Goal: Task Accomplishment & Management: Complete application form

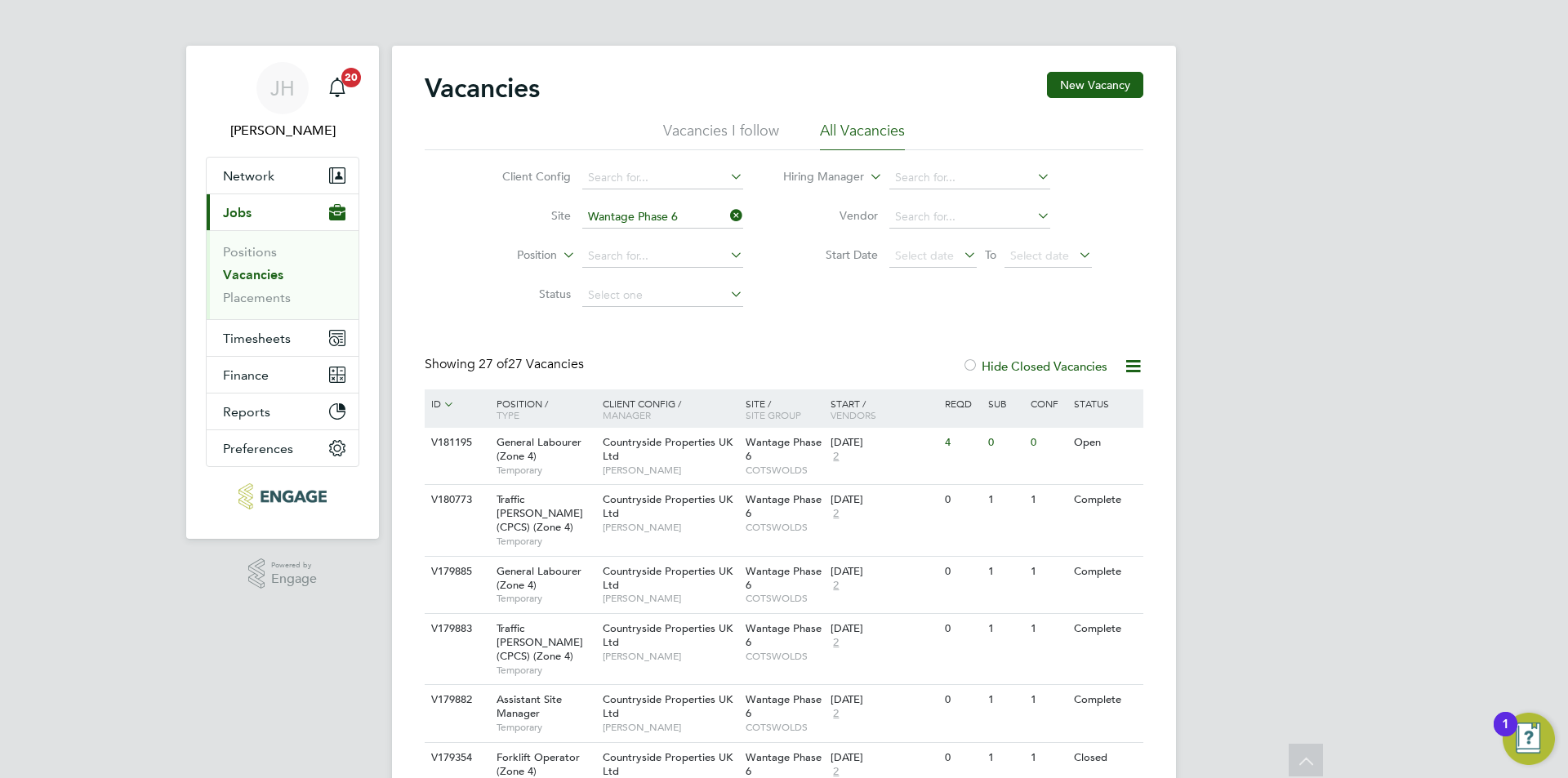
scroll to position [163, 0]
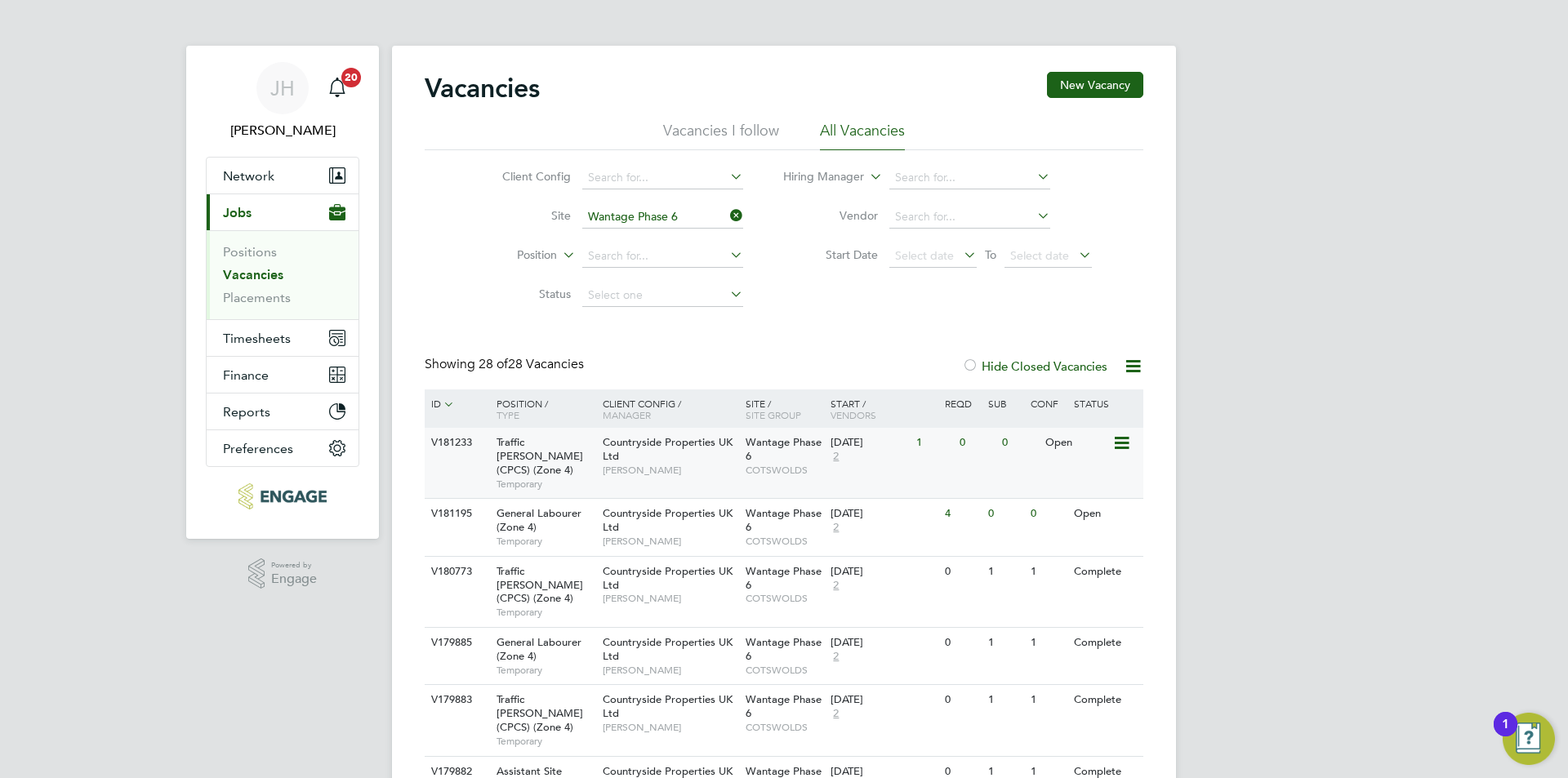
click at [1005, 460] on div "V181233 Traffic [PERSON_NAME] (CPCS) (Zone 4) Temporary Countryside Properties …" at bounding box center [784, 462] width 719 height 70
click at [220, 180] on button "Network" at bounding box center [282, 175] width 152 height 36
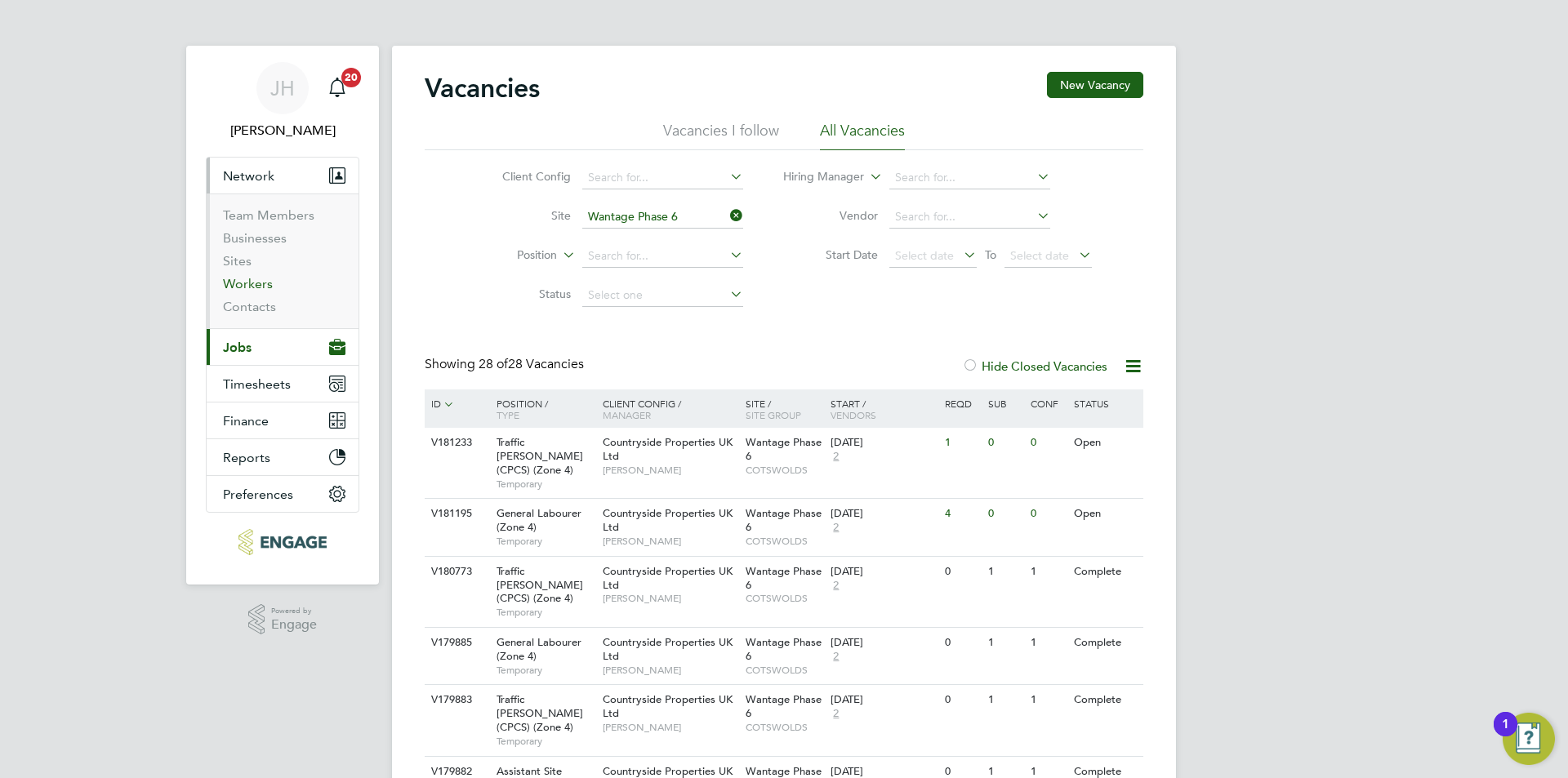
click at [261, 277] on link "Workers" at bounding box center [247, 284] width 50 height 16
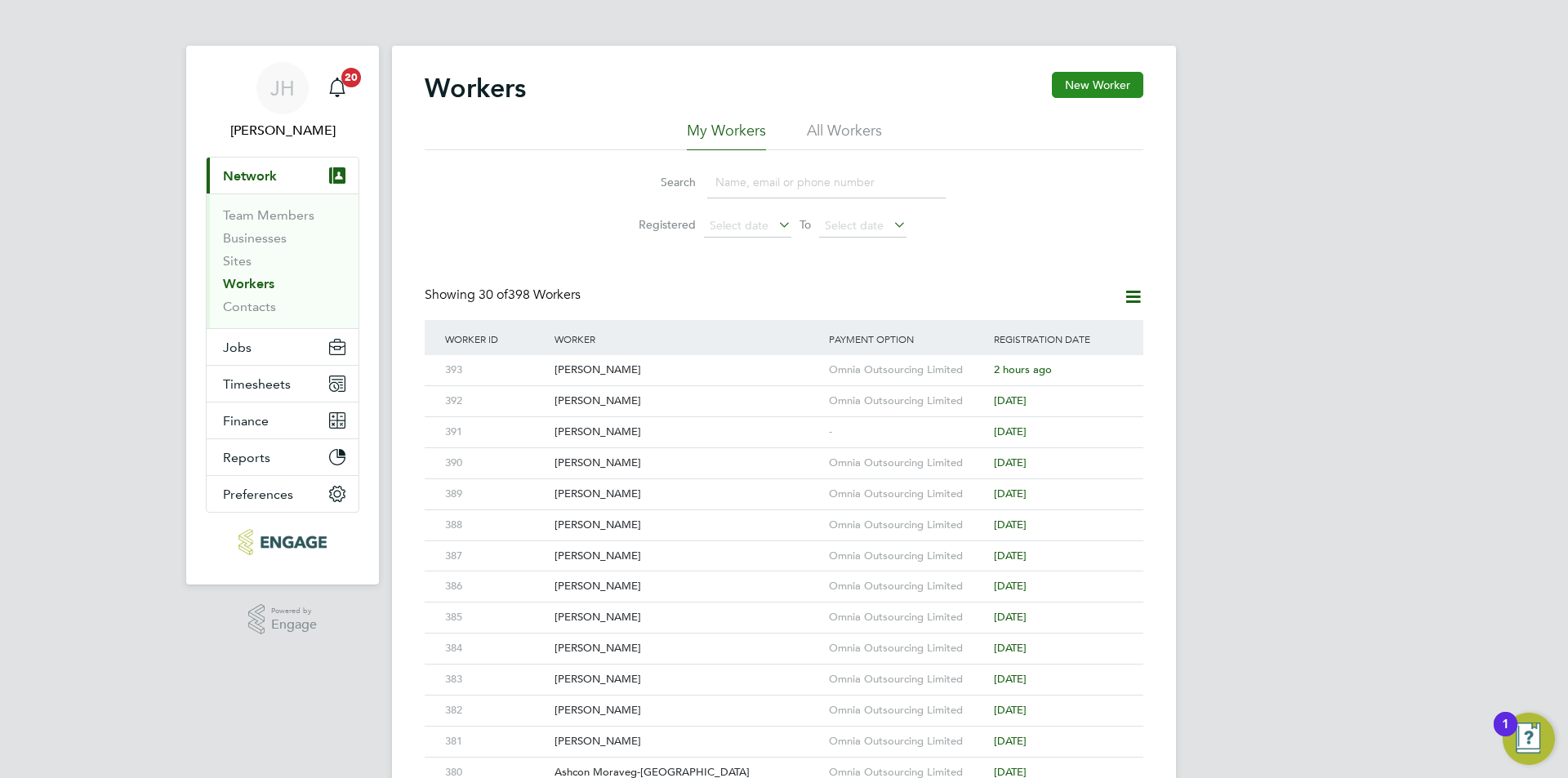
click at [1105, 85] on button "New Worker" at bounding box center [1098, 85] width 92 height 26
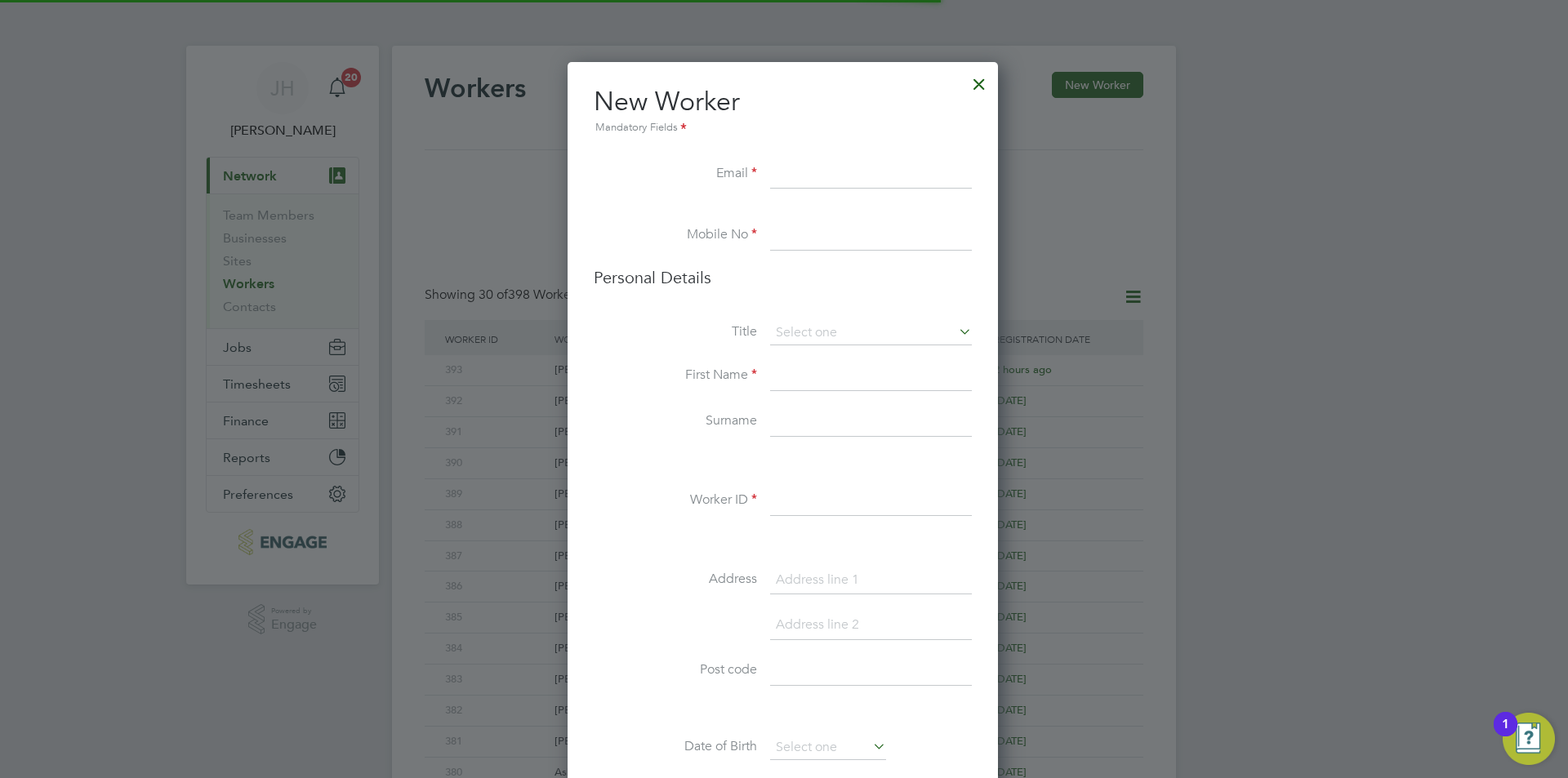
scroll to position [1381, 433]
click at [821, 487] on input at bounding box center [871, 502] width 202 height 30
type input "394"
click at [814, 165] on input at bounding box center [871, 175] width 202 height 30
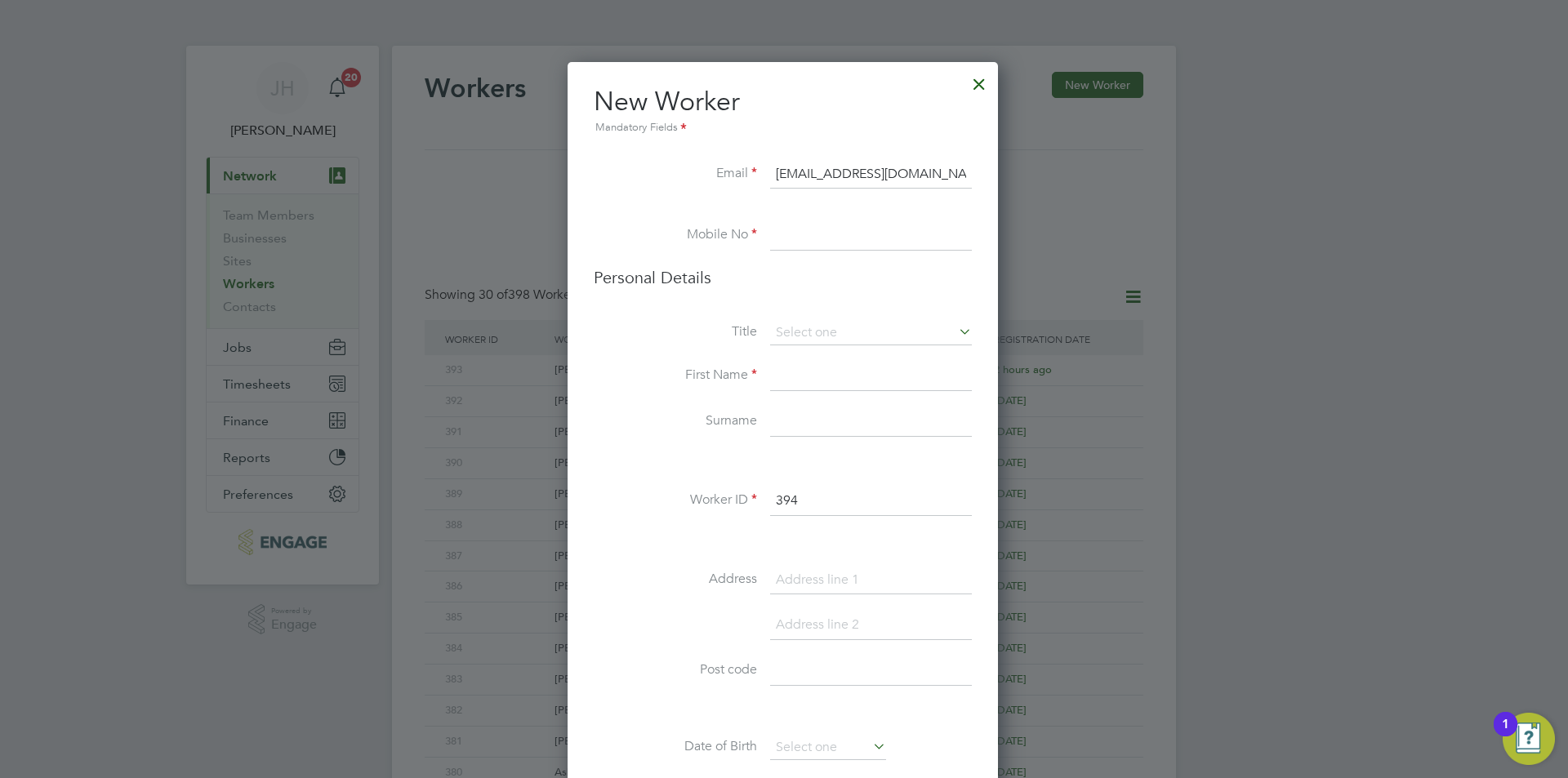
type input "[EMAIL_ADDRESS][DOMAIN_NAME]"
type input "02034342260"
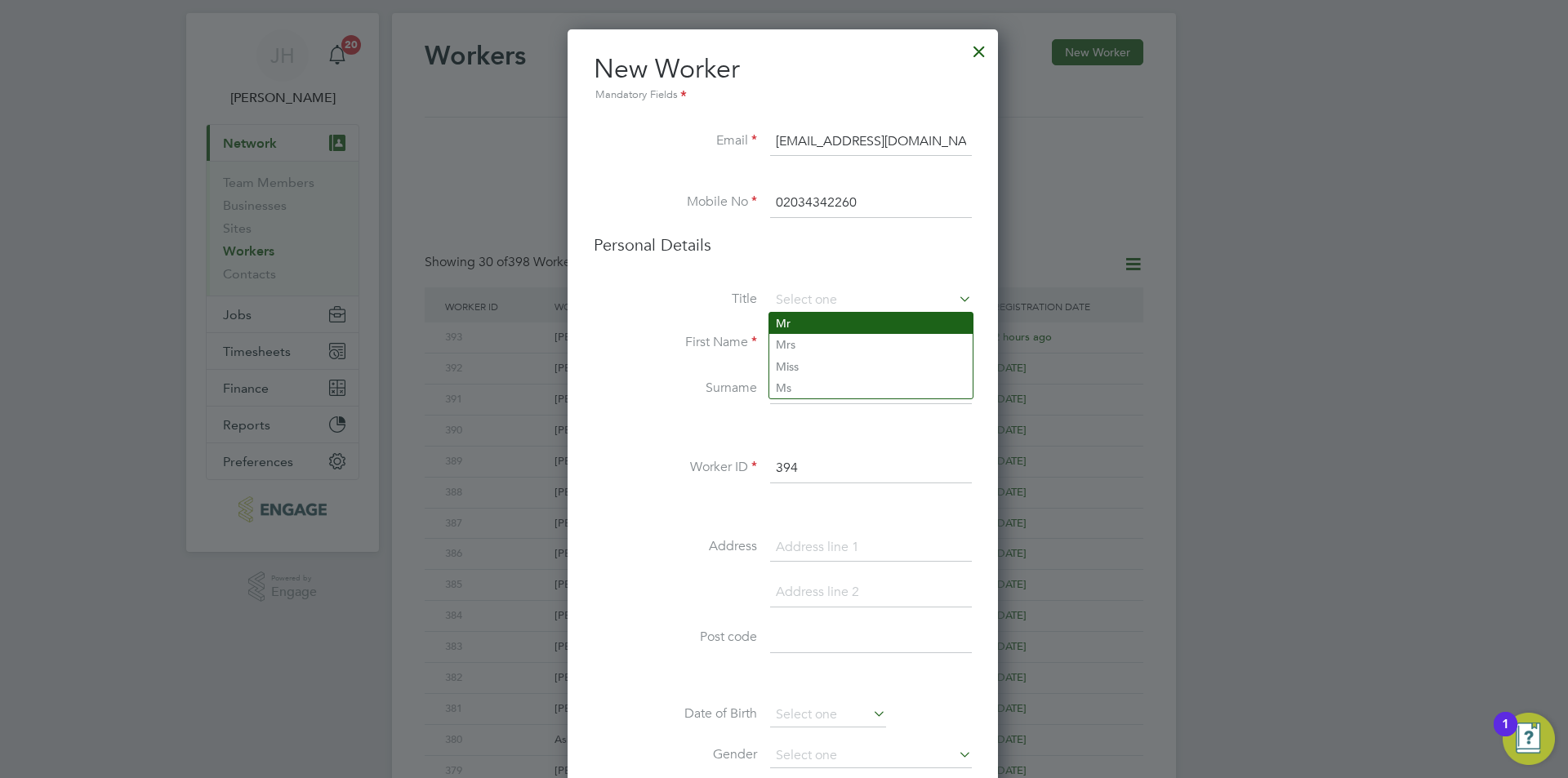
type input "Mr"
type input "Eni"
type input "Xhako"
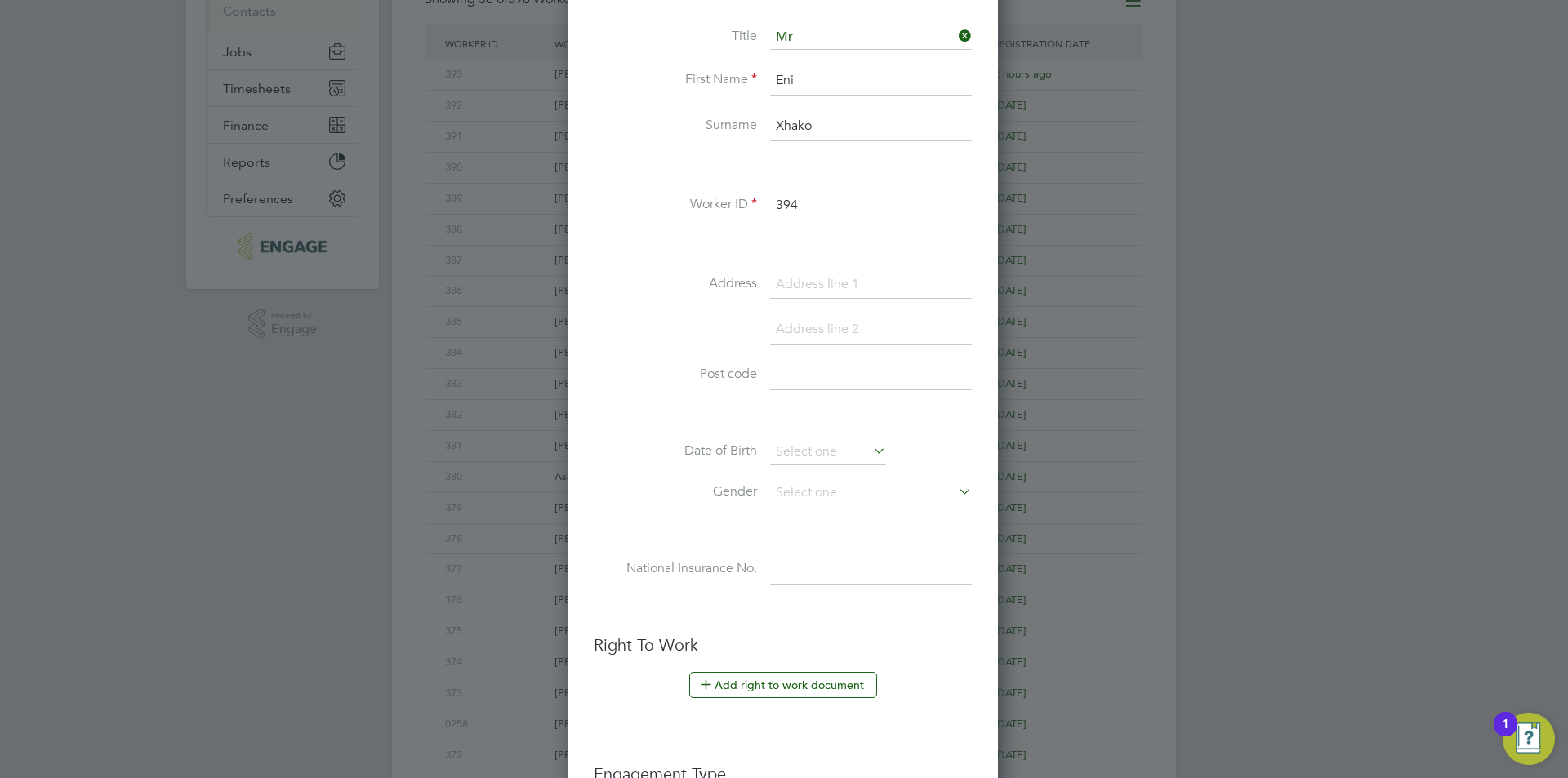
scroll to position [307, 0]
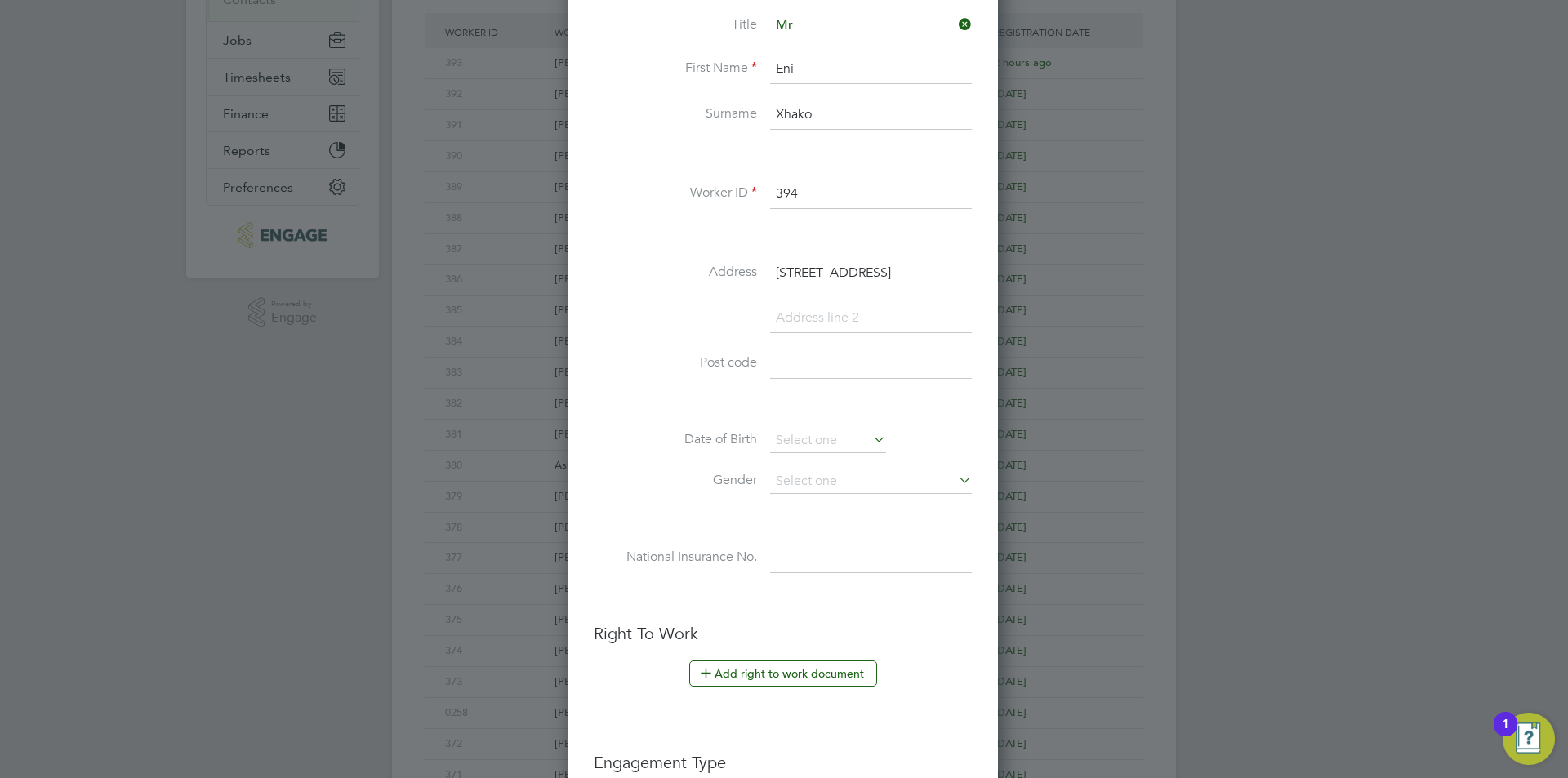
type input "39a Common Road"
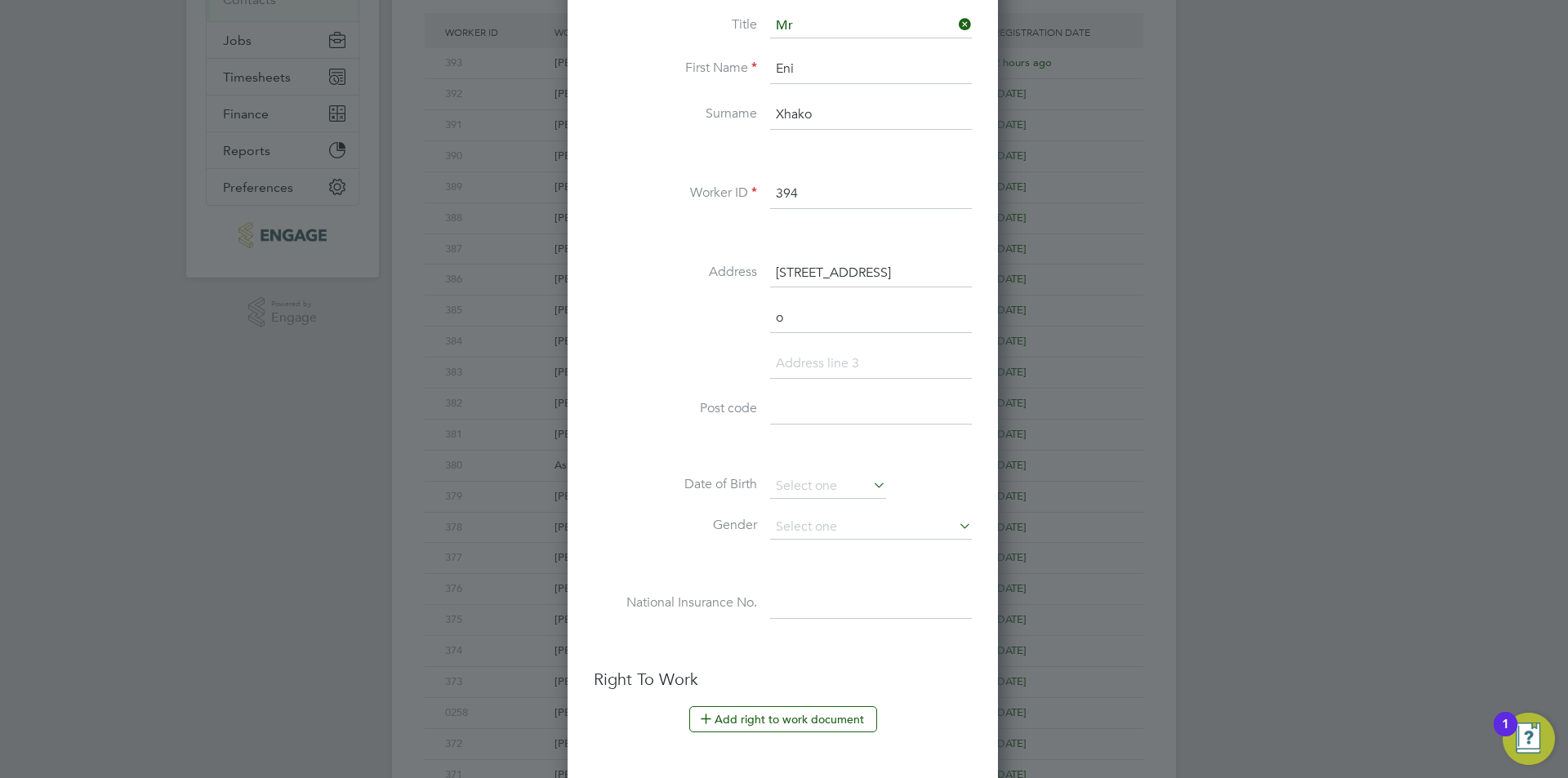
scroll to position [1426, 433]
type input "o"
type input "[GEOGRAPHIC_DATA]"
type input "OX4 3JB"
click at [803, 473] on div "Title Mr First Name Eni Surname Xhako Worker ID 394 Address 39a Common Road Oxf…" at bounding box center [783, 332] width 378 height 637
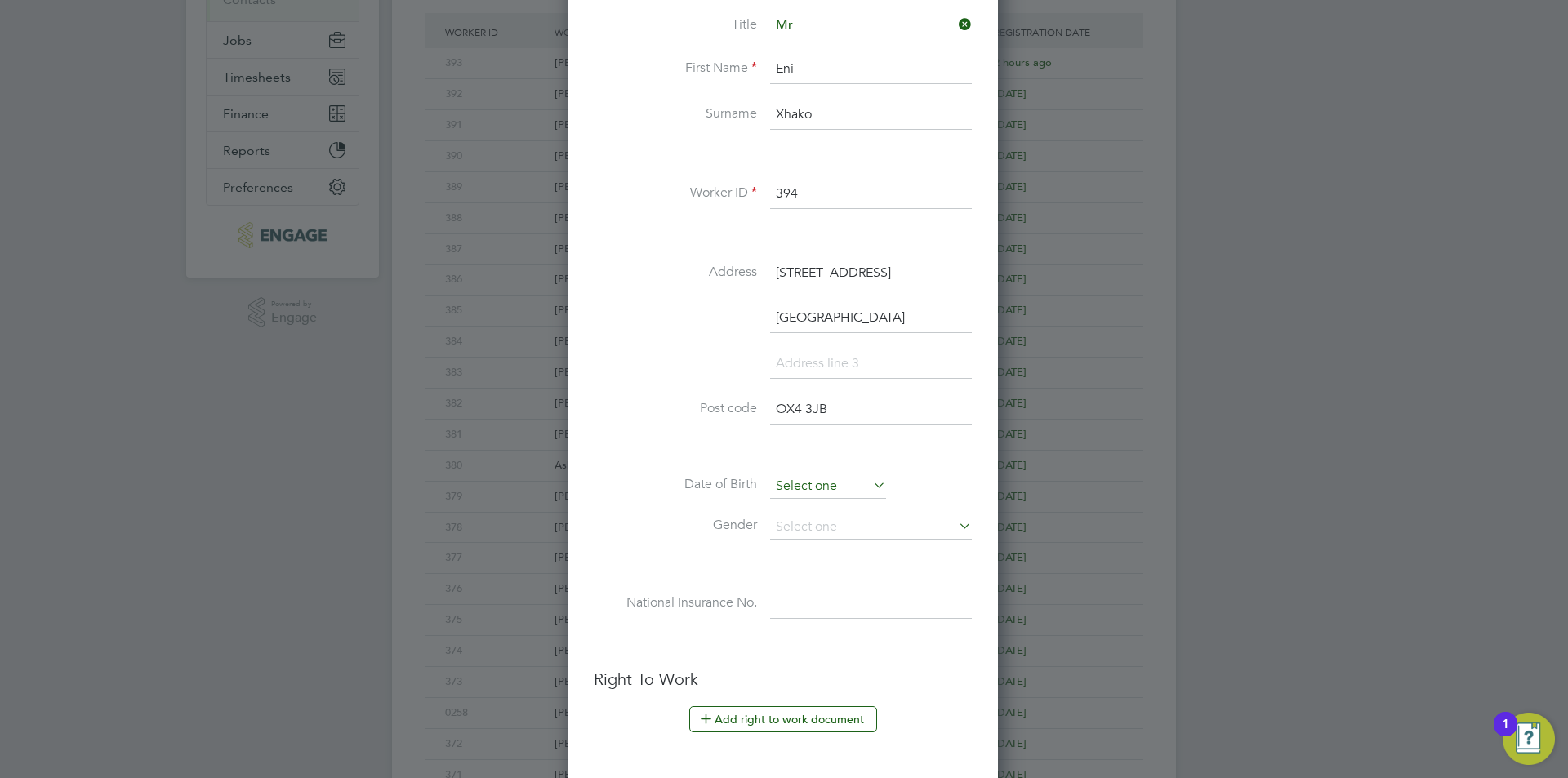
click at [825, 485] on input at bounding box center [828, 487] width 116 height 24
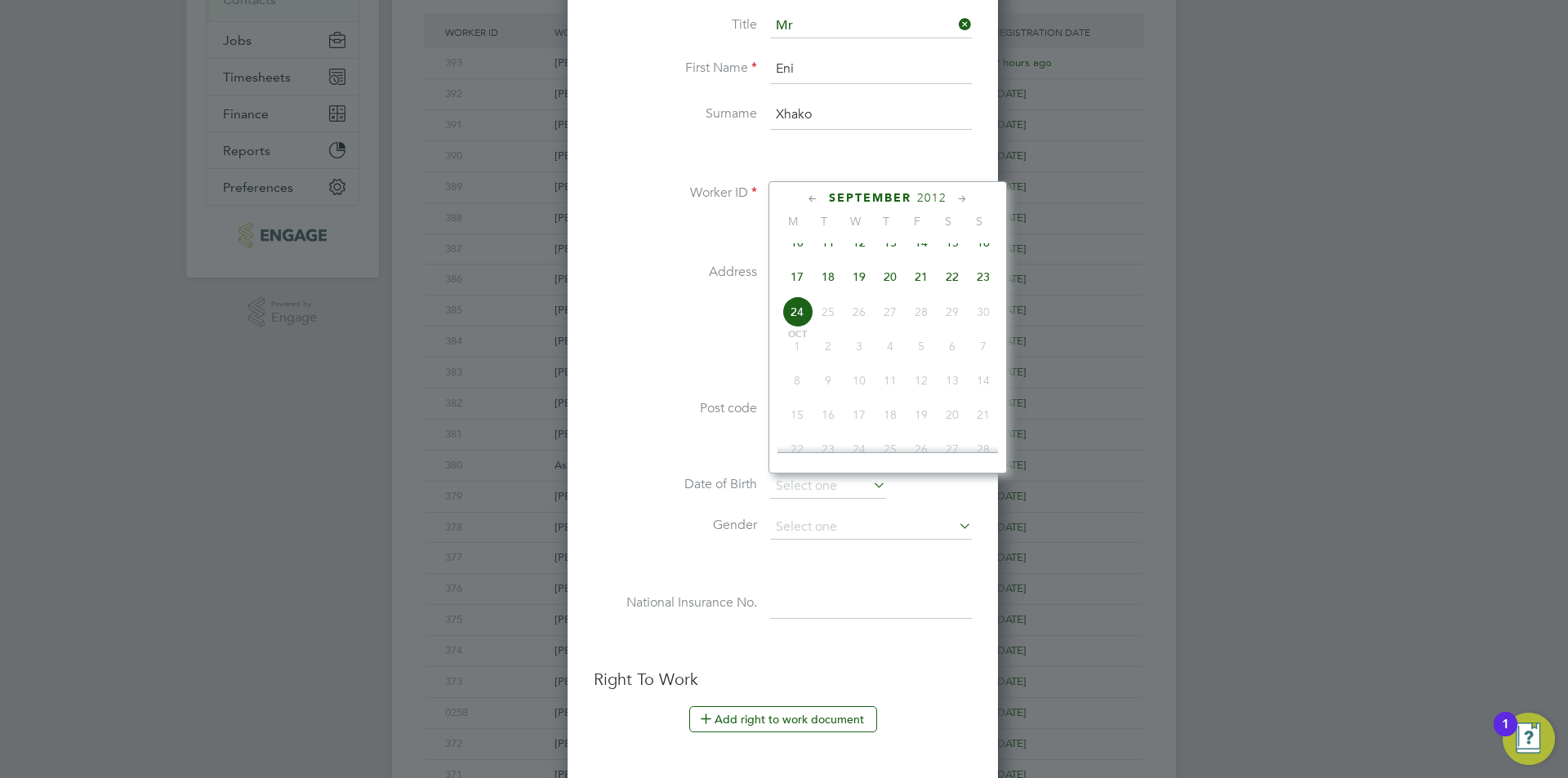
click at [938, 189] on div "September 2012 M T W T F S S Jun 1 2 3 4 5 6 7 8 9 10 11 12 13 14 15 16 17 18 1…" at bounding box center [888, 327] width 239 height 292
click at [938, 191] on span "2012" at bounding box center [932, 198] width 30 height 14
click at [852, 247] on span "1993" at bounding box center [859, 239] width 31 height 31
click at [917, 283] on span "20" at bounding box center [921, 273] width 31 height 31
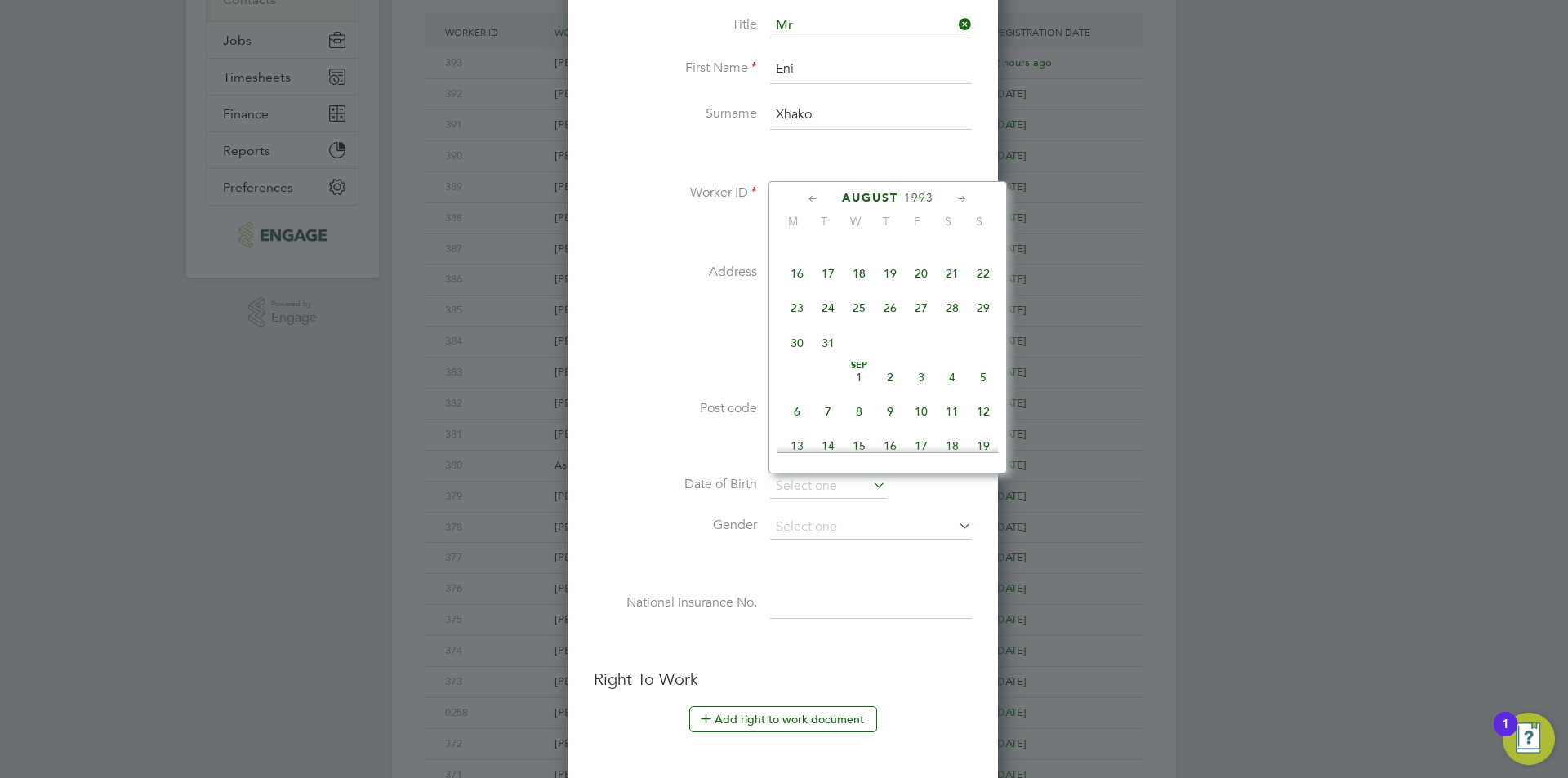
type input "[DATE]"
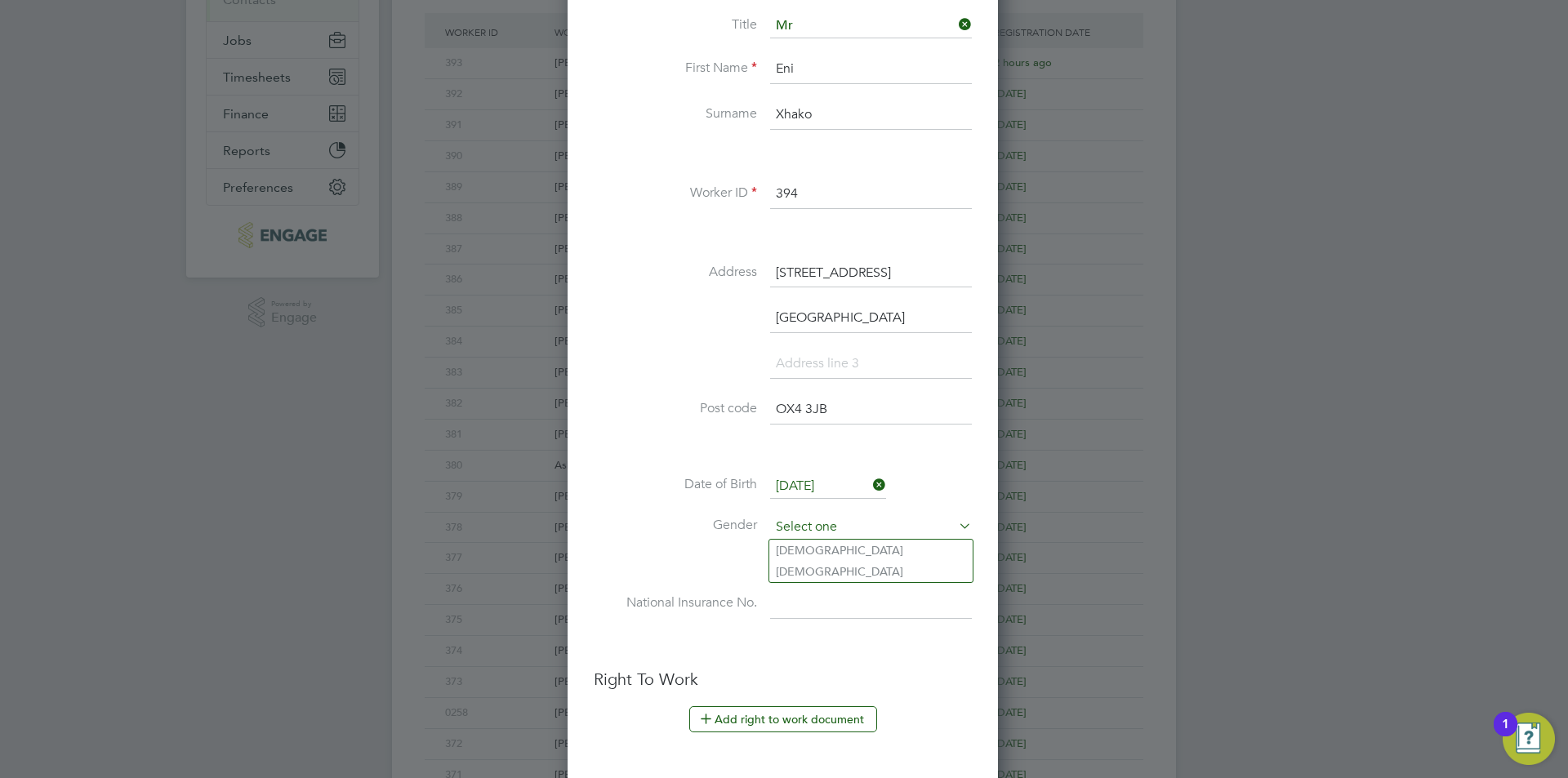
click at [852, 531] on input at bounding box center [871, 527] width 202 height 24
click at [812, 552] on li "Male" at bounding box center [871, 550] width 204 height 21
type input "Male"
click at [811, 601] on input at bounding box center [871, 604] width 202 height 30
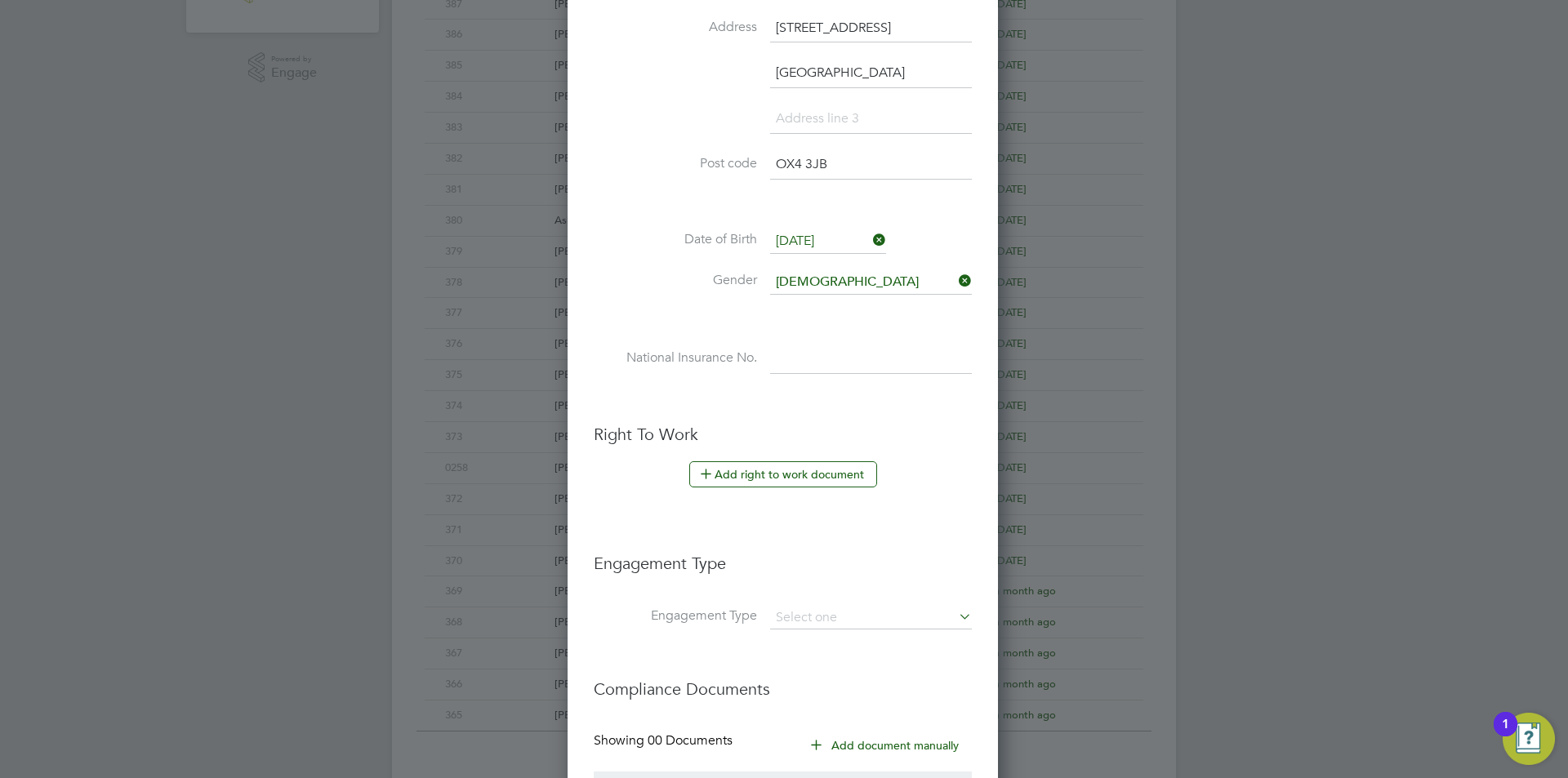
scroll to position [709, 0]
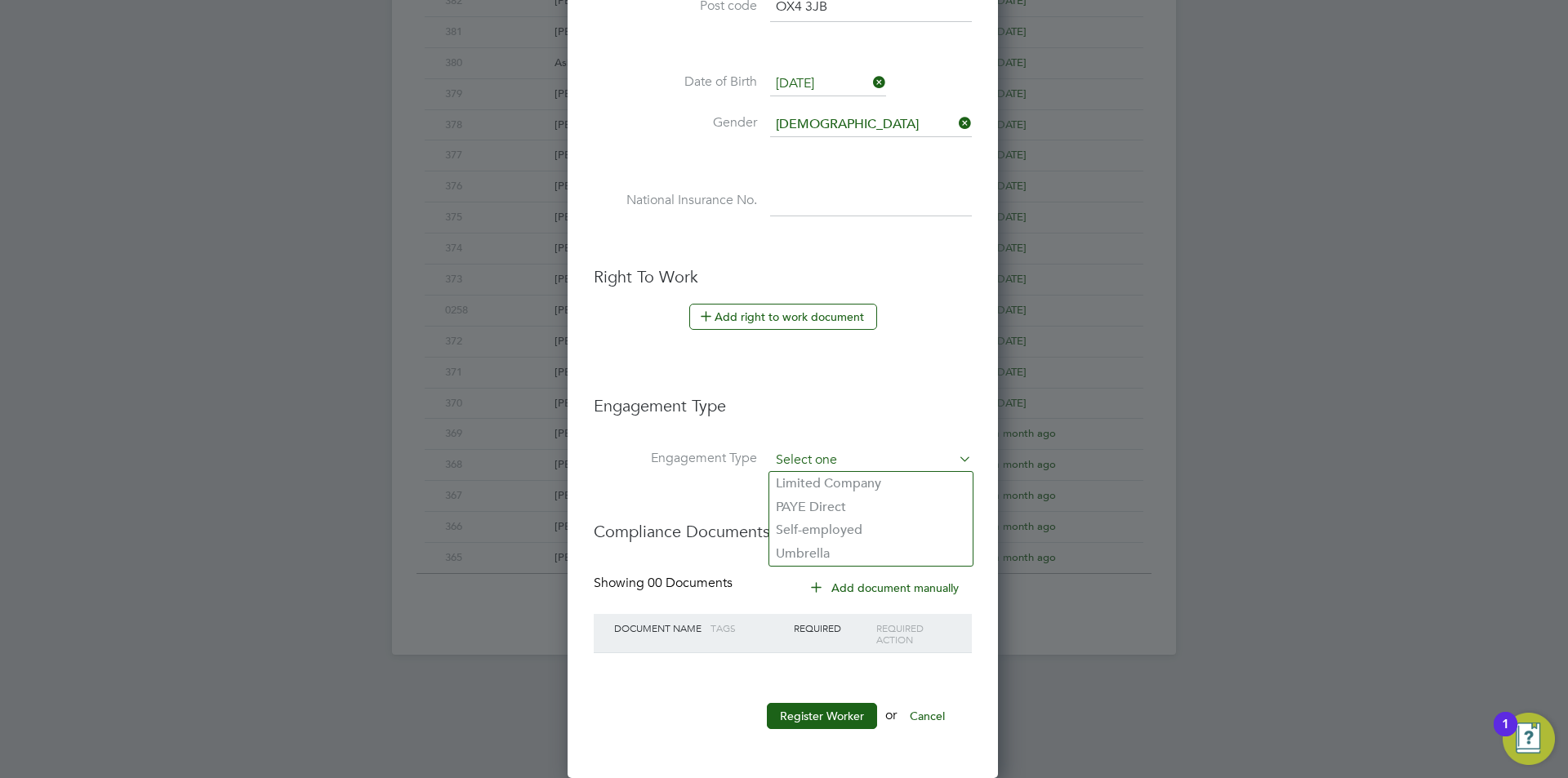
click at [848, 462] on input at bounding box center [871, 461] width 202 height 23
click at [830, 556] on li "Umbrella" at bounding box center [871, 553] width 204 height 24
type input "Umbrella"
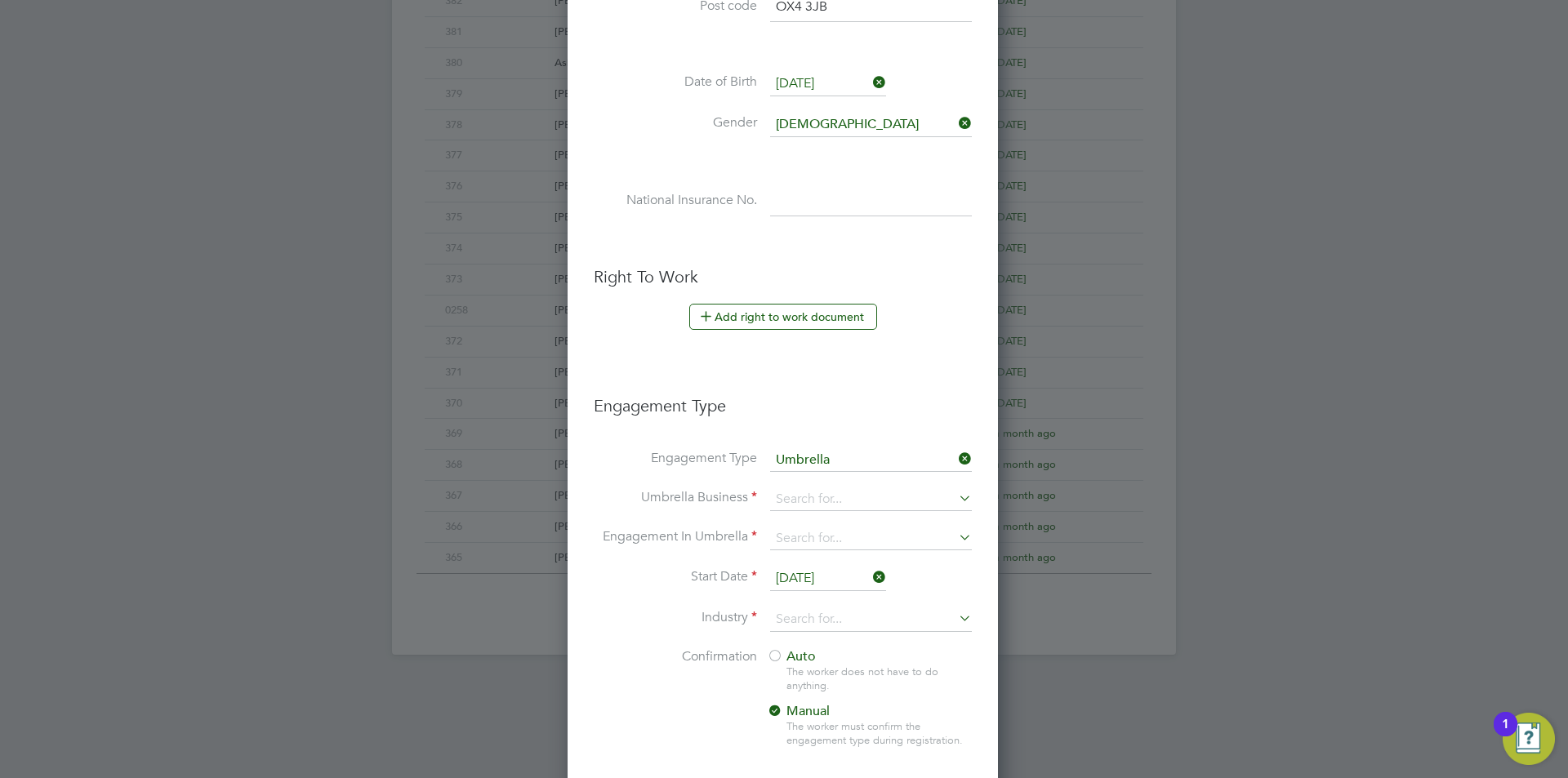
scroll to position [1728, 433]
click at [859, 503] on input at bounding box center [871, 499] width 202 height 23
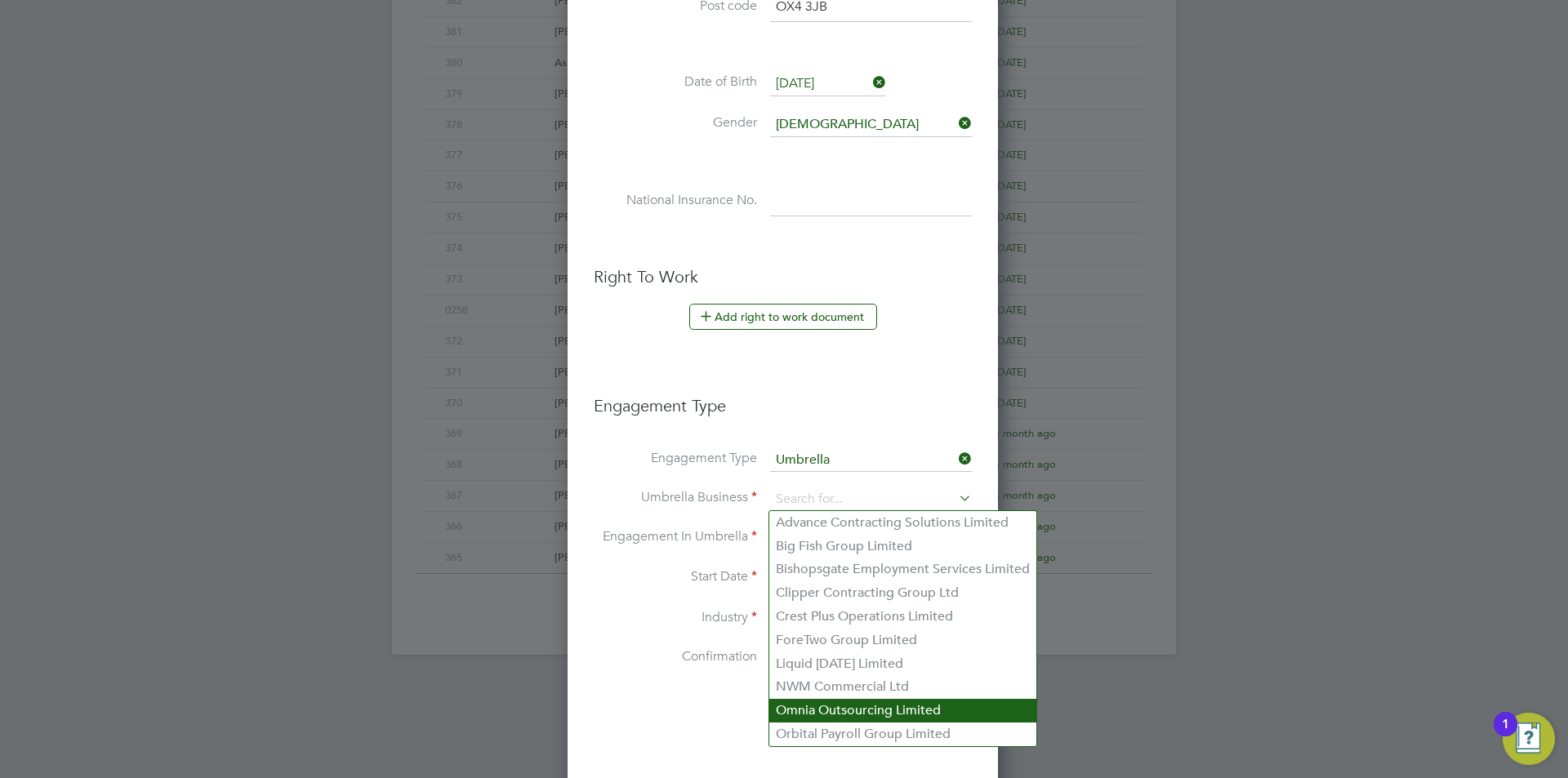
click at [858, 704] on li "Omnia Outsourcing Limited" at bounding box center [902, 710] width 267 height 24
type input "Omnia Outsourcing Limited"
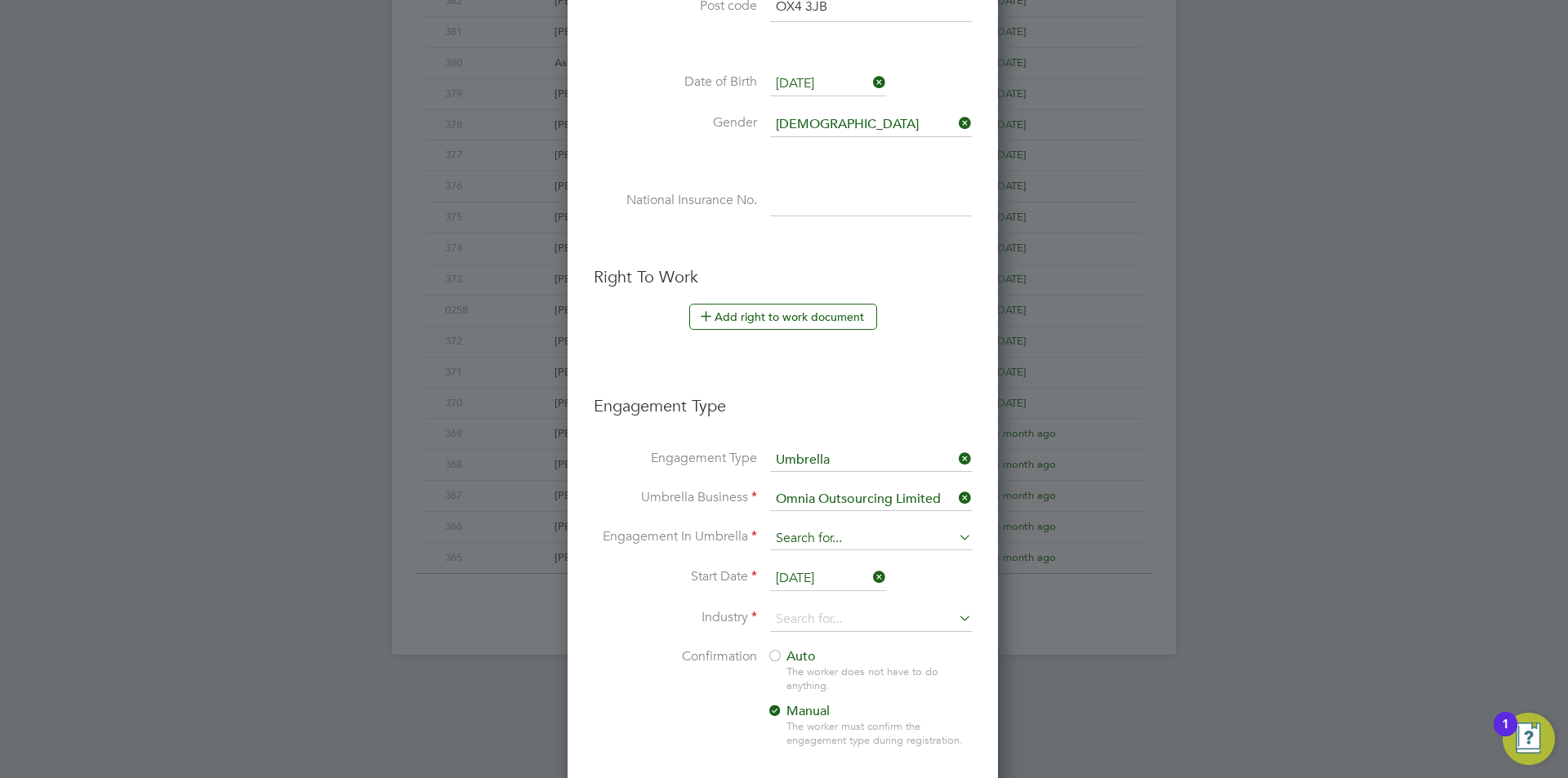
click at [872, 538] on input at bounding box center [871, 538] width 202 height 23
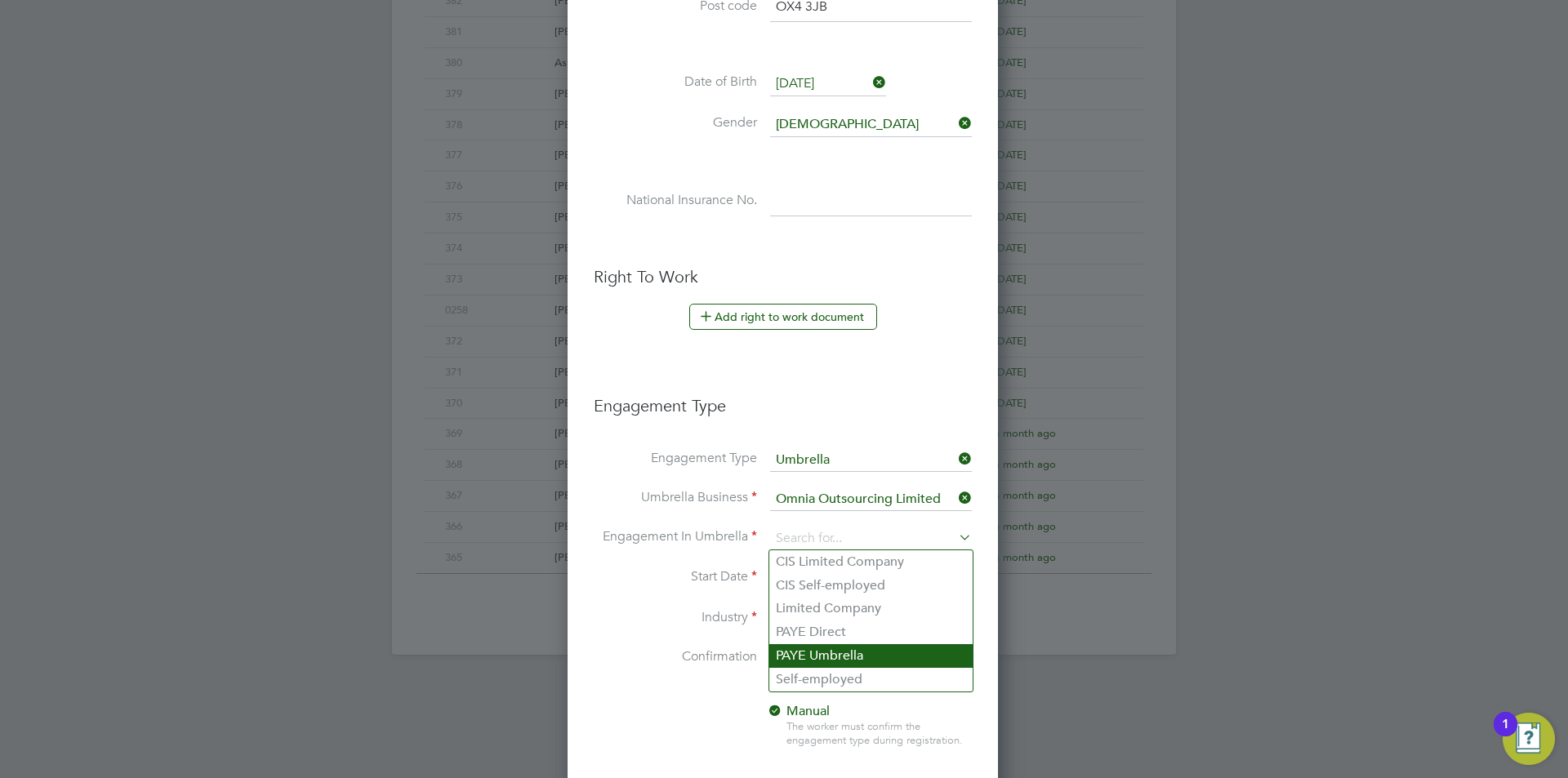
click at [870, 651] on li "PAYE Umbrella" at bounding box center [871, 656] width 204 height 24
type input "PAYE Umbrella"
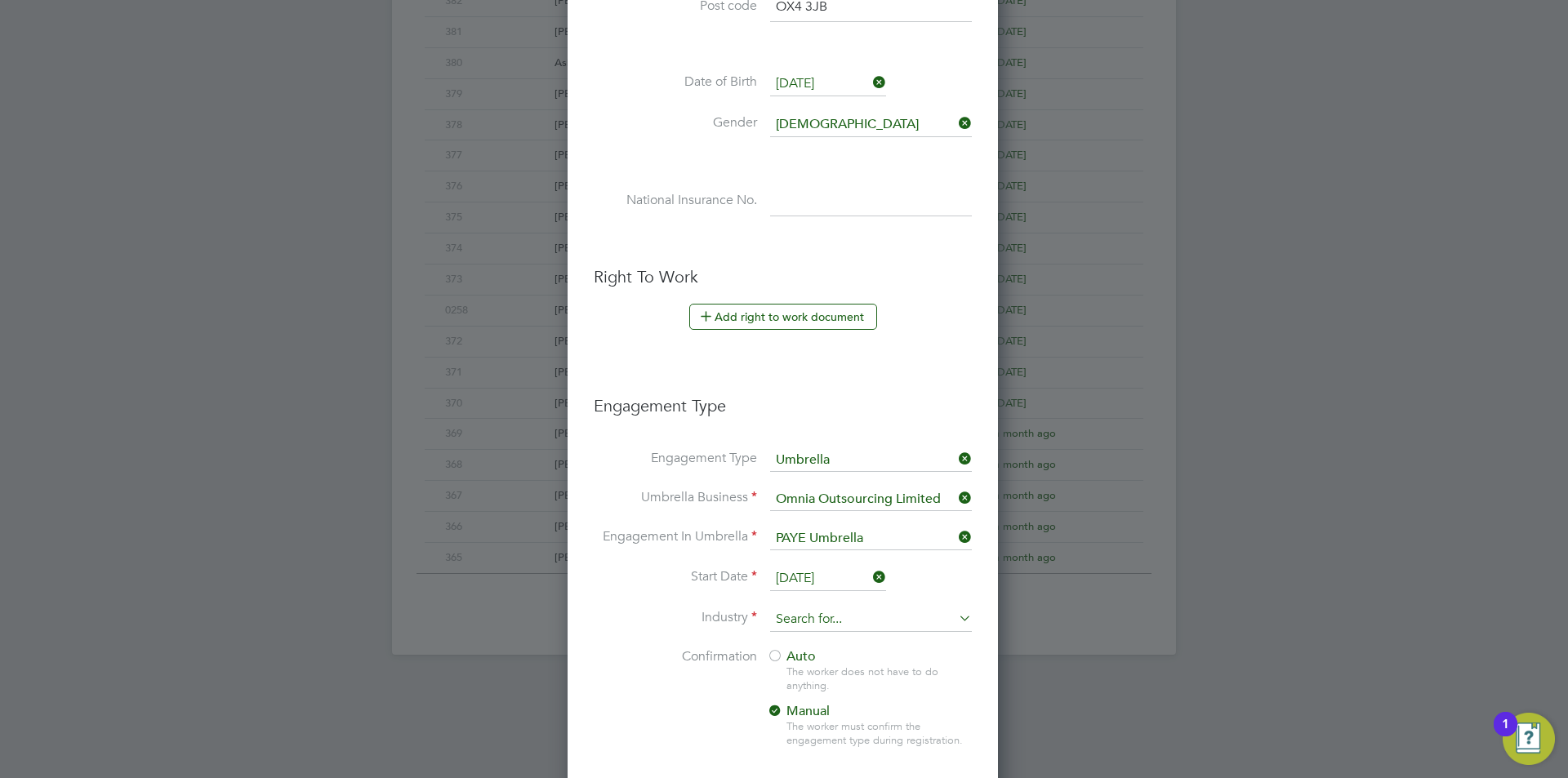
click at [850, 623] on input at bounding box center [871, 620] width 202 height 24
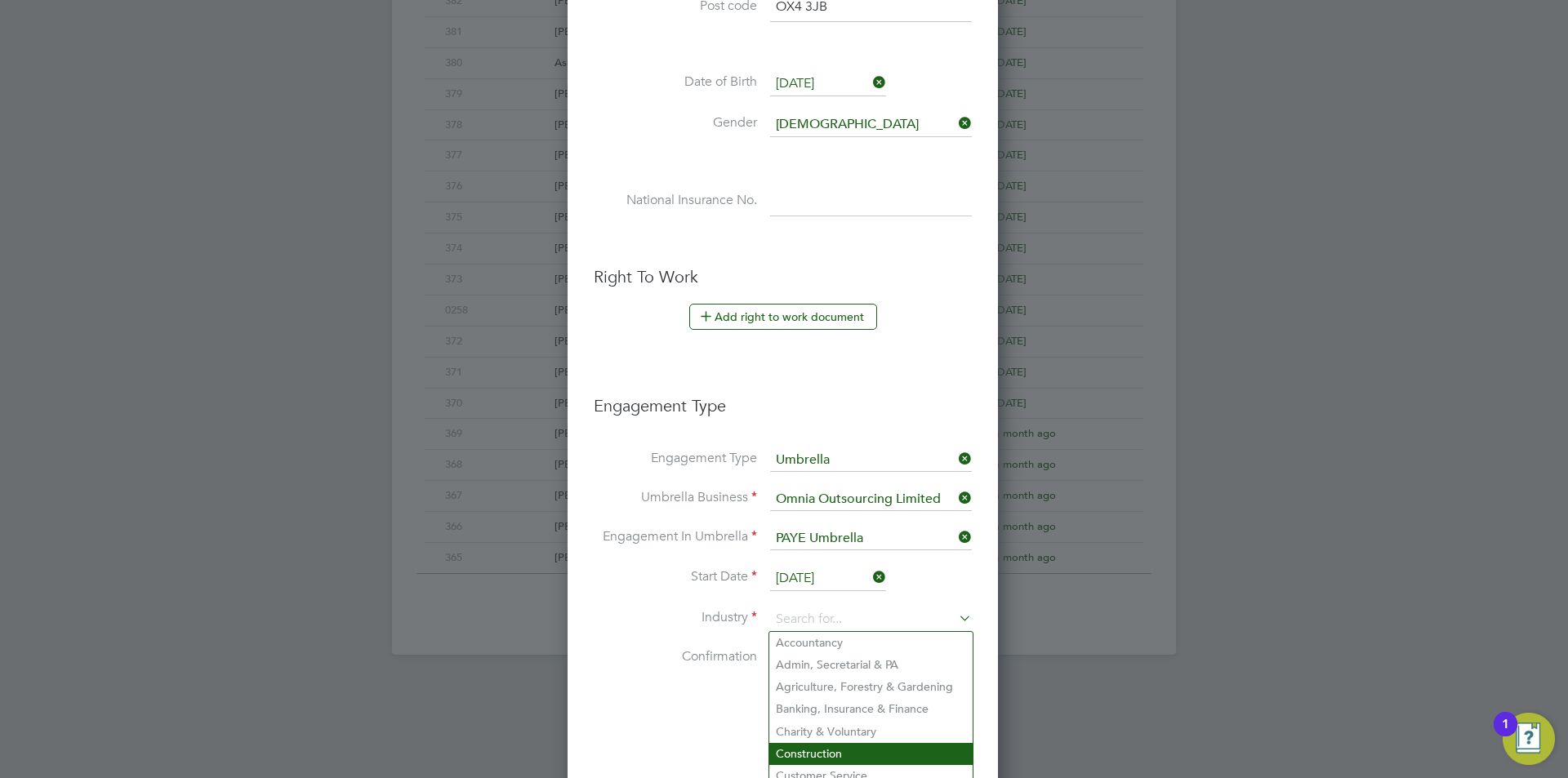
click at [834, 748] on li "Construction" at bounding box center [871, 754] width 204 height 22
type input "Construction"
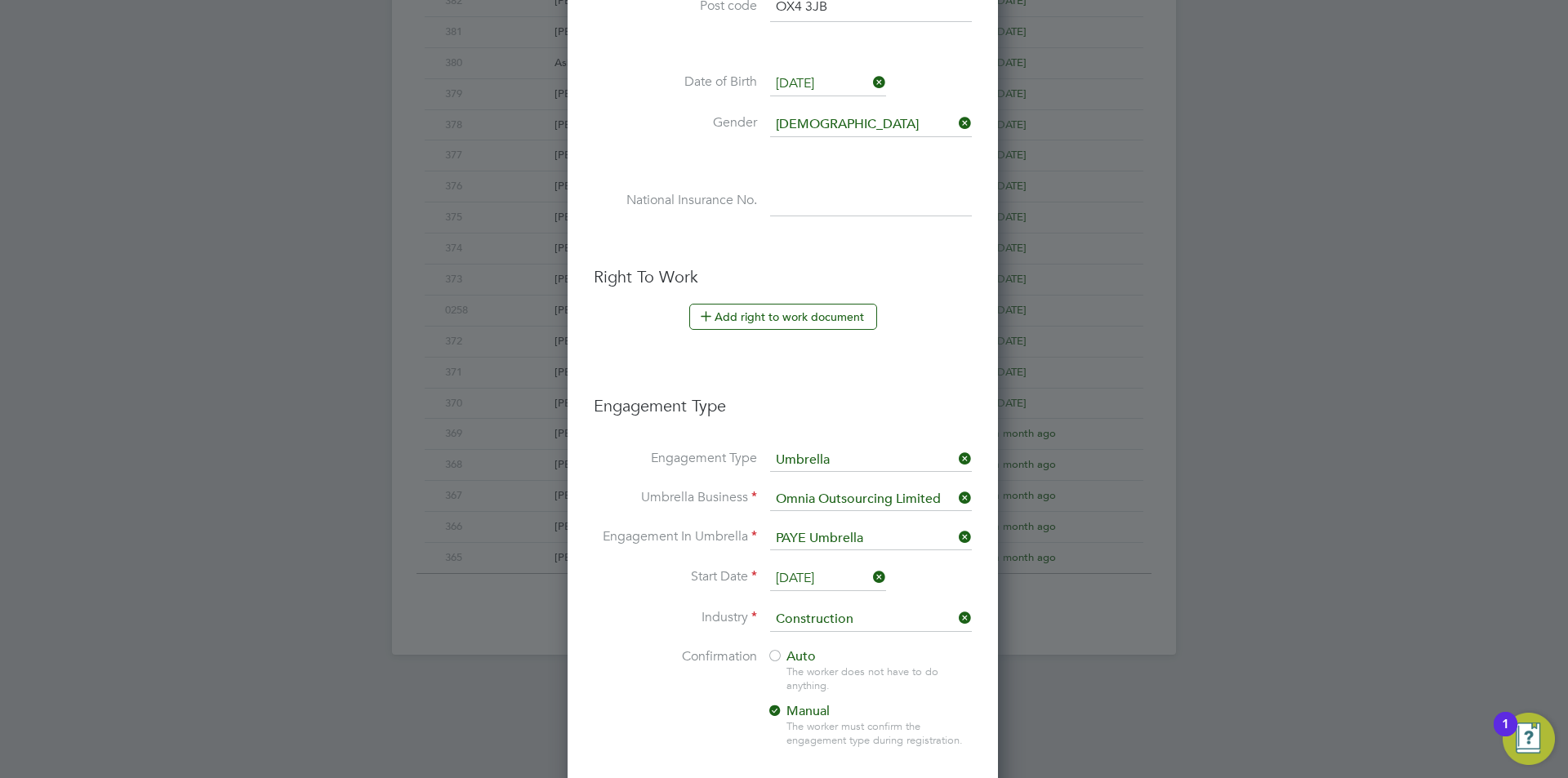
click at [771, 649] on div at bounding box center [775, 656] width 17 height 17
click at [777, 652] on div at bounding box center [775, 656] width 17 height 17
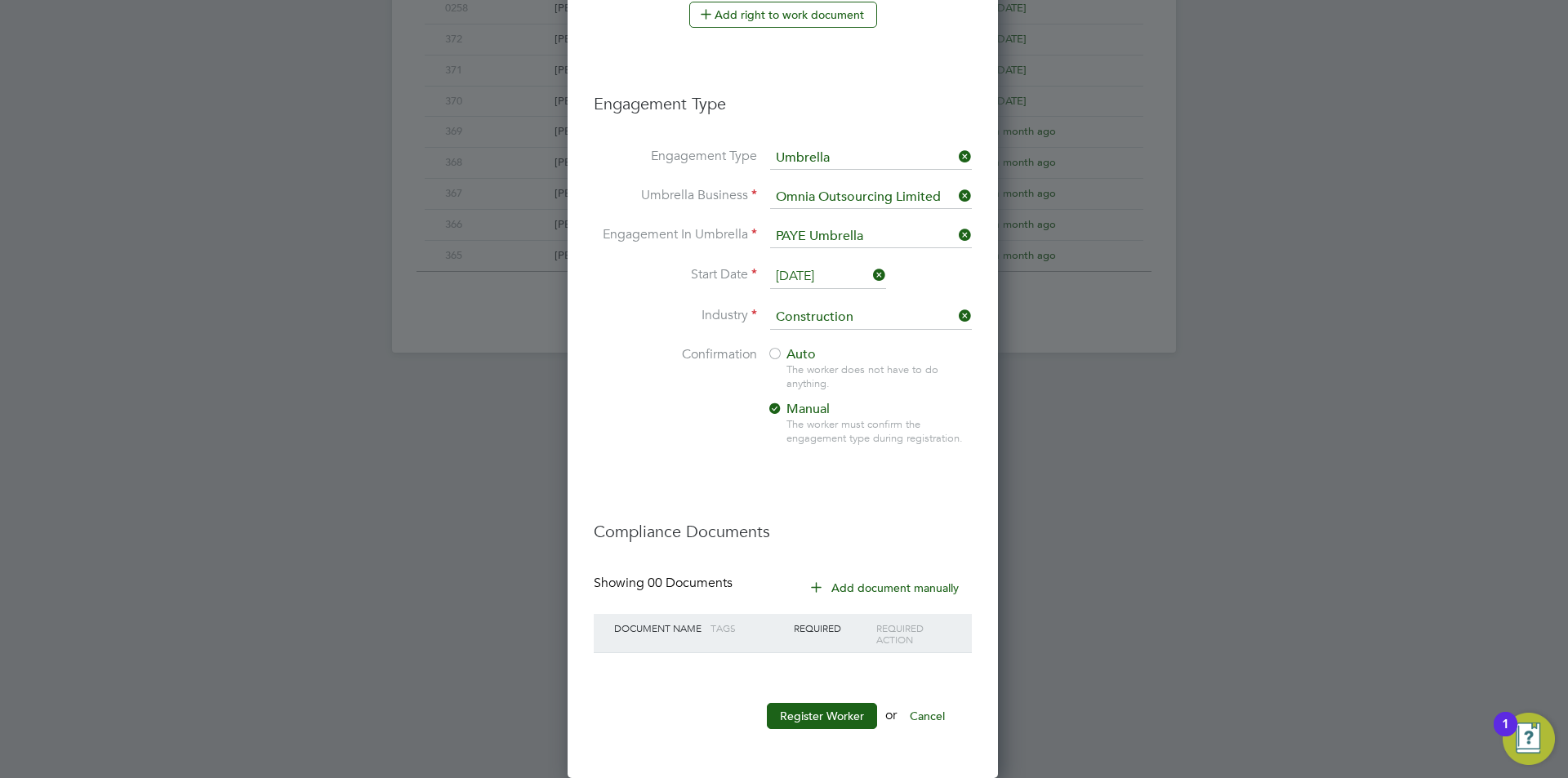
click at [769, 358] on div at bounding box center [775, 355] width 17 height 17
click at [839, 722] on button "Register Worker" at bounding box center [822, 716] width 110 height 26
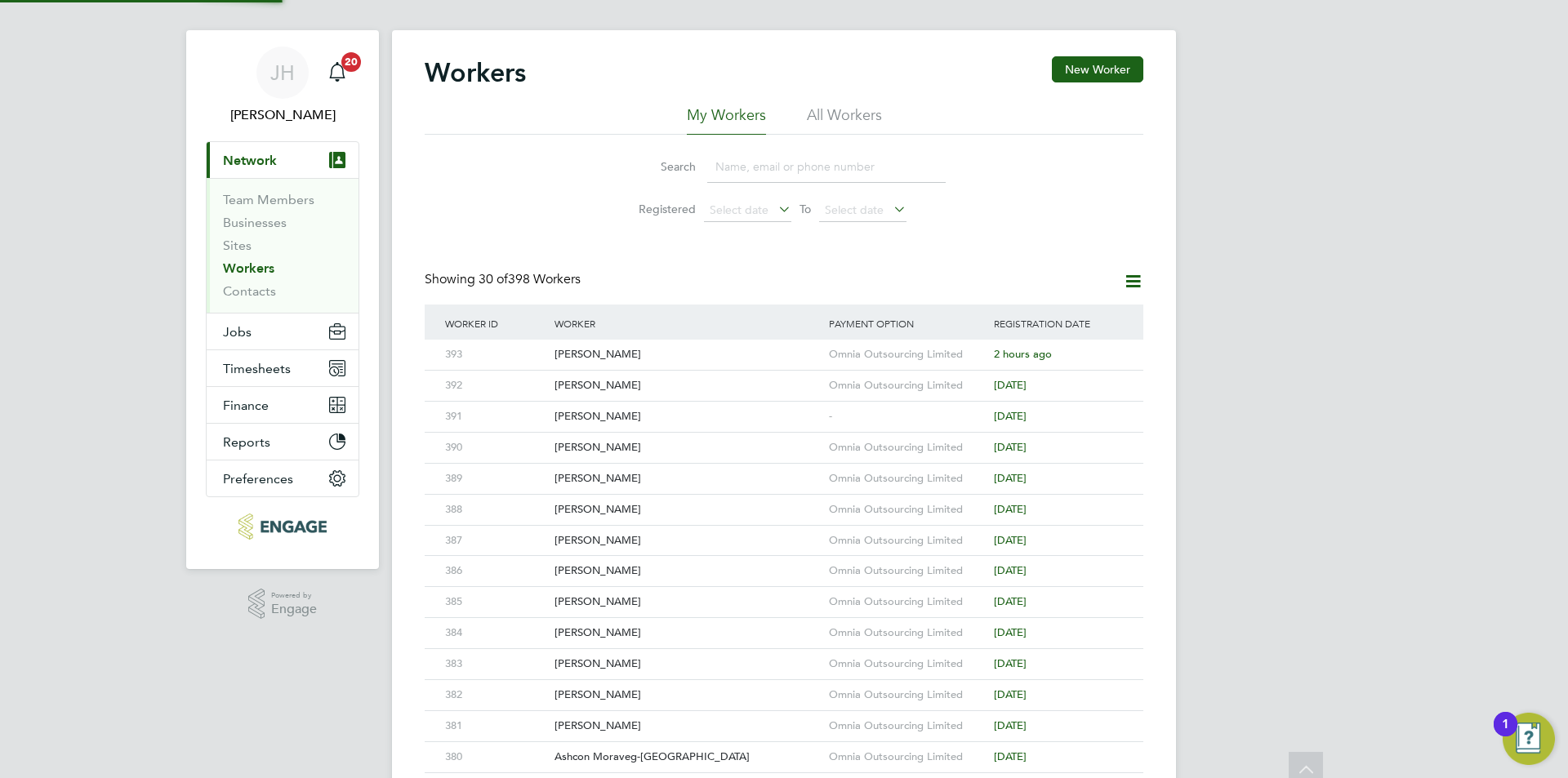
scroll to position [0, 0]
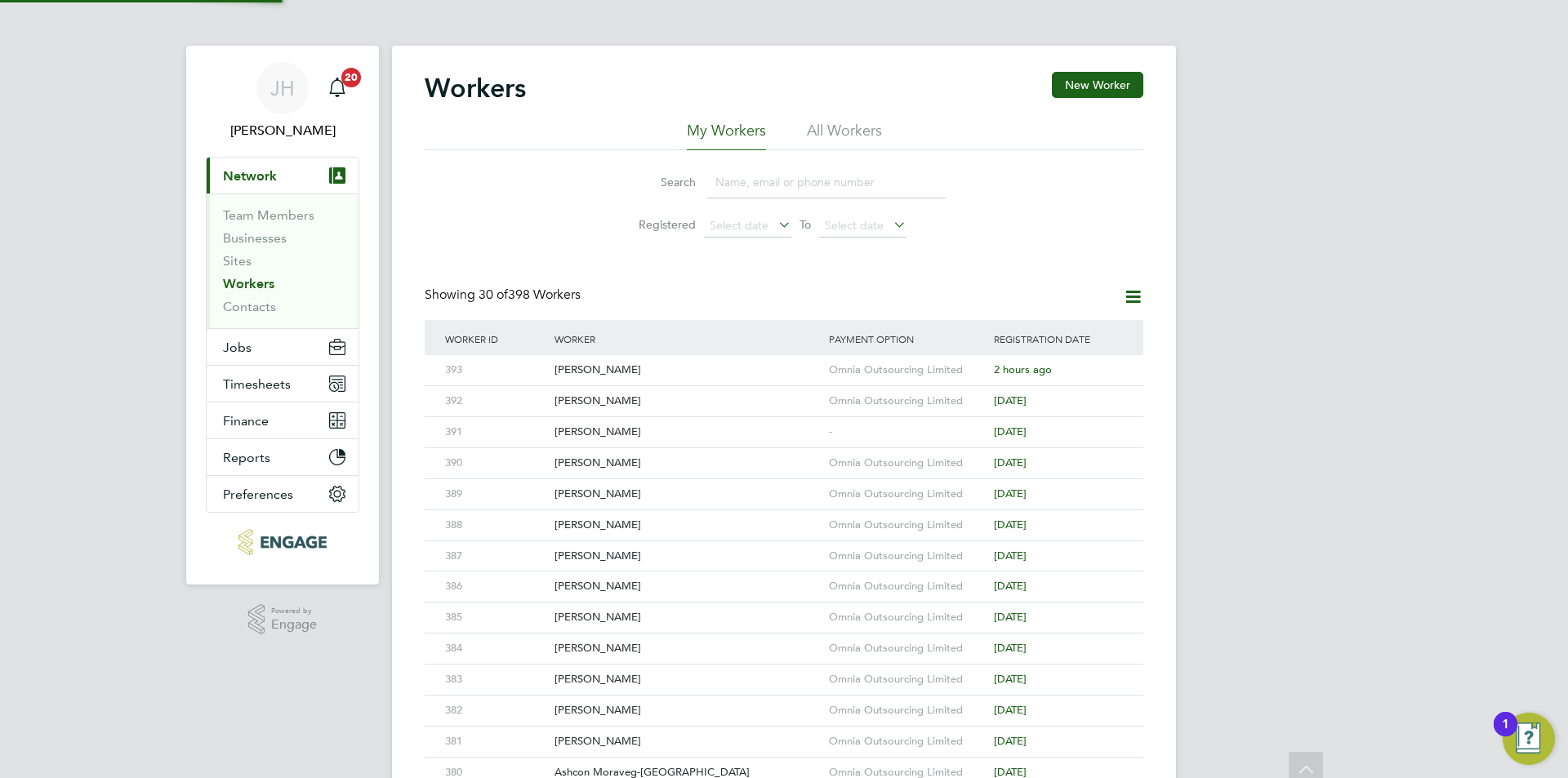
click at [1325, 414] on div "JH Jess Hogan Notifications 20 Applications: Current page: Network Team Members…" at bounding box center [784, 695] width 1568 height 1390
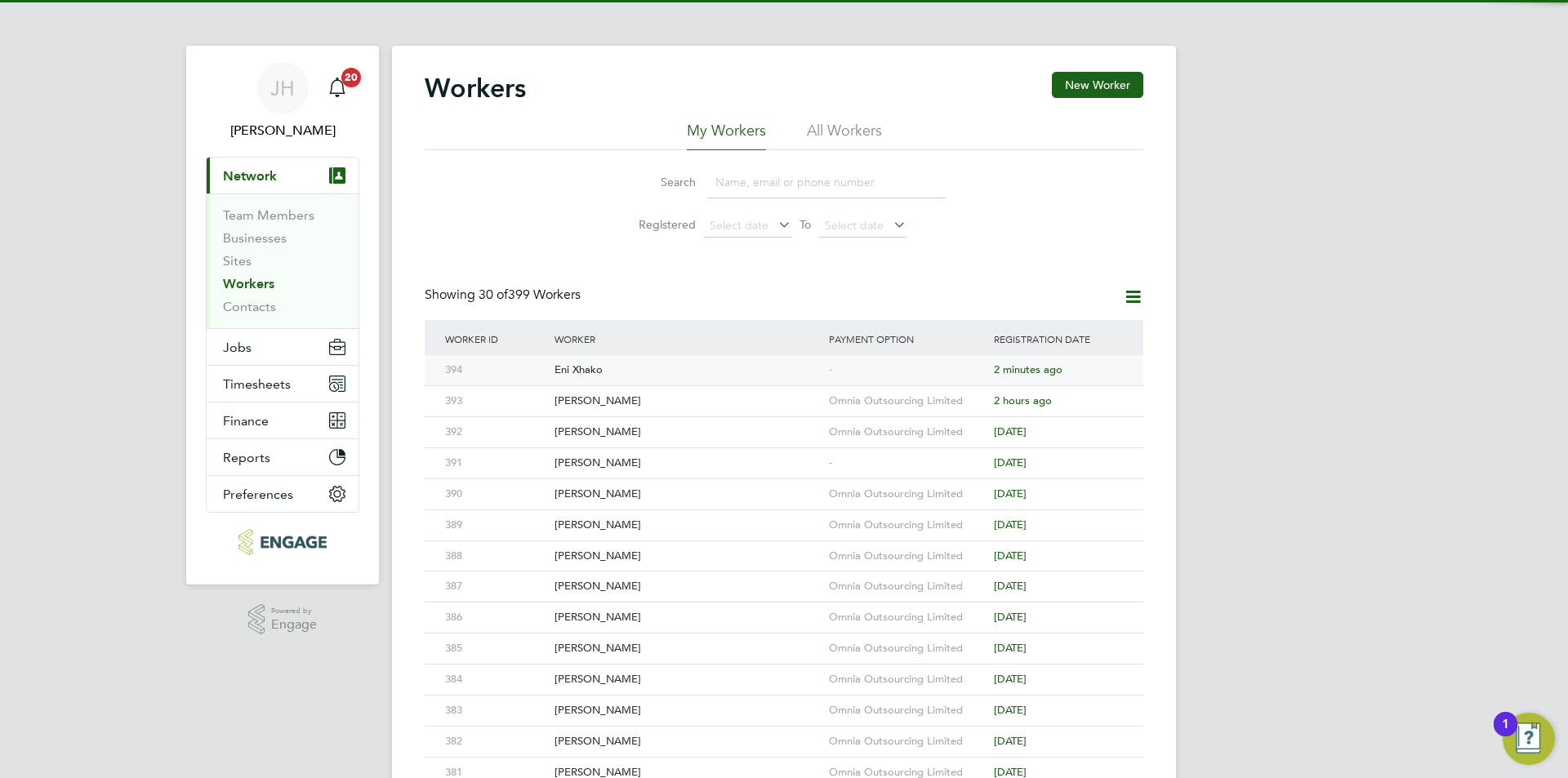
click at [908, 376] on div "-" at bounding box center [907, 370] width 165 height 31
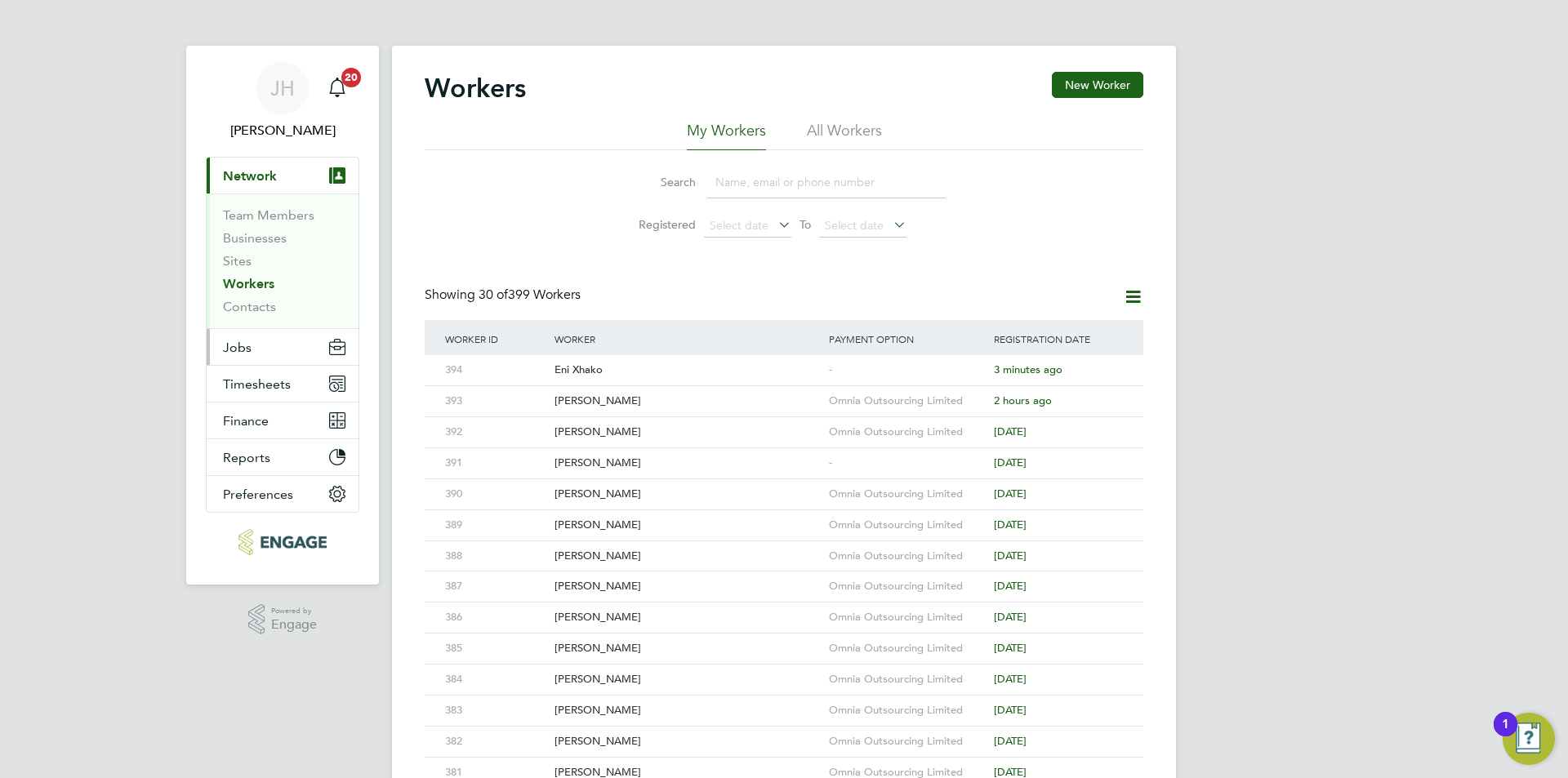
click at [273, 347] on button "Jobs" at bounding box center [282, 346] width 152 height 36
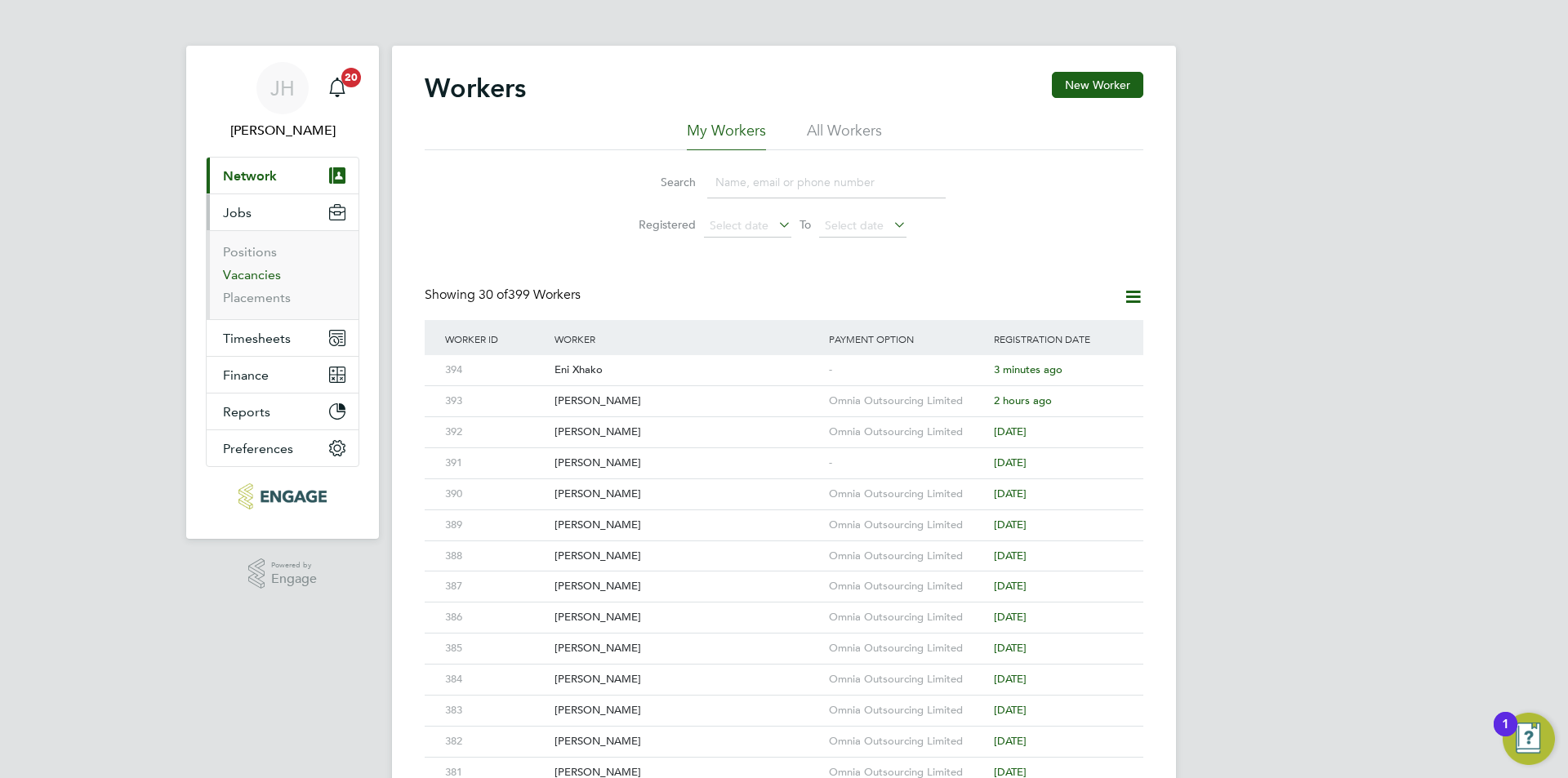
click at [265, 277] on link "Vacancies" at bounding box center [252, 274] width 58 height 16
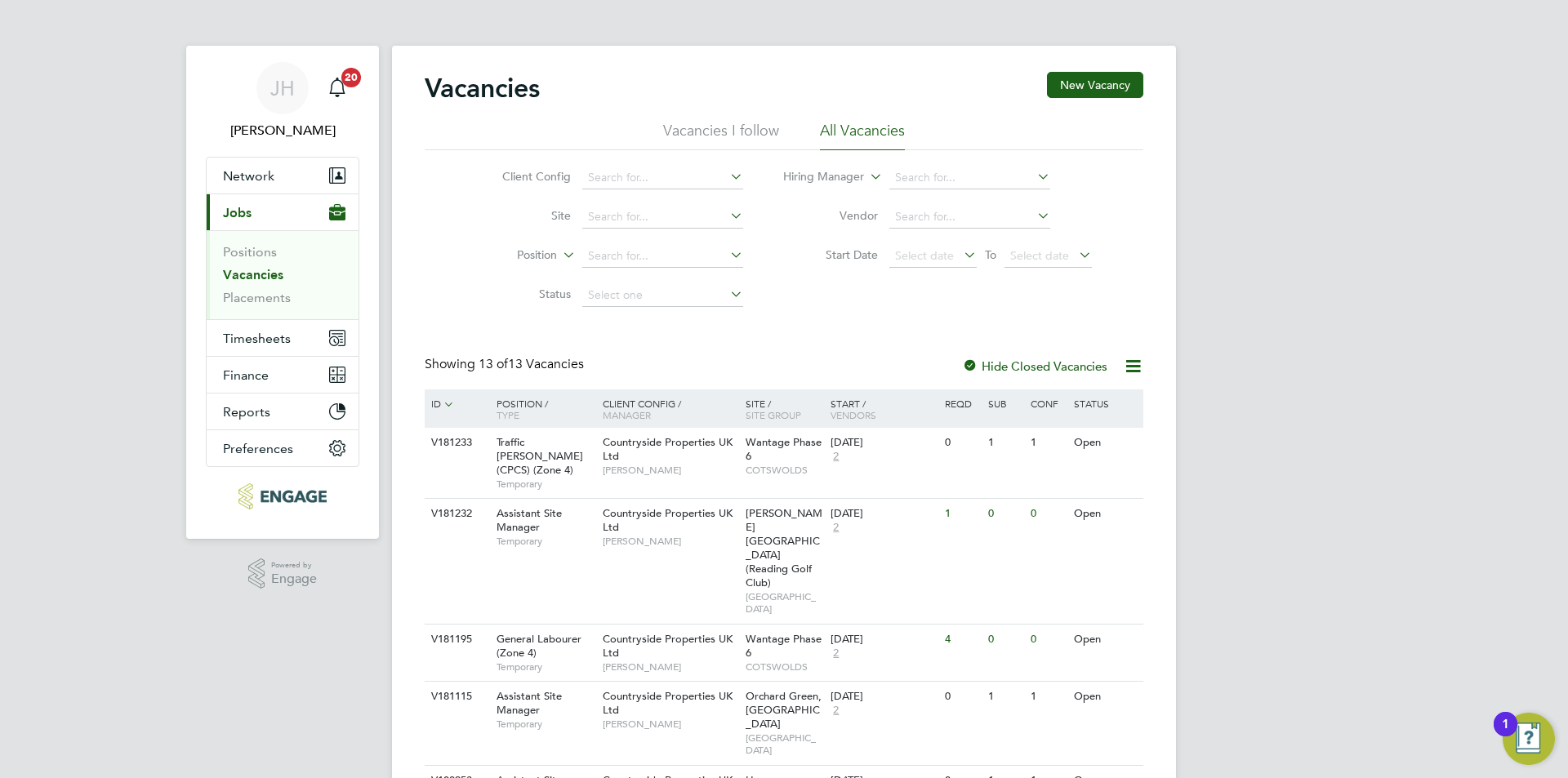
click at [1288, 448] on div "JH Jess Hogan Notifications 20 Applications: Network Team Members Businesses Si…" at bounding box center [784, 730] width 1568 height 1461
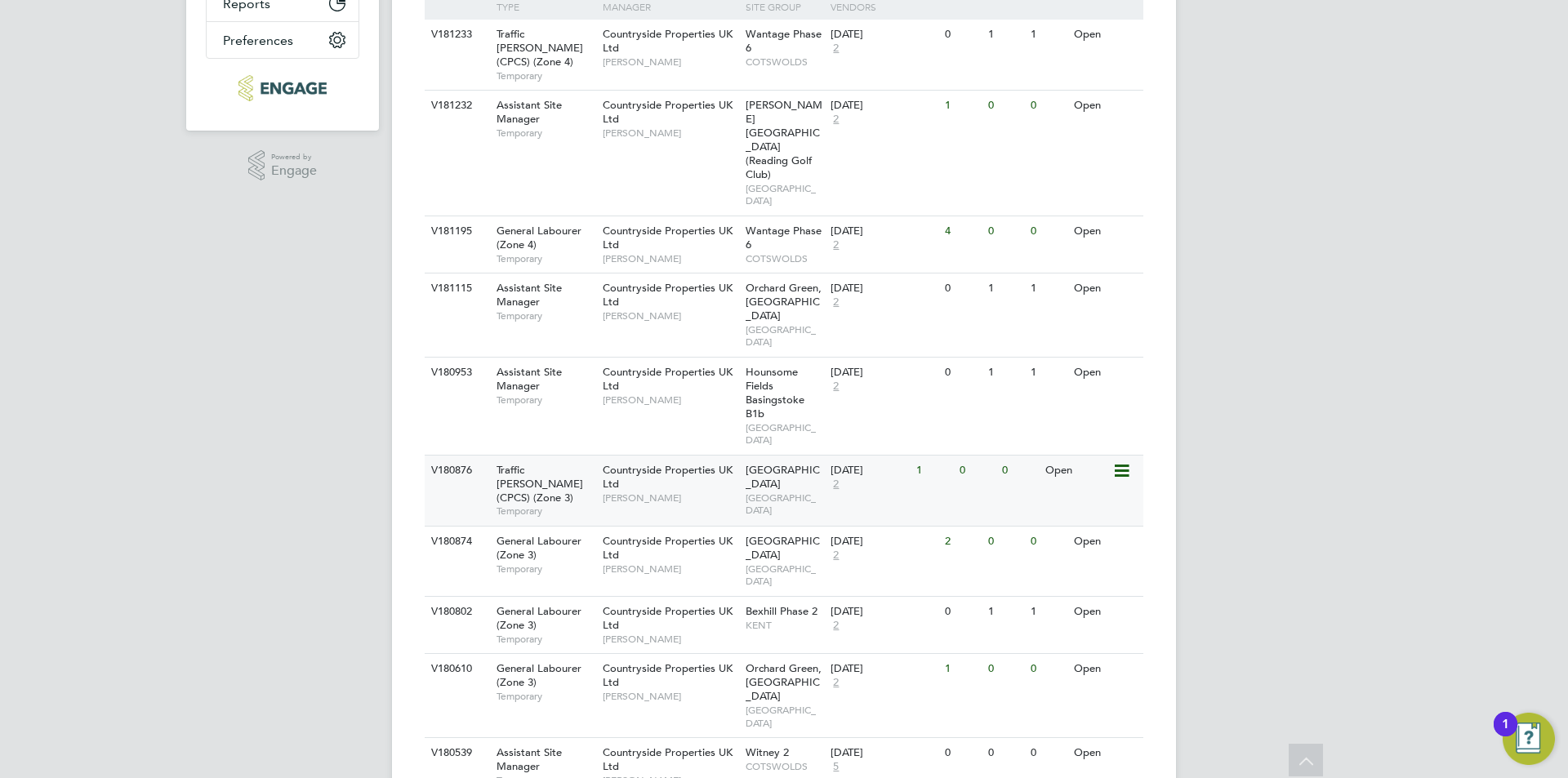
click at [972, 455] on div "0" at bounding box center [977, 470] width 43 height 31
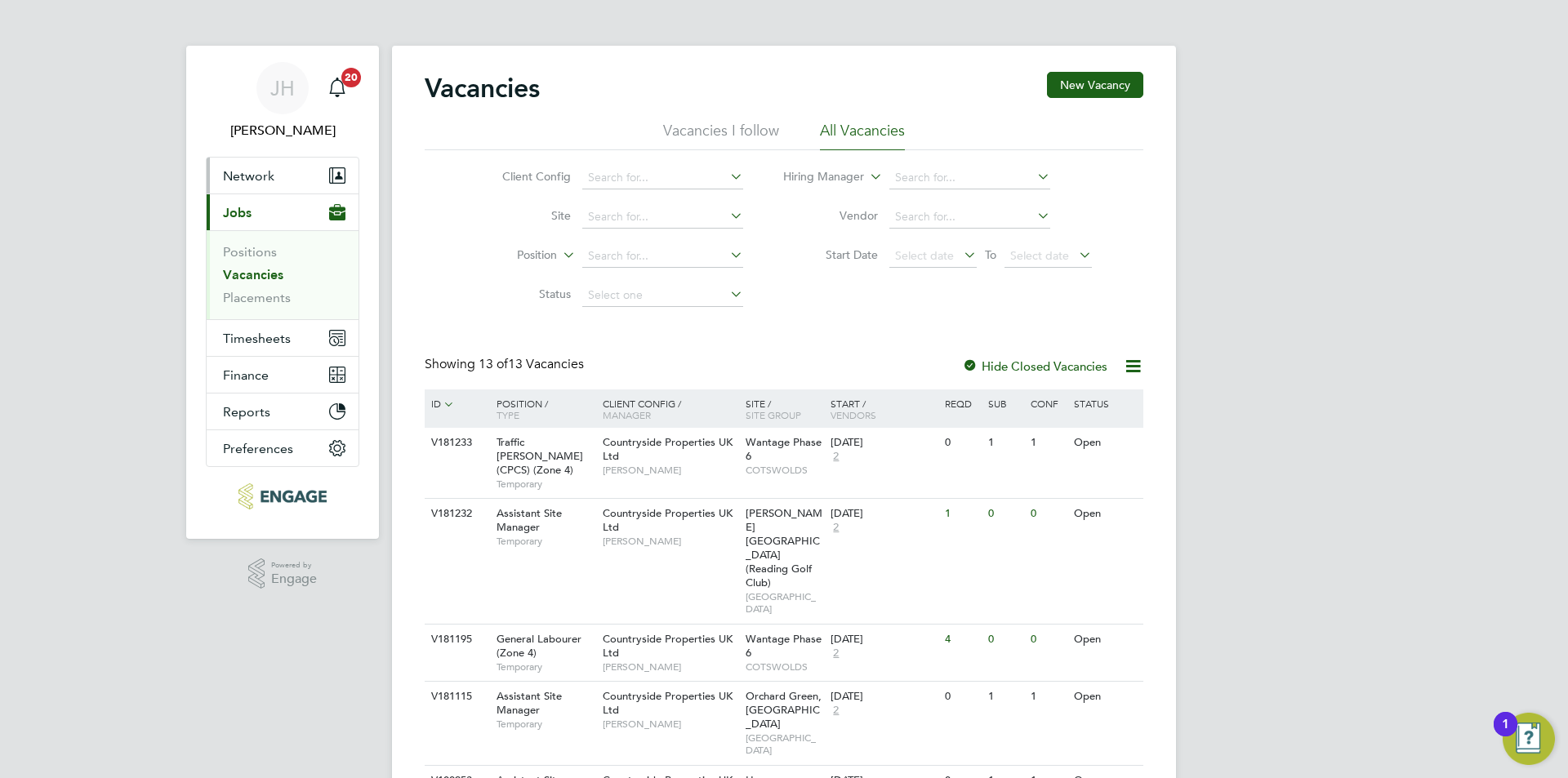
click at [240, 171] on span "Network" at bounding box center [248, 176] width 52 height 16
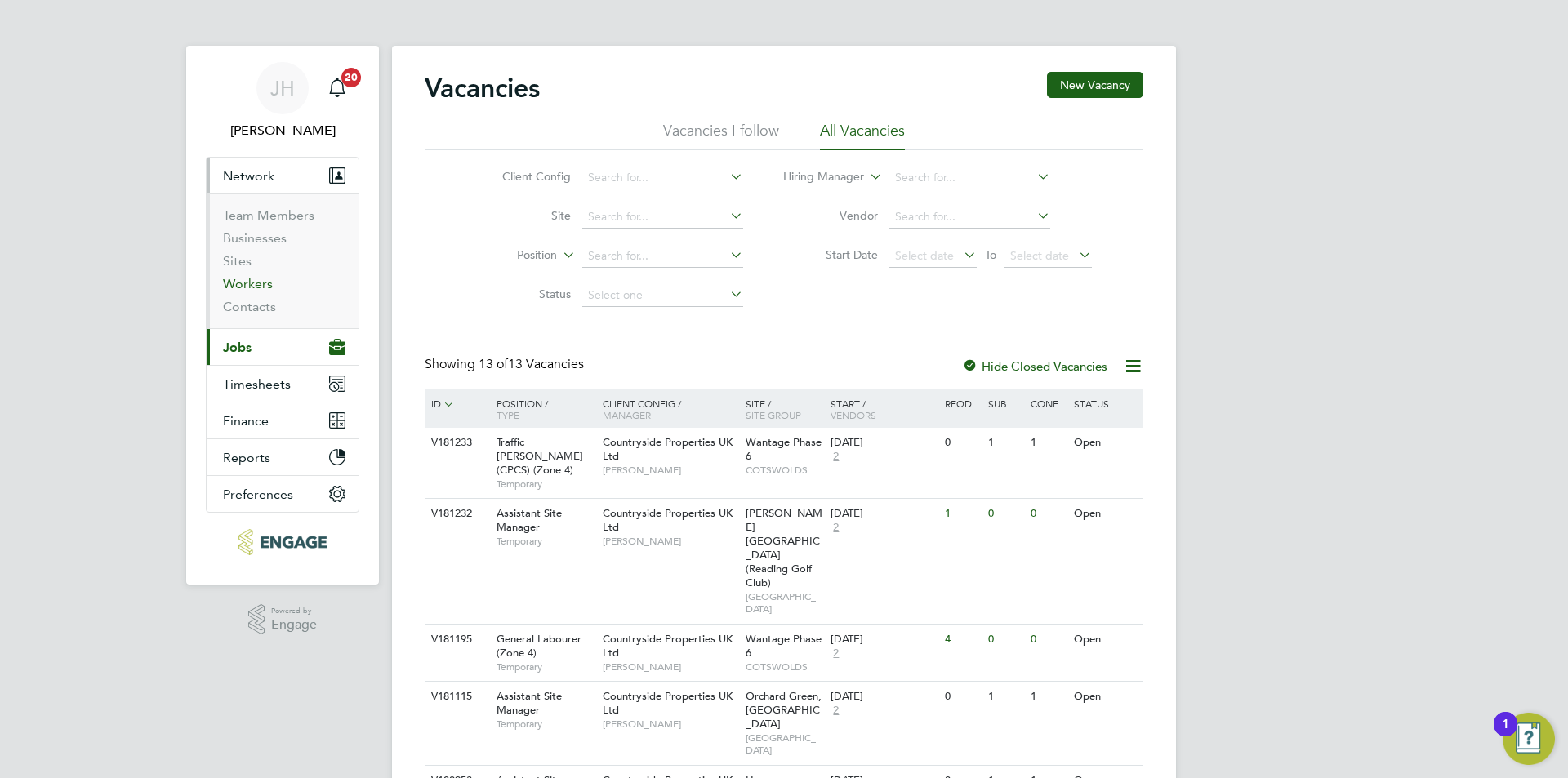
click at [256, 285] on link "Workers" at bounding box center [247, 284] width 50 height 16
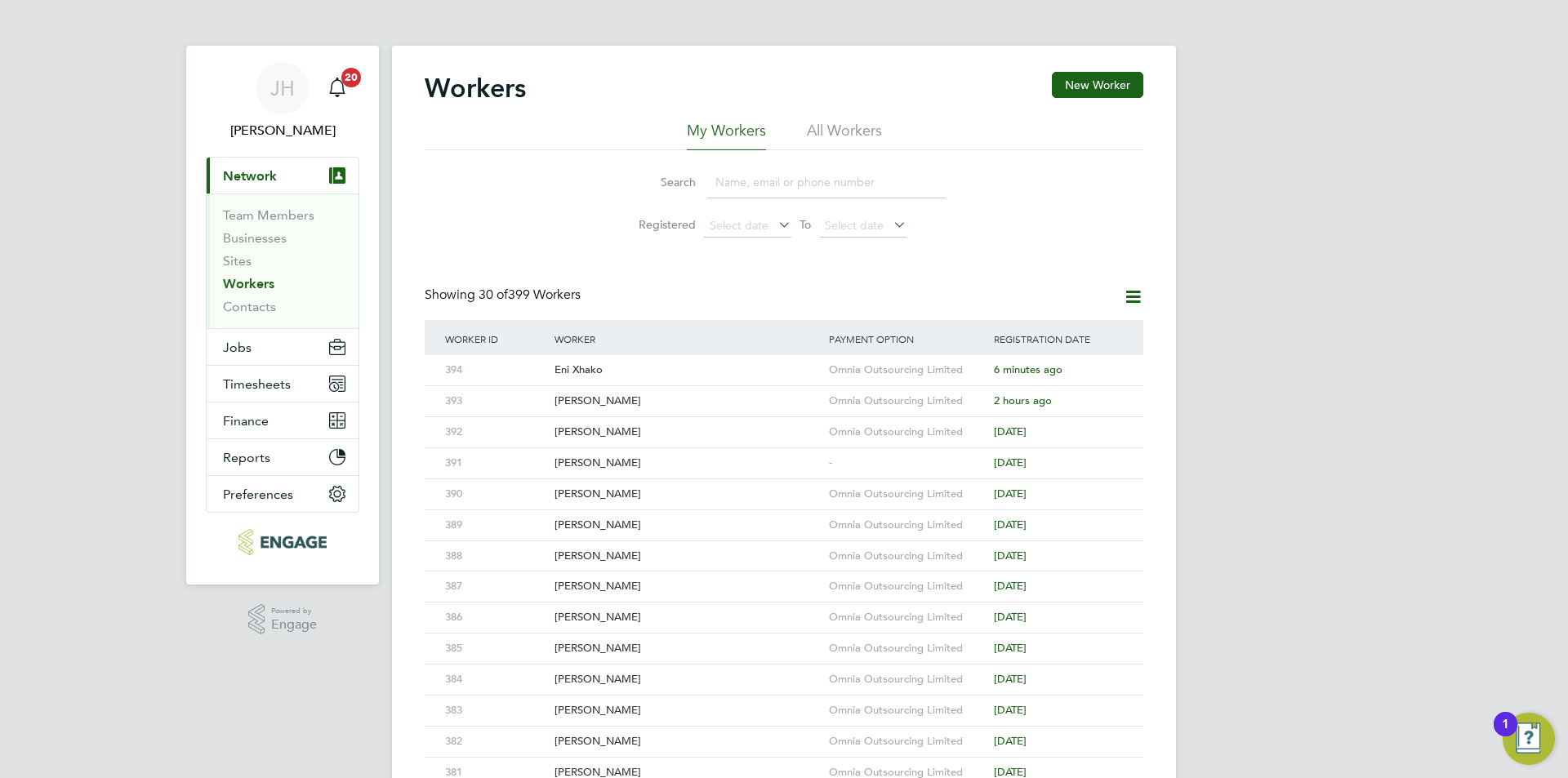
click at [1117, 87] on button "New Worker" at bounding box center [1098, 85] width 92 height 26
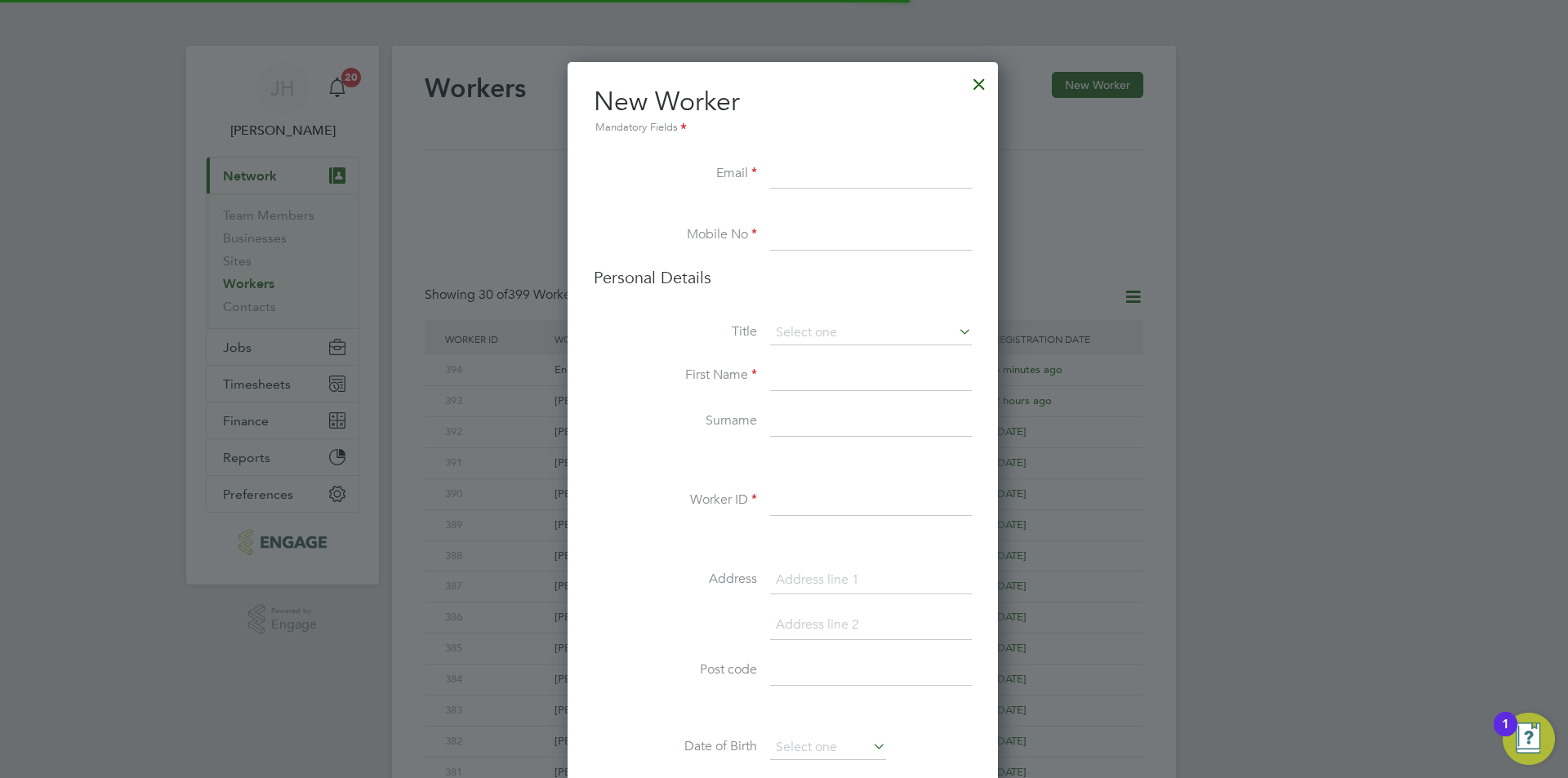
scroll to position [1381, 433]
drag, startPoint x: 826, startPoint y: 524, endPoint x: 833, endPoint y: 508, distance: 17.5
click at [826, 520] on li "Worker ID" at bounding box center [783, 510] width 378 height 45
click at [833, 508] on input at bounding box center [871, 502] width 202 height 30
type input "395"
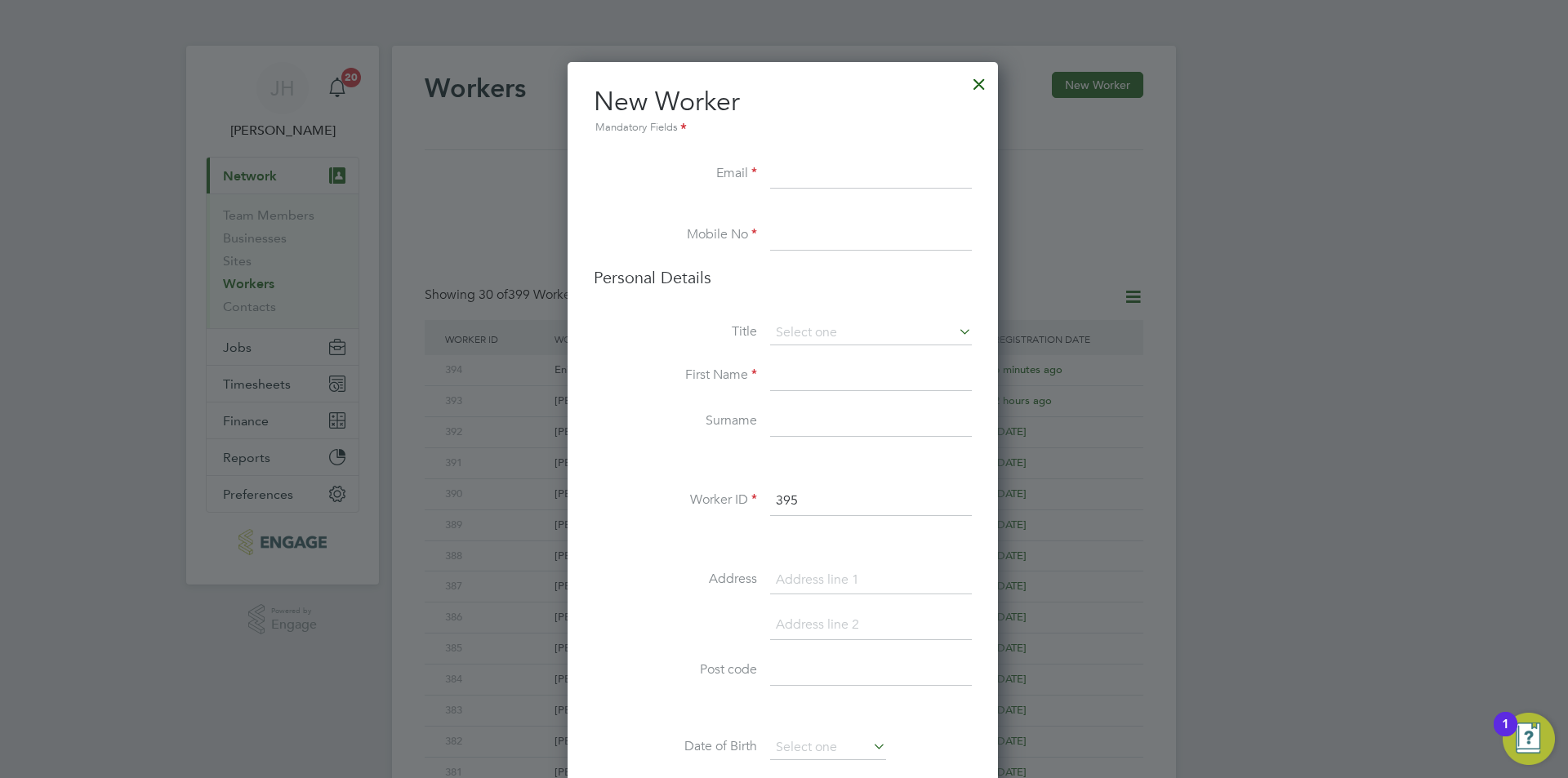
click at [881, 177] on input at bounding box center [871, 175] width 202 height 30
type input "[EMAIL_ADDRESS][DOMAIN_NAME]"
type input "02034342260"
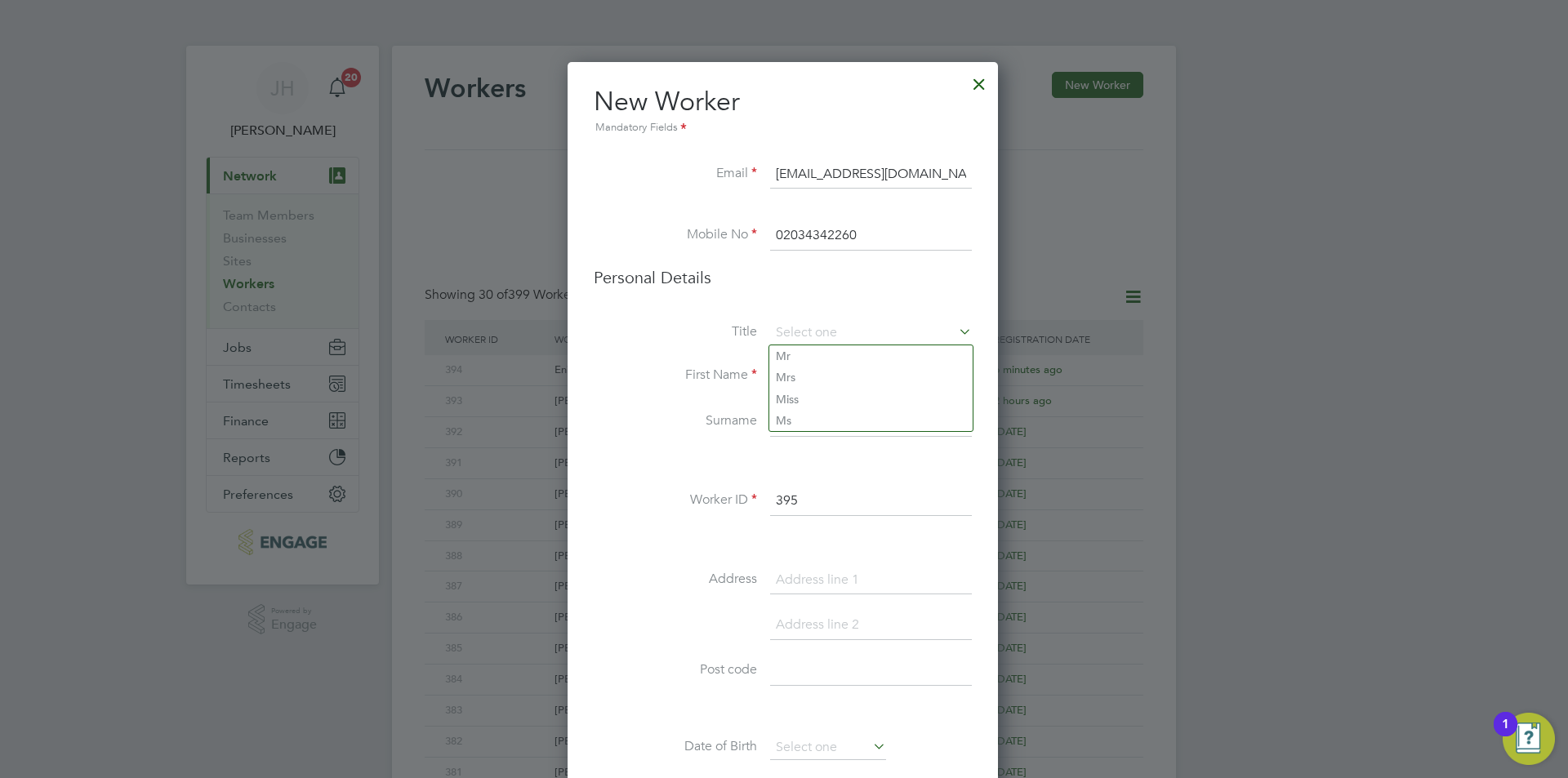
scroll to position [32, 0]
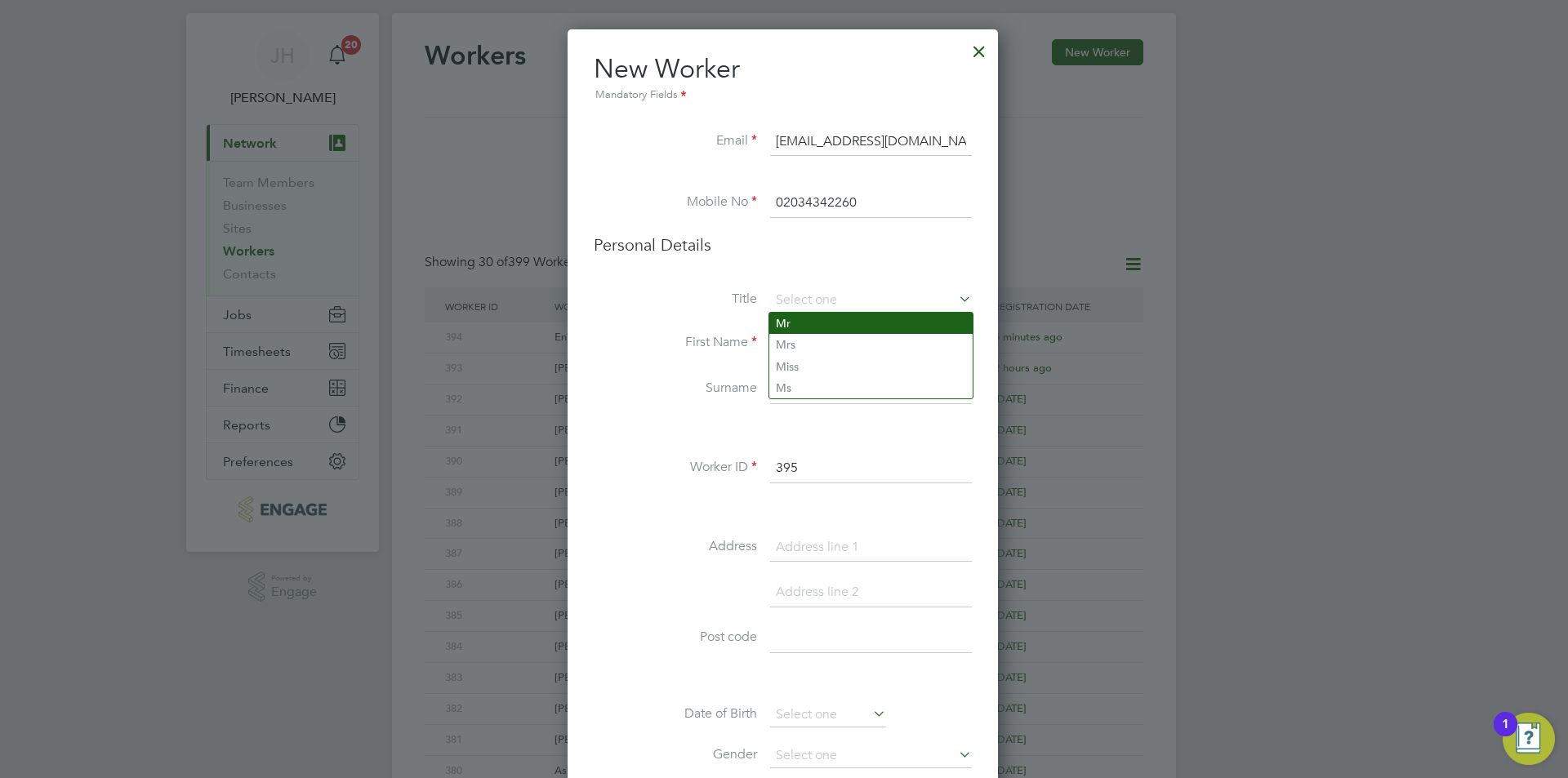
type input "Mr"
type input "Thomas"
type input "Kearney"
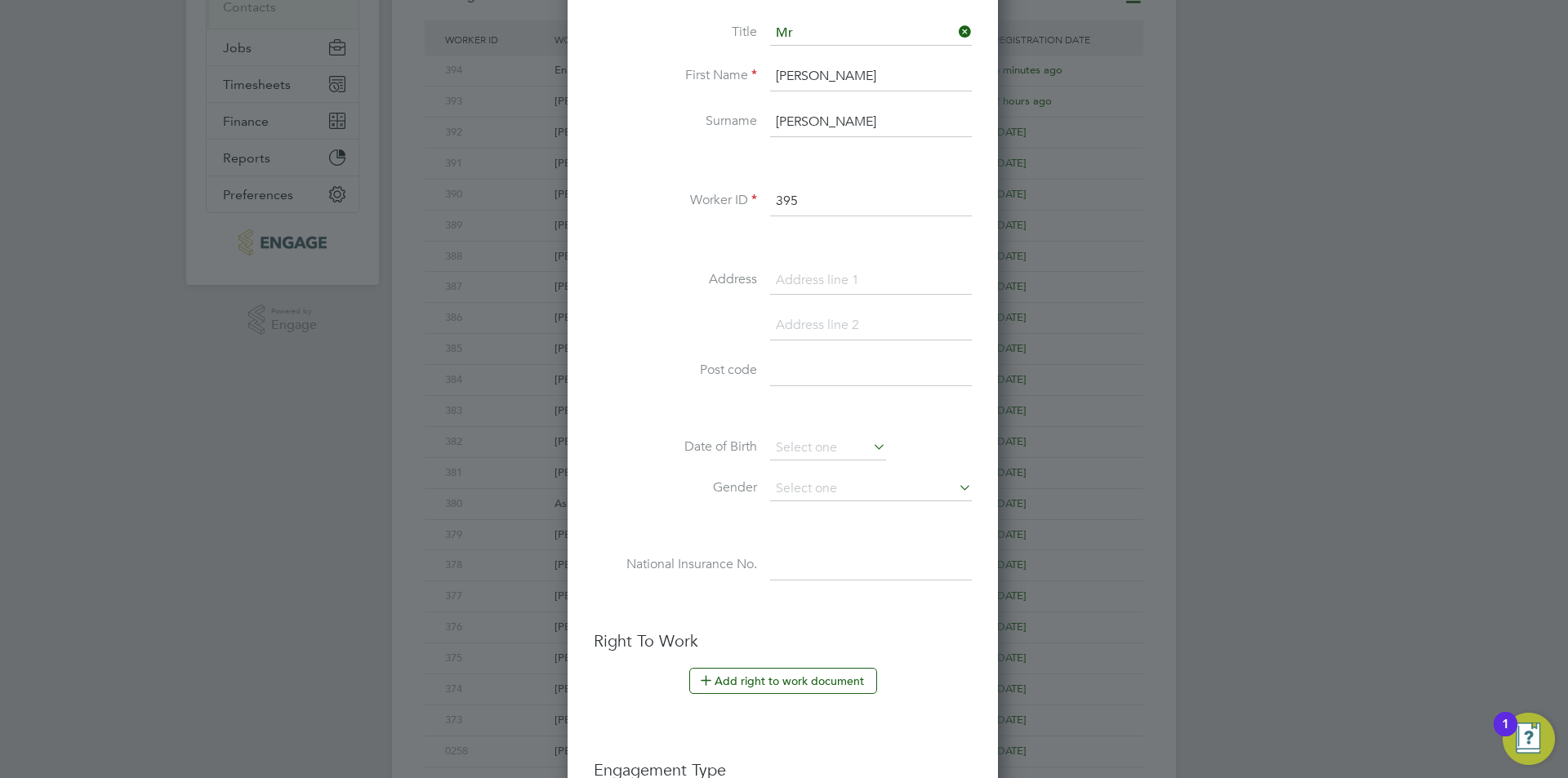
scroll to position [307, 0]
type input "7 Whitelands Way"
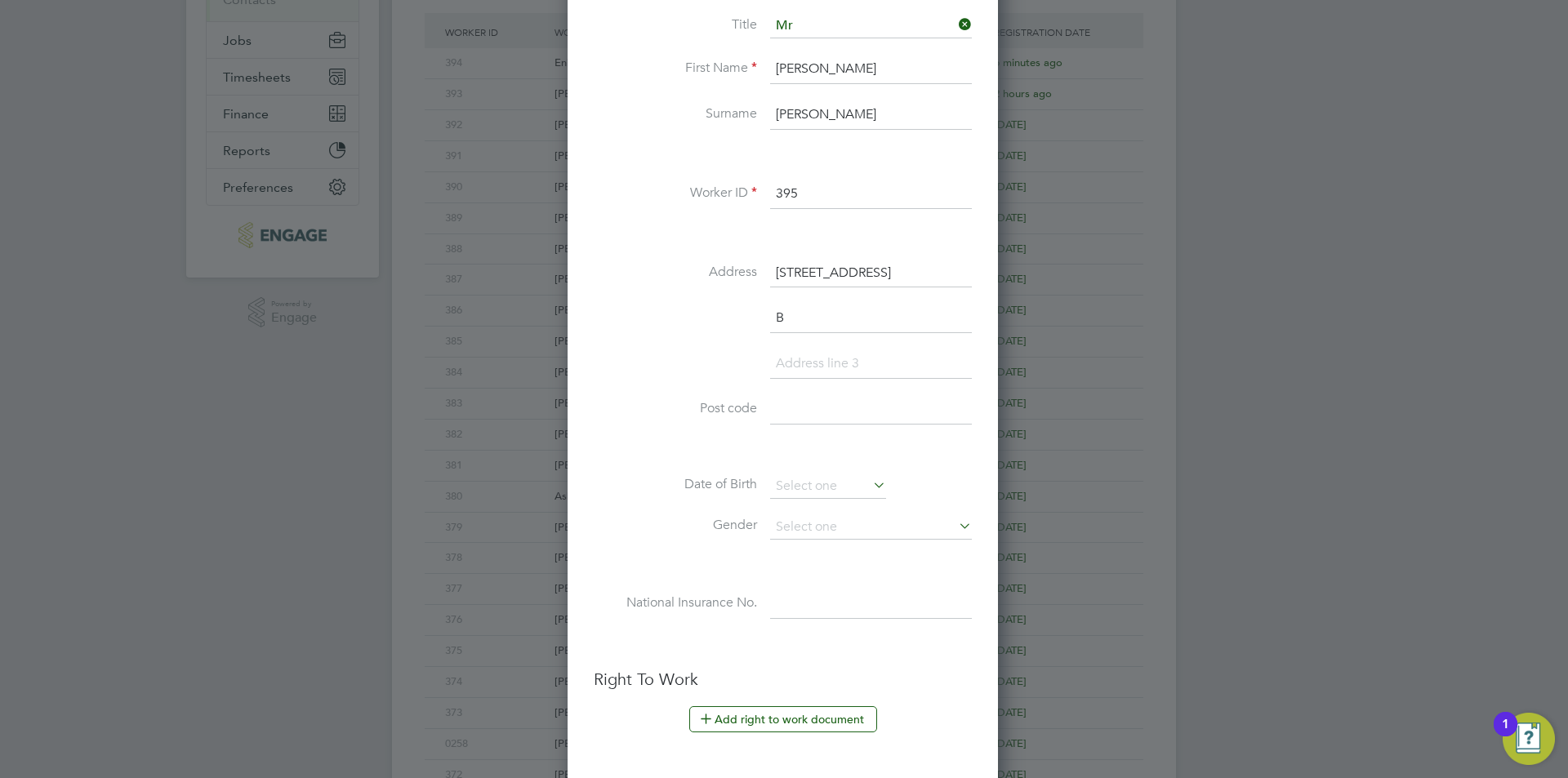
scroll to position [1426, 433]
type input "Bicester"
type input "OX26 1AF"
click at [831, 483] on input at bounding box center [828, 487] width 116 height 24
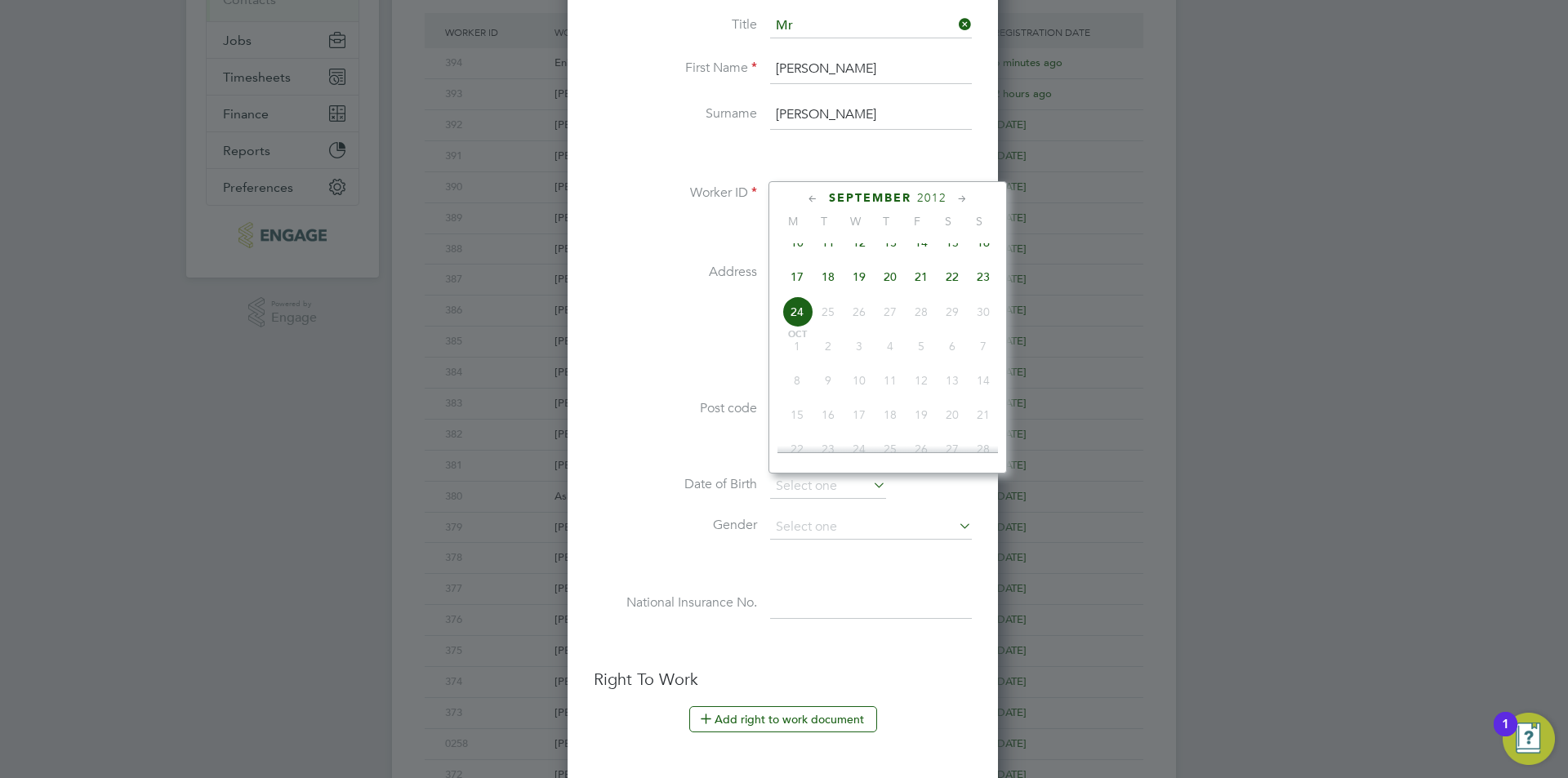
click at [936, 200] on span "2012" at bounding box center [932, 198] width 30 height 14
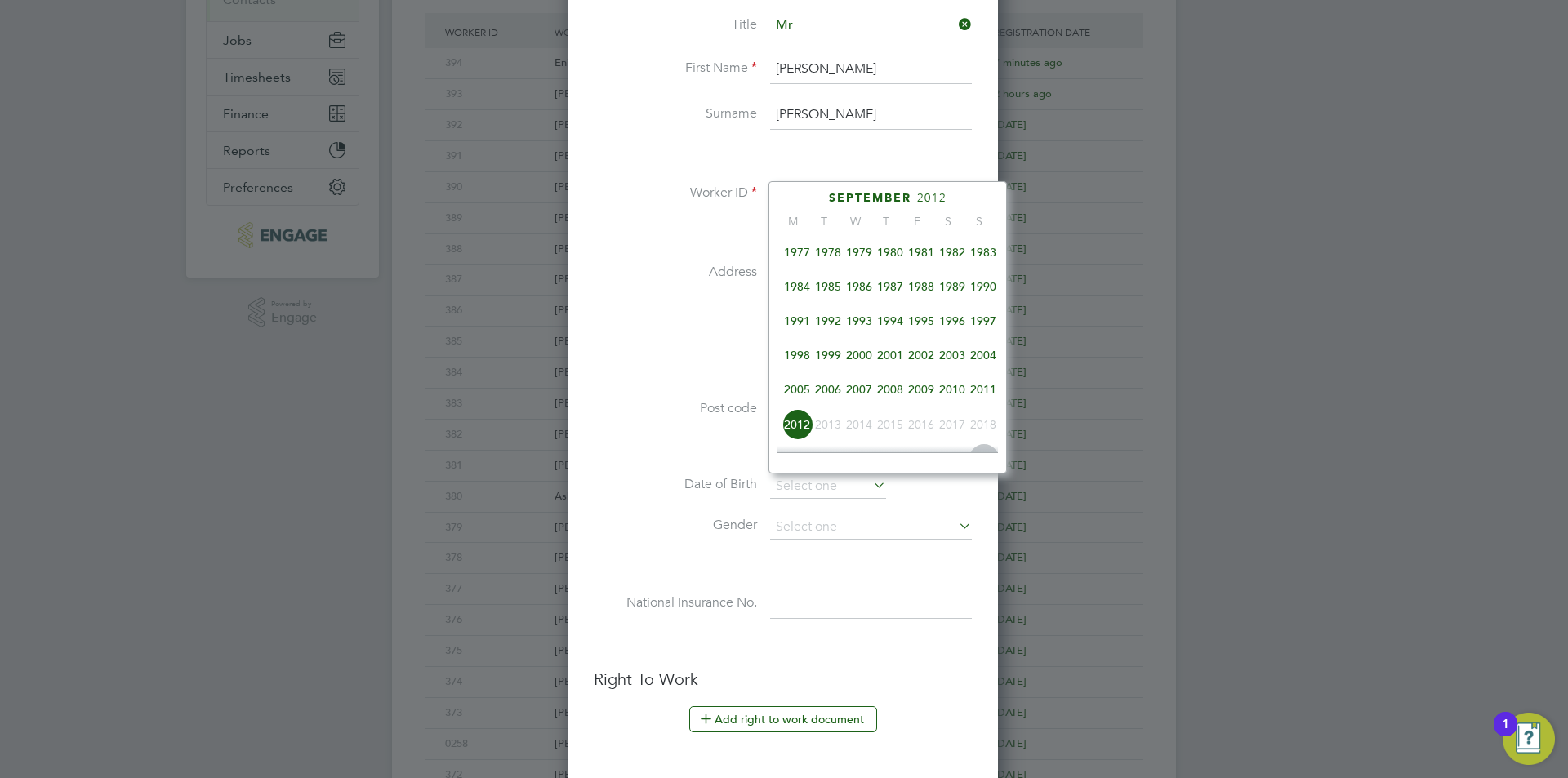
click at [929, 300] on span "1988" at bounding box center [921, 286] width 31 height 31
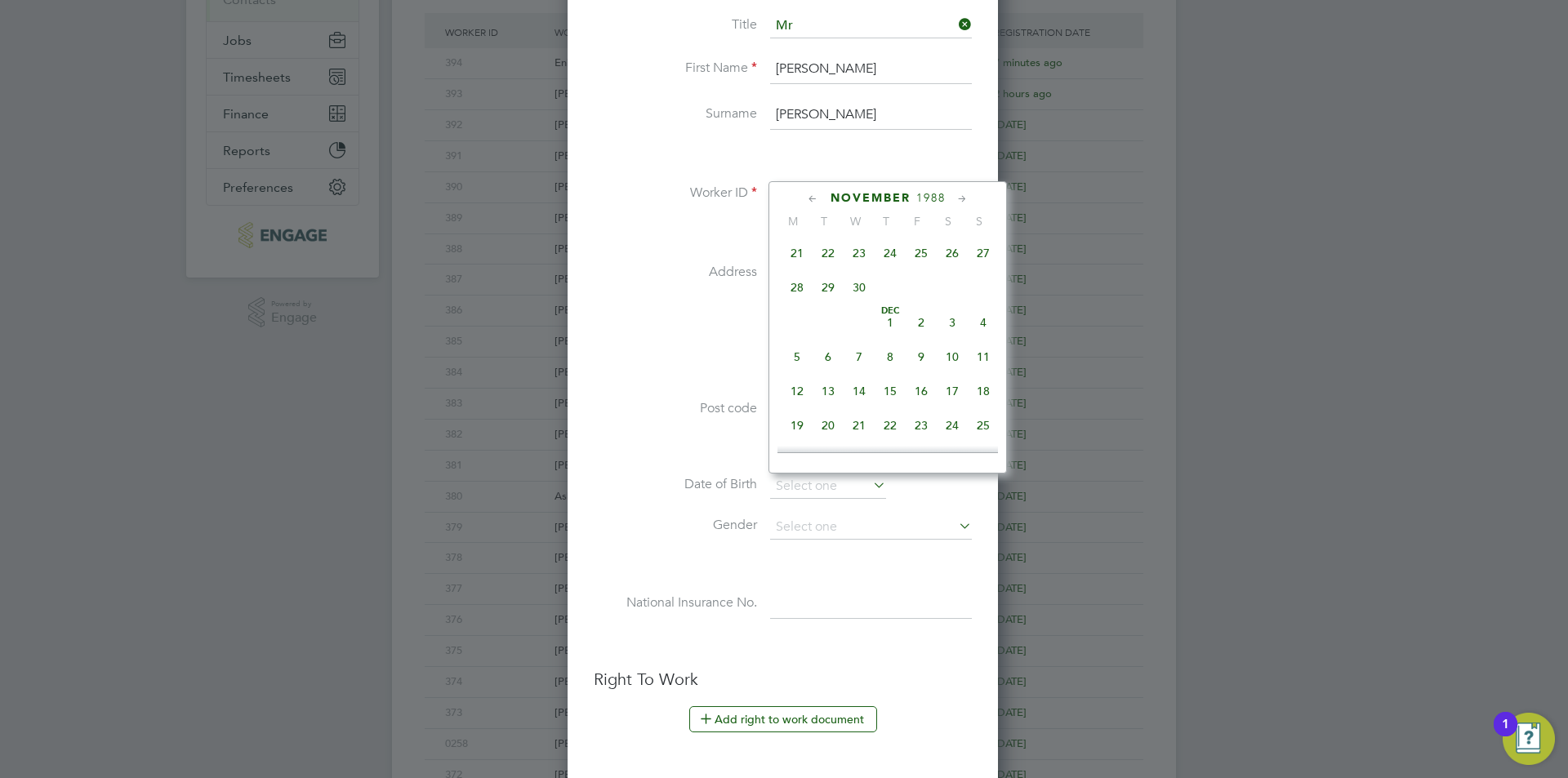
scroll to position [1167, 0]
click at [919, 312] on span "30" at bounding box center [921, 295] width 31 height 31
type input "30 Dec 1988"
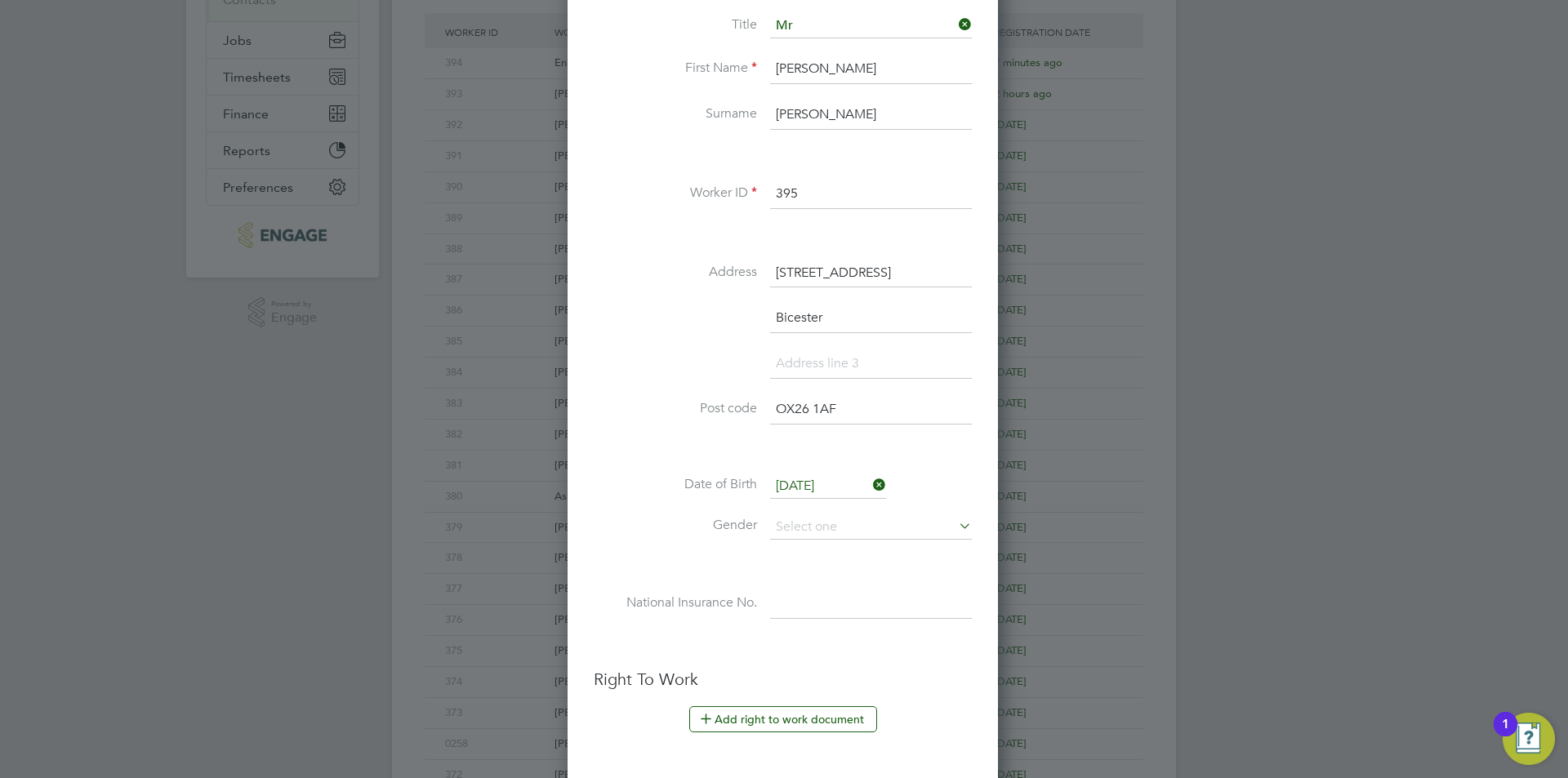
click at [833, 543] on li "Gender" at bounding box center [783, 535] width 378 height 41
click at [834, 533] on input at bounding box center [871, 527] width 202 height 24
click at [815, 553] on li "Male" at bounding box center [871, 550] width 204 height 21
type input "Male"
click at [820, 595] on input at bounding box center [871, 604] width 202 height 30
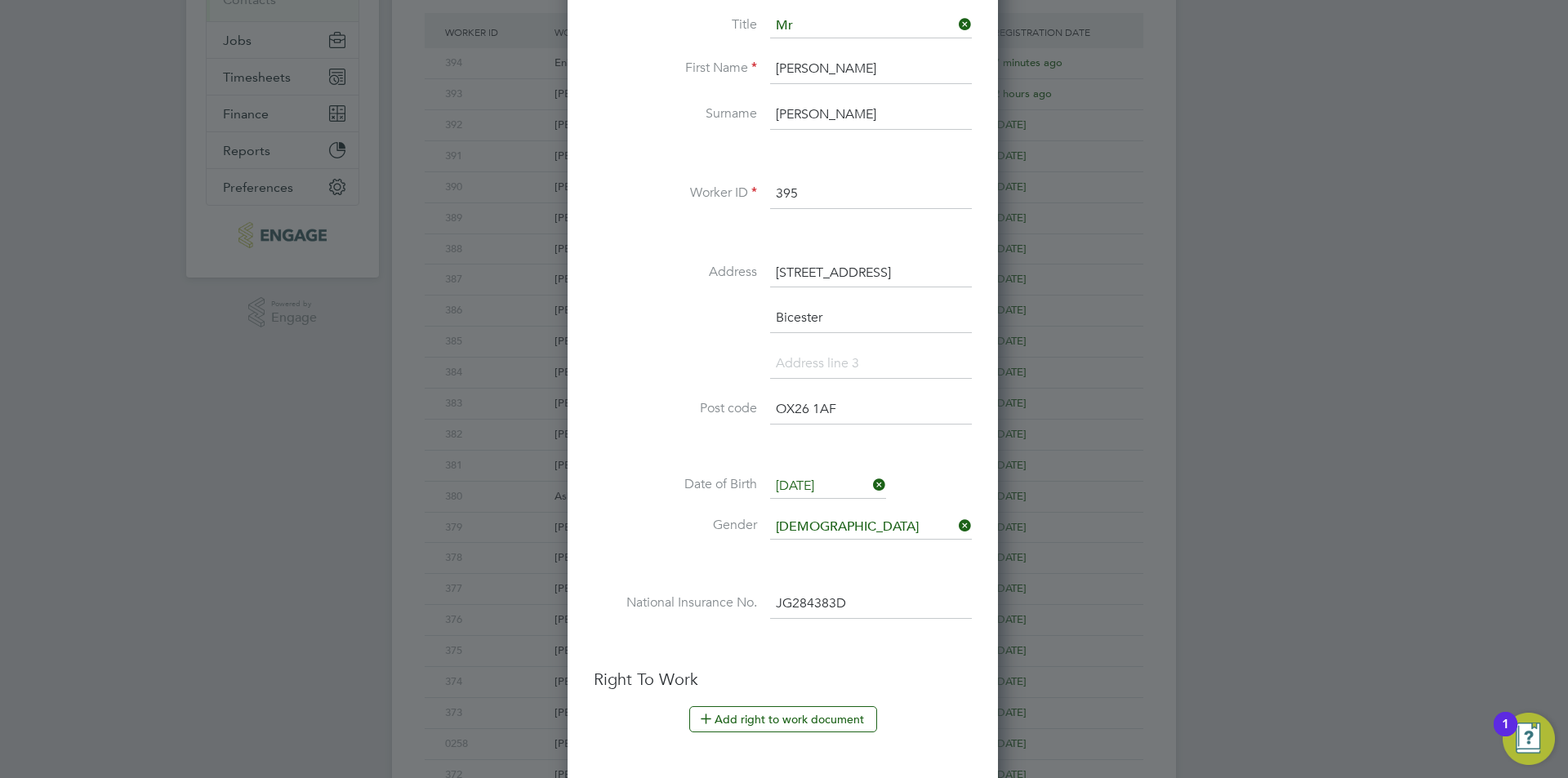
scroll to position [552, 0]
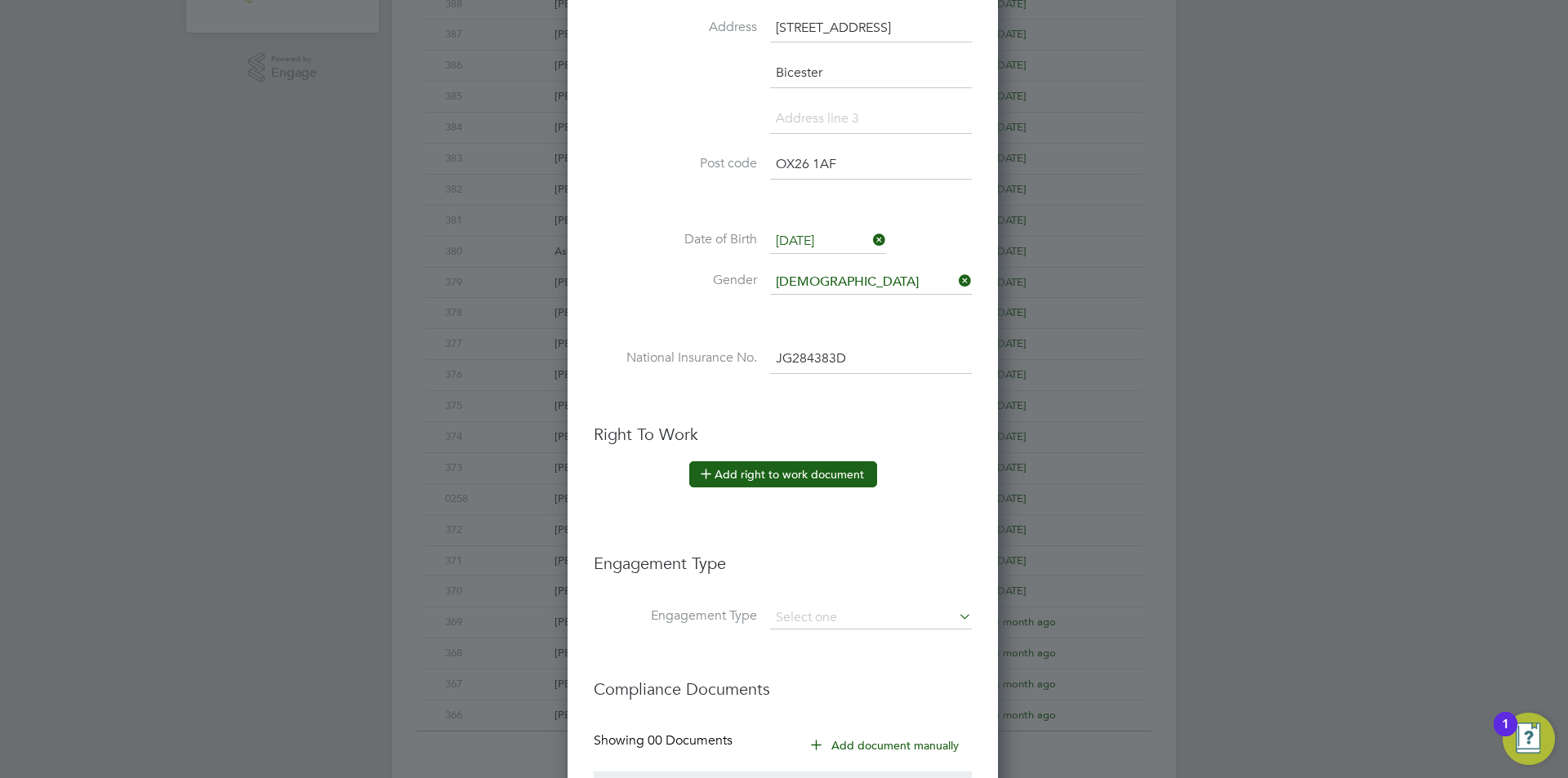
type input "JG 28 43 83 D"
click at [797, 473] on button "Add right to work document" at bounding box center [783, 475] width 188 height 26
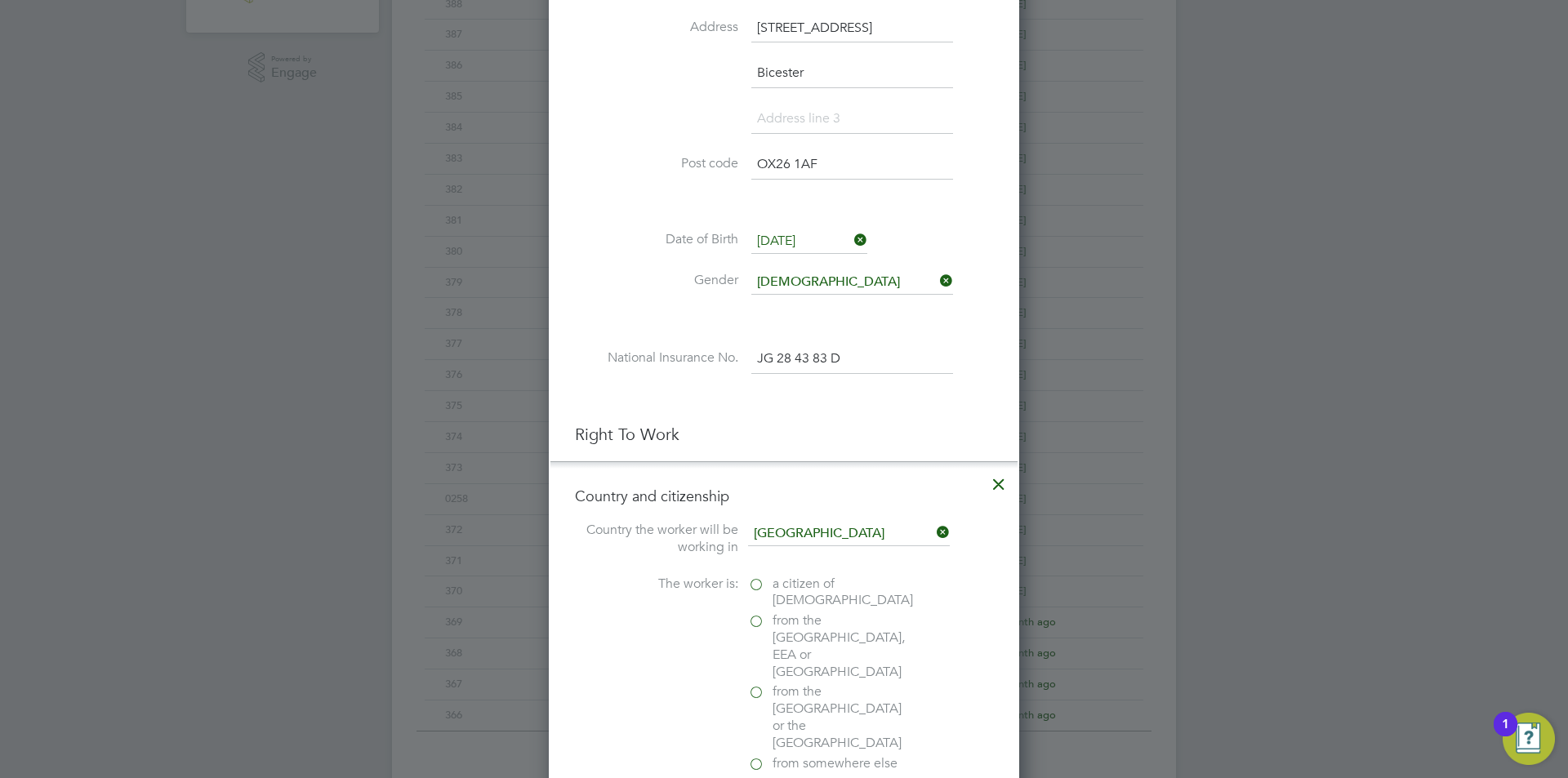
click at [797, 570] on at-rtw-residence "Country the worker will be working in United Kingdom The worker is: a citizen o…" at bounding box center [784, 648] width 418 height 253
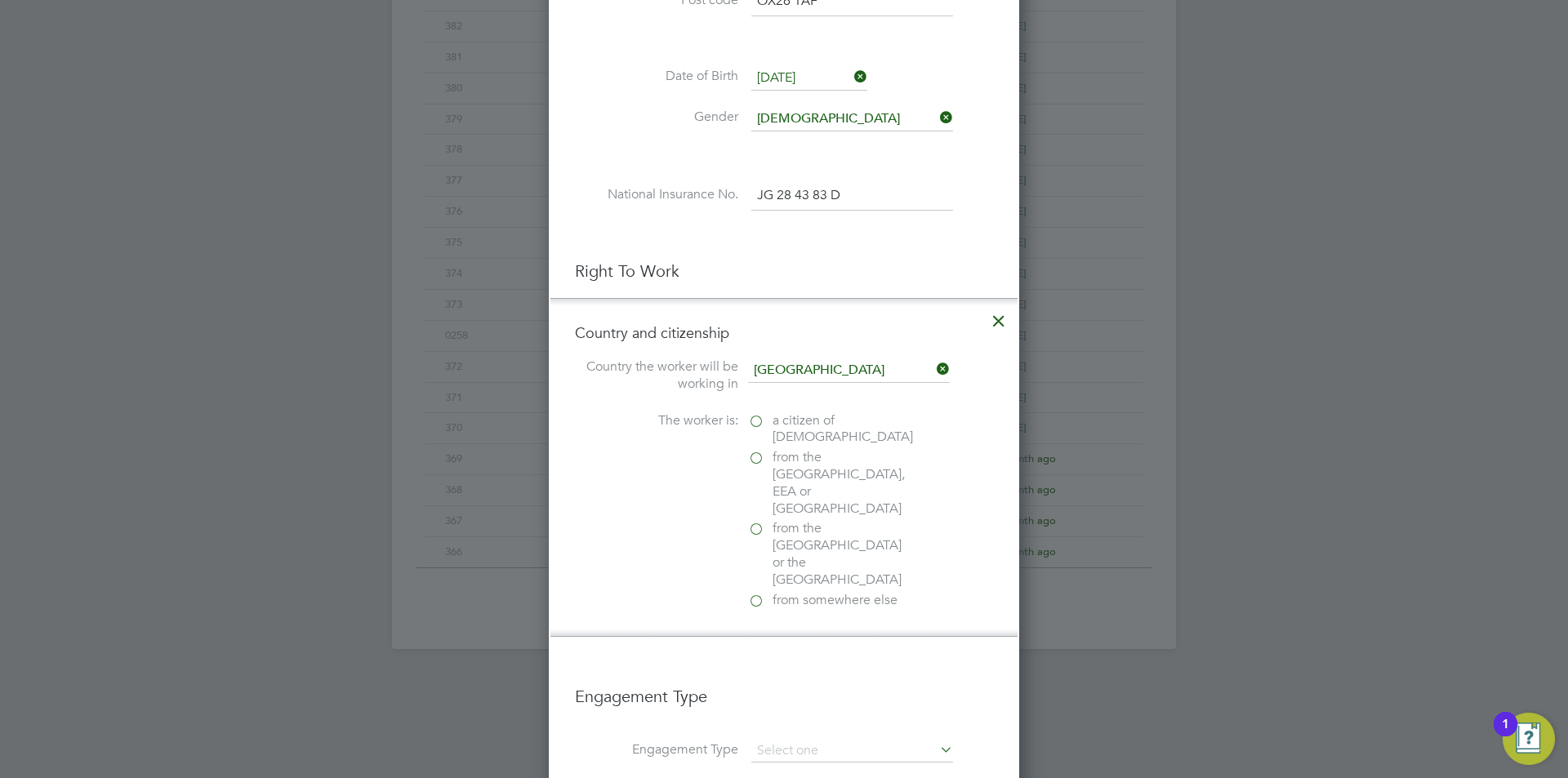
scroll to position [796, 0]
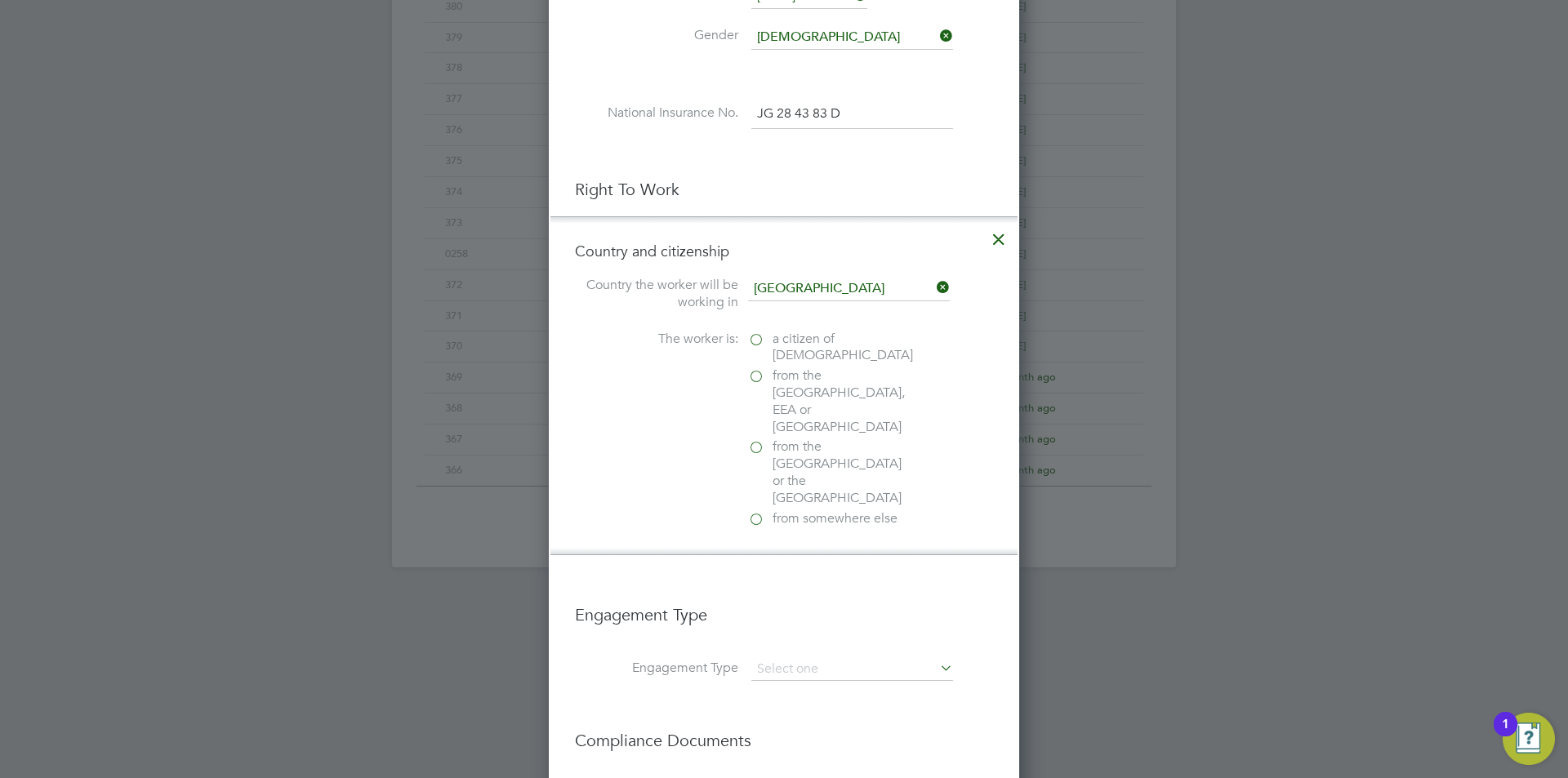
click at [803, 346] on span "a citizen of United Kingdom" at bounding box center [842, 347] width 141 height 34
click at [0, 0] on input "a citizen of United Kingdom" at bounding box center [0, 0] width 0 height 0
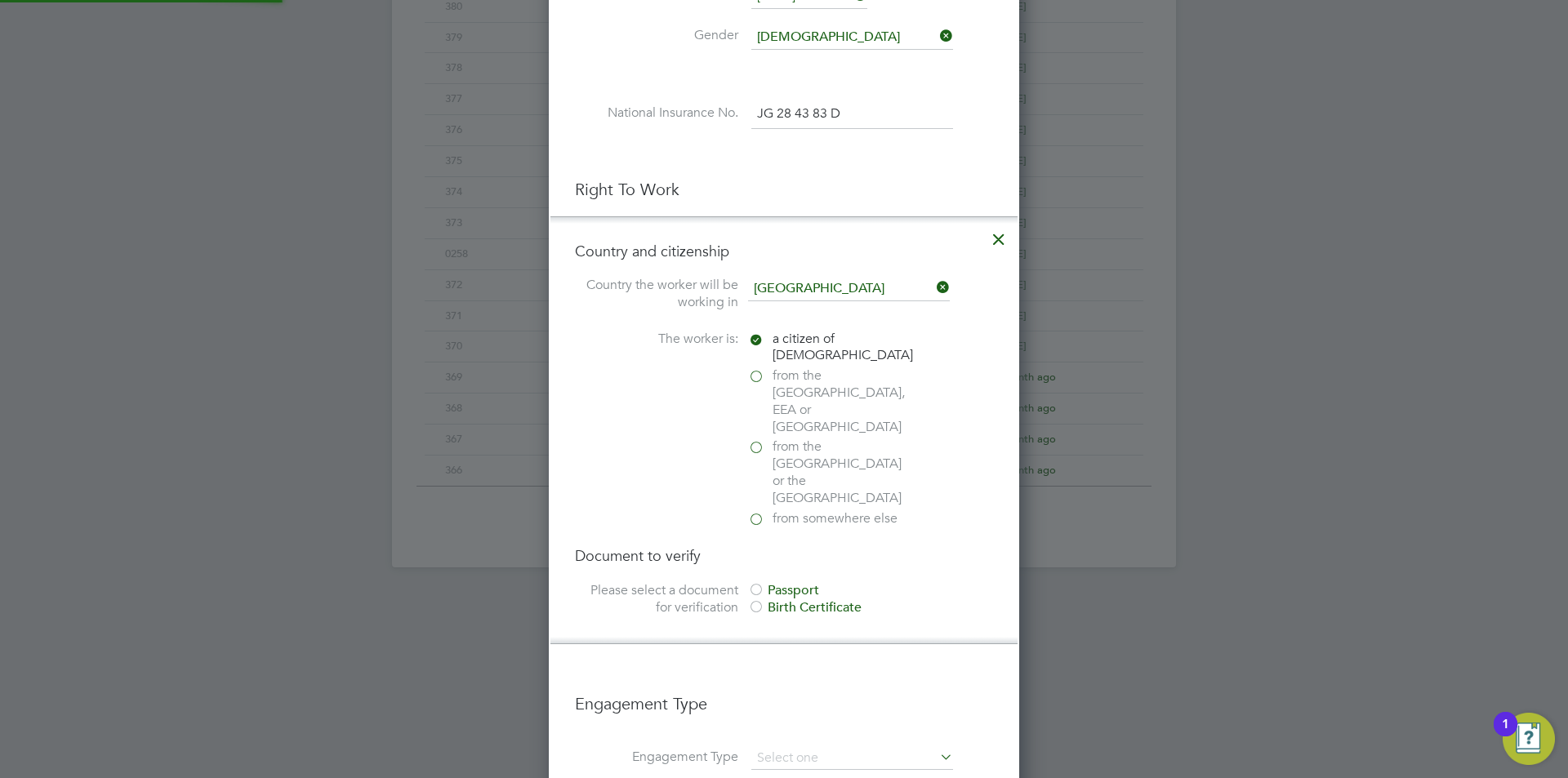
scroll to position [1761, 471]
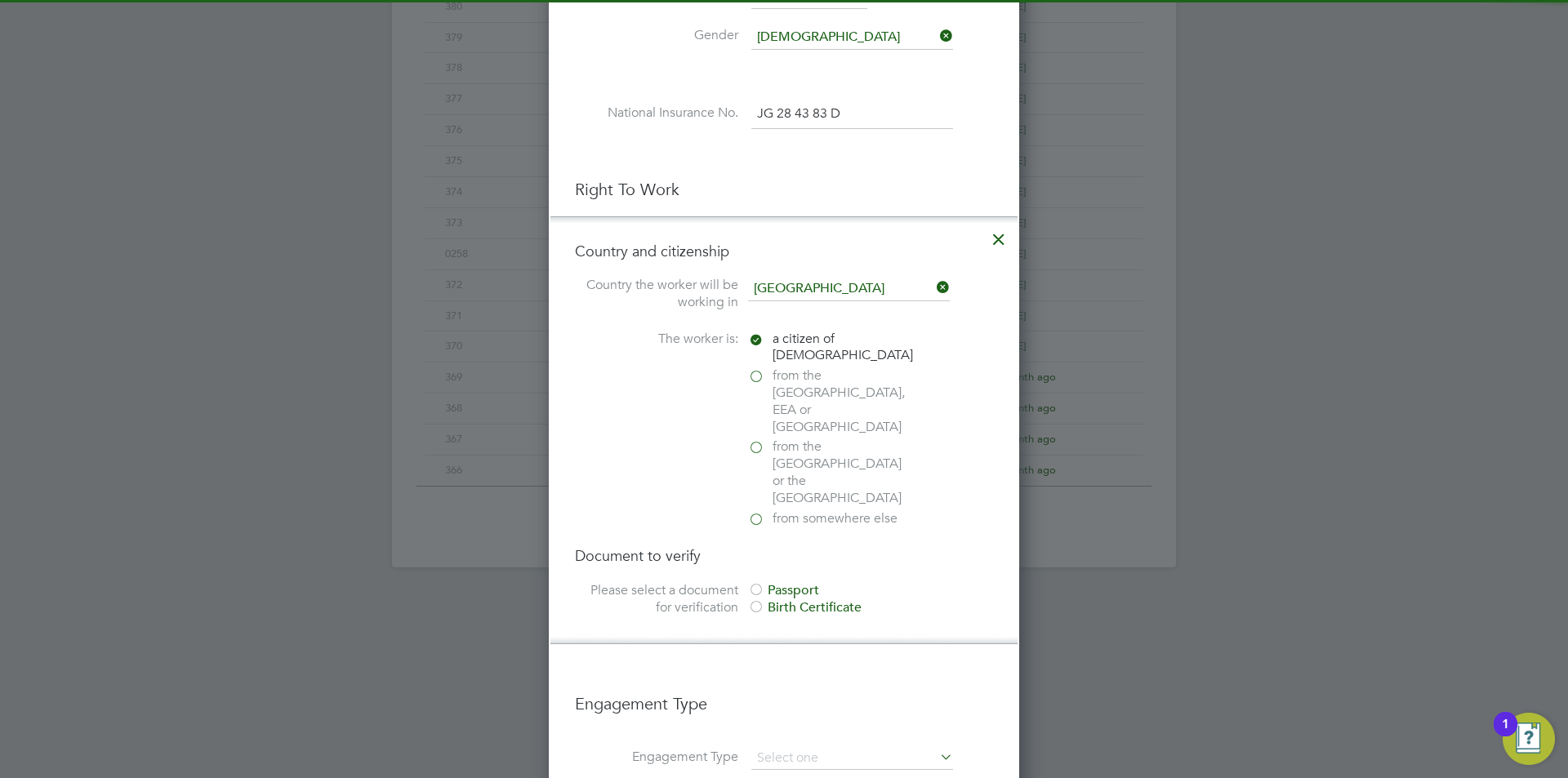
click at [783, 582] on div "Passport" at bounding box center [870, 591] width 245 height 17
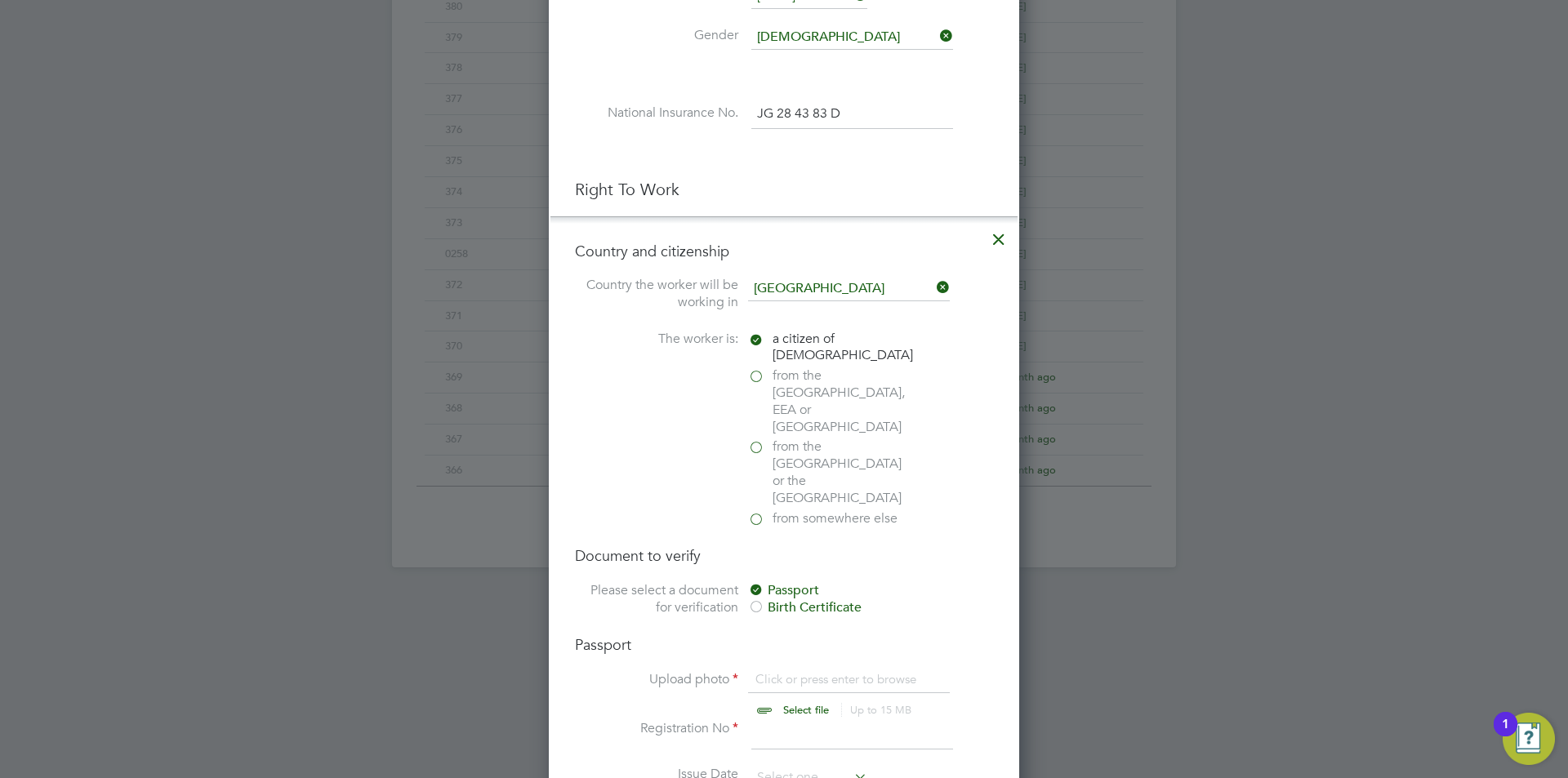
scroll to position [1123, 0]
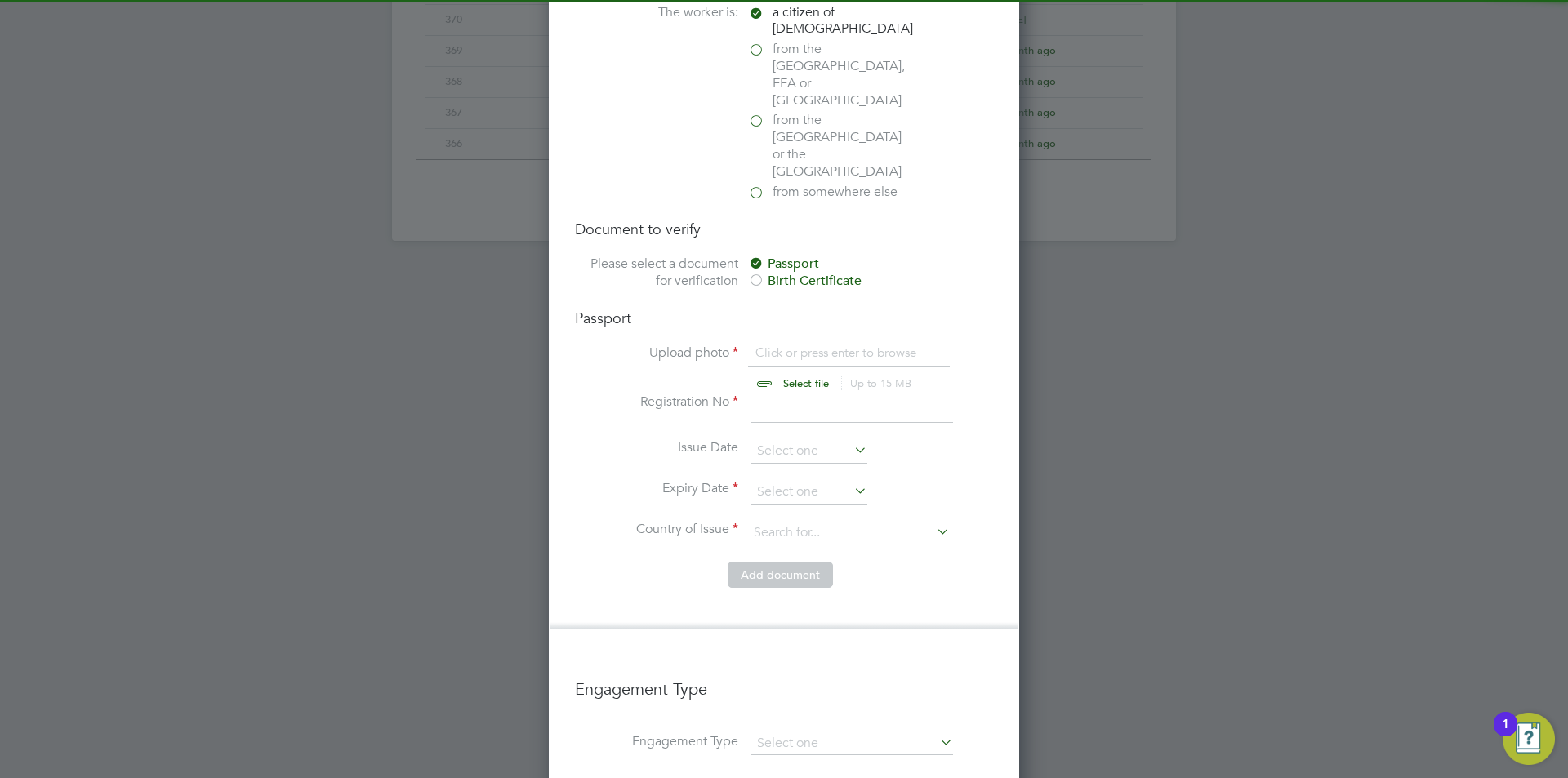
click at [819, 344] on input "file" at bounding box center [821, 369] width 256 height 49
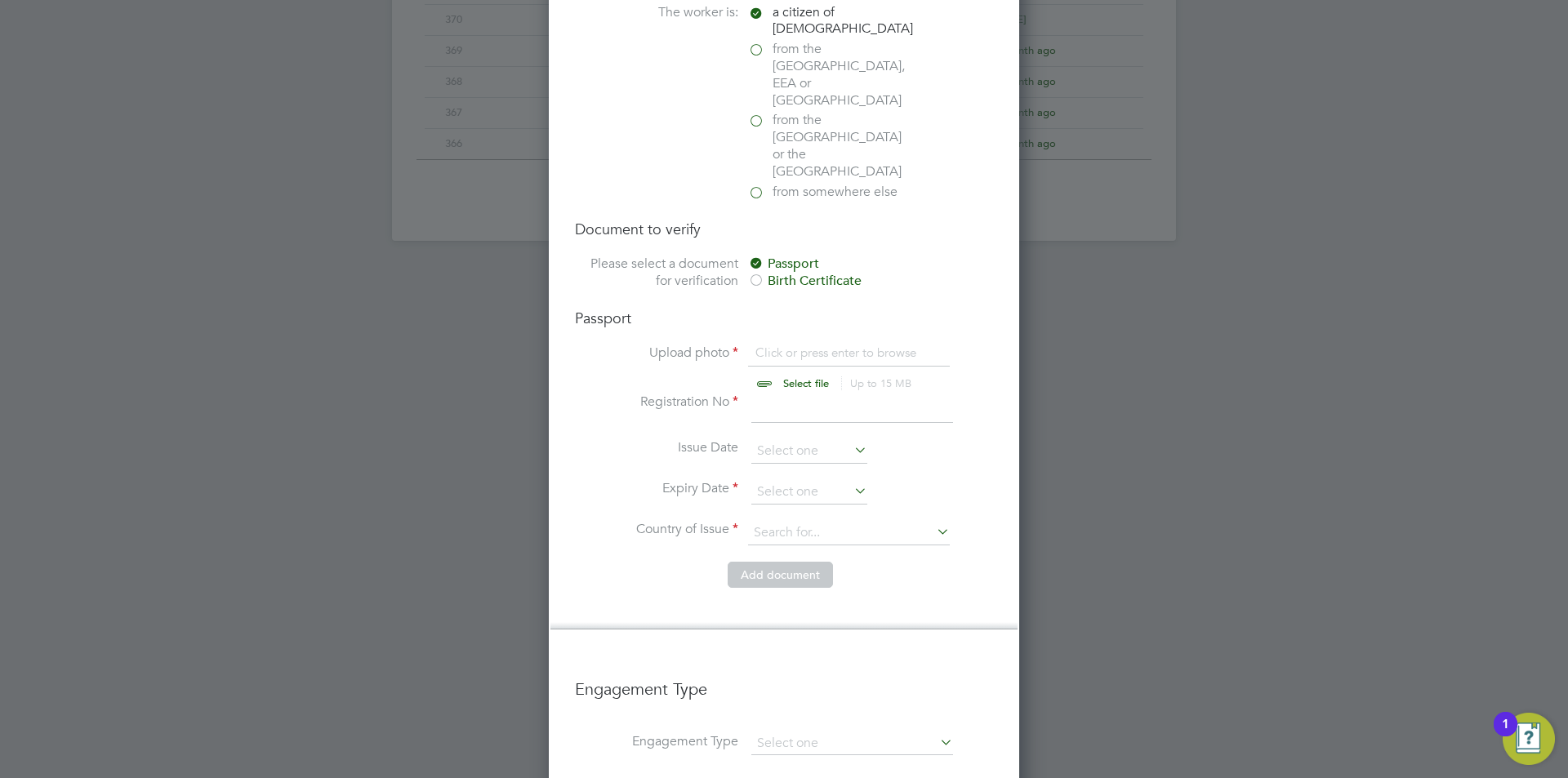
type input "C:\fakepath\IMG_20211215_204605213.jpg"
click at [831, 393] on input at bounding box center [852, 408] width 202 height 30
type input "562917418"
click at [799, 480] on input at bounding box center [809, 492] width 116 height 24
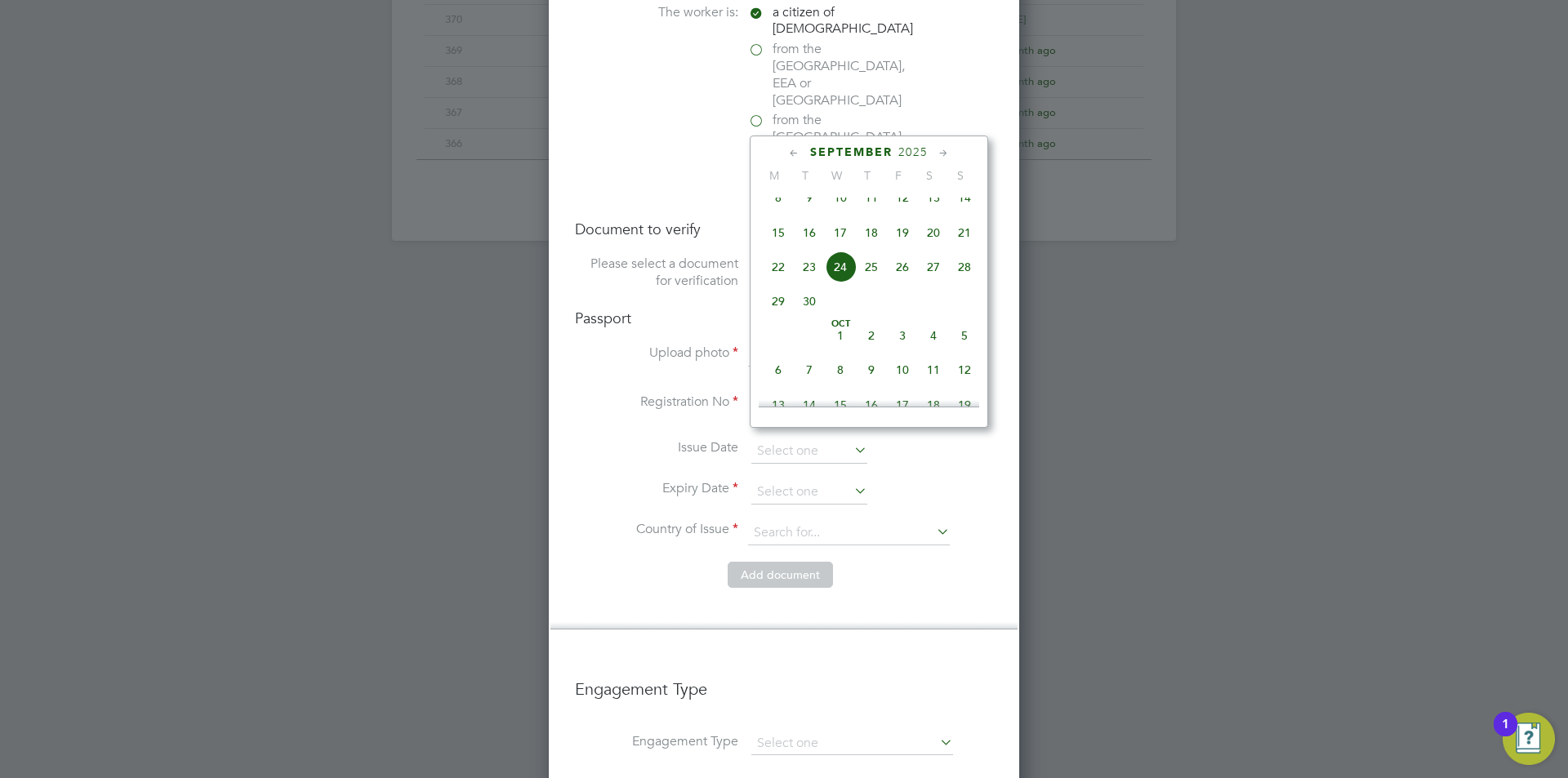
click at [908, 156] on span "2025" at bounding box center [913, 152] width 30 height 14
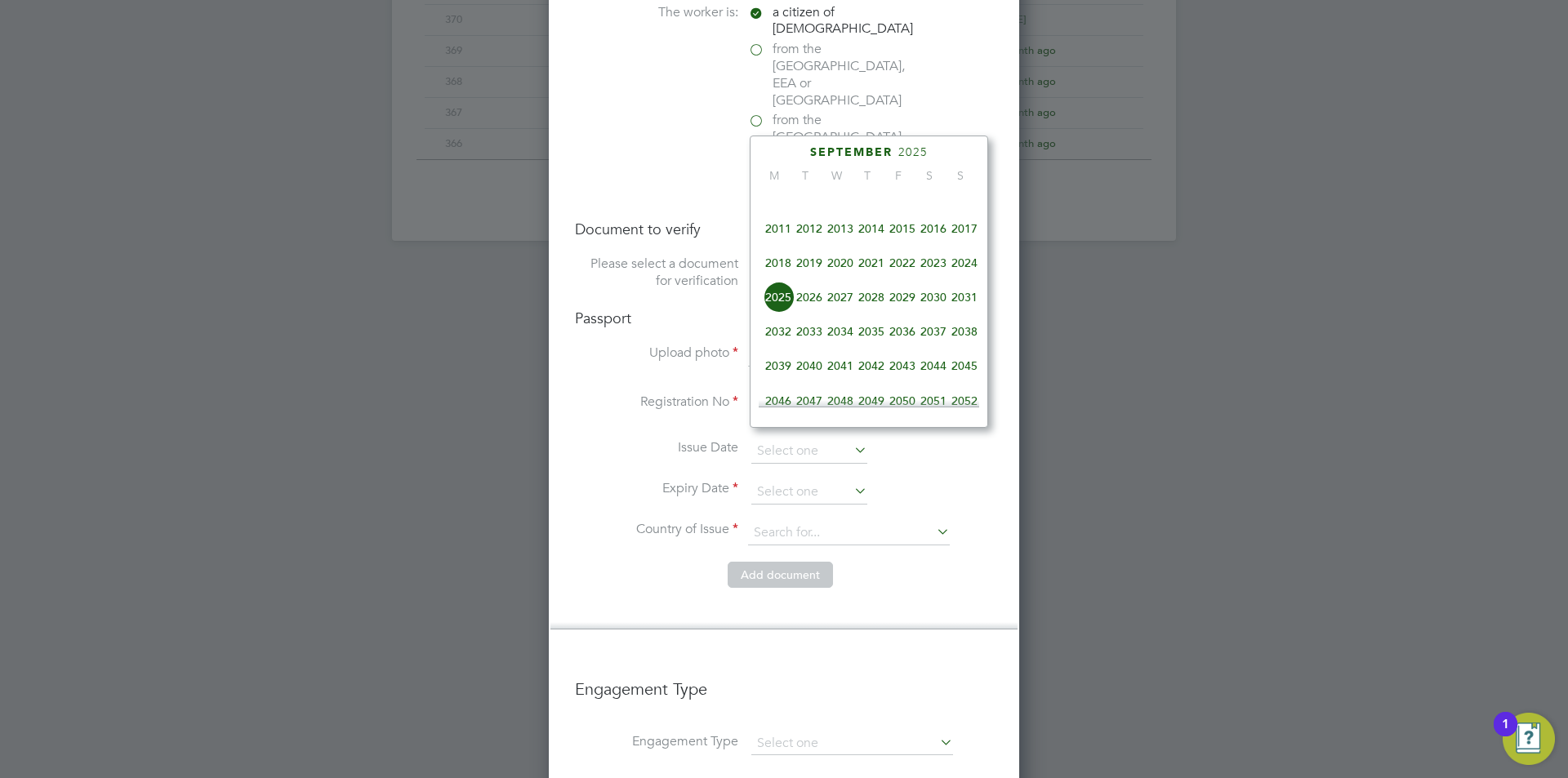
click at [907, 313] on span "2029" at bounding box center [902, 296] width 31 height 31
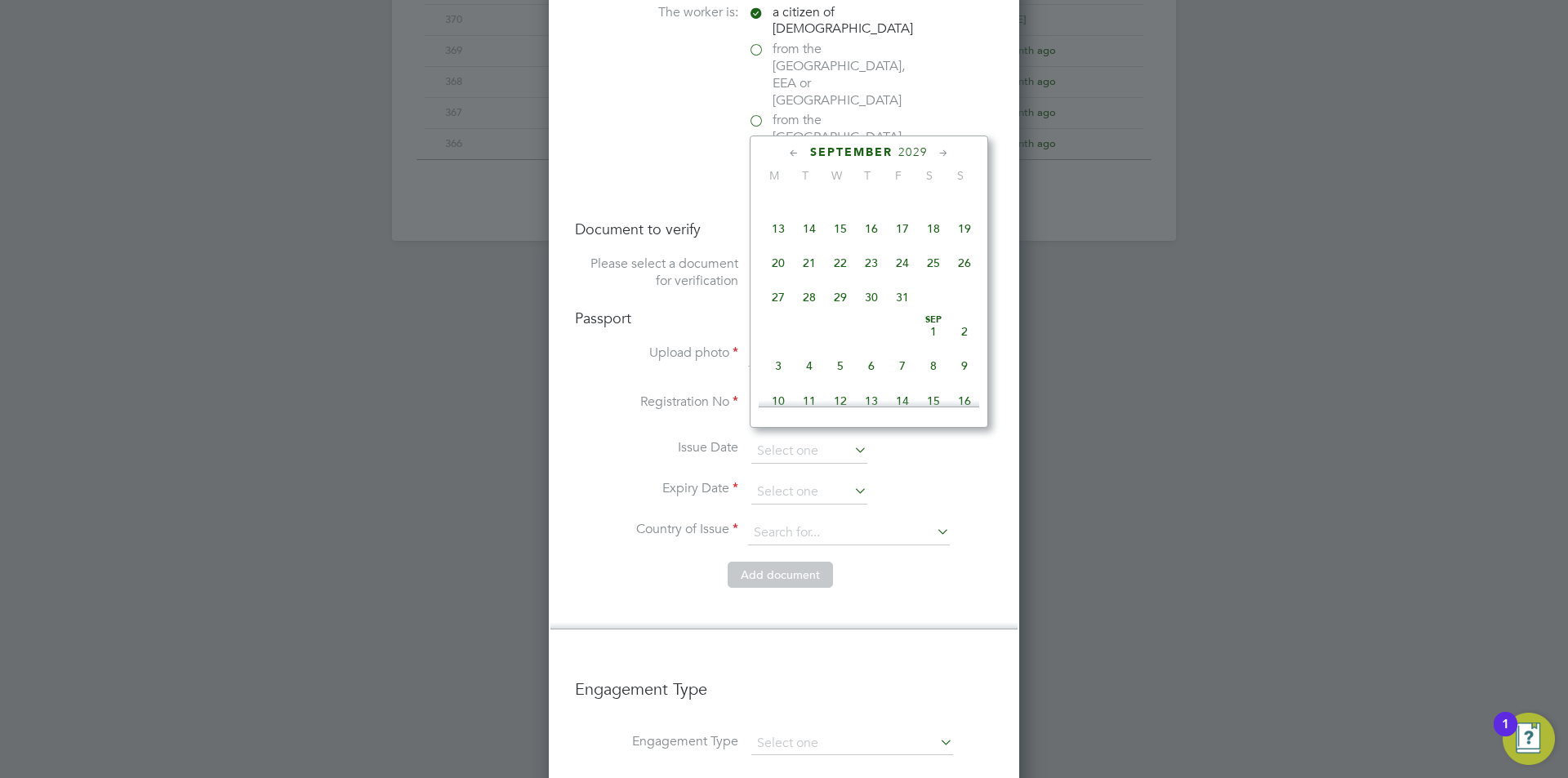
scroll to position [0, 0]
click at [779, 369] on span "17" at bounding box center [777, 353] width 31 height 31
type input "17 Sep 2029"
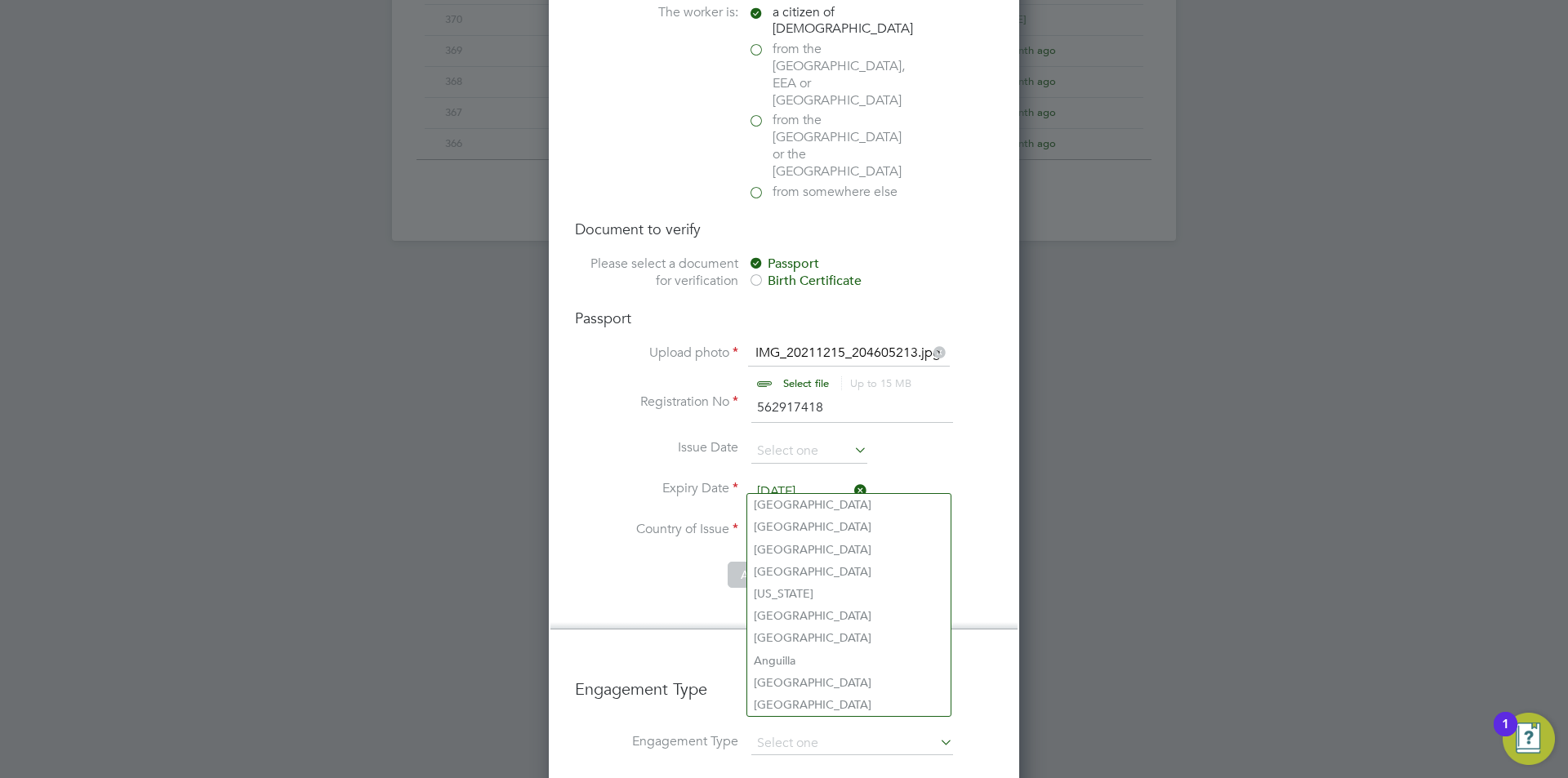
click at [805, 521] on input at bounding box center [848, 533] width 202 height 24
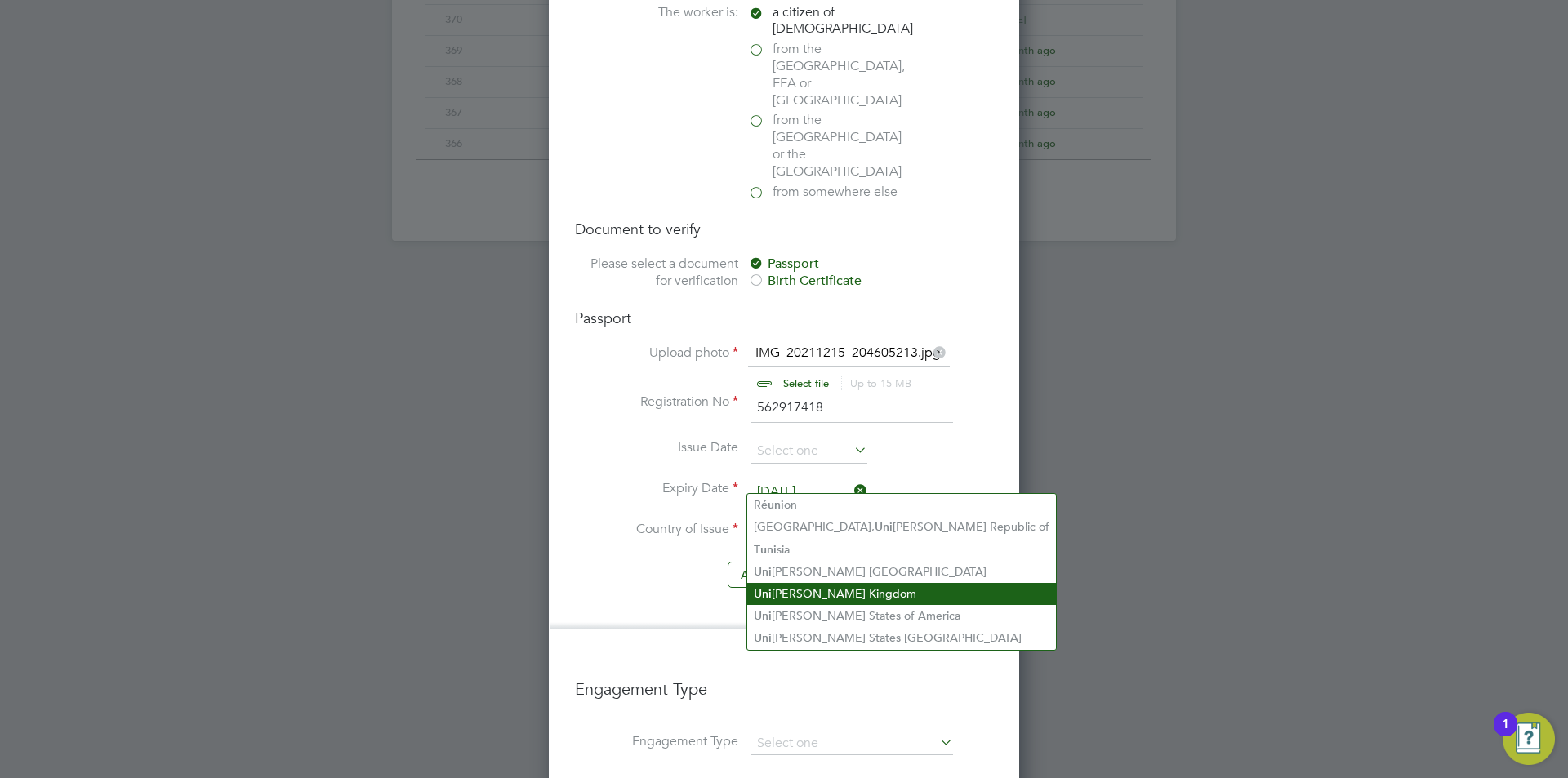
click at [819, 587] on li "Uni ted Kingdom" at bounding box center [901, 594] width 309 height 22
type input "United Kingdom"
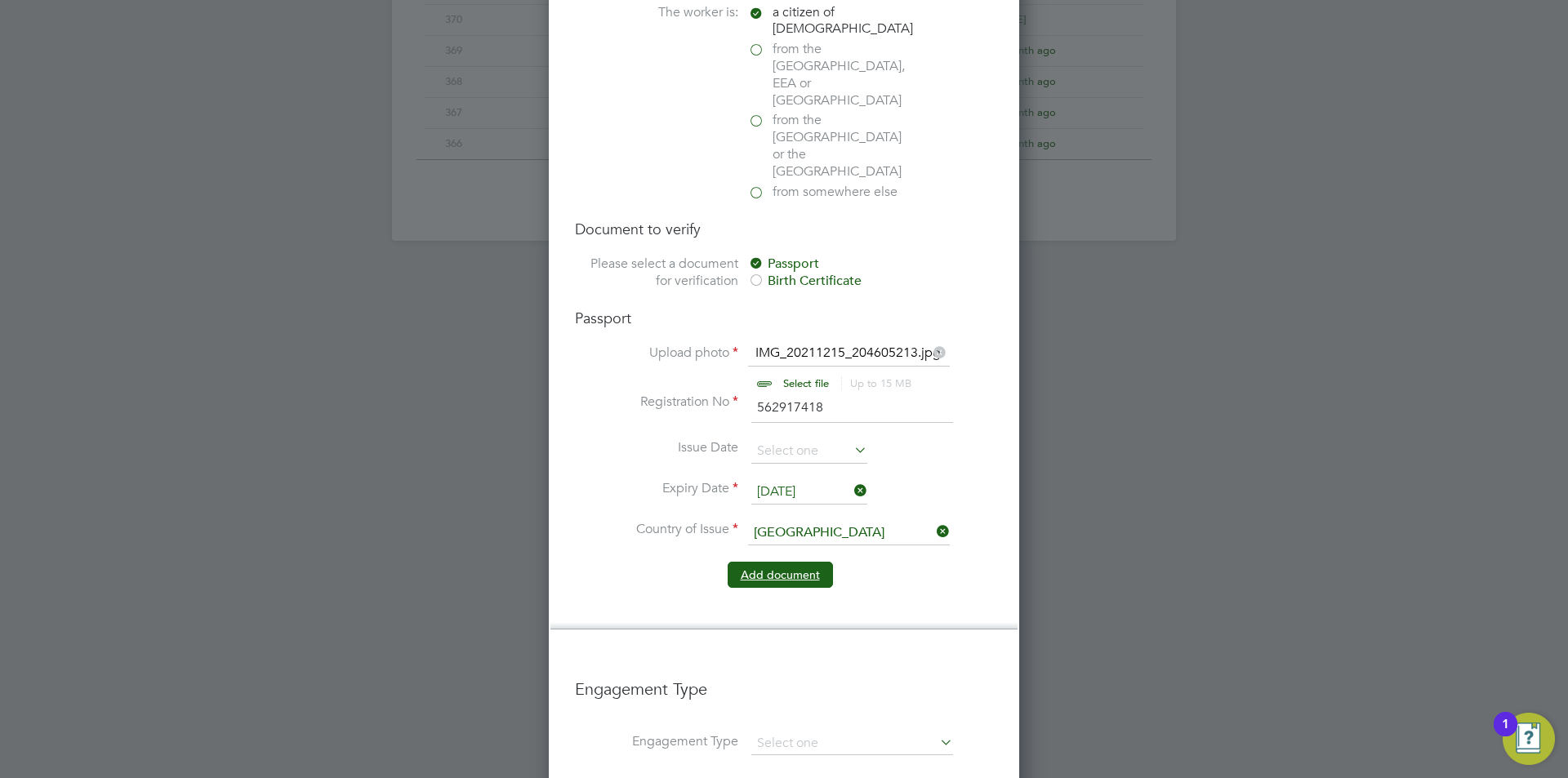
click at [784, 561] on button "Add document" at bounding box center [780, 574] width 105 height 26
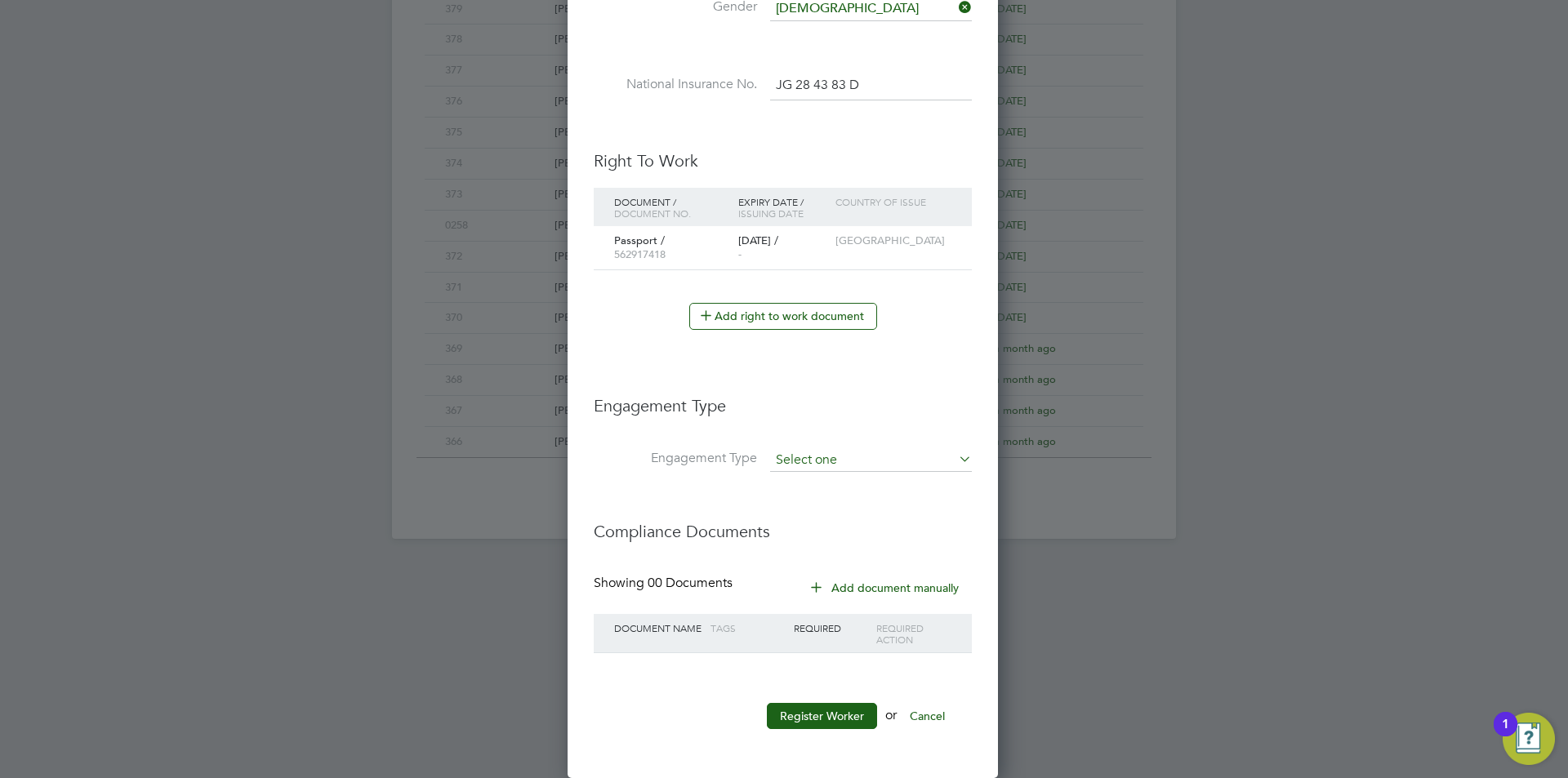
click at [837, 453] on input at bounding box center [871, 461] width 202 height 23
click at [838, 557] on li "Umbrella" at bounding box center [871, 553] width 204 height 24
type input "Umbrella"
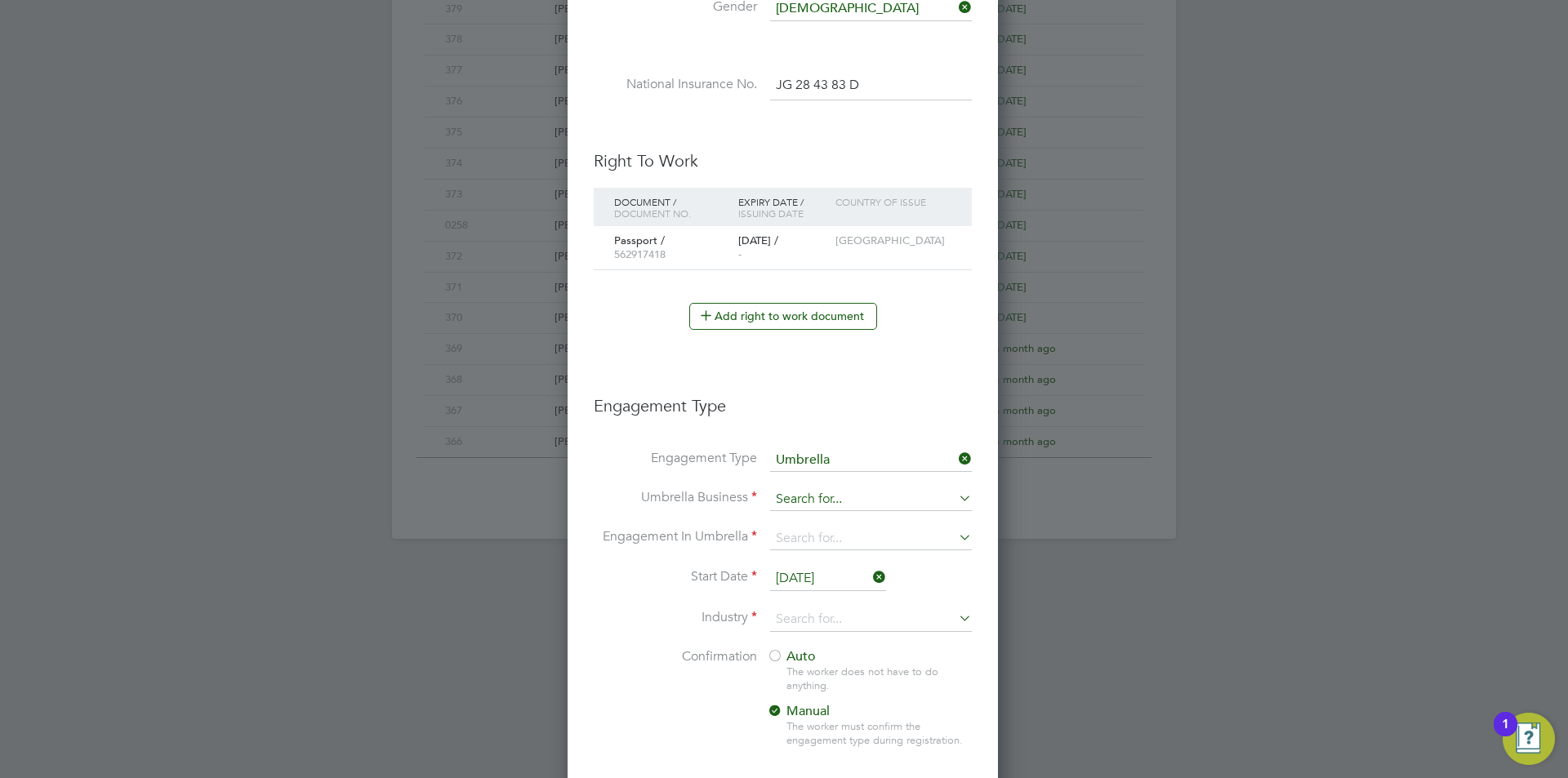
click at [839, 499] on input at bounding box center [871, 499] width 202 height 23
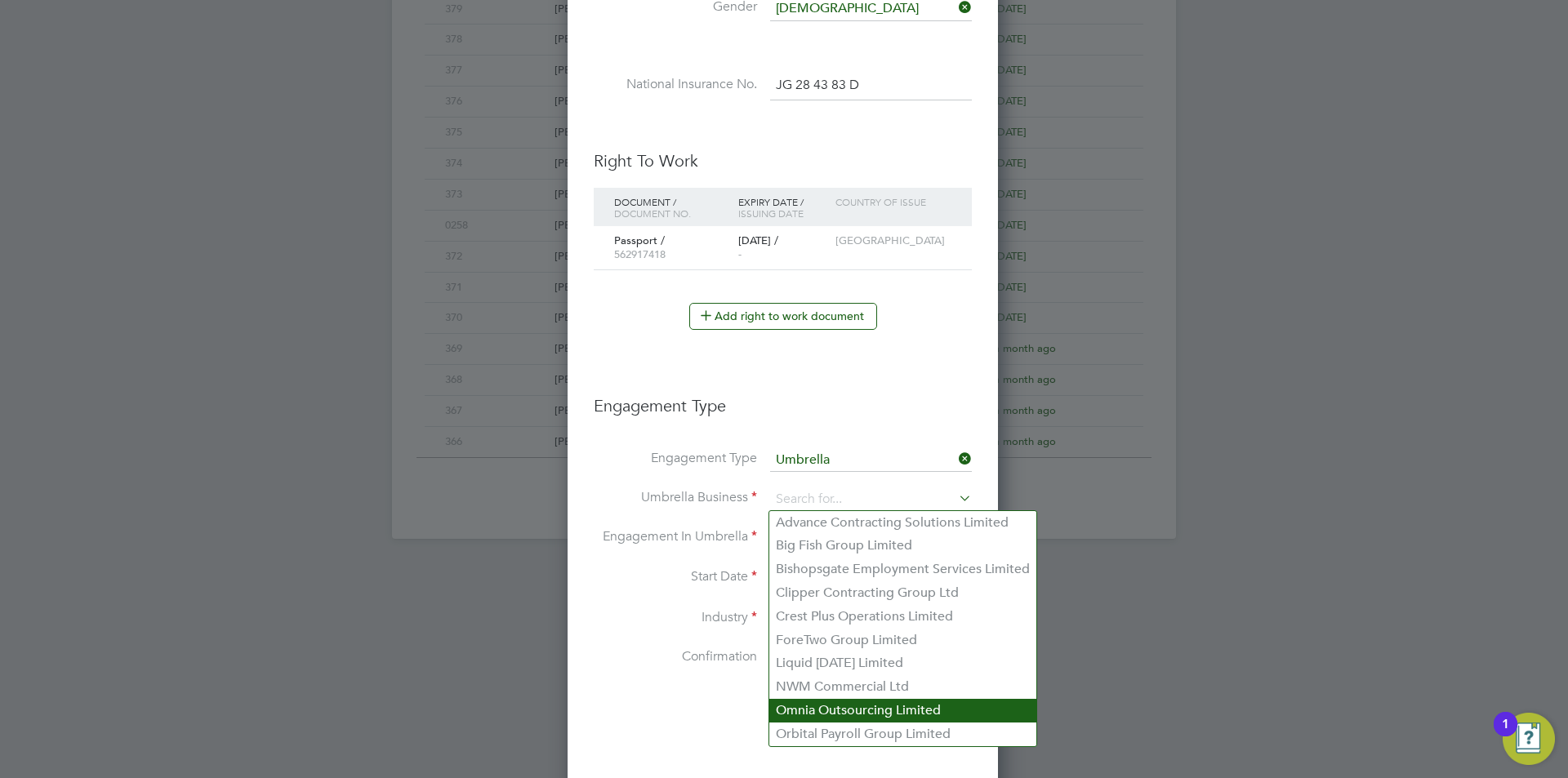
click at [852, 709] on li "Omnia Outsourcing Limited" at bounding box center [902, 710] width 267 height 24
type input "Omnia Outsourcing Limited"
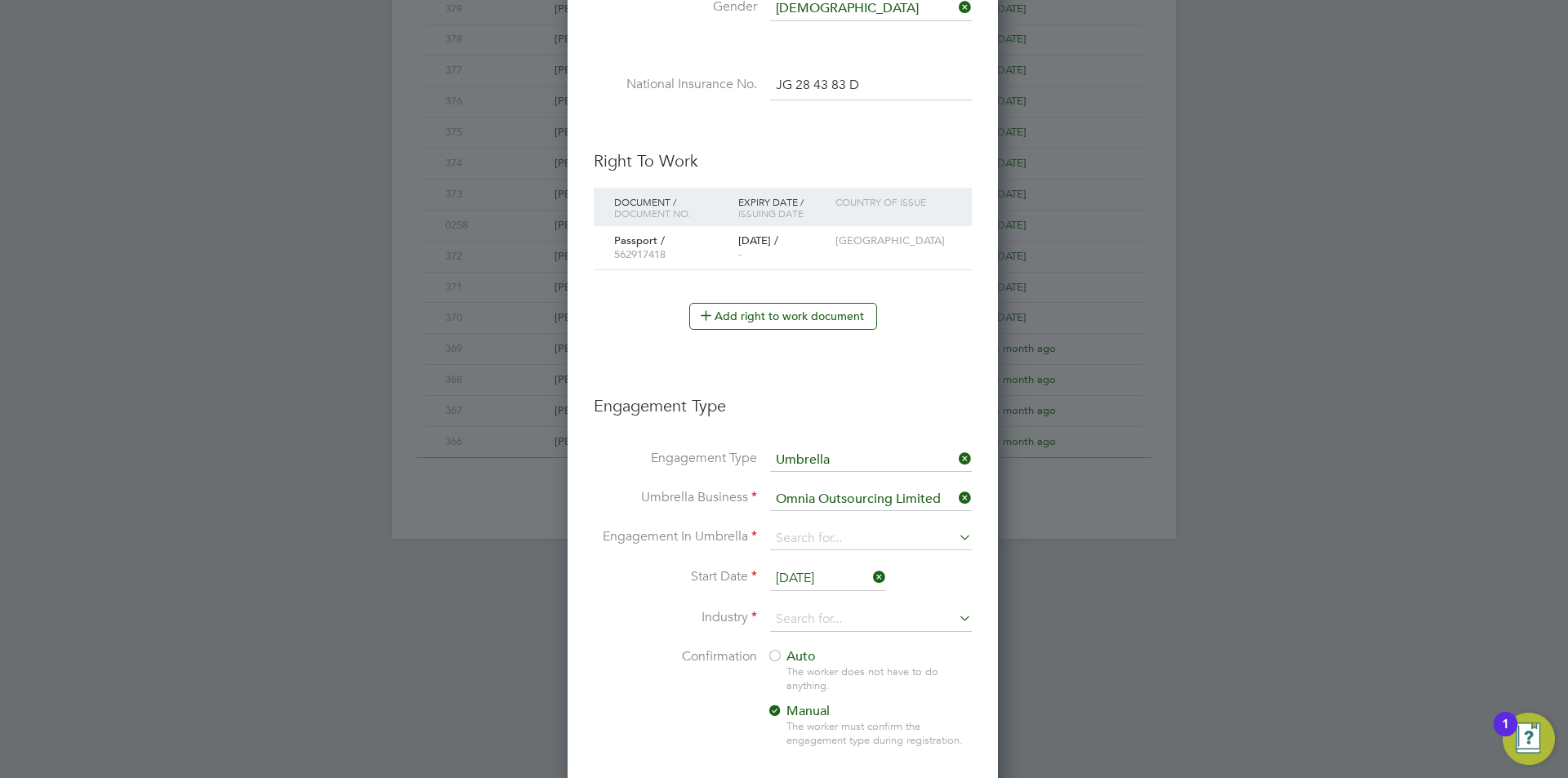
click at [847, 550] on li "Engagement In Umbrella" at bounding box center [783, 546] width 378 height 39
click at [847, 544] on input at bounding box center [871, 538] width 202 height 23
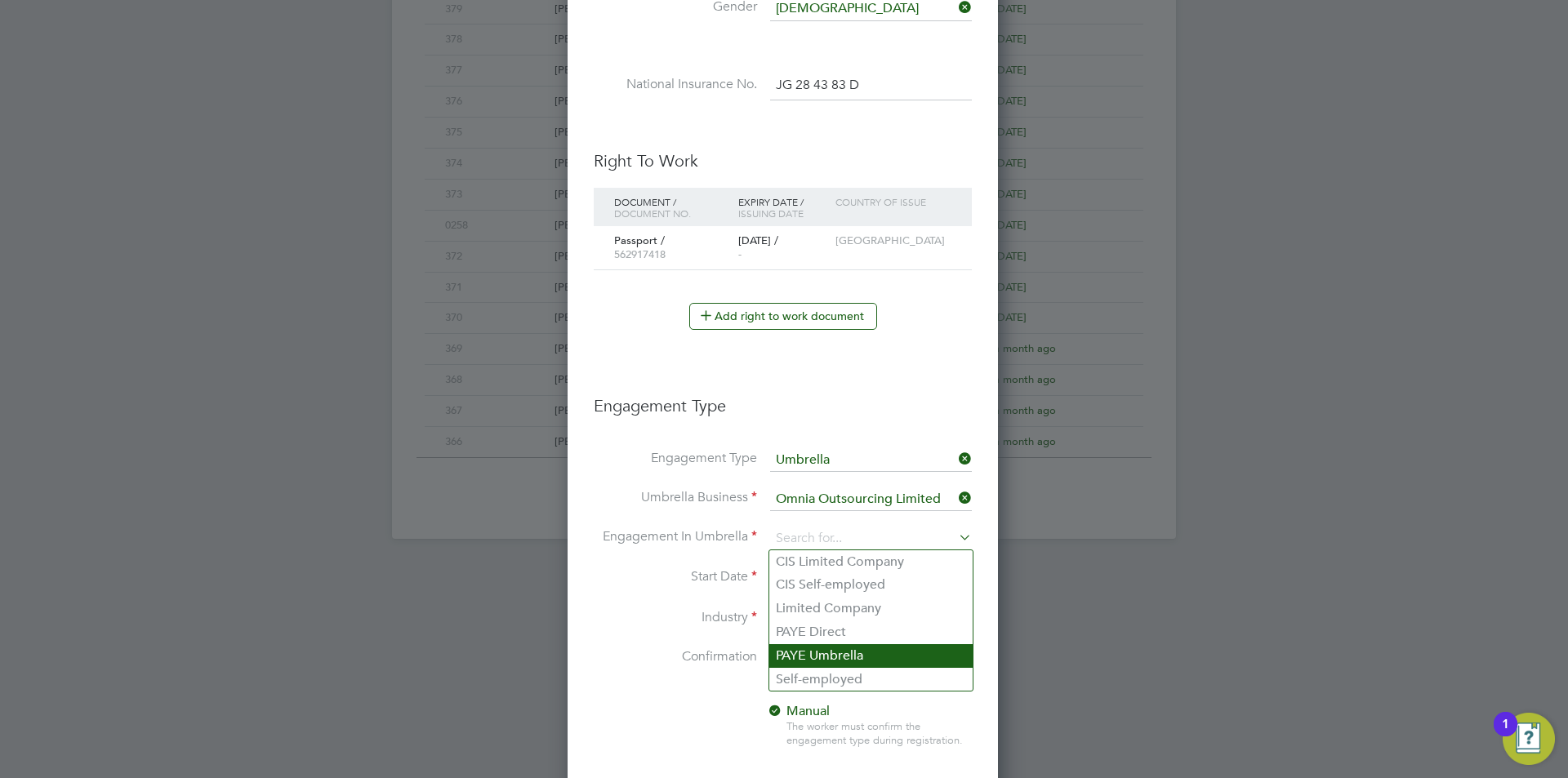
click at [860, 661] on li "PAYE Umbrella" at bounding box center [871, 656] width 204 height 24
type input "PAYE Umbrella"
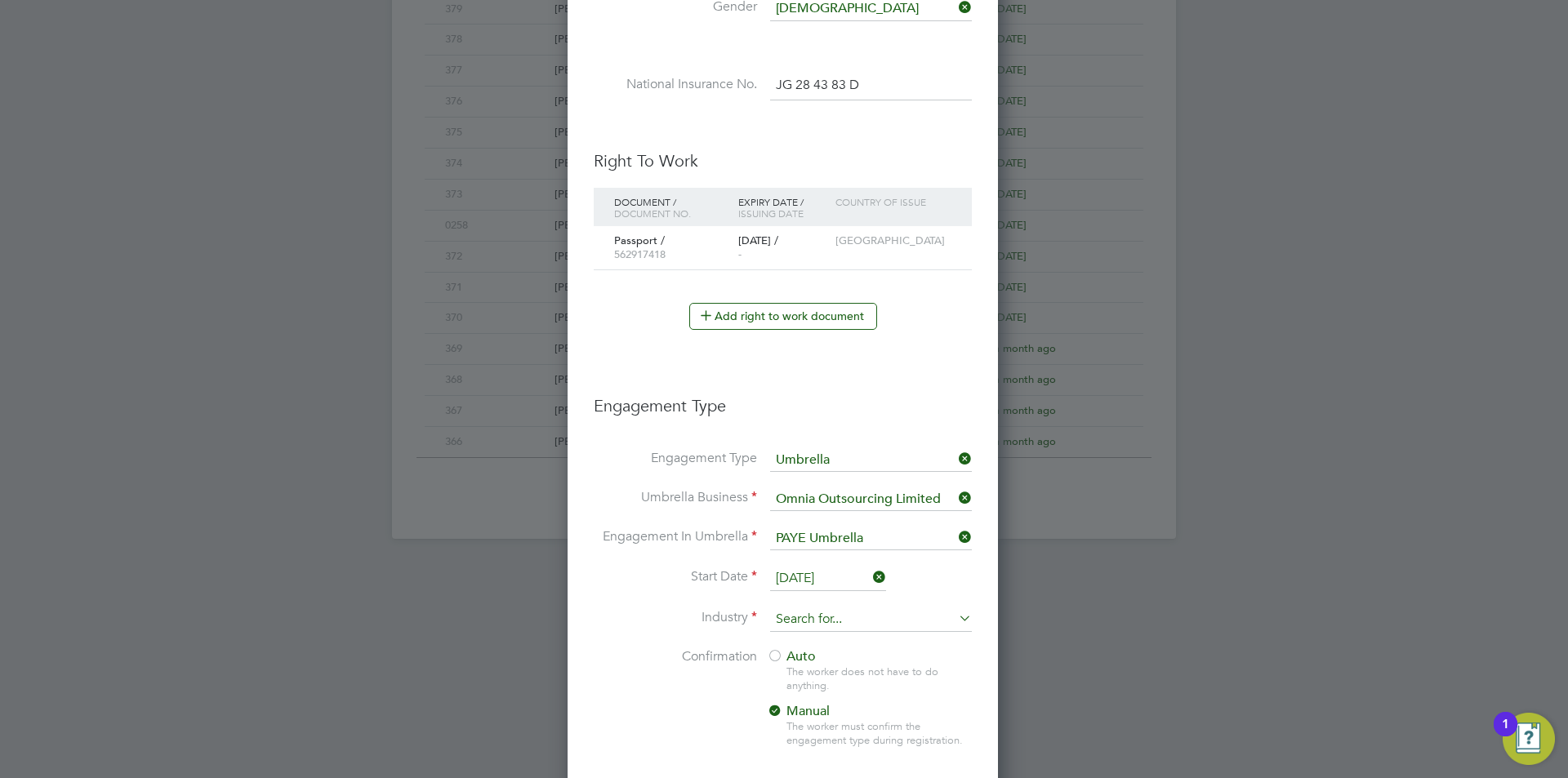
click at [804, 616] on input at bounding box center [871, 620] width 202 height 24
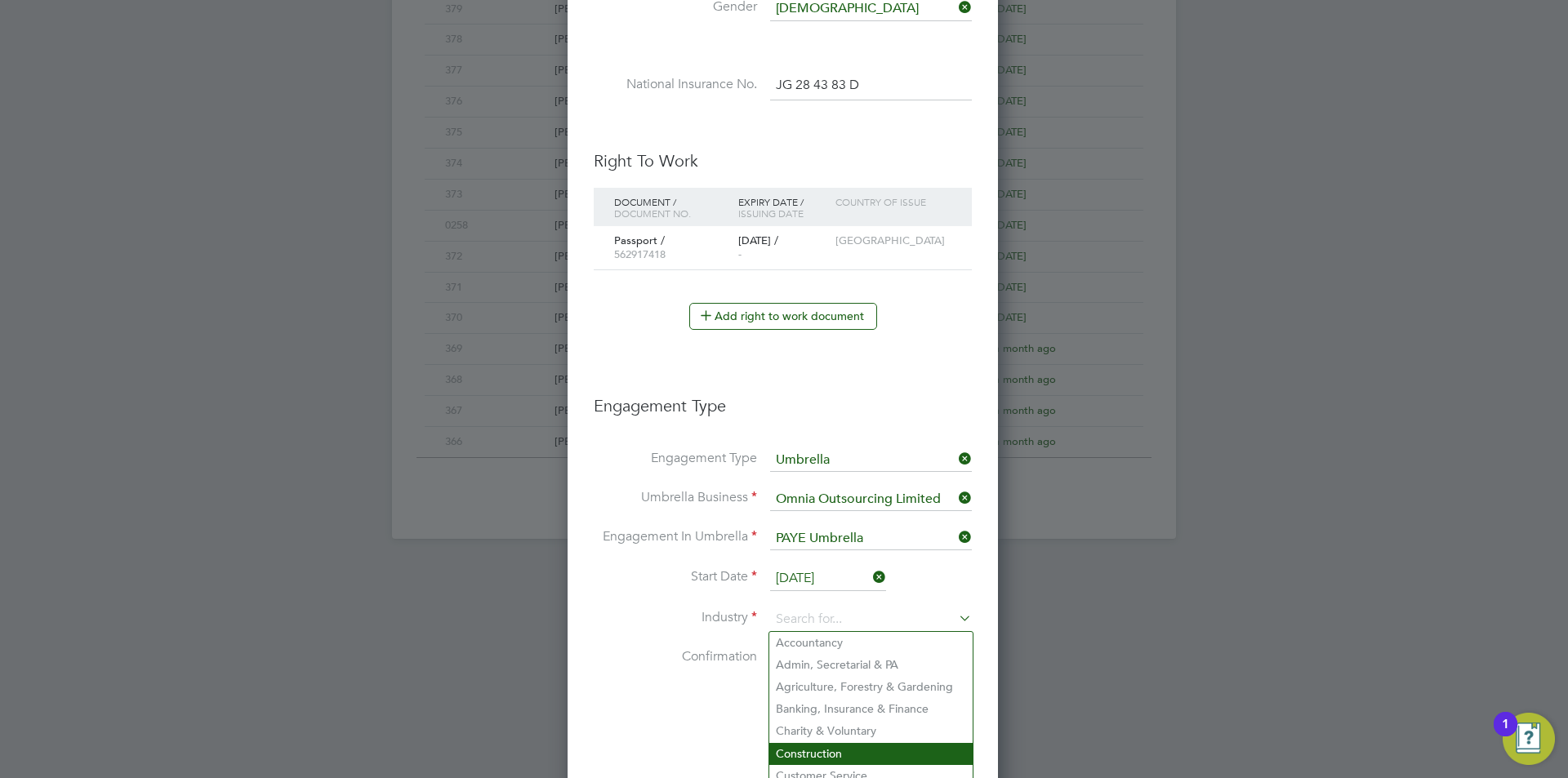
click at [828, 745] on li "Construction" at bounding box center [871, 754] width 204 height 22
type input "Construction"
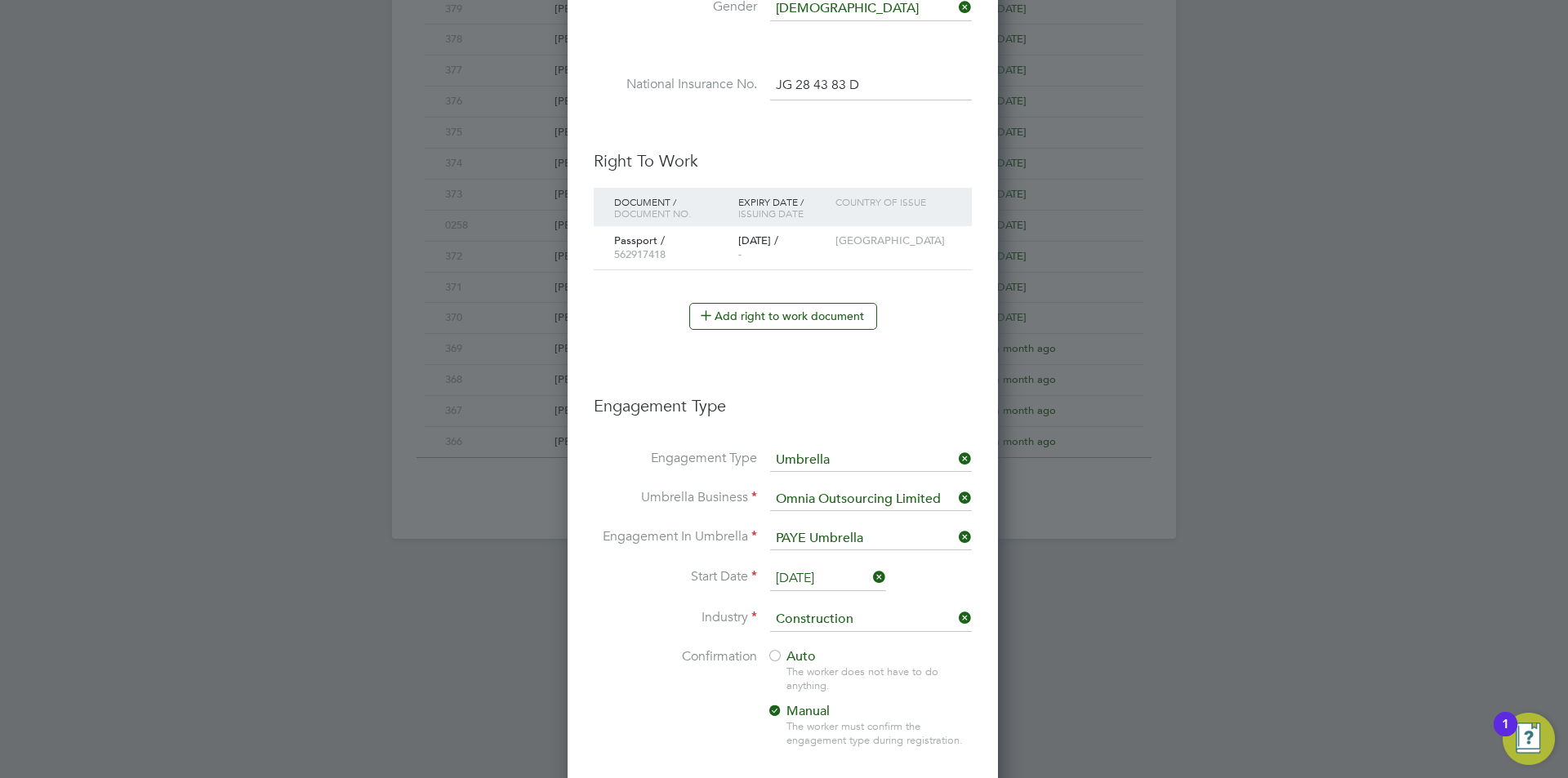
click at [770, 657] on div at bounding box center [775, 656] width 17 height 17
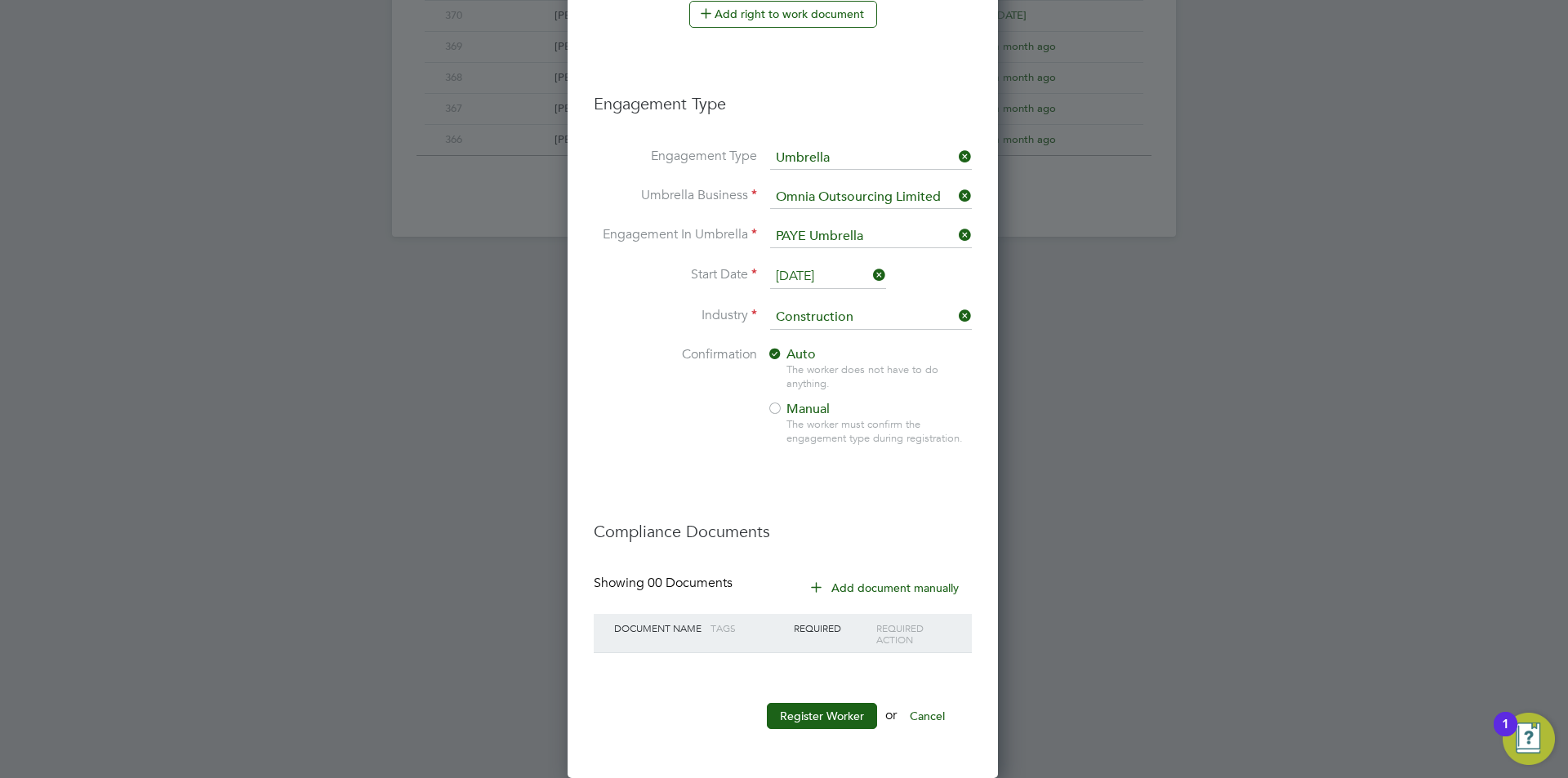
click at [840, 733] on li "Register Worker or Cancel" at bounding box center [783, 724] width 378 height 43
click at [837, 726] on button "Register Worker" at bounding box center [822, 716] width 110 height 26
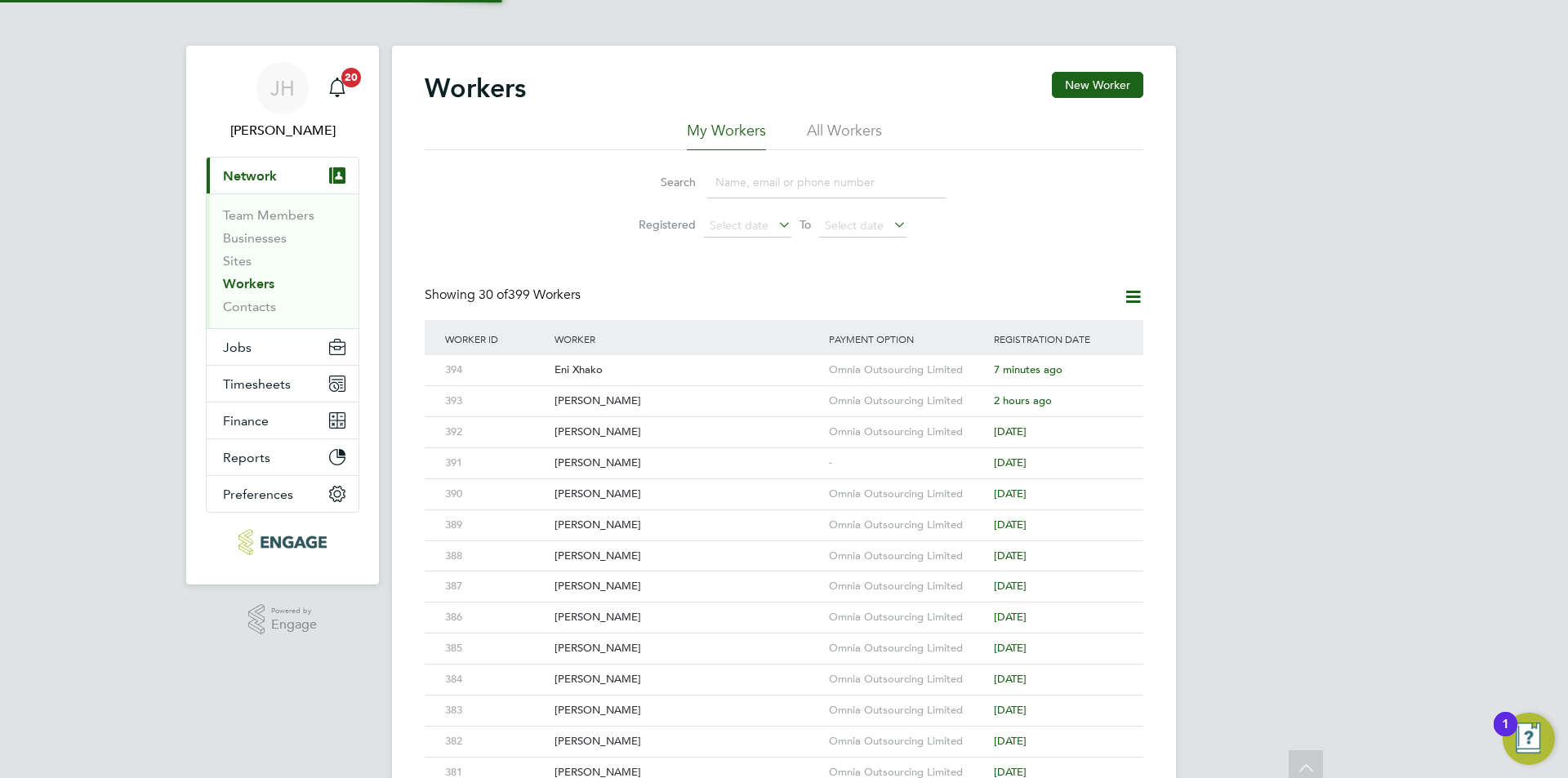
click at [1302, 427] on div "JH Jess Hogan Notifications 20 Applications: Current page: Network Team Members…" at bounding box center [784, 695] width 1568 height 1390
click at [1260, 376] on div "JH Jess Hogan Notifications 20 Applications: Current page: Network Team Members…" at bounding box center [784, 695] width 1568 height 1390
click at [861, 373] on div "-" at bounding box center [907, 370] width 165 height 31
click at [851, 437] on div "Omnia Outsourcing Limited" at bounding box center [907, 432] width 165 height 31
click at [878, 456] on div "Omnia Outsourcing Limited" at bounding box center [907, 463] width 165 height 31
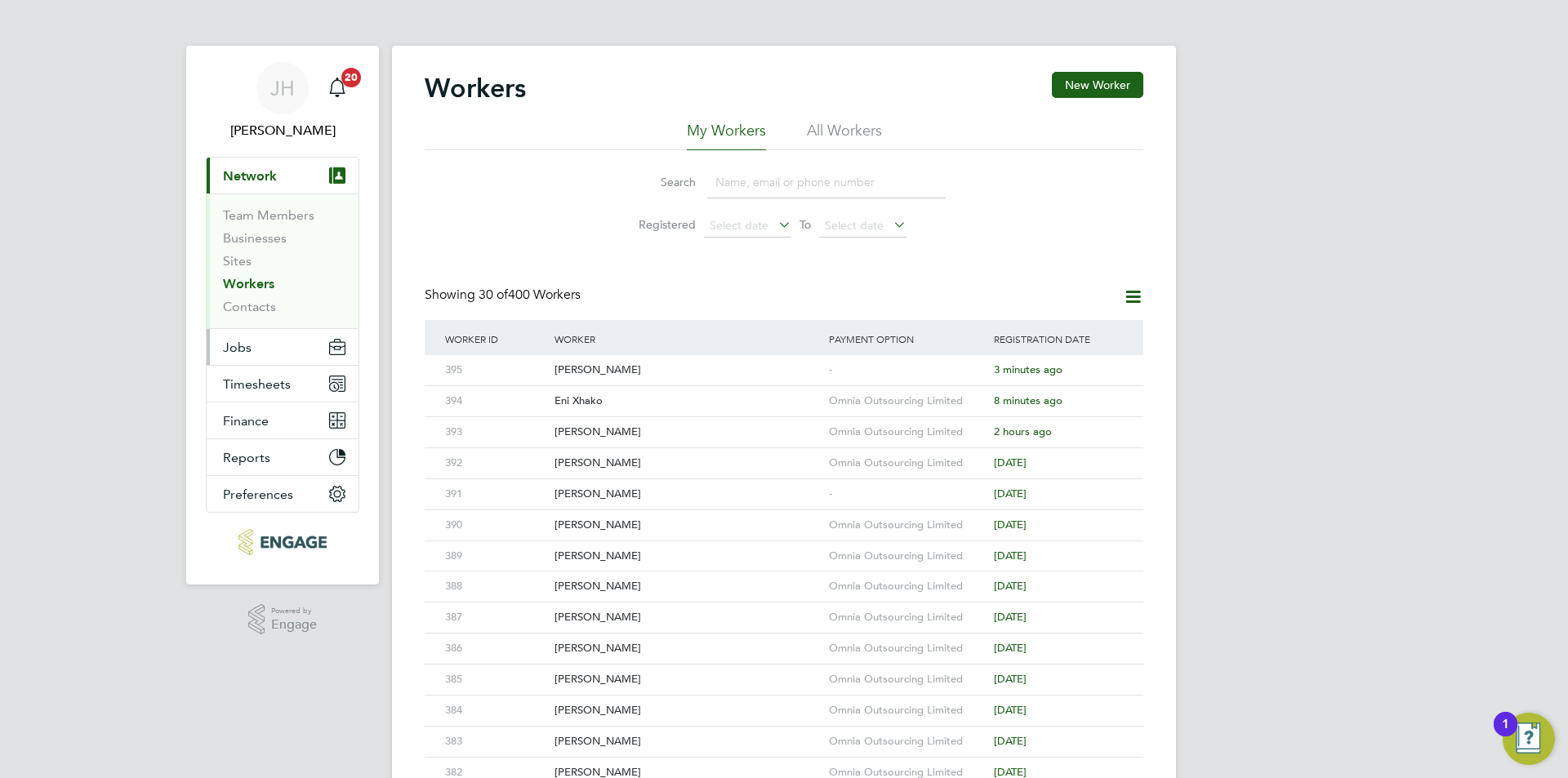
click at [272, 339] on button "Jobs" at bounding box center [282, 346] width 152 height 36
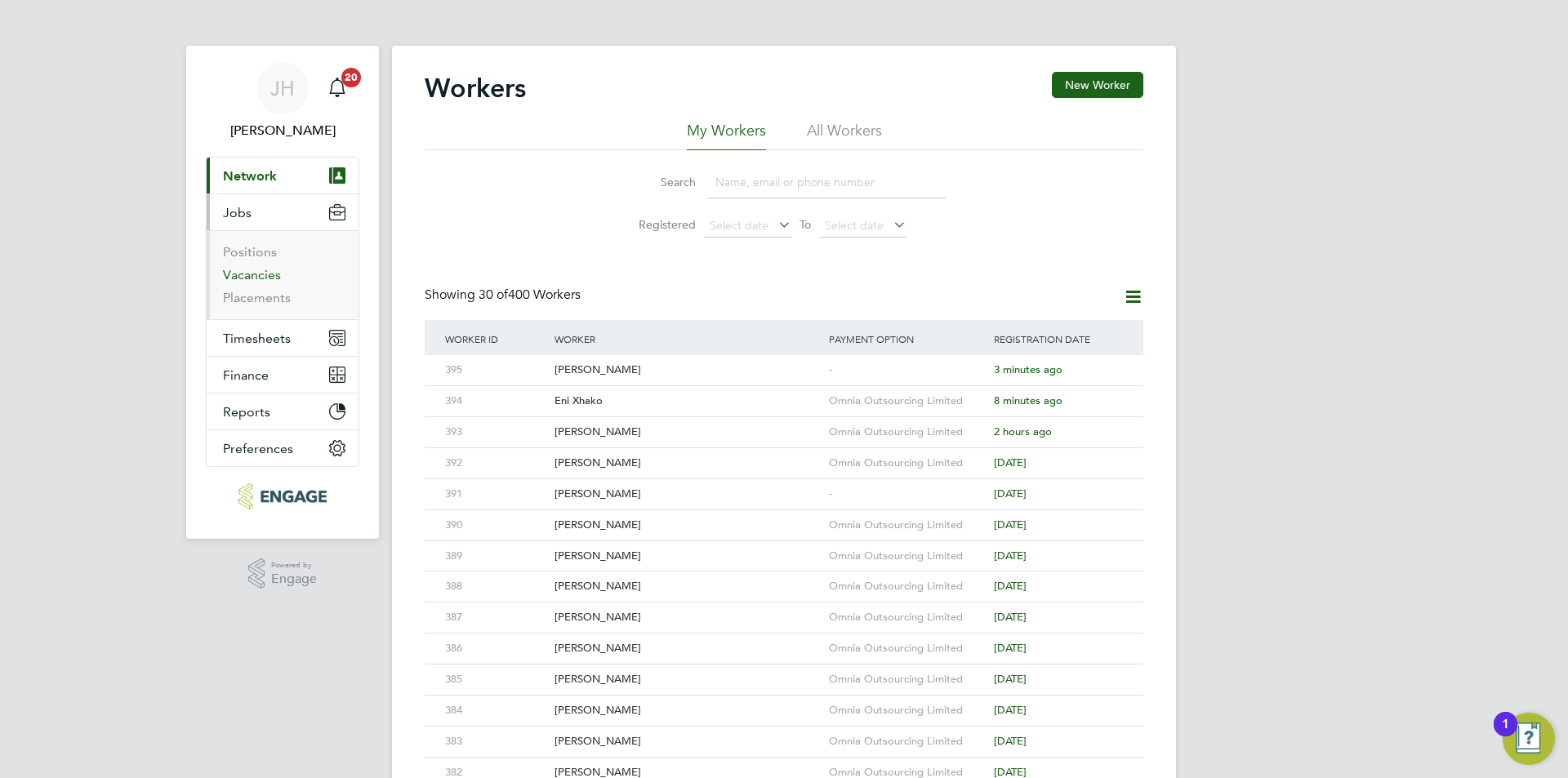
click at [261, 274] on link "Vacancies" at bounding box center [252, 274] width 58 height 16
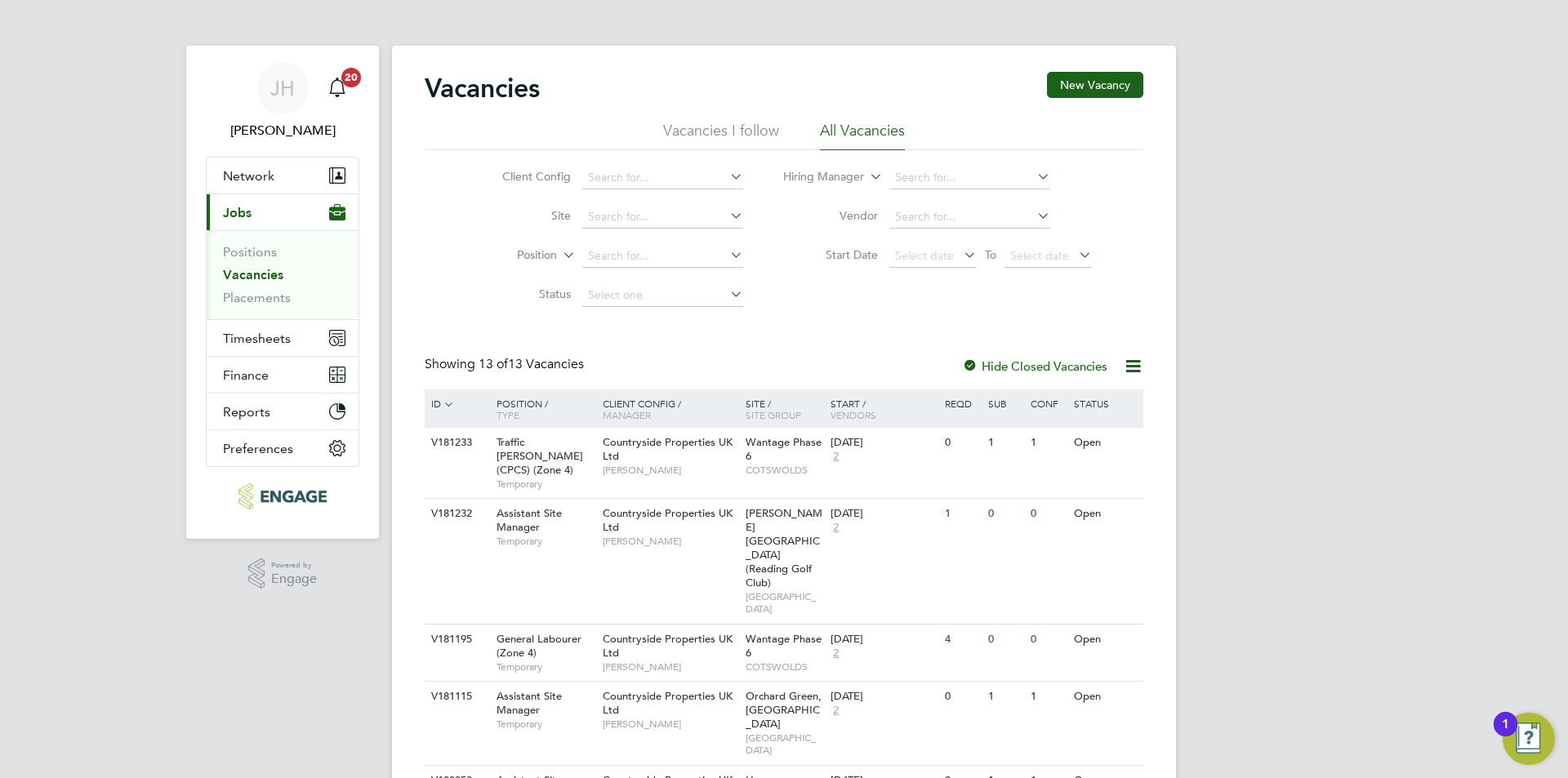
click at [1260, 490] on div "JH Jess Hogan Notifications 20 Applications: Network Team Members Businesses Si…" at bounding box center [784, 730] width 1568 height 1461
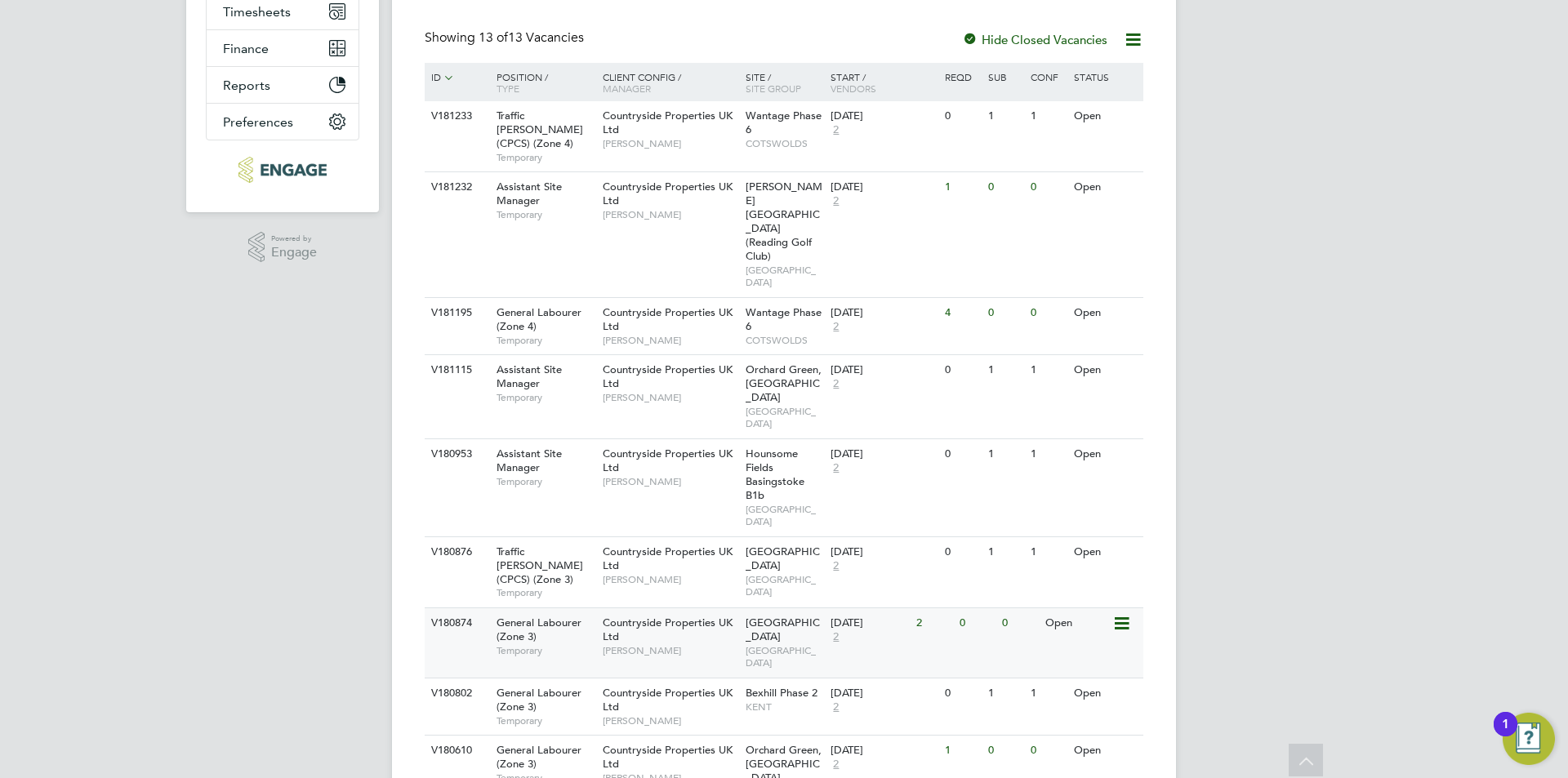
click at [991, 608] on div "V180874 General Labourer (Zone 3) Temporary Countryside Properties UK Ltd Nick …" at bounding box center [784, 643] width 719 height 70
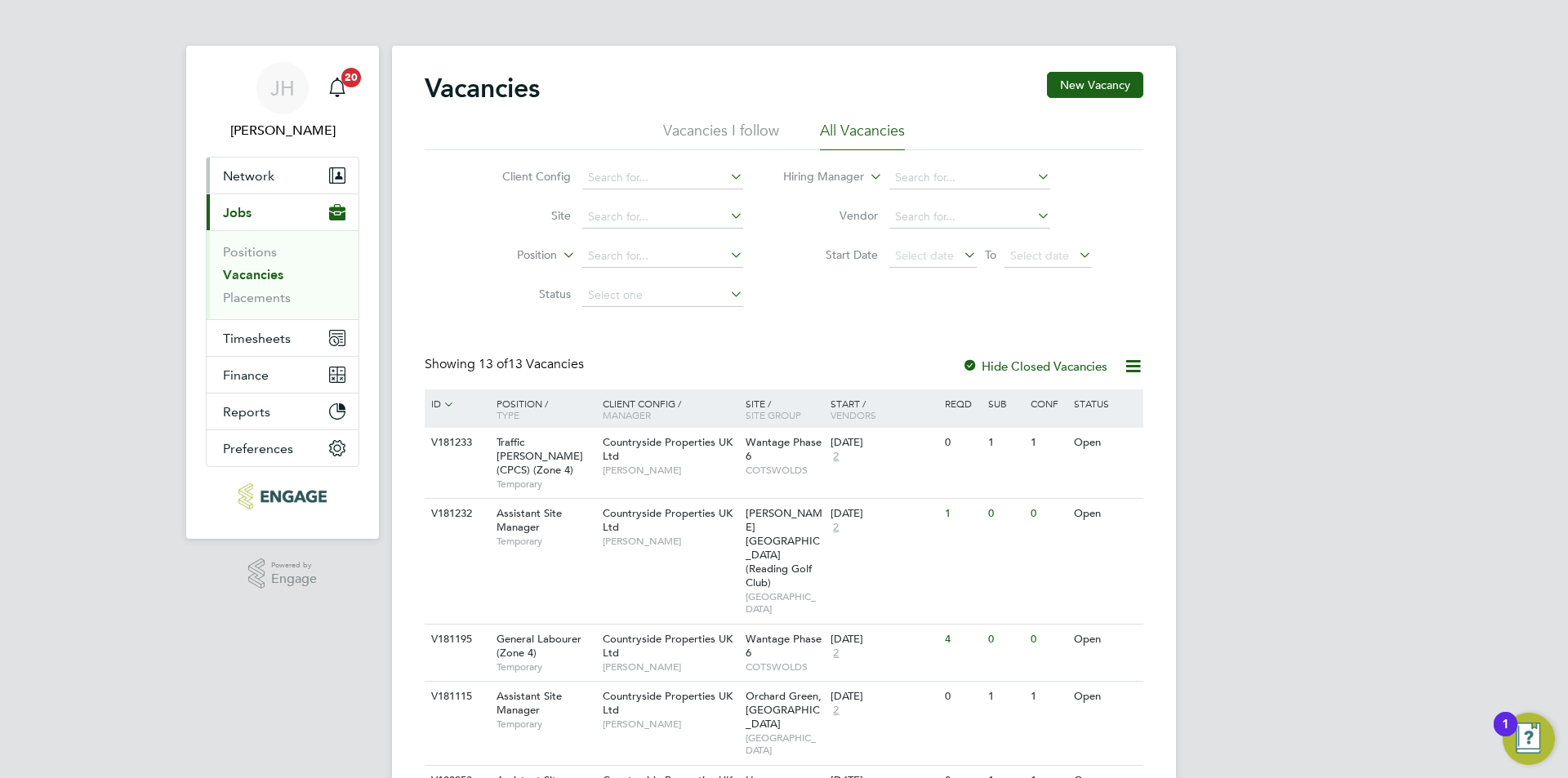
click at [269, 185] on button "Network" at bounding box center [282, 175] width 152 height 36
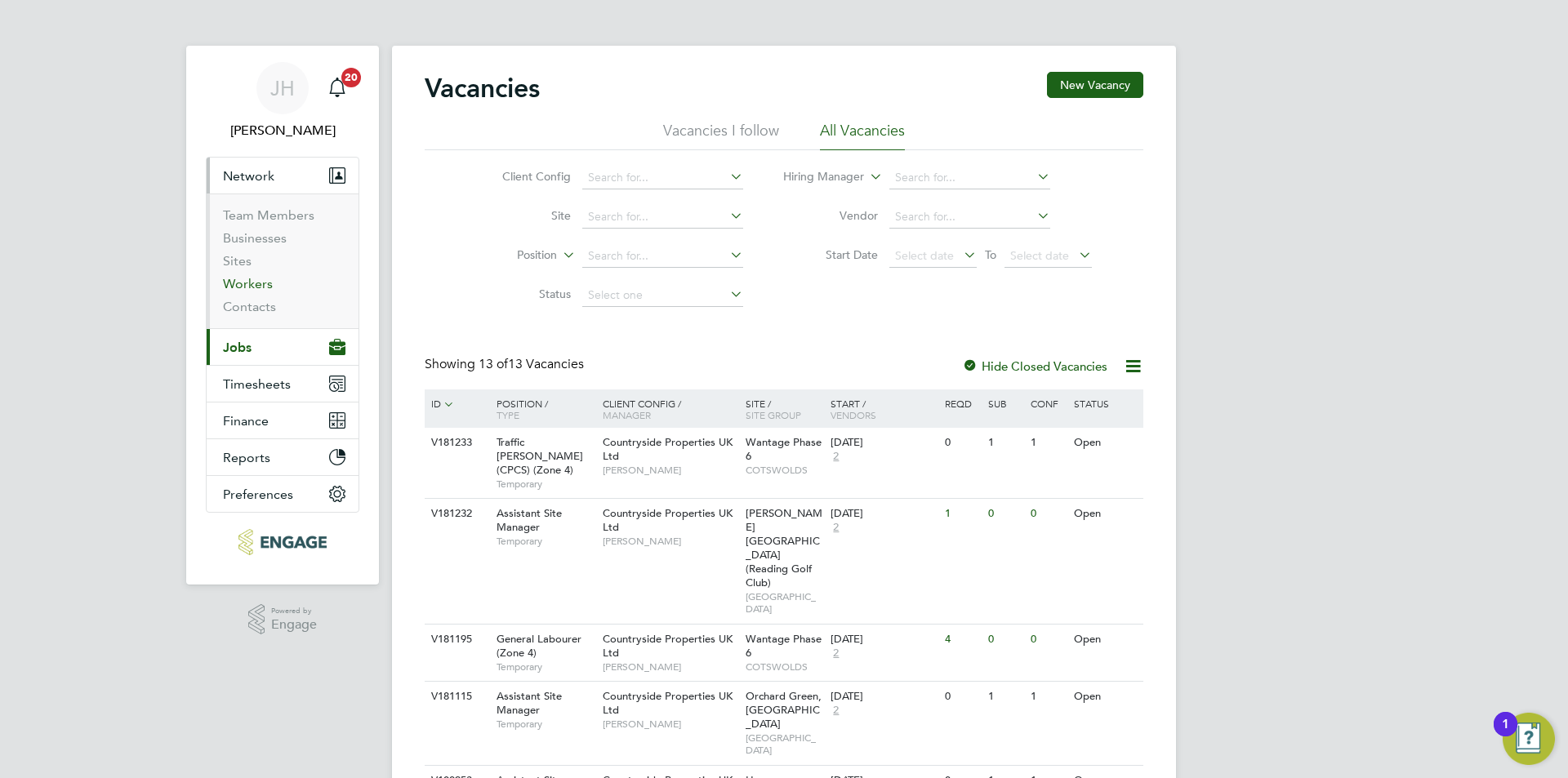
click at [247, 279] on link "Workers" at bounding box center [247, 284] width 50 height 16
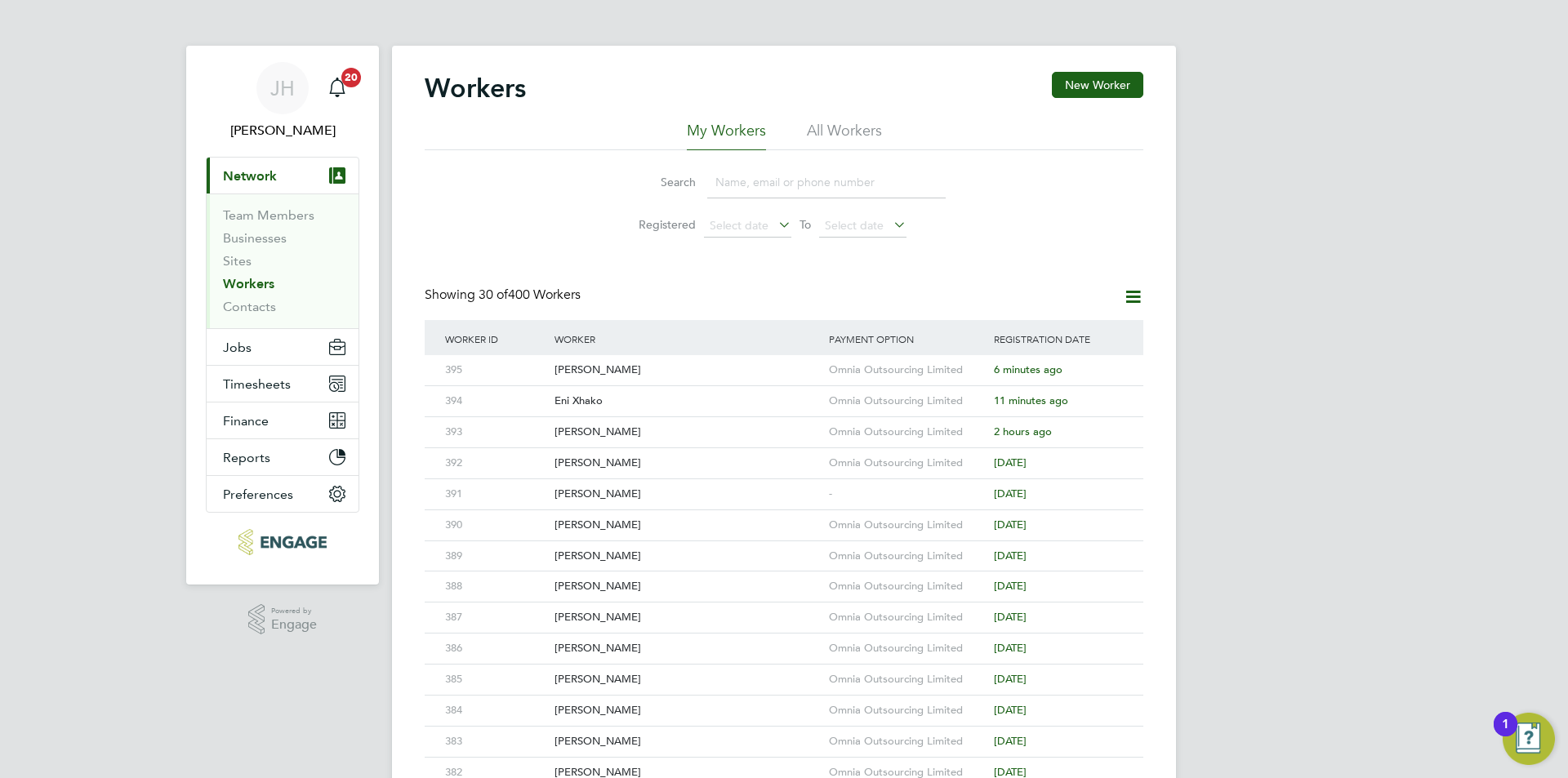
click at [1122, 103] on div "Workers New Worker" at bounding box center [784, 96] width 719 height 49
click at [1125, 87] on button "New Worker" at bounding box center [1098, 85] width 92 height 26
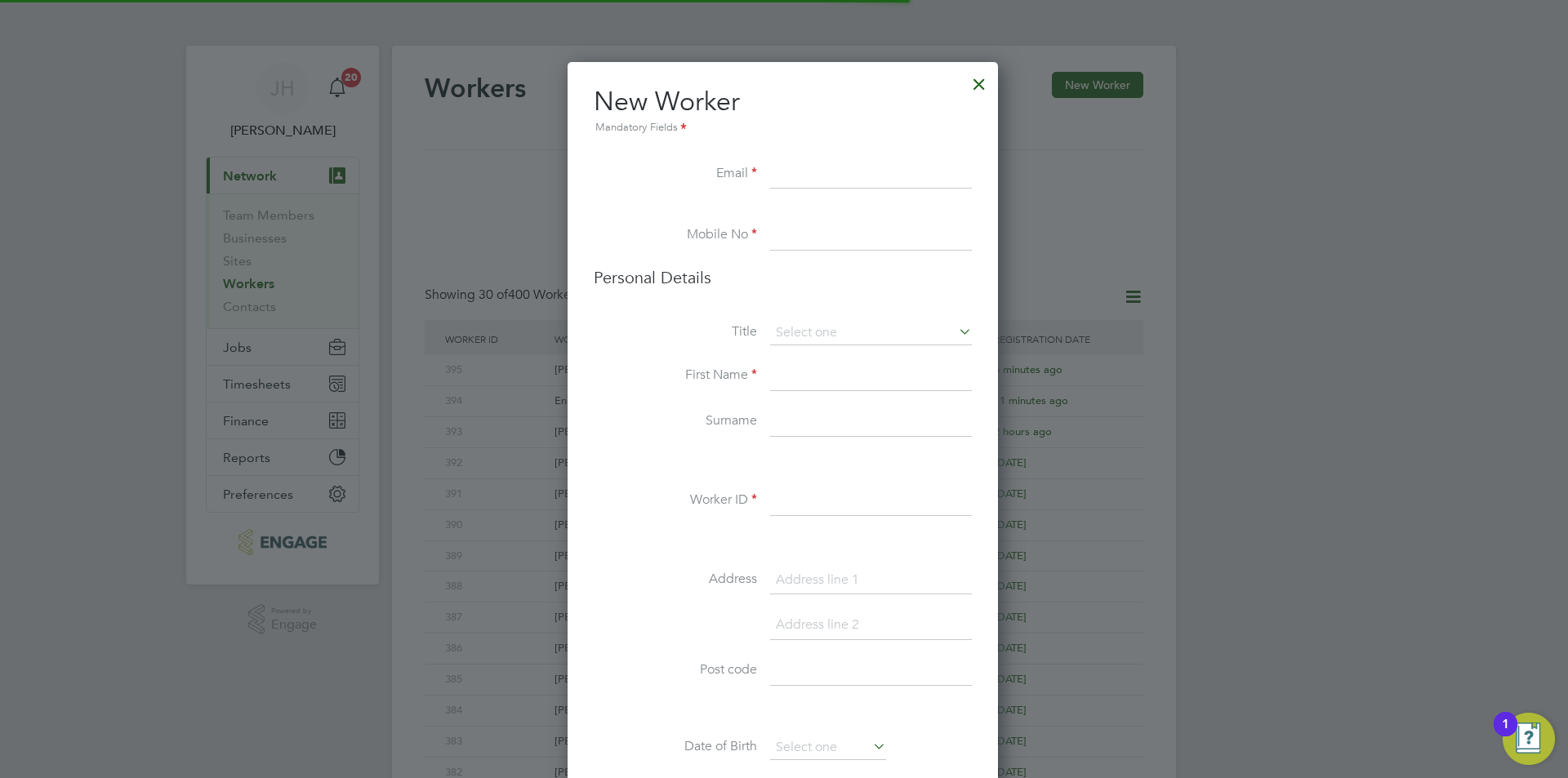
scroll to position [1381, 433]
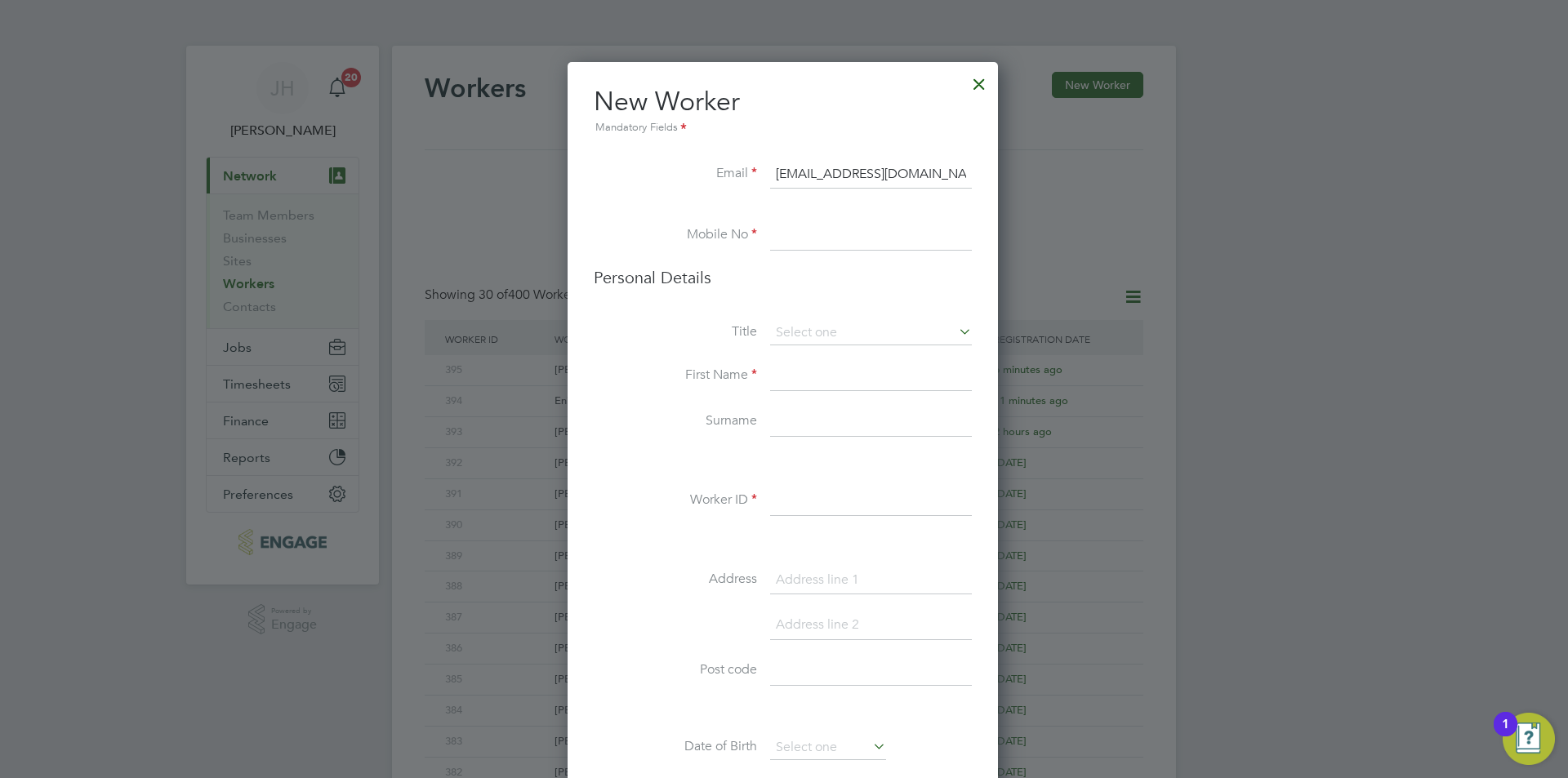
type input "[EMAIL_ADDRESS][DOMAIN_NAME]"
type input "02034342260"
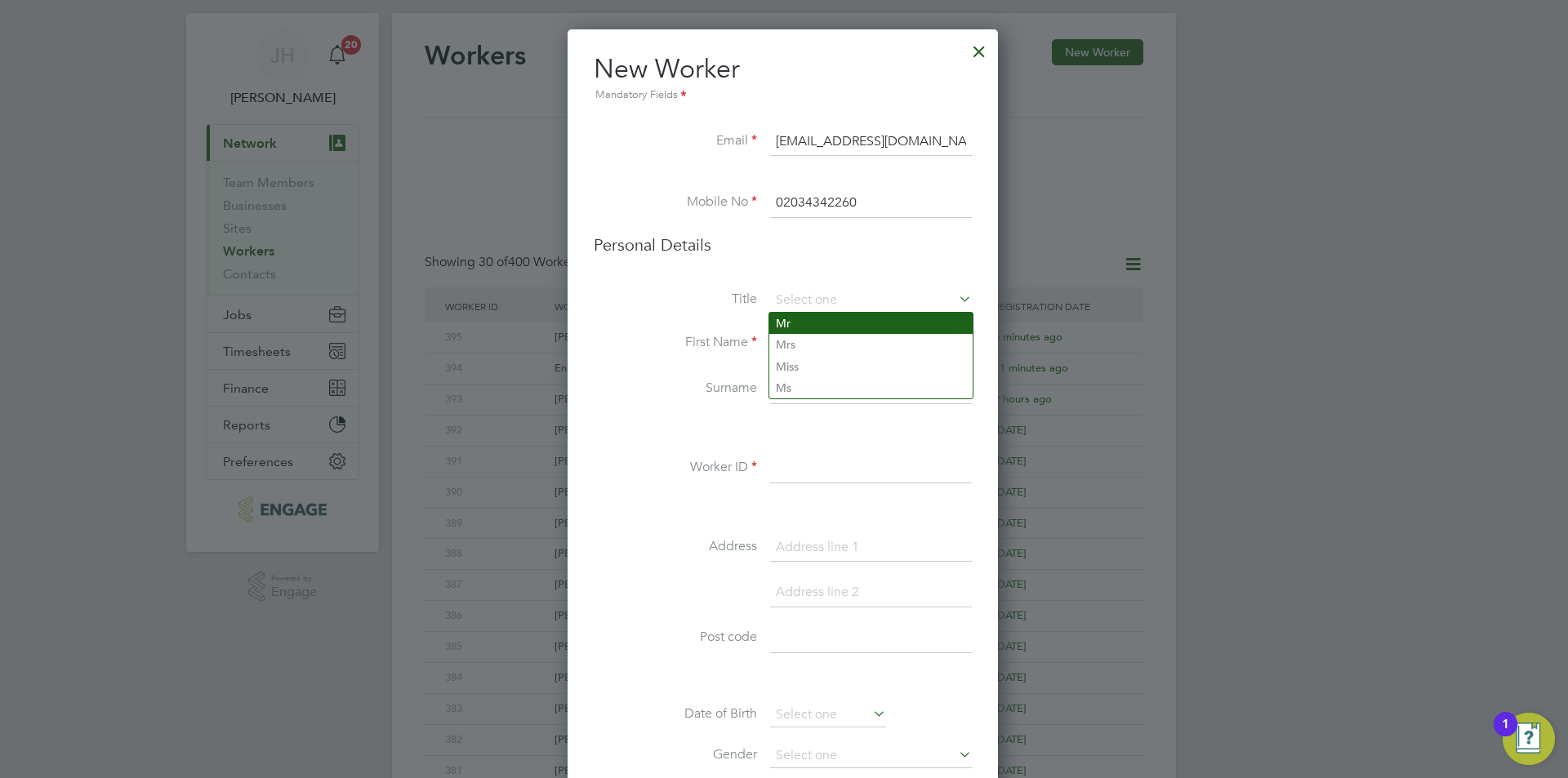
type input "Mr"
type input "Ahtisham"
type input "Rao"
type input "396"
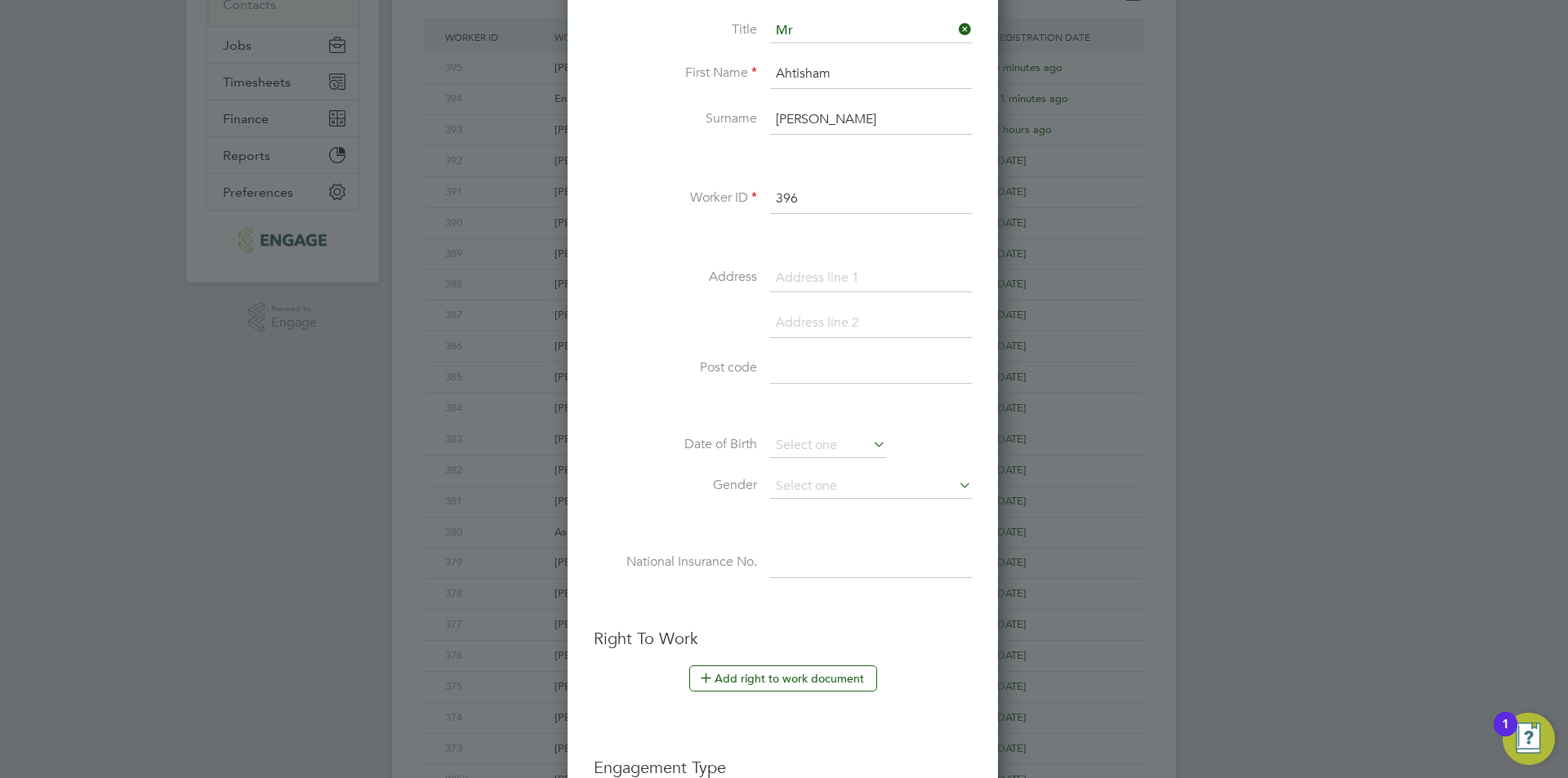
scroll to position [307, 0]
type input "22 Friars Wharf"
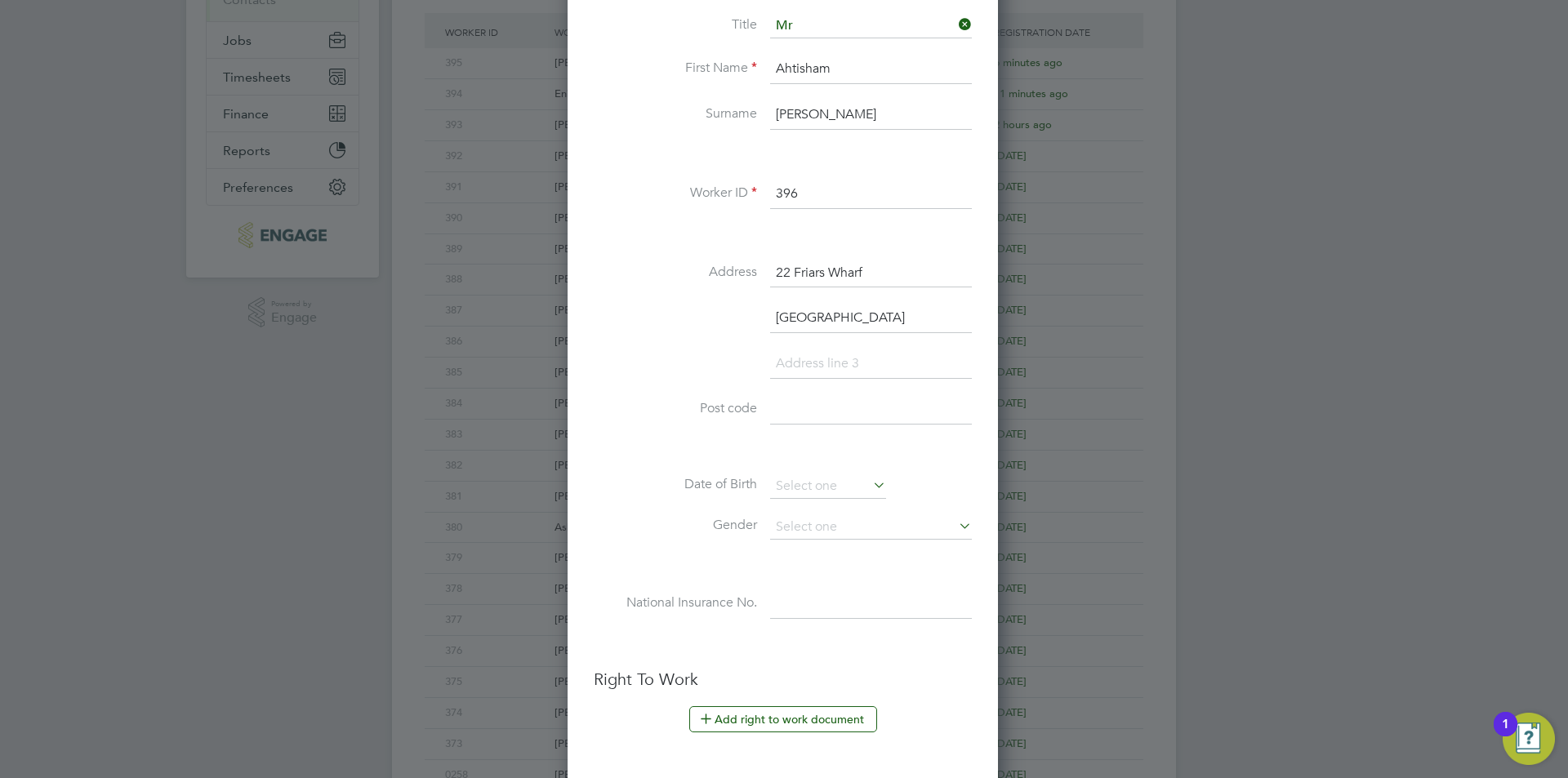
type input "Oxford"
type input "OX4 3HJ"
click at [835, 499] on li "Date of Birth" at bounding box center [783, 495] width 378 height 41
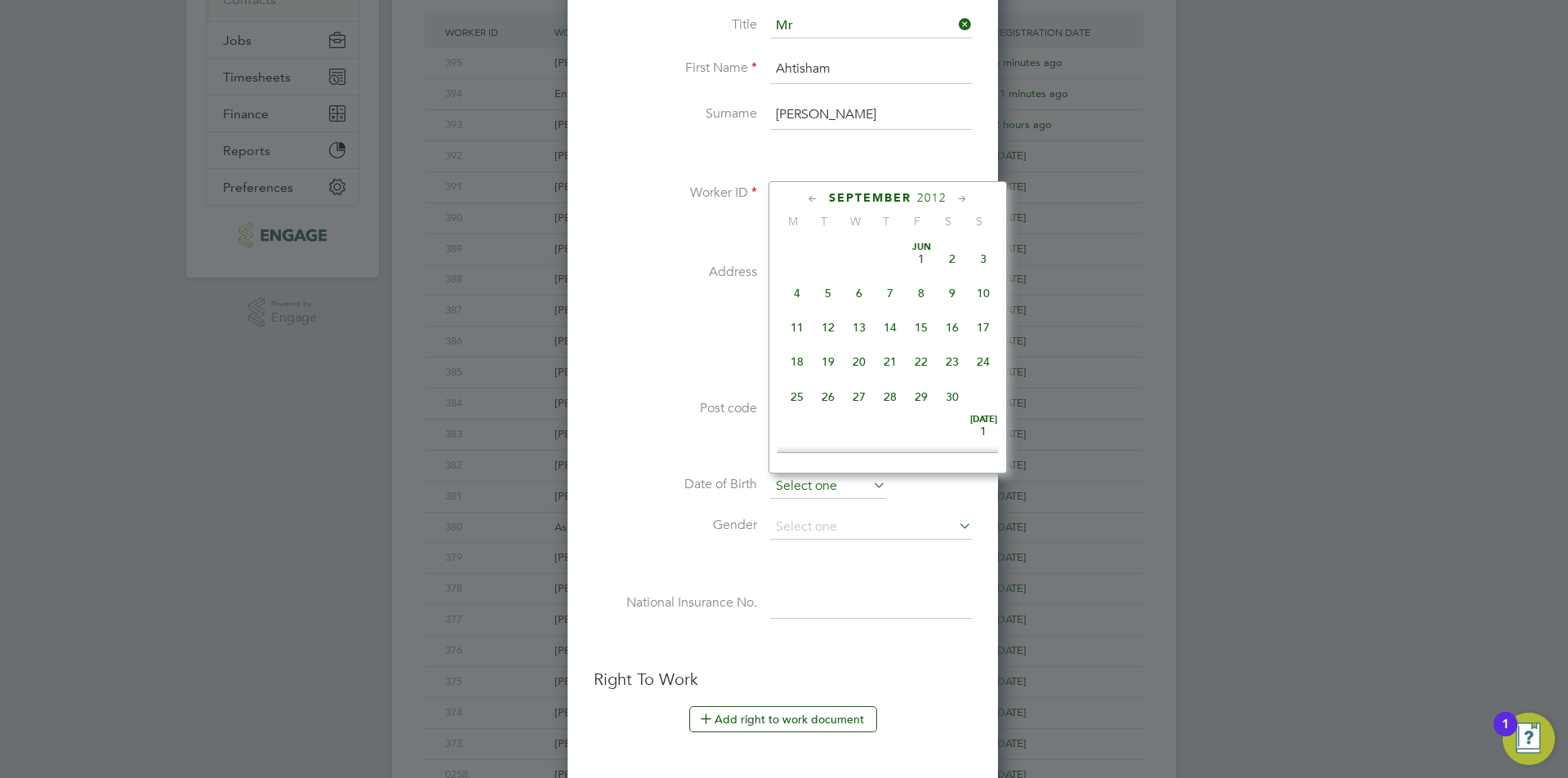
click at [836, 495] on input at bounding box center [828, 487] width 116 height 24
click at [925, 195] on span "2012" at bounding box center [932, 198] width 30 height 14
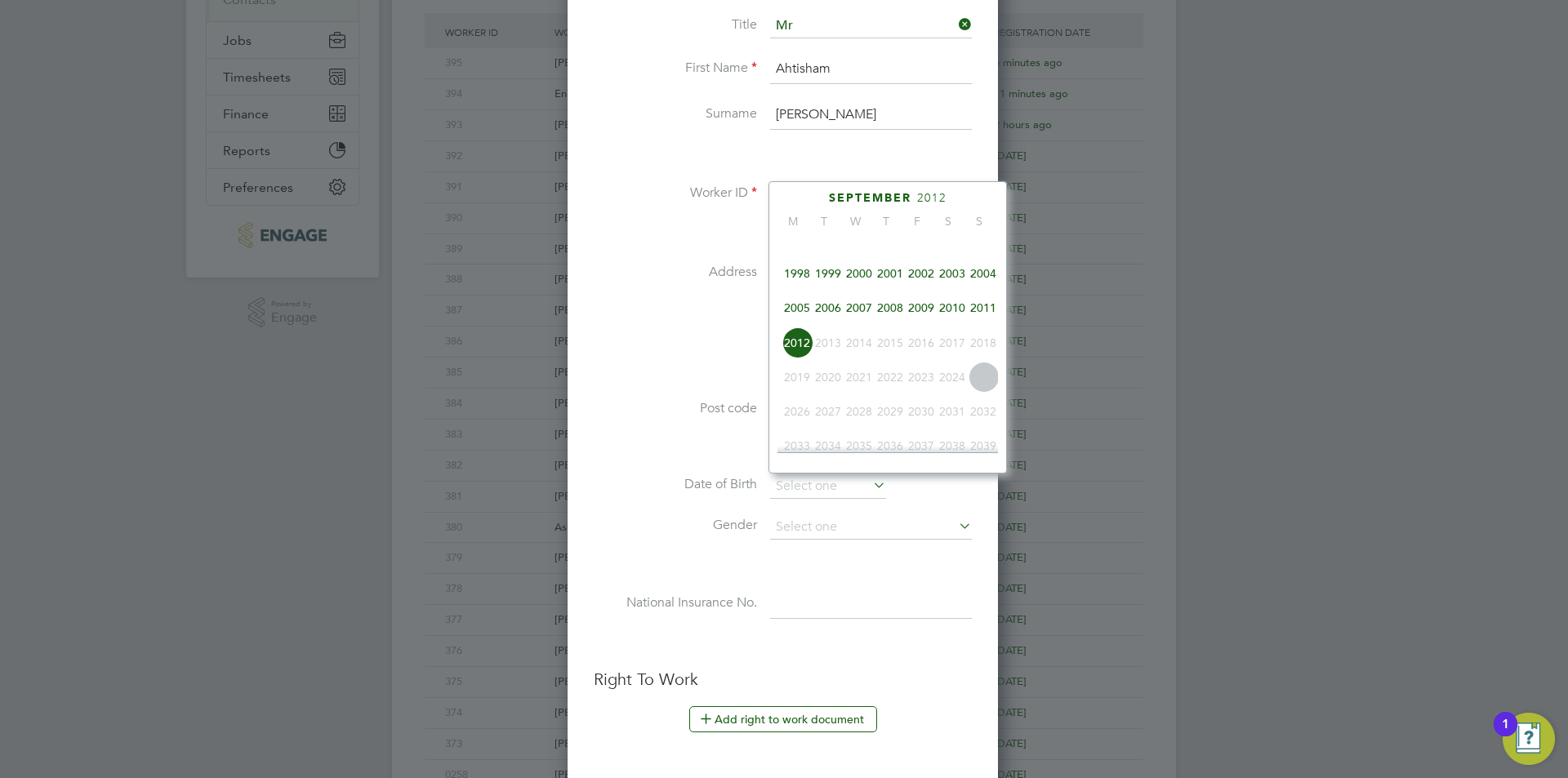
scroll to position [351, 0]
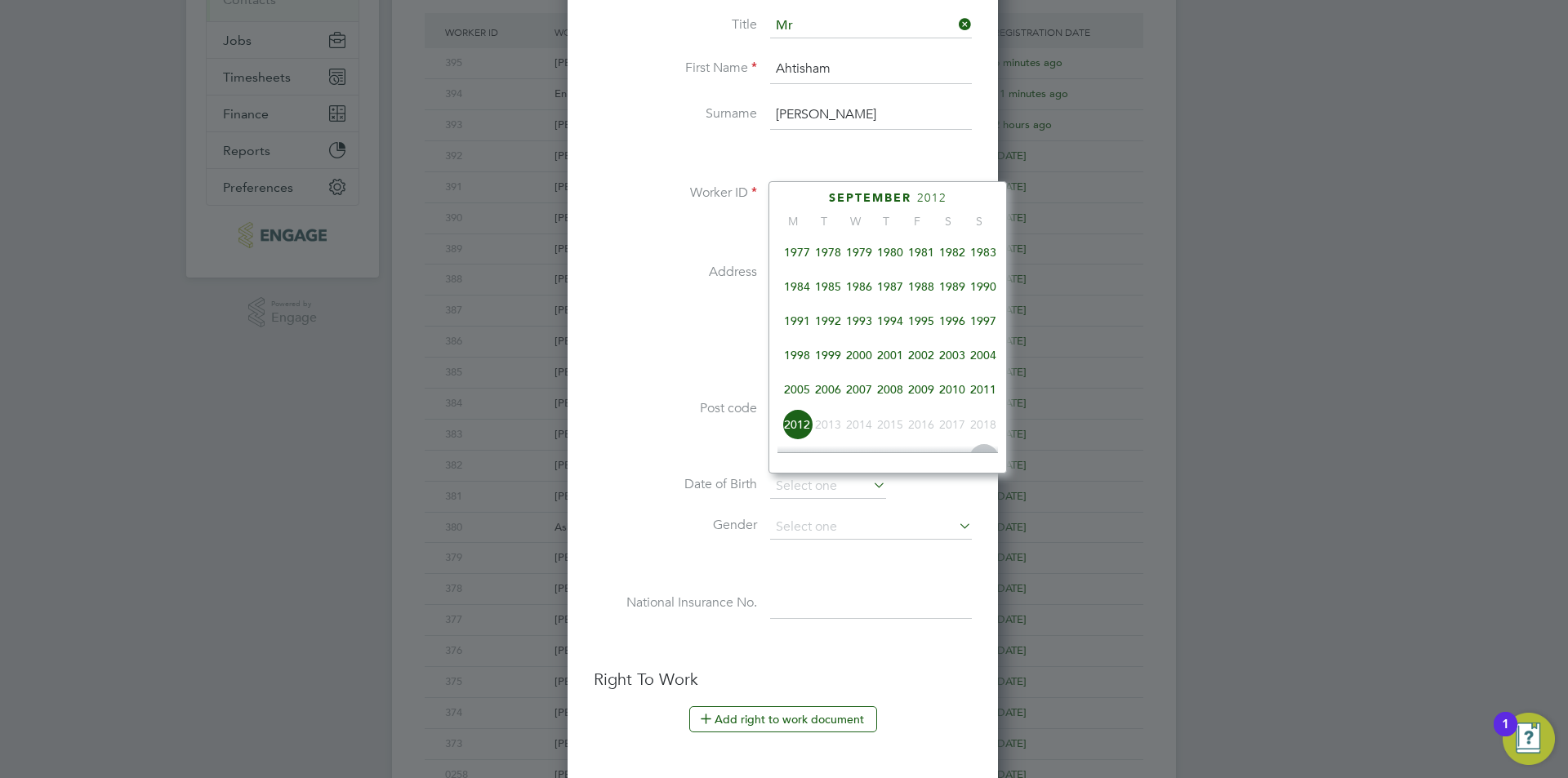
click at [978, 332] on span "1997" at bounding box center [983, 320] width 31 height 31
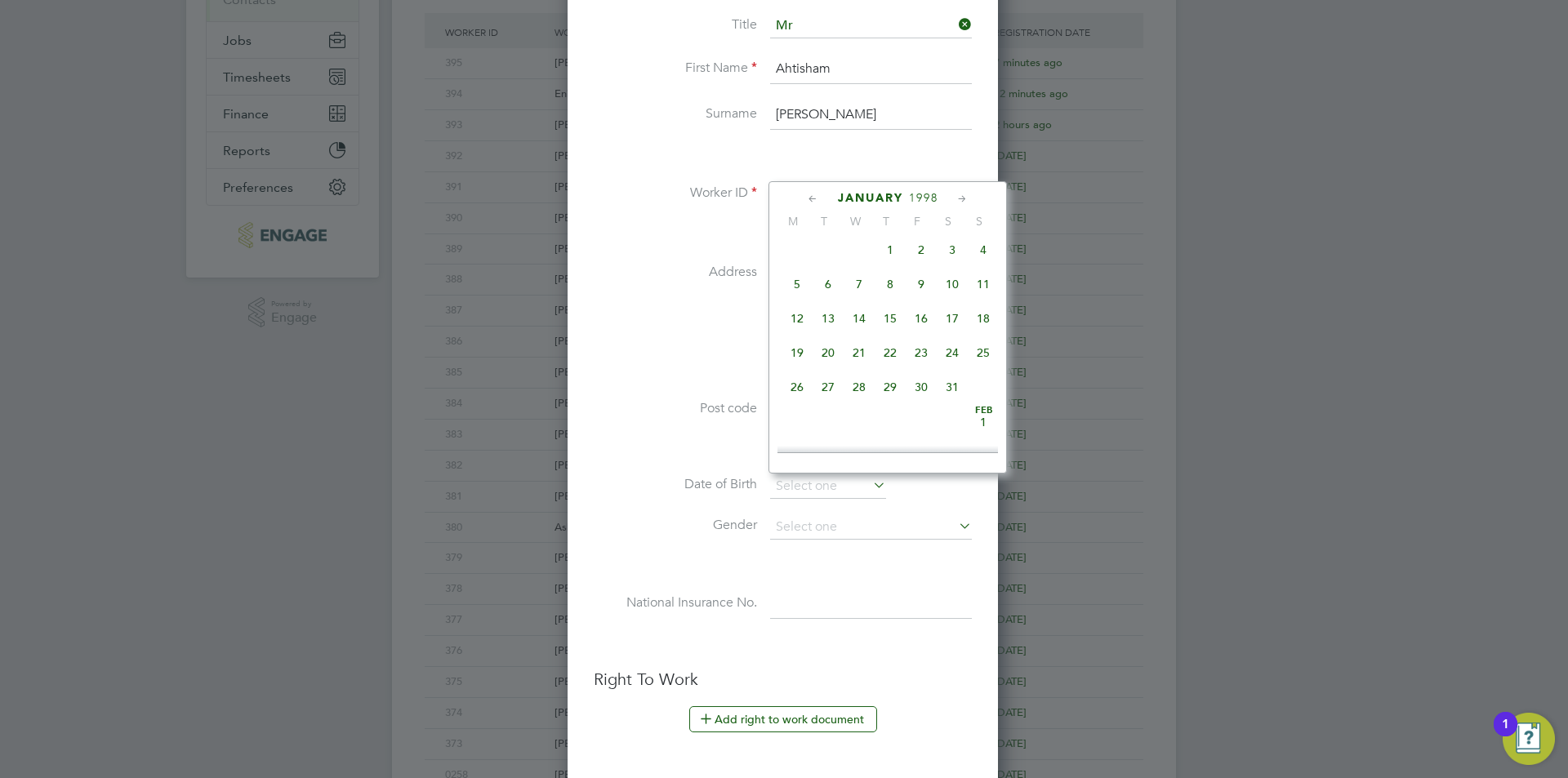
scroll to position [1167, 0]
click at [923, 277] on span "26" at bounding box center [921, 261] width 31 height 31
type input "[DATE]"
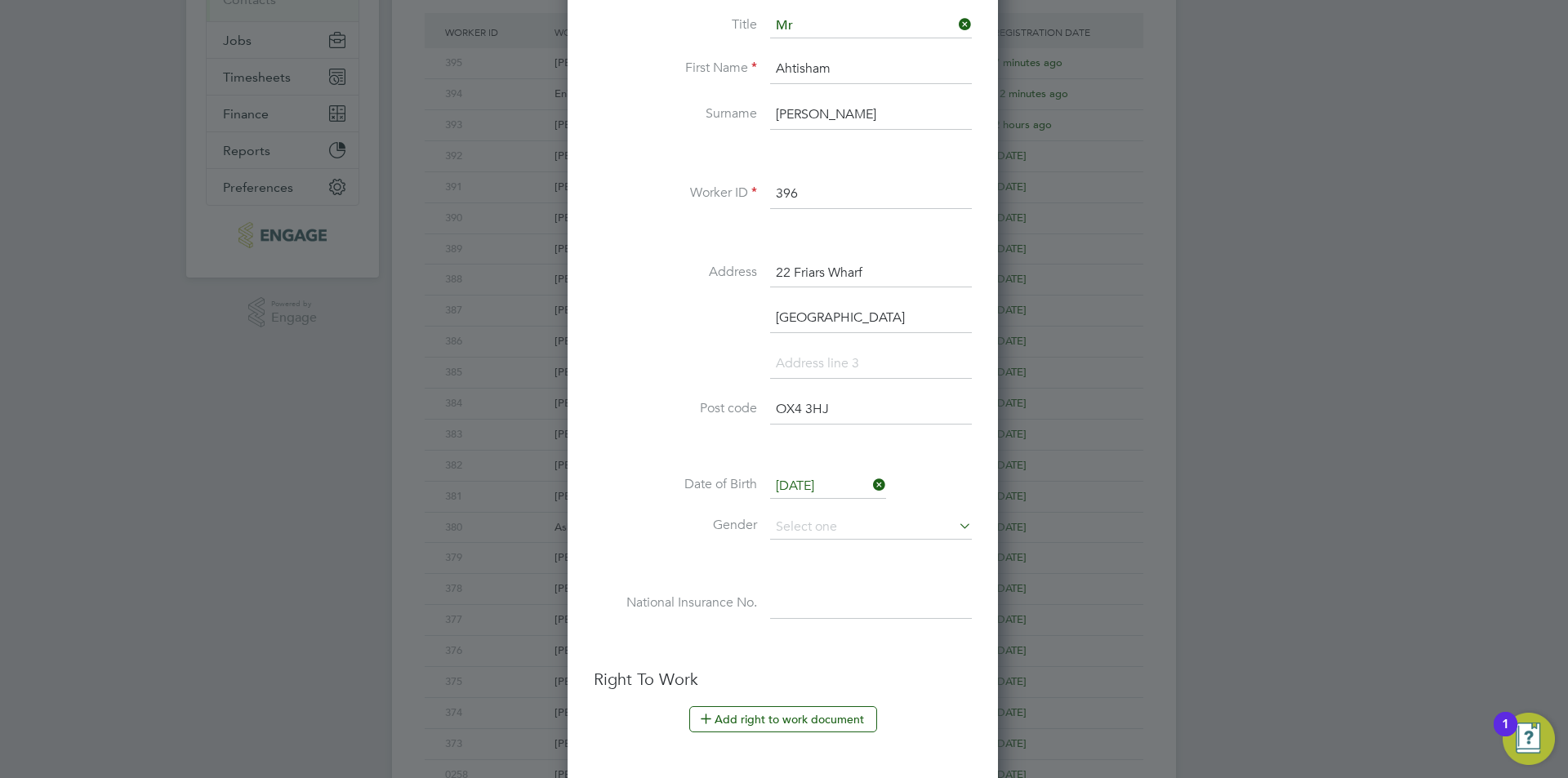
click at [839, 510] on li "Date of Birth 26 Dec 1997" at bounding box center [783, 495] width 378 height 41
click at [837, 519] on input at bounding box center [871, 527] width 202 height 24
click at [814, 547] on li "[DEMOGRAPHIC_DATA]" at bounding box center [871, 550] width 204 height 21
type input "[DEMOGRAPHIC_DATA]"
click at [821, 636] on li at bounding box center [783, 644] width 378 height 17
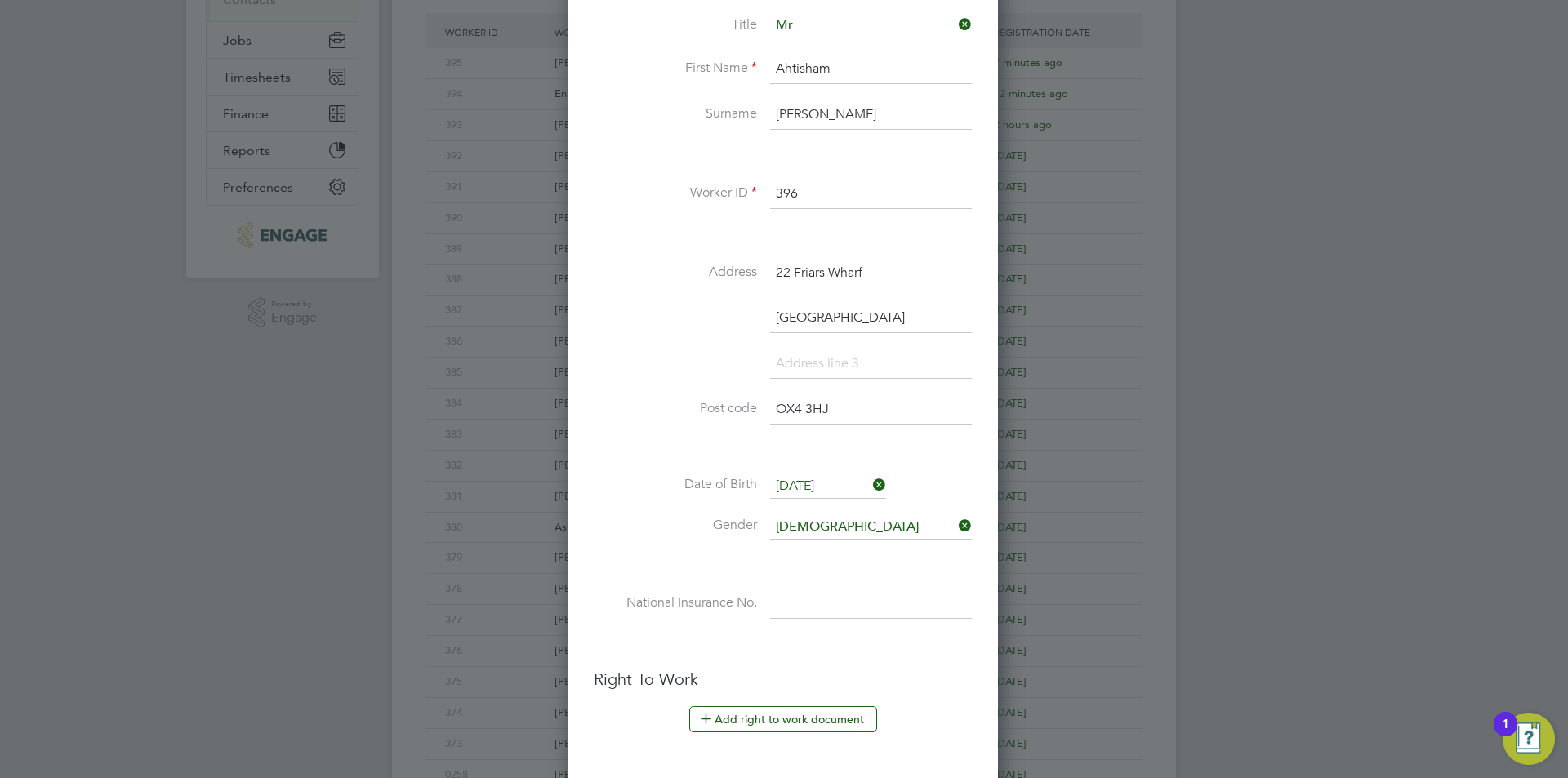
click at [833, 622] on li "National Insurance No." at bounding box center [783, 612] width 378 height 45
click at [840, 611] on input at bounding box center [871, 604] width 202 height 30
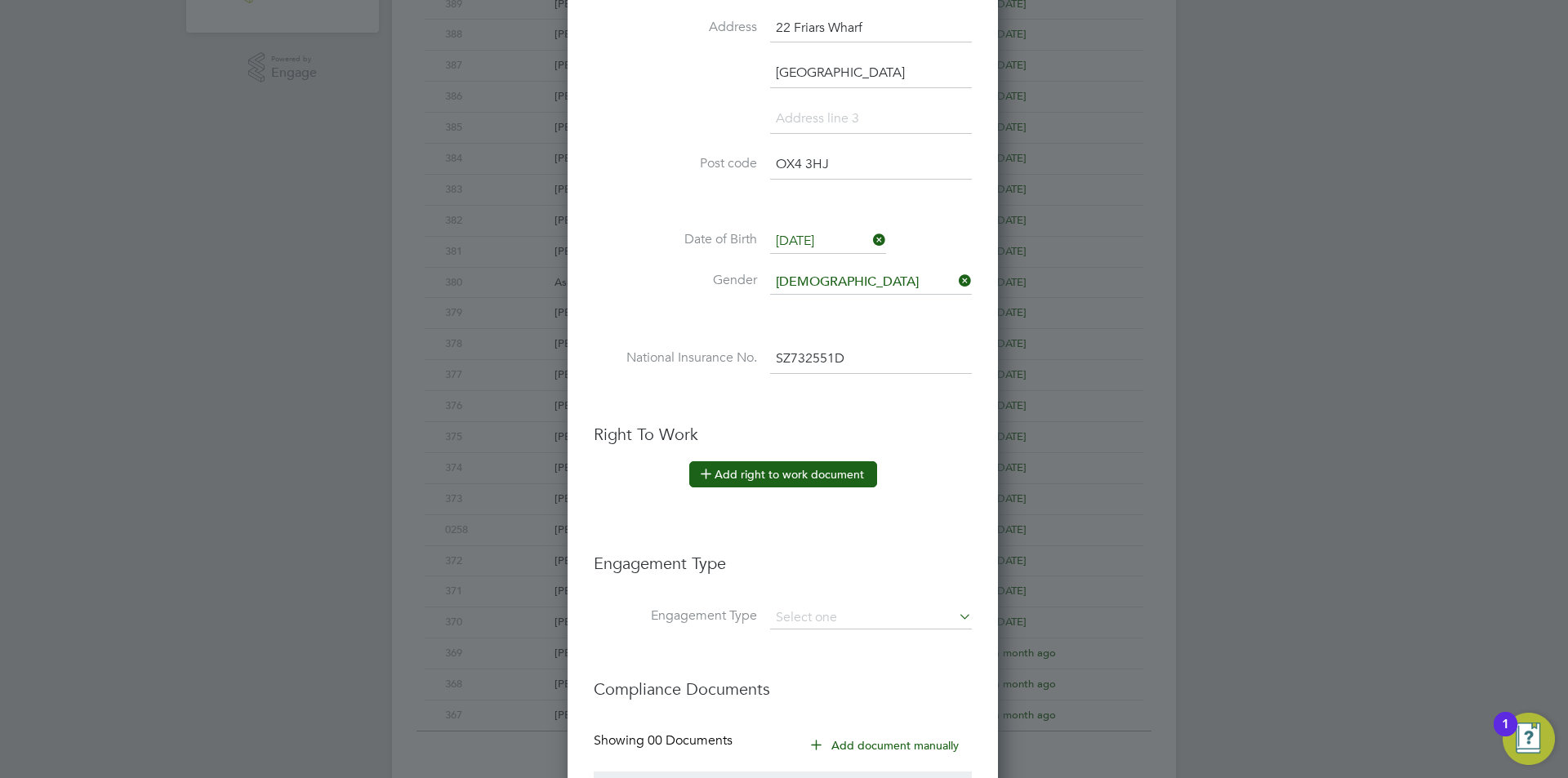
scroll to position [709, 0]
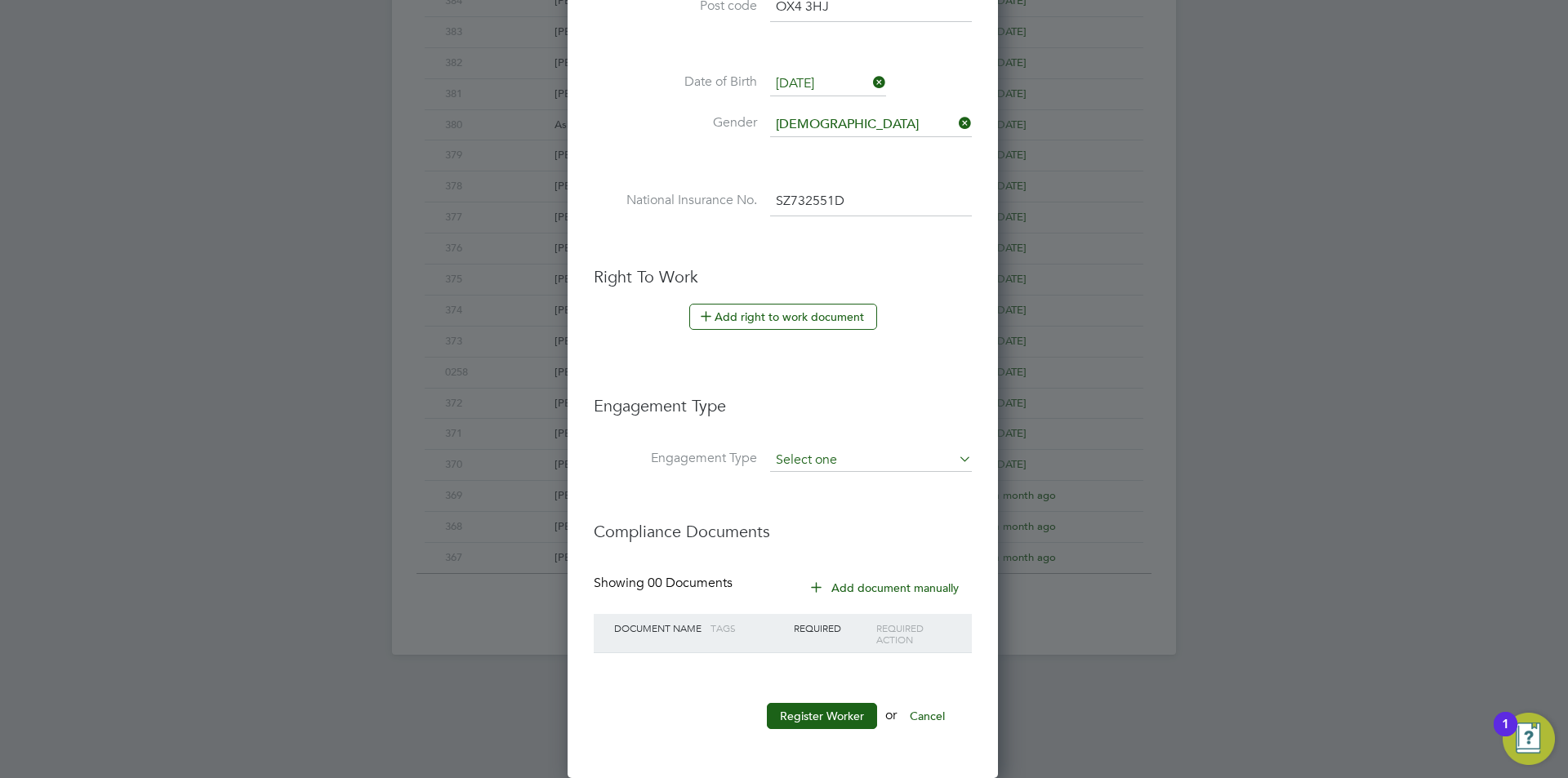
type input "SZ 73 25 51 D"
click at [843, 453] on input at bounding box center [871, 461] width 202 height 23
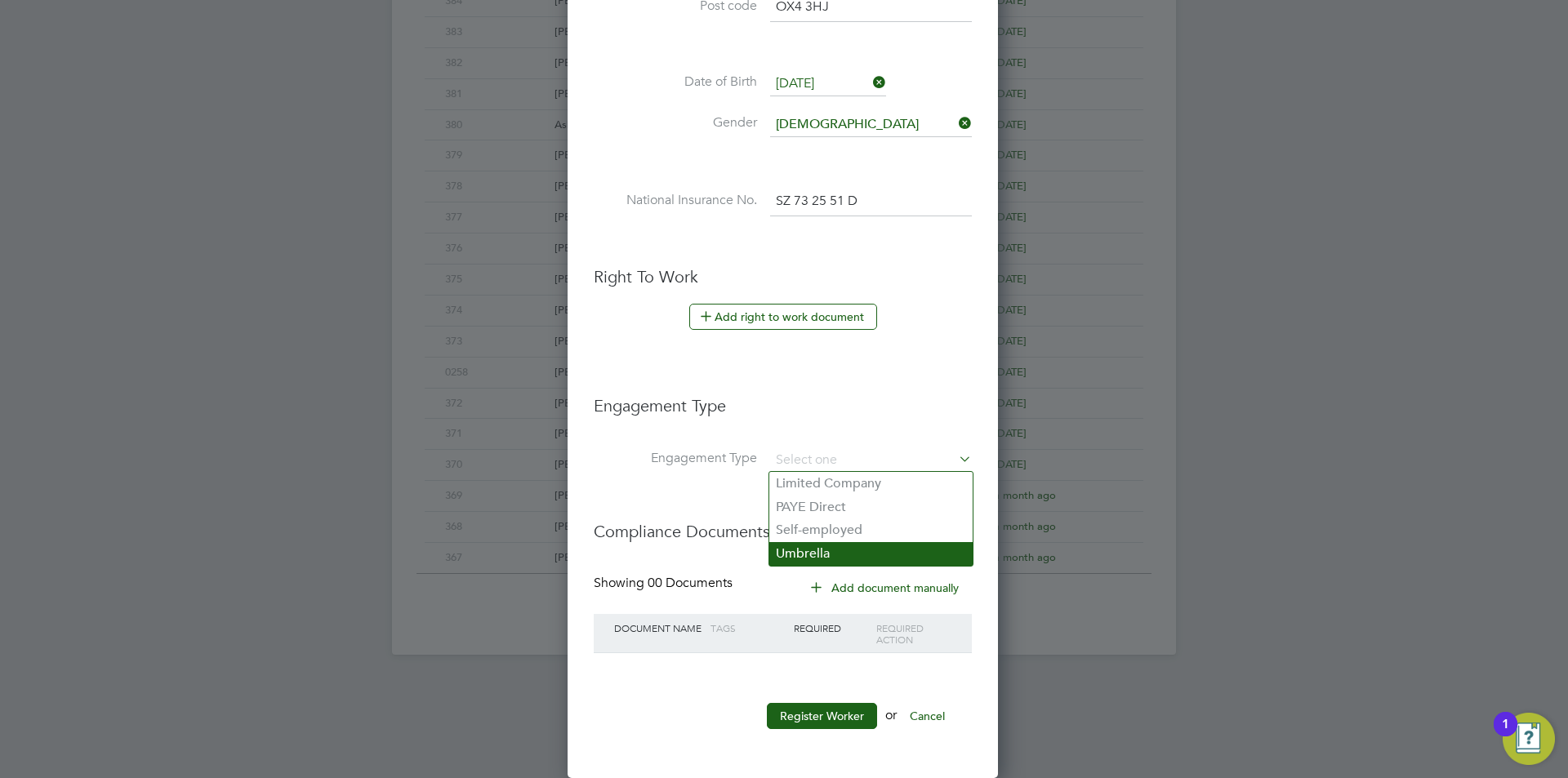
click at [833, 556] on li "Umbrella" at bounding box center [871, 553] width 204 height 24
type input "Umbrella"
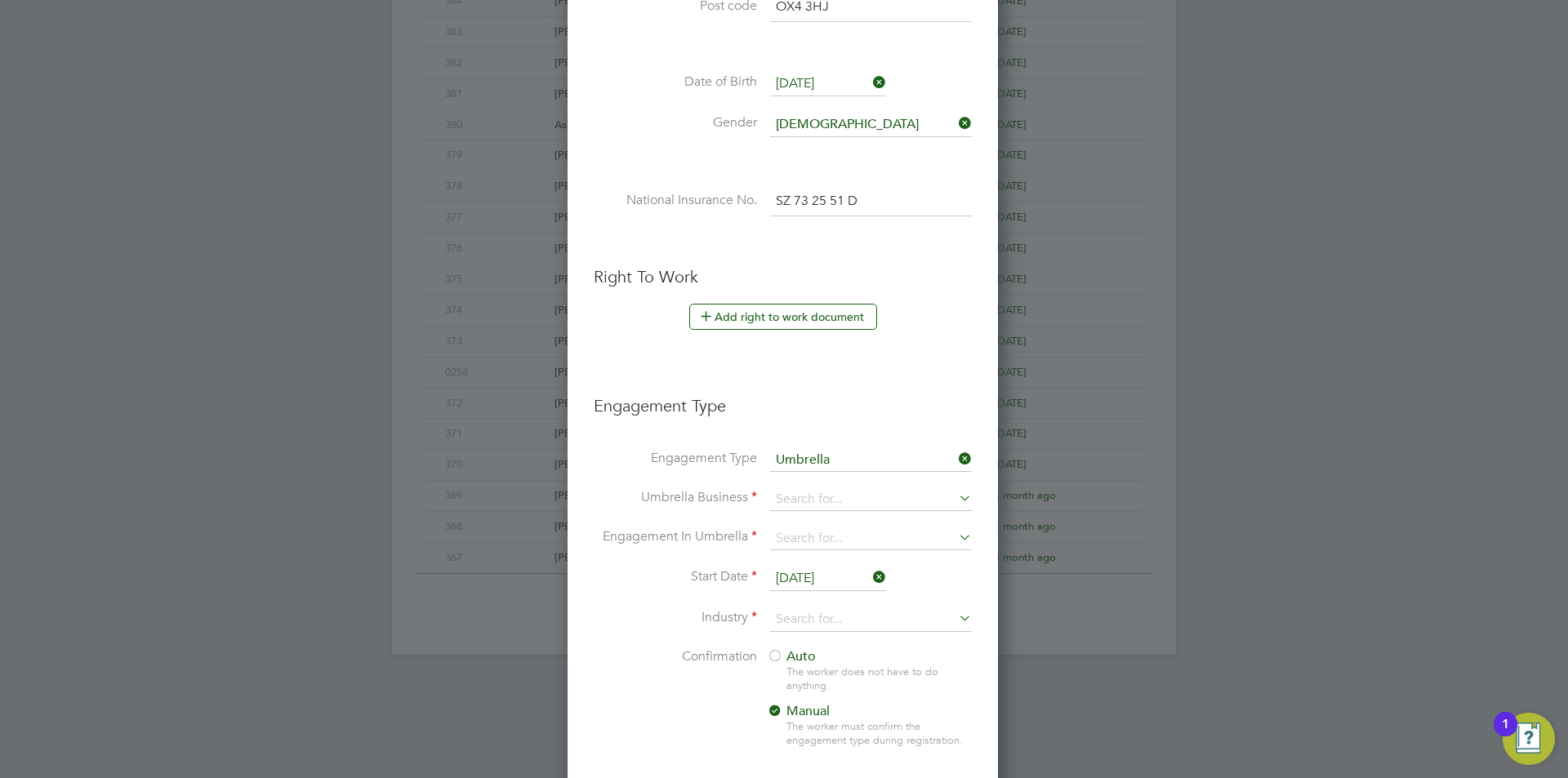
scroll to position [1728, 433]
click at [846, 504] on input at bounding box center [871, 499] width 202 height 23
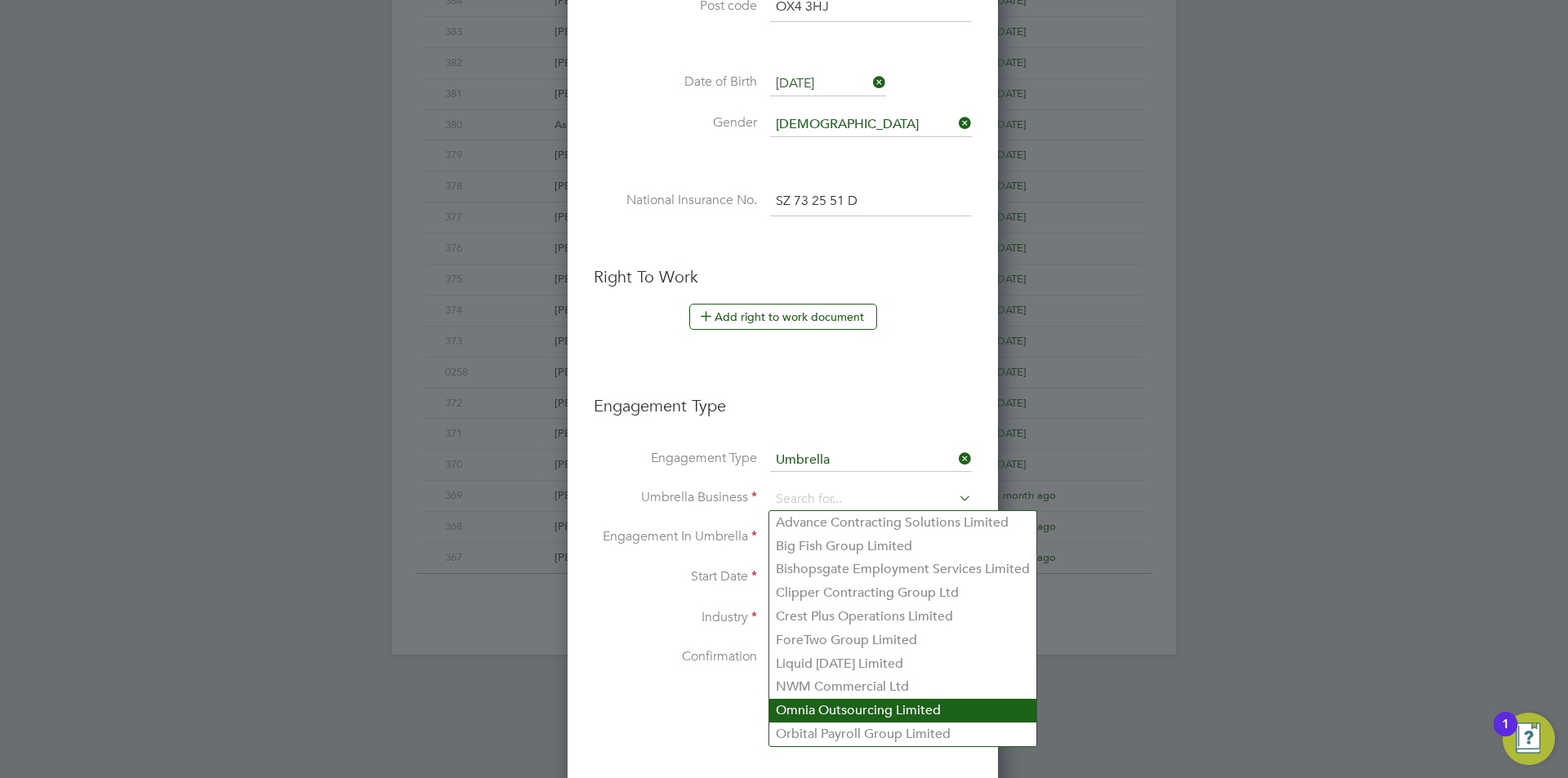
click at [840, 710] on li "Omnia Outsourcing Limited" at bounding box center [902, 710] width 267 height 24
type input "Omnia Outsourcing Limited"
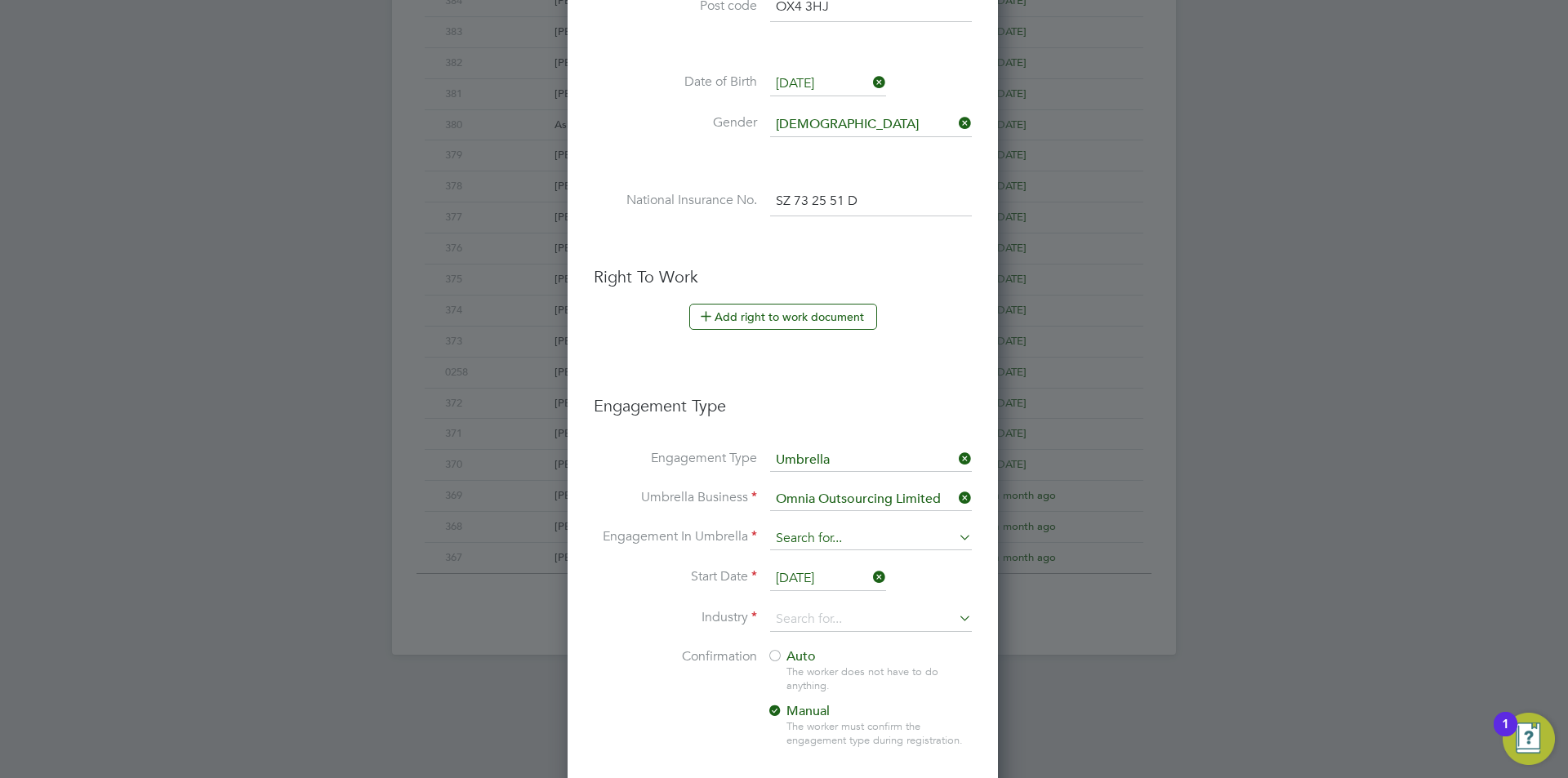
click at [853, 547] on input at bounding box center [871, 538] width 202 height 23
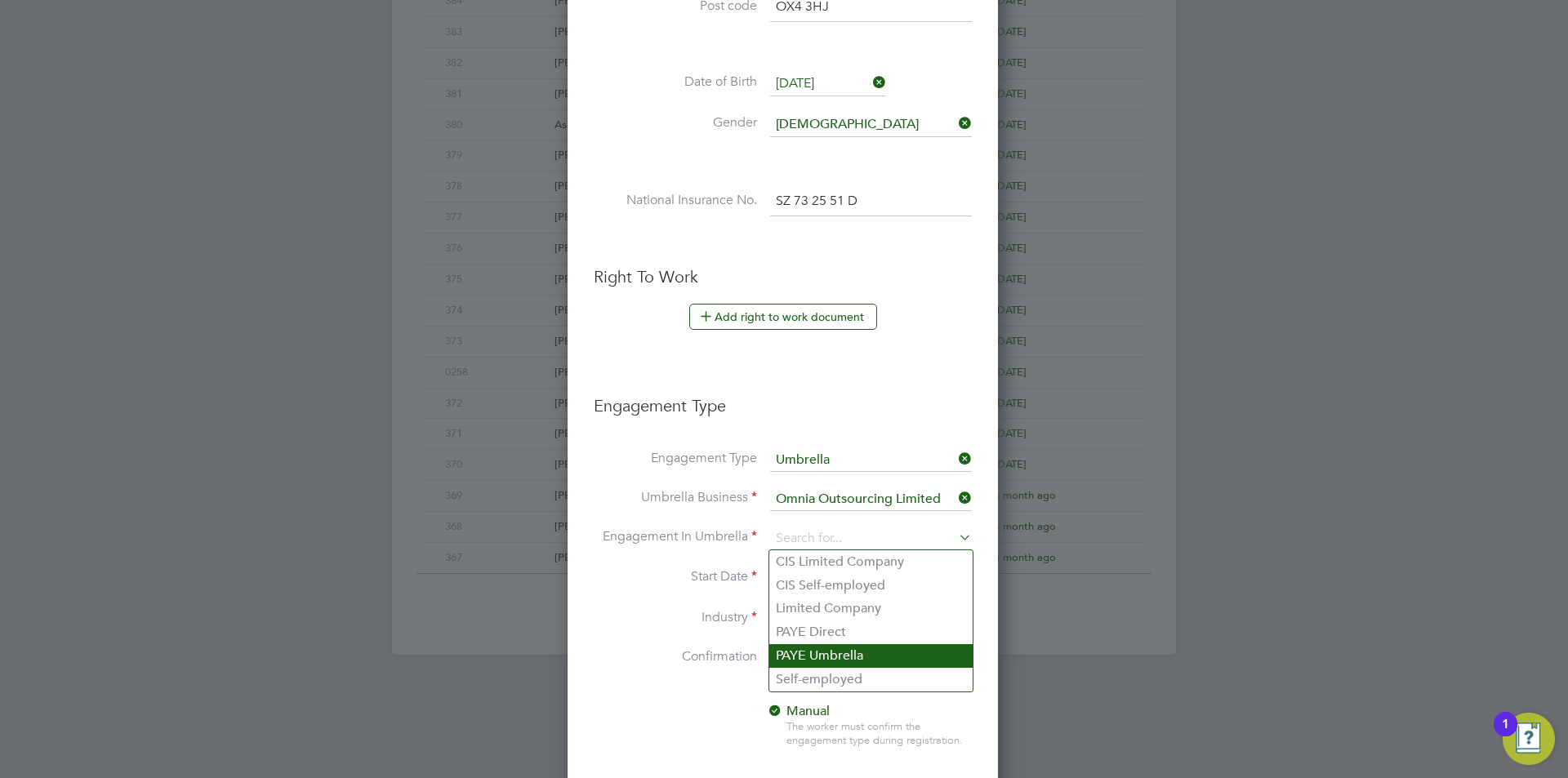
click at [859, 663] on li "PAYE Umbrella" at bounding box center [871, 656] width 204 height 24
type input "PAYE Umbrella"
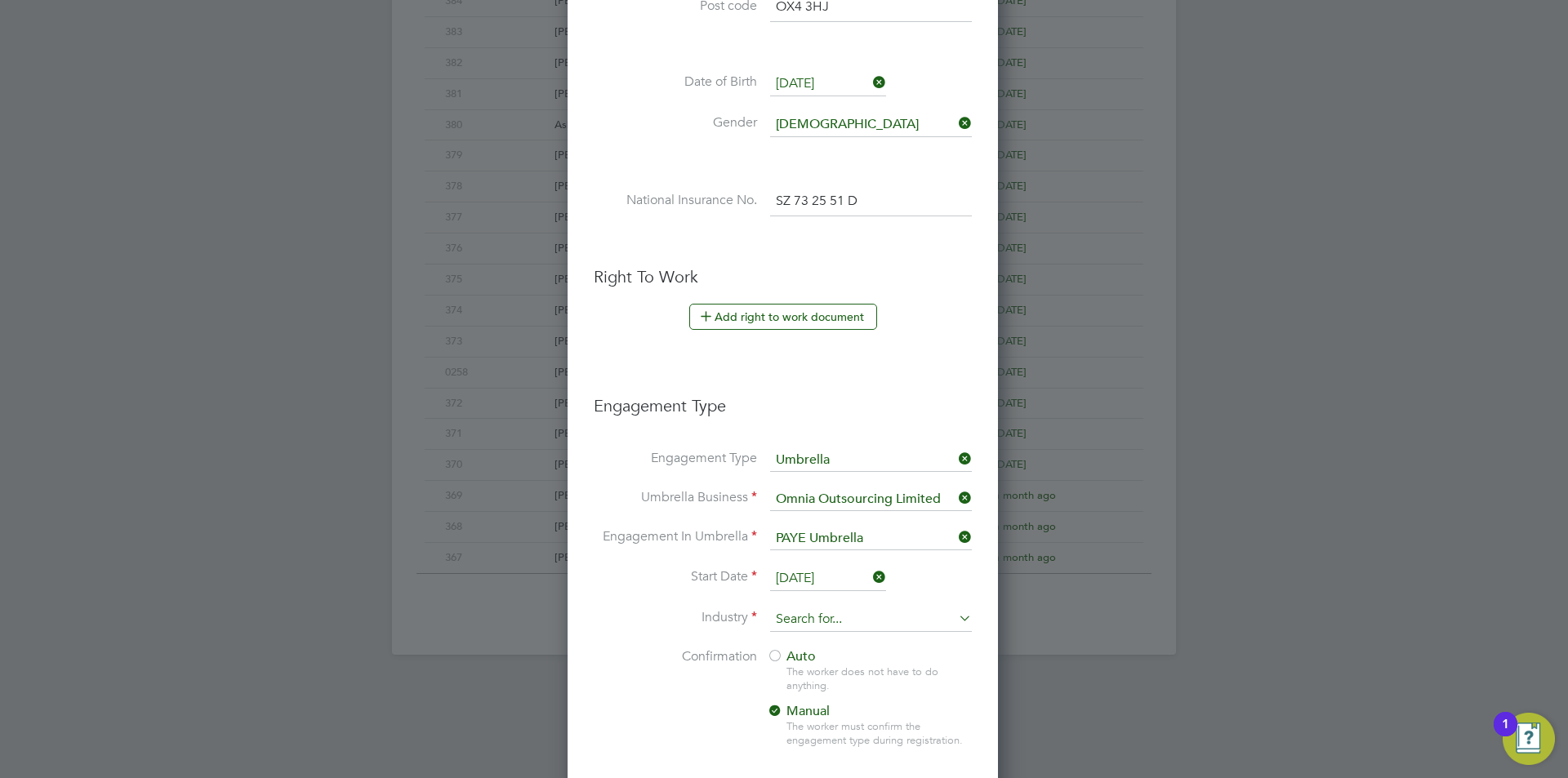
click at [833, 608] on input at bounding box center [871, 620] width 202 height 24
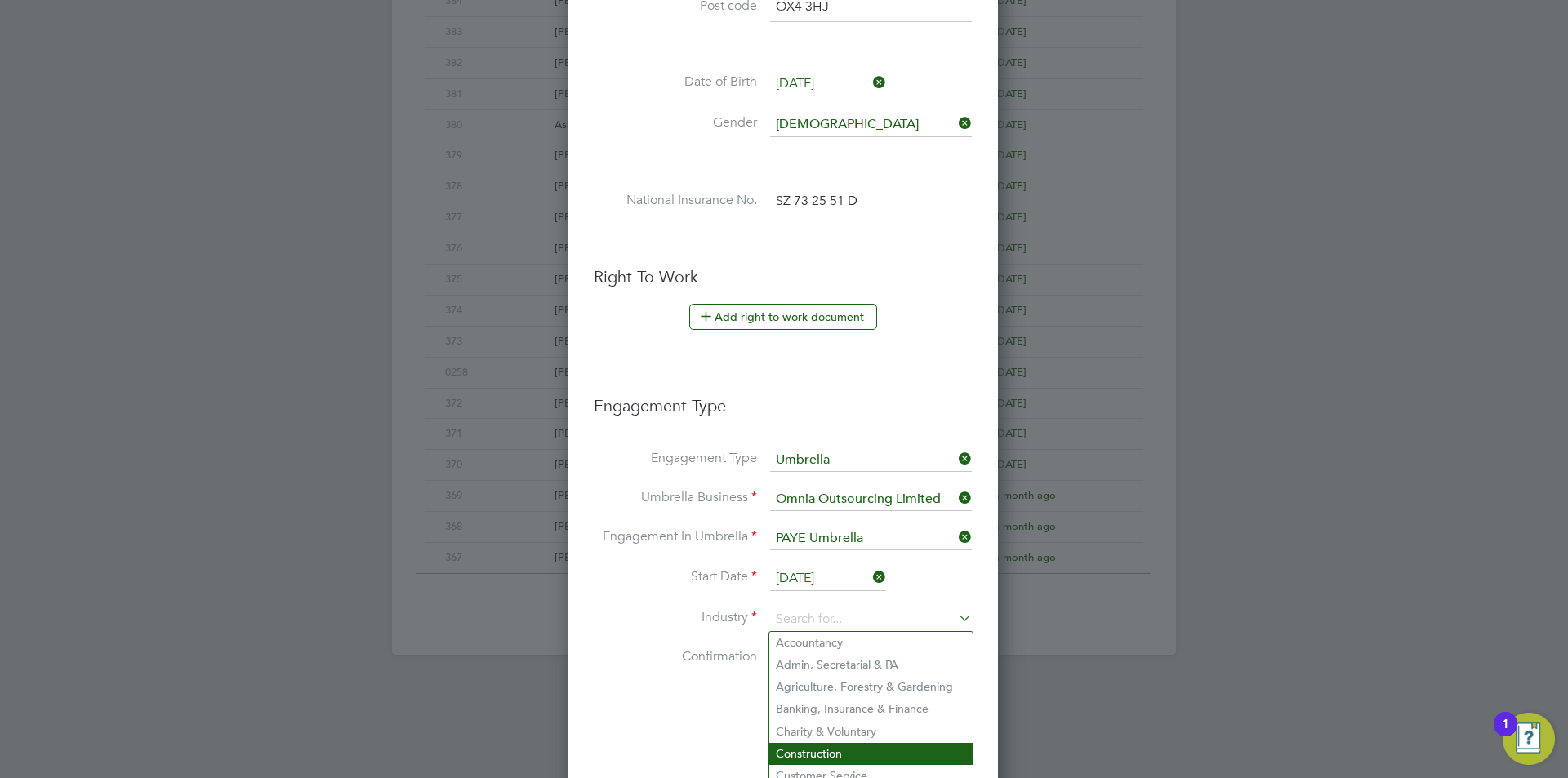
click at [839, 743] on li "Construction" at bounding box center [871, 754] width 204 height 22
type input "Construction"
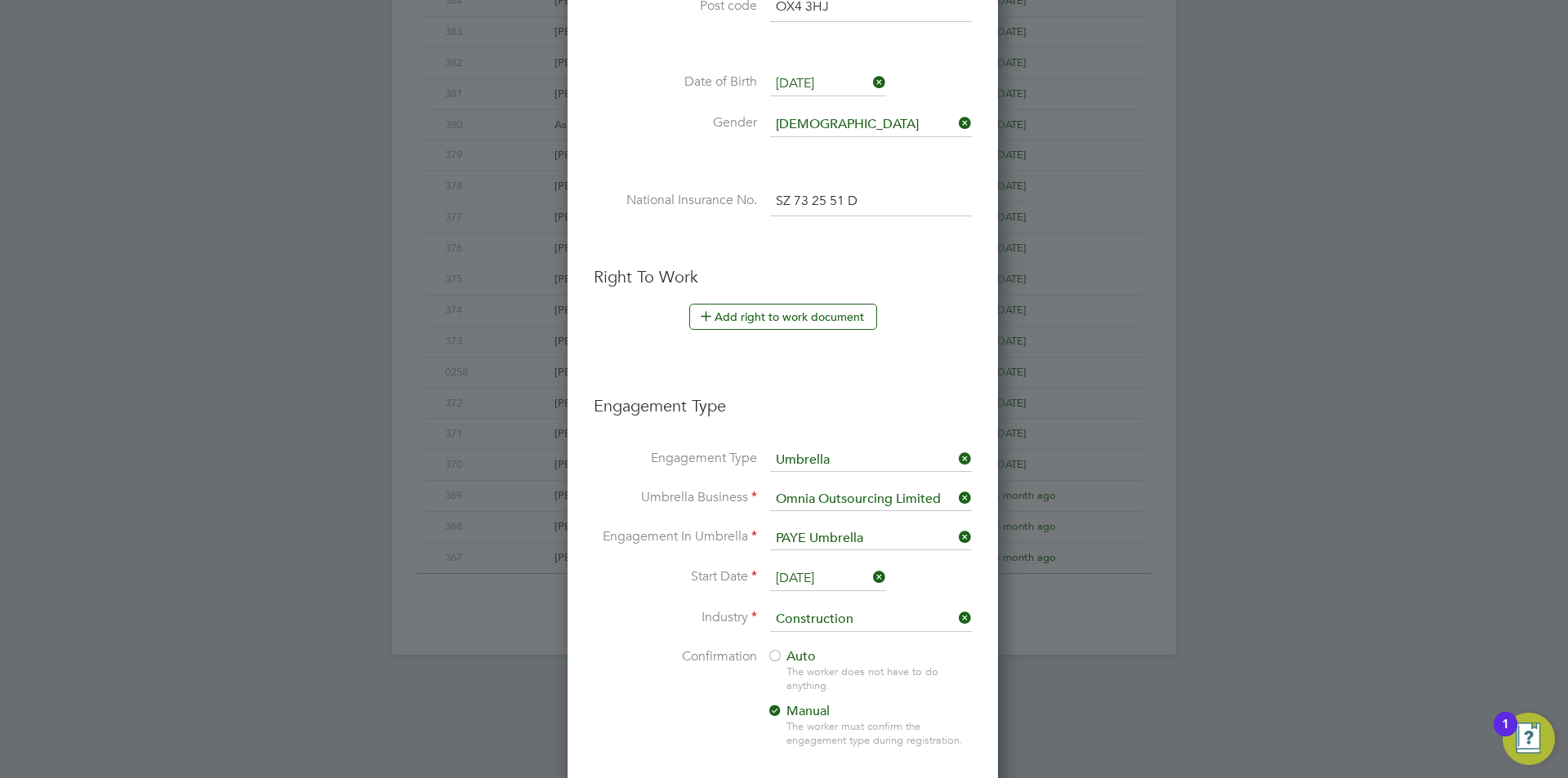
click at [780, 653] on div at bounding box center [775, 656] width 17 height 17
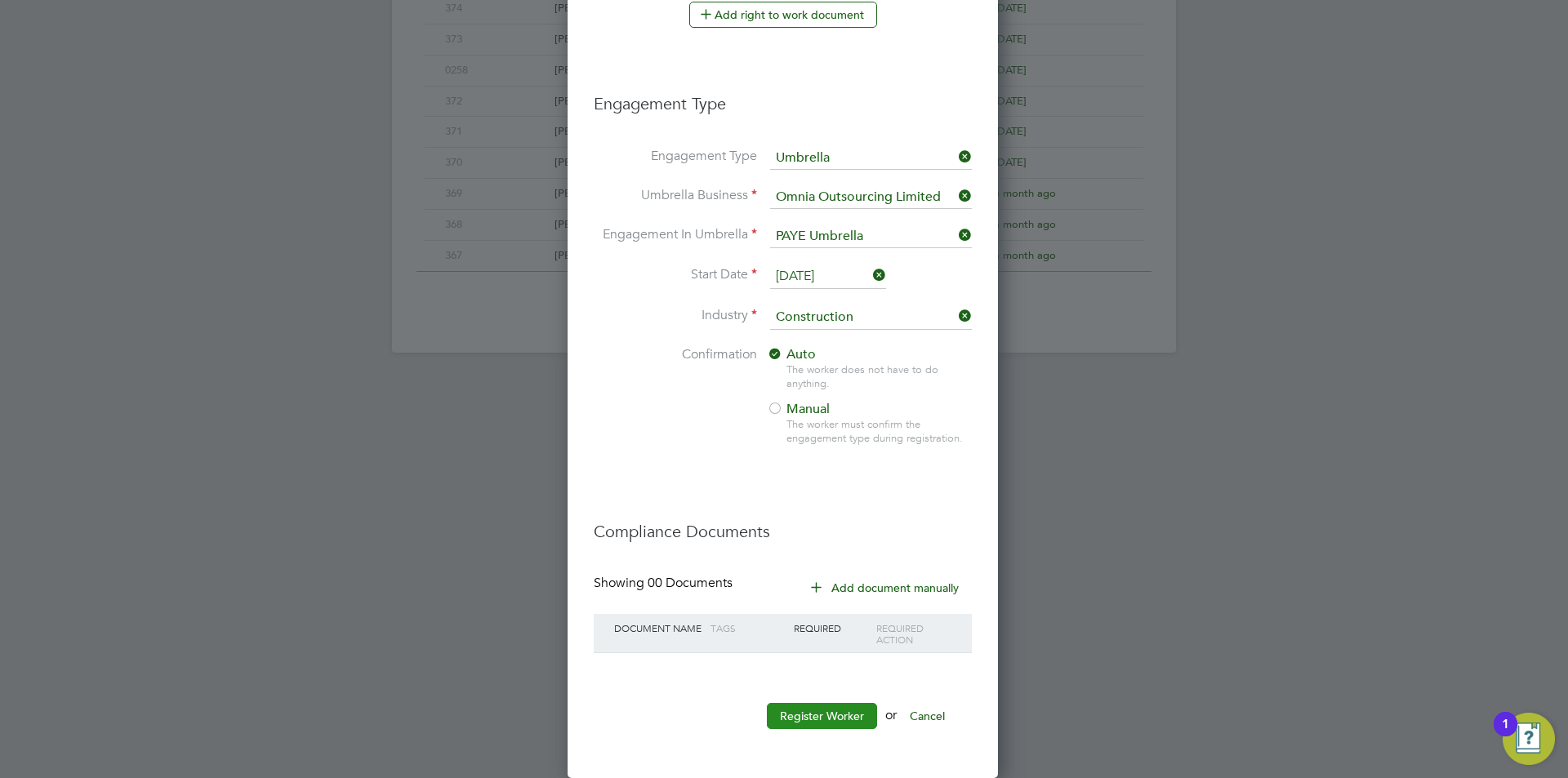
click at [831, 706] on button "Register Worker" at bounding box center [822, 716] width 110 height 26
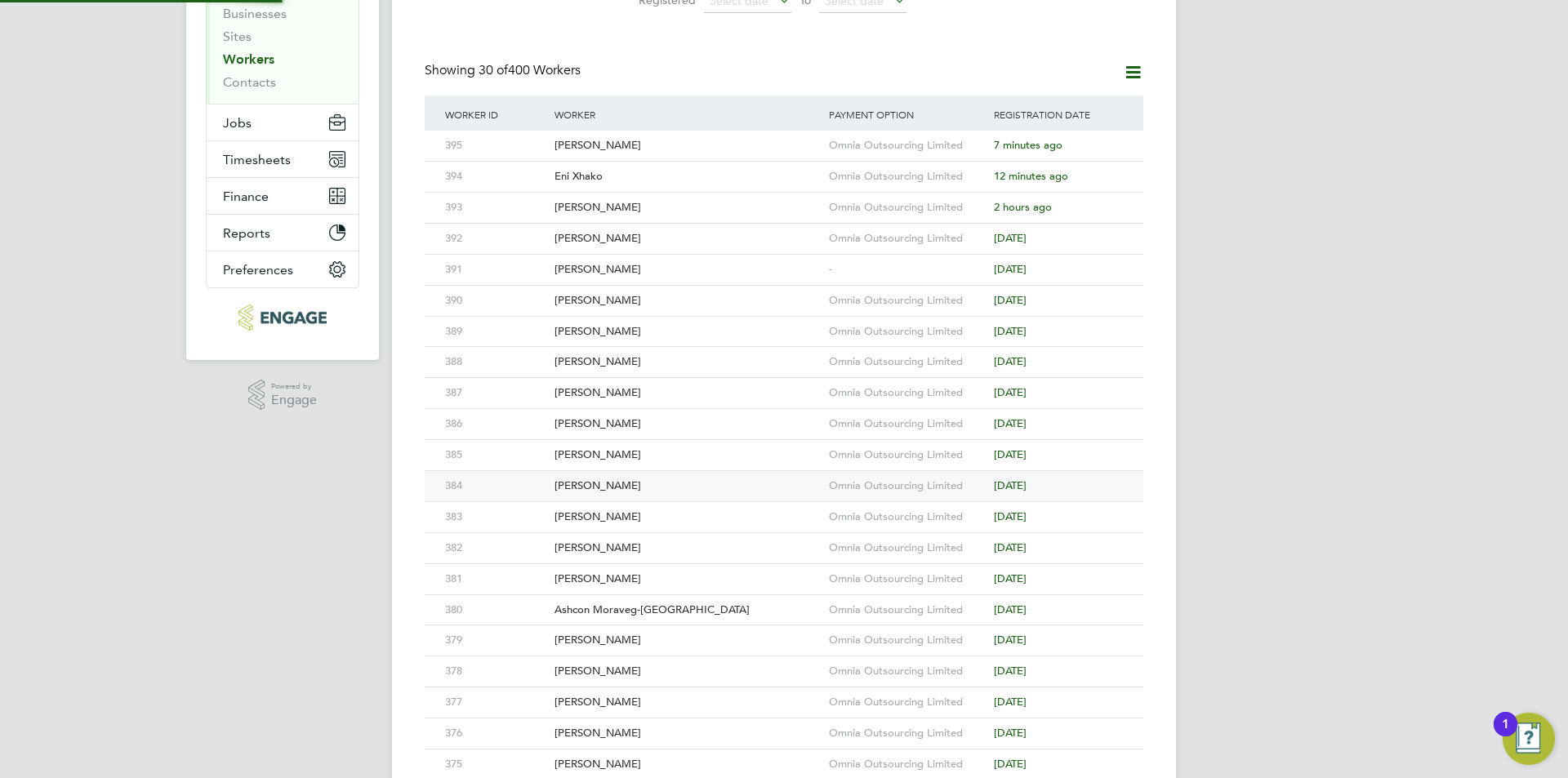
scroll to position [0, 0]
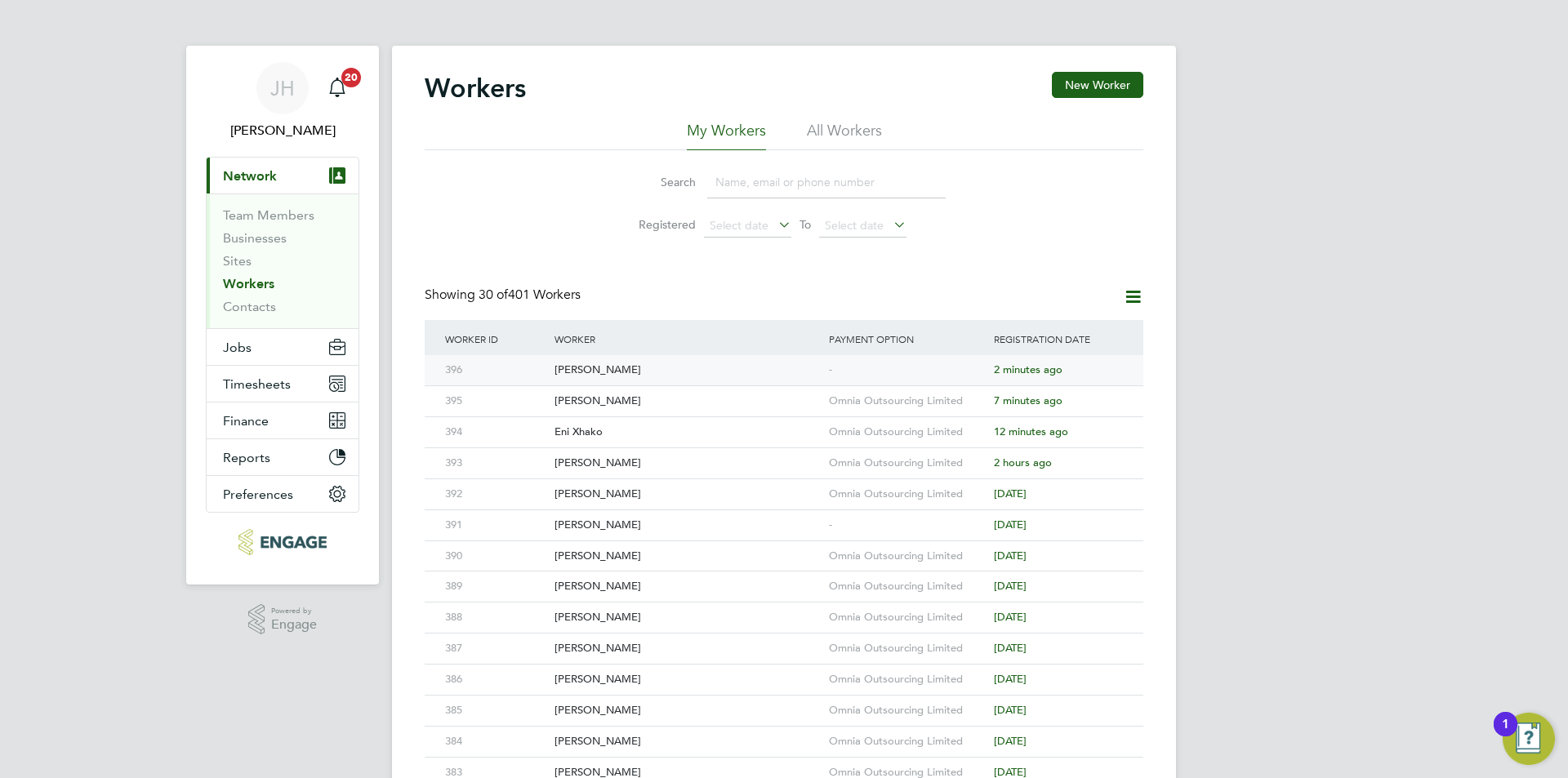
click at [902, 377] on div "-" at bounding box center [907, 370] width 165 height 31
click at [264, 364] on button "Jobs" at bounding box center [282, 346] width 152 height 36
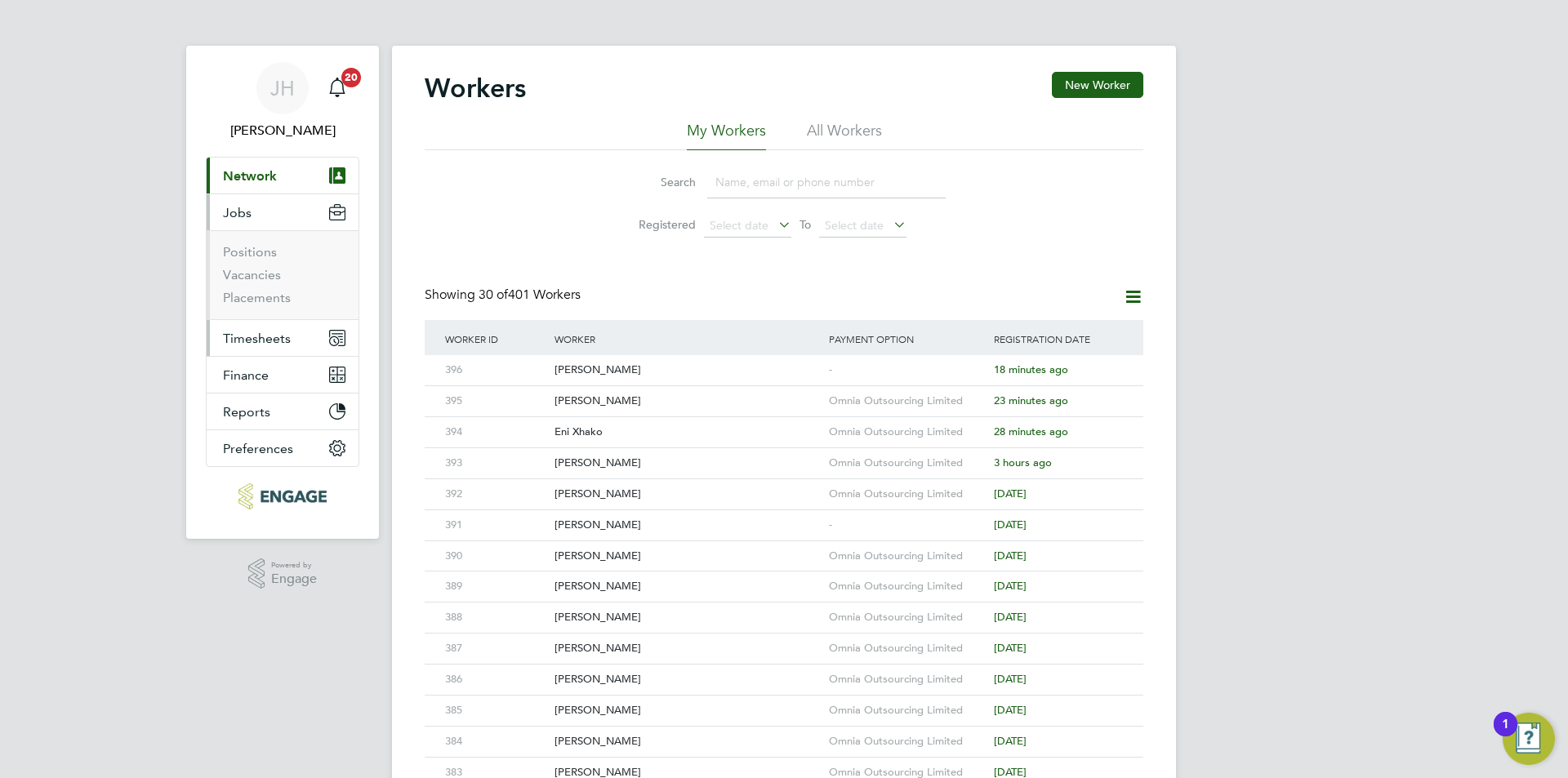
click at [271, 331] on span "Timesheets" at bounding box center [257, 338] width 68 height 16
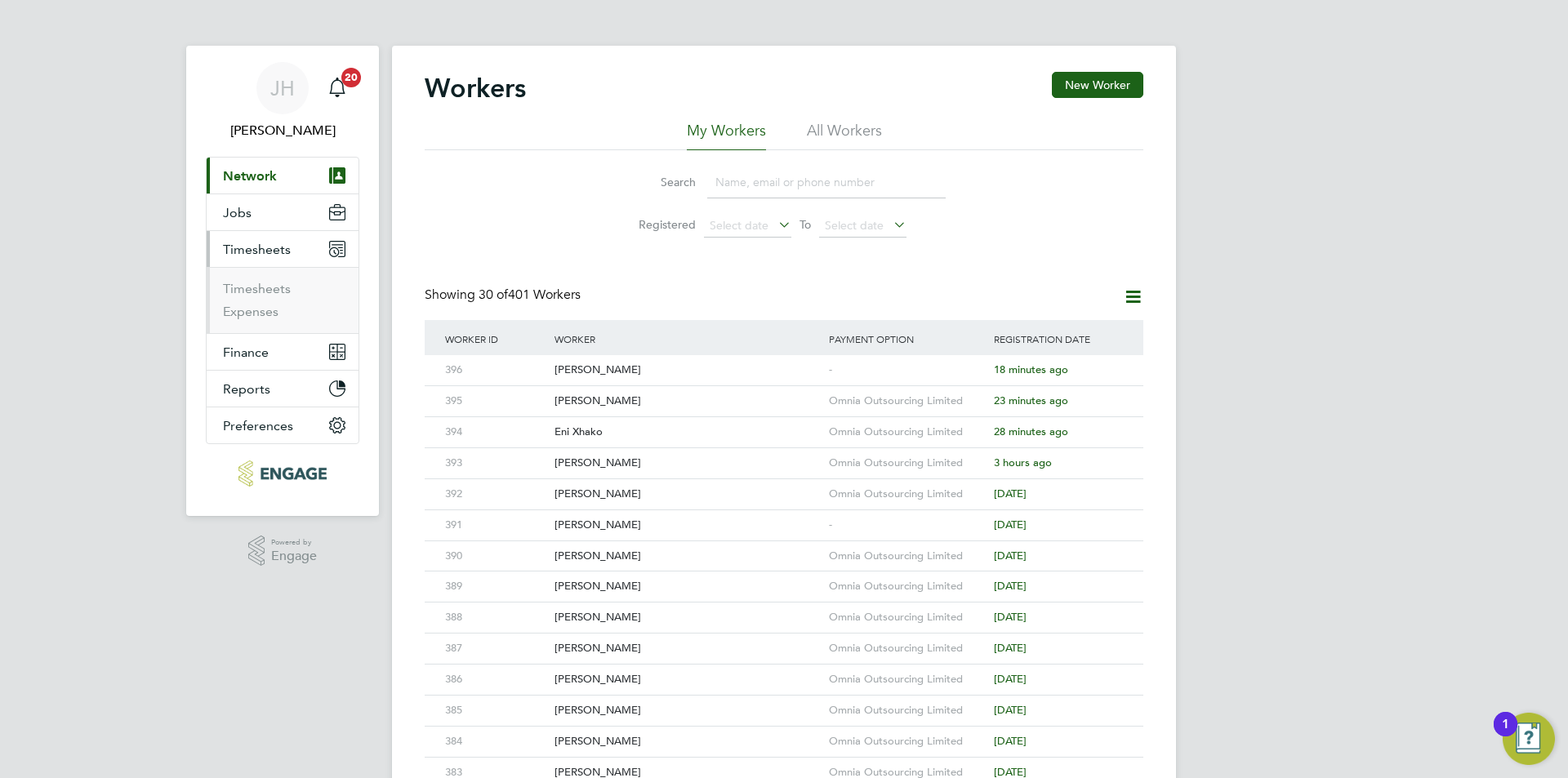
click at [261, 277] on ul "Timesheets Expenses" at bounding box center [282, 300] width 152 height 66
click at [271, 293] on link "Timesheets" at bounding box center [257, 288] width 68 height 16
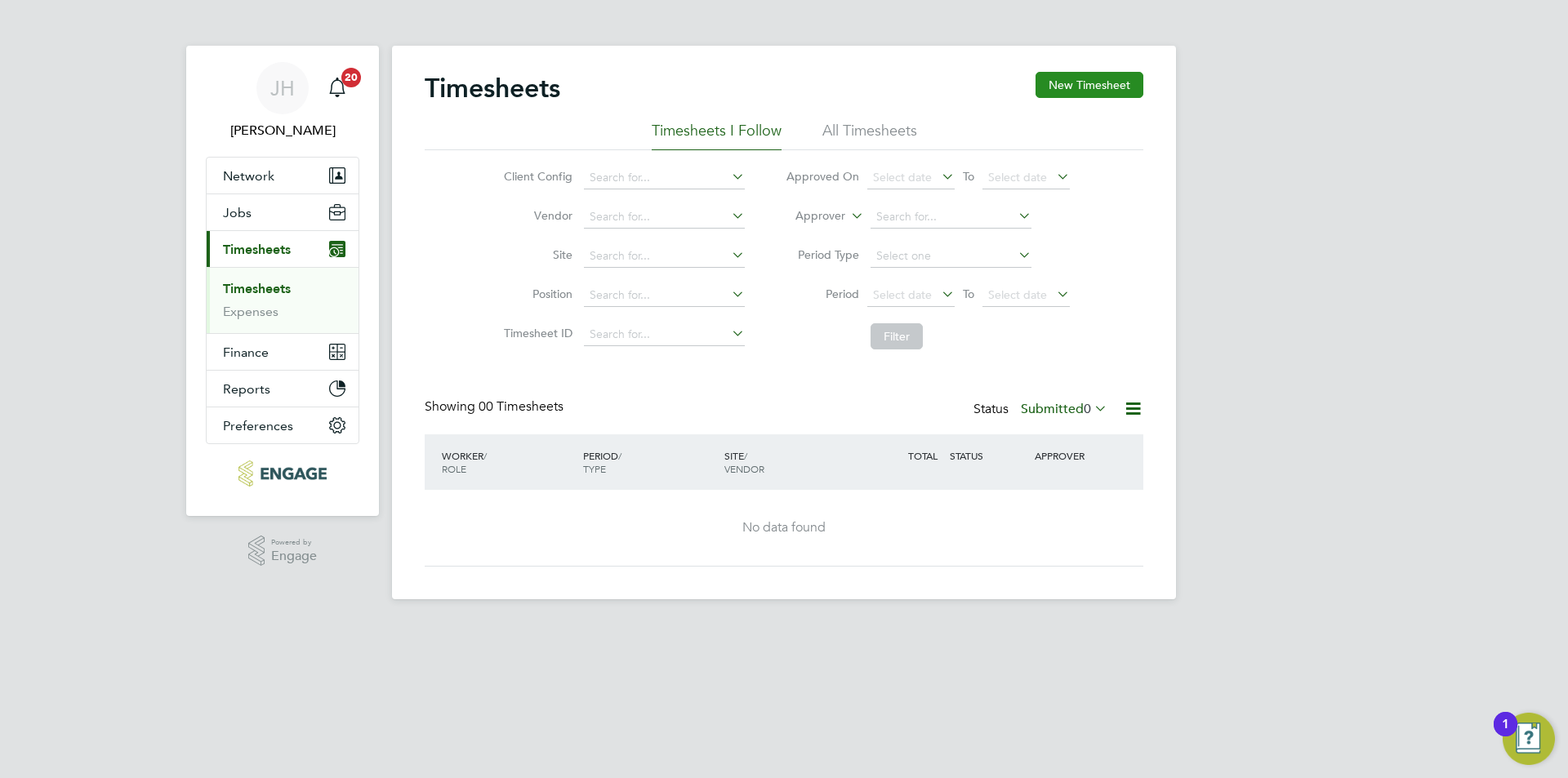
click at [1061, 97] on button "New Timesheet" at bounding box center [1089, 85] width 108 height 26
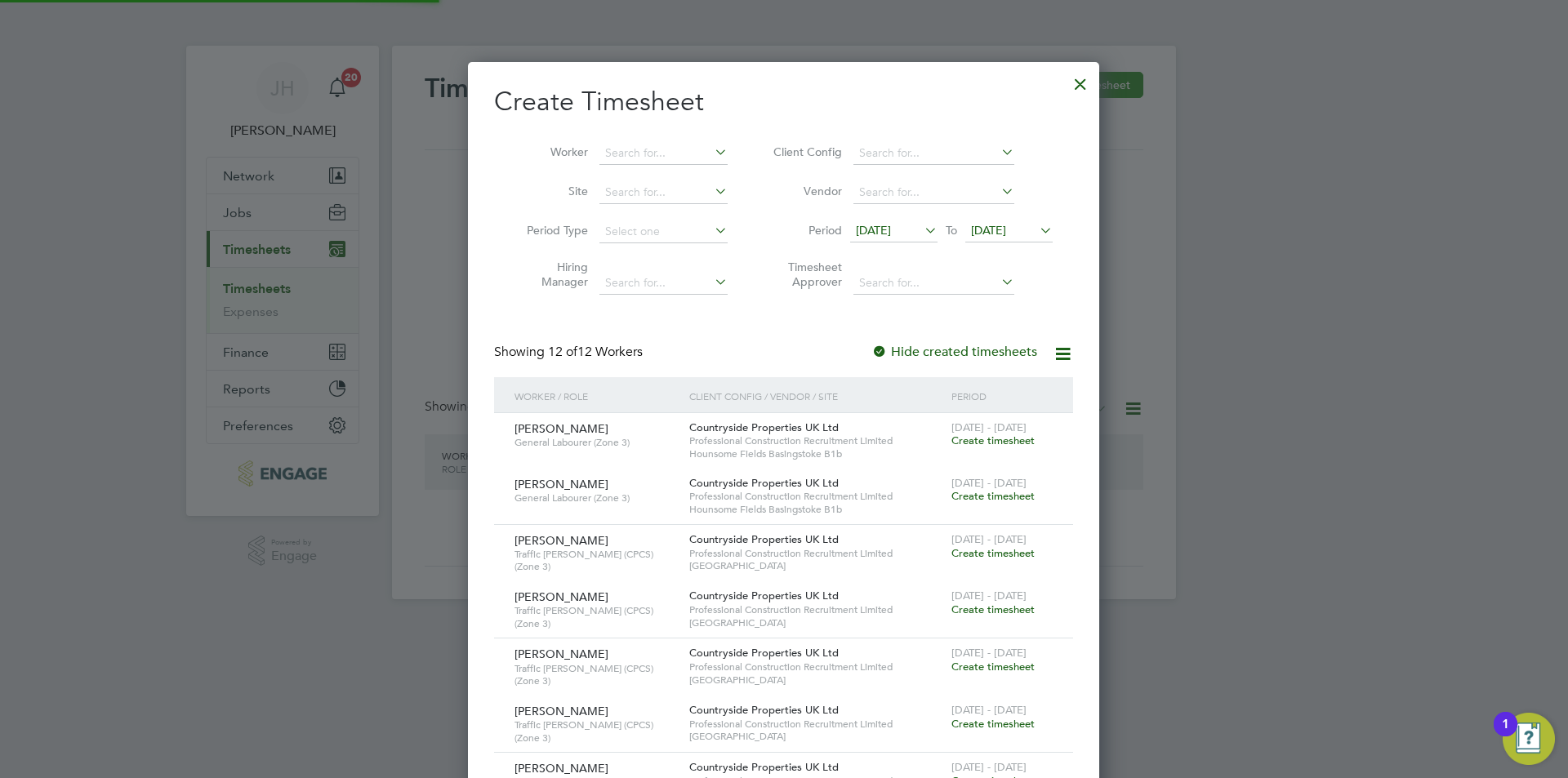
scroll to position [1505, 632]
click at [646, 159] on input at bounding box center [663, 153] width 129 height 23
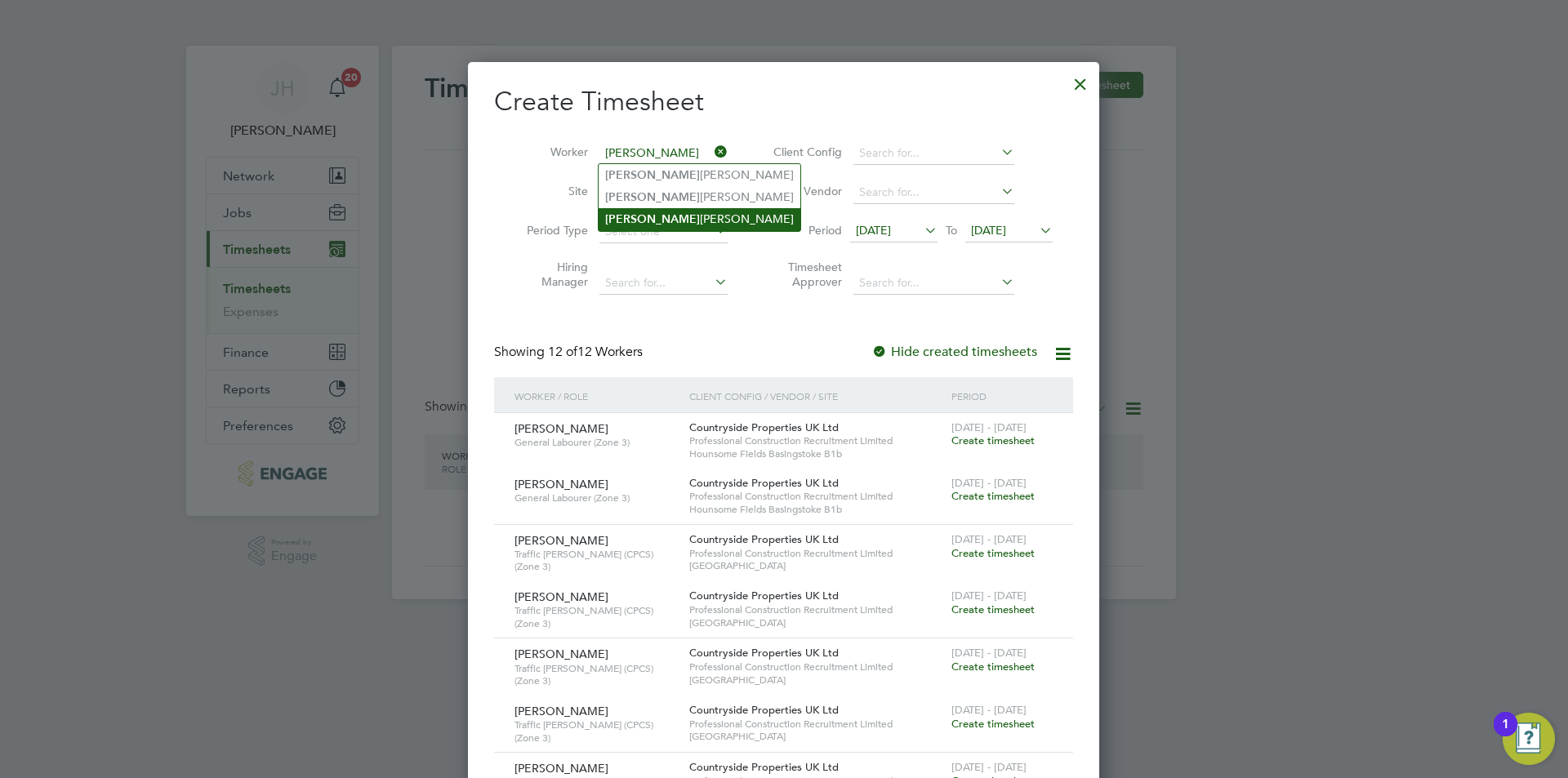
click at [659, 215] on li "Jason Rowley" at bounding box center [699, 219] width 202 height 22
type input "Jason Rowley"
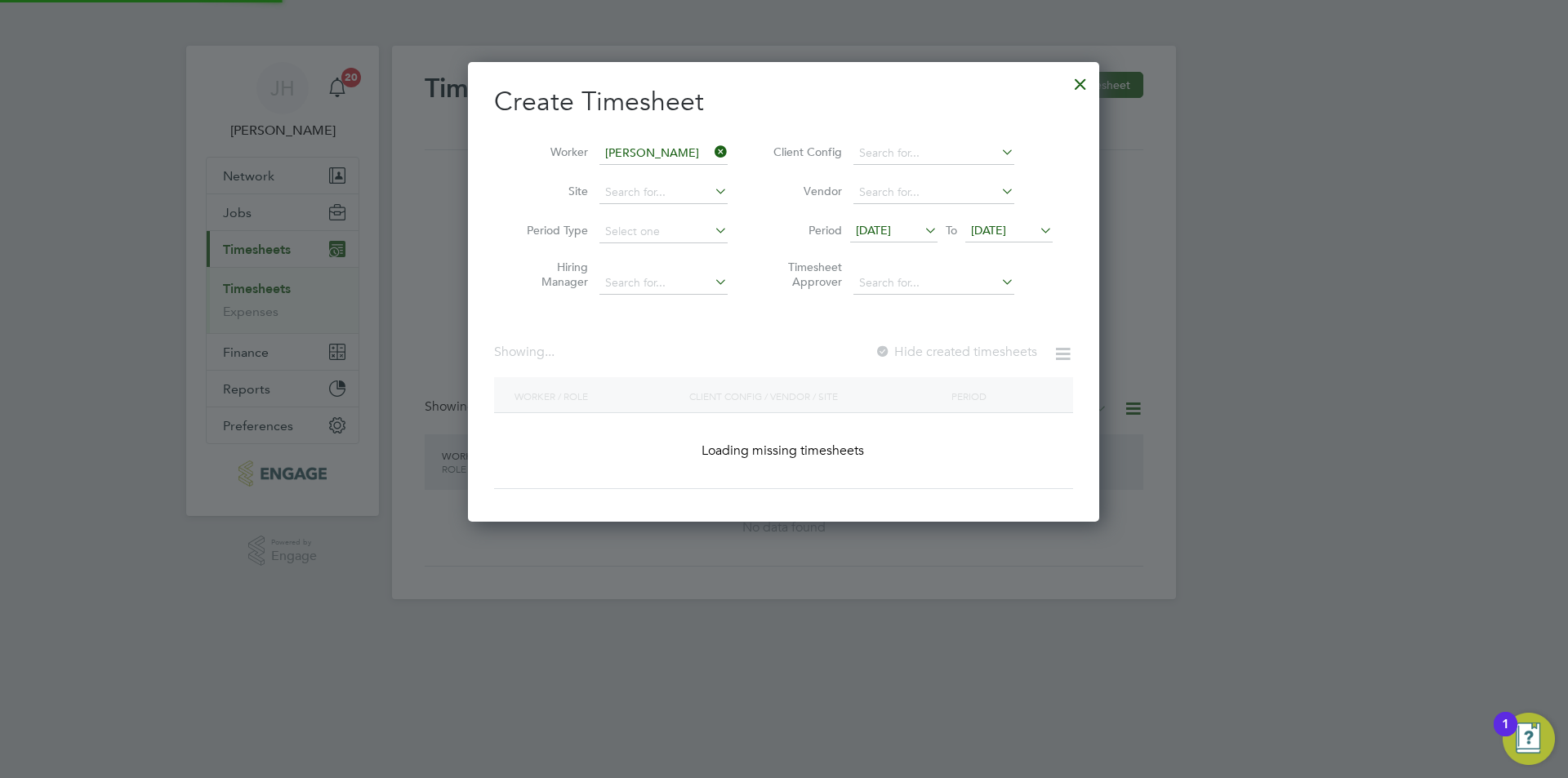
scroll to position [440, 632]
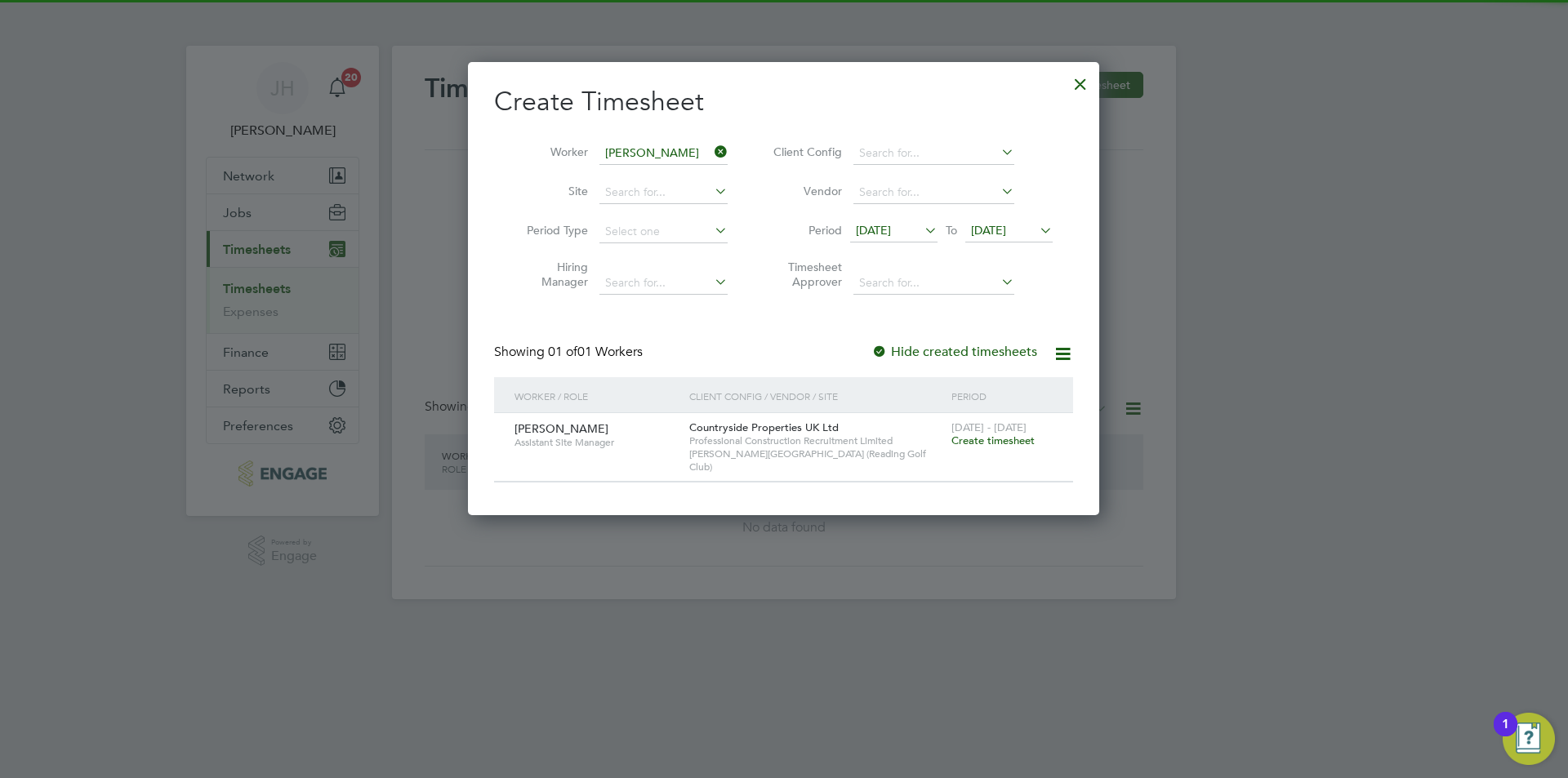
click at [995, 437] on span "Create timesheet" at bounding box center [993, 441] width 83 height 14
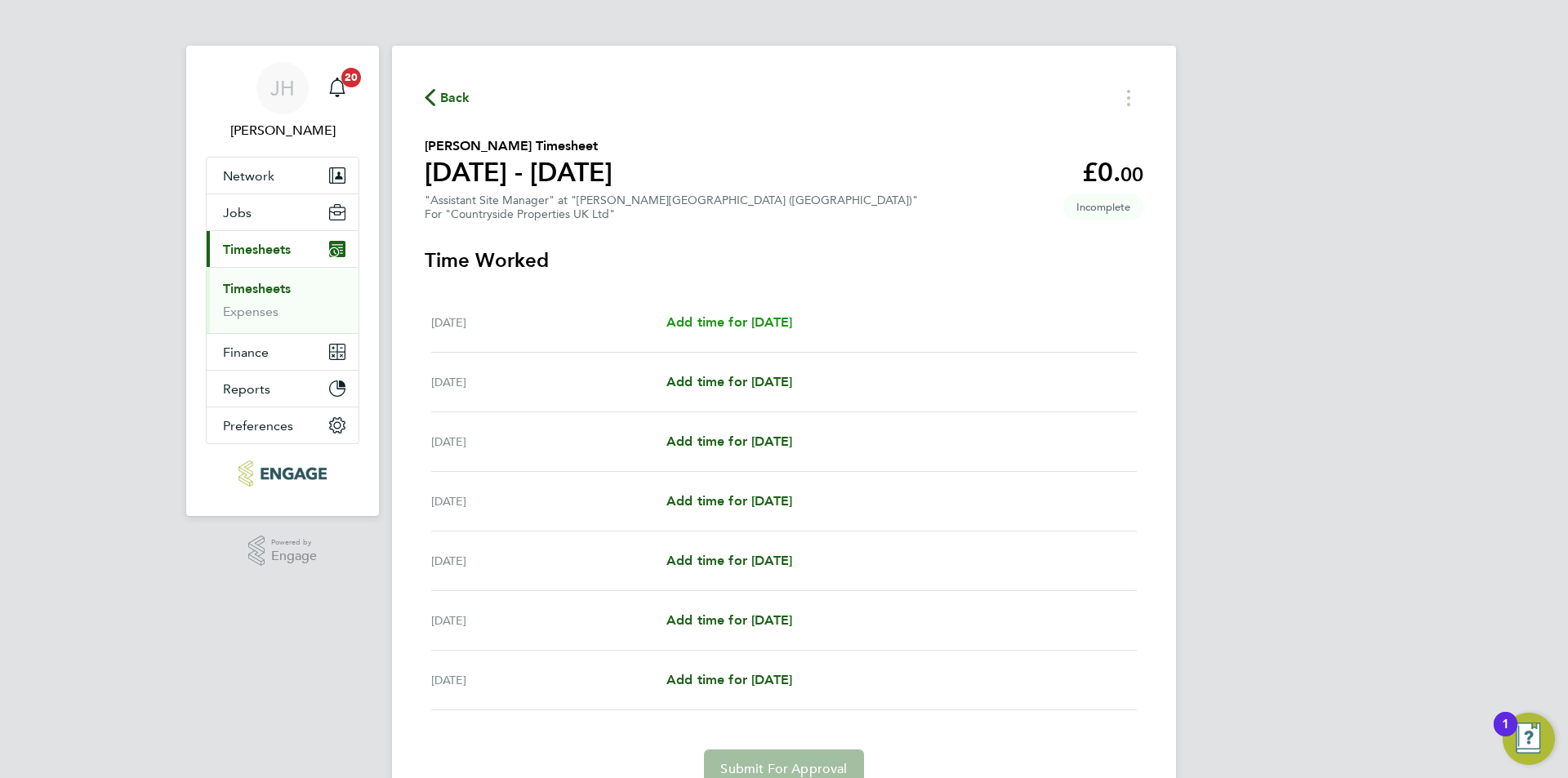
click at [756, 315] on span "Add time for Mon 15 Sep" at bounding box center [729, 323] width 126 height 16
select select "30"
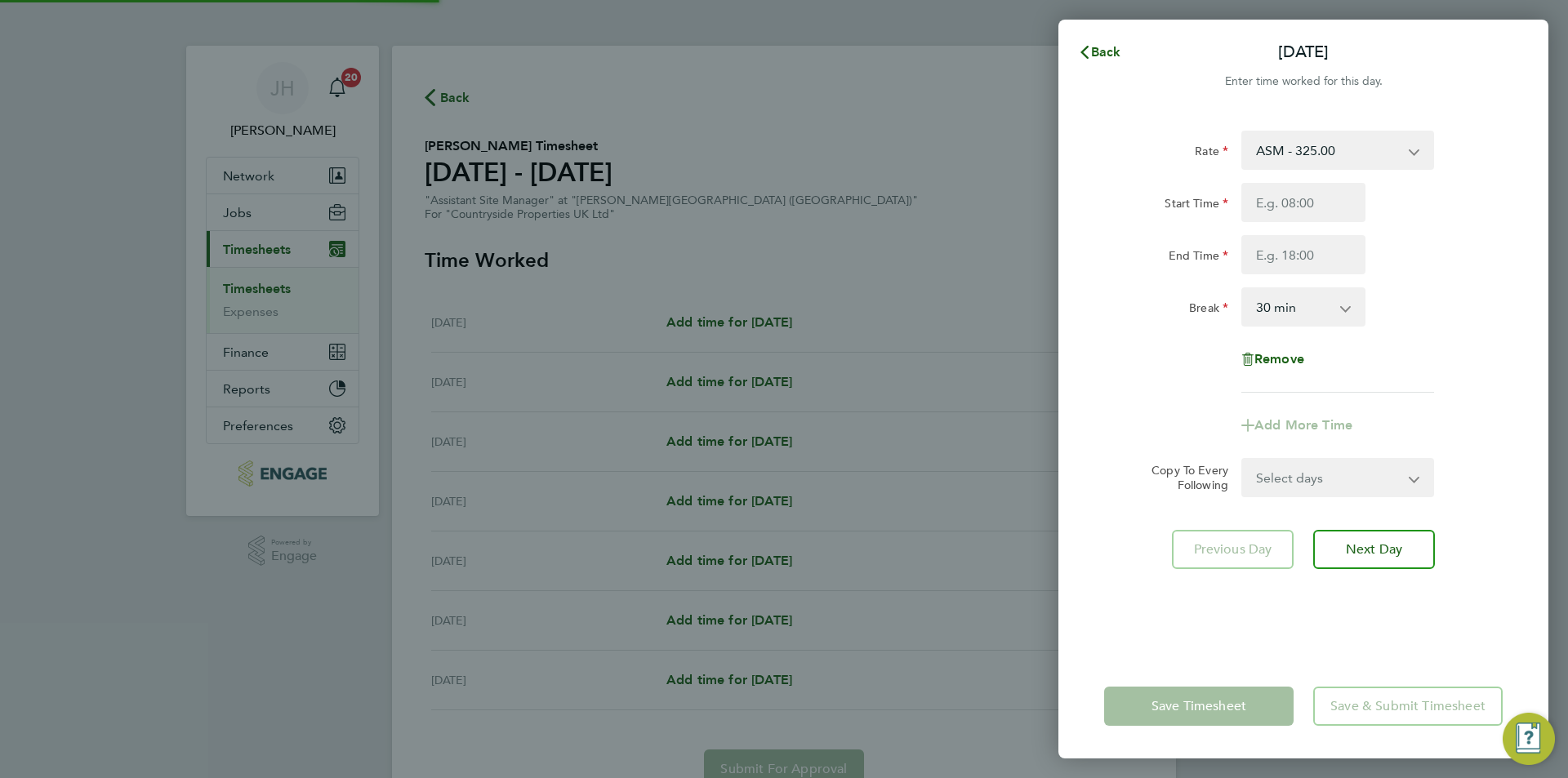
click at [1333, 163] on select "ASM - 325.00" at bounding box center [1328, 149] width 170 height 36
click at [1314, 154] on select "ASM - 325.00" at bounding box center [1328, 149] width 170 height 36
click at [1288, 209] on input "Start Time" at bounding box center [1303, 202] width 124 height 39
type input "07:30"
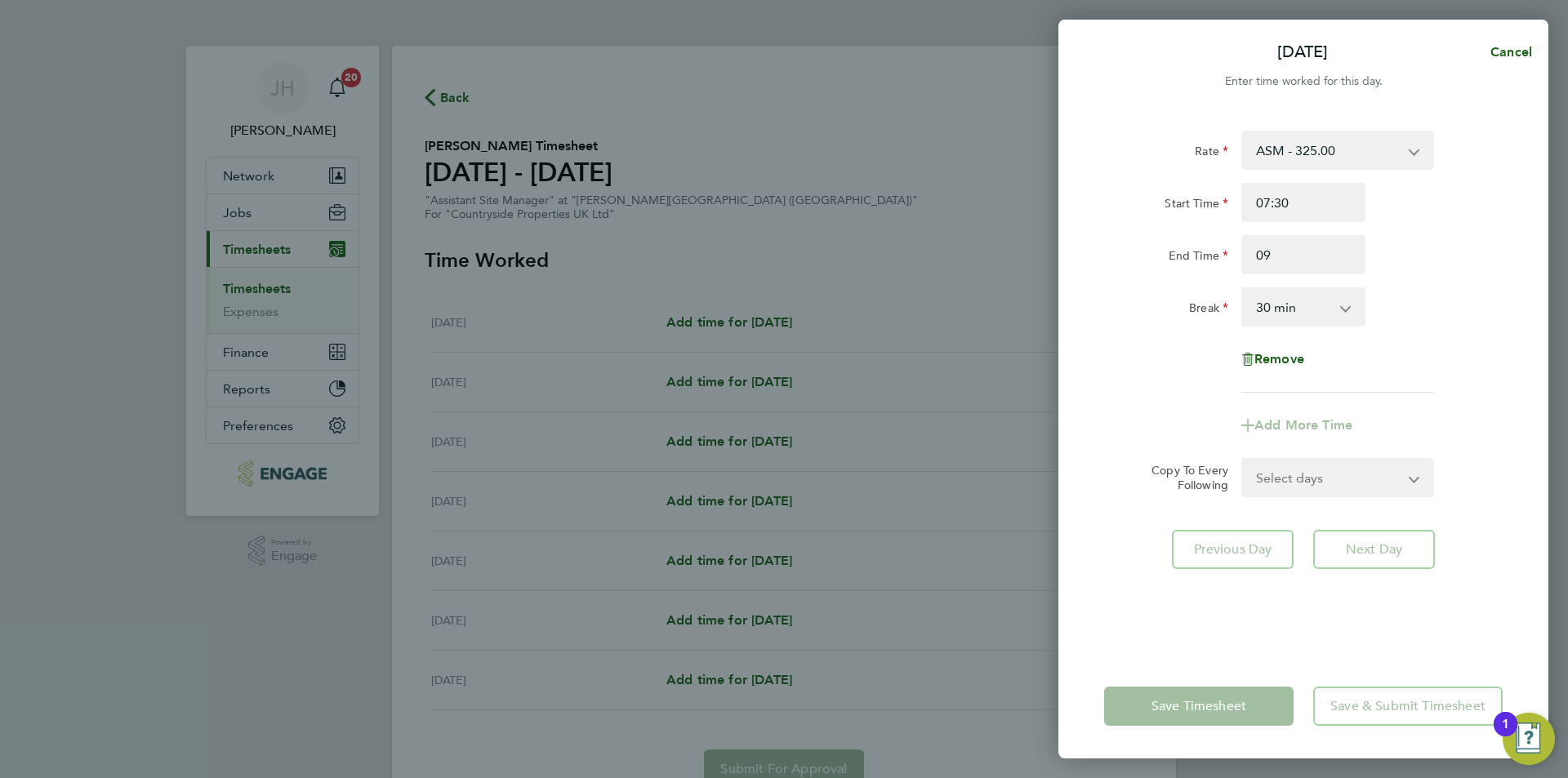
type input "09:00"
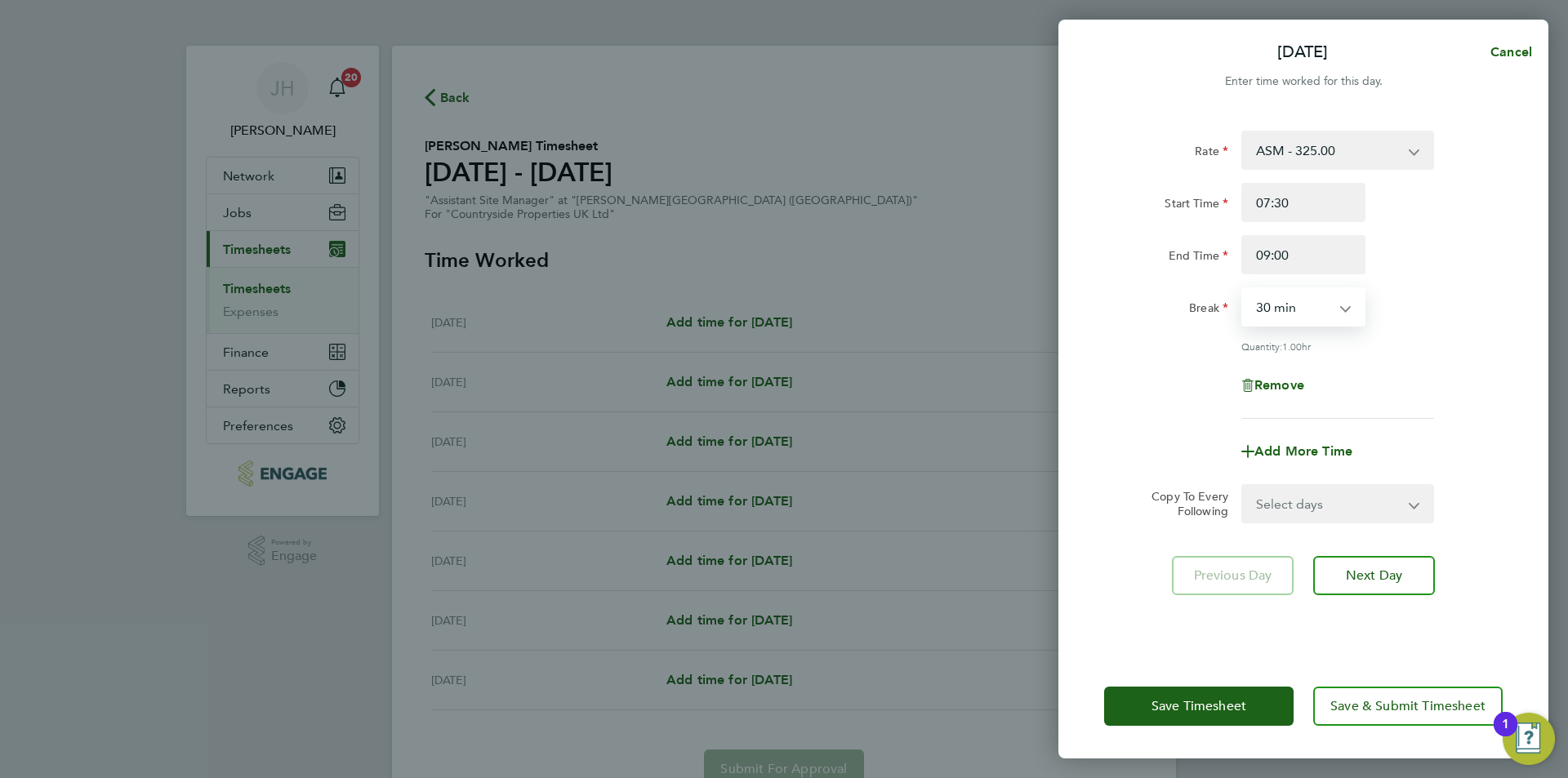
click at [1301, 498] on select "Select days Day Weekday (Mon-Fri) Weekend (Sat-Sun) Tuesday Wednesday Thursday …" at bounding box center [1328, 504] width 171 height 36
select select "WEEKDAY"
click at [1243, 486] on select "Select days Day Weekday (Mon-Fri) Weekend (Sat-Sun) Tuesday Wednesday Thursday …" at bounding box center [1328, 504] width 171 height 36
select select "2025-09-21"
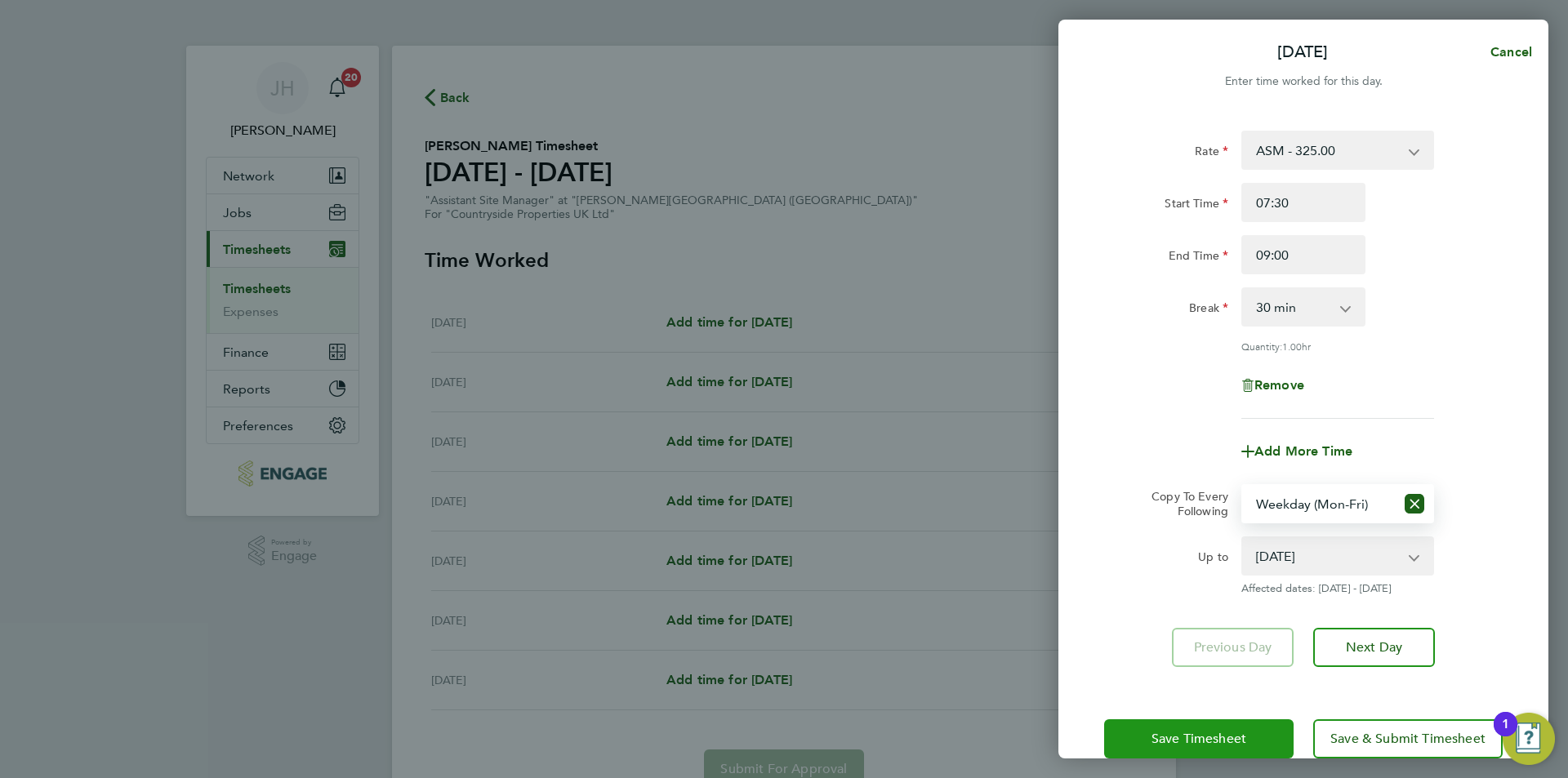
click at [1198, 734] on span "Save Timesheet" at bounding box center [1199, 739] width 94 height 17
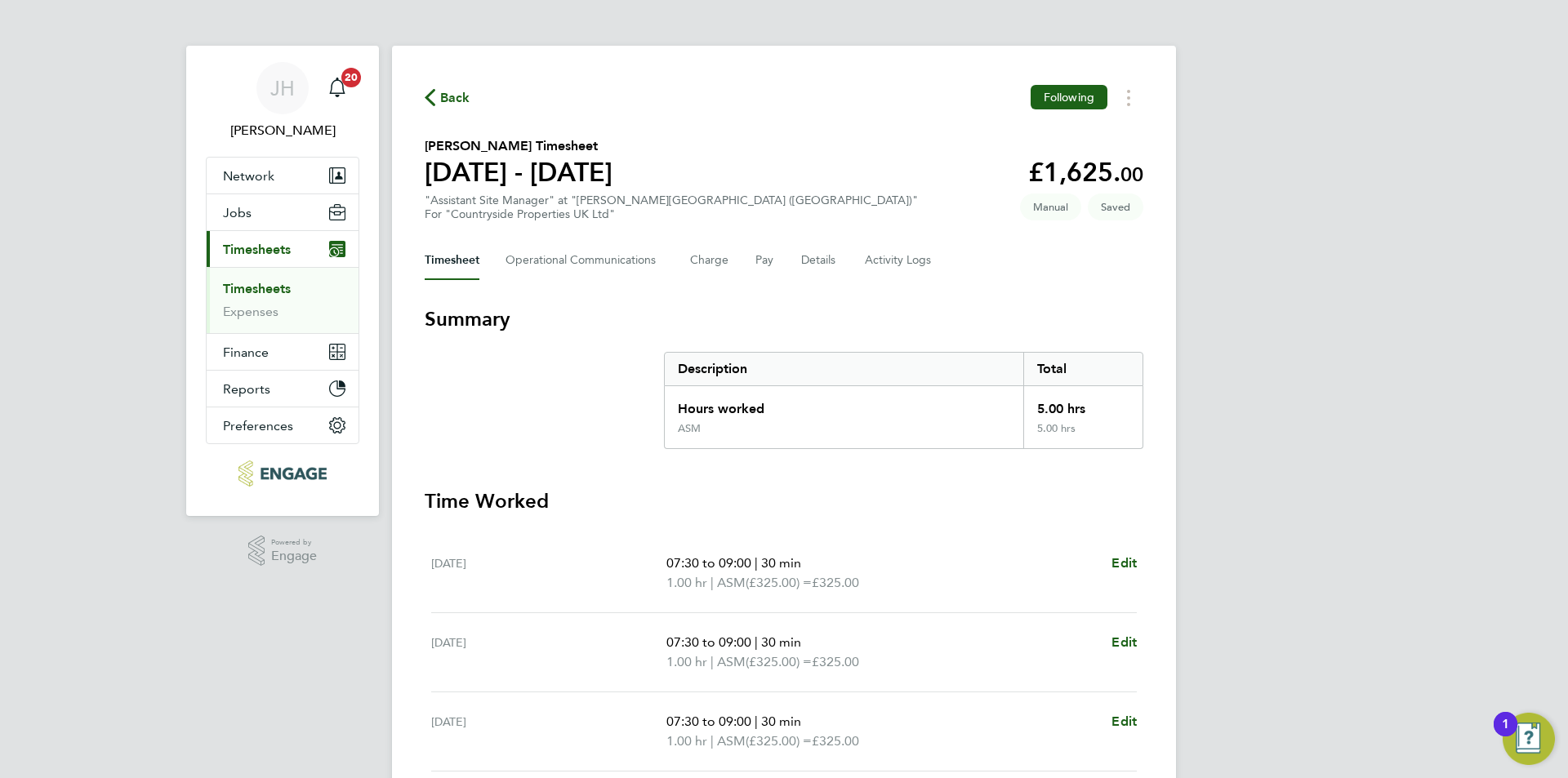
scroll to position [414, 0]
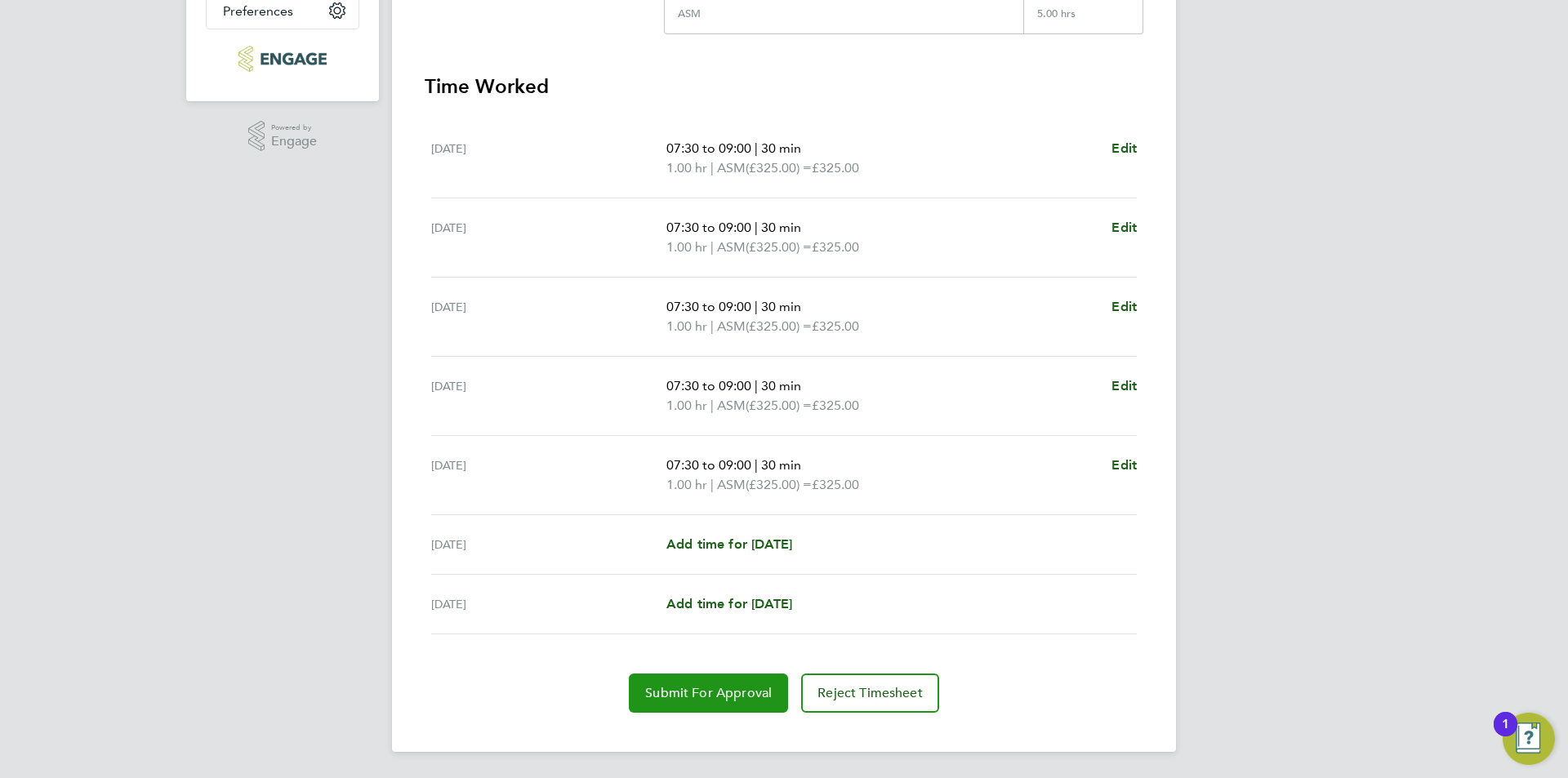
click at [679, 684] on button "Submit For Approval" at bounding box center [708, 692] width 159 height 39
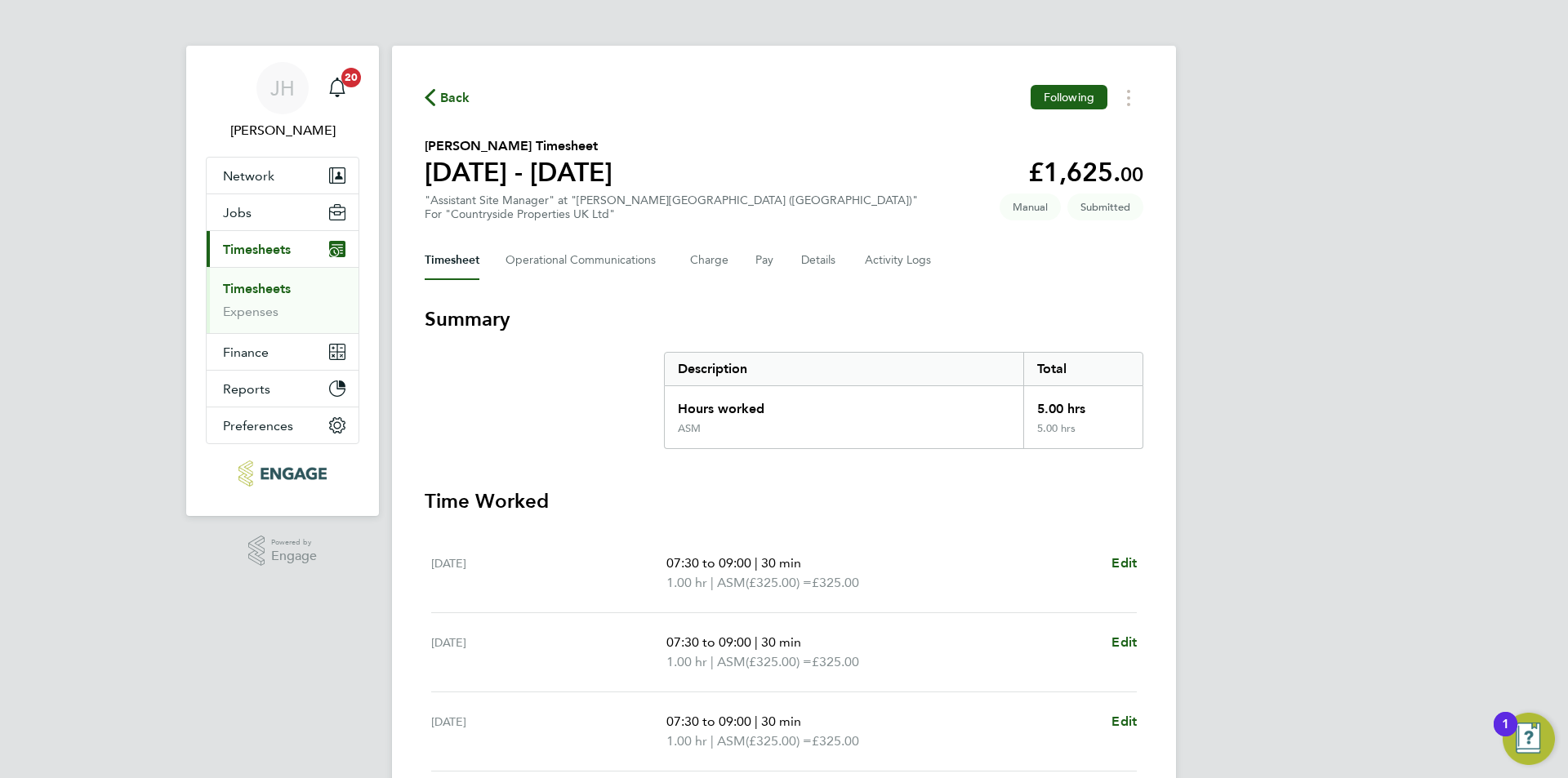
click at [456, 103] on span "Back" at bounding box center [455, 98] width 31 height 19
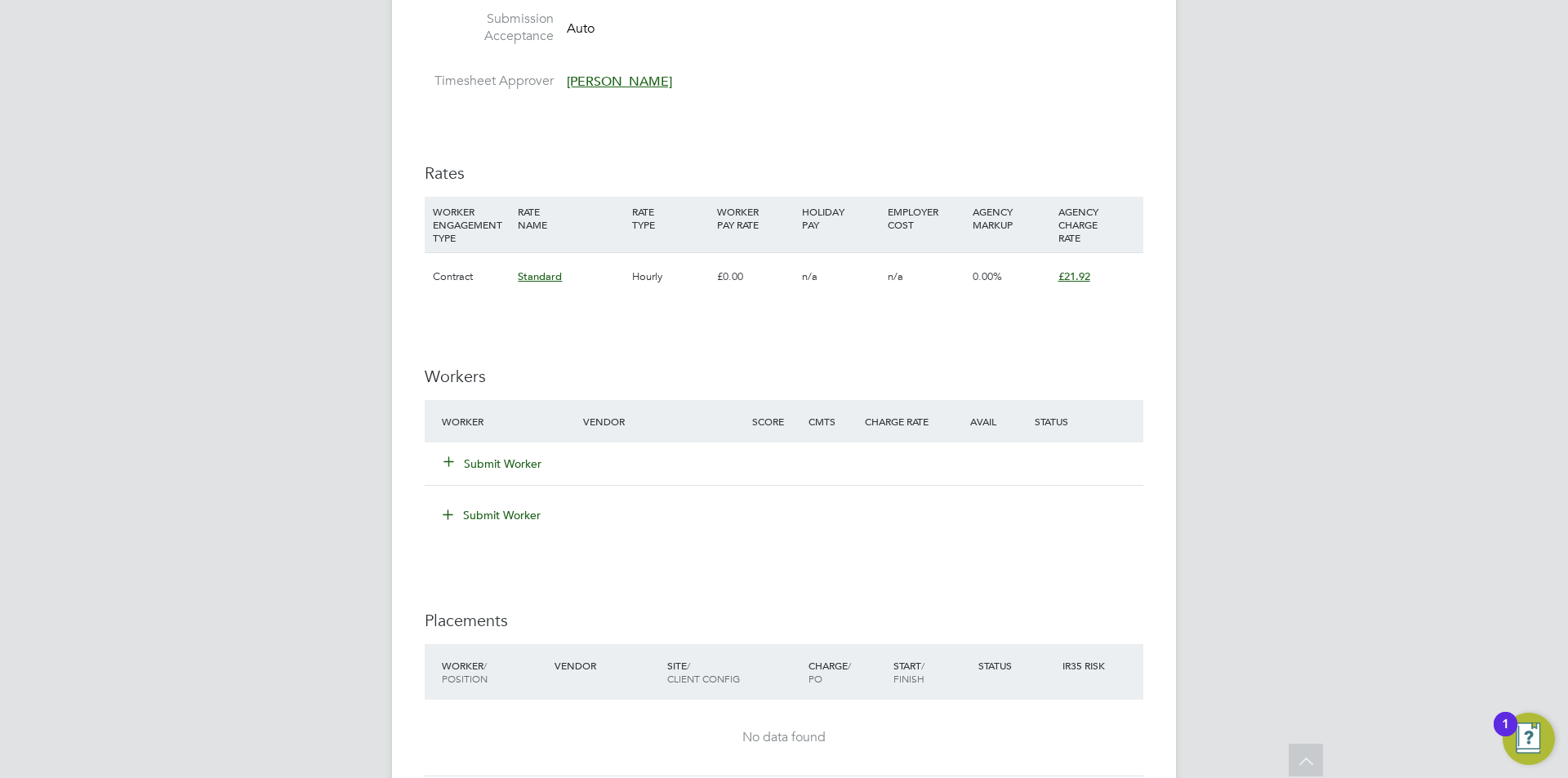
click at [482, 462] on button "Submit Worker" at bounding box center [493, 463] width 98 height 17
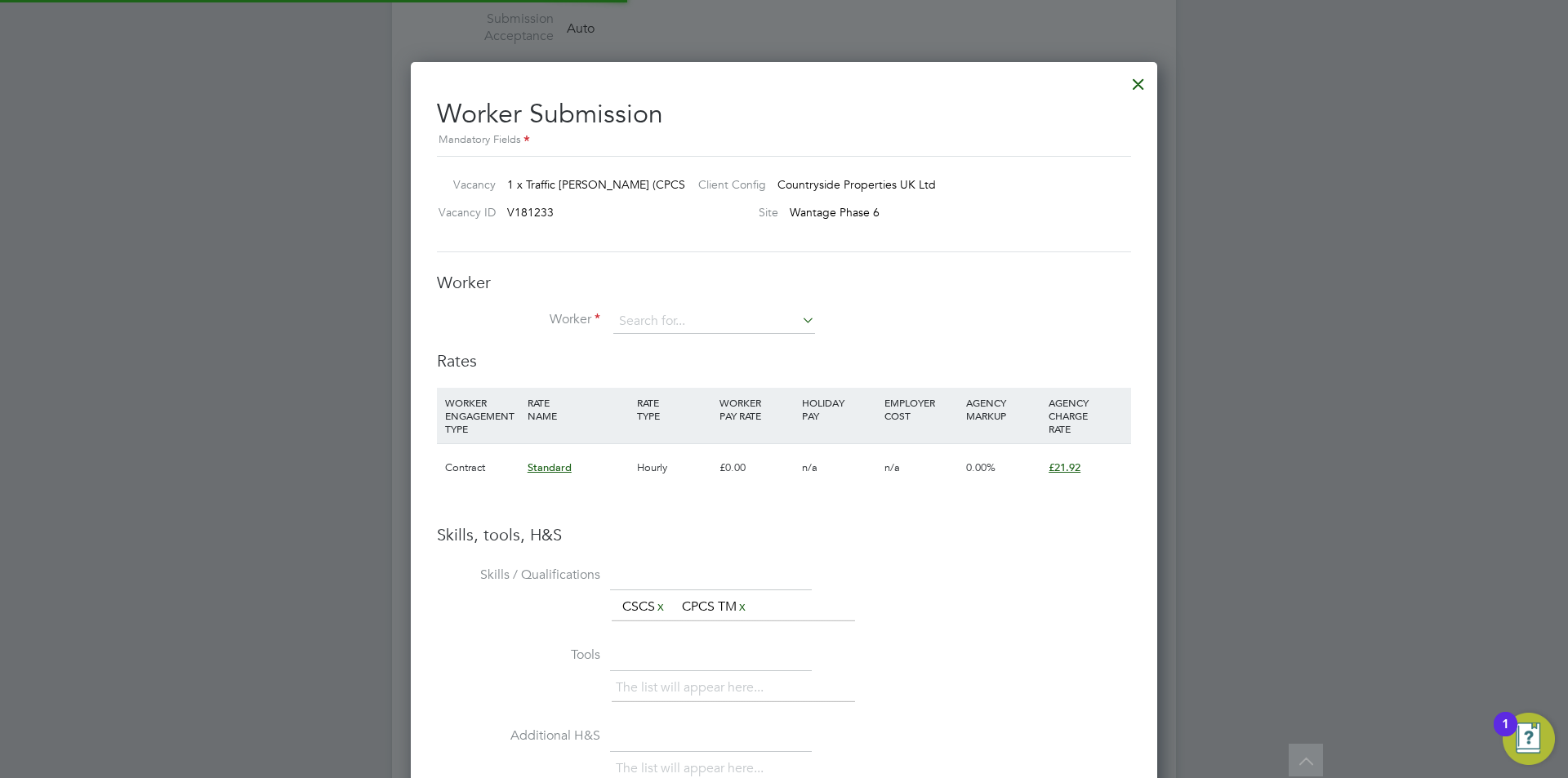
scroll to position [1032, 747]
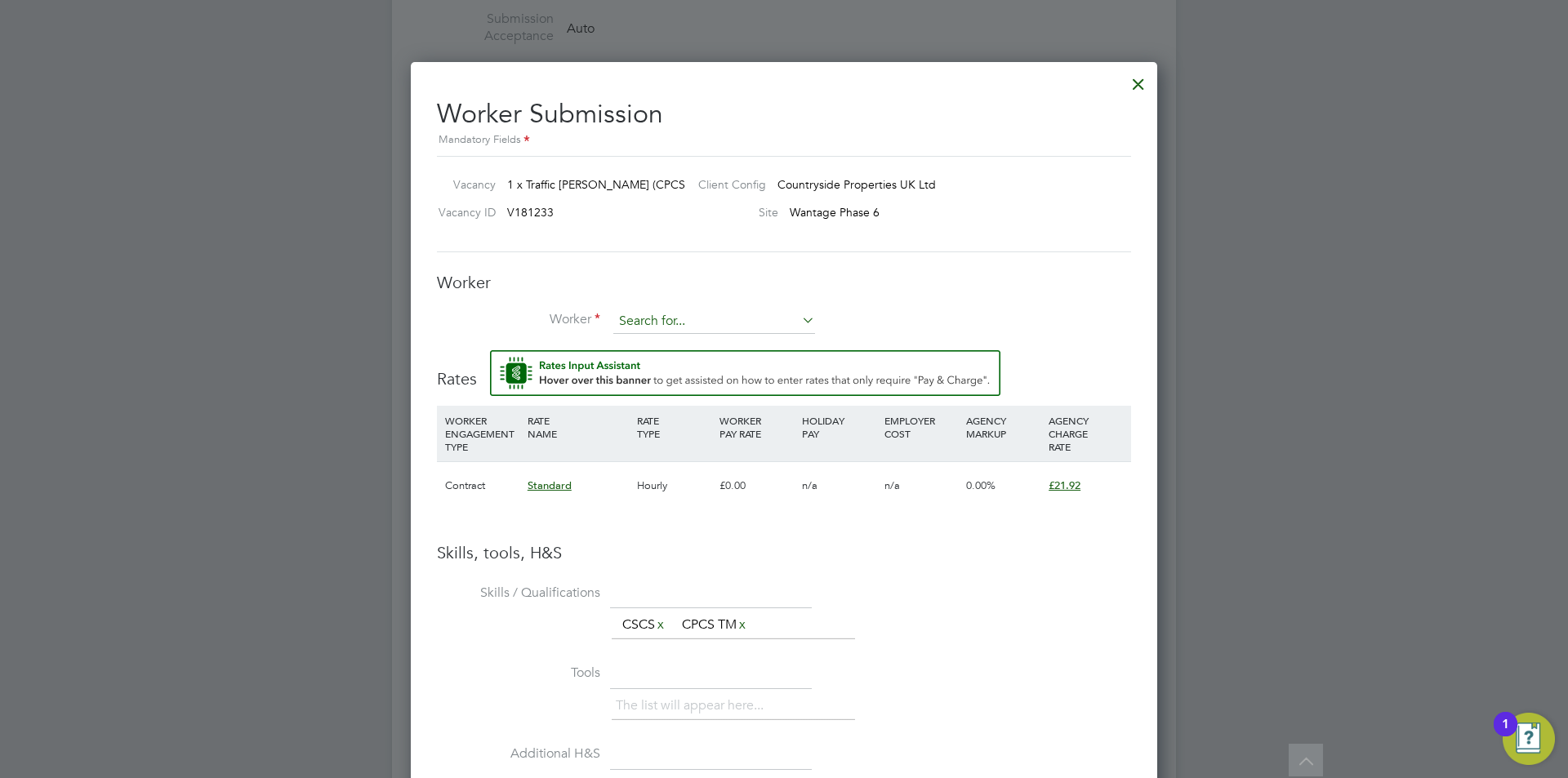
click at [735, 323] on input at bounding box center [714, 322] width 202 height 24
click at [735, 347] on li "Timo thy Bowler (393)" at bounding box center [714, 344] width 204 height 22
type input "Timothy Bowler (393)"
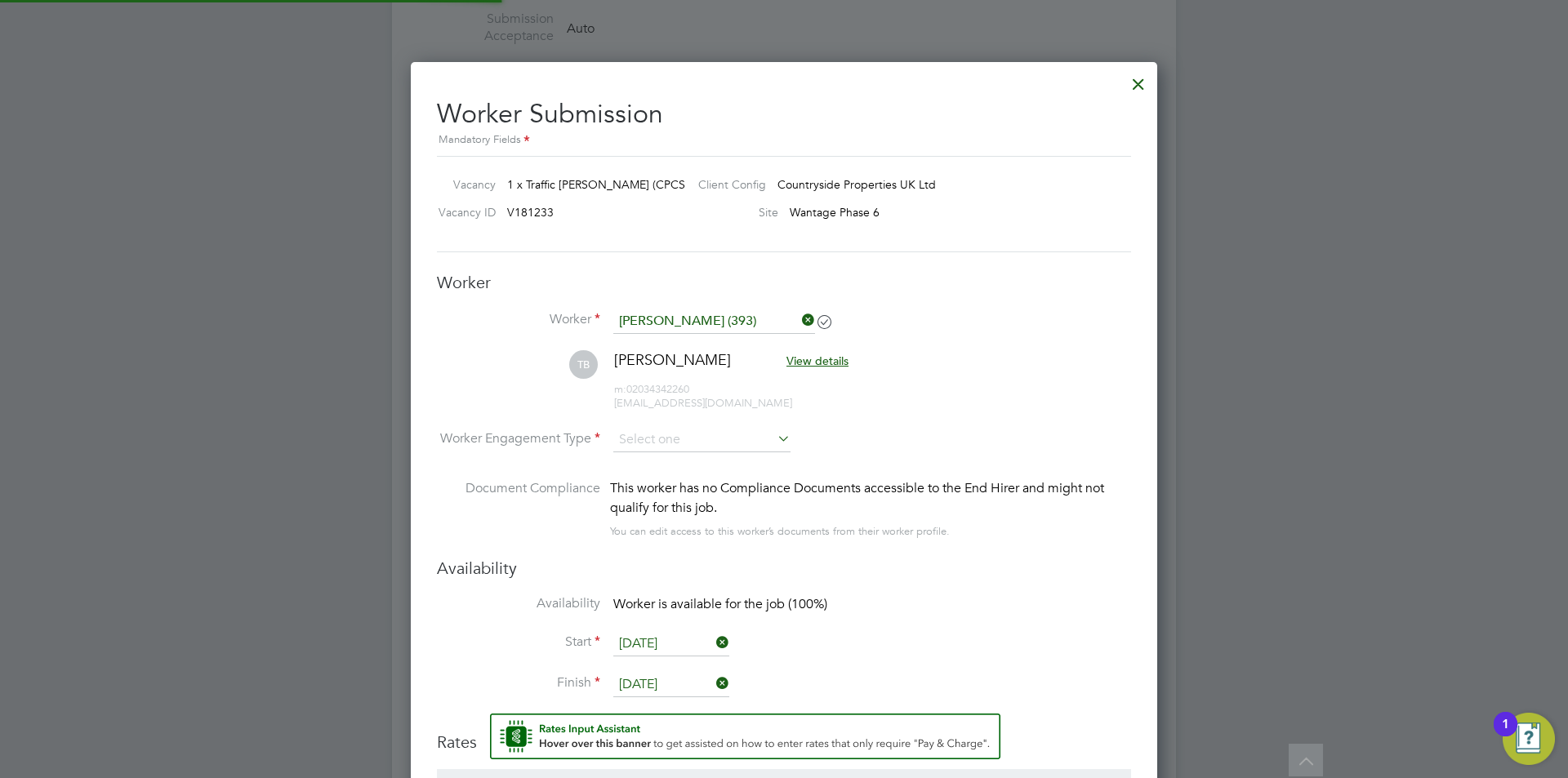
scroll to position [1413, 747]
click at [691, 423] on li "TB Timothy Bowler View details m: 02034342260 timbowler819111@gmail.com" at bounding box center [784, 389] width 694 height 78
click at [691, 431] on input at bounding box center [701, 440] width 178 height 24
click at [685, 497] on div "This worker has no Compliance Documents accessible to the End Hirer and might n…" at bounding box center [871, 497] width 521 height 39
click at [686, 490] on div "This worker has no Compliance Documents accessible to the End Hirer and might n…" at bounding box center [871, 497] width 521 height 39
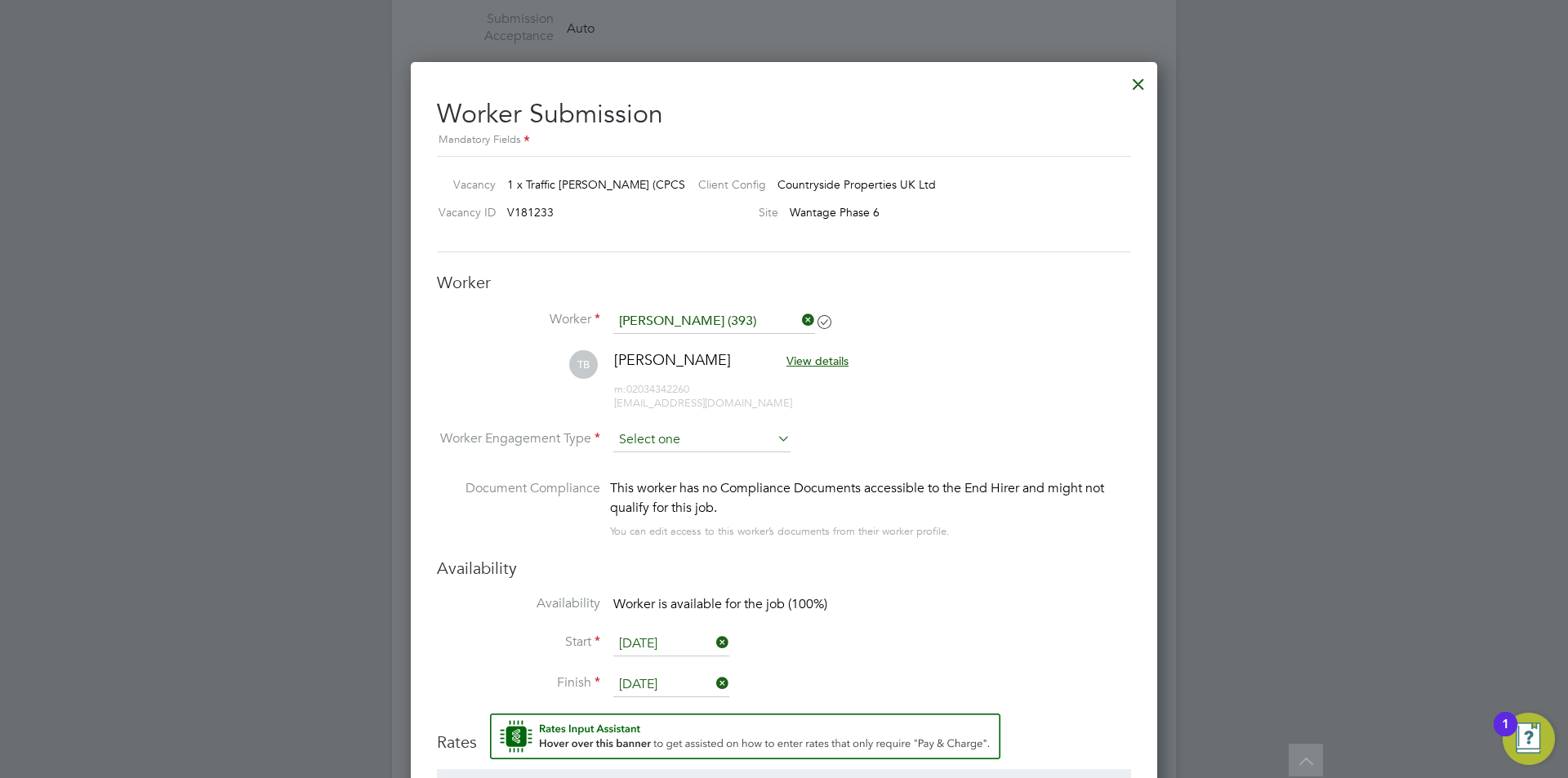
click at [712, 442] on input at bounding box center [701, 440] width 178 height 24
click at [708, 479] on li "PAYE" at bounding box center [701, 484] width 179 height 21
type input "PAYE"
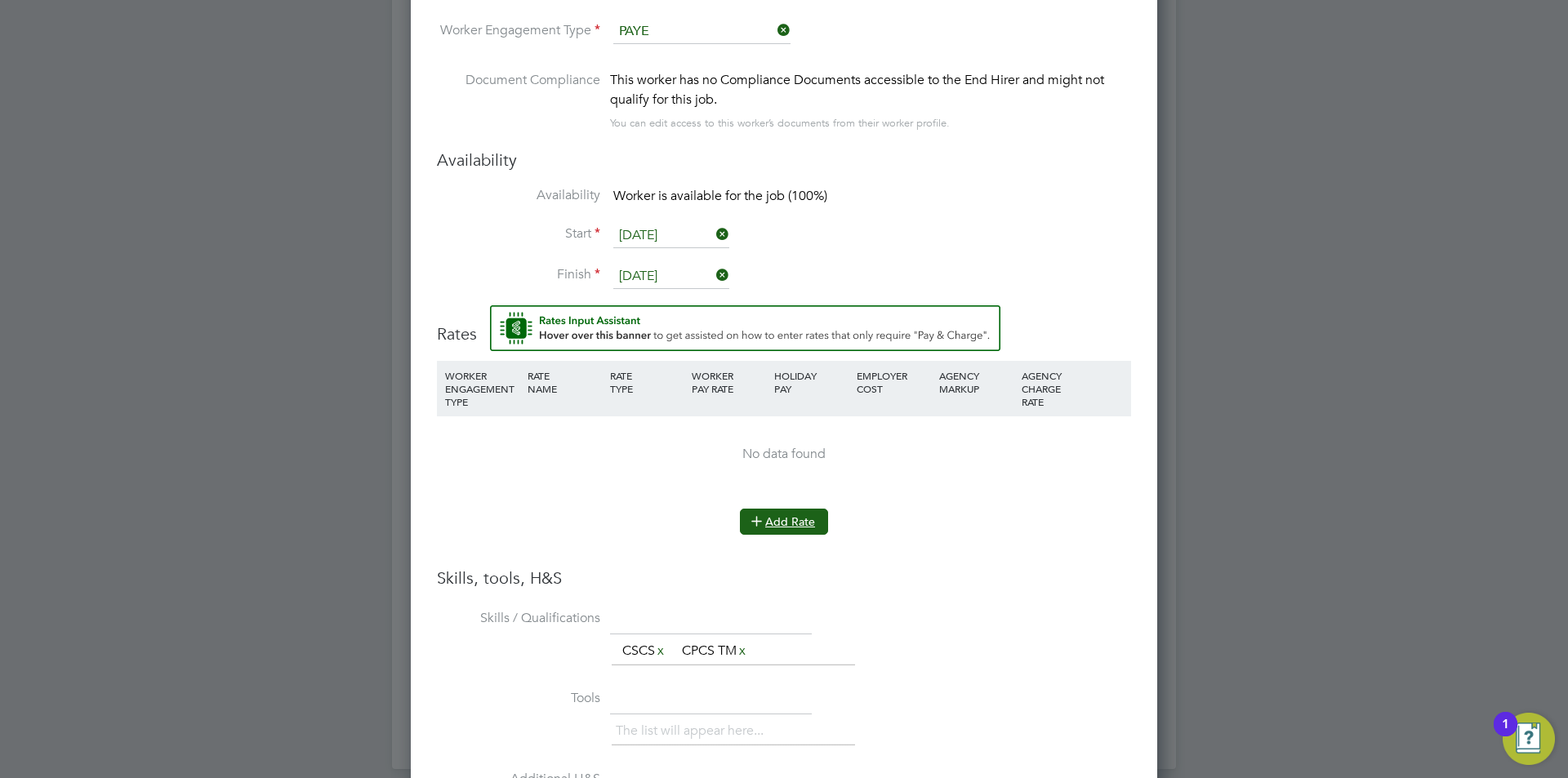
click at [801, 513] on button "Add Rate" at bounding box center [784, 522] width 88 height 26
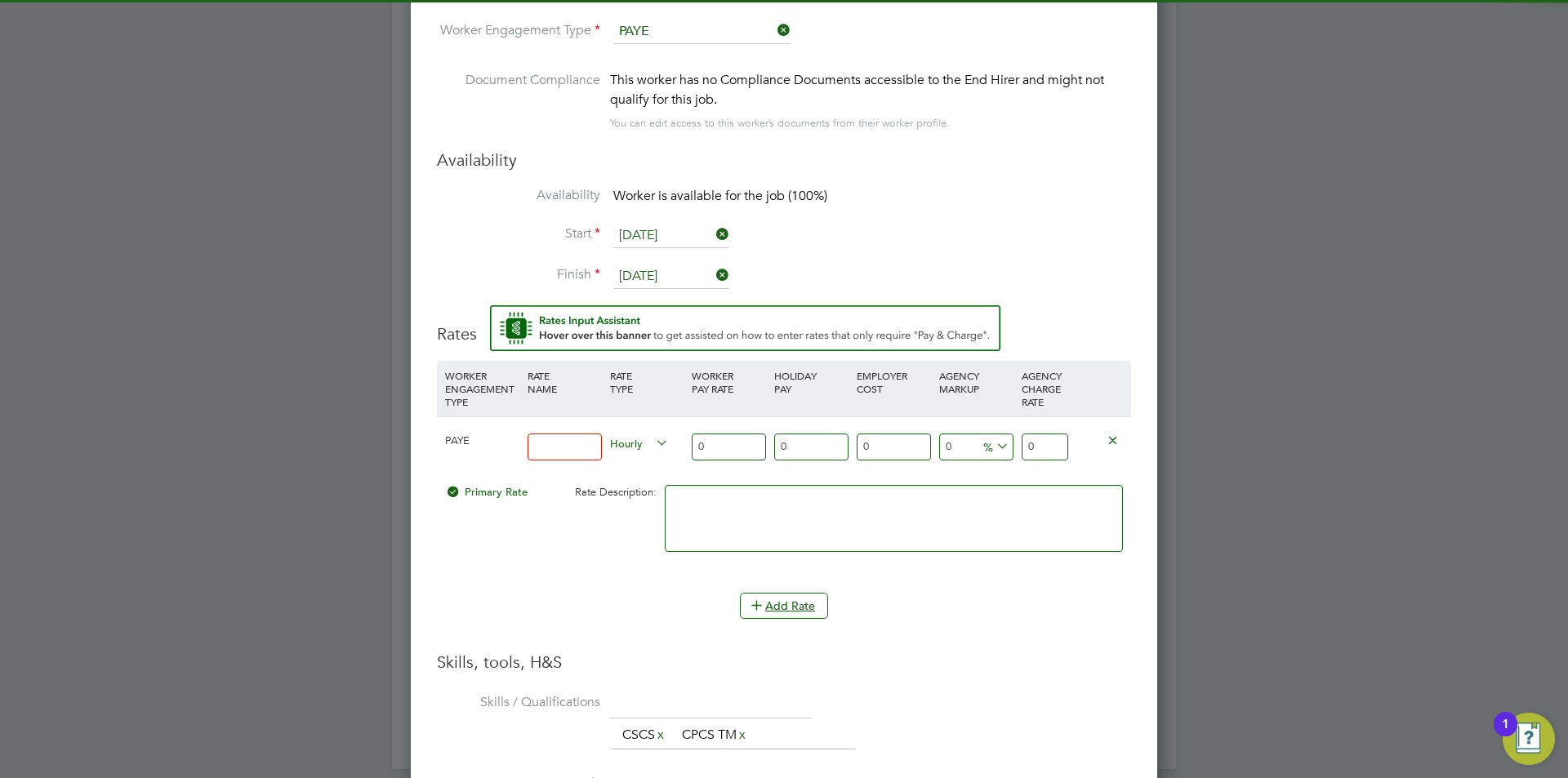
click at [573, 453] on input at bounding box center [564, 447] width 74 height 27
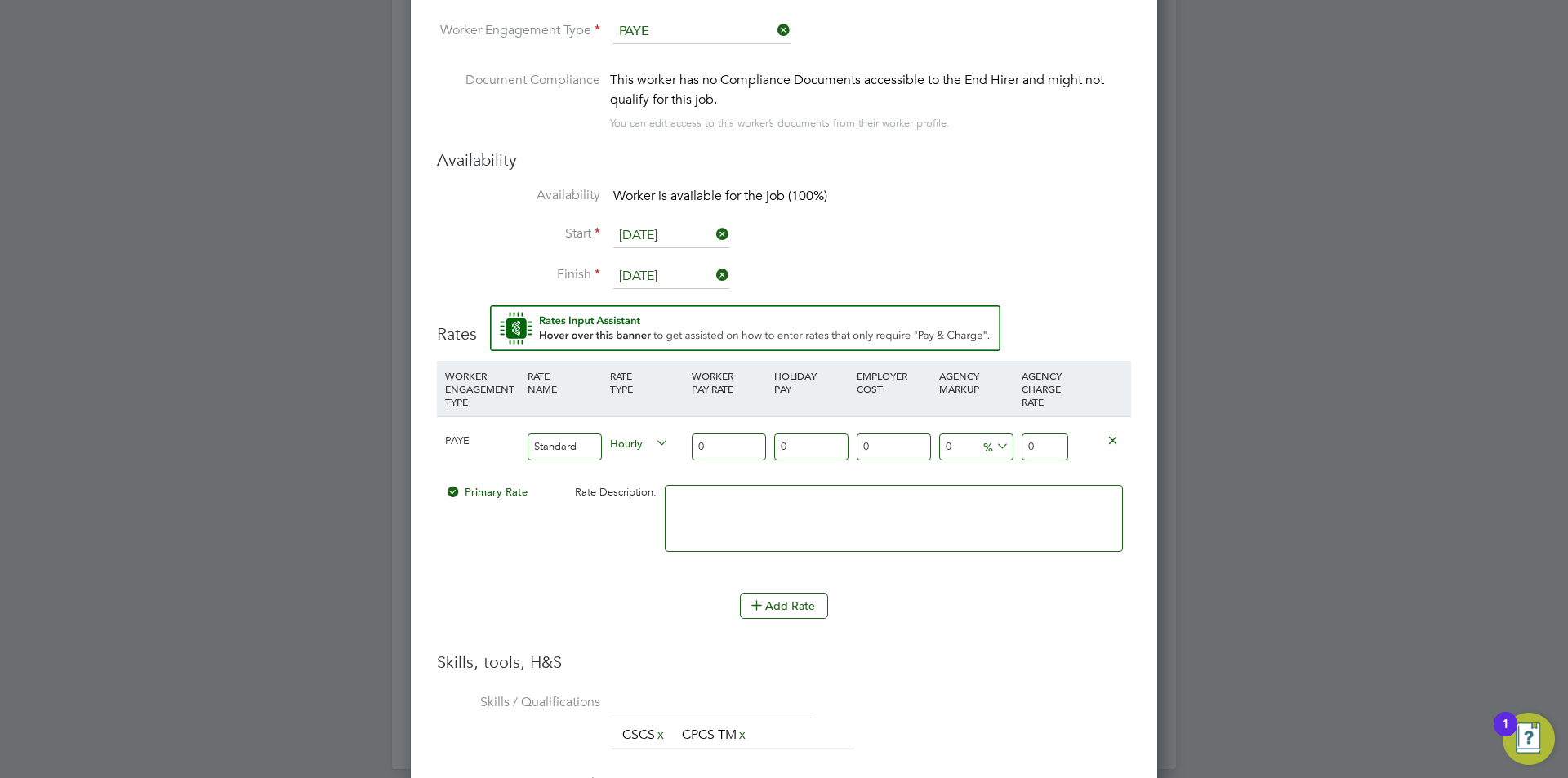
type input "Standard"
click at [1042, 460] on input "0" at bounding box center [1044, 447] width 46 height 27
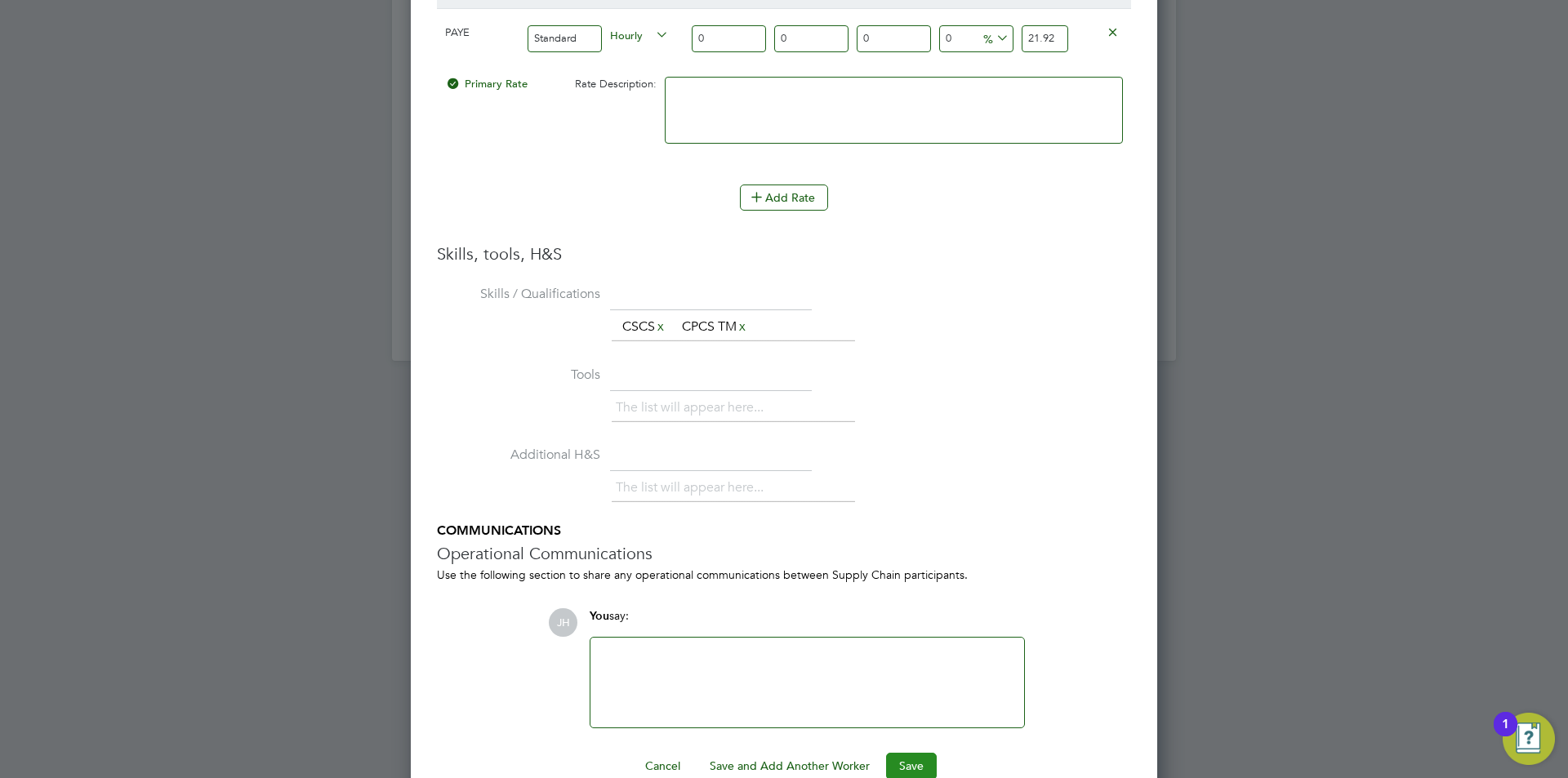
type input "21.92"
click at [907, 766] on button "Save" at bounding box center [911, 766] width 51 height 26
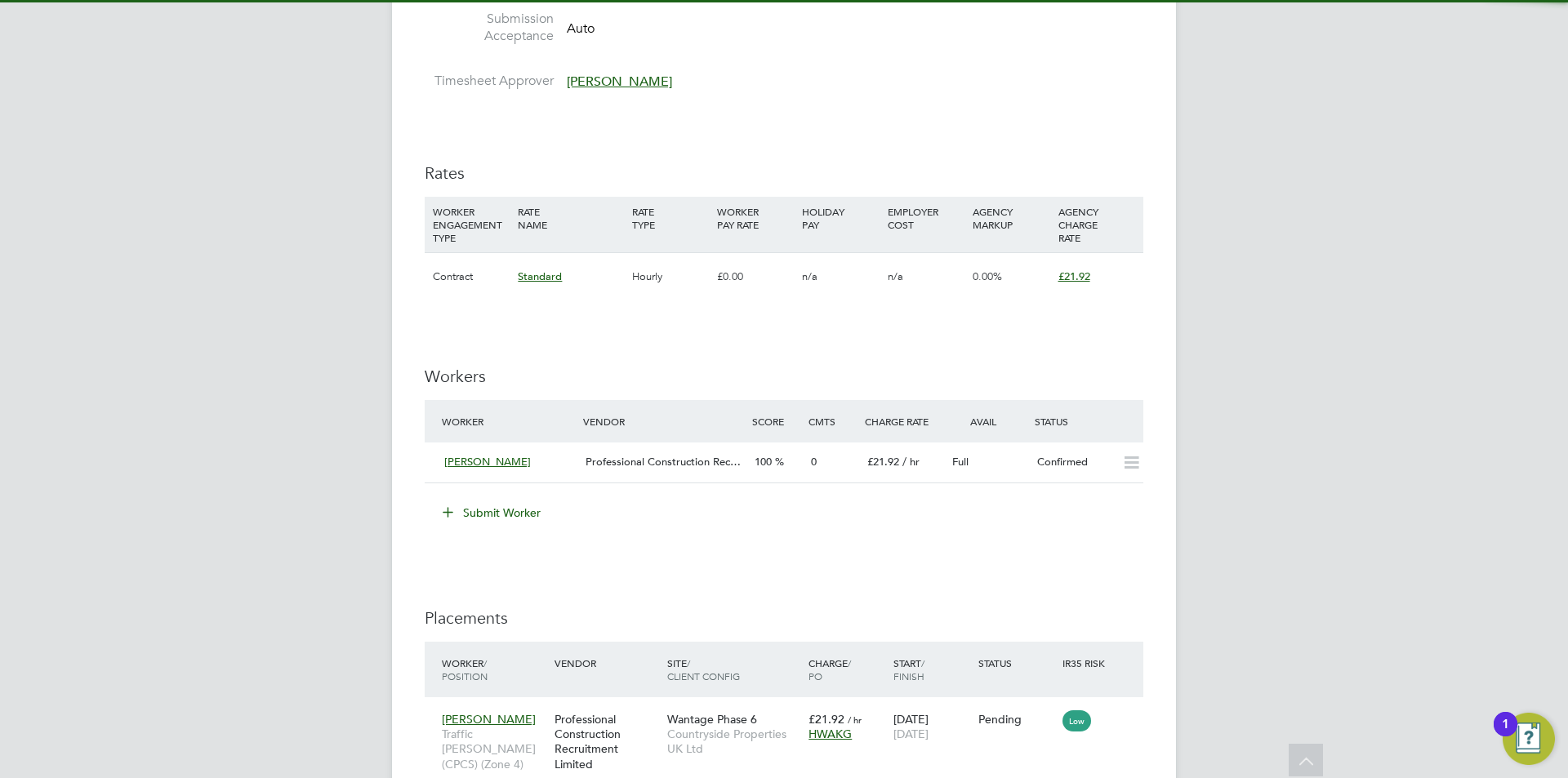
click at [1242, 520] on div "JH Jess Hogan Notifications 20 Applications: Network Team Members Businesses Si…" at bounding box center [784, 116] width 1568 height 2192
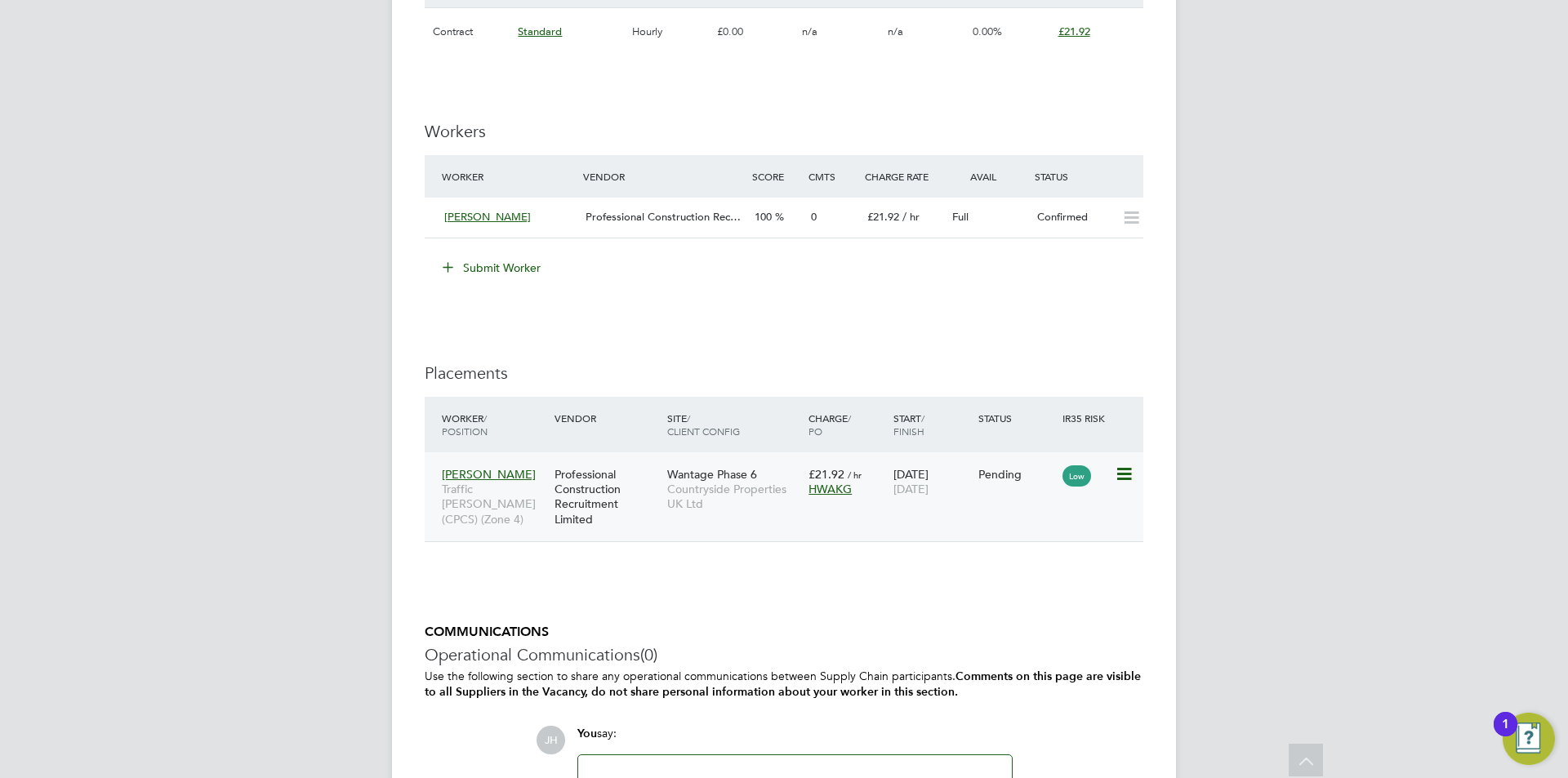
click at [1129, 469] on icon at bounding box center [1123, 474] width 17 height 19
click at [1056, 569] on li "Start" at bounding box center [1074, 574] width 116 height 23
type input "Liam Jones"
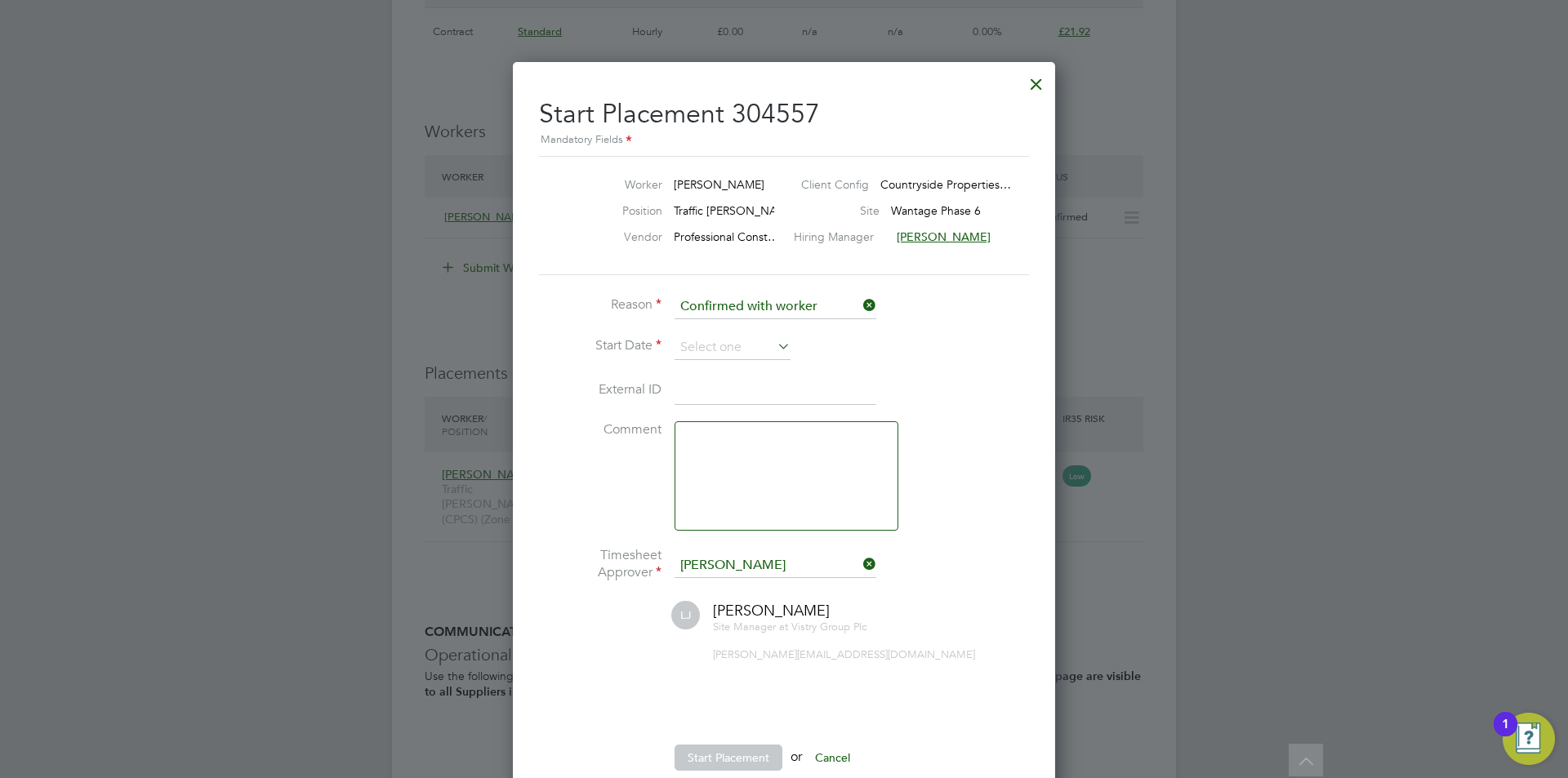
click at [704, 331] on li "Reason Confirmed with worker" at bounding box center [784, 315] width 490 height 41
click at [710, 338] on input at bounding box center [732, 348] width 116 height 24
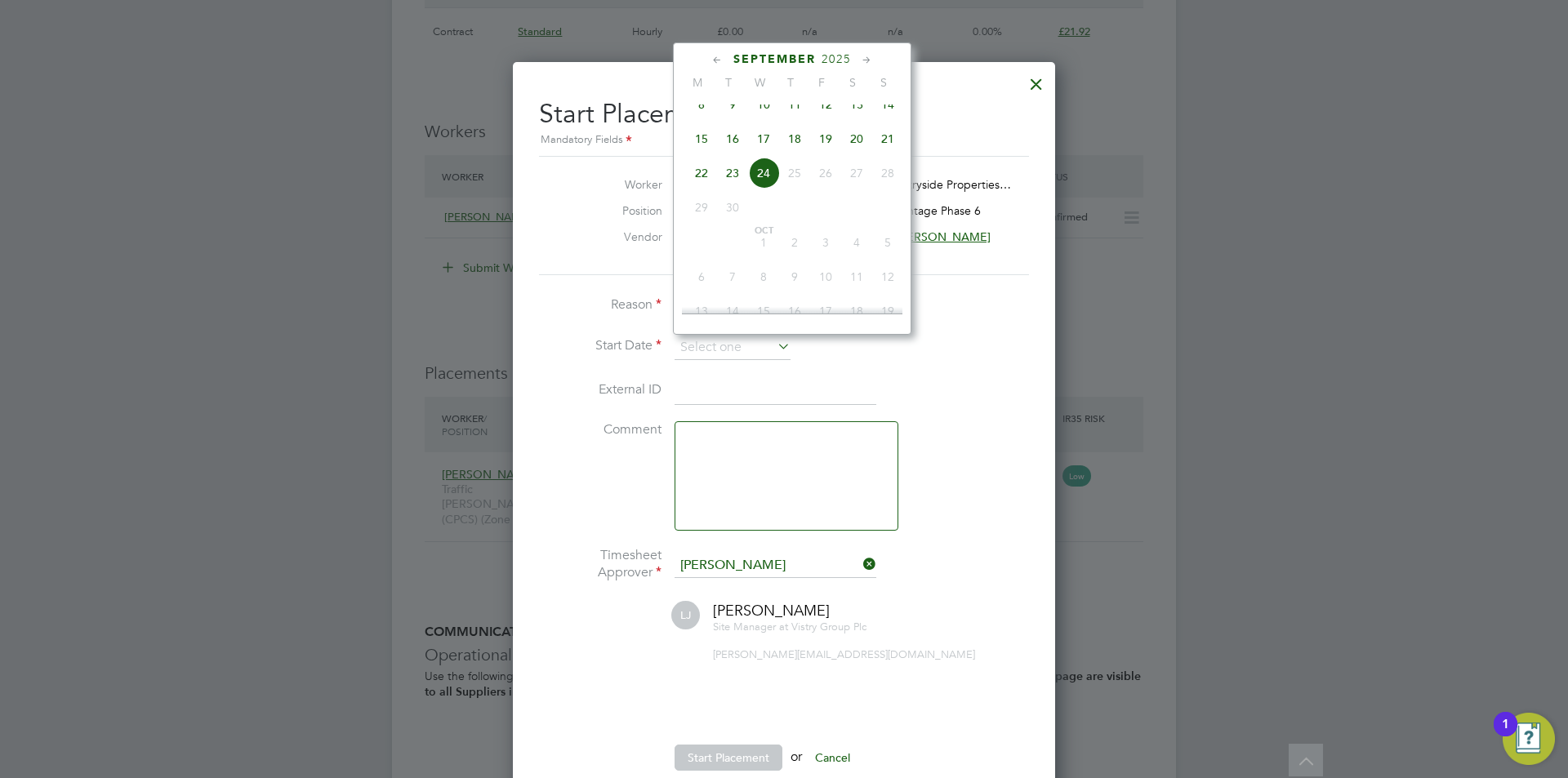
click at [699, 177] on span "22" at bounding box center [700, 172] width 31 height 31
type input "22 Sep 2025"
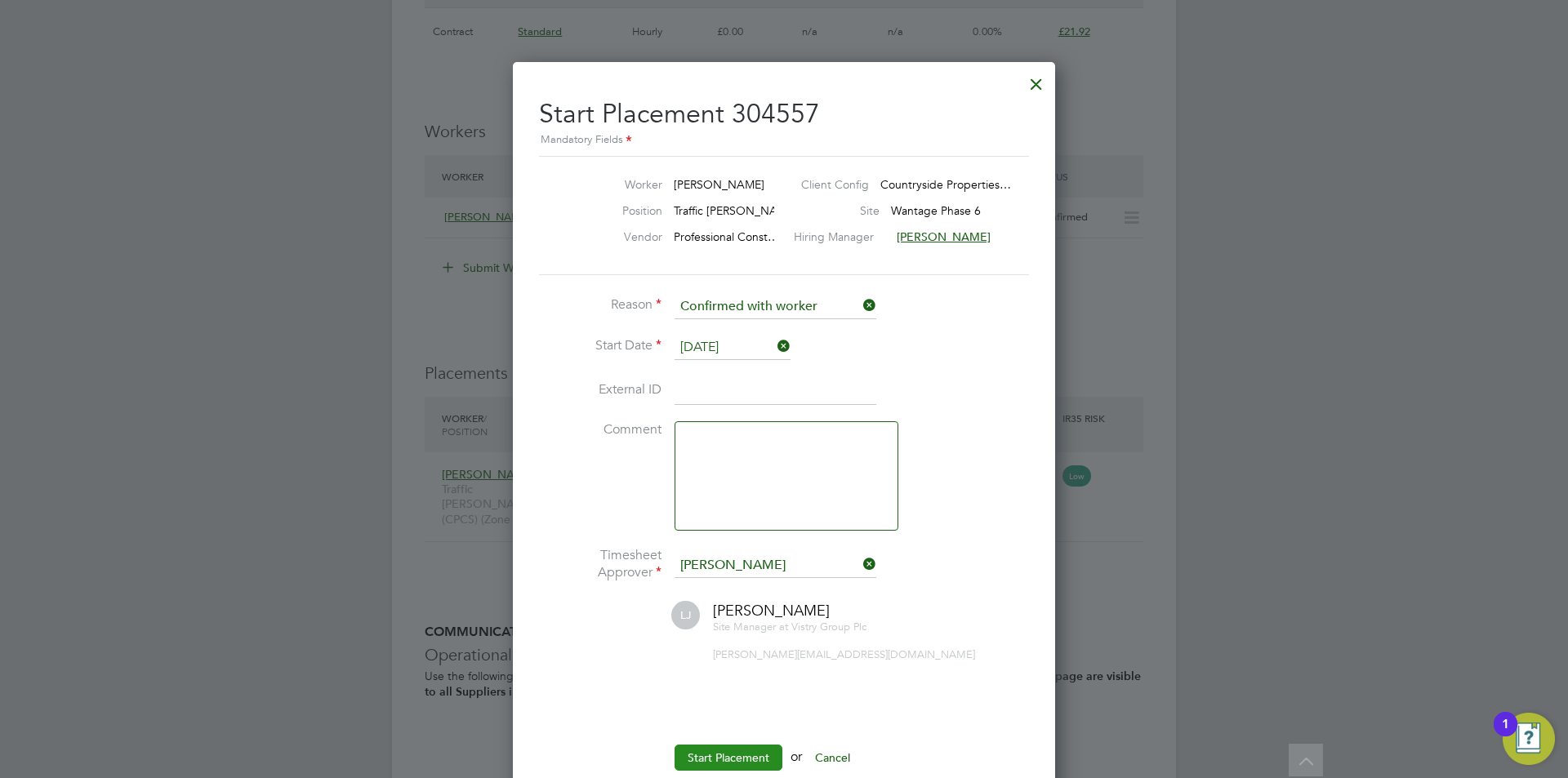
click at [744, 754] on button "Start Placement" at bounding box center [728, 758] width 108 height 26
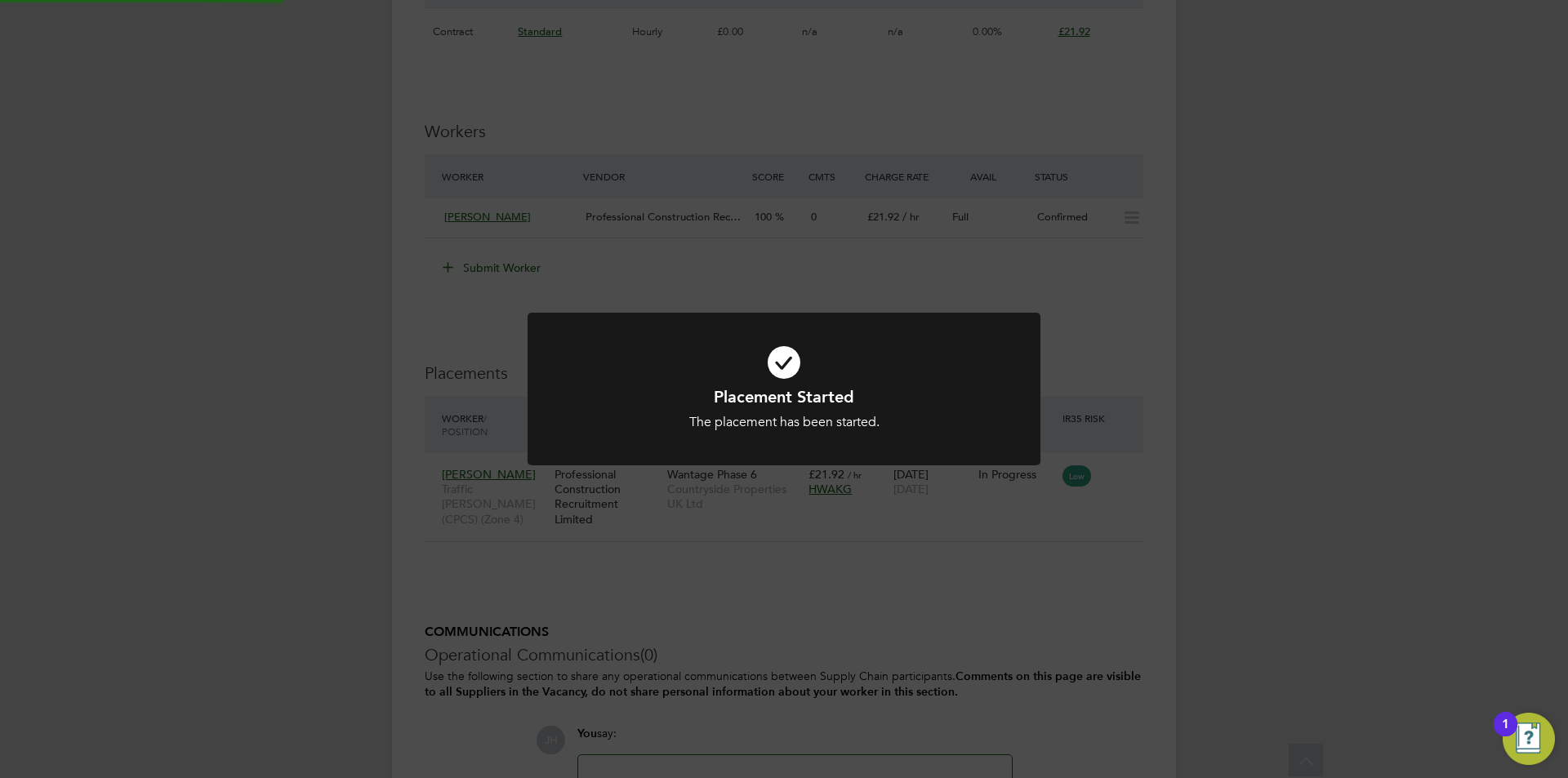
click at [1261, 450] on div "Placement Started The placement has been started. Cancel Okay" at bounding box center [784, 389] width 1568 height 778
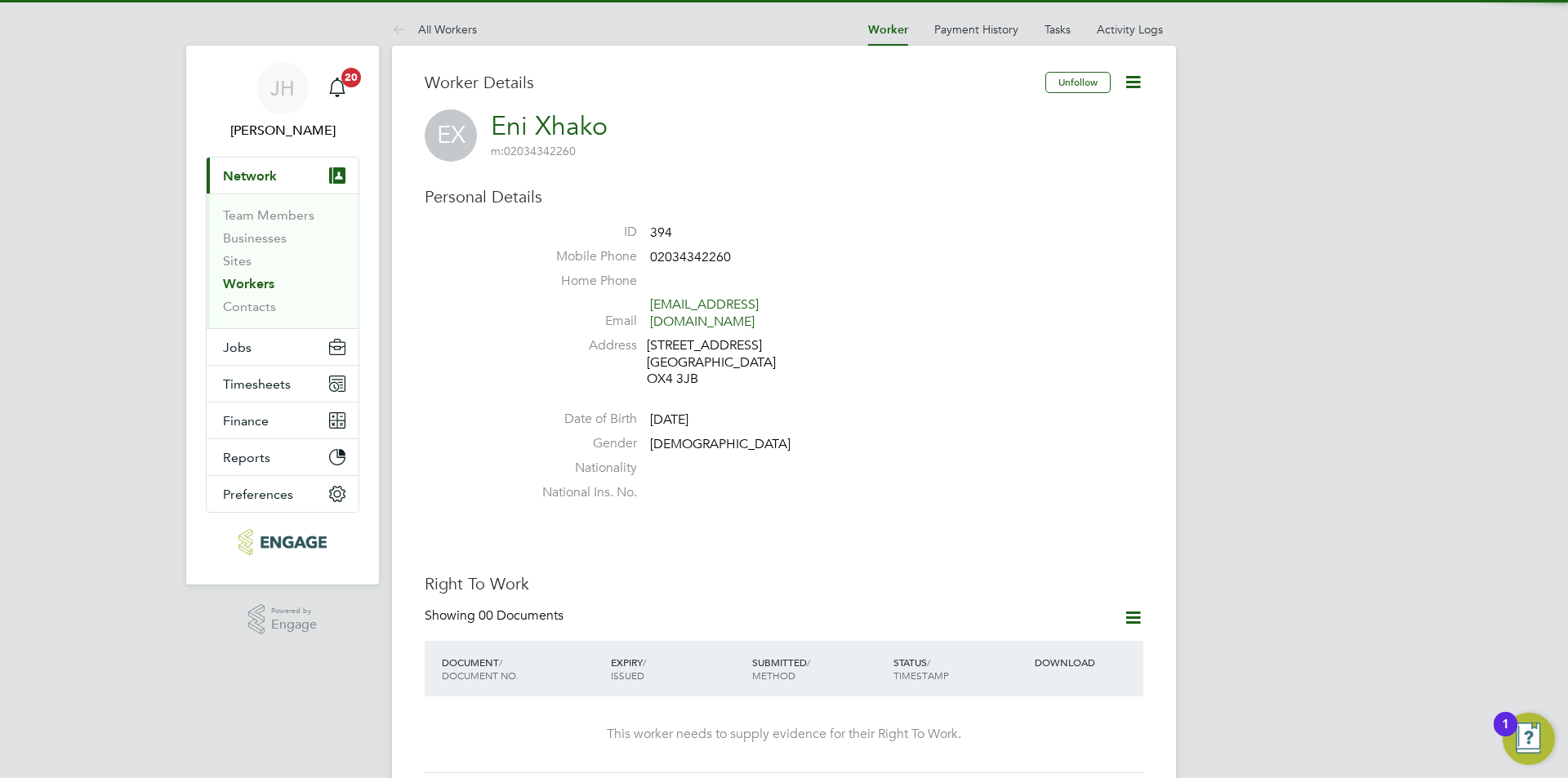
click at [1132, 608] on icon at bounding box center [1132, 617] width 20 height 20
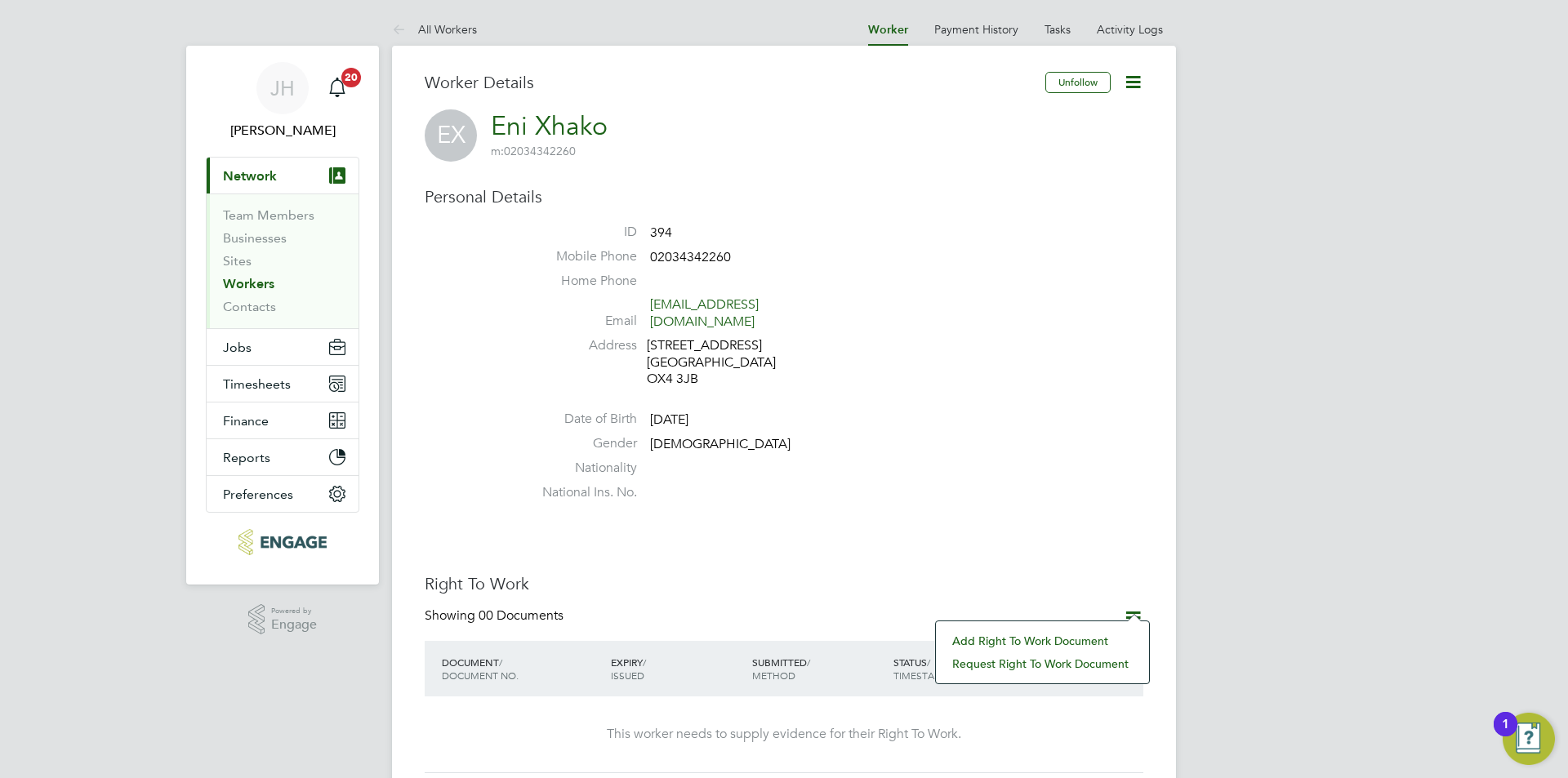
click at [1050, 645] on li "Add Right To Work Document" at bounding box center [1042, 641] width 197 height 23
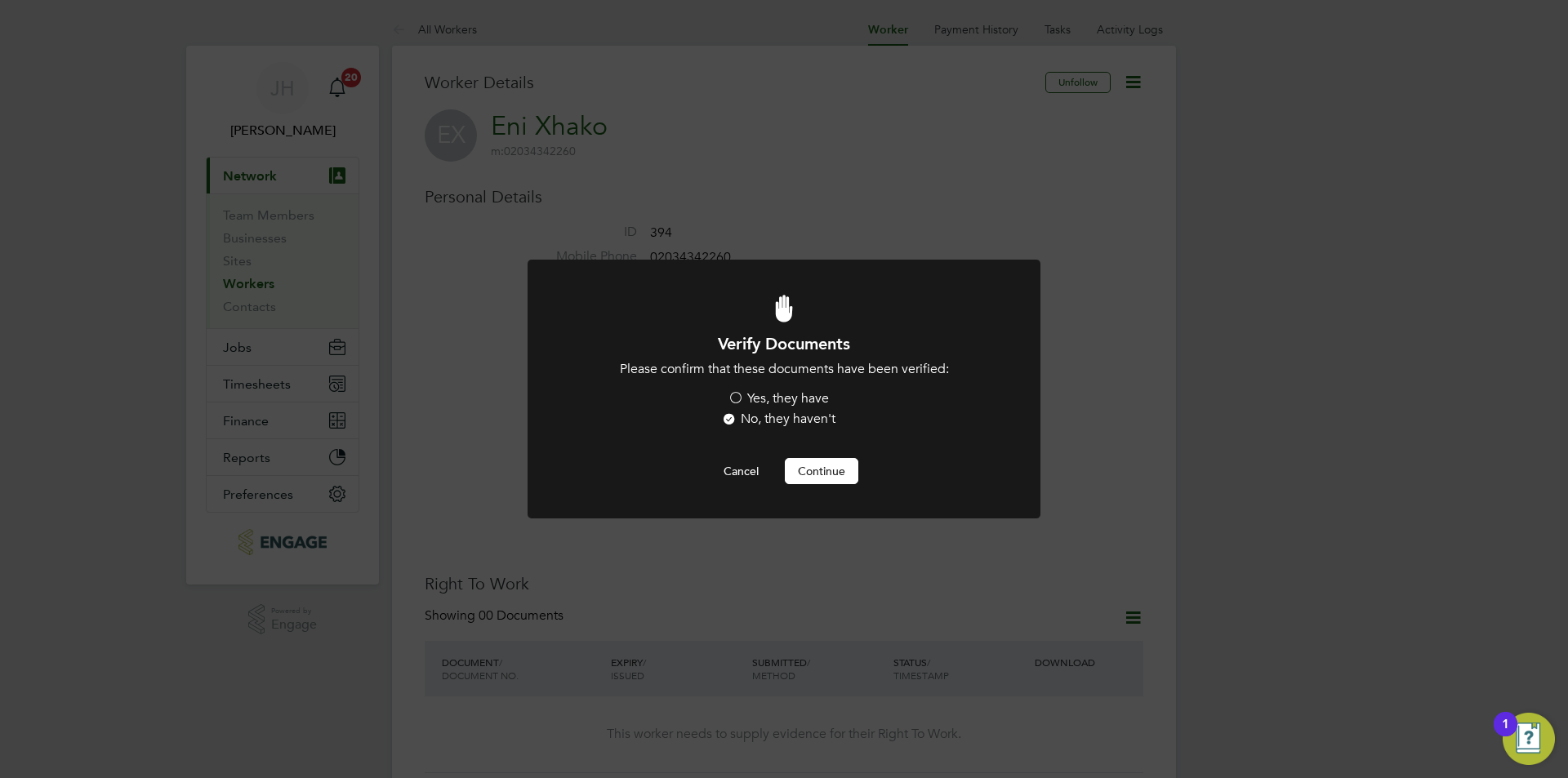
click at [799, 389] on li "Please confirm that these documents have been verified: Yes, they have No, they…" at bounding box center [784, 396] width 425 height 70
click at [799, 402] on label "Yes, they have" at bounding box center [778, 399] width 101 height 17
click at [0, 0] on input "Yes, they have" at bounding box center [0, 0] width 0 height 0
click at [810, 490] on div at bounding box center [784, 388] width 512 height 258
click at [819, 480] on button "Continue" at bounding box center [821, 471] width 73 height 26
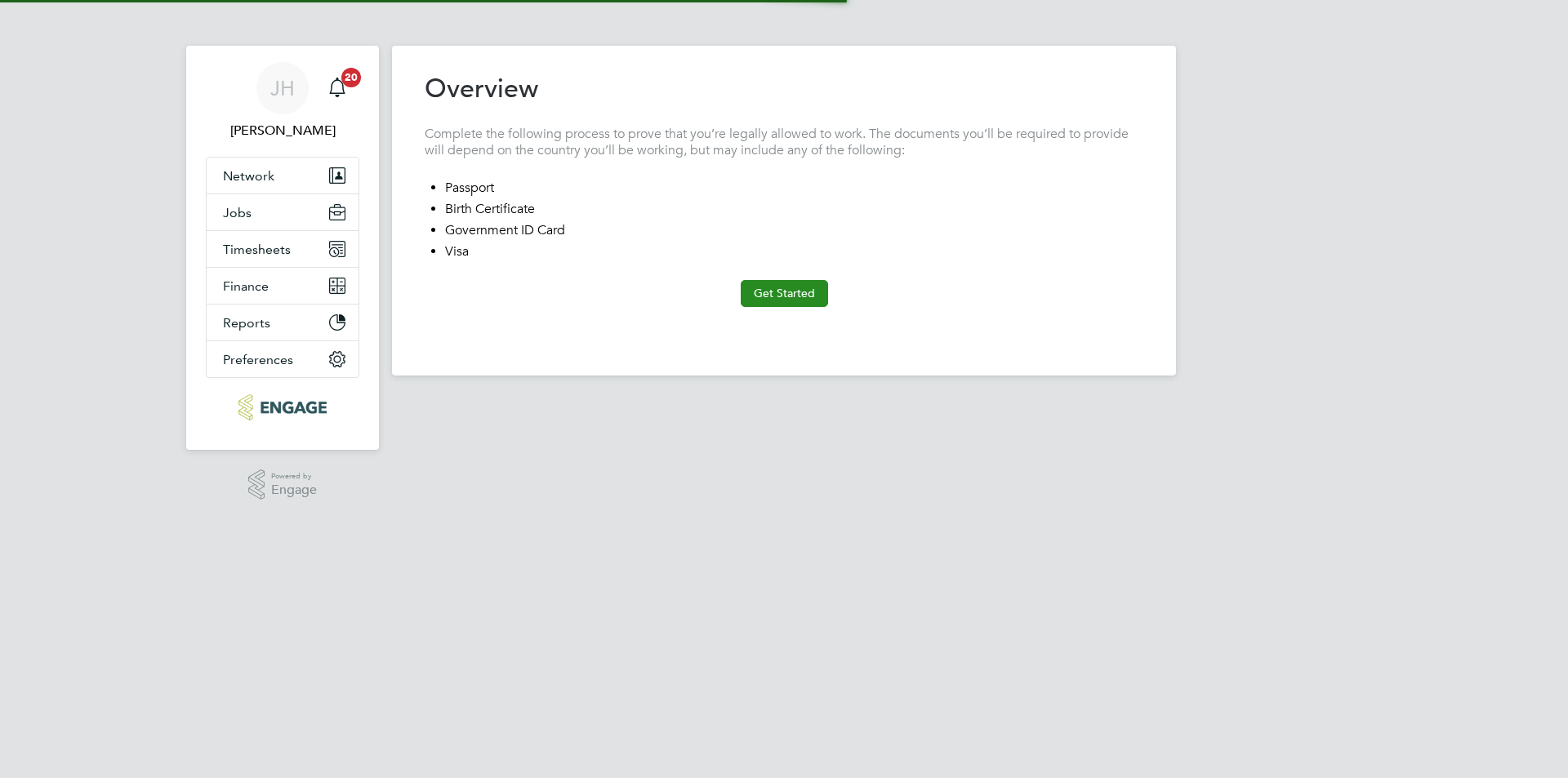
click at [796, 302] on button "Get Started" at bounding box center [784, 293] width 87 height 26
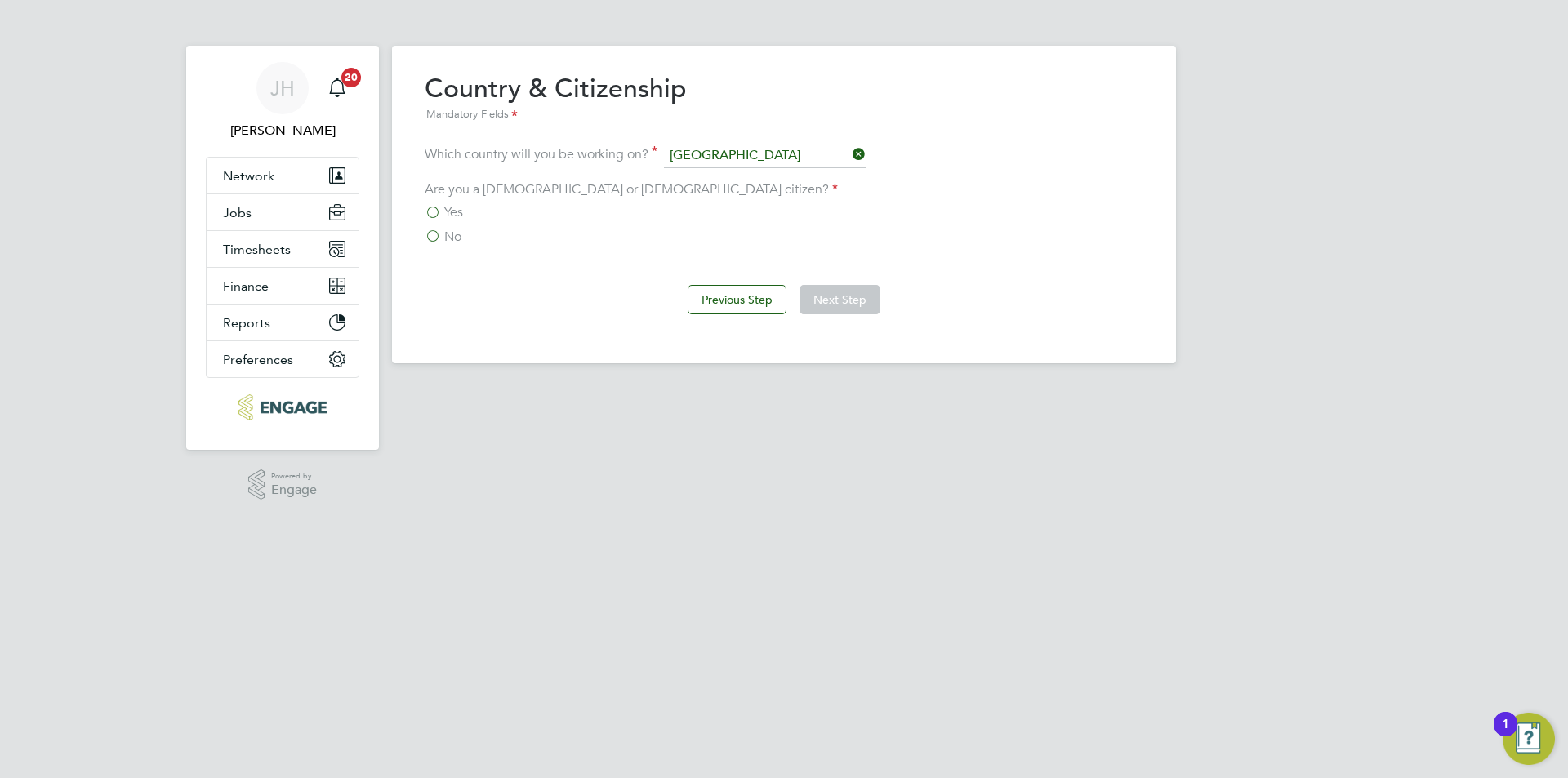
click at [449, 239] on span "No" at bounding box center [453, 236] width 17 height 17
click at [0, 0] on input "No" at bounding box center [0, 0] width 0 height 0
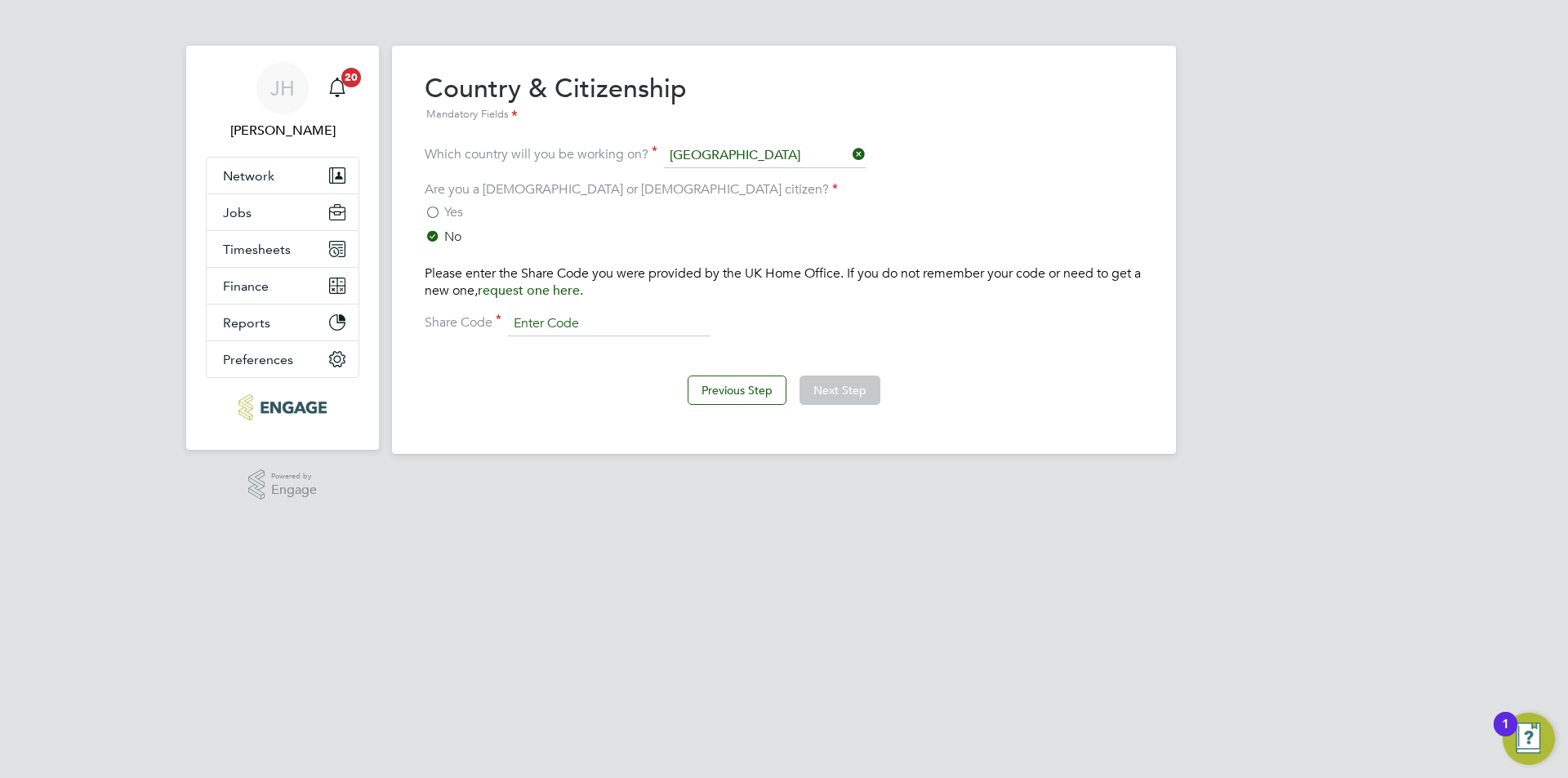
click at [633, 332] on input at bounding box center [609, 324] width 202 height 24
click at [632, 327] on input at bounding box center [609, 324] width 202 height 24
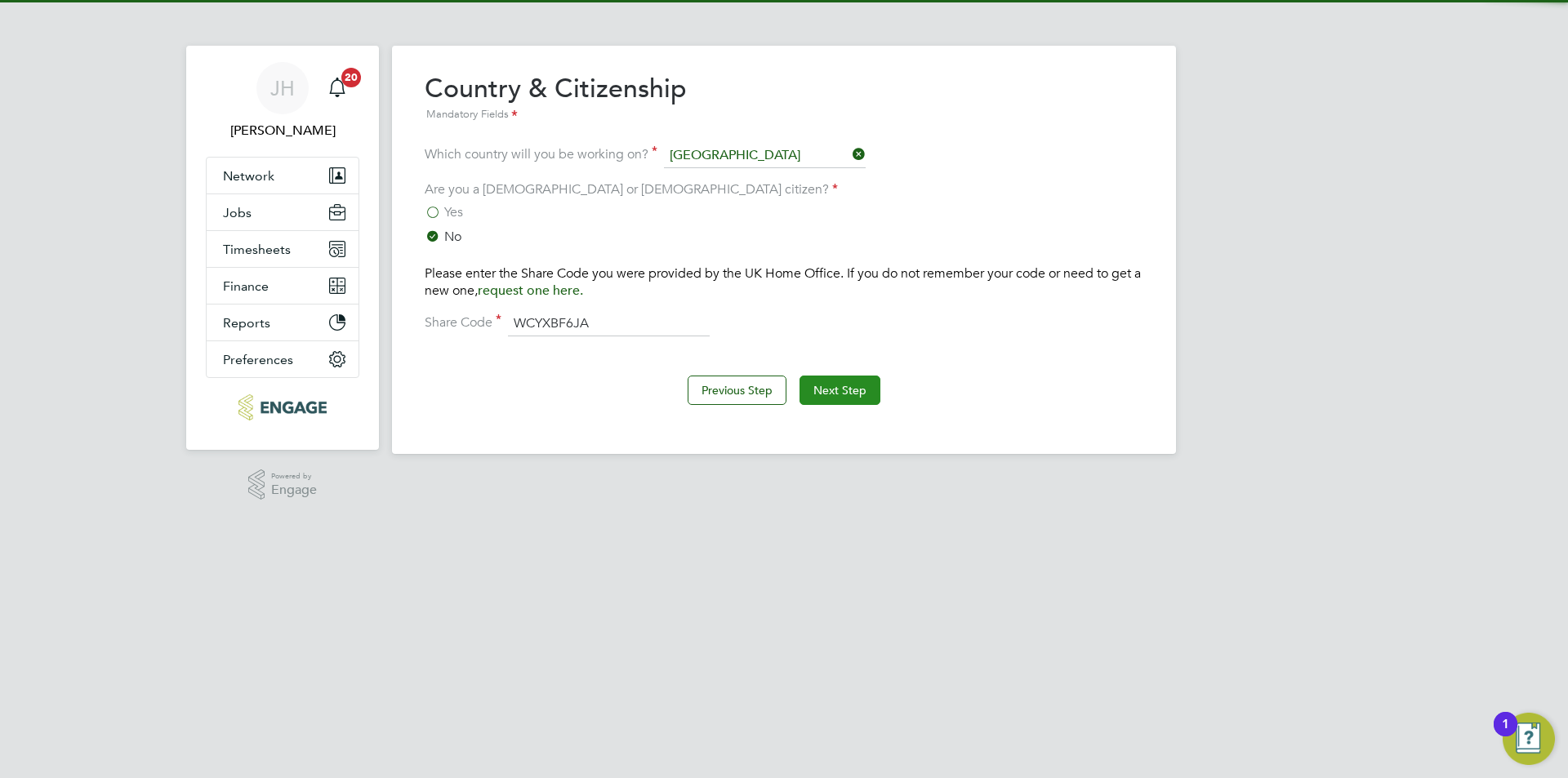
type input "WCYXBF6JA"
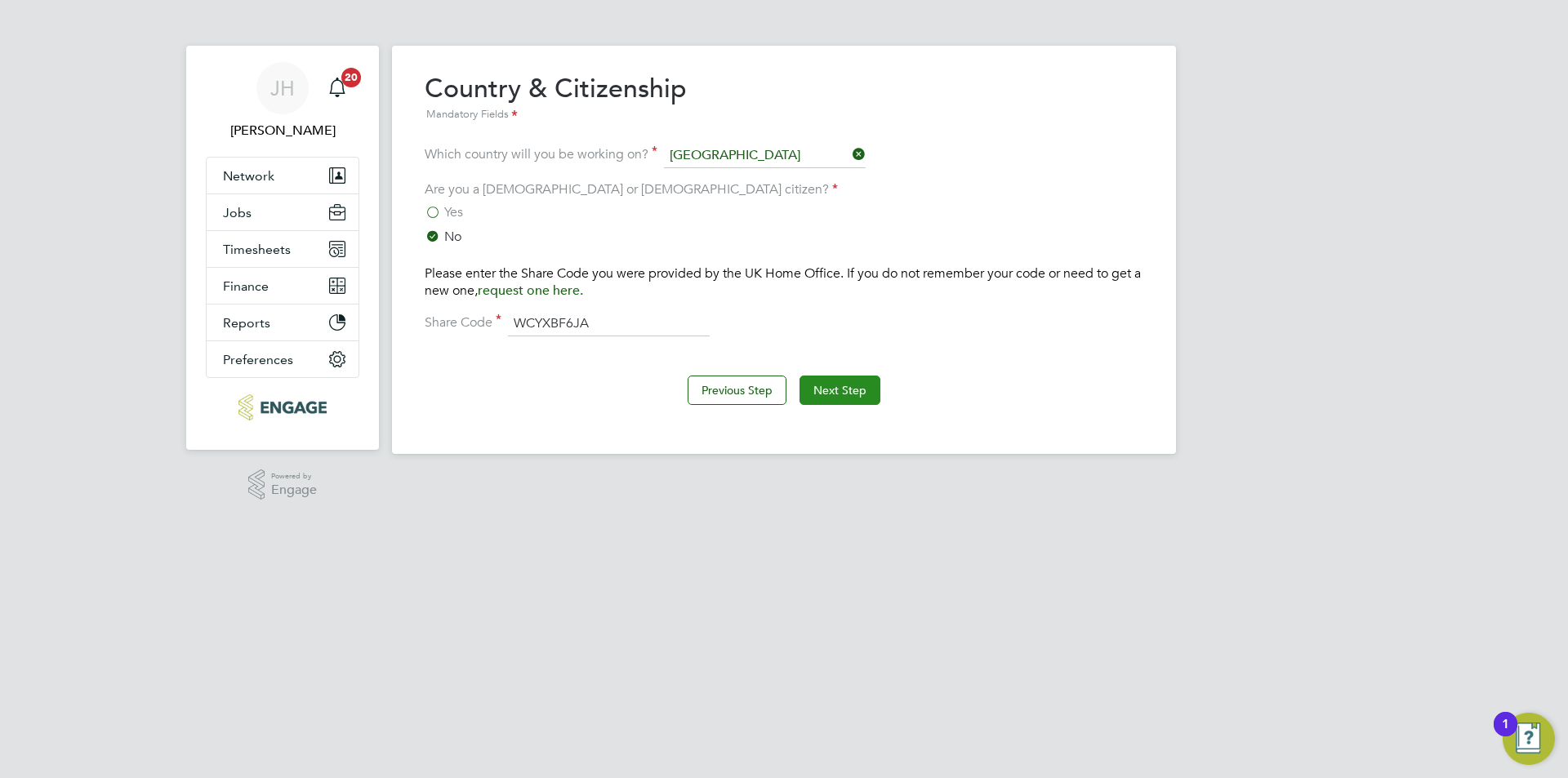
click at [864, 383] on button "Next Step" at bounding box center [840, 391] width 80 height 30
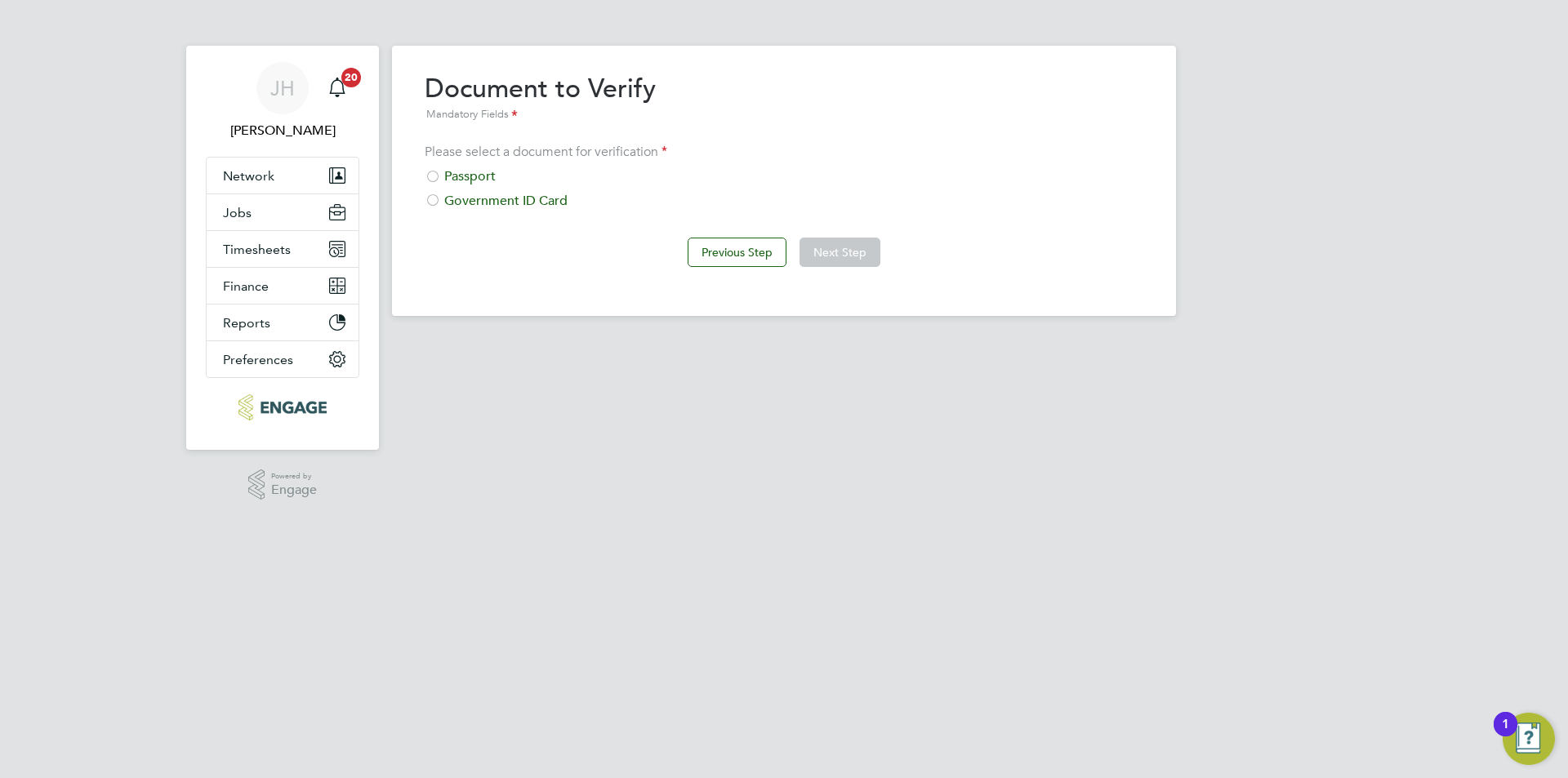
click at [501, 184] on div "Passport" at bounding box center [784, 177] width 719 height 17
click at [840, 254] on button "Next Step" at bounding box center [840, 253] width 80 height 30
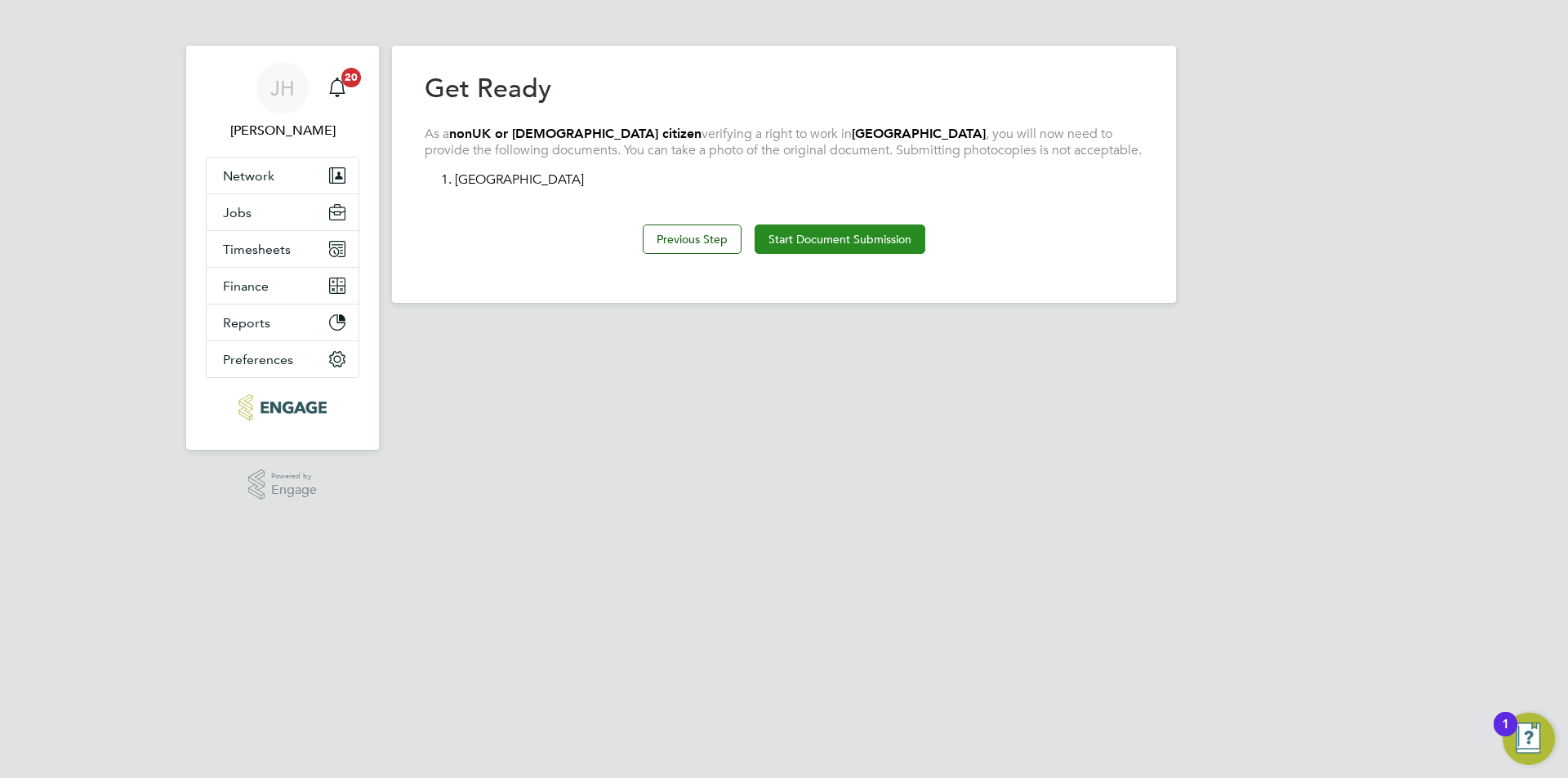
click at [840, 240] on button "Start Document Submission" at bounding box center [840, 240] width 171 height 30
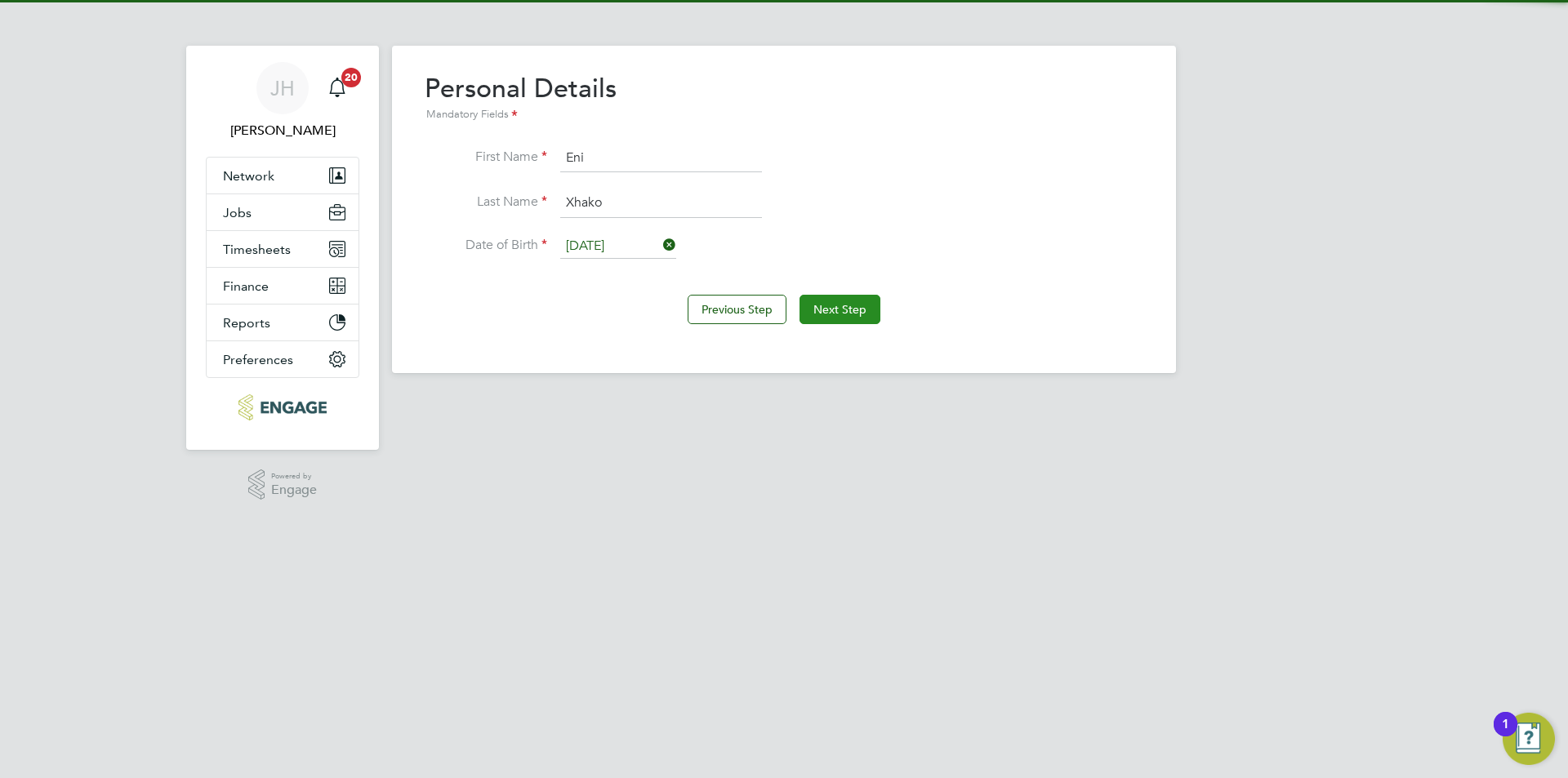
click at [839, 316] on button "Next Step" at bounding box center [840, 309] width 80 height 30
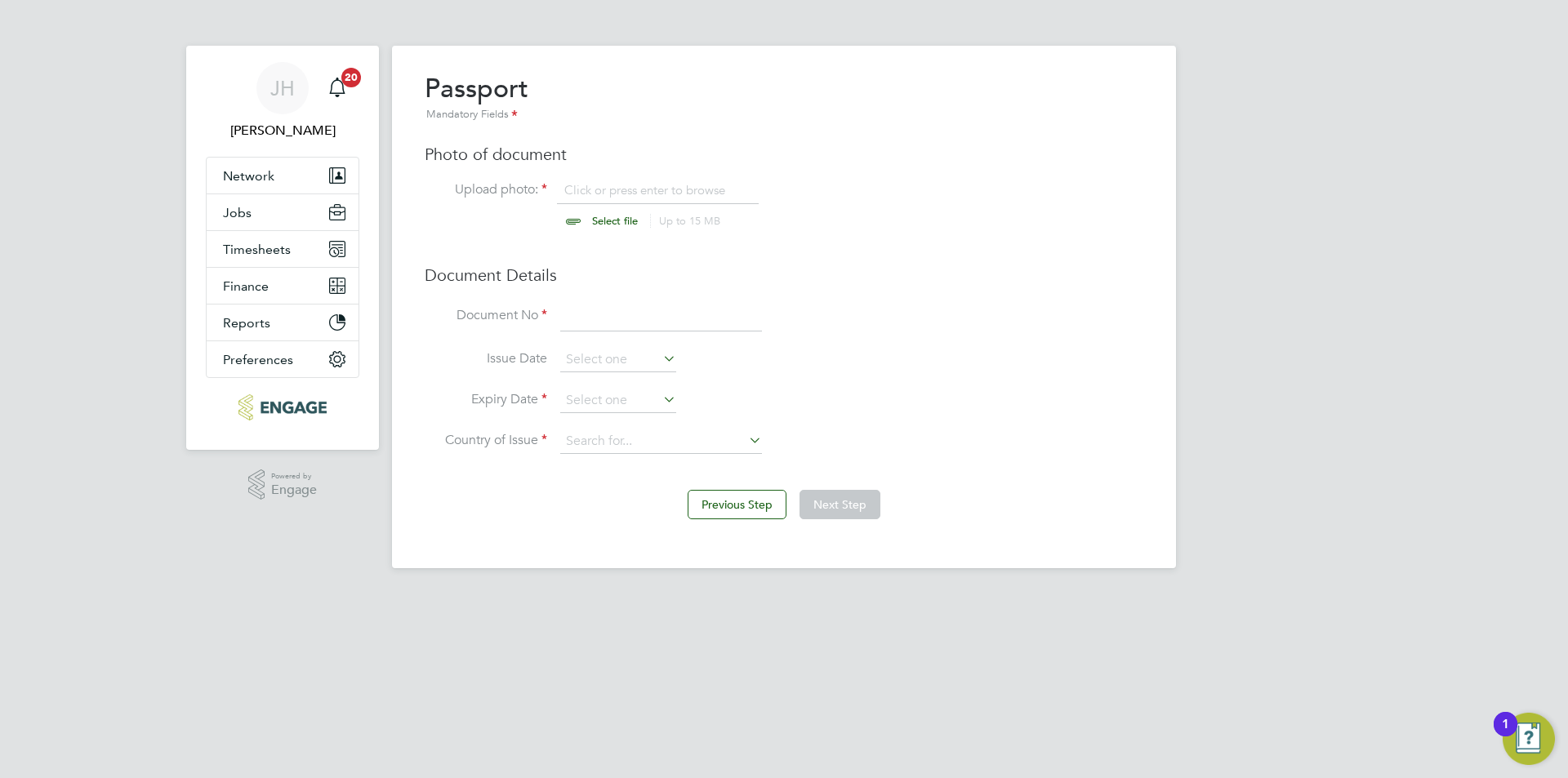
scroll to position [22, 203]
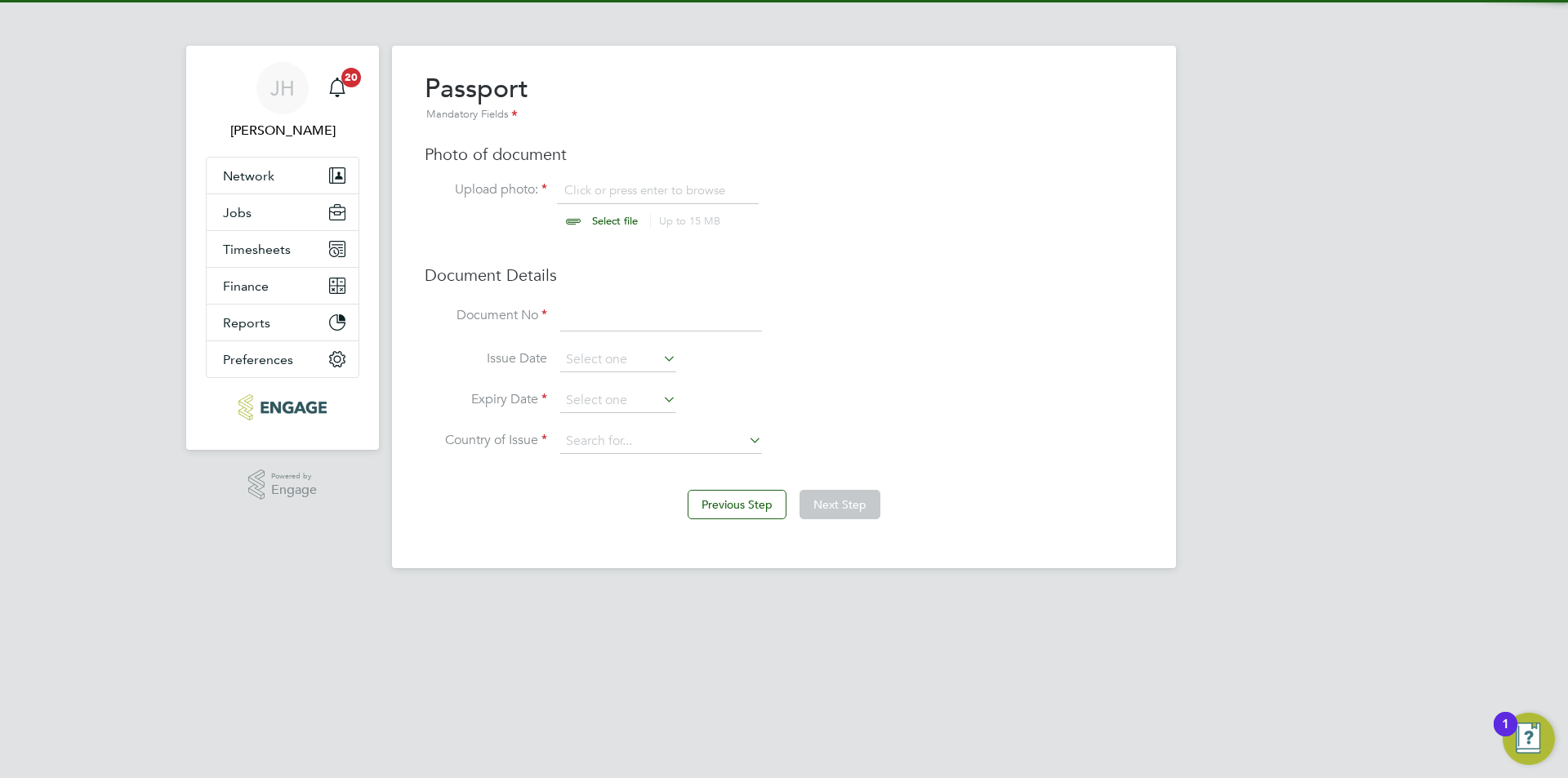
click at [639, 191] on input "file" at bounding box center [630, 206] width 256 height 49
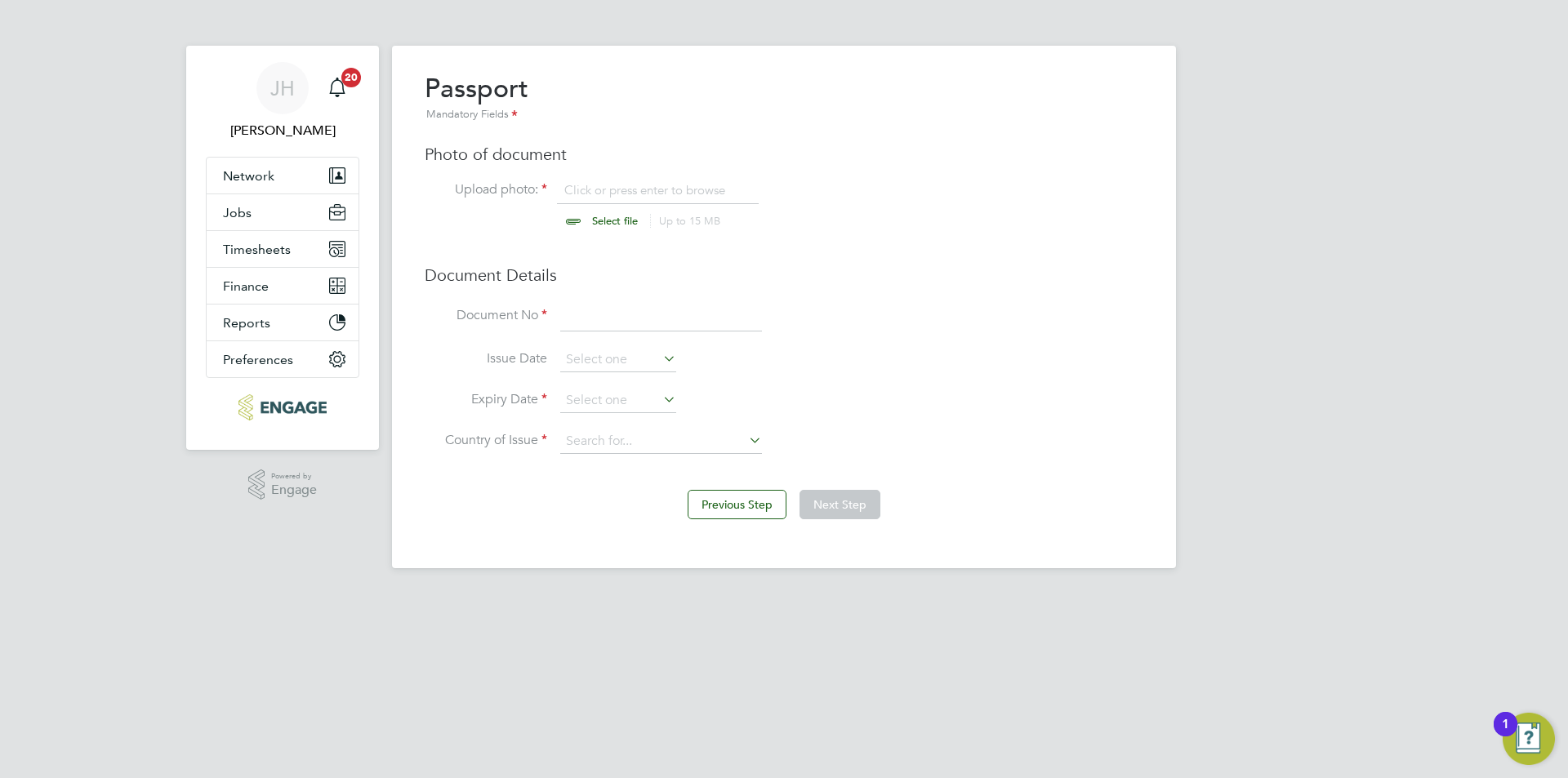
type input "C:\fakepath\Passport.jpeg"
drag, startPoint x: 596, startPoint y: 330, endPoint x: 605, endPoint y: 324, distance: 10.8
click at [596, 330] on input at bounding box center [661, 317] width 202 height 30
click at [606, 323] on input at bounding box center [661, 317] width 202 height 30
type input "BD9004122"
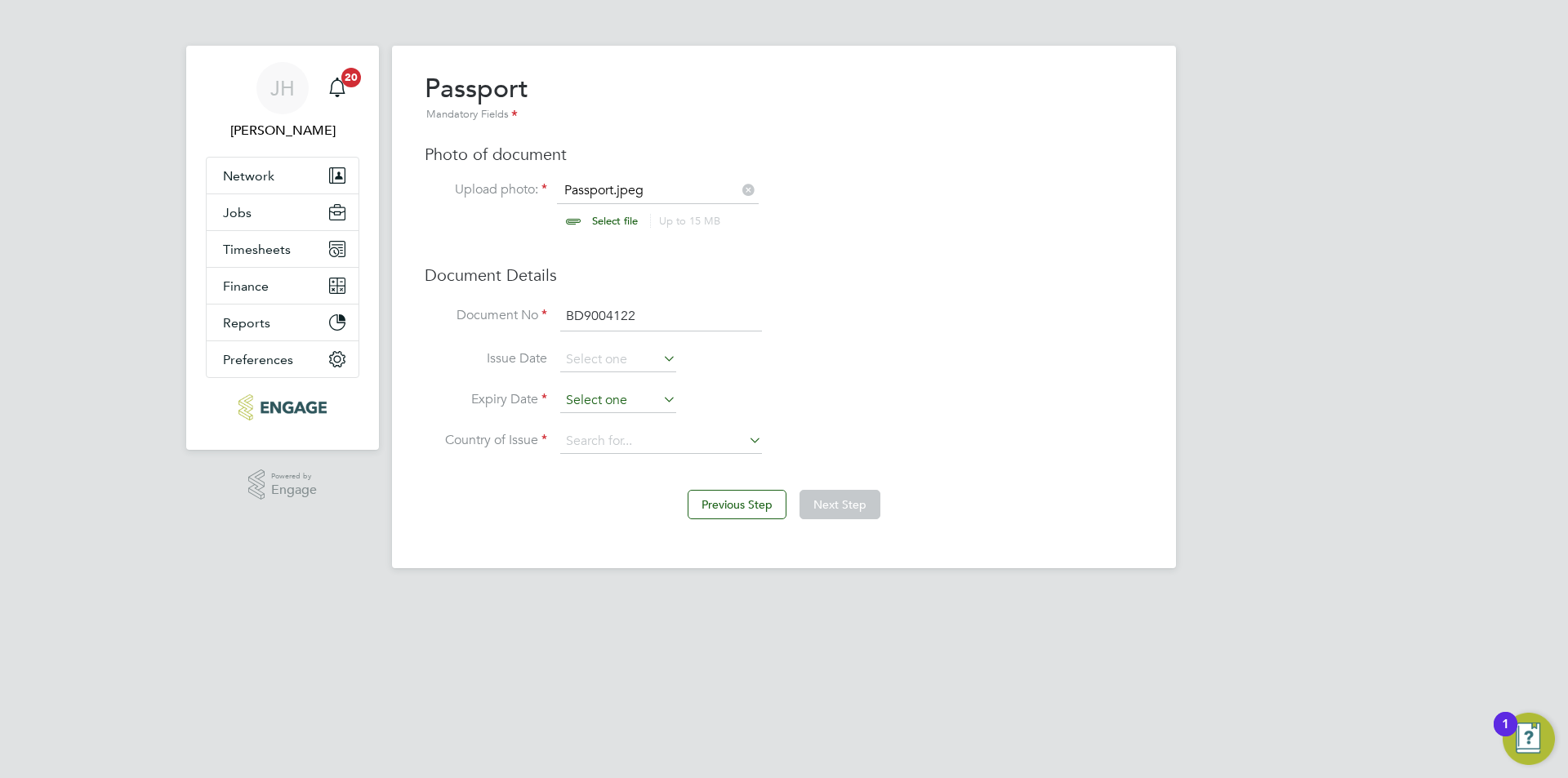
click at [634, 395] on input at bounding box center [618, 400] width 116 height 24
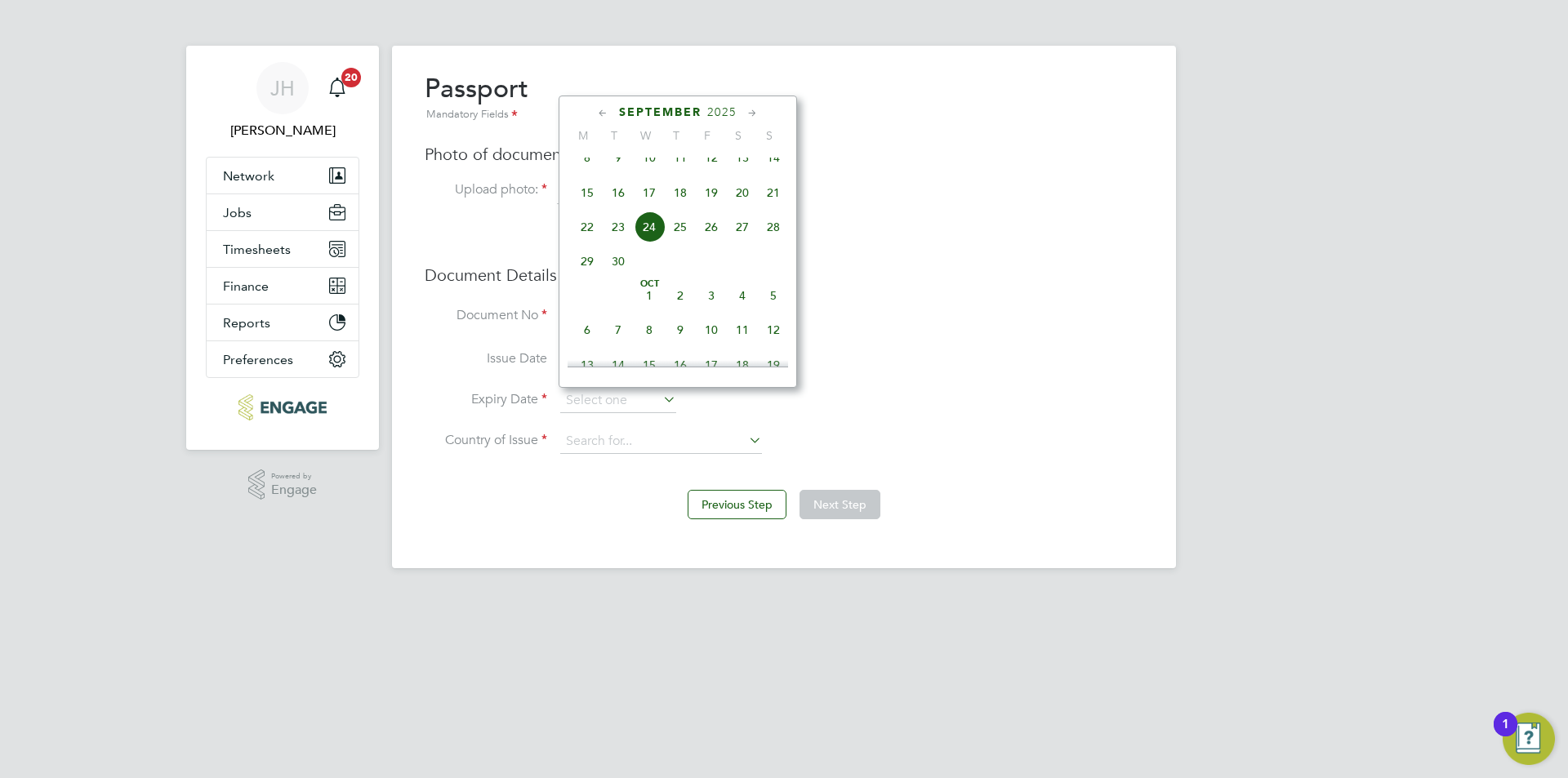
click at [720, 117] on span "2025" at bounding box center [722, 112] width 30 height 14
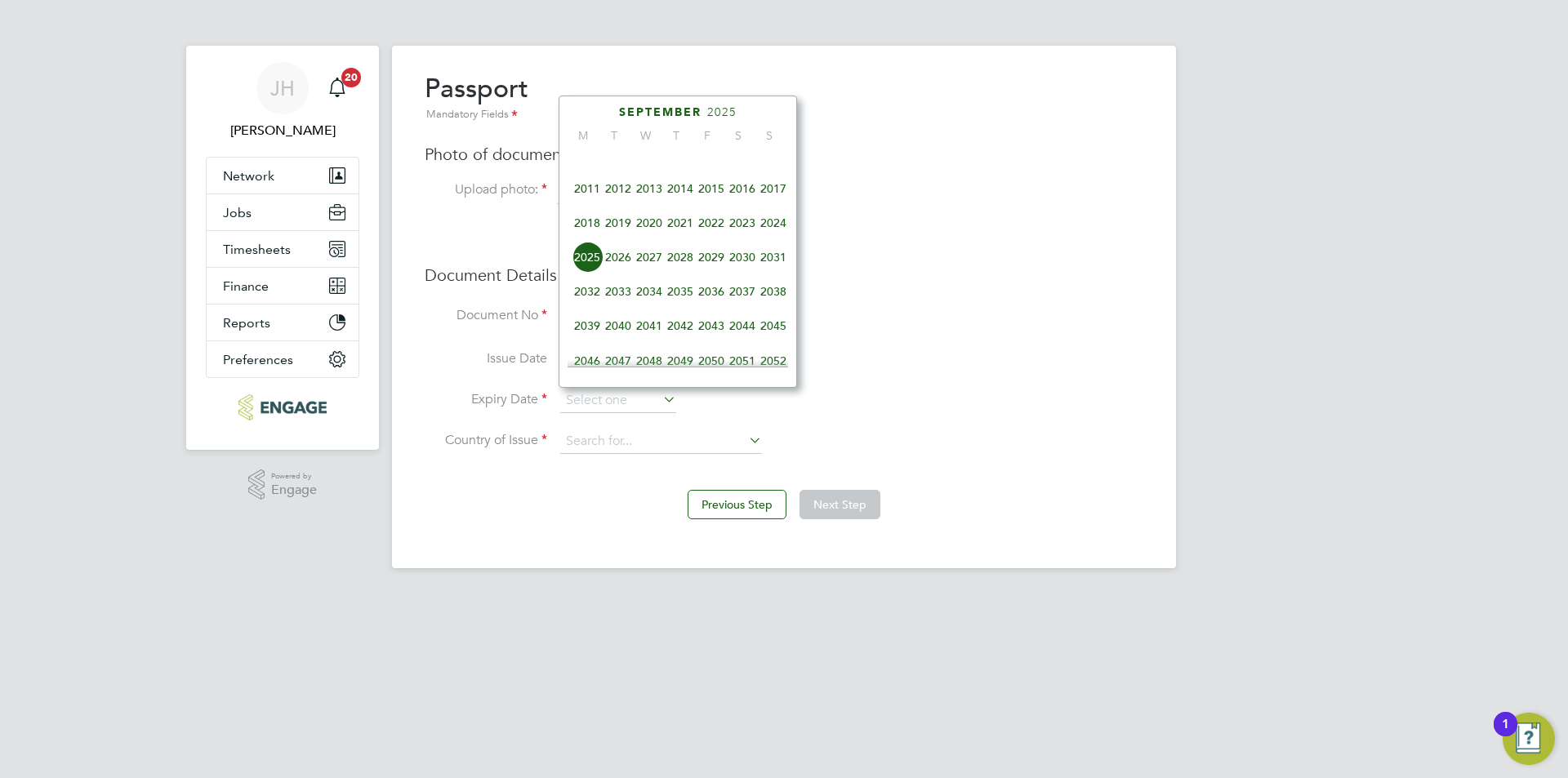
click at [772, 273] on span "2031" at bounding box center [773, 256] width 31 height 31
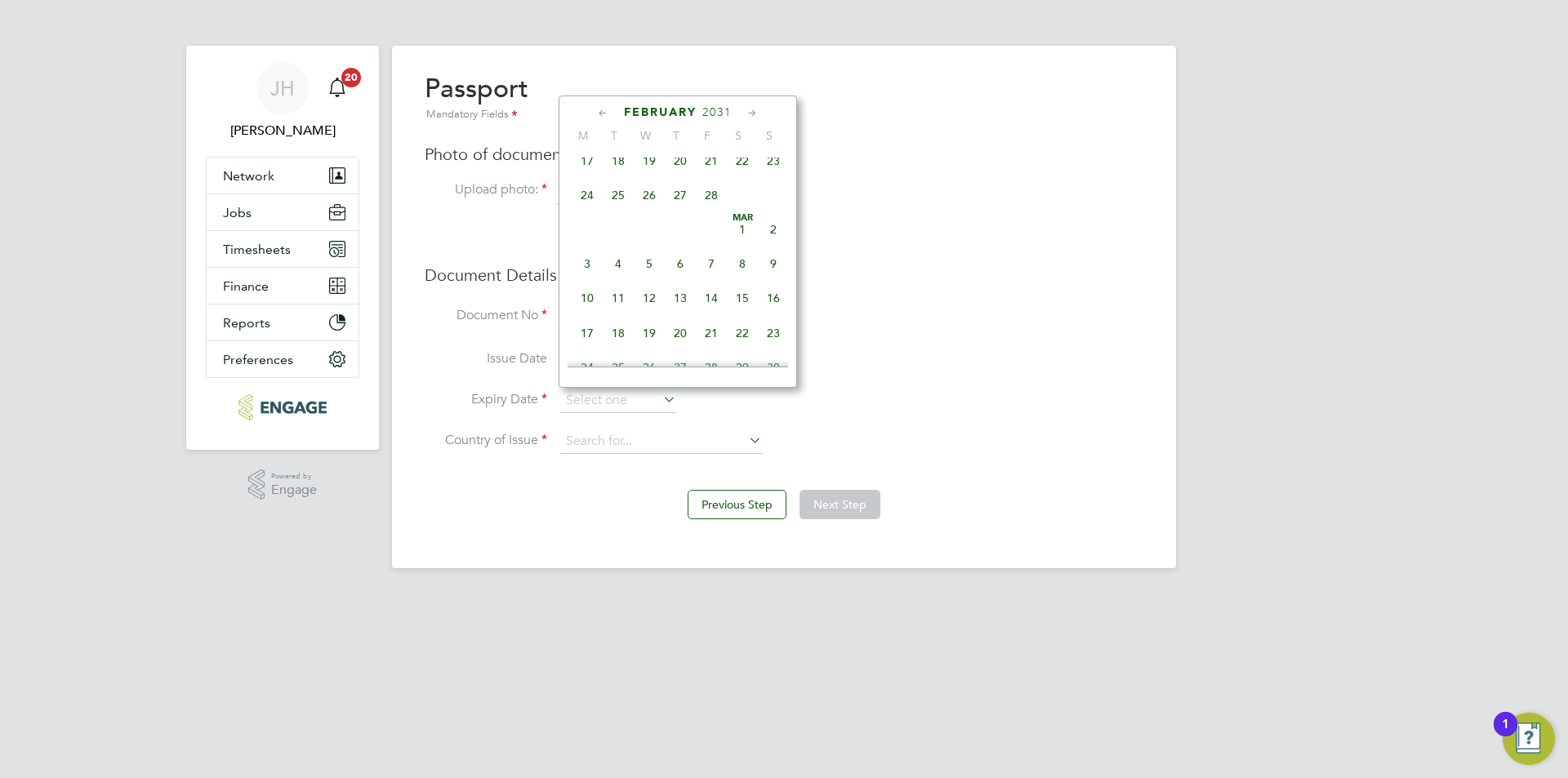
scroll to position [206, 0]
click at [617, 179] on span "4" at bounding box center [617, 172] width 31 height 31
click at [642, 391] on input "[DATE]" at bounding box center [618, 400] width 116 height 24
click at [739, 278] on span "4" at bounding box center [742, 267] width 31 height 31
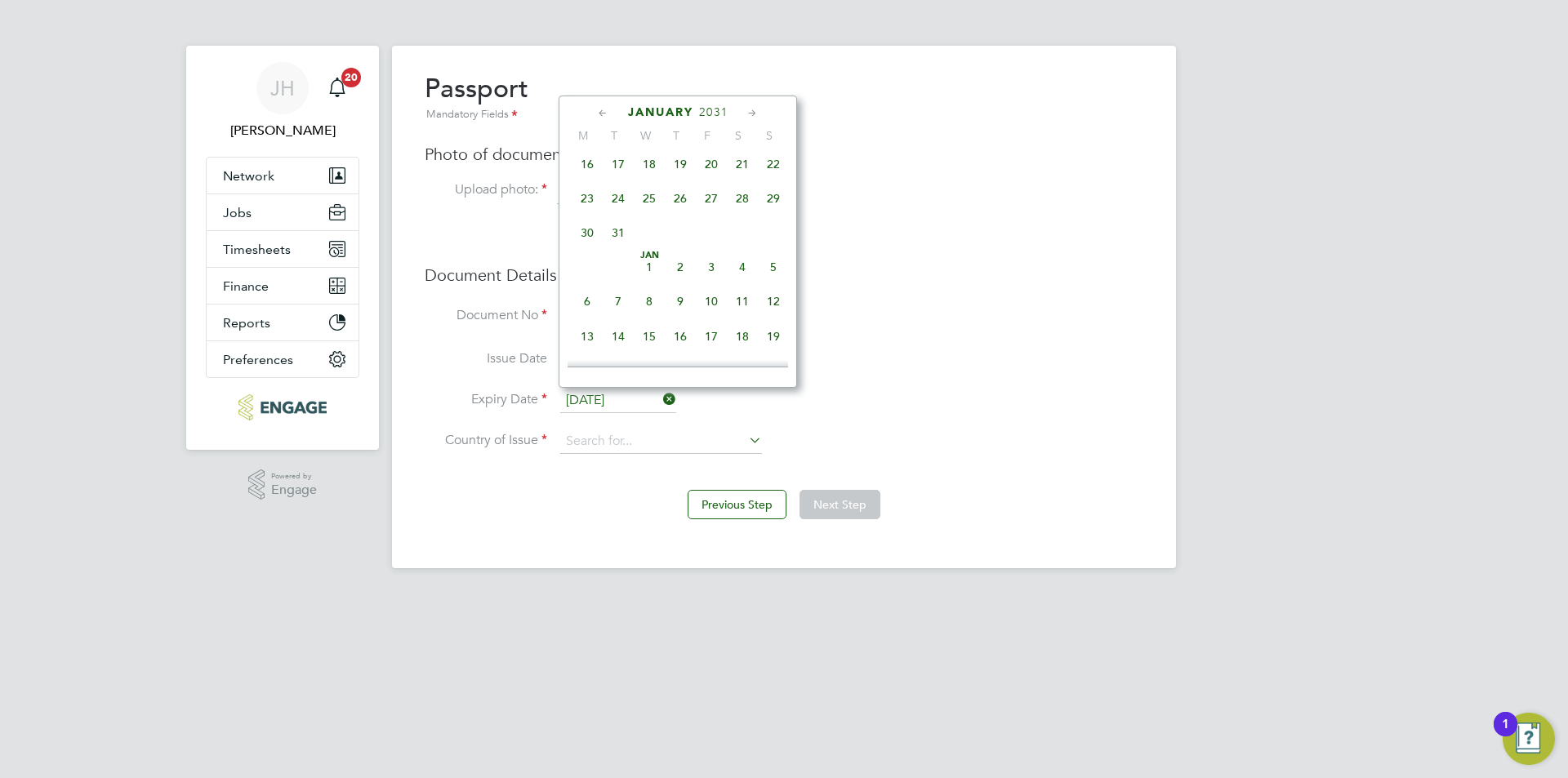
type input "[DATE]"
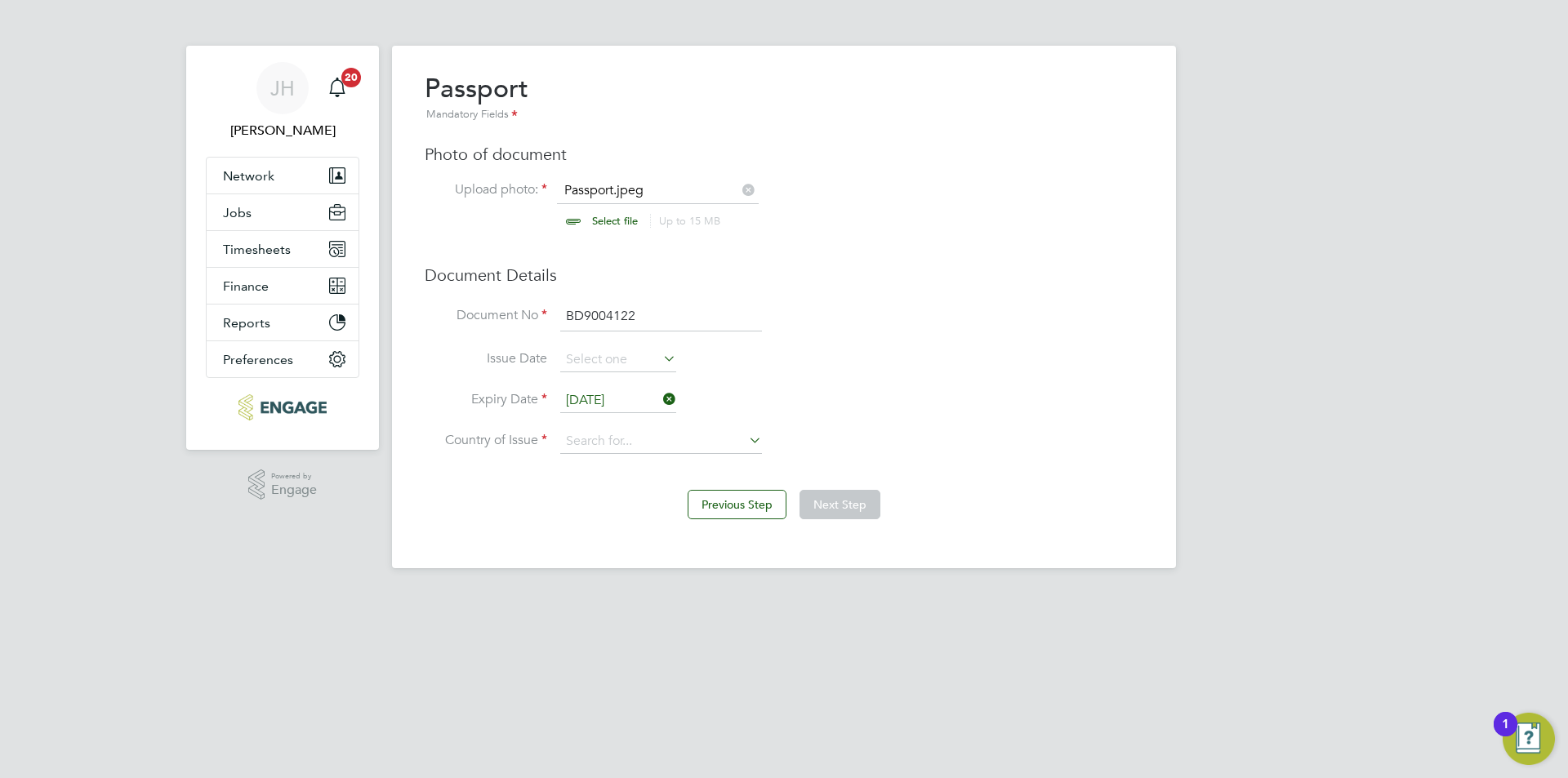
click at [663, 427] on li "Expiry Date [DATE]" at bounding box center [784, 408] width 719 height 41
click at [663, 434] on input at bounding box center [661, 441] width 202 height 24
click at [638, 458] on li "Alban ia" at bounding box center [661, 464] width 204 height 22
type input "[GEOGRAPHIC_DATA]"
click at [812, 499] on button "Next Step" at bounding box center [840, 504] width 80 height 30
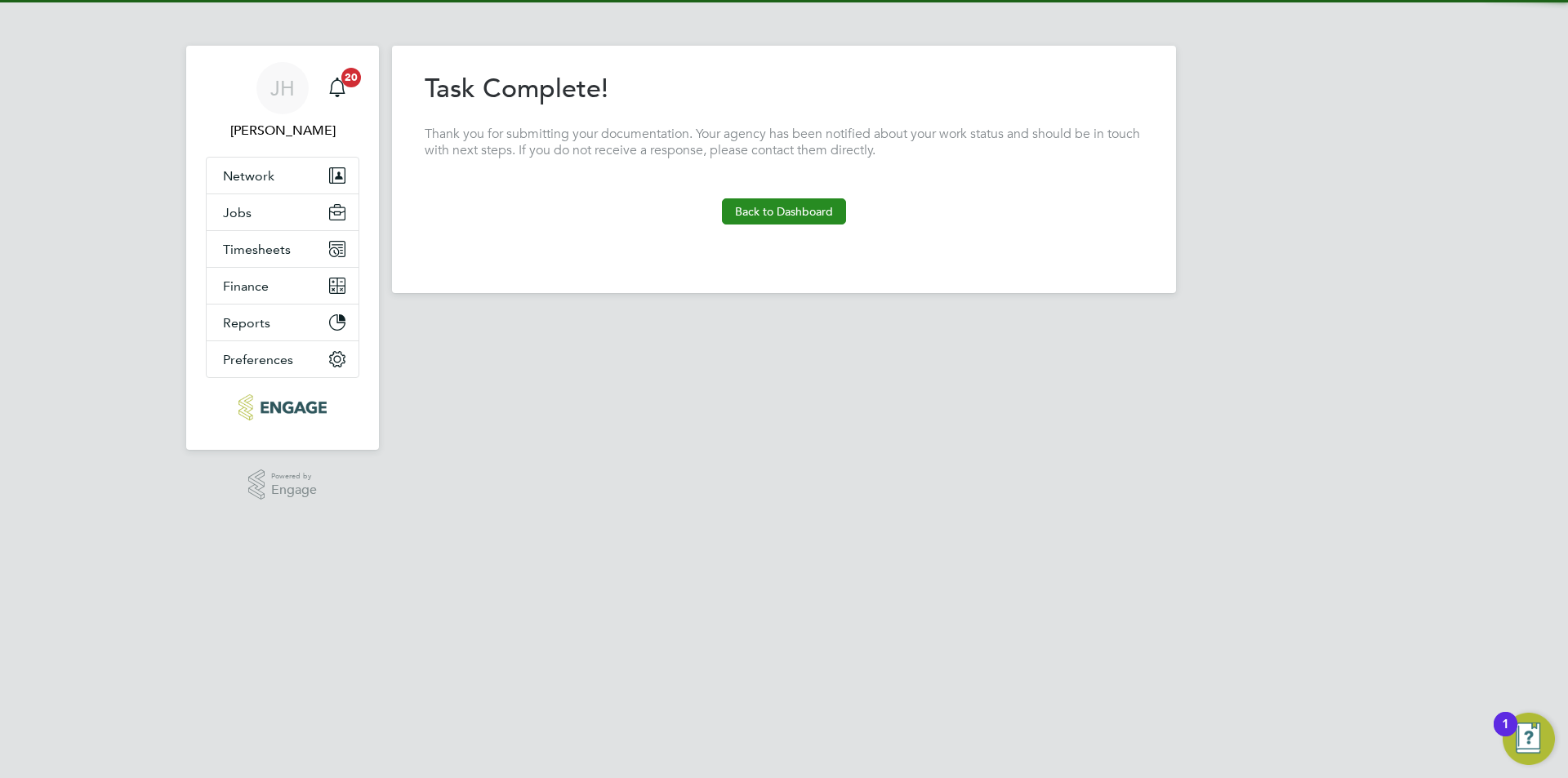
click at [776, 209] on button "Back to Dashboard" at bounding box center [784, 212] width 124 height 26
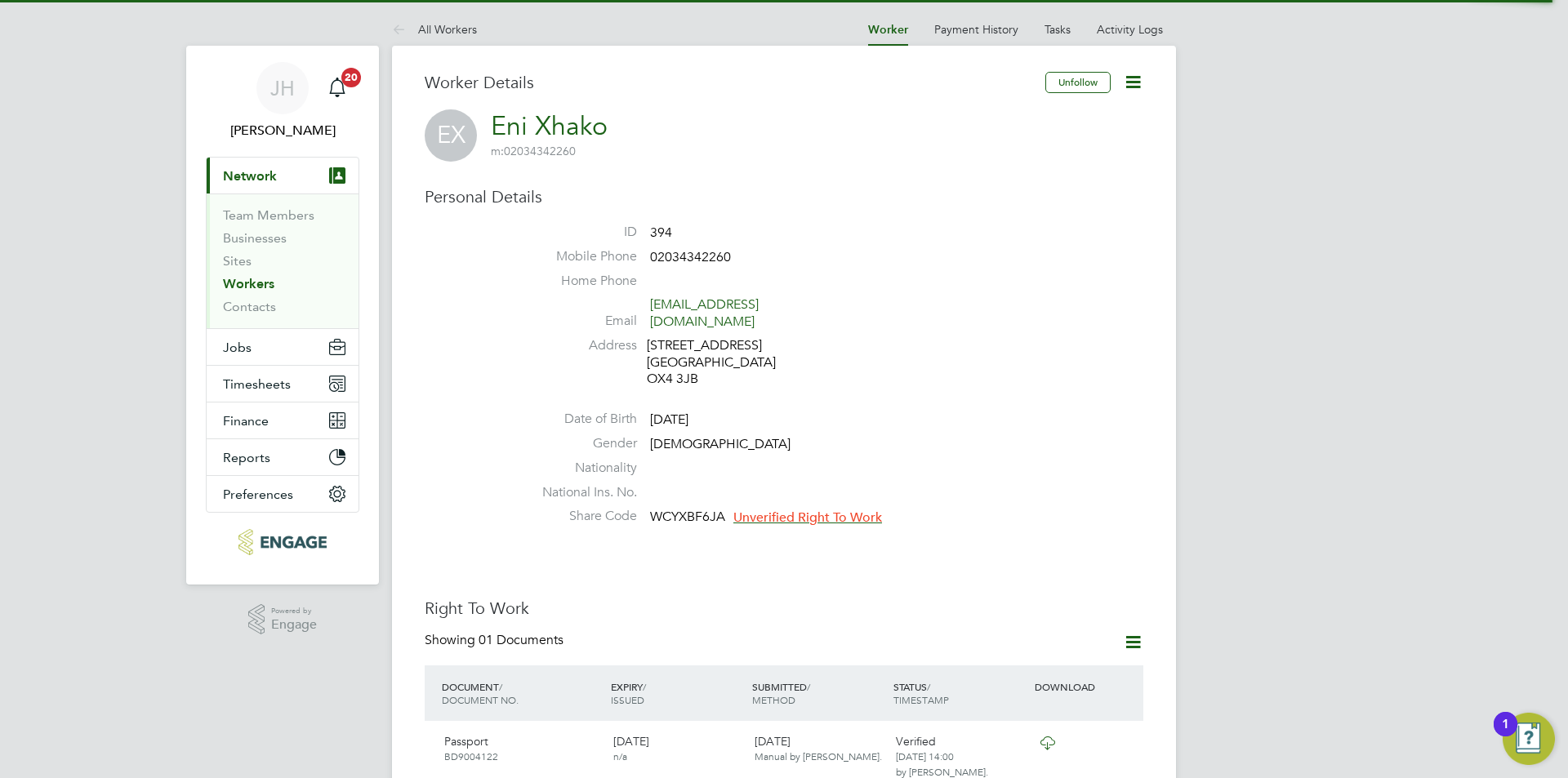
click at [786, 510] on span "Unverified Right To Work" at bounding box center [808, 518] width 149 height 17
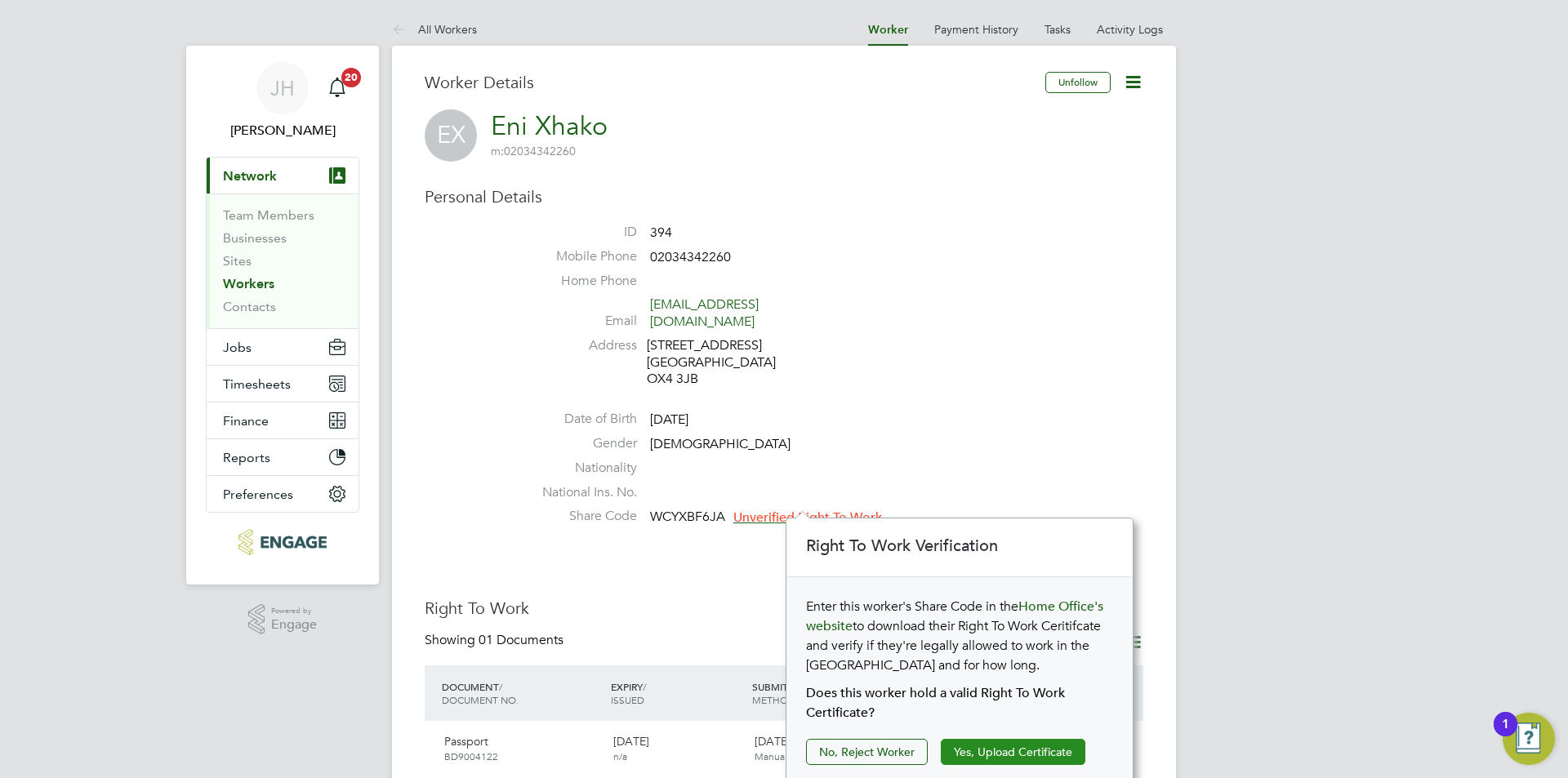
click at [1006, 760] on button "Yes, Upload Certificate" at bounding box center [1013, 752] width 144 height 26
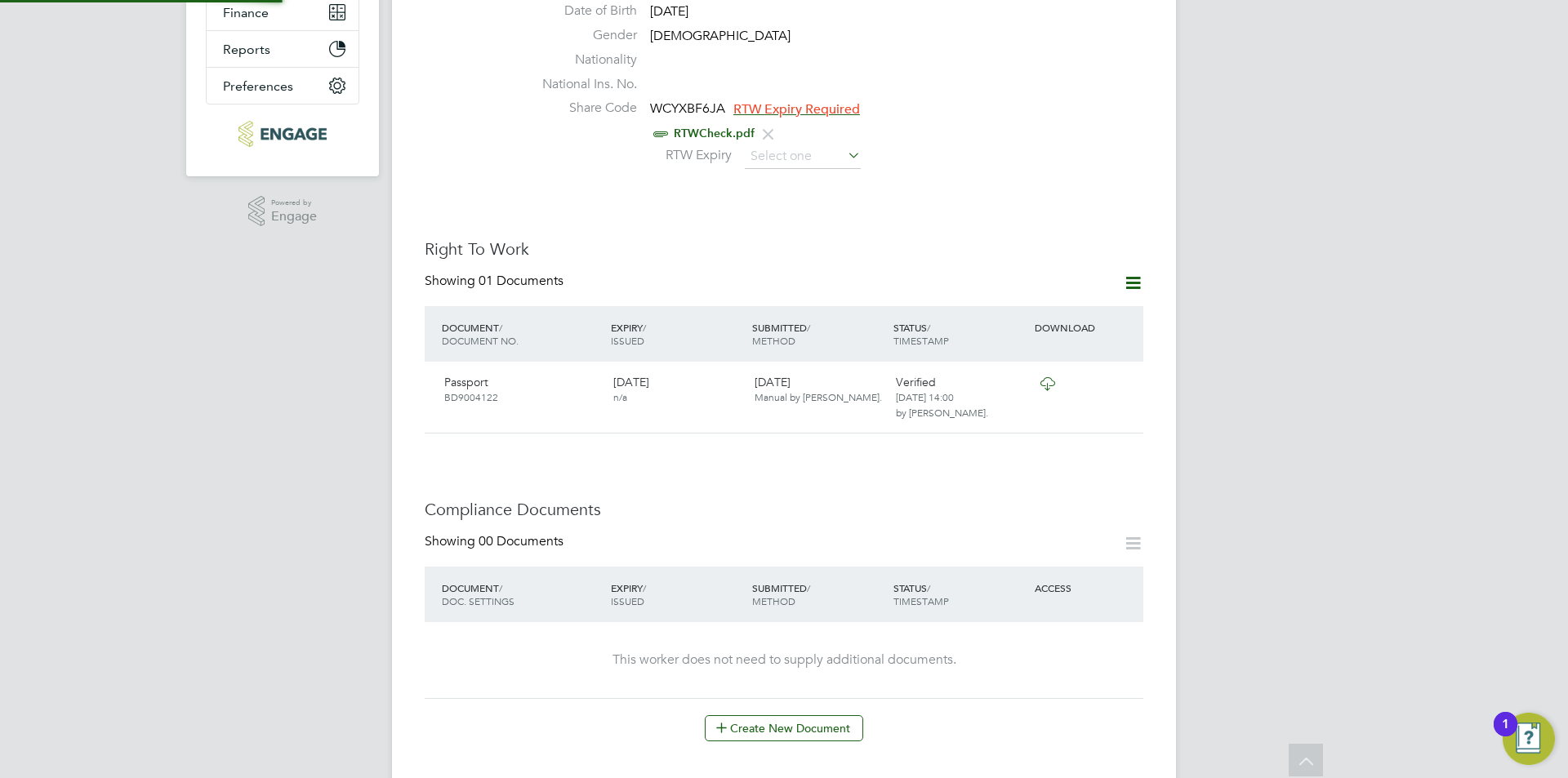
scroll to position [734, 0]
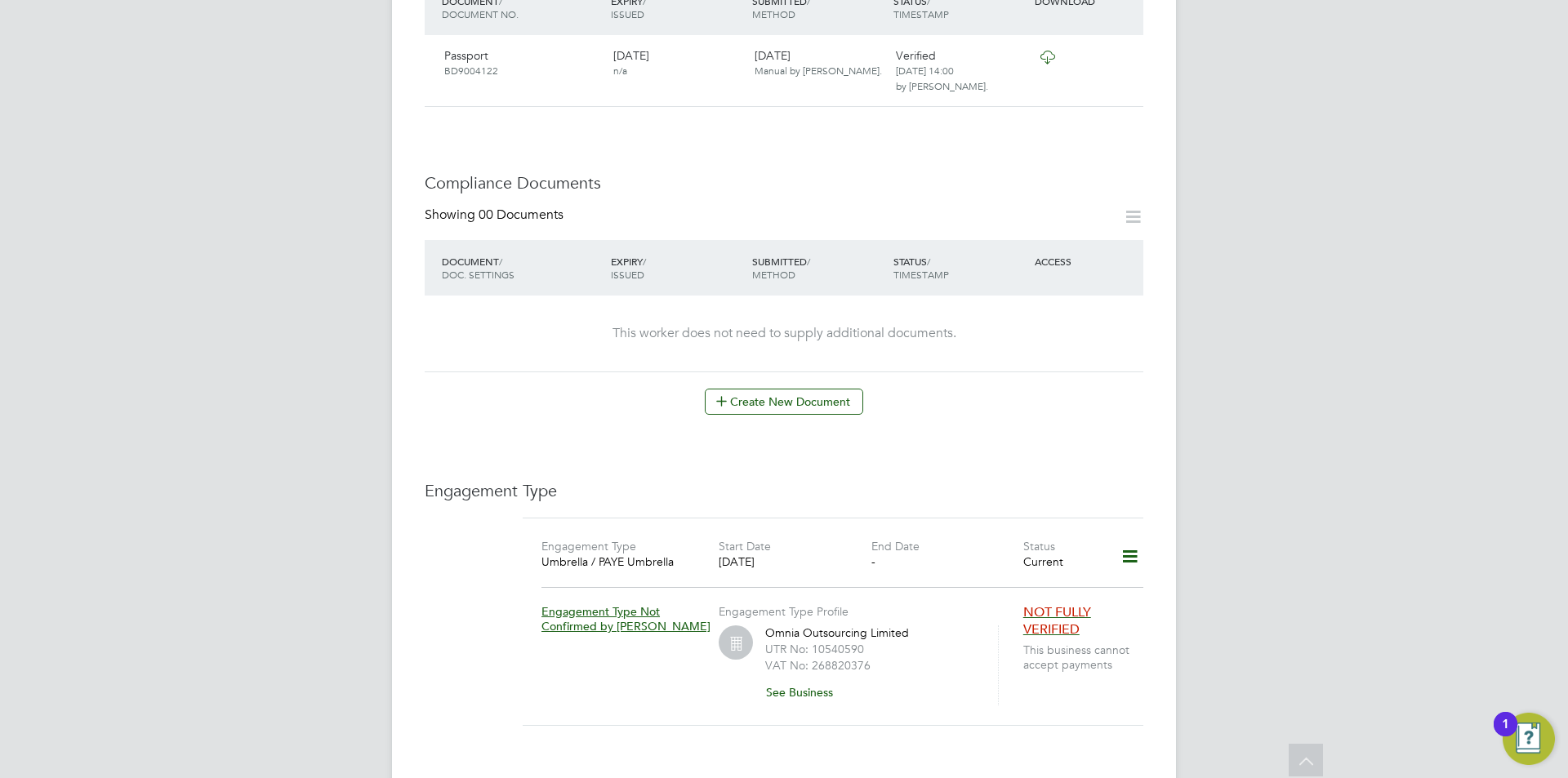
click at [816, 401] on div "Worker Details Unfollow EX Eni Xhako m: 02034342260 Personal Details ID 394 Mob…" at bounding box center [784, 197] width 719 height 1719
click at [829, 388] on button "Create New Document" at bounding box center [784, 401] width 158 height 26
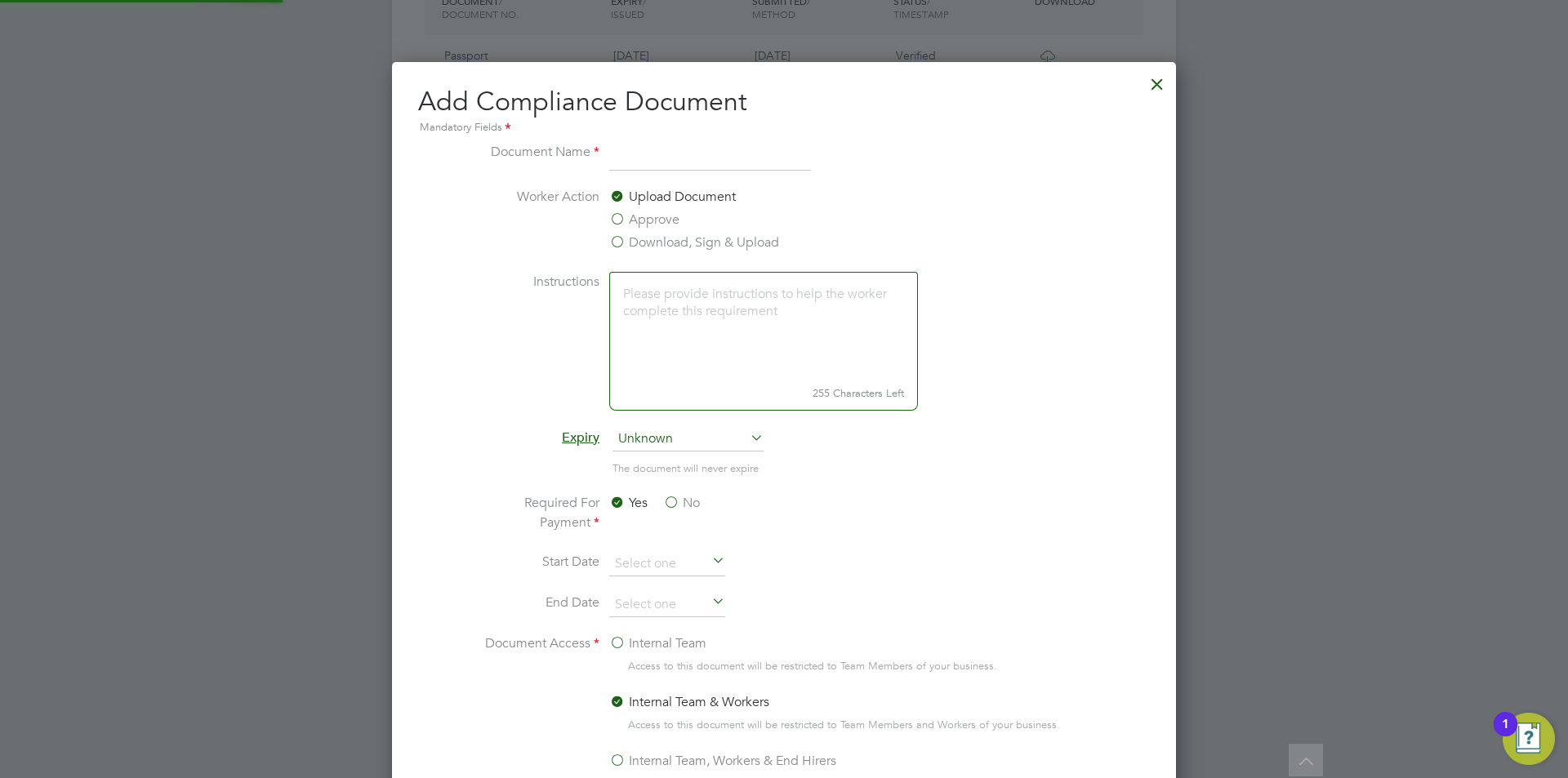
scroll to position [858, 784]
type input "CSCS"
click at [656, 223] on label "Approve" at bounding box center [645, 219] width 70 height 19
click at [0, 0] on input "Approve" at bounding box center [0, 0] width 0 height 0
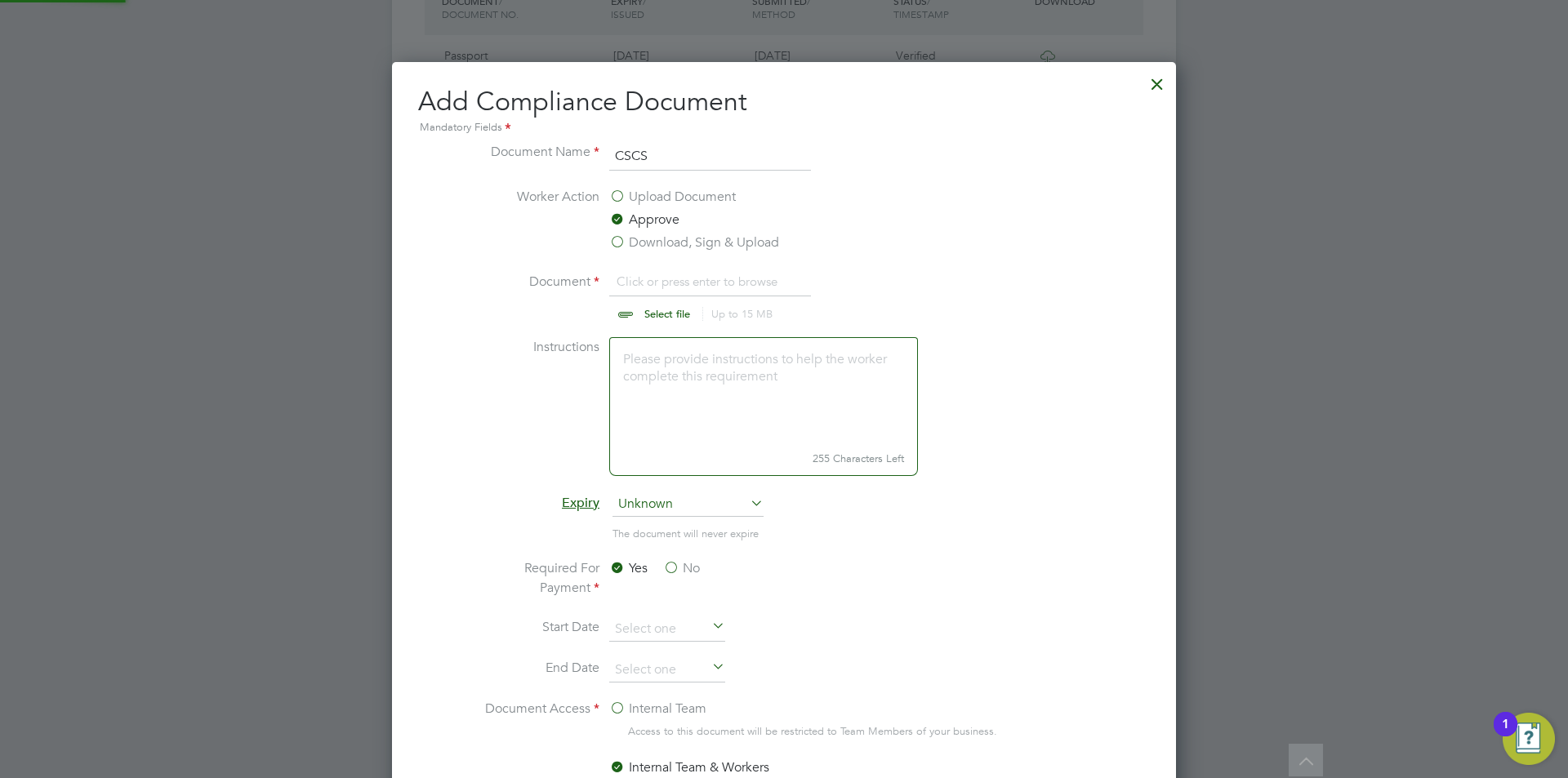
scroll to position [24, 203]
click at [667, 281] on input "file" at bounding box center [682, 296] width 256 height 49
type input "C:\fakepath\CSCS.jpeg"
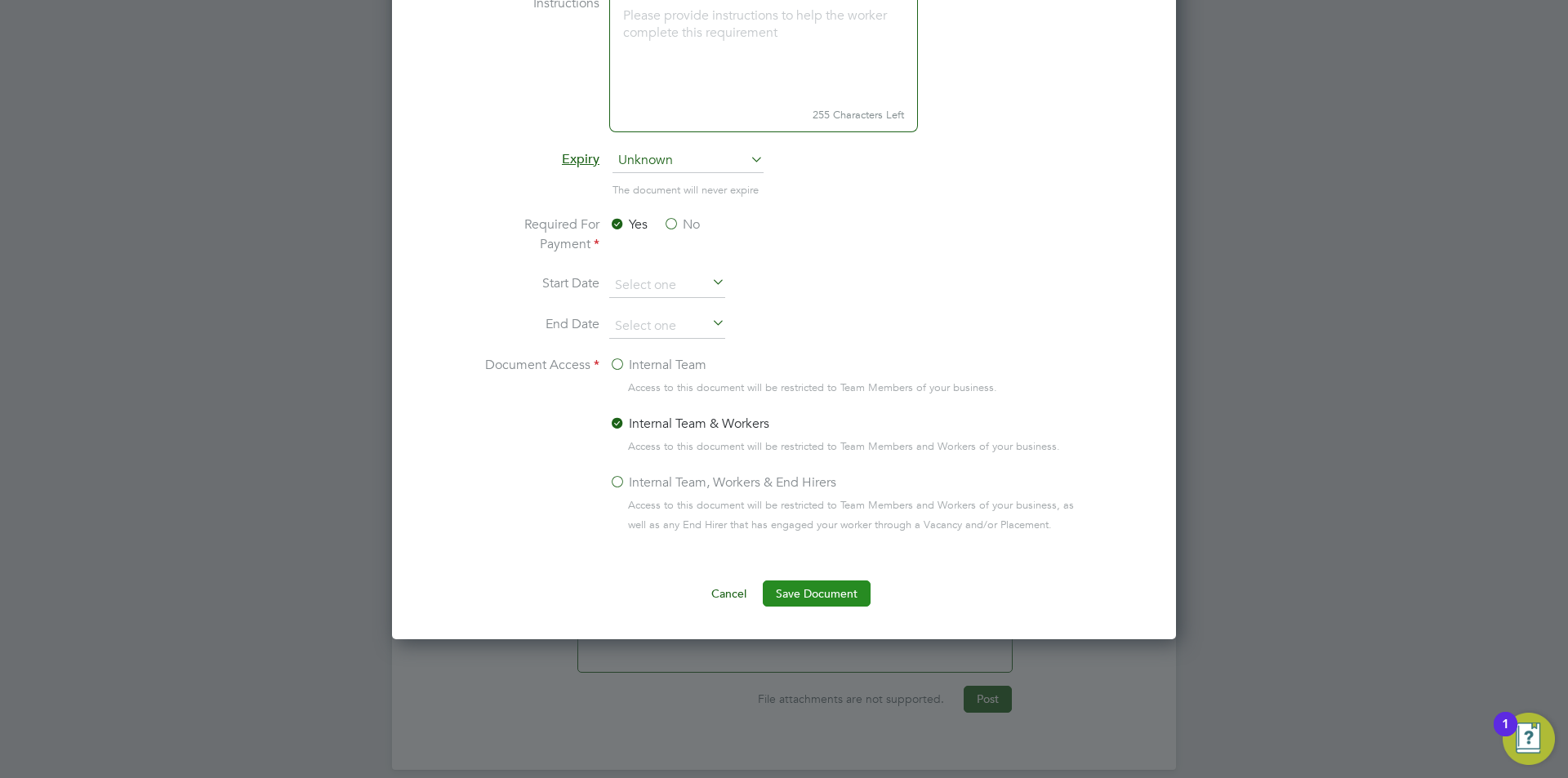
click at [815, 596] on button "Save Document" at bounding box center [816, 594] width 108 height 26
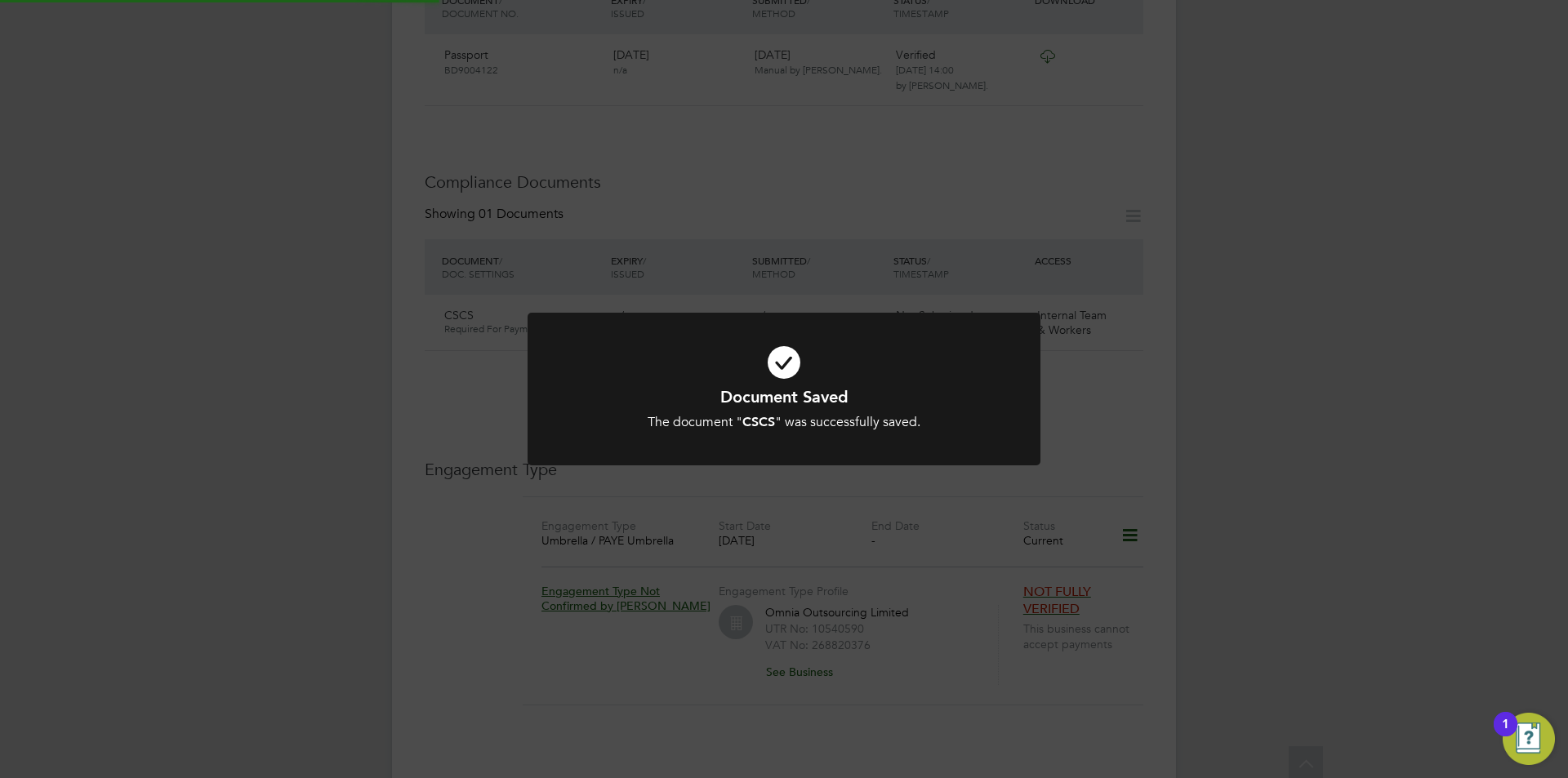
scroll to position [734, 0]
click at [889, 424] on div "The document " CSCS " was successfully saved." at bounding box center [784, 422] width 425 height 17
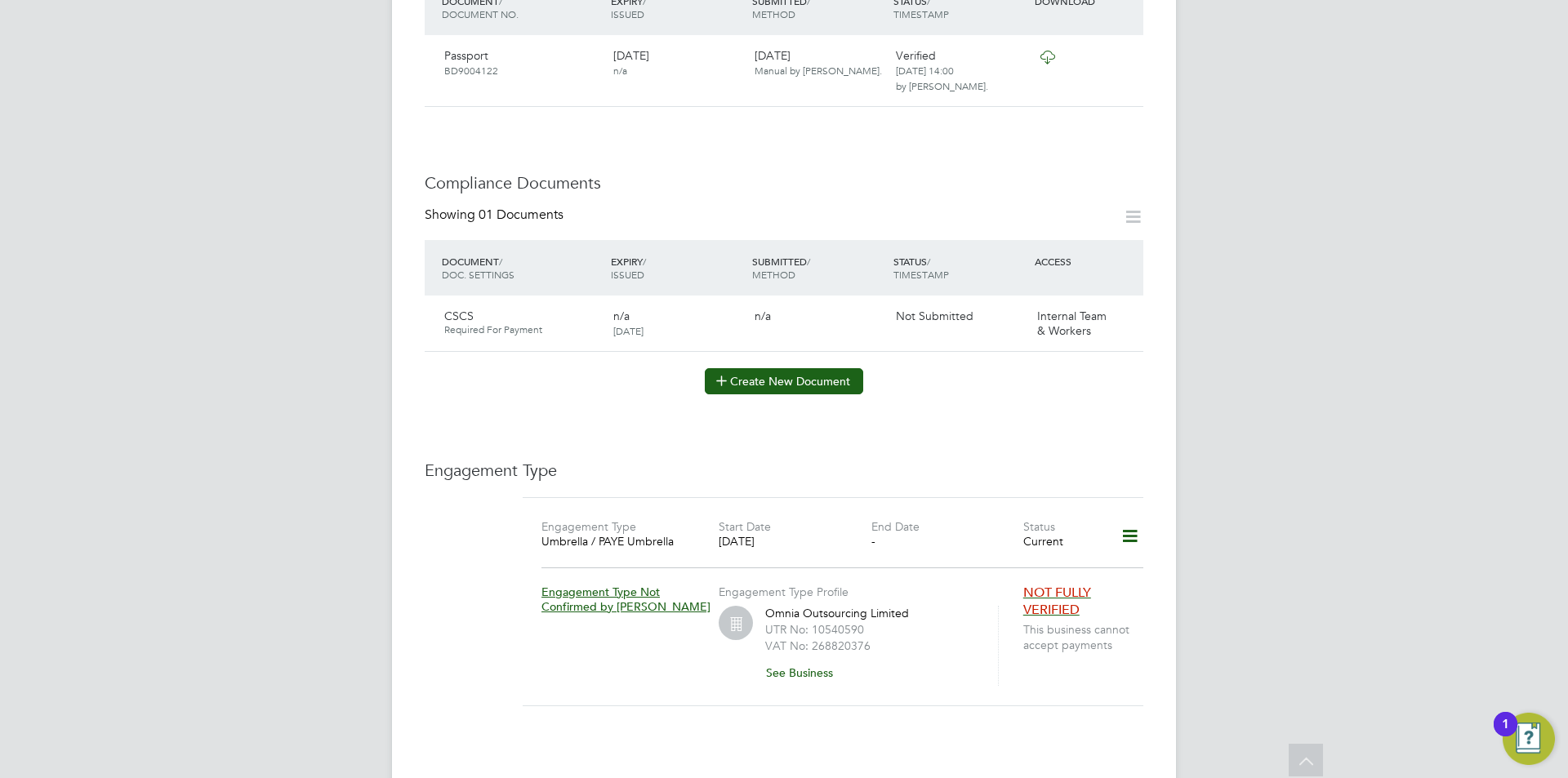
click at [781, 370] on button "Create New Document" at bounding box center [784, 381] width 158 height 26
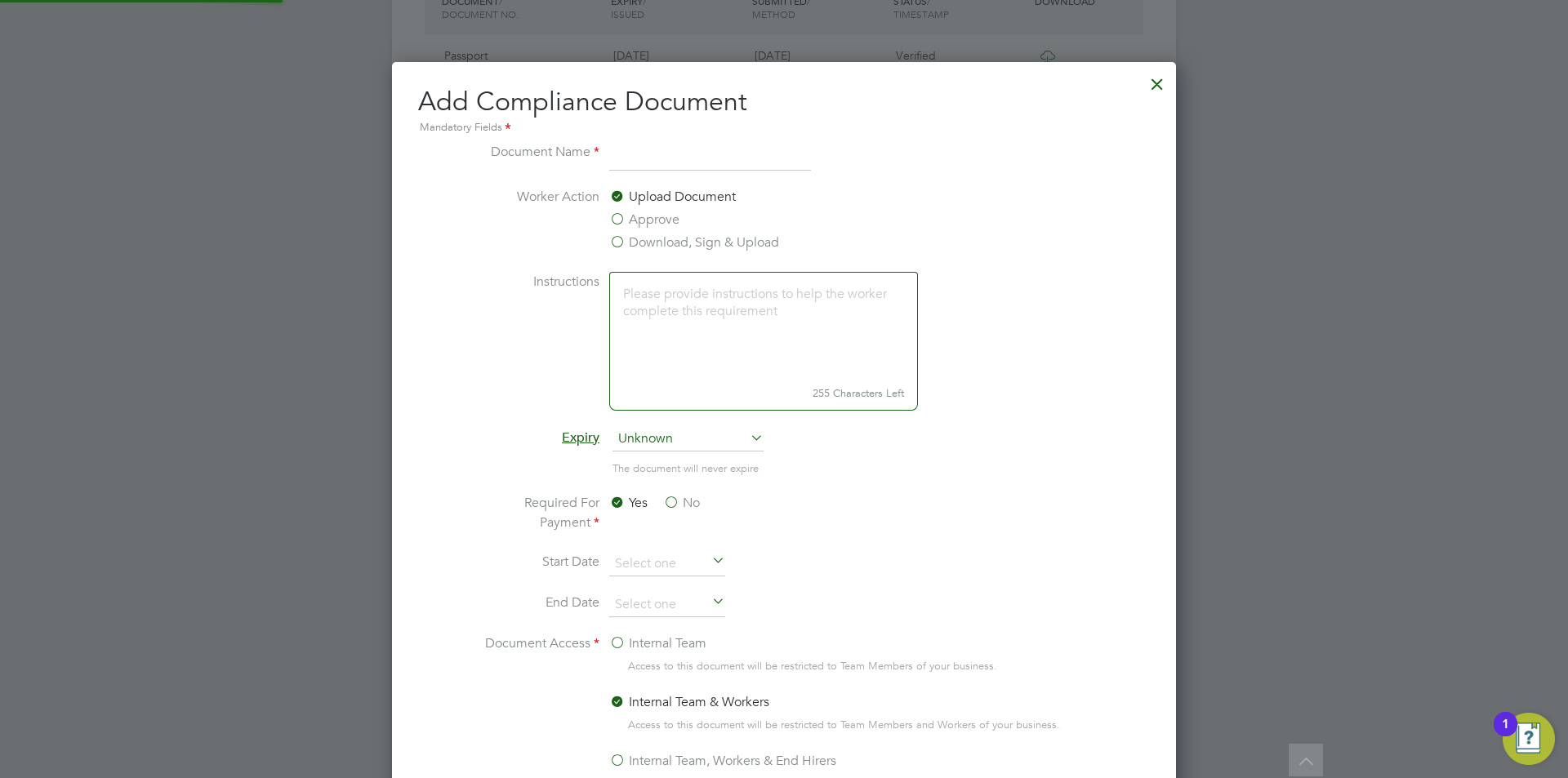
scroll to position [858, 784]
type input "TM Ticket"
click at [665, 215] on label "Approve" at bounding box center [645, 219] width 70 height 19
click at [0, 0] on input "Approve" at bounding box center [0, 0] width 0 height 0
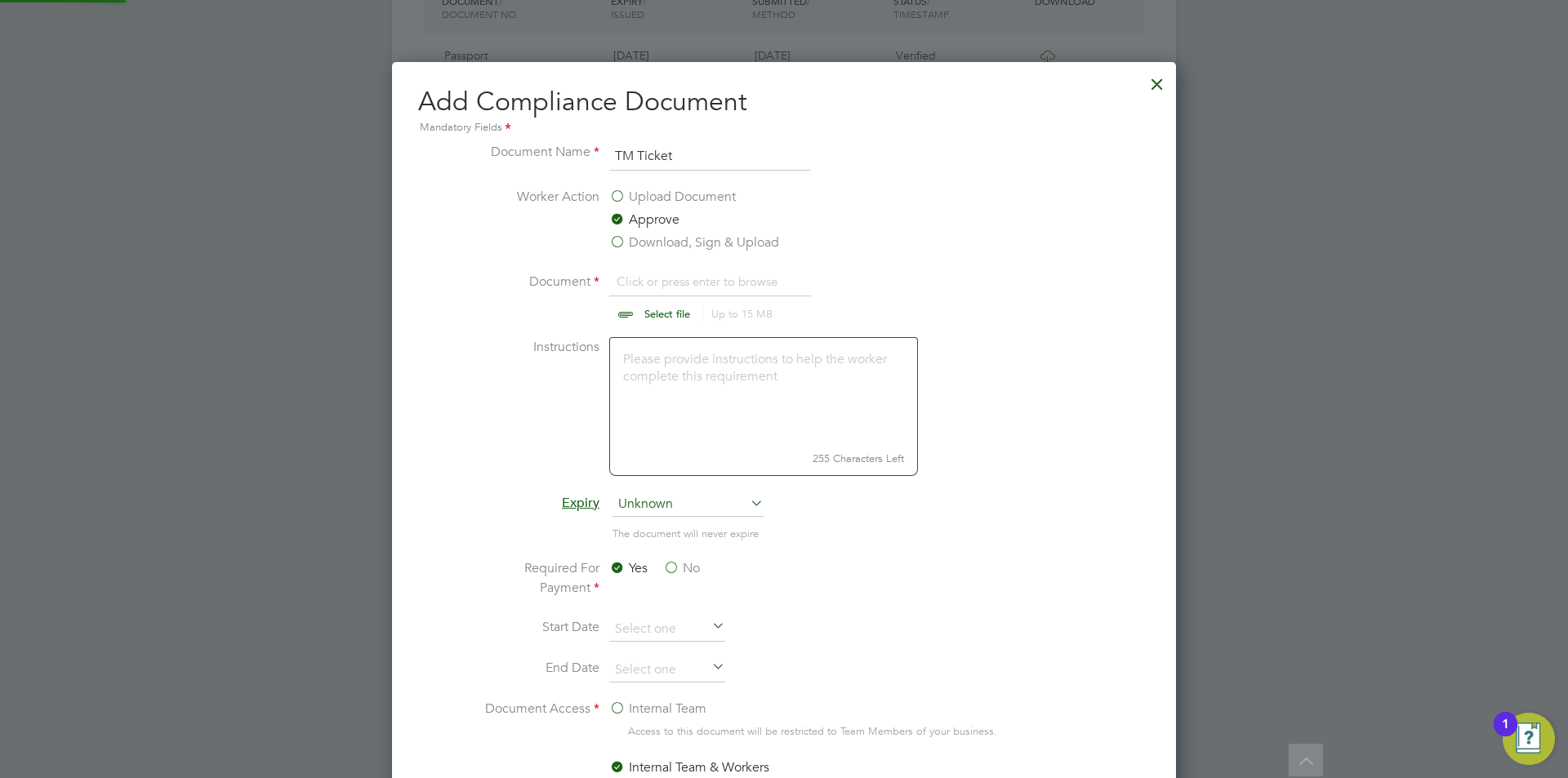
scroll to position [24, 203]
click at [679, 289] on input "file" at bounding box center [682, 296] width 256 height 49
type input "C:\fakepath\TMCertificate.jpeg"
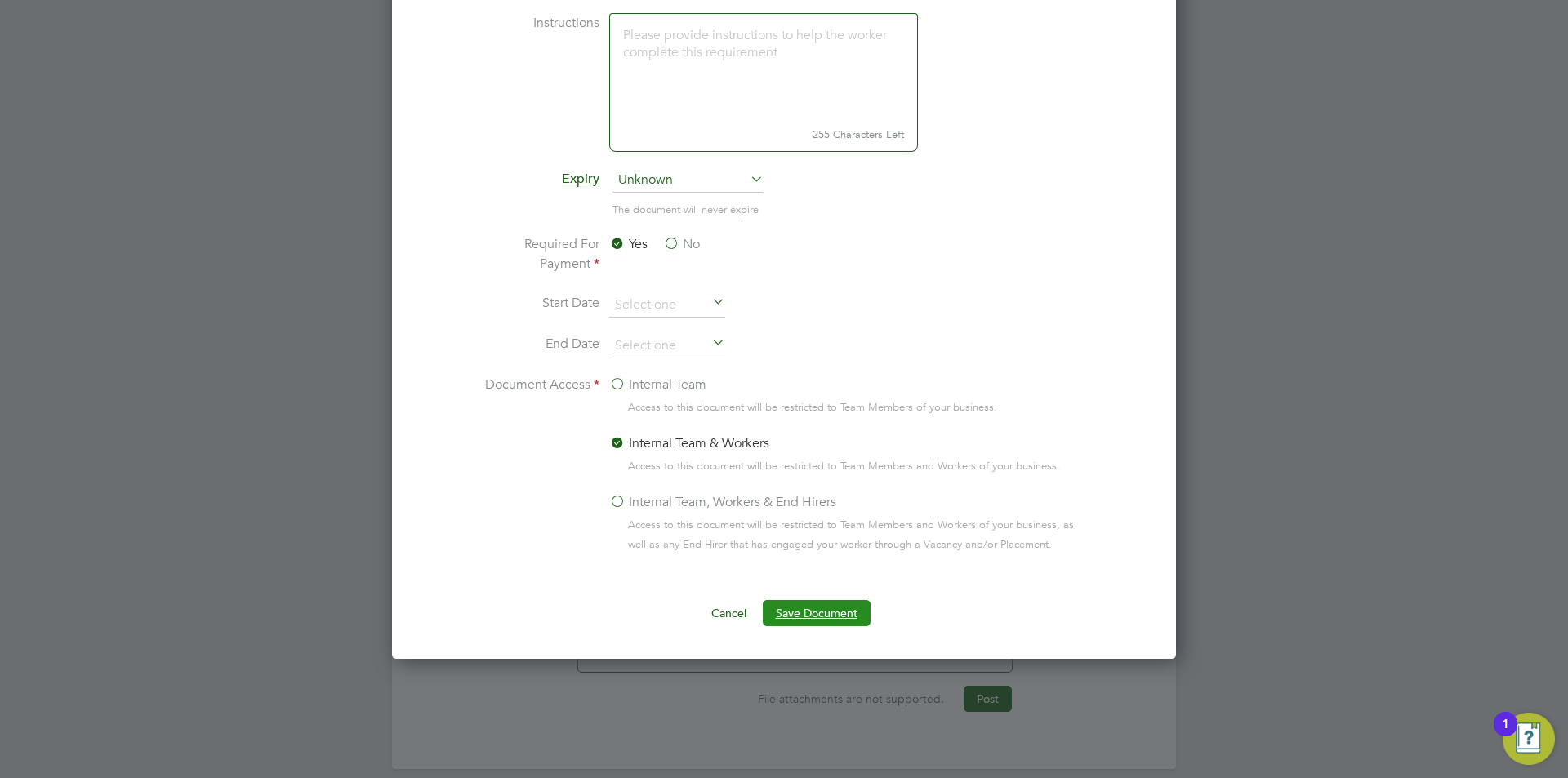
click at [835, 610] on button "Save Document" at bounding box center [816, 613] width 108 height 26
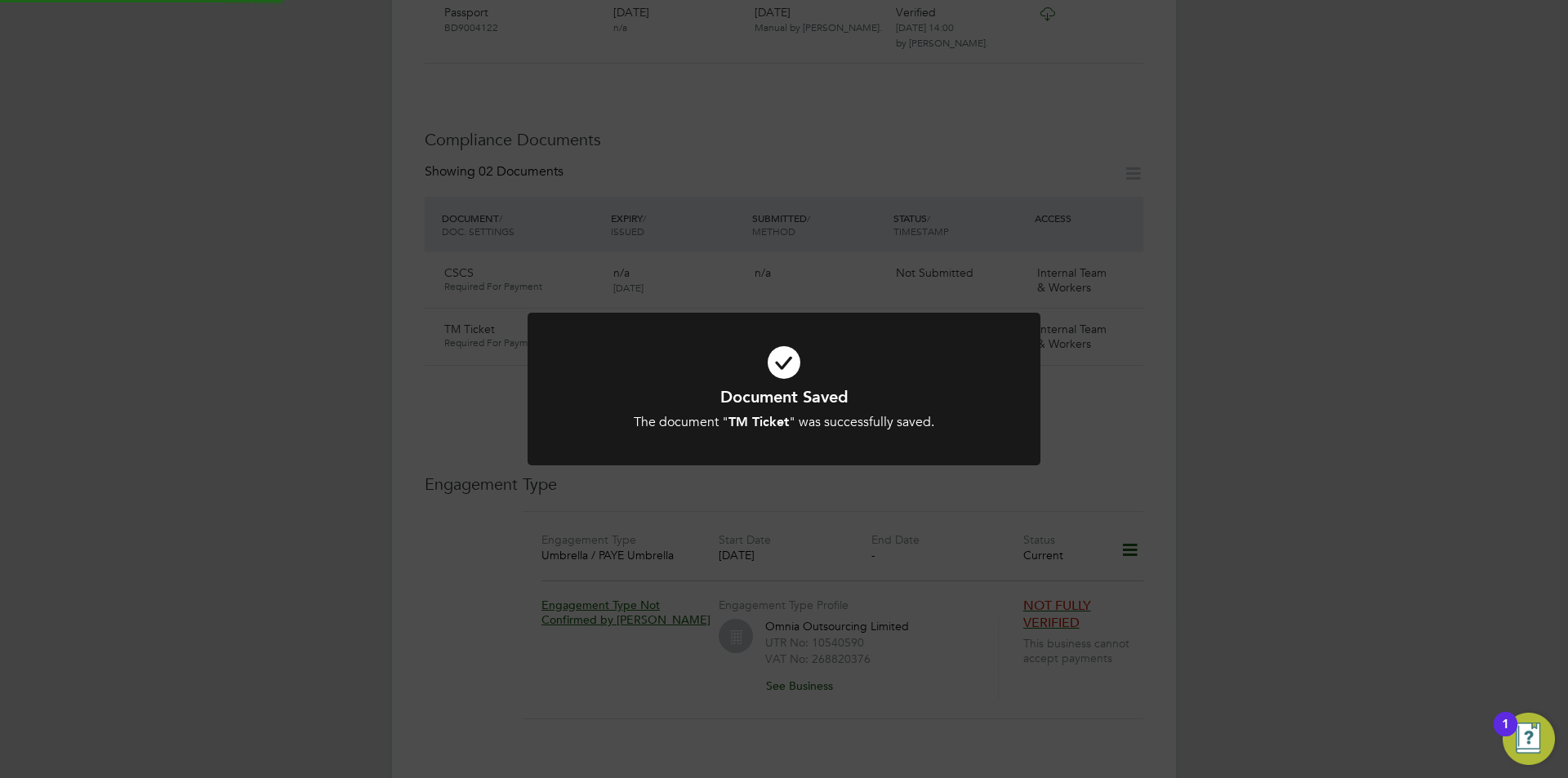
click at [1293, 473] on div "Document Saved The document " TM Ticket " was successfully saved. Cancel Okay" at bounding box center [784, 389] width 1568 height 778
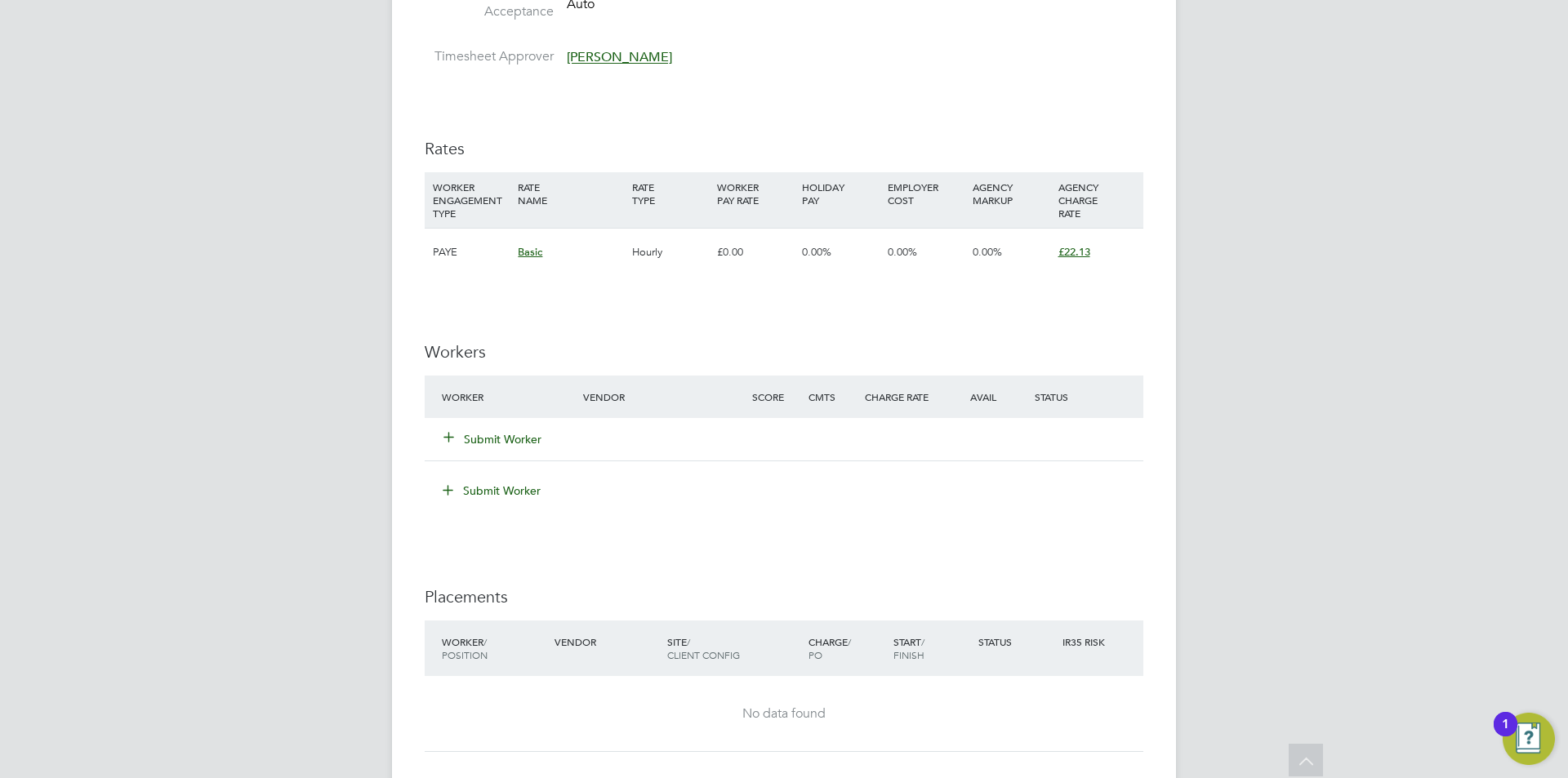
click at [501, 450] on div "Submit Worker" at bounding box center [522, 440] width 169 height 30
click at [503, 441] on button "Submit Worker" at bounding box center [493, 439] width 98 height 17
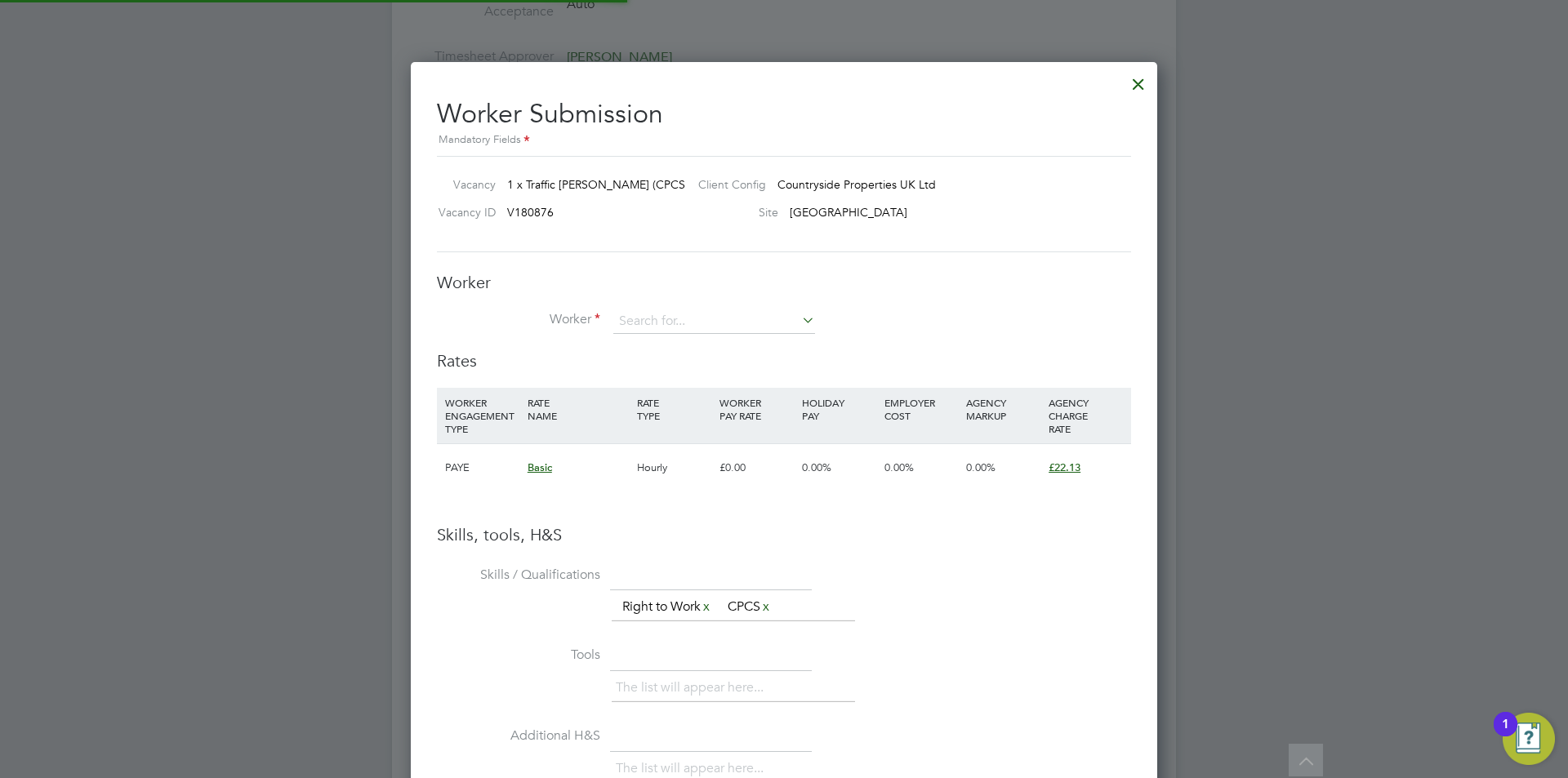
scroll to position [1051, 747]
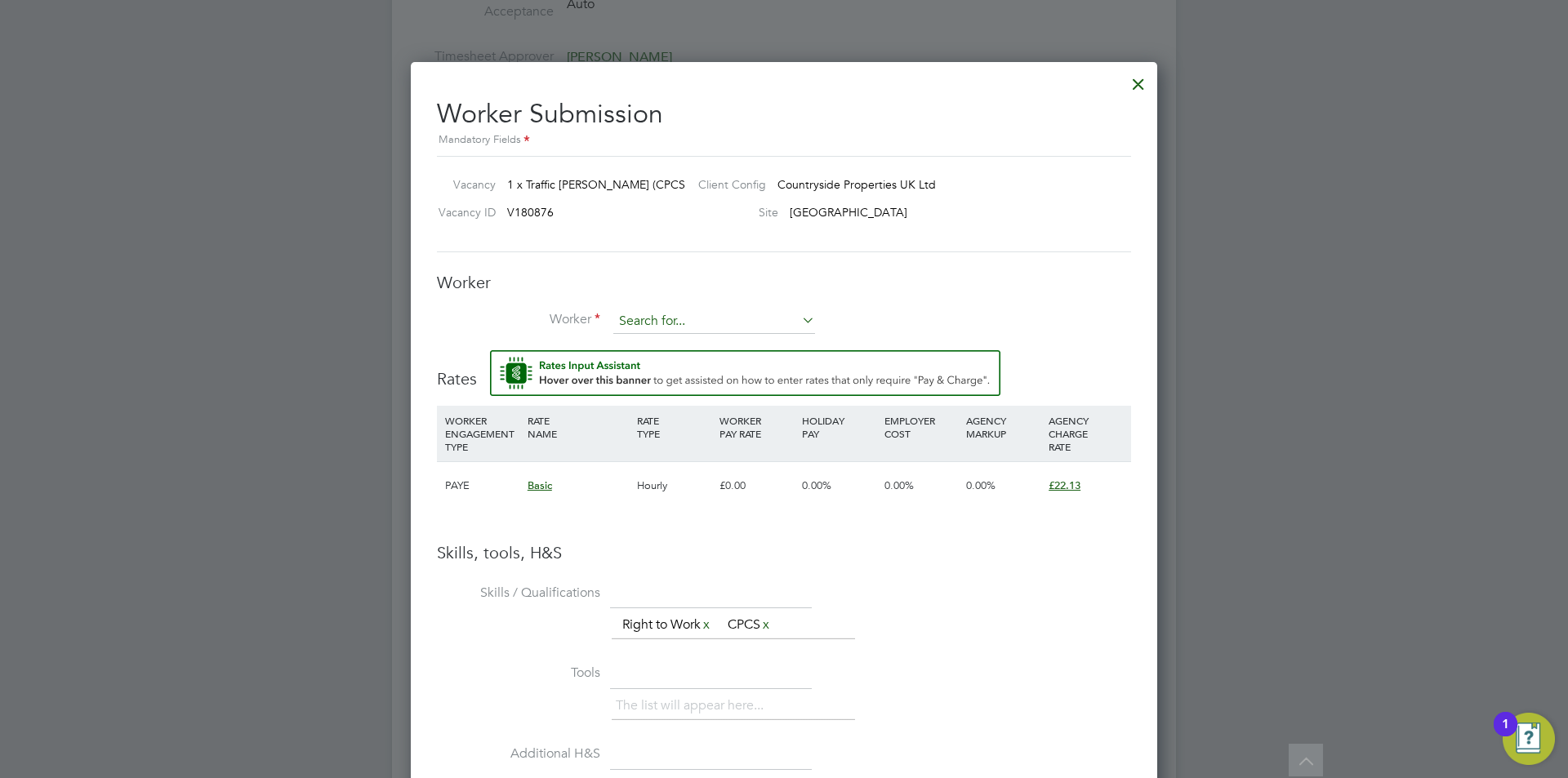
click at [737, 330] on input at bounding box center [714, 322] width 202 height 24
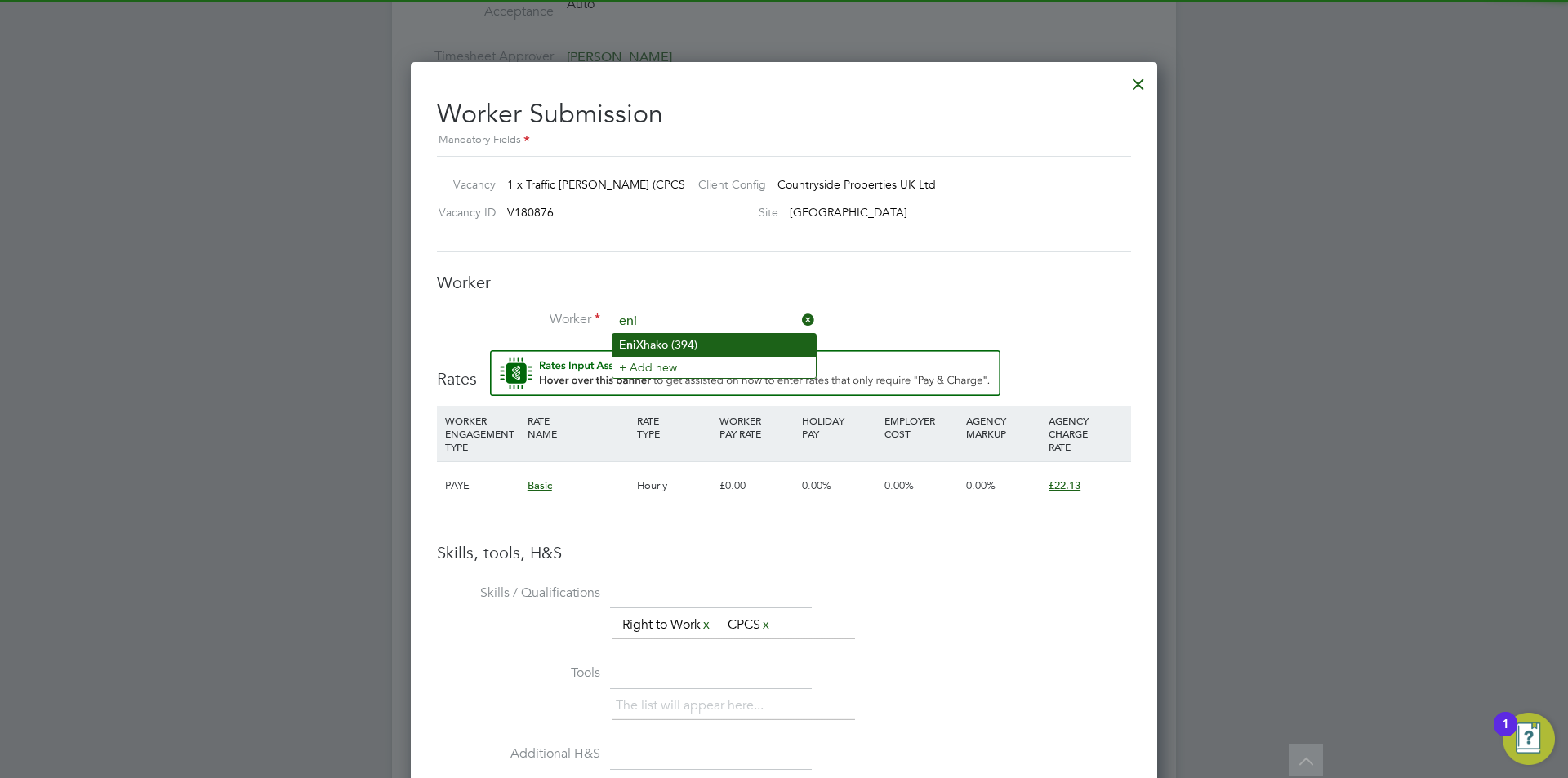
click at [721, 344] on li "Eni Xhako (394)" at bounding box center [714, 344] width 204 height 22
type input "Eni Xhako (394)"
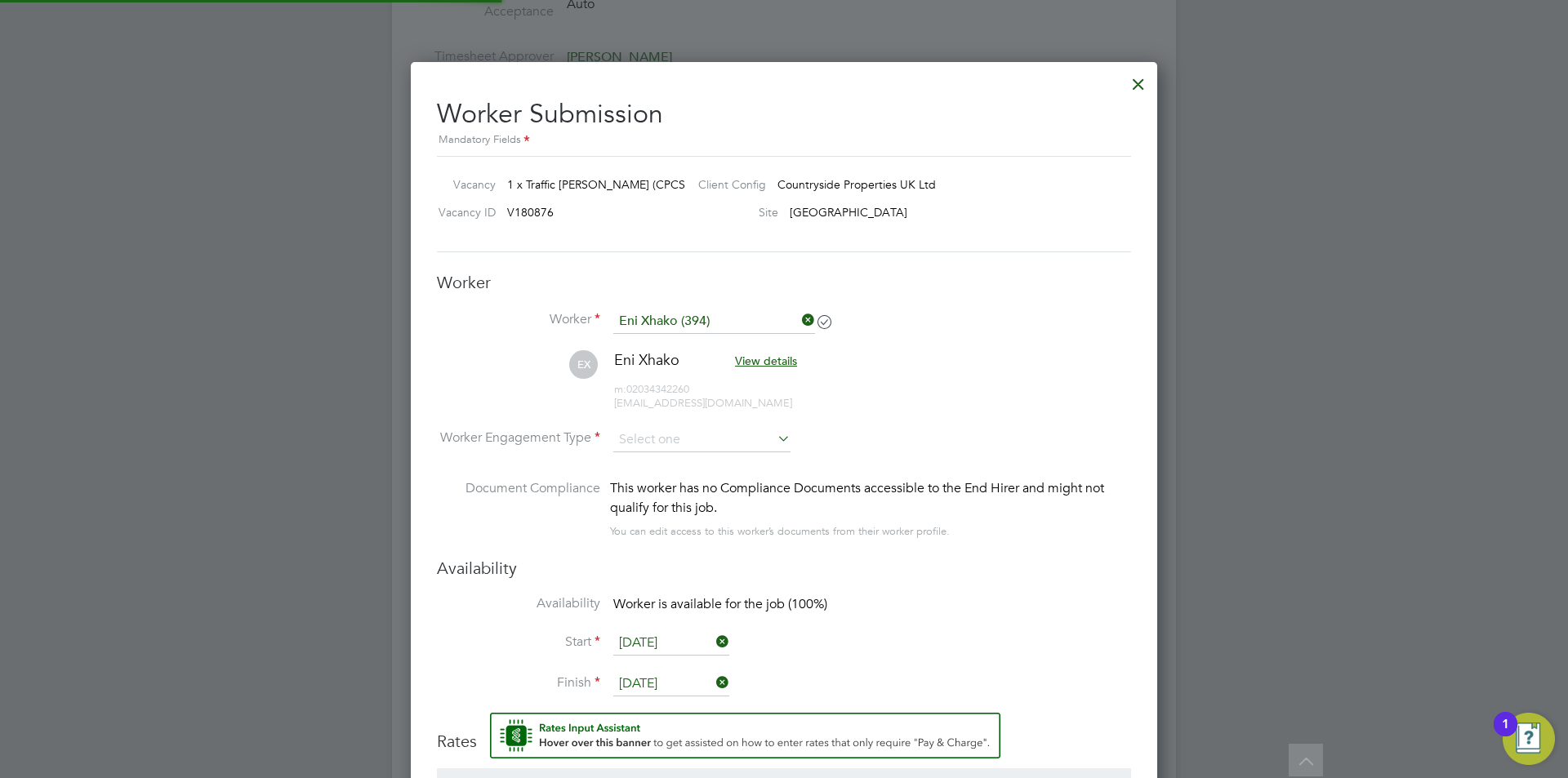
scroll to position [1413, 747]
click at [698, 446] on input at bounding box center [701, 440] width 178 height 24
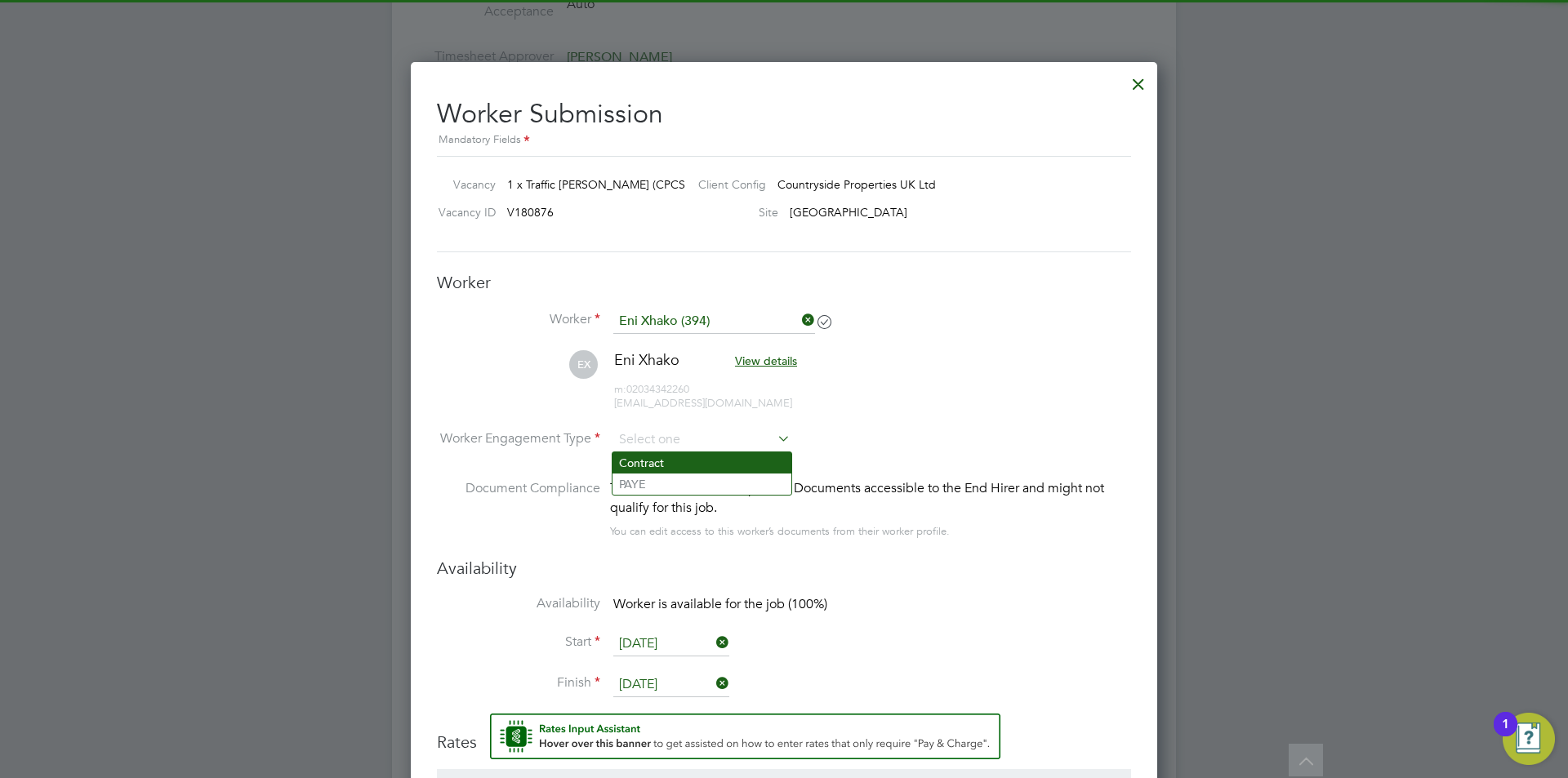
click at [686, 469] on li "Contract" at bounding box center [701, 462] width 179 height 21
type input "Contract"
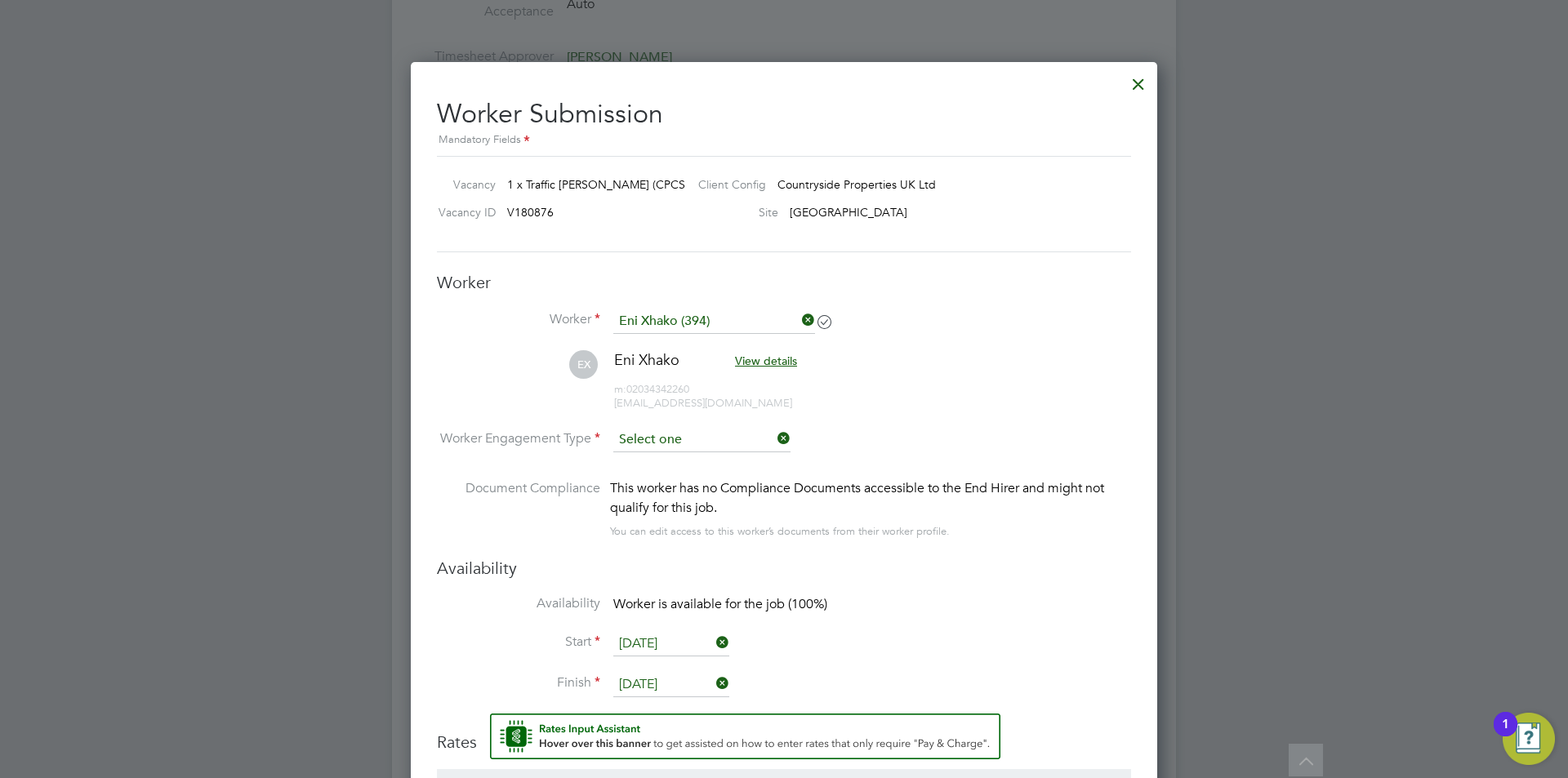
click at [700, 440] on input at bounding box center [701, 440] width 178 height 24
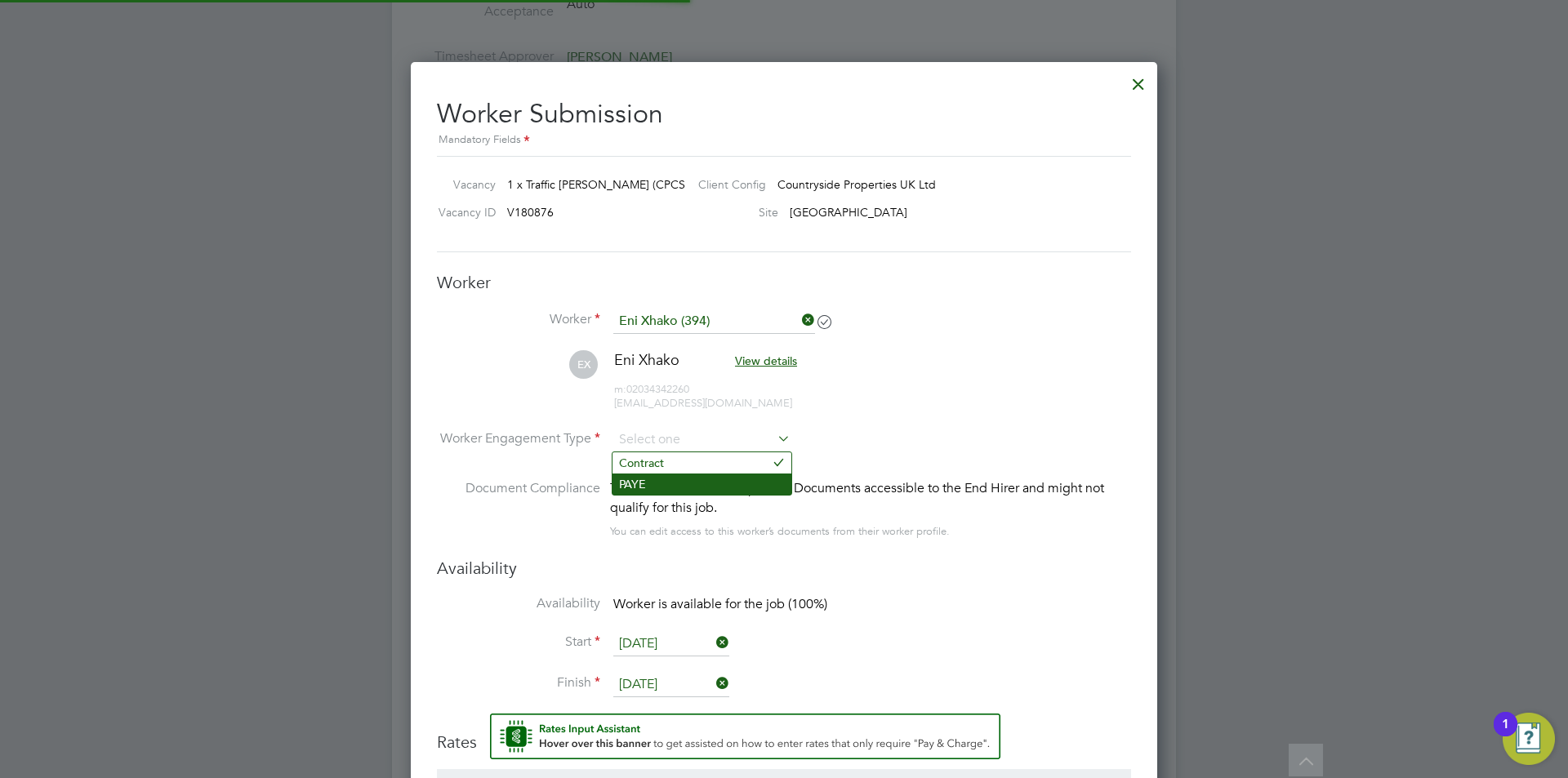
click at [695, 488] on li "PAYE" at bounding box center [701, 484] width 179 height 21
type input "PAYE"
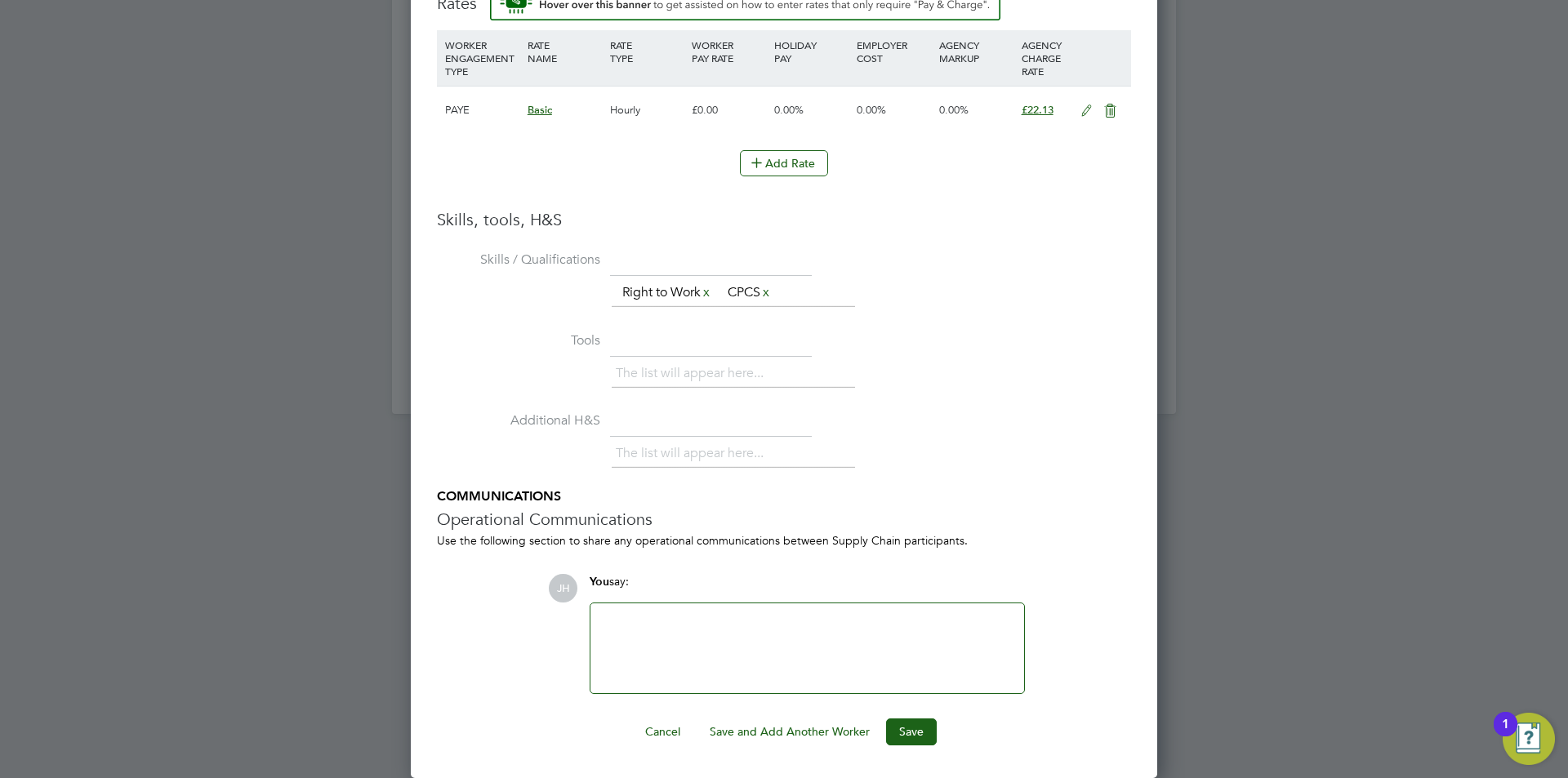
click at [908, 713] on ng-form "Worker Worker Eni Xhako (394) EX Eni Xhako View details m: 02034342260 enixahko…" at bounding box center [784, 139] width 694 height 1212
click at [909, 723] on button "Save" at bounding box center [911, 732] width 51 height 26
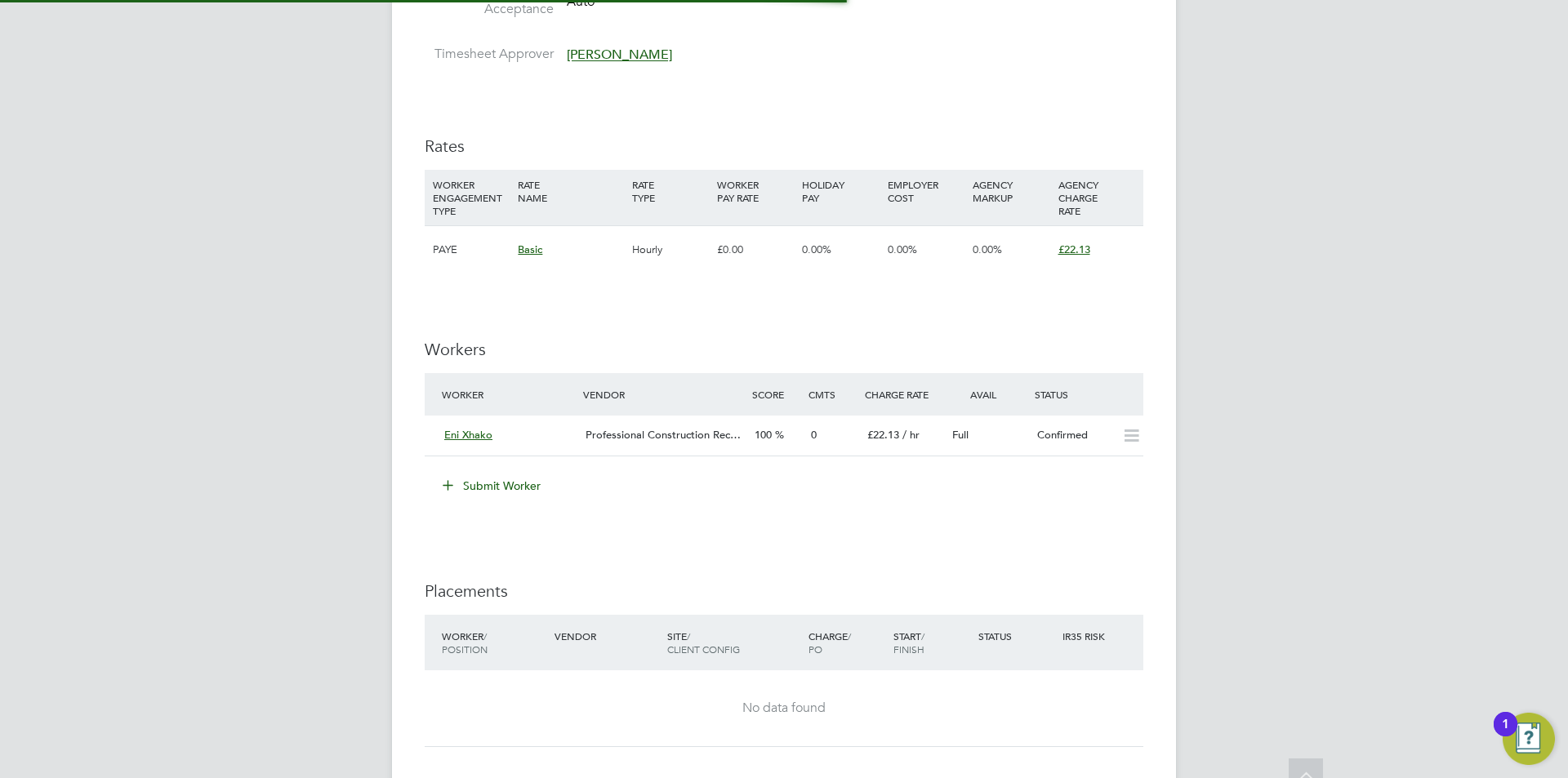
click at [1321, 462] on div "JH Jess Hogan Notifications 20 Applications: Network Team Members Businesses Si…" at bounding box center [784, 95] width 1568 height 2155
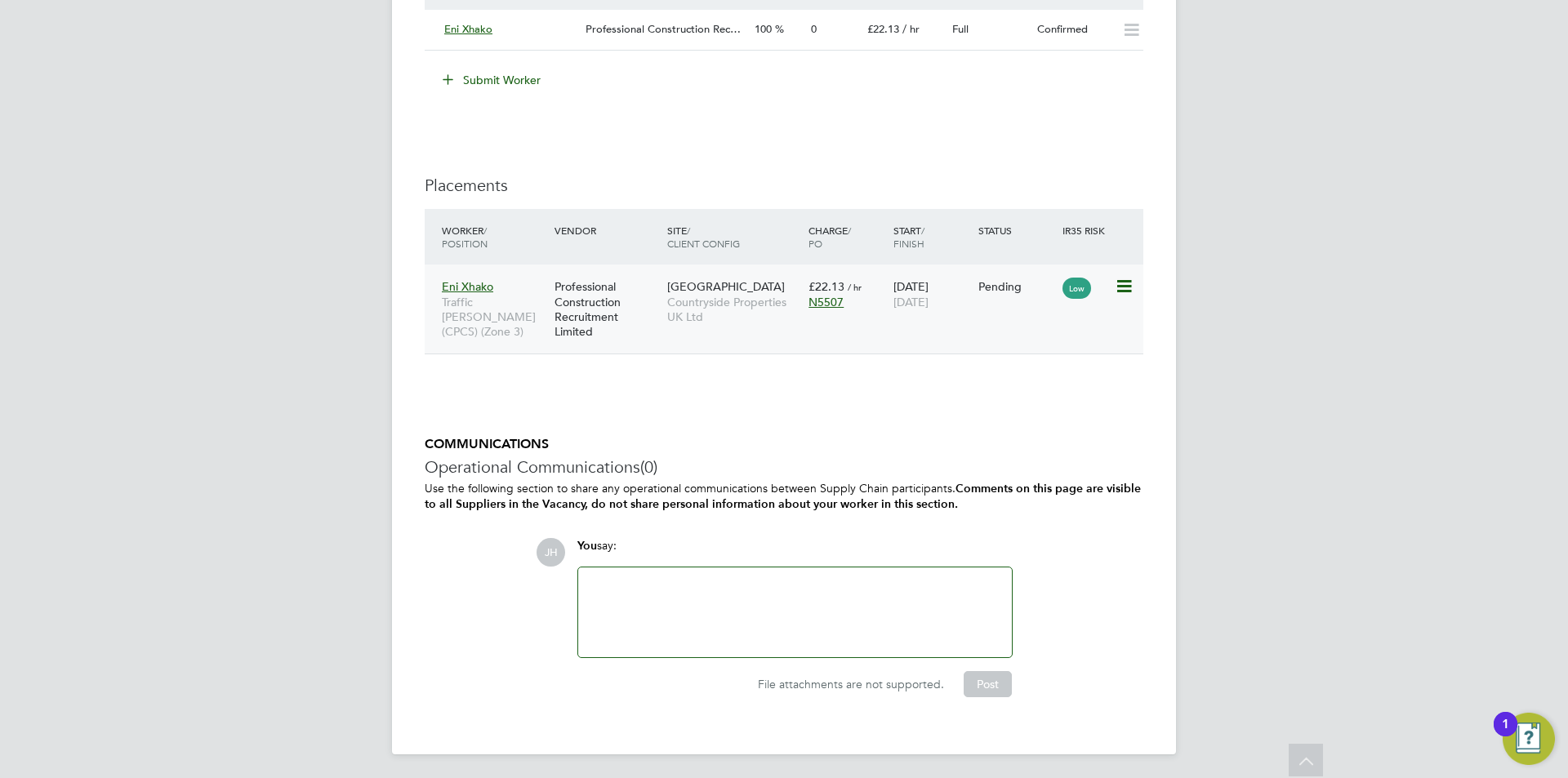
click at [1120, 289] on icon at bounding box center [1123, 287] width 17 height 19
click at [1076, 390] on li "Start" at bounding box center [1074, 387] width 116 height 23
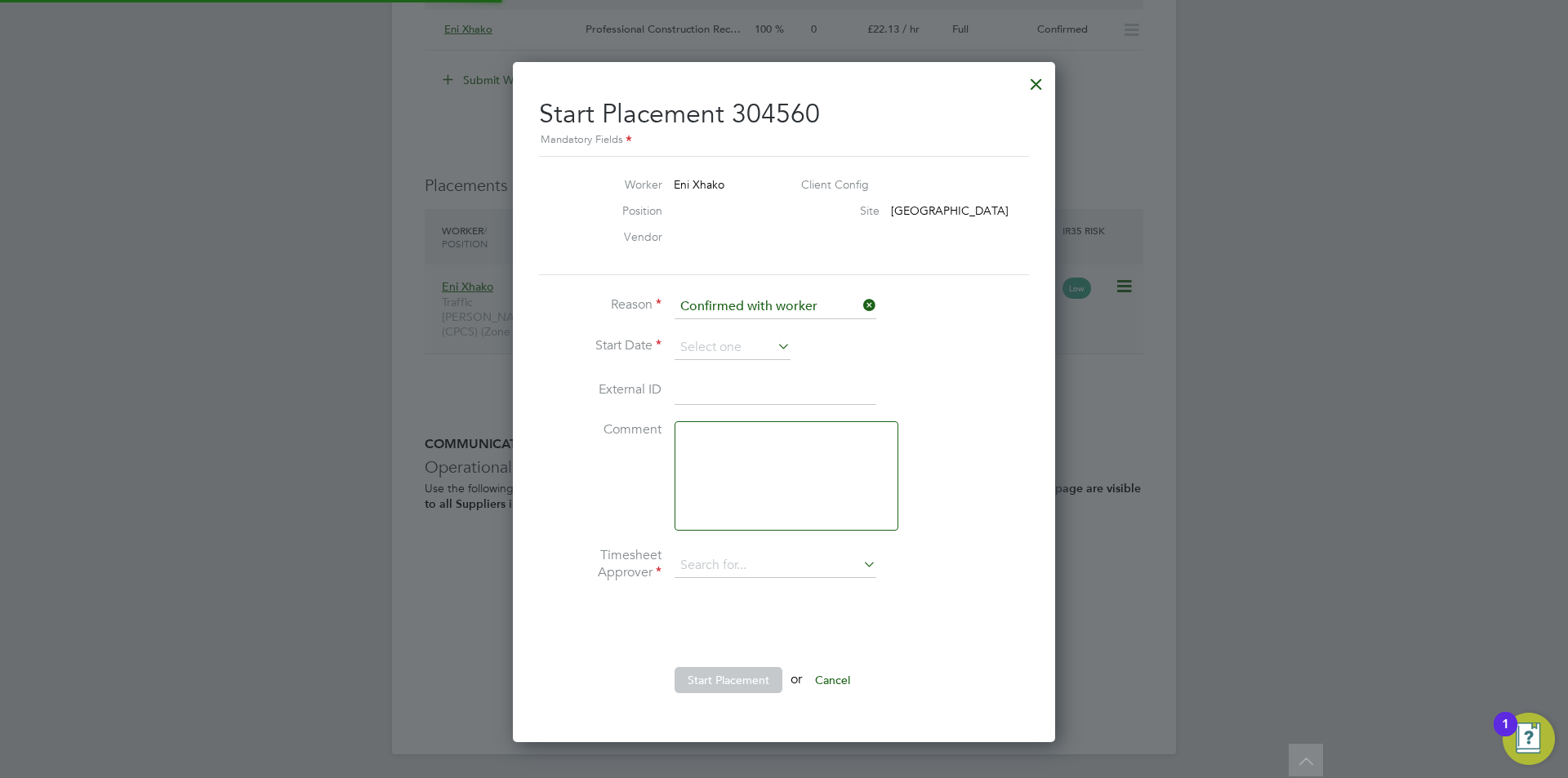
type input "[PERSON_NAME]"
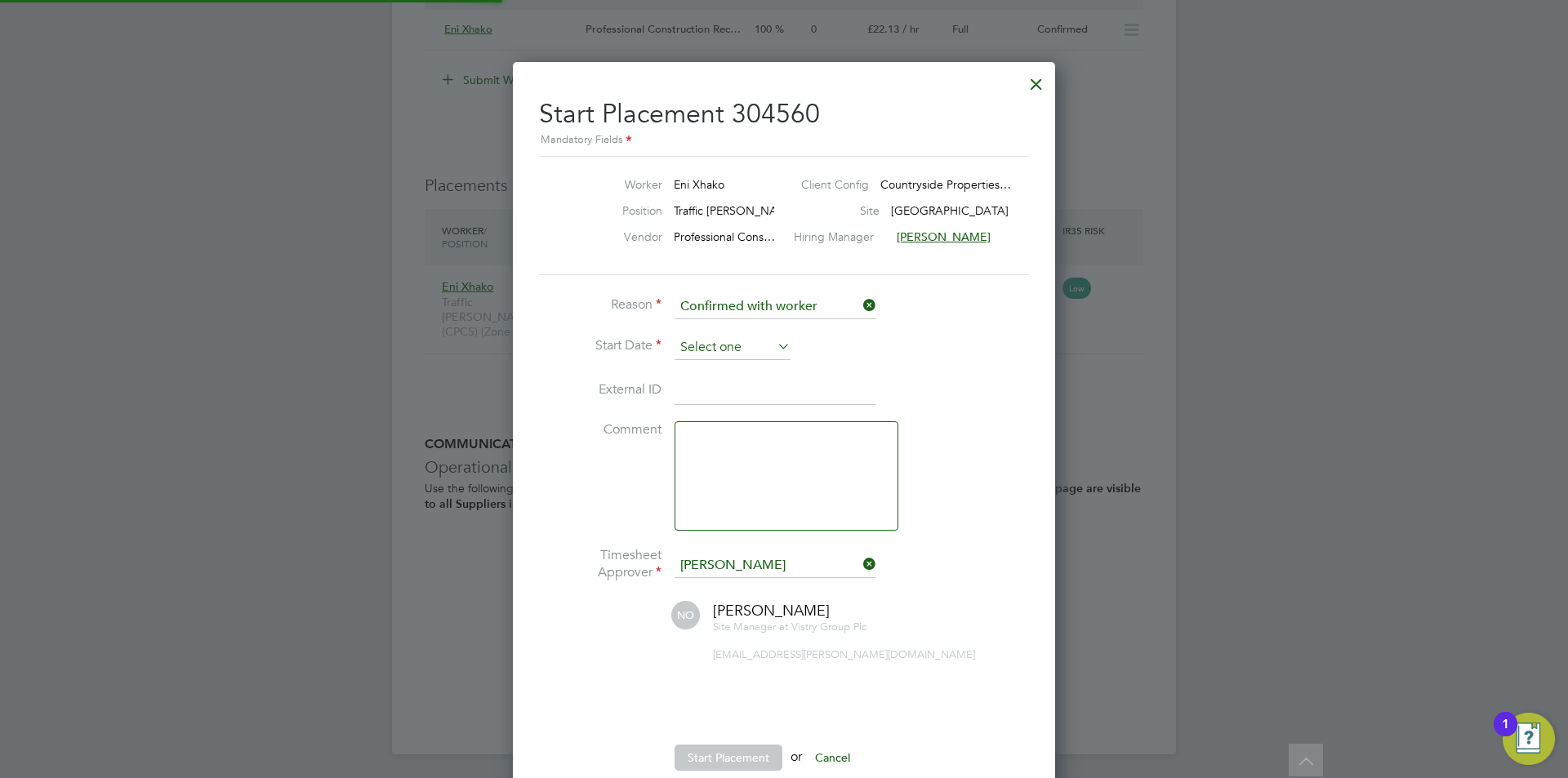
click at [680, 353] on input at bounding box center [732, 348] width 116 height 24
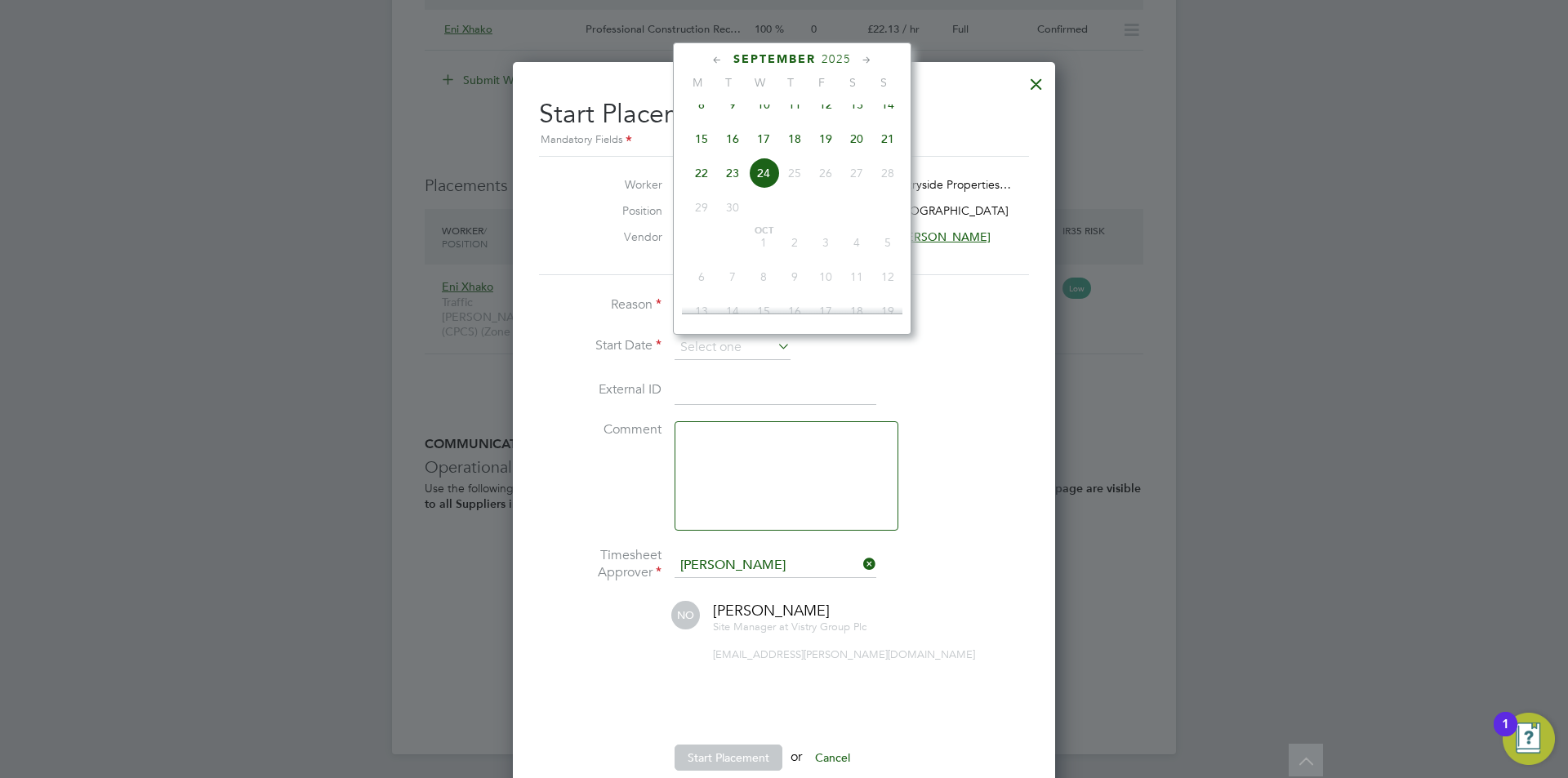
click at [702, 187] on span "22" at bounding box center [700, 172] width 31 height 31
type input "22 Sep 2025"
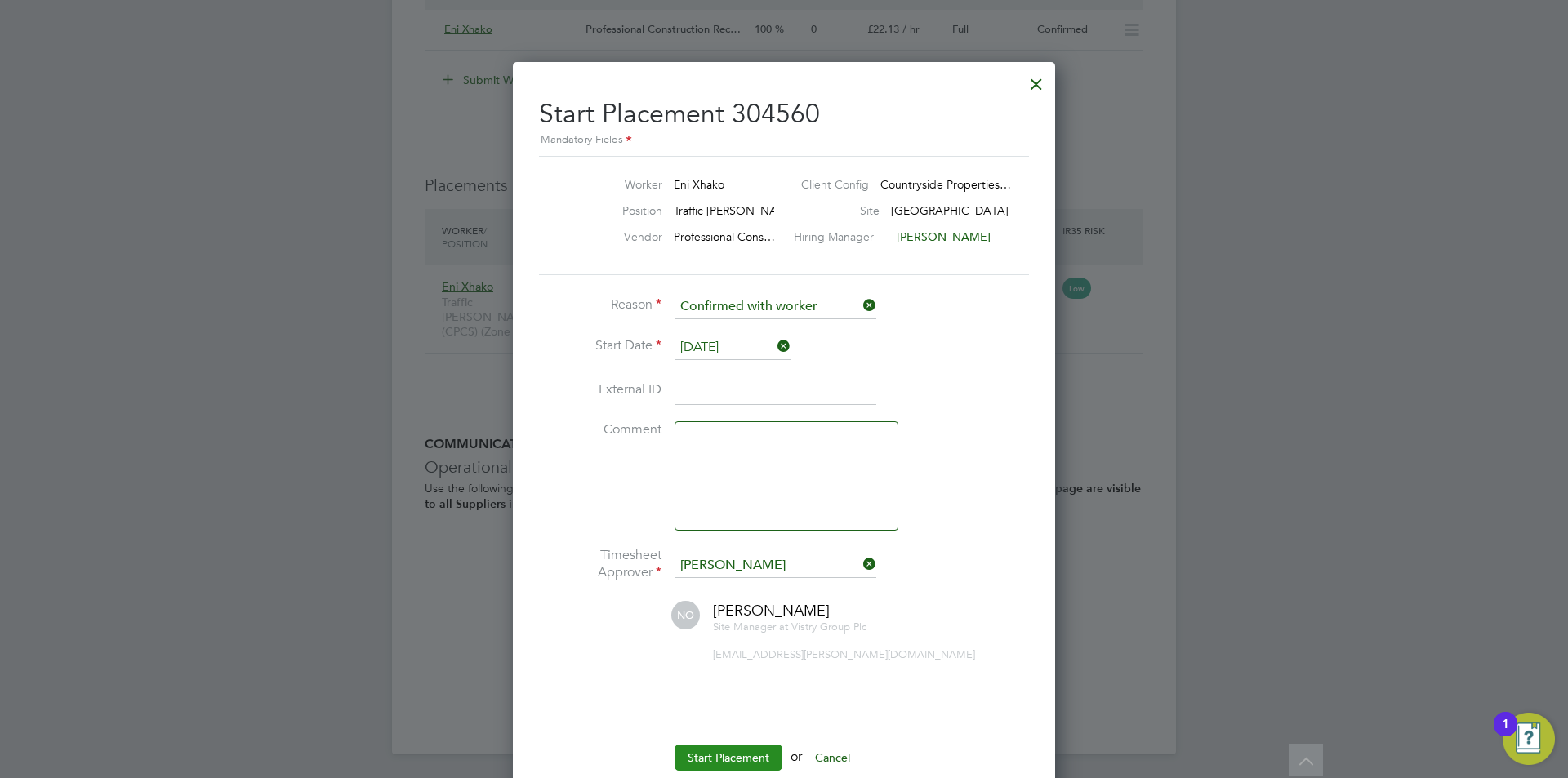
click at [719, 755] on button "Start Placement" at bounding box center [728, 758] width 108 height 26
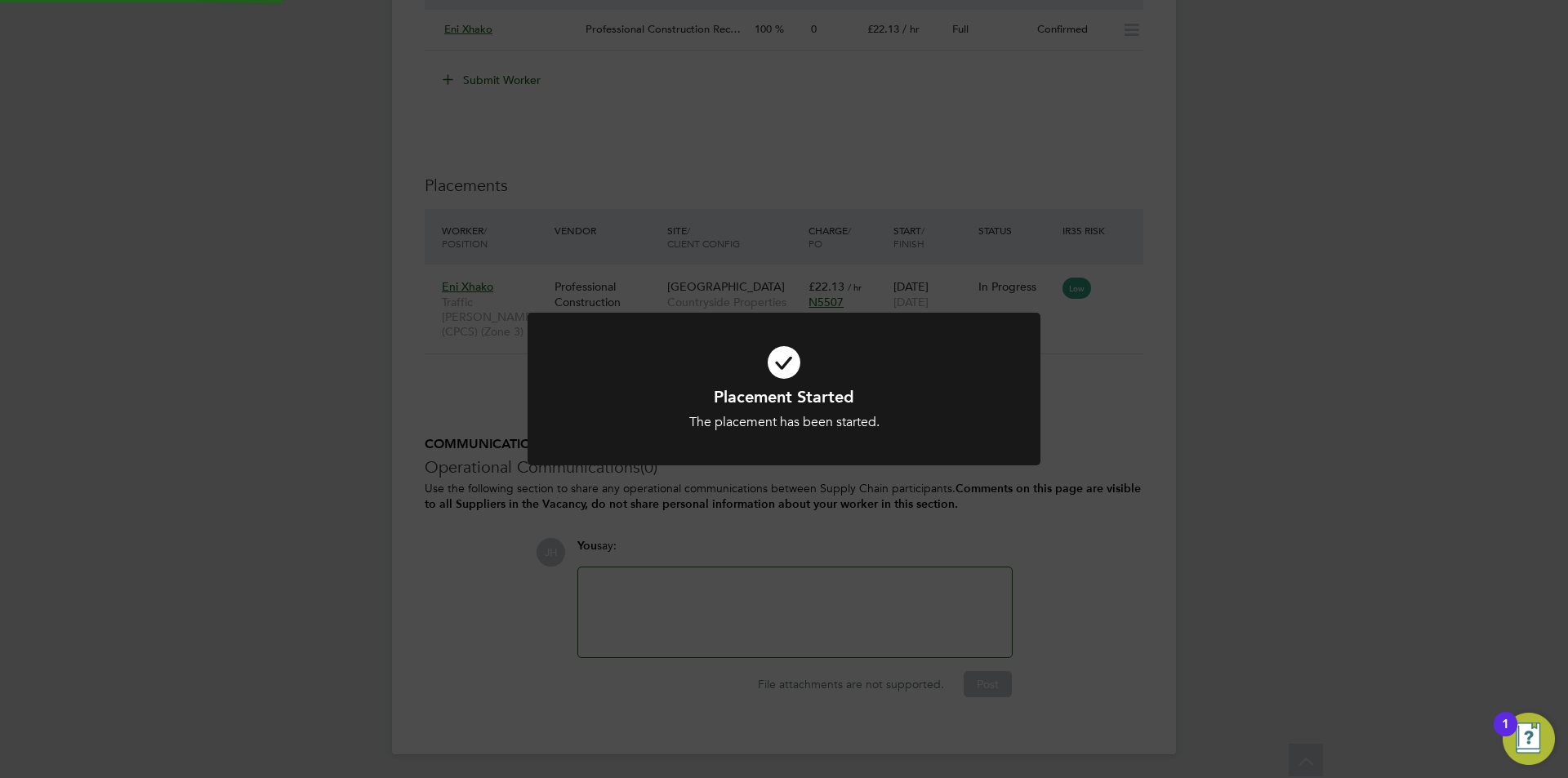
click at [1264, 394] on div "Placement Started The placement has been started. Cancel Okay" at bounding box center [784, 389] width 1568 height 778
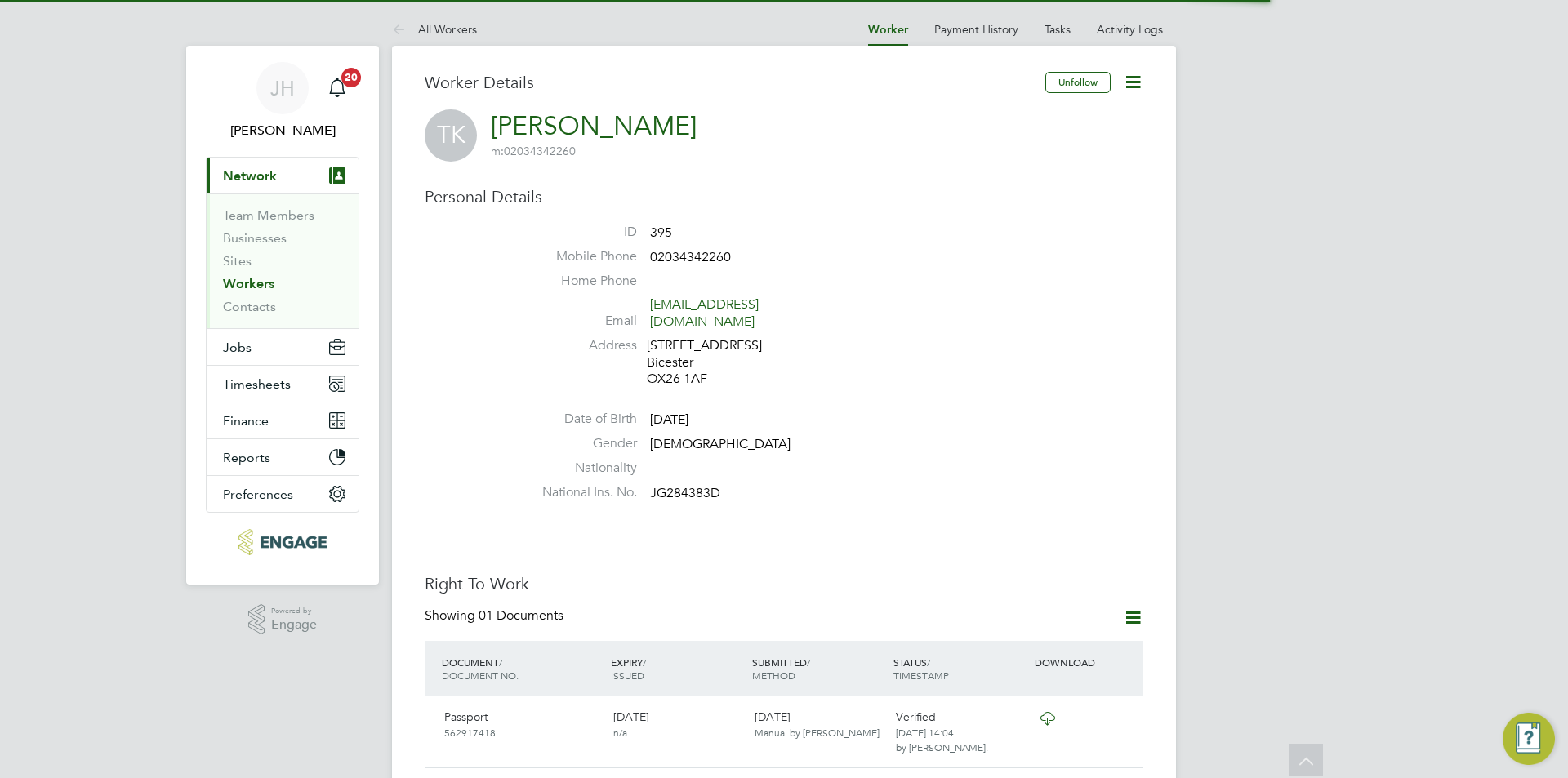
scroll to position [1005, 0]
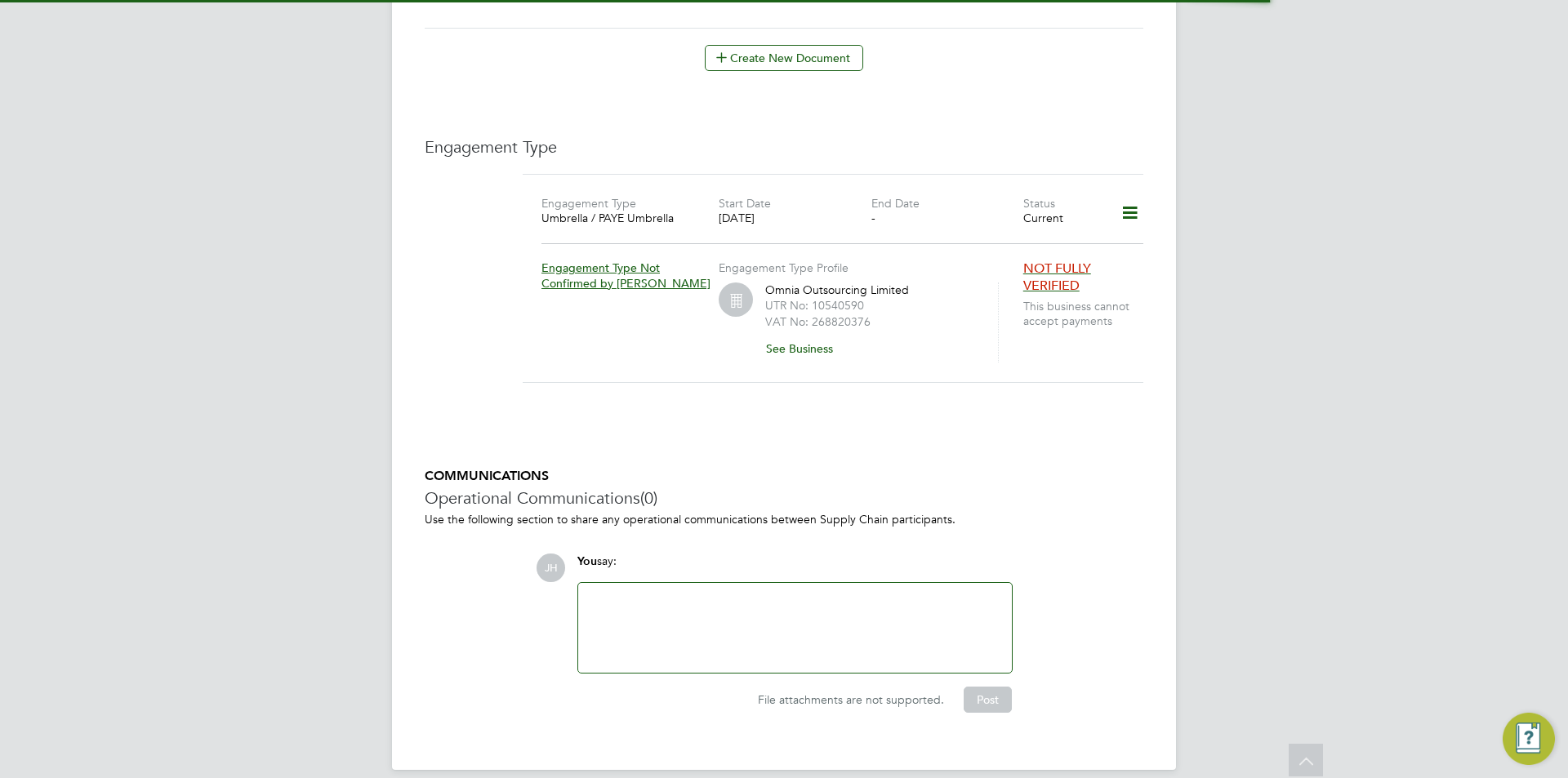
click at [753, 593] on div at bounding box center [794, 628] width 414 height 70
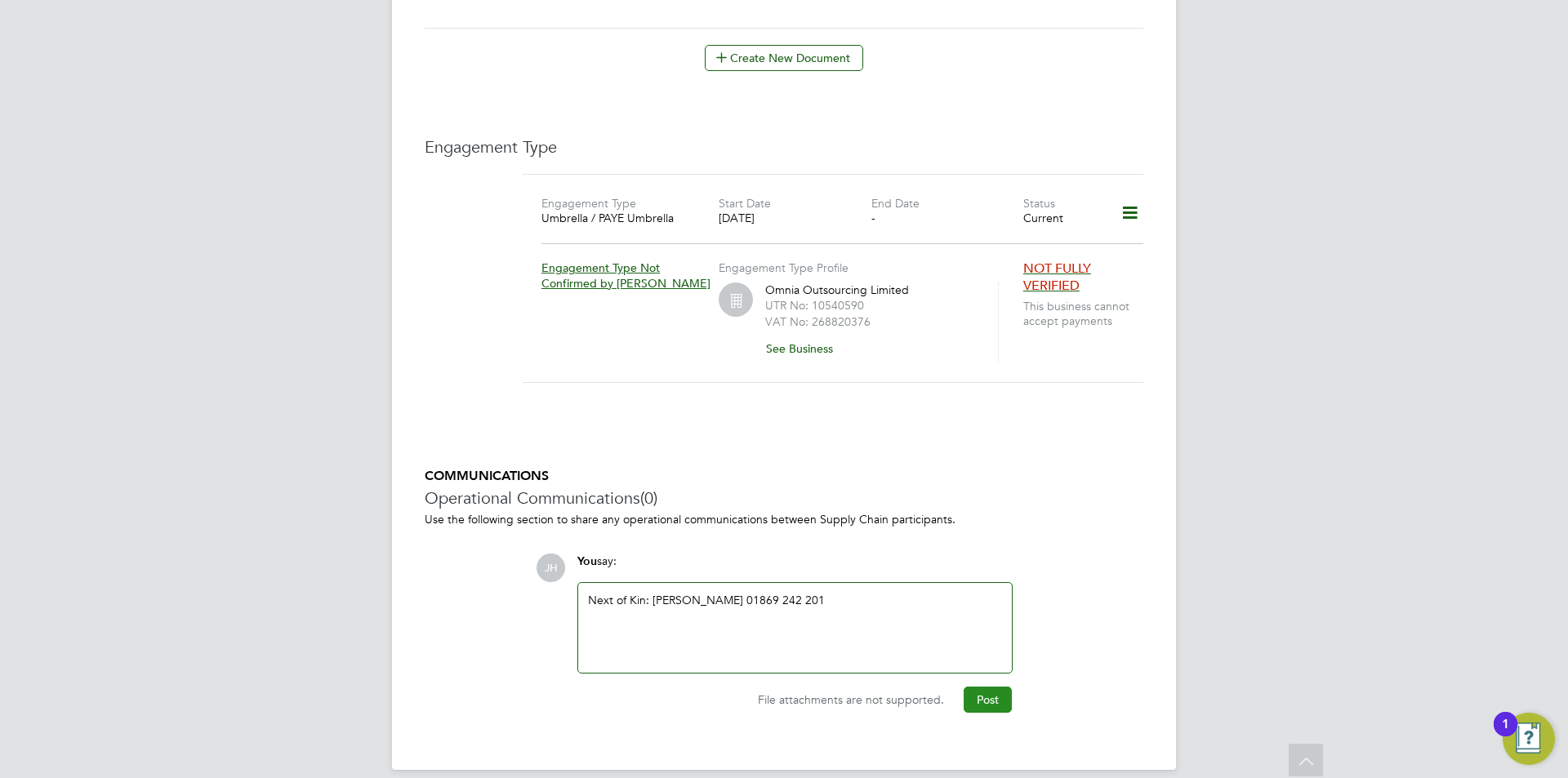
click at [996, 686] on button "Post" at bounding box center [987, 699] width 48 height 26
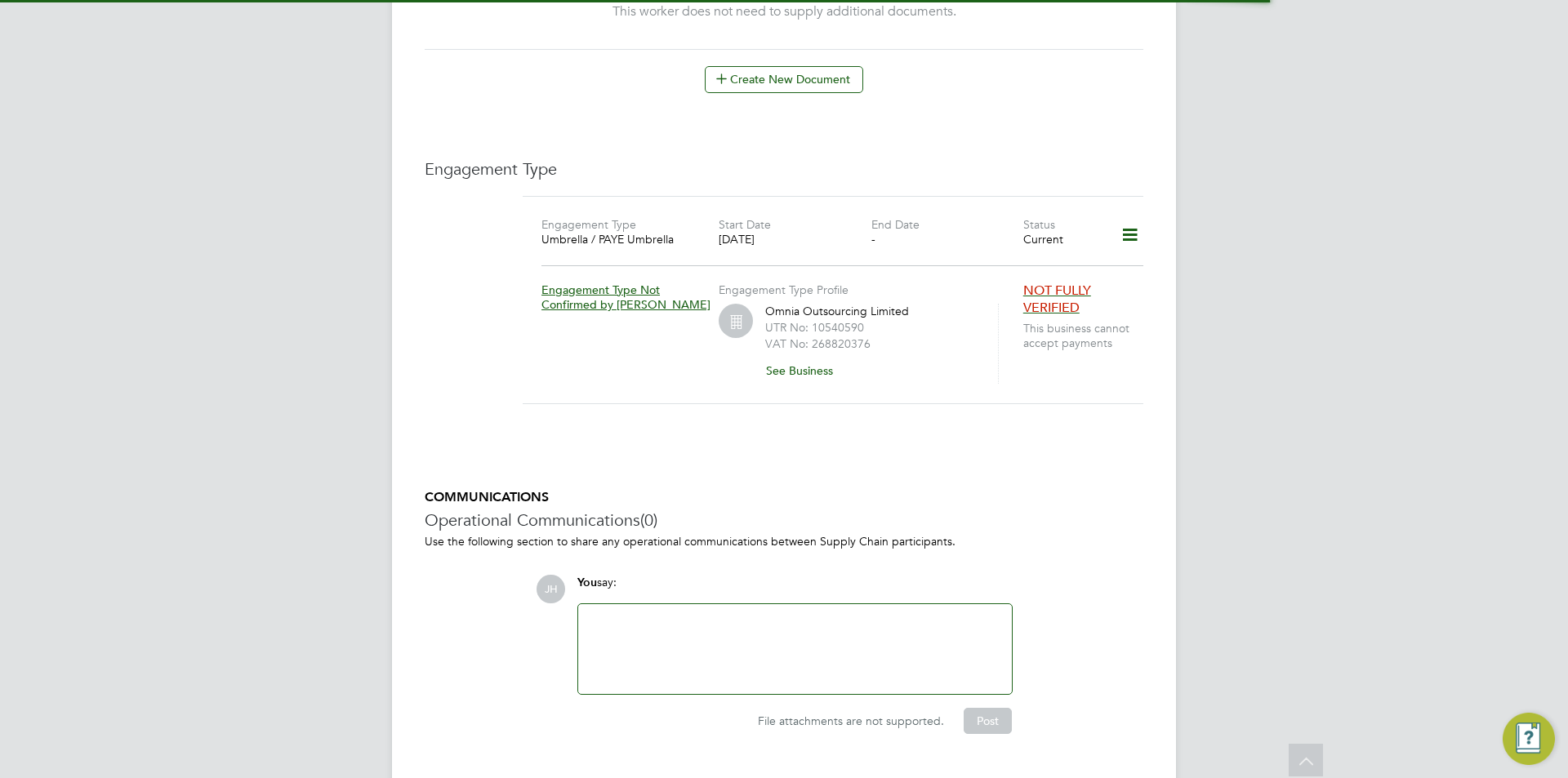
scroll to position [1022, 0]
click at [791, 609] on div at bounding box center [794, 644] width 414 height 70
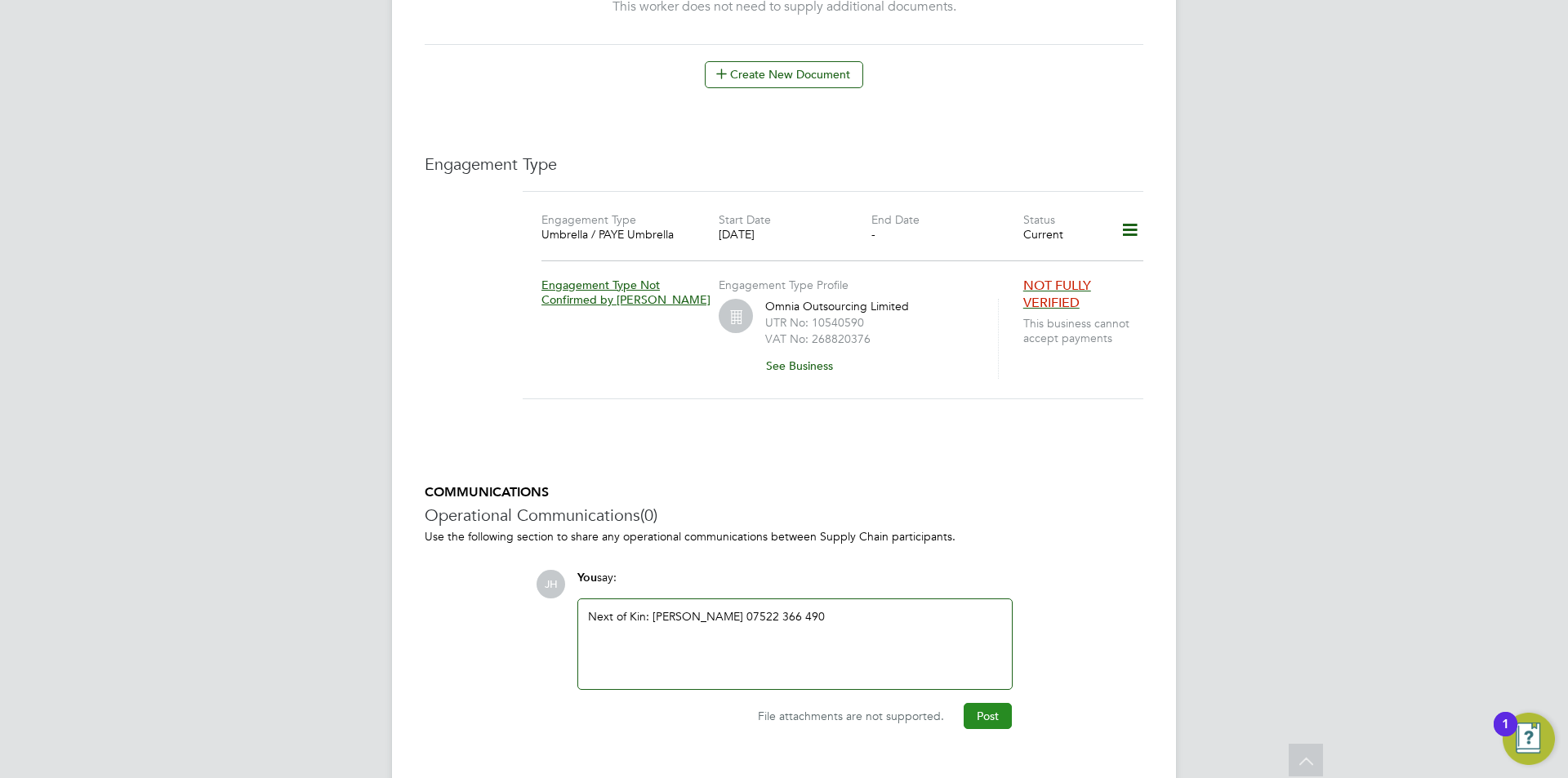
click at [996, 703] on button "Post" at bounding box center [987, 716] width 48 height 26
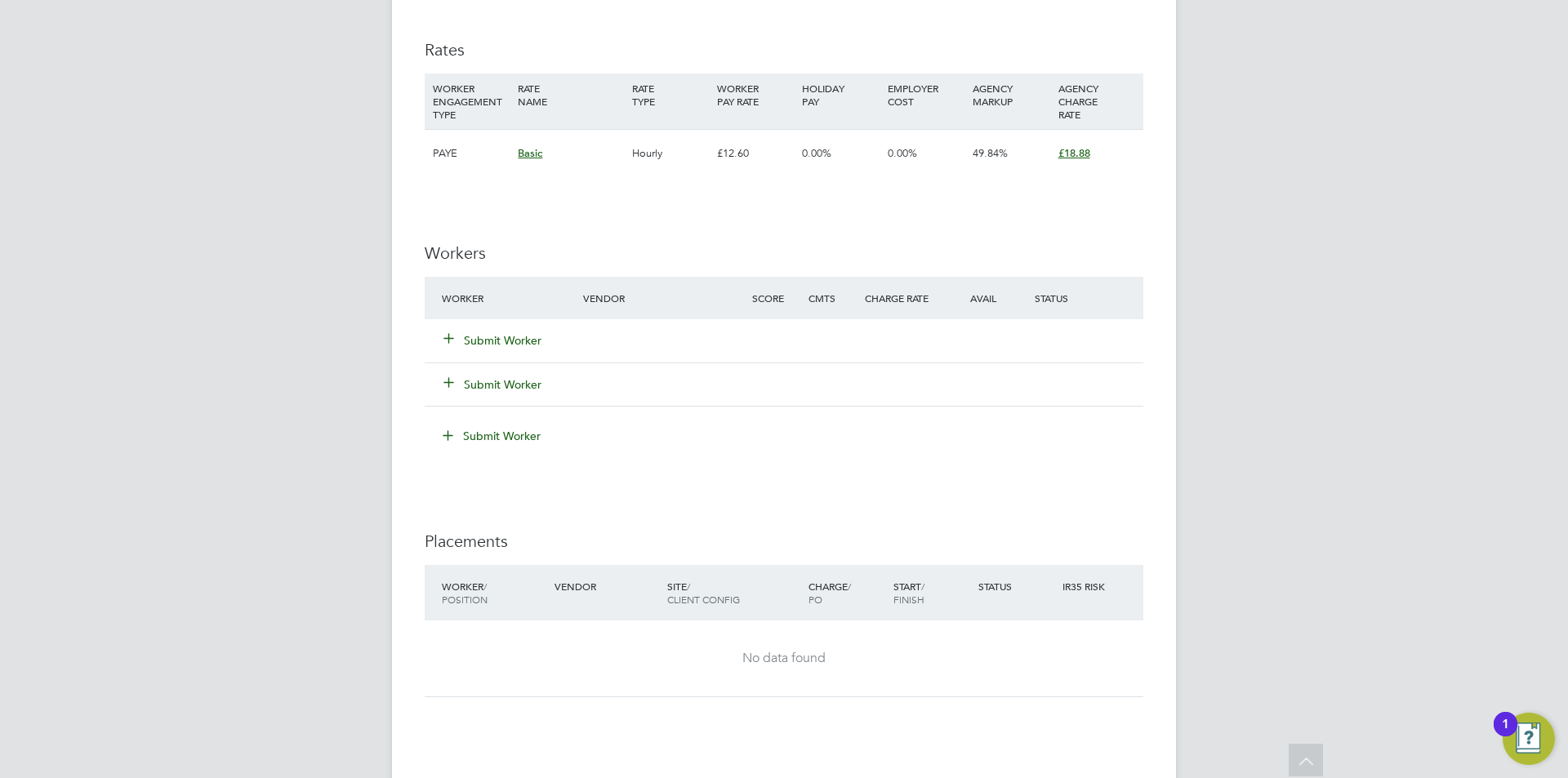
click at [525, 342] on button "Submit Worker" at bounding box center [493, 340] width 98 height 17
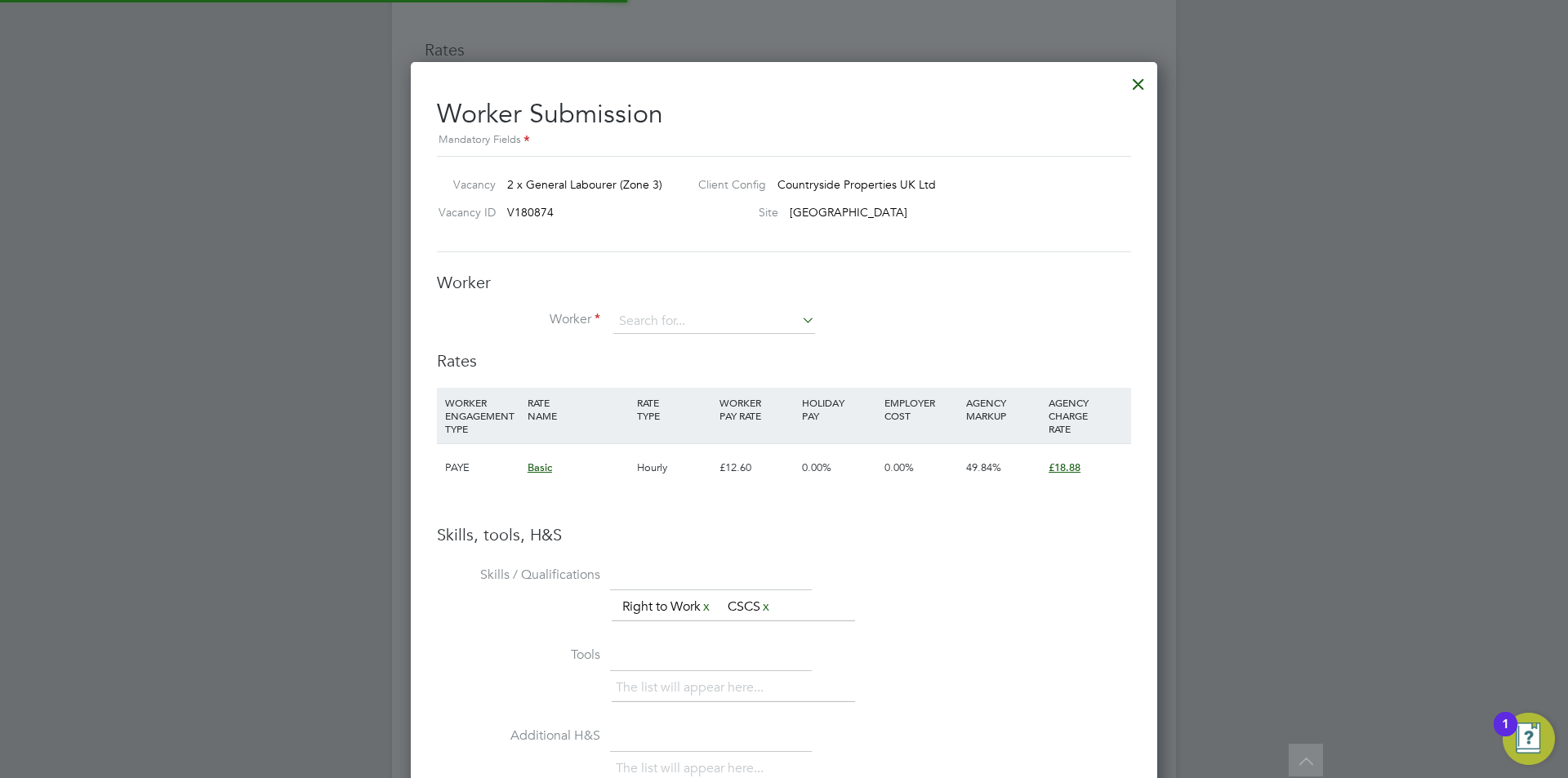
scroll to position [1032, 747]
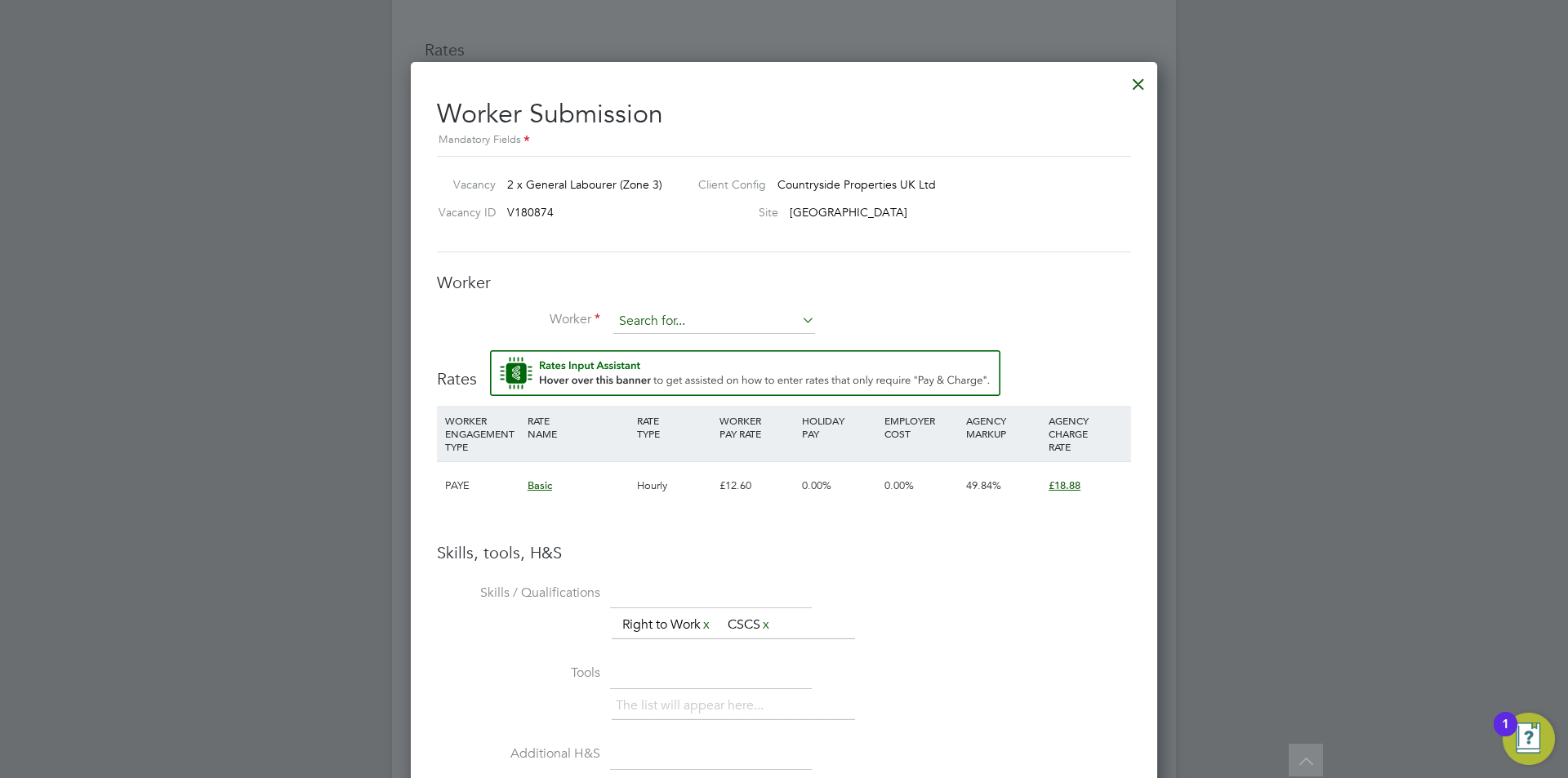
click at [715, 321] on input at bounding box center [714, 322] width 202 height 24
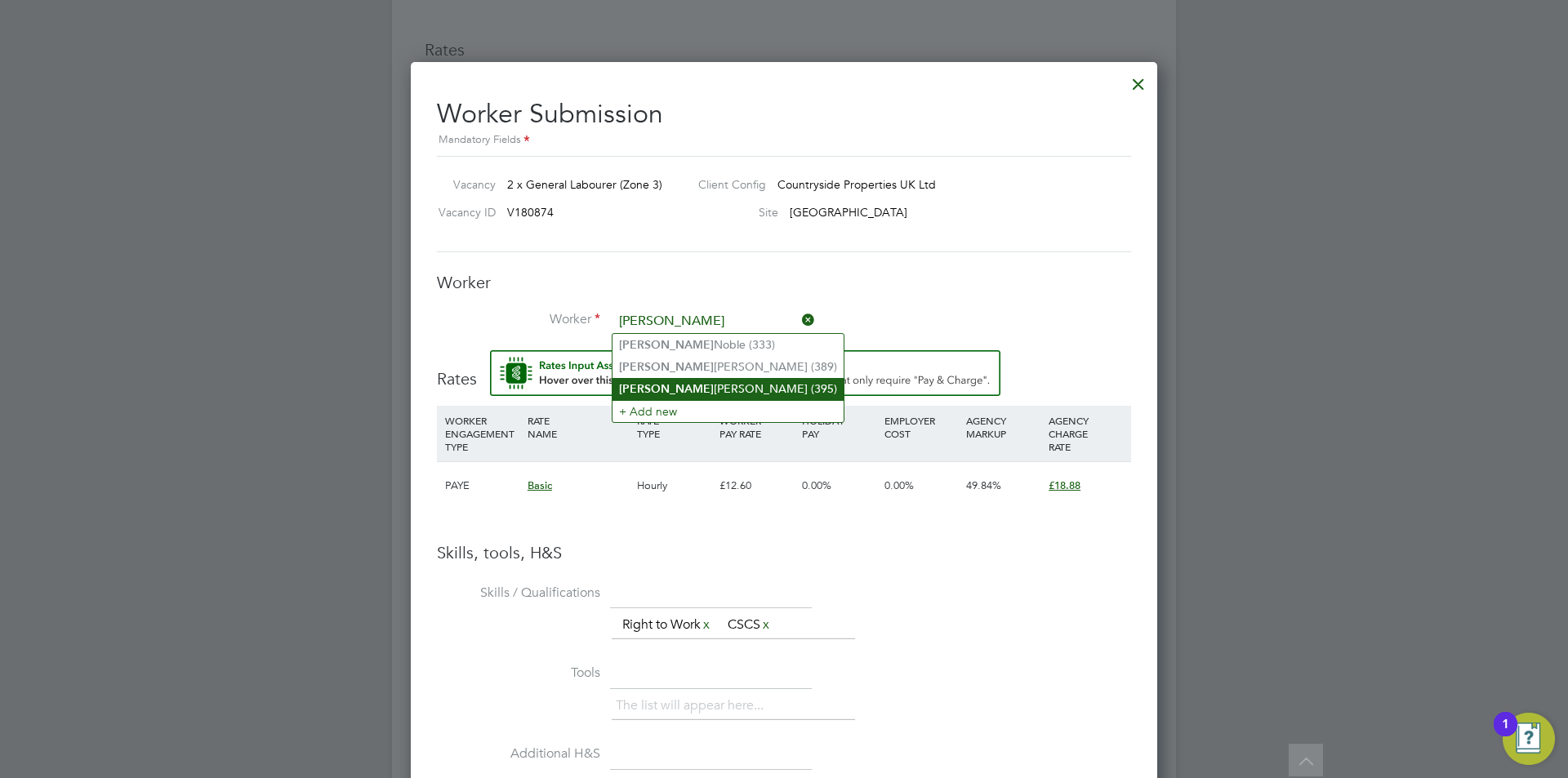
click at [726, 382] on li "[PERSON_NAME] (395)" at bounding box center [728, 388] width 231 height 22
type input "[PERSON_NAME] (395)"
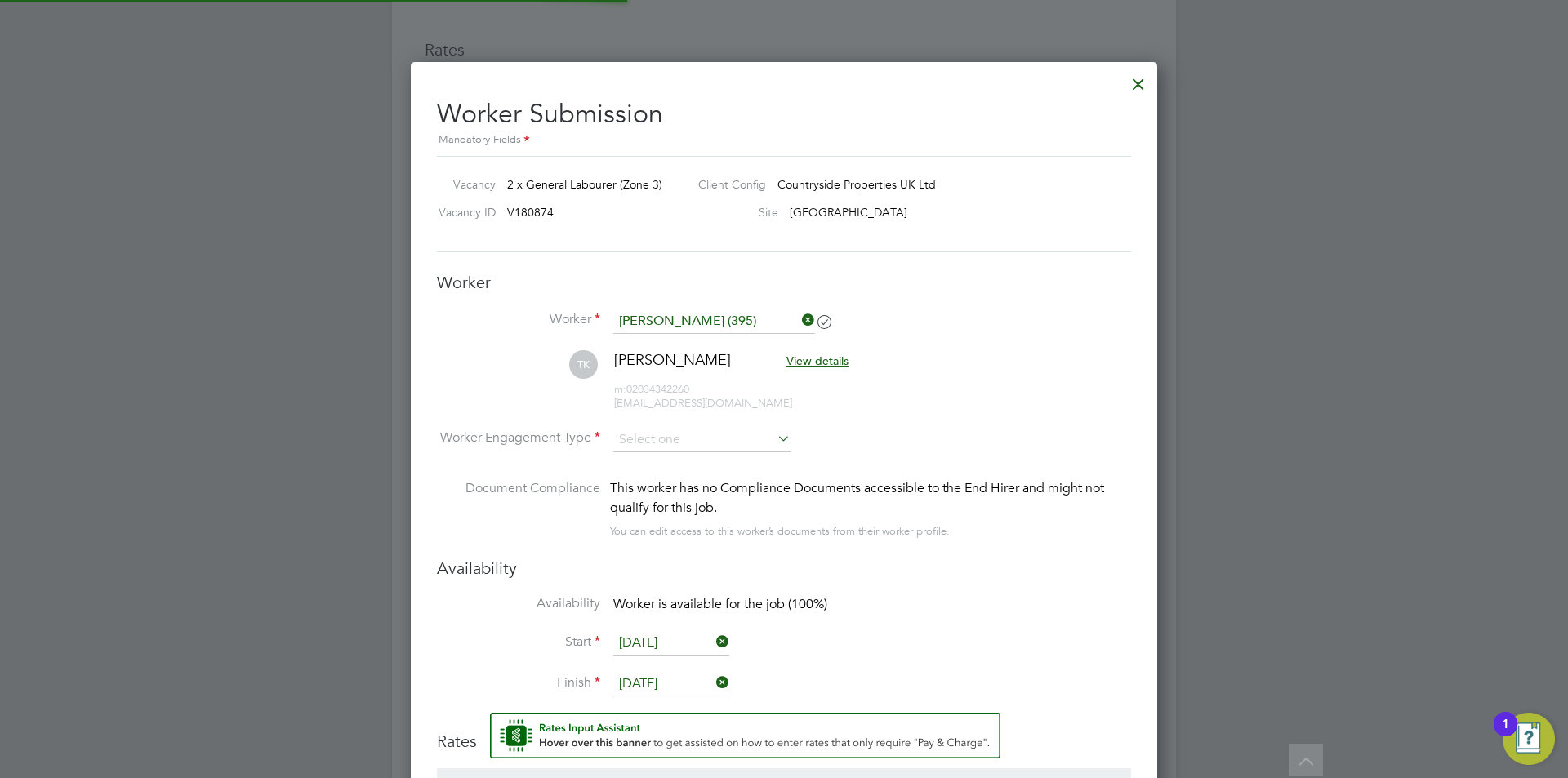
scroll to position [1413, 747]
click at [694, 430] on input at bounding box center [701, 440] width 178 height 24
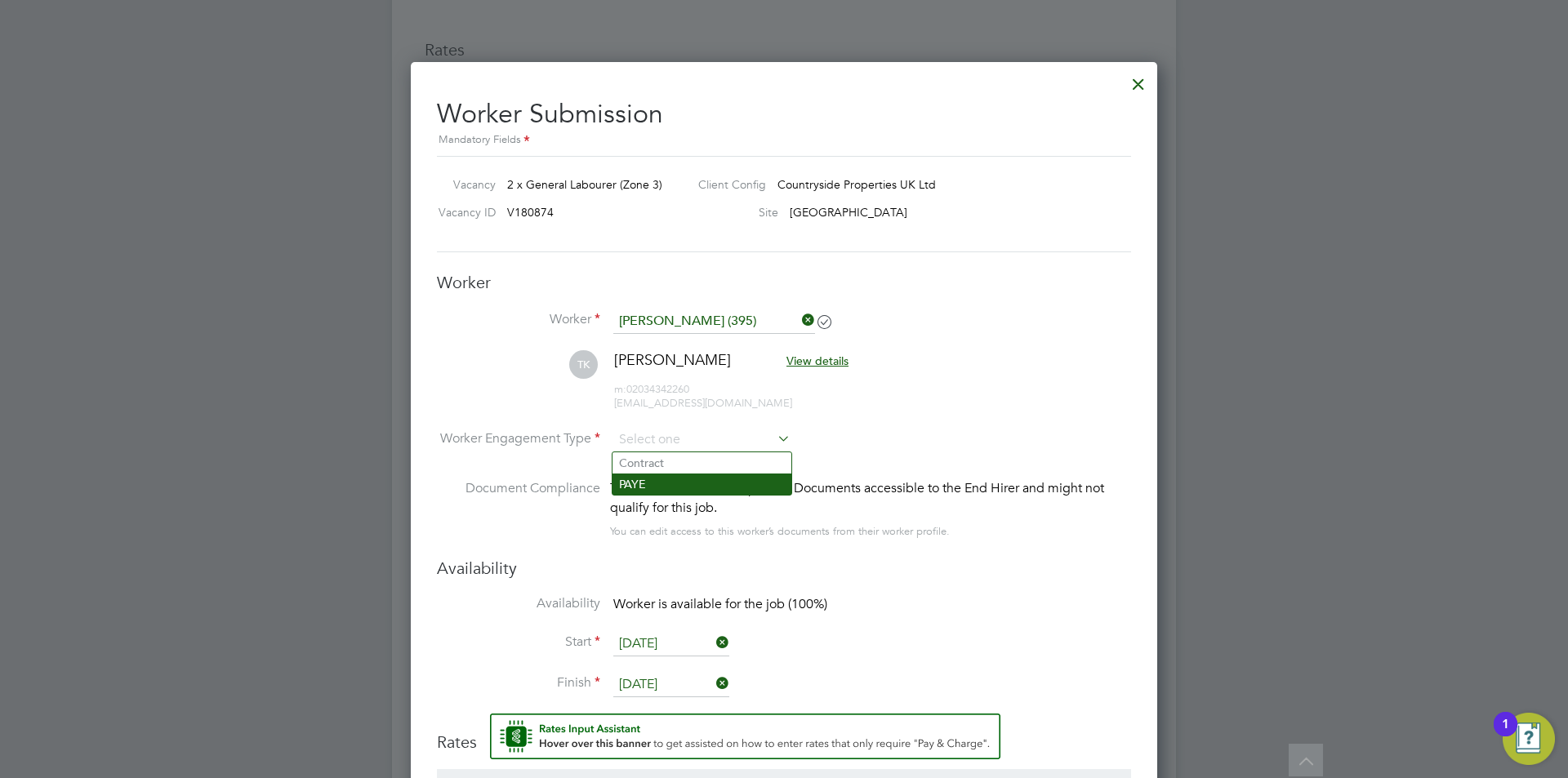
click at [684, 484] on li "PAYE" at bounding box center [701, 484] width 179 height 21
type input "PAYE"
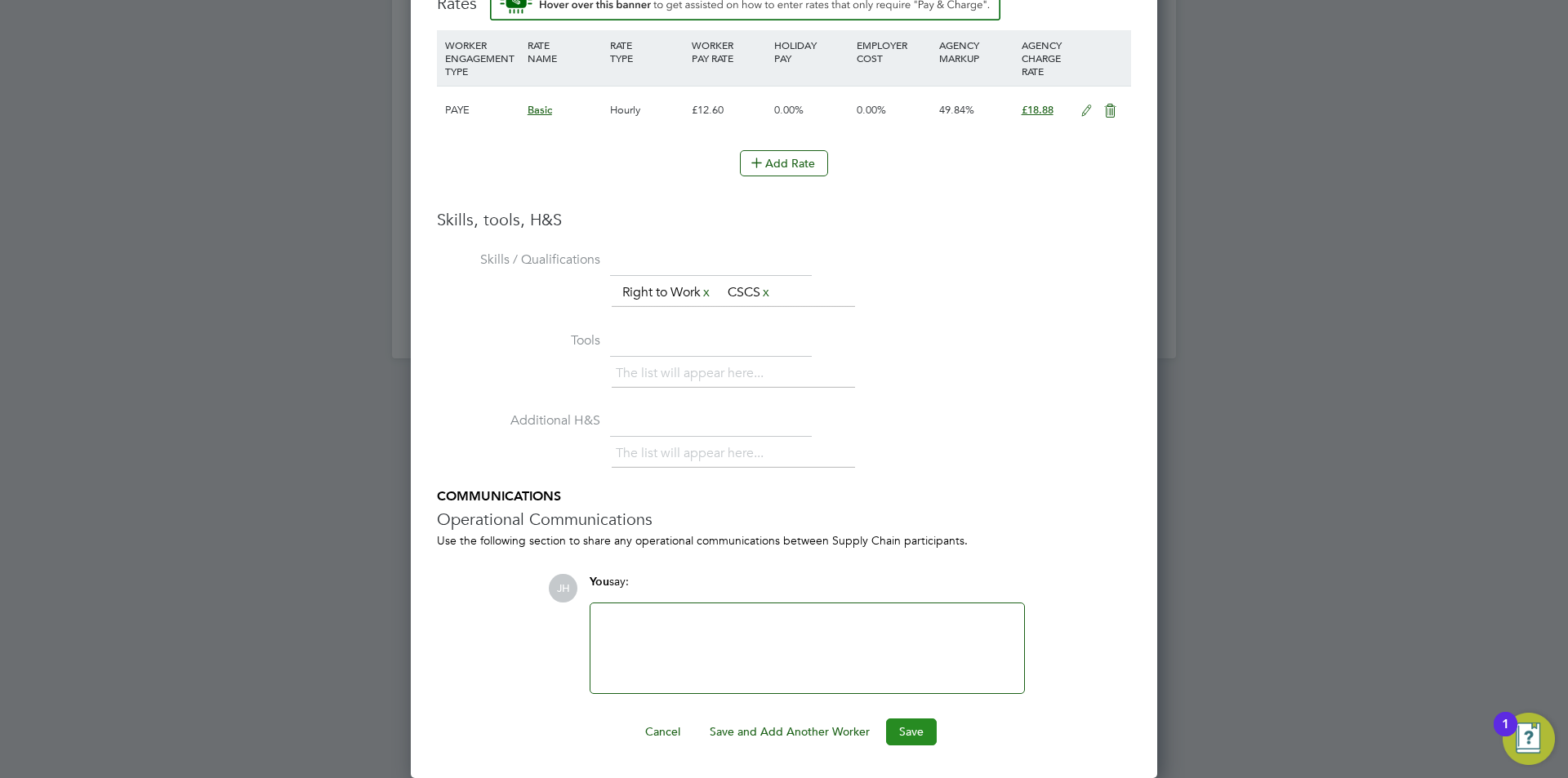
click at [902, 721] on button "Save" at bounding box center [911, 732] width 51 height 26
click at [1339, 500] on div at bounding box center [784, 389] width 1568 height 778
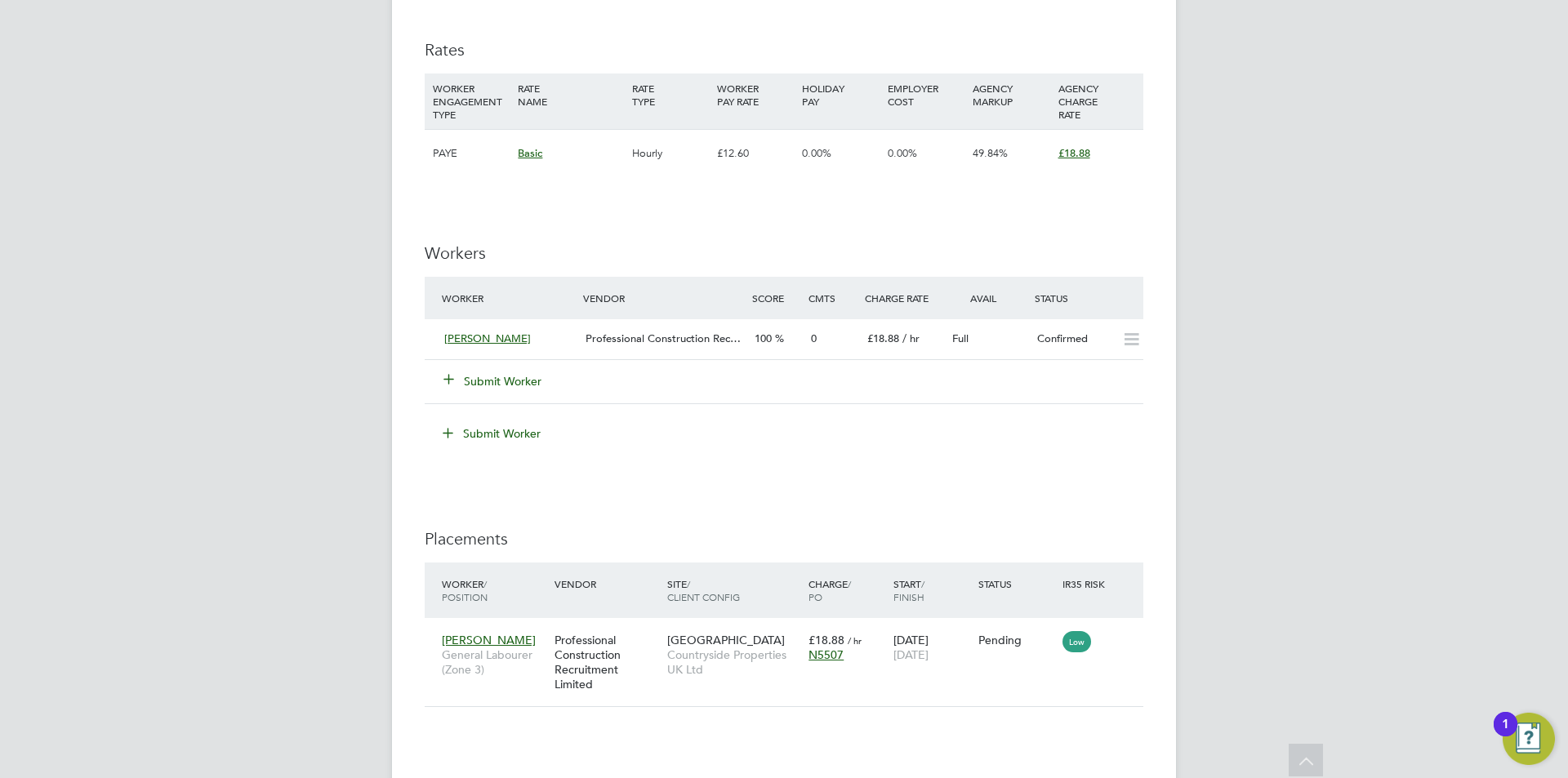
scroll to position [572, 0]
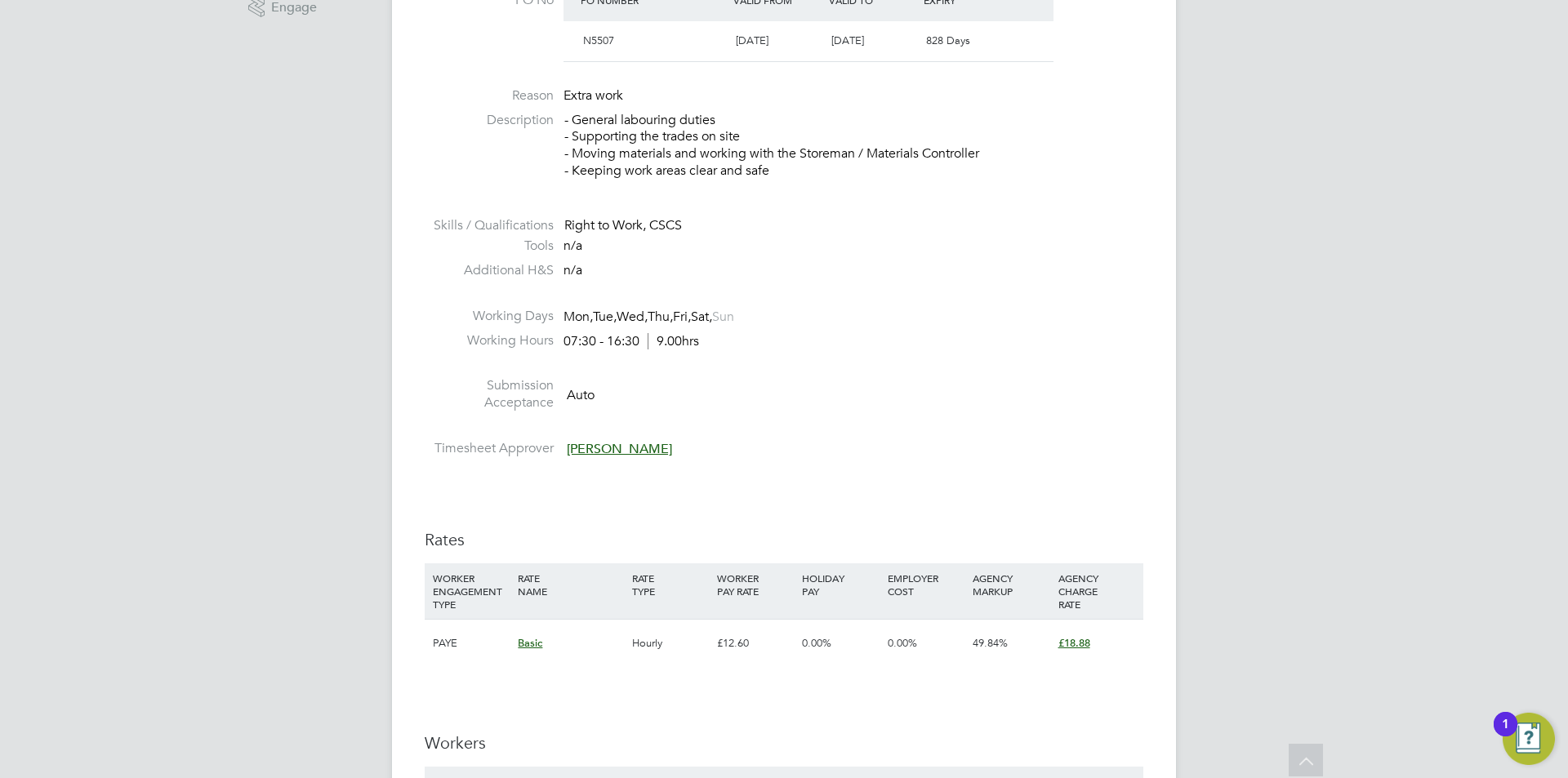
click at [746, 467] on div "IR35 Determination IR35 Status Inside IR35 Status Determination Statement Role_…" at bounding box center [784, 669] width 719 height 1791
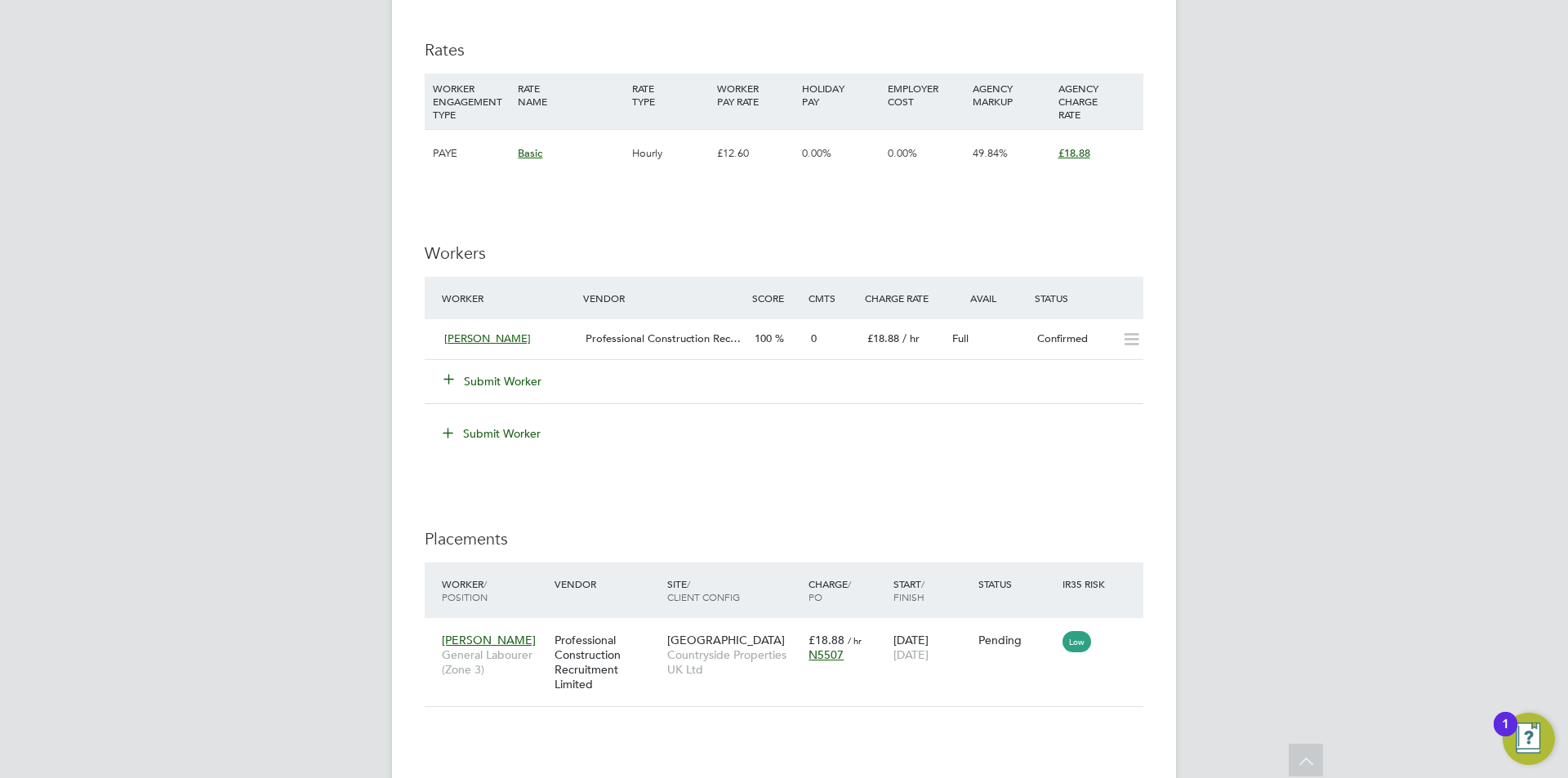
scroll to position [1143, 0]
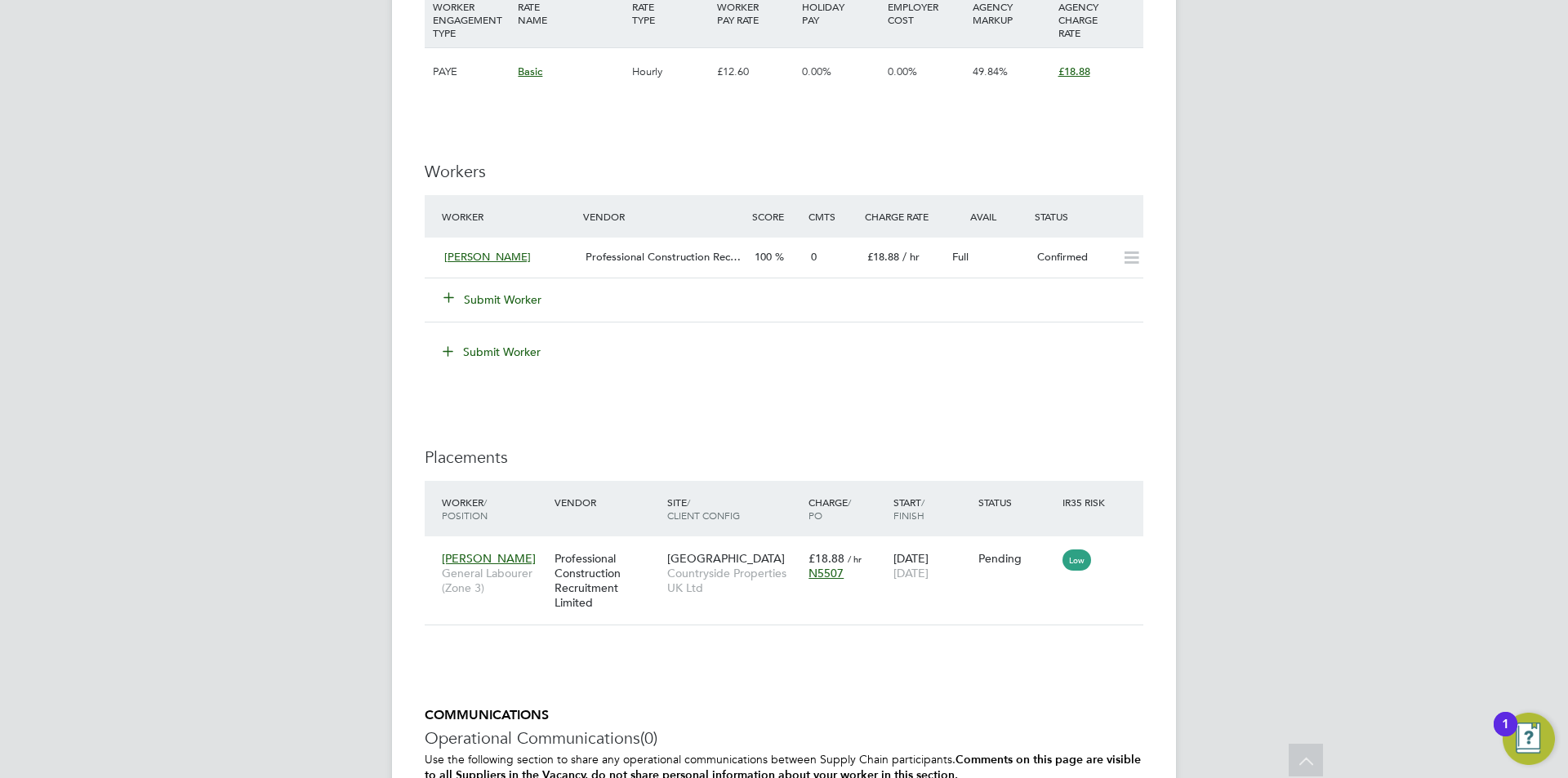
click at [521, 303] on button "Submit Worker" at bounding box center [493, 299] width 98 height 17
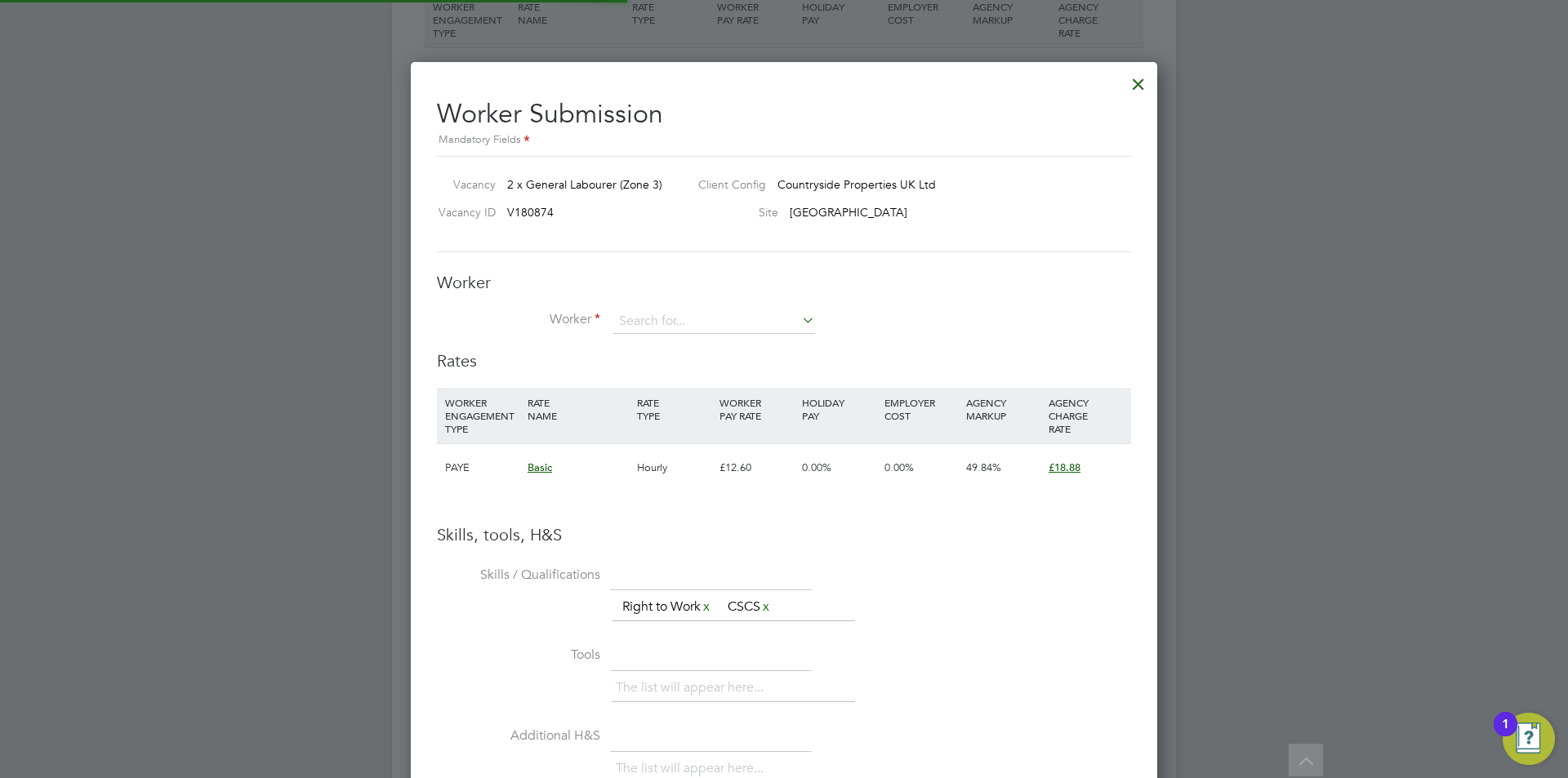
scroll to position [1032, 747]
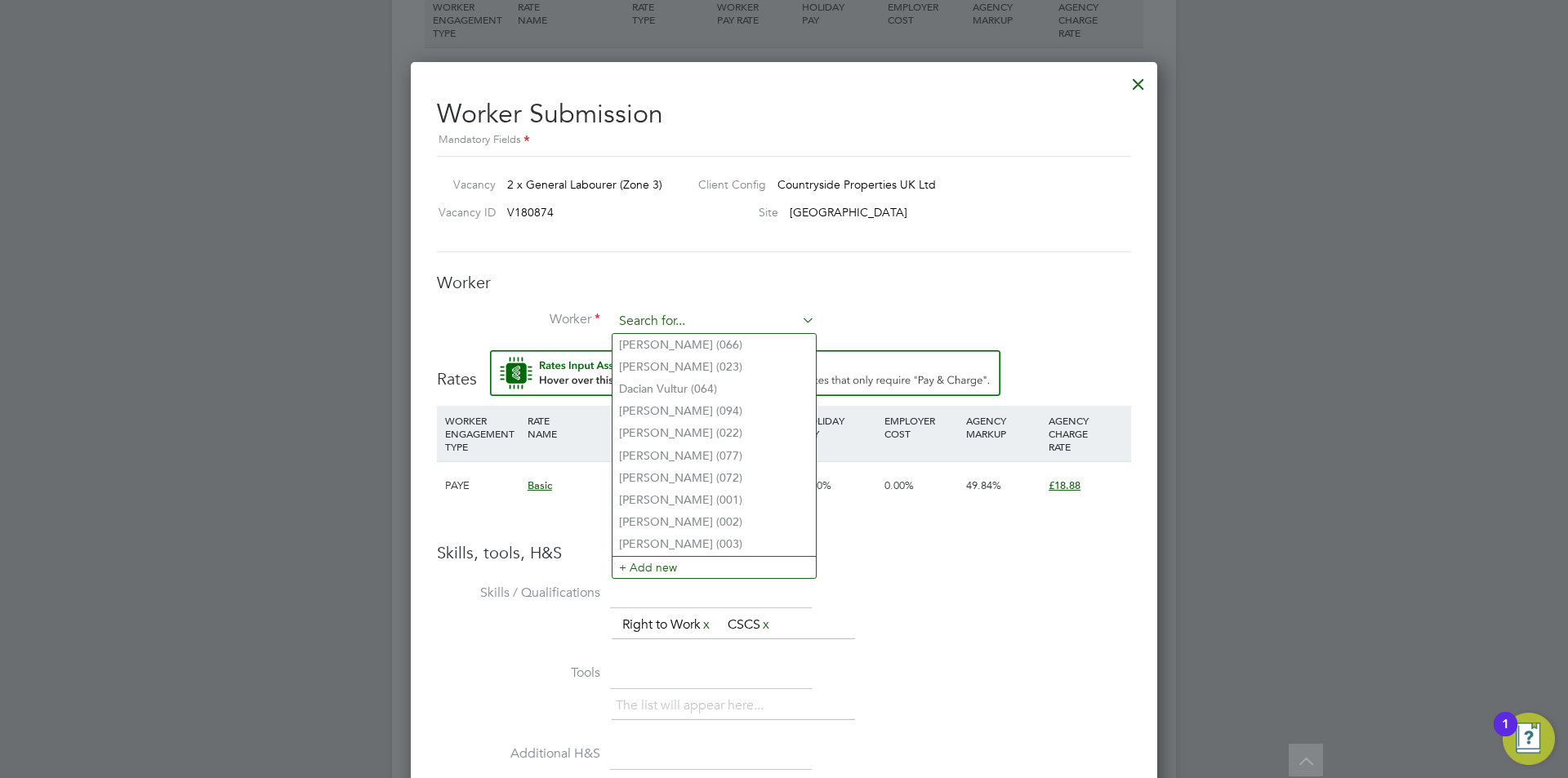
click at [721, 315] on input at bounding box center [714, 322] width 202 height 24
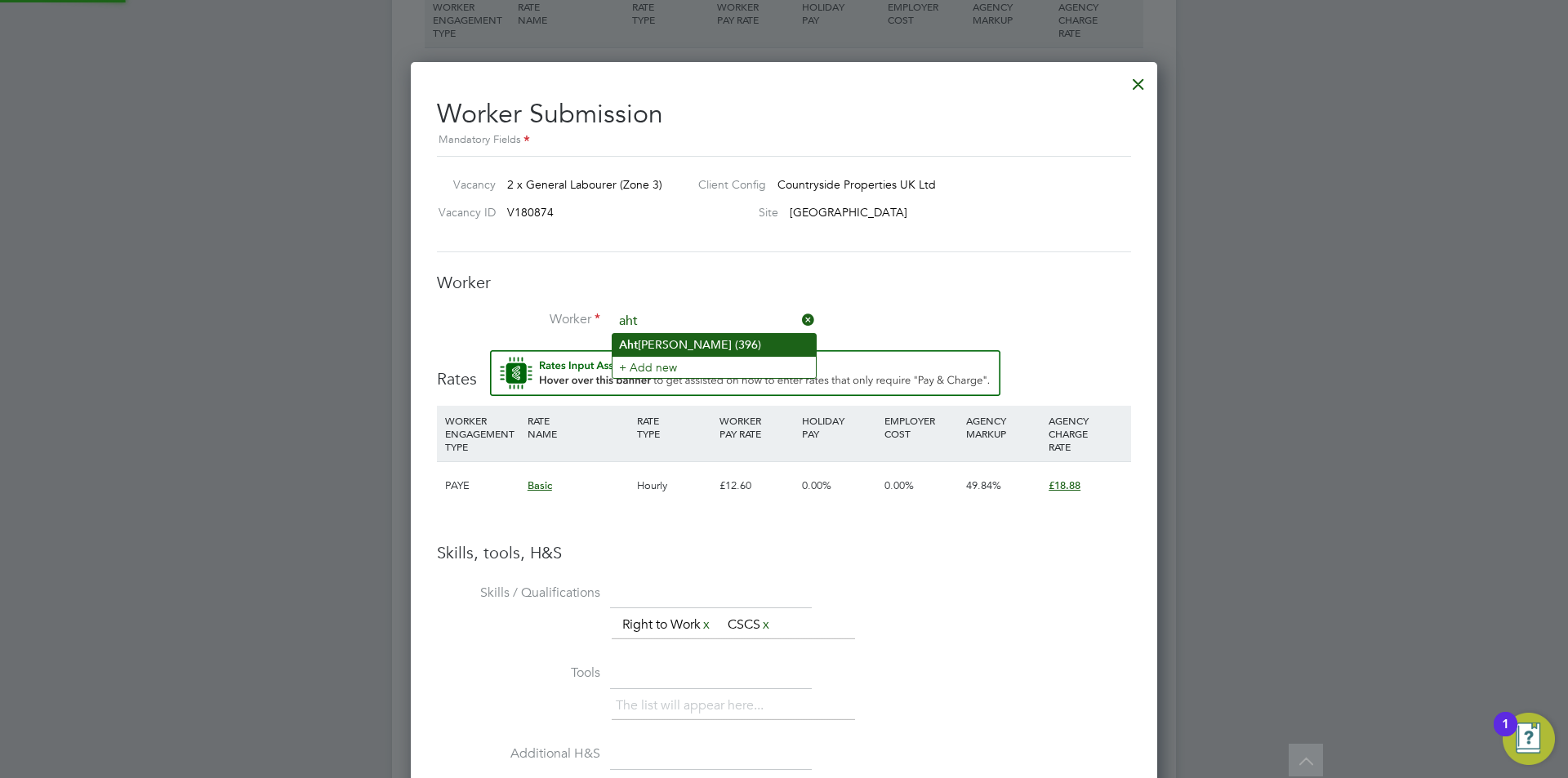
click at [721, 351] on li "Aht isham Rao (396)" at bounding box center [714, 344] width 204 height 22
type input "Ahtisham Rao (396)"
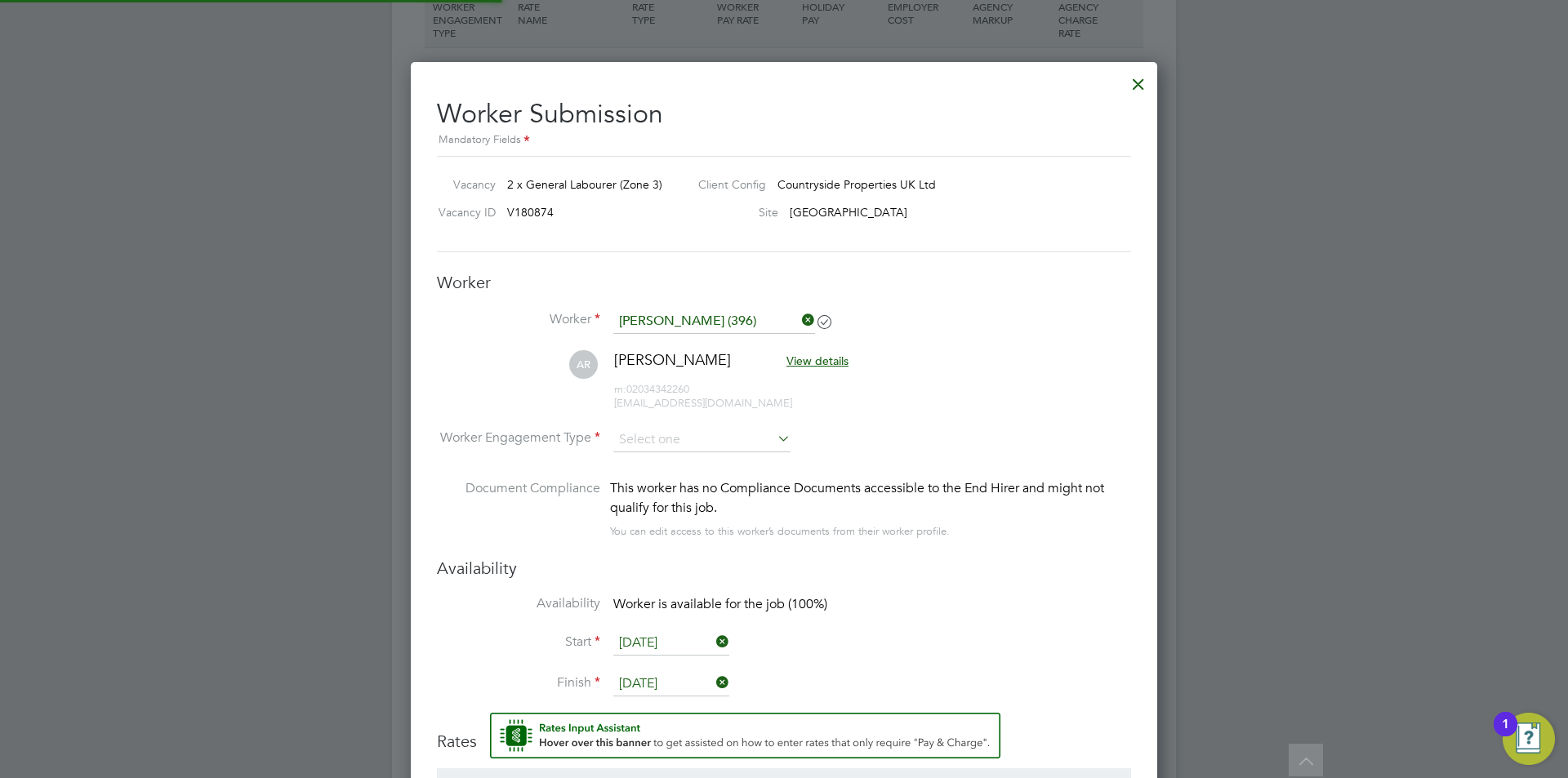
scroll to position [1413, 747]
click at [696, 426] on li "AR Ahtisham Rao View details m: 02034342260 ahtisham1911@gmail.com" at bounding box center [784, 389] width 694 height 78
click at [696, 437] on input at bounding box center [701, 440] width 178 height 24
click at [683, 490] on li "PAYE" at bounding box center [701, 484] width 179 height 21
type input "PAYE"
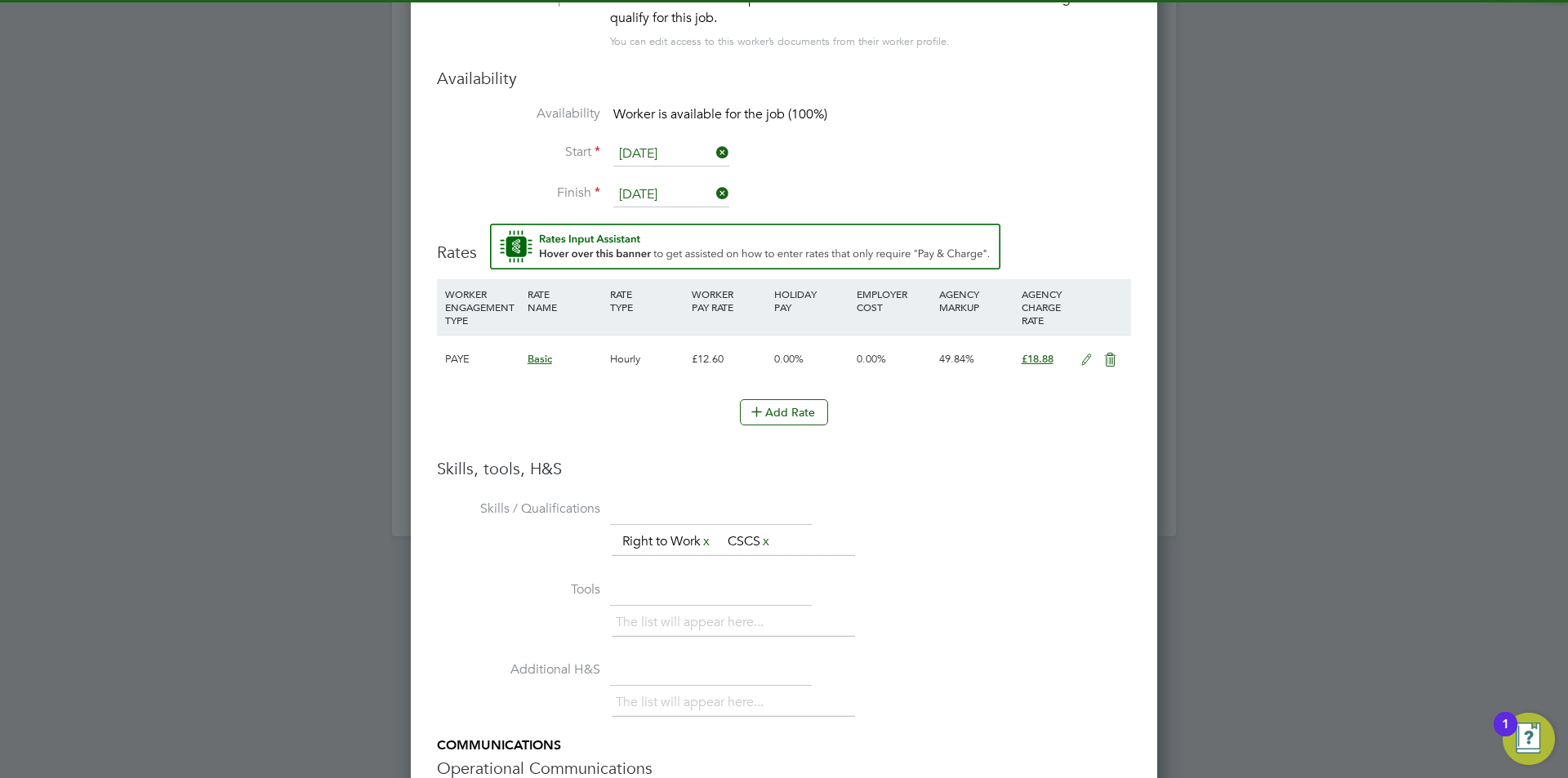
scroll to position [1881, 0]
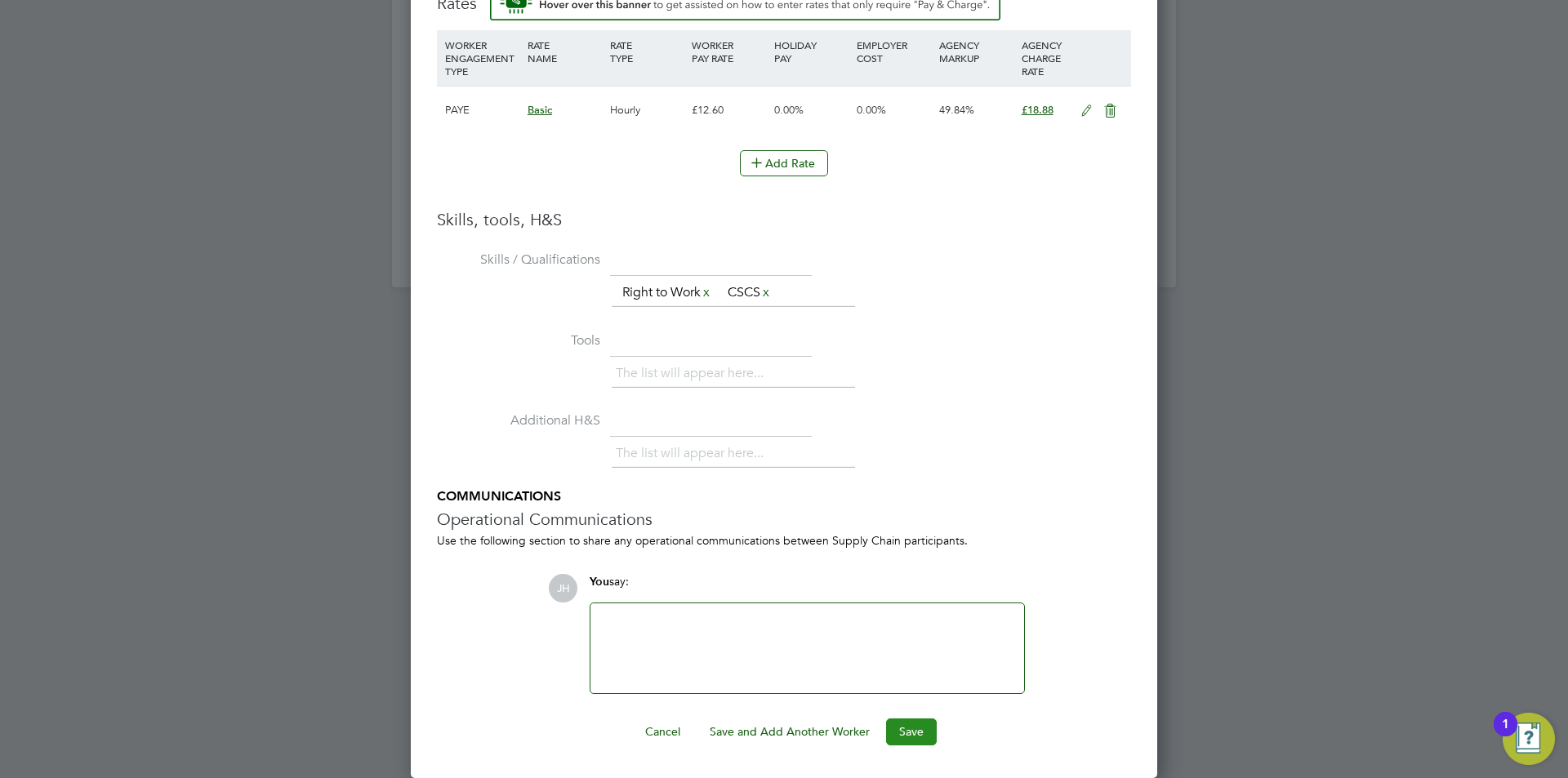
click at [908, 733] on button "Save" at bounding box center [911, 732] width 51 height 26
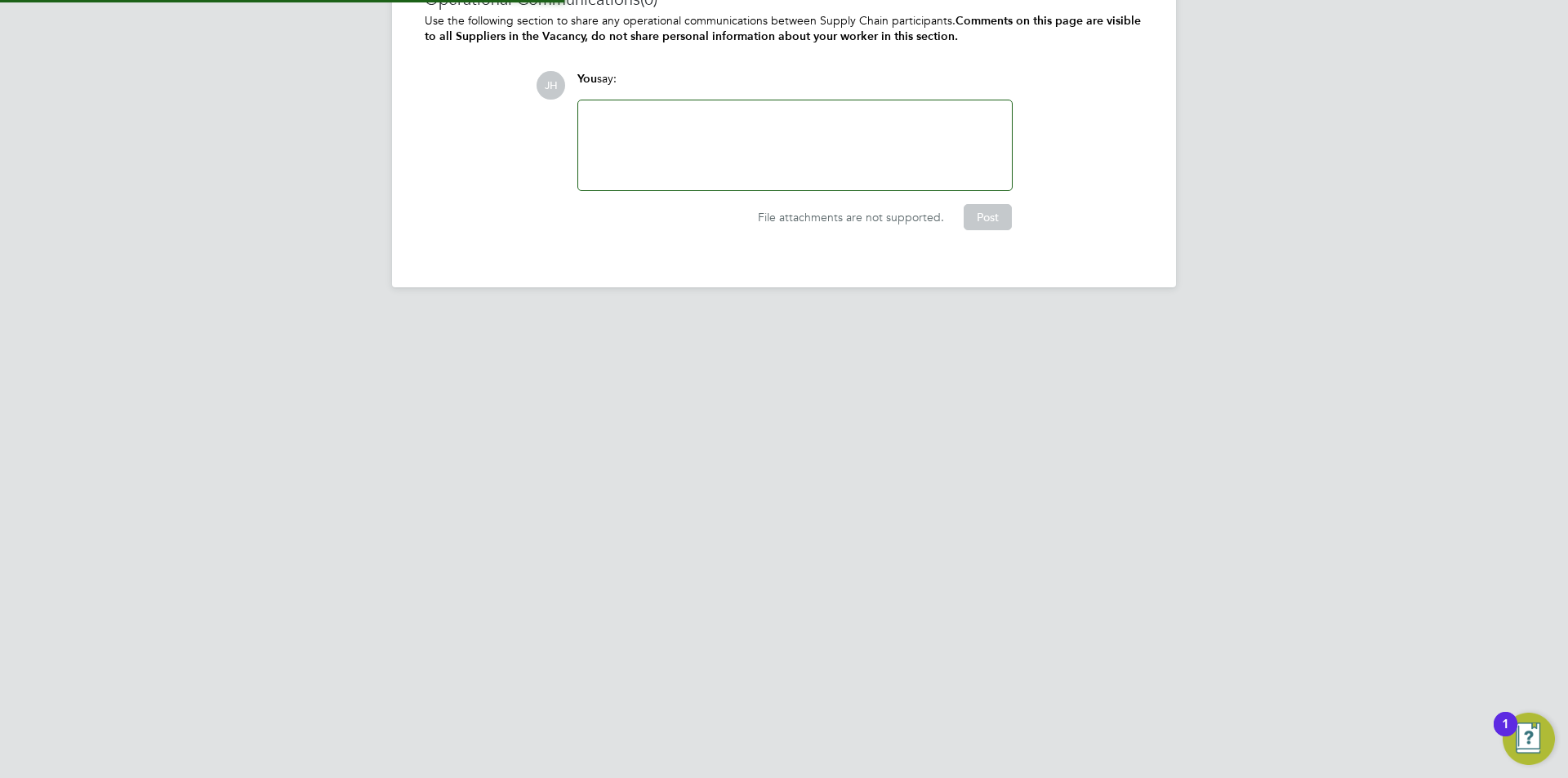
scroll to position [0, 0]
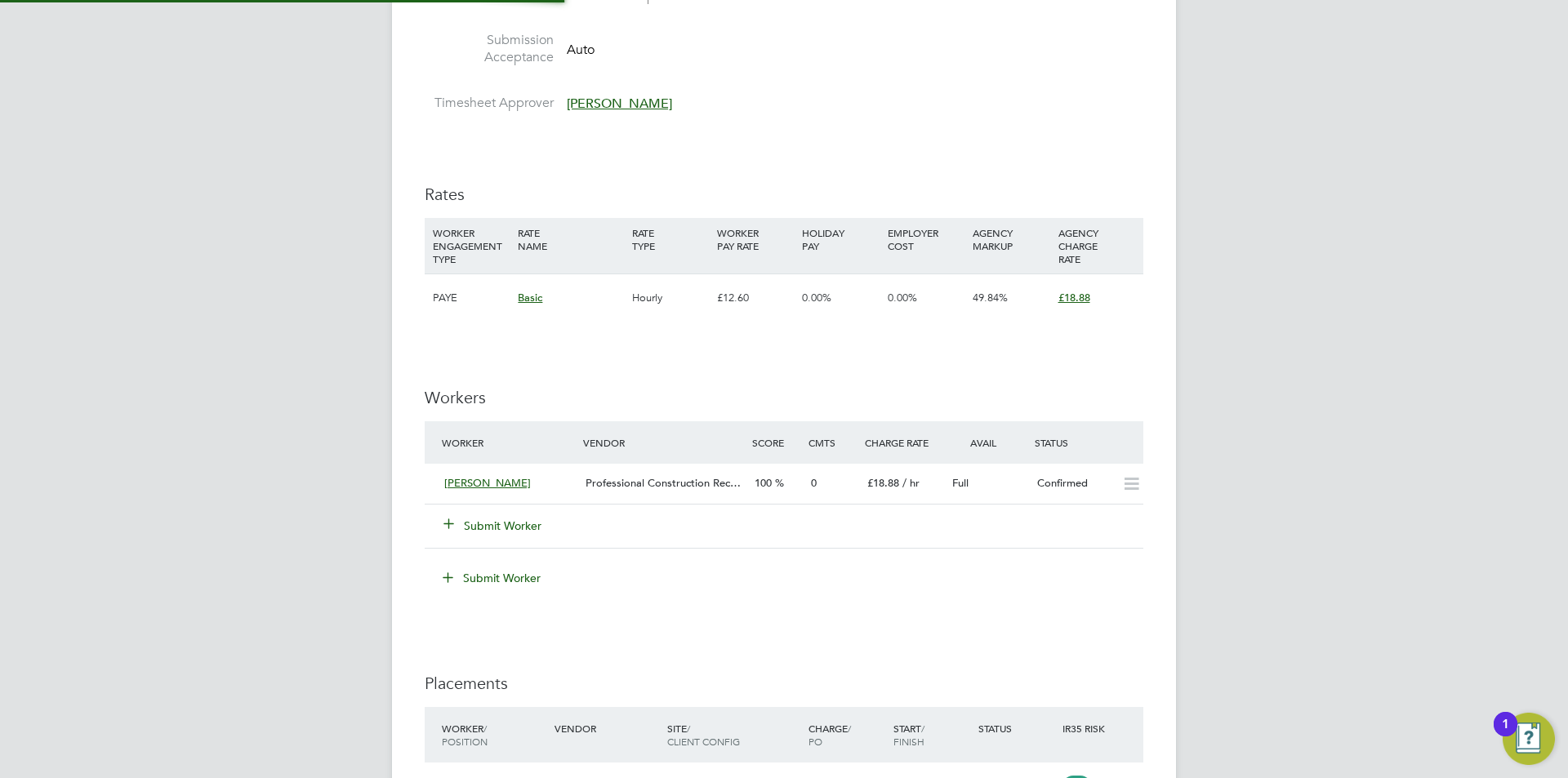
click at [1293, 366] on div at bounding box center [784, 389] width 1568 height 778
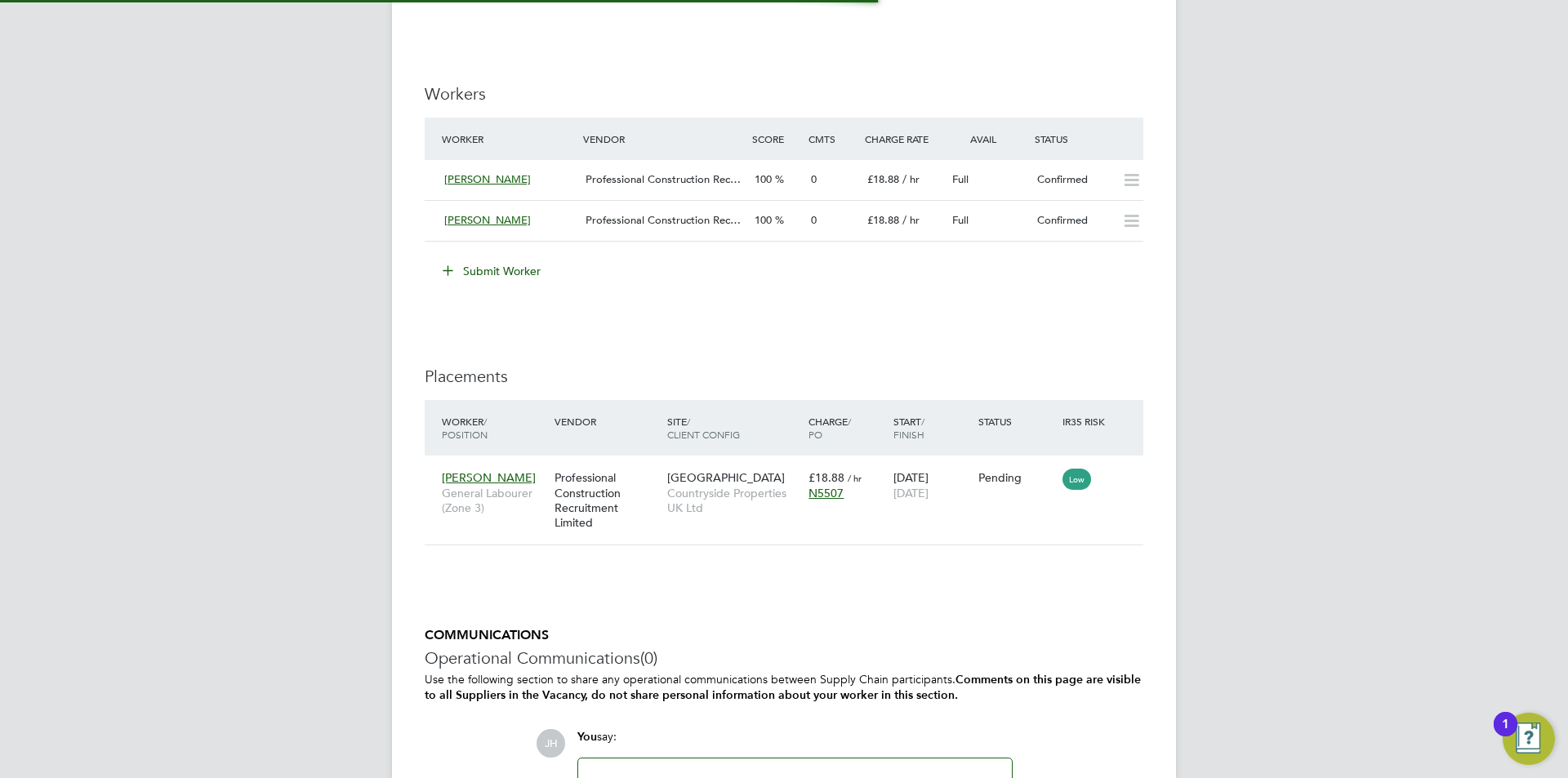
scroll to position [28, 142]
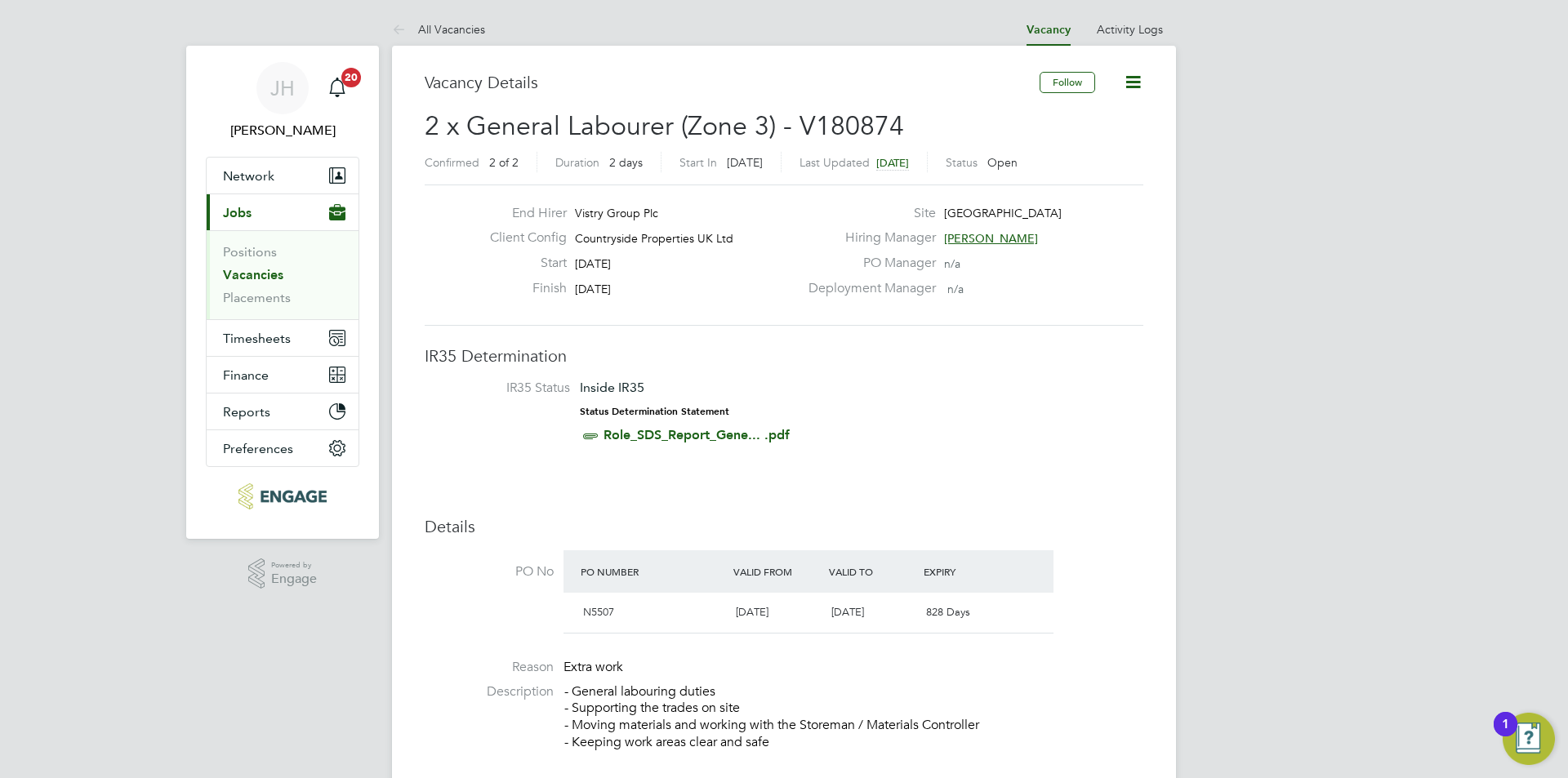
click at [1136, 87] on icon at bounding box center [1132, 81] width 20 height 20
click at [1081, 142] on li "Update Status" at bounding box center [1093, 143] width 94 height 23
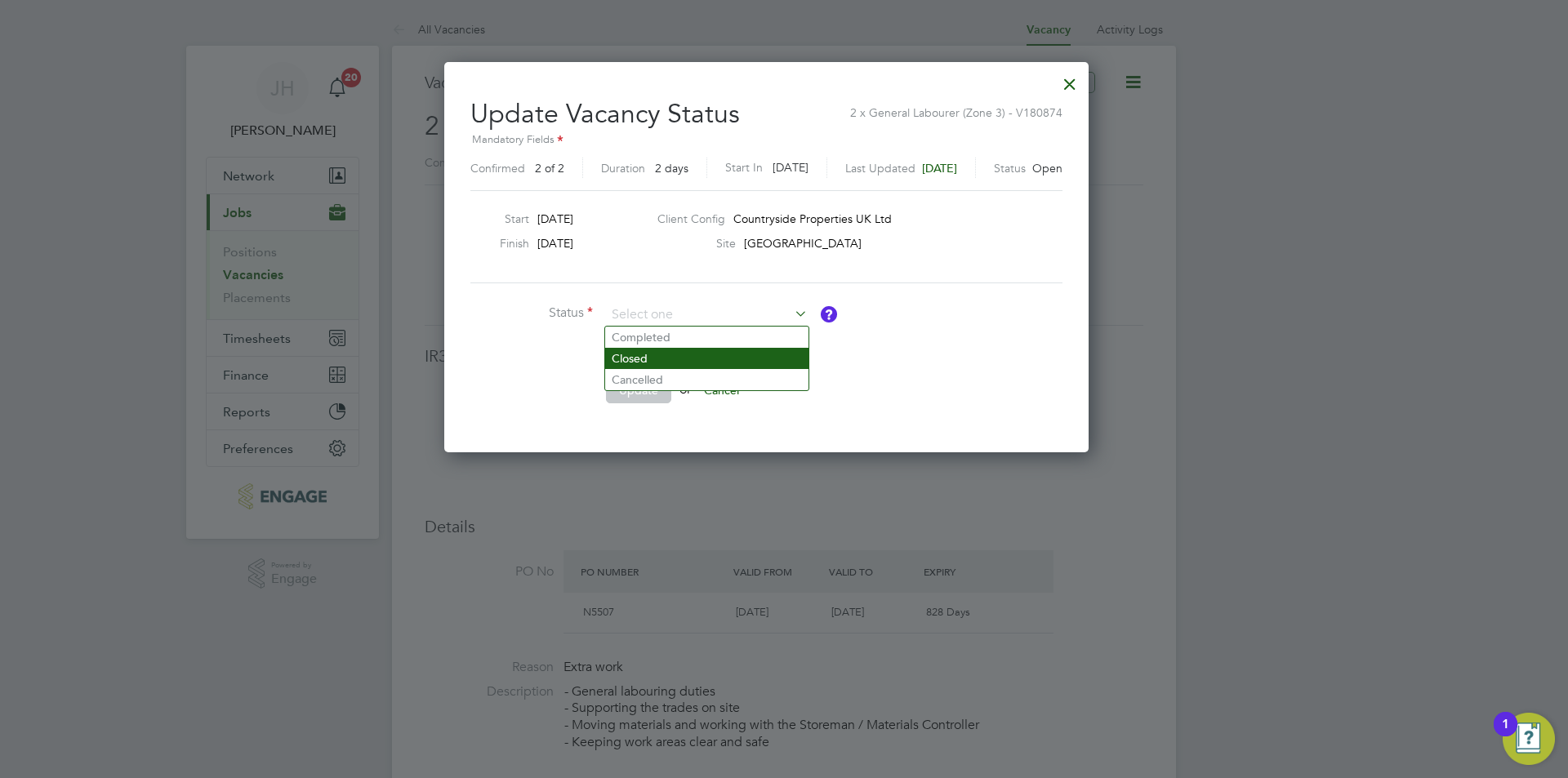
click at [635, 358] on li "Closed" at bounding box center [707, 358] width 204 height 21
type input "Closed"
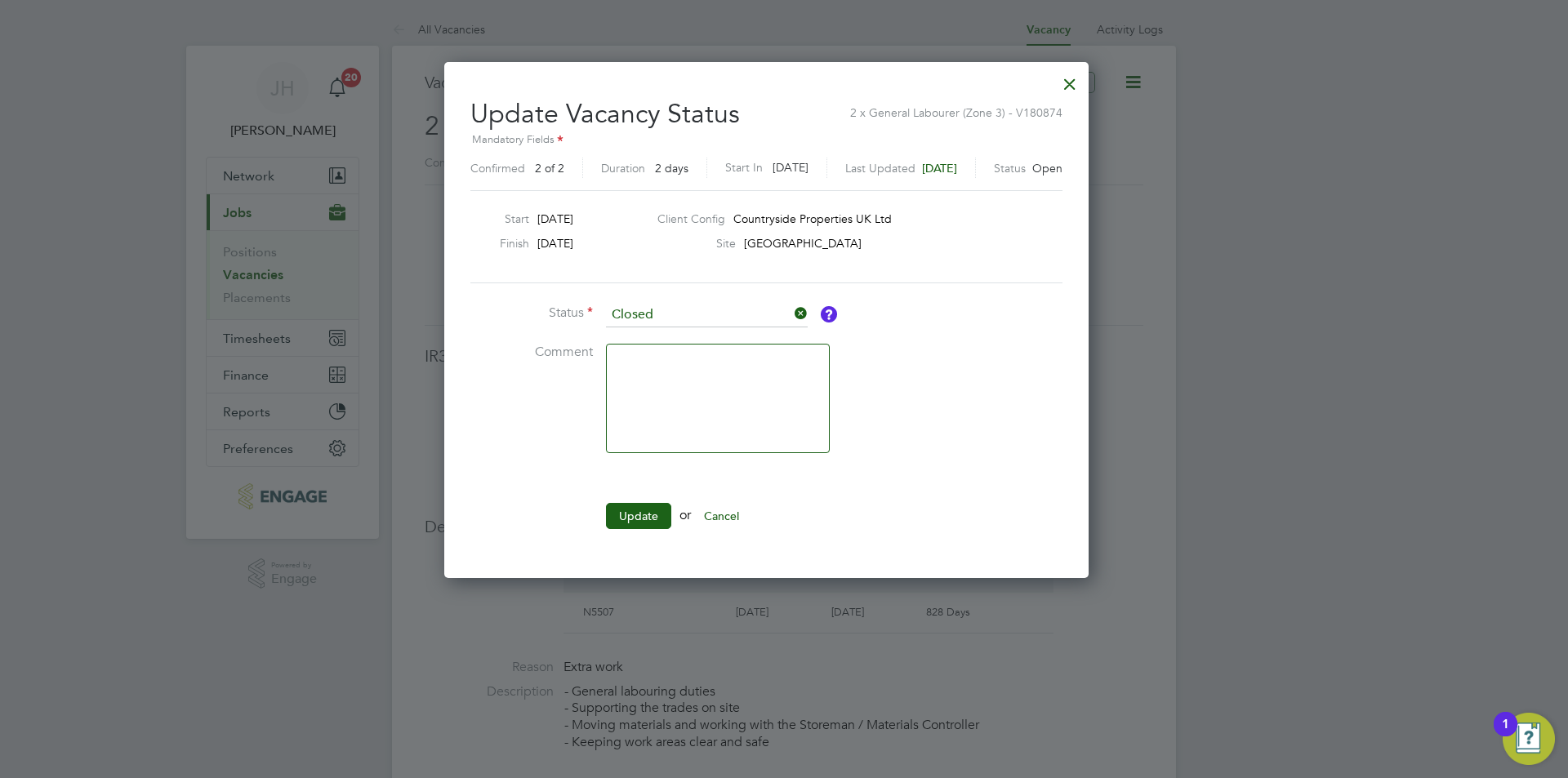
click at [632, 497] on ul "Status Closed Comment Update or Cancel" at bounding box center [715, 423] width 490 height 242
click at [629, 515] on button "Update" at bounding box center [638, 516] width 66 height 26
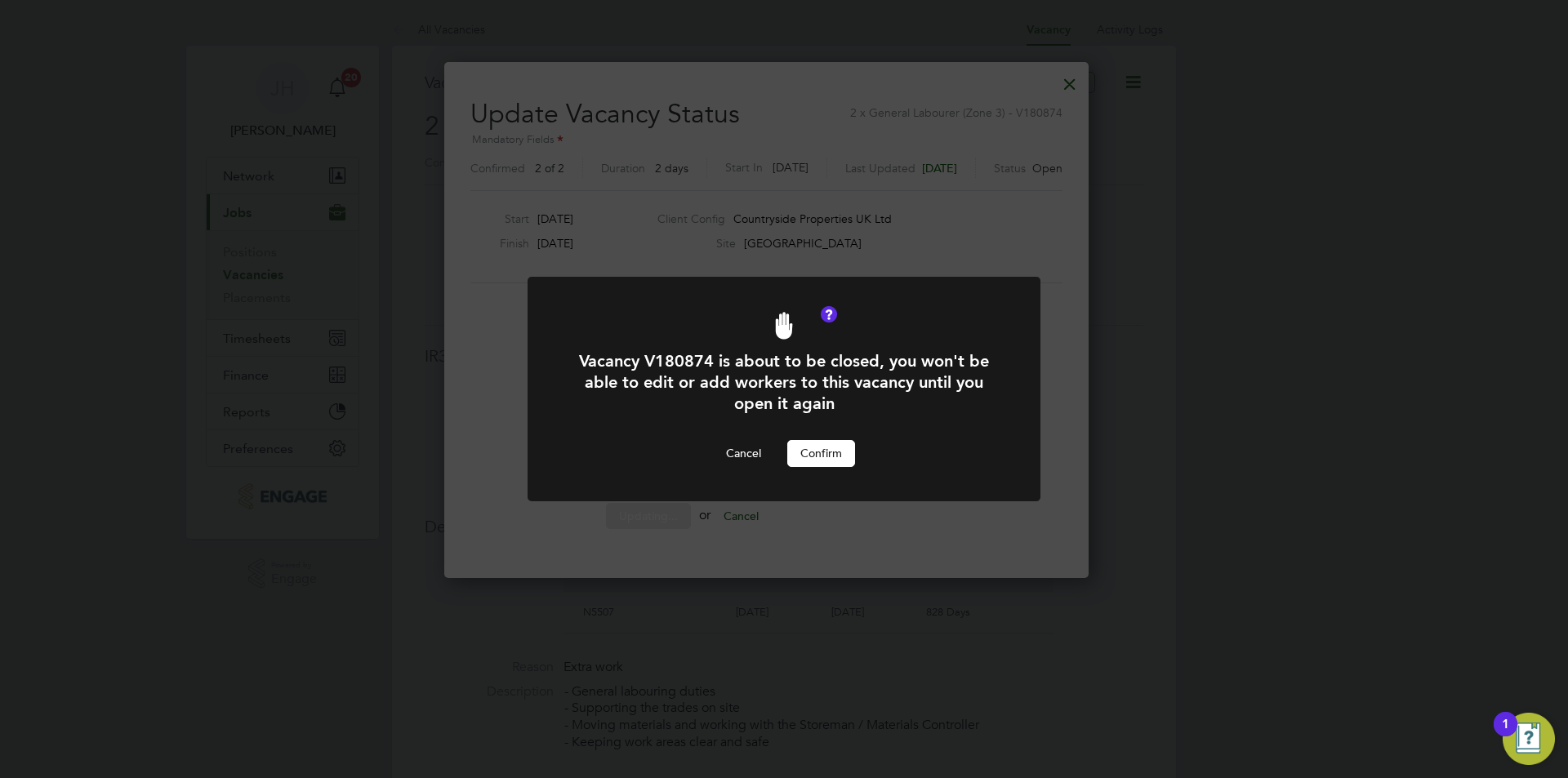
click at [816, 444] on button "Confirm" at bounding box center [821, 453] width 68 height 26
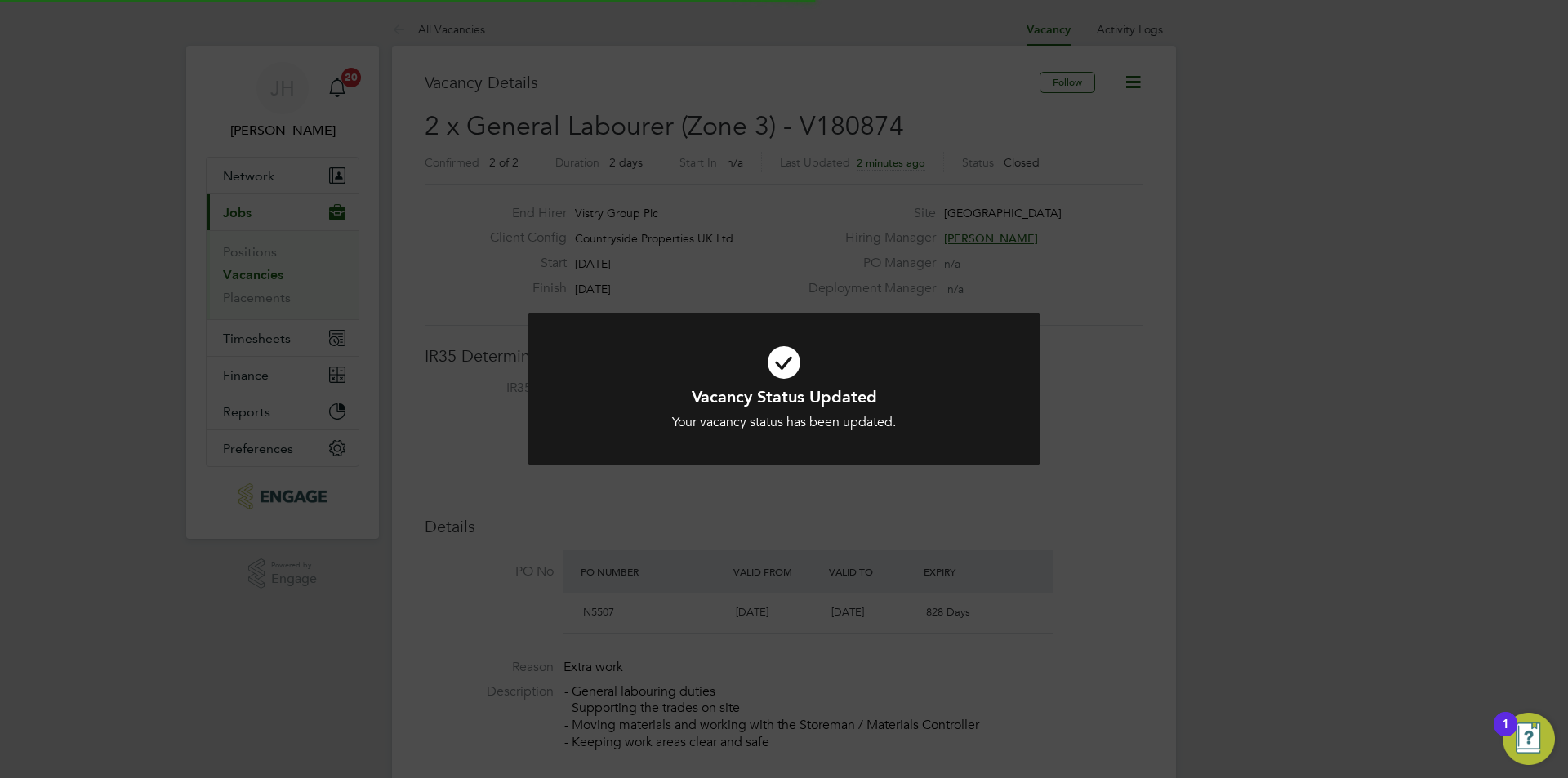
click at [1320, 380] on div "Vacancy Status Updated Your vacancy status has been updated. Cancel Okay" at bounding box center [784, 389] width 1568 height 778
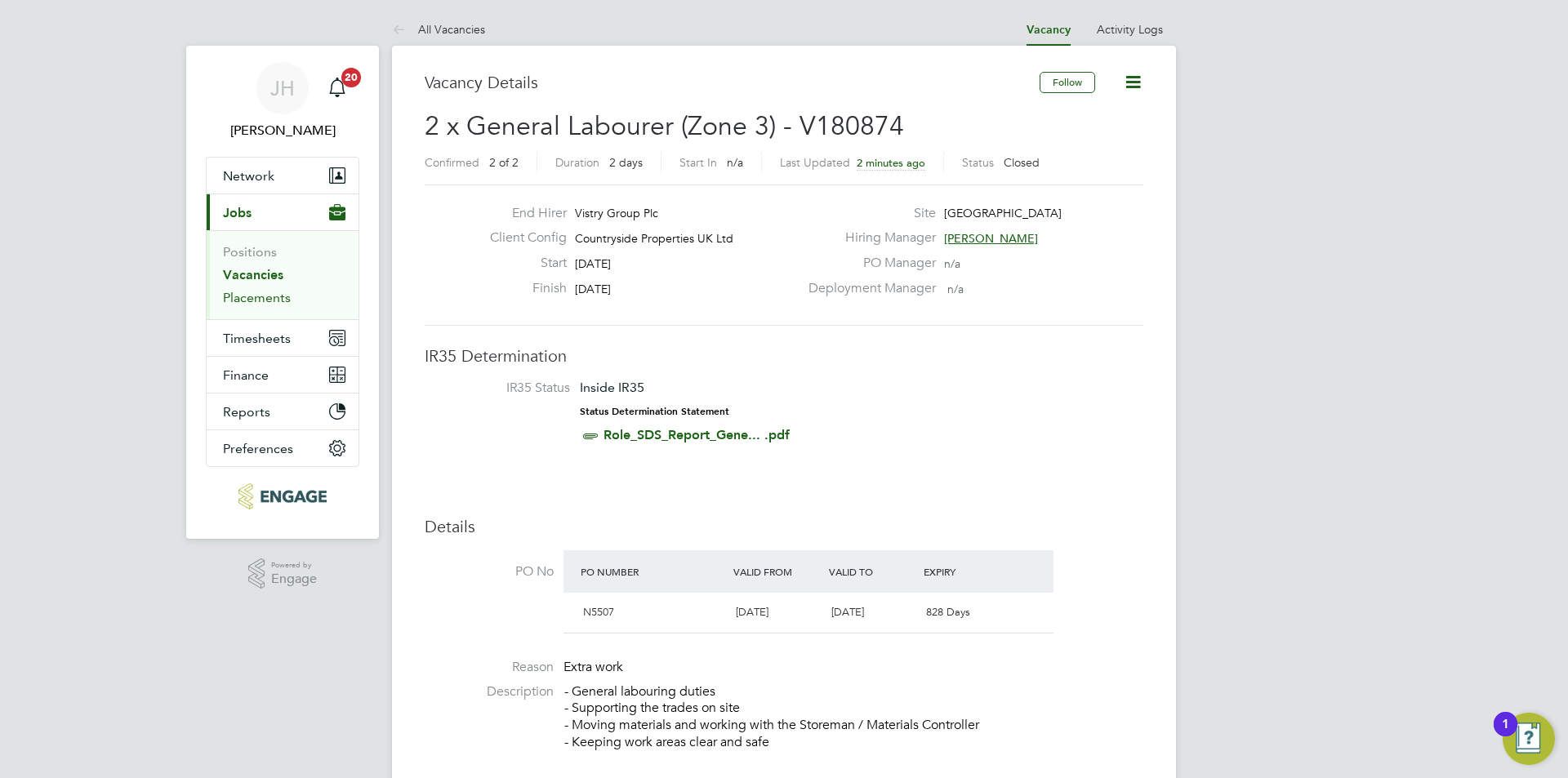
click at [251, 296] on link "Placements" at bounding box center [257, 298] width 68 height 16
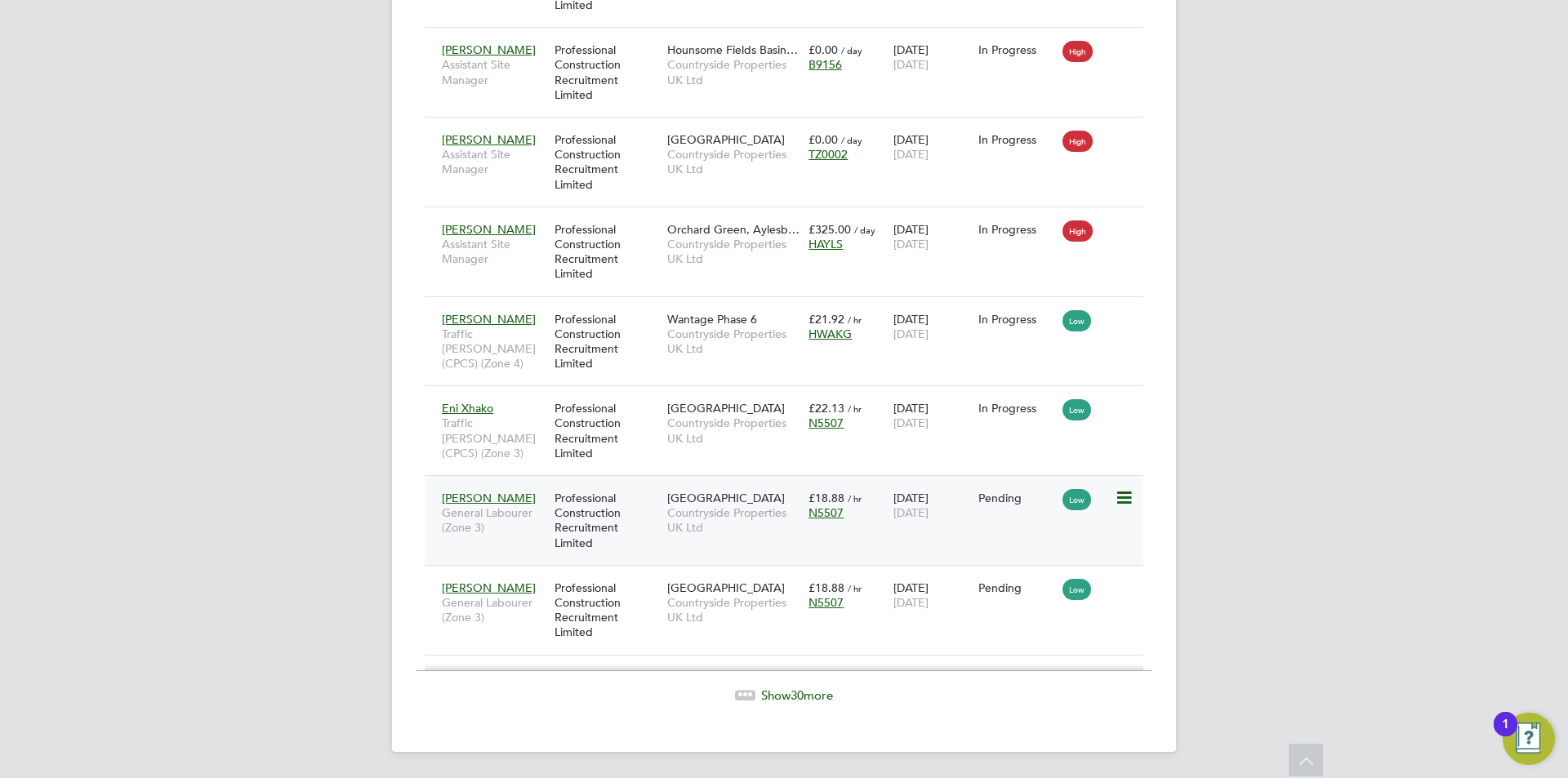
click at [1122, 503] on icon at bounding box center [1123, 497] width 17 height 19
click at [1073, 603] on li "Start" at bounding box center [1074, 599] width 116 height 23
type input "Nick O'Shea"
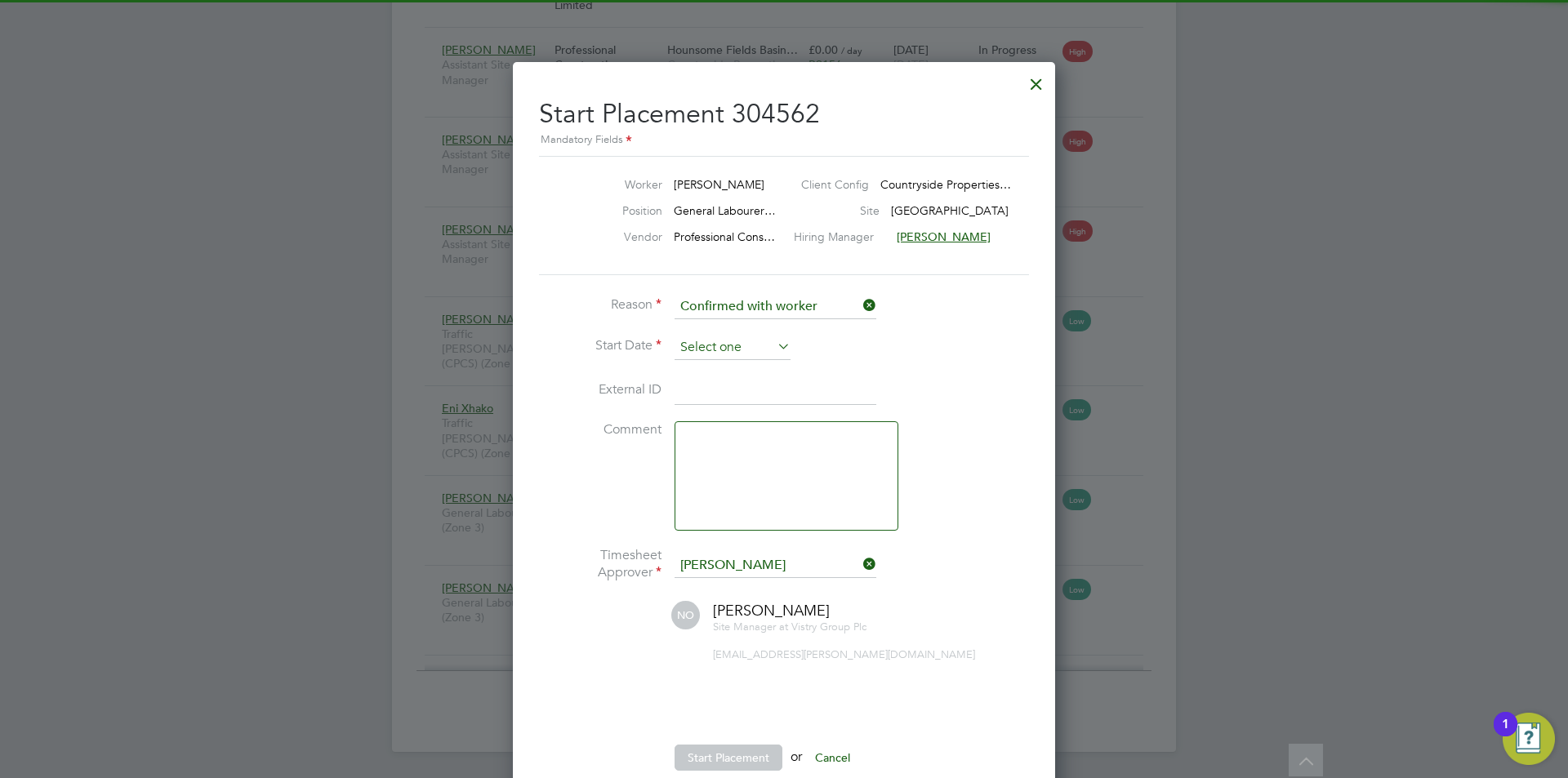
click at [691, 358] on input at bounding box center [732, 348] width 116 height 24
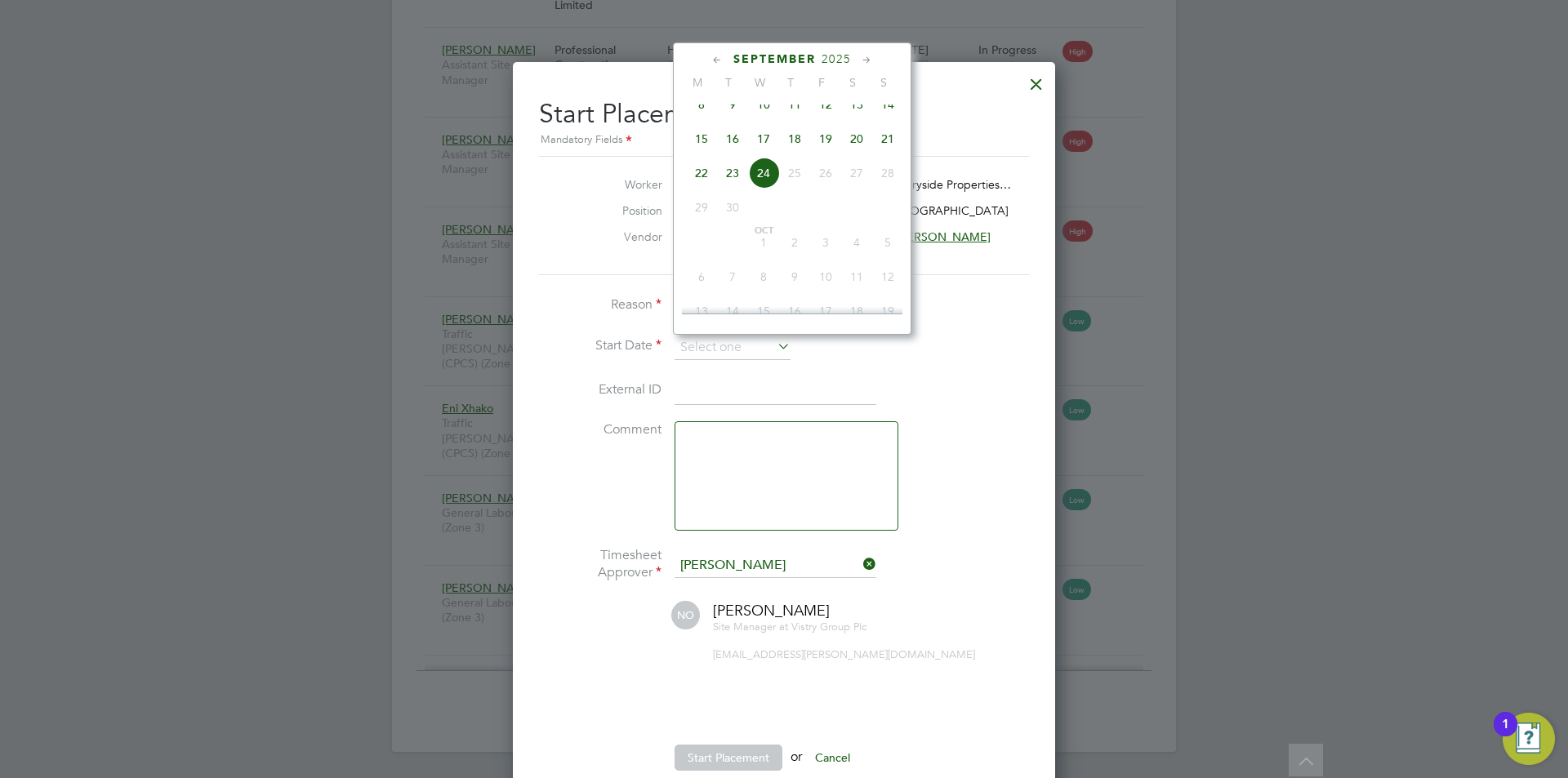
click at [698, 189] on span "22" at bounding box center [700, 172] width 31 height 31
type input "22 Sep 2025"
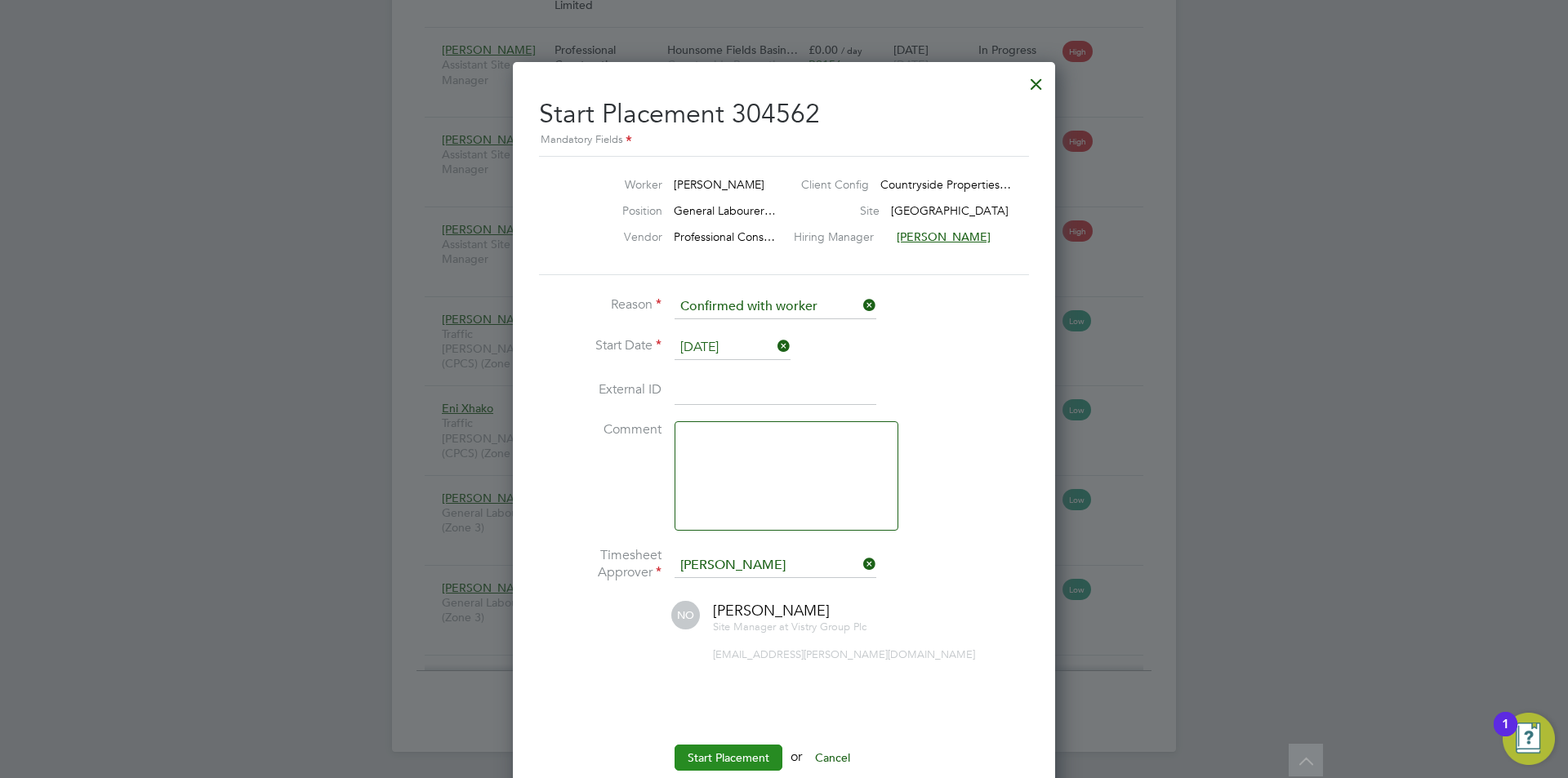
click at [716, 755] on button "Start Placement" at bounding box center [728, 758] width 108 height 26
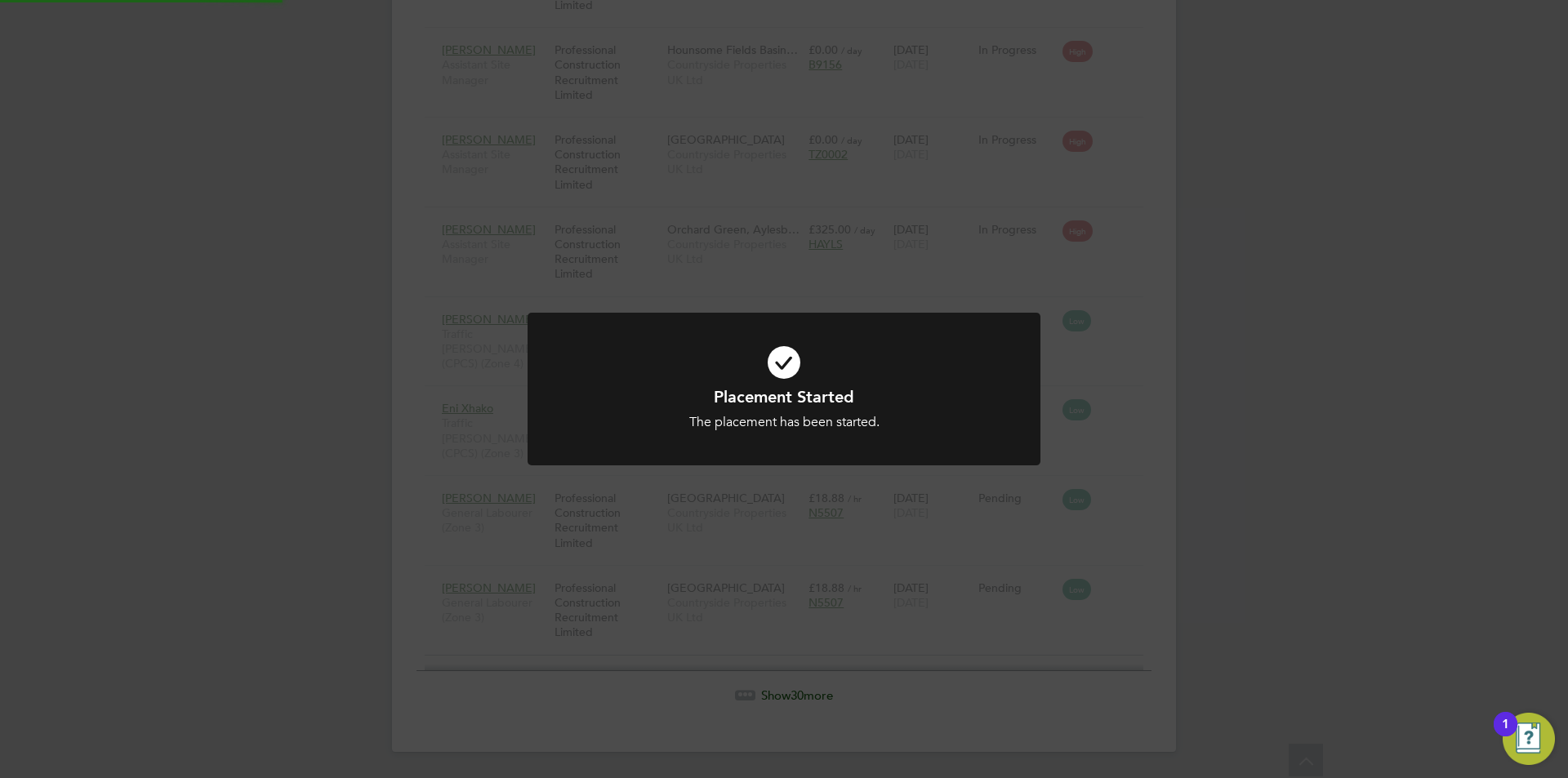
click at [1249, 539] on div "Placement Started The placement has been started. Cancel Okay" at bounding box center [784, 389] width 1568 height 778
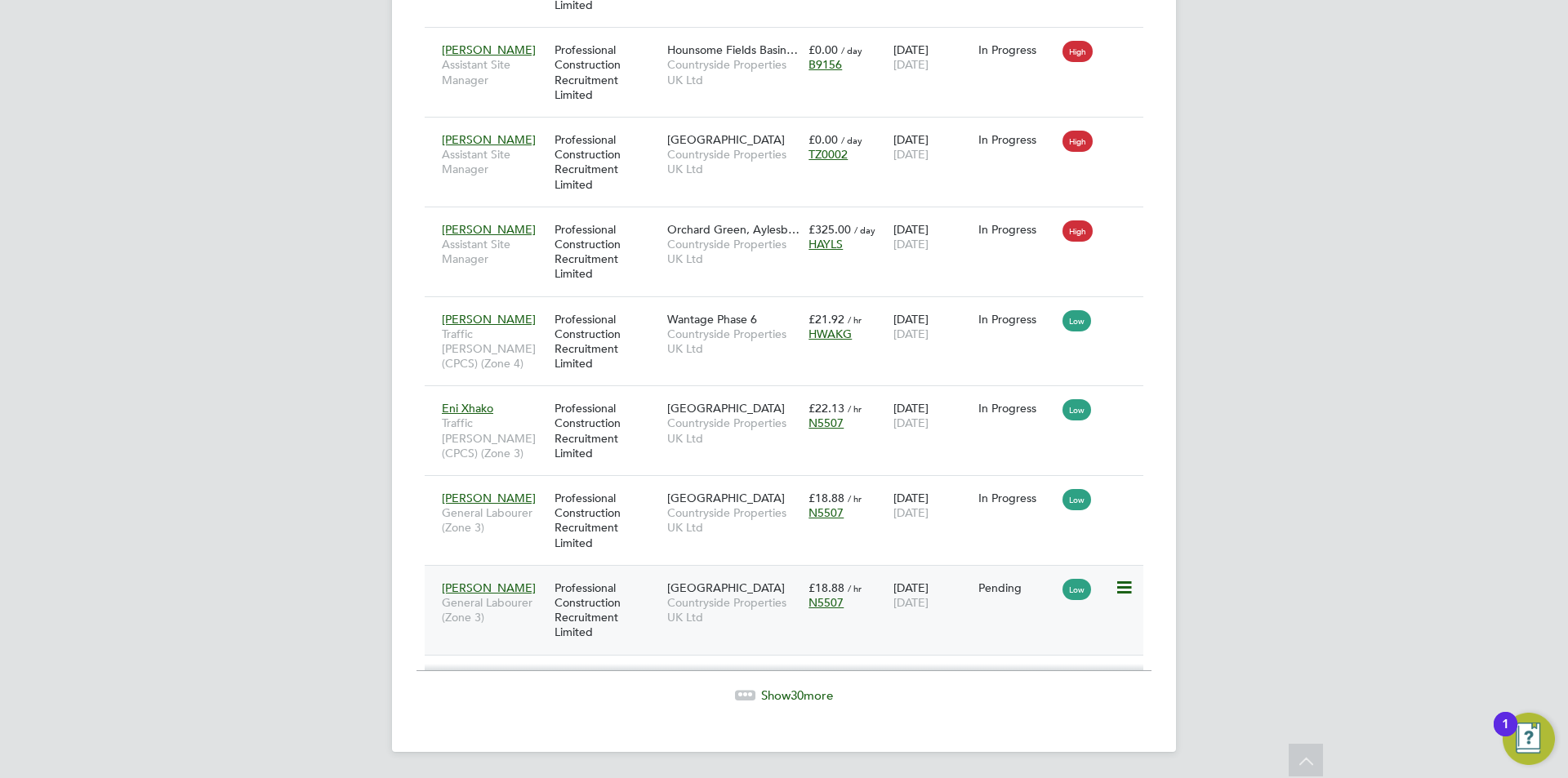
click at [1117, 594] on icon at bounding box center [1123, 587] width 17 height 19
click at [1038, 684] on li "Start" at bounding box center [1074, 689] width 116 height 23
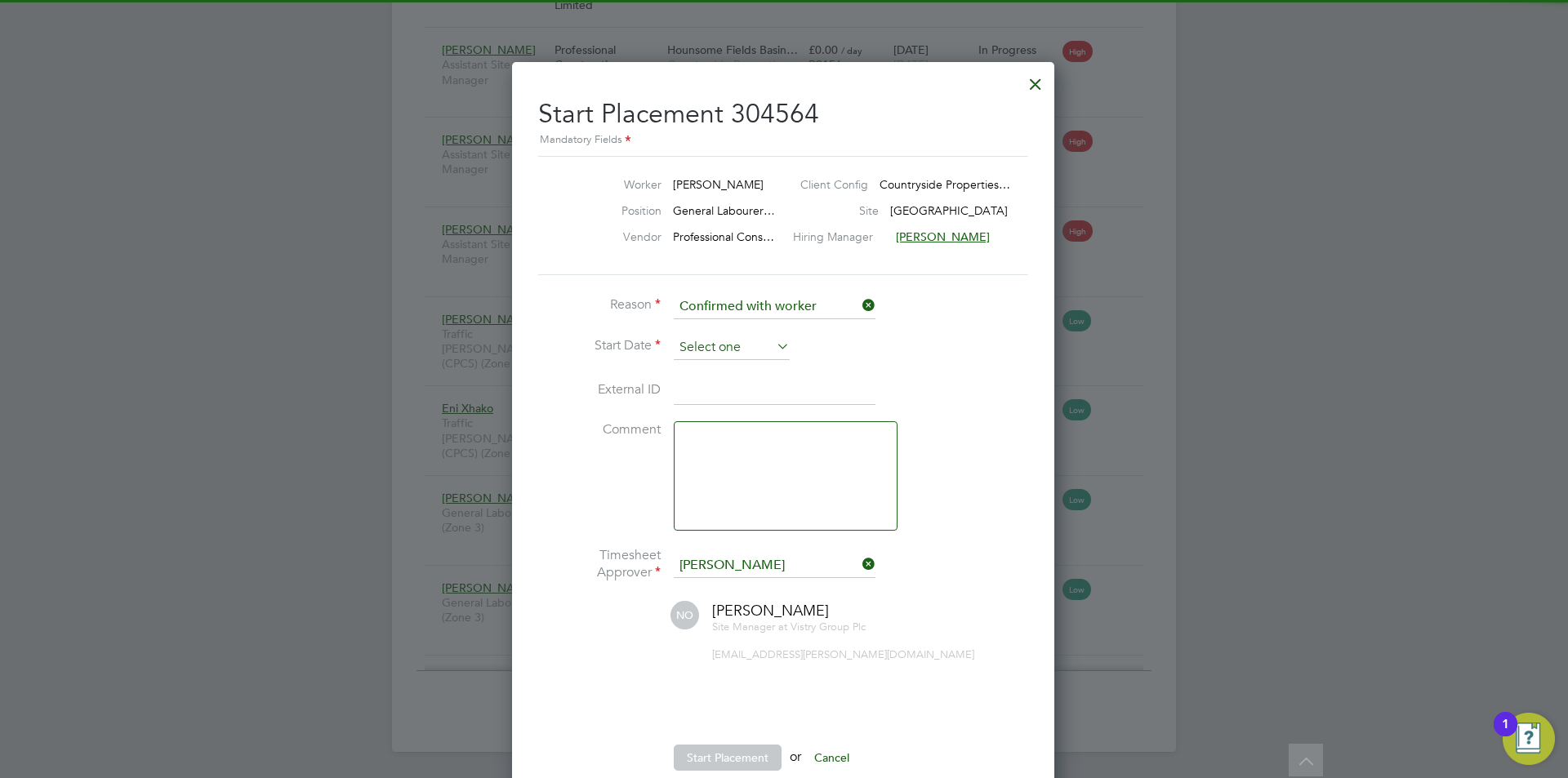
click at [686, 347] on input at bounding box center [731, 348] width 116 height 24
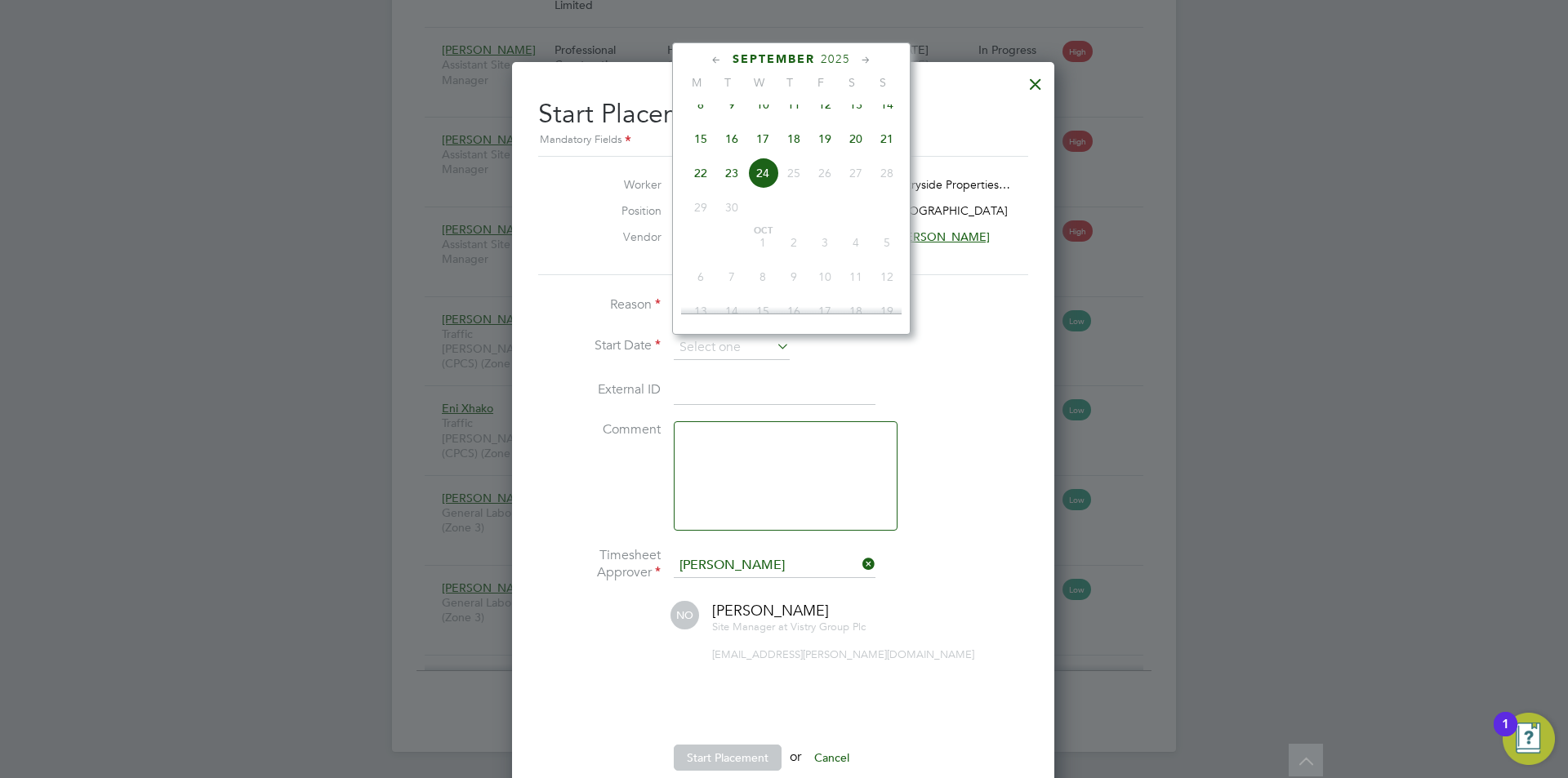
click at [700, 189] on span "22" at bounding box center [700, 172] width 31 height 31
type input "22 Sep 2025"
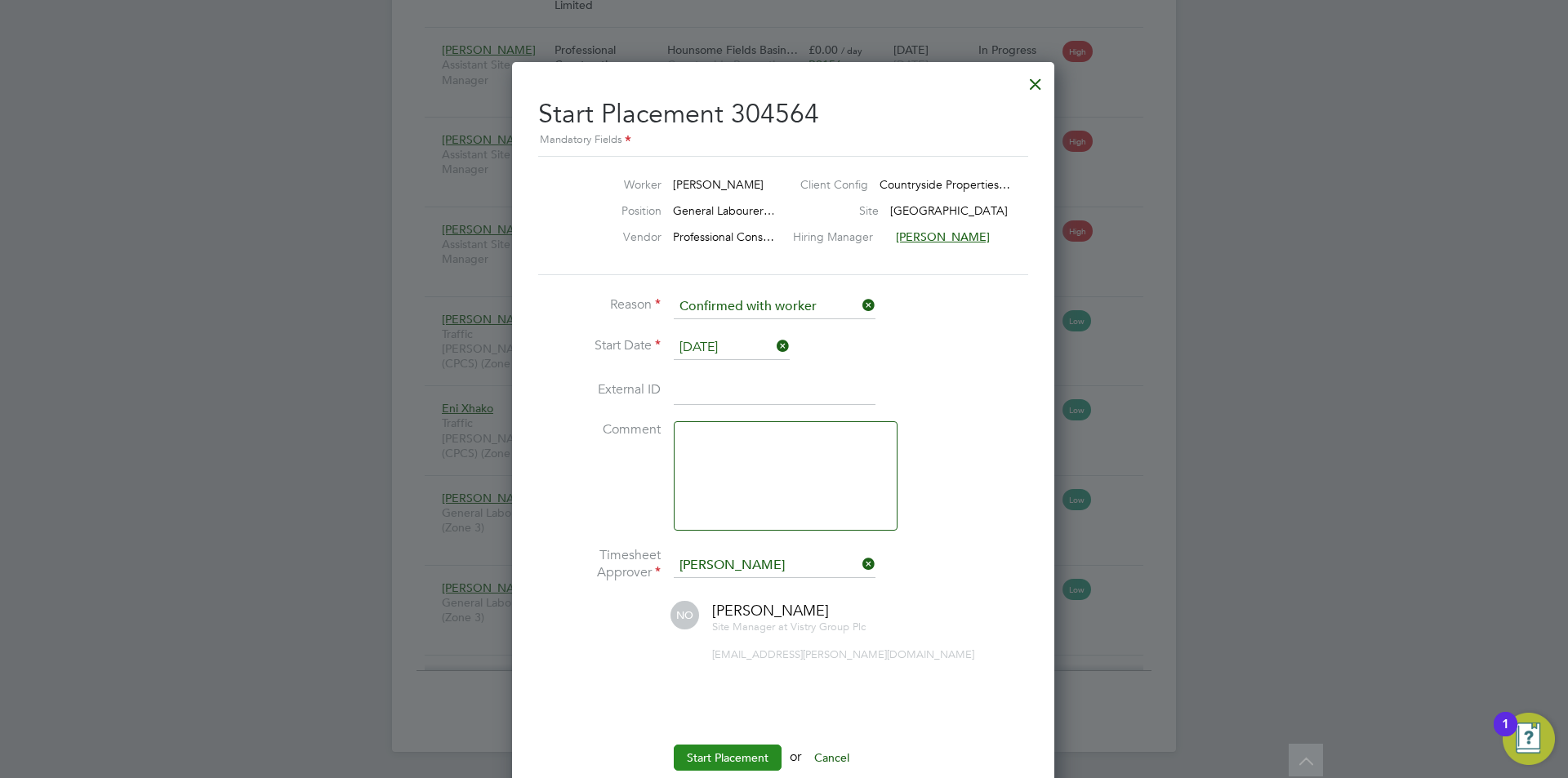
click at [722, 747] on button "Start Placement" at bounding box center [727, 758] width 108 height 26
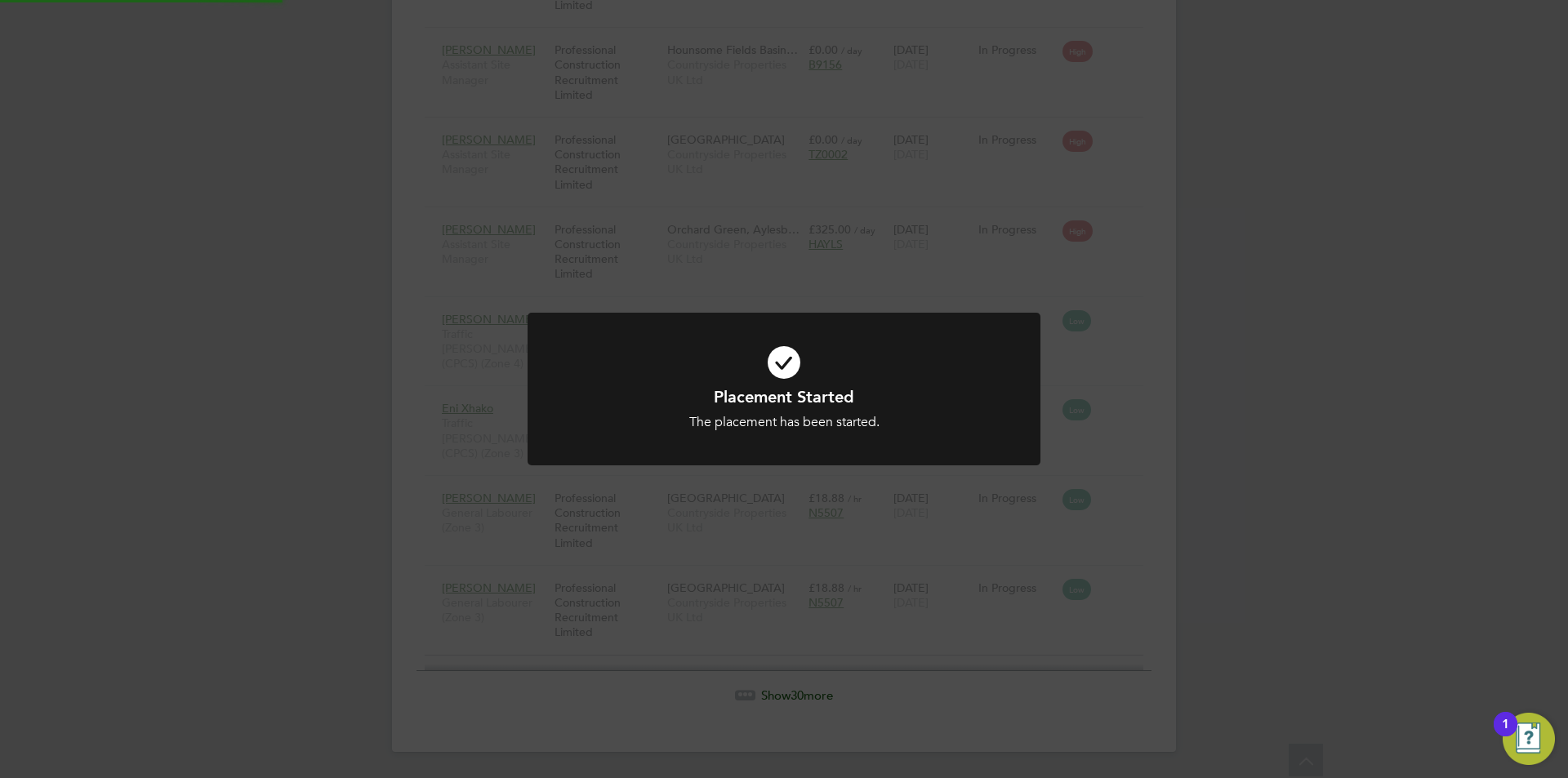
click at [1275, 541] on div "Placement Started The placement has been started. Cancel Okay" at bounding box center [784, 389] width 1568 height 778
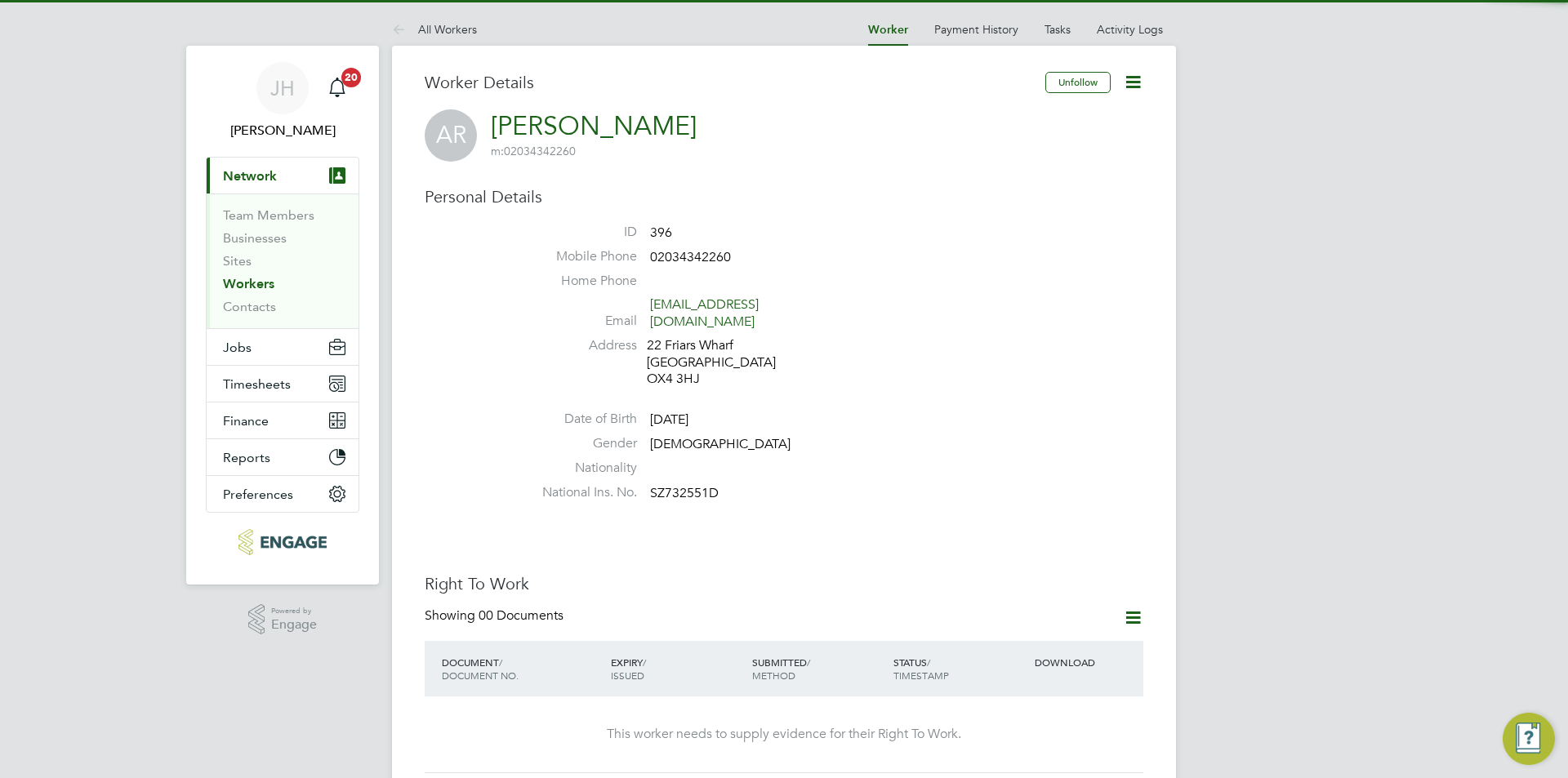
scroll to position [490, 0]
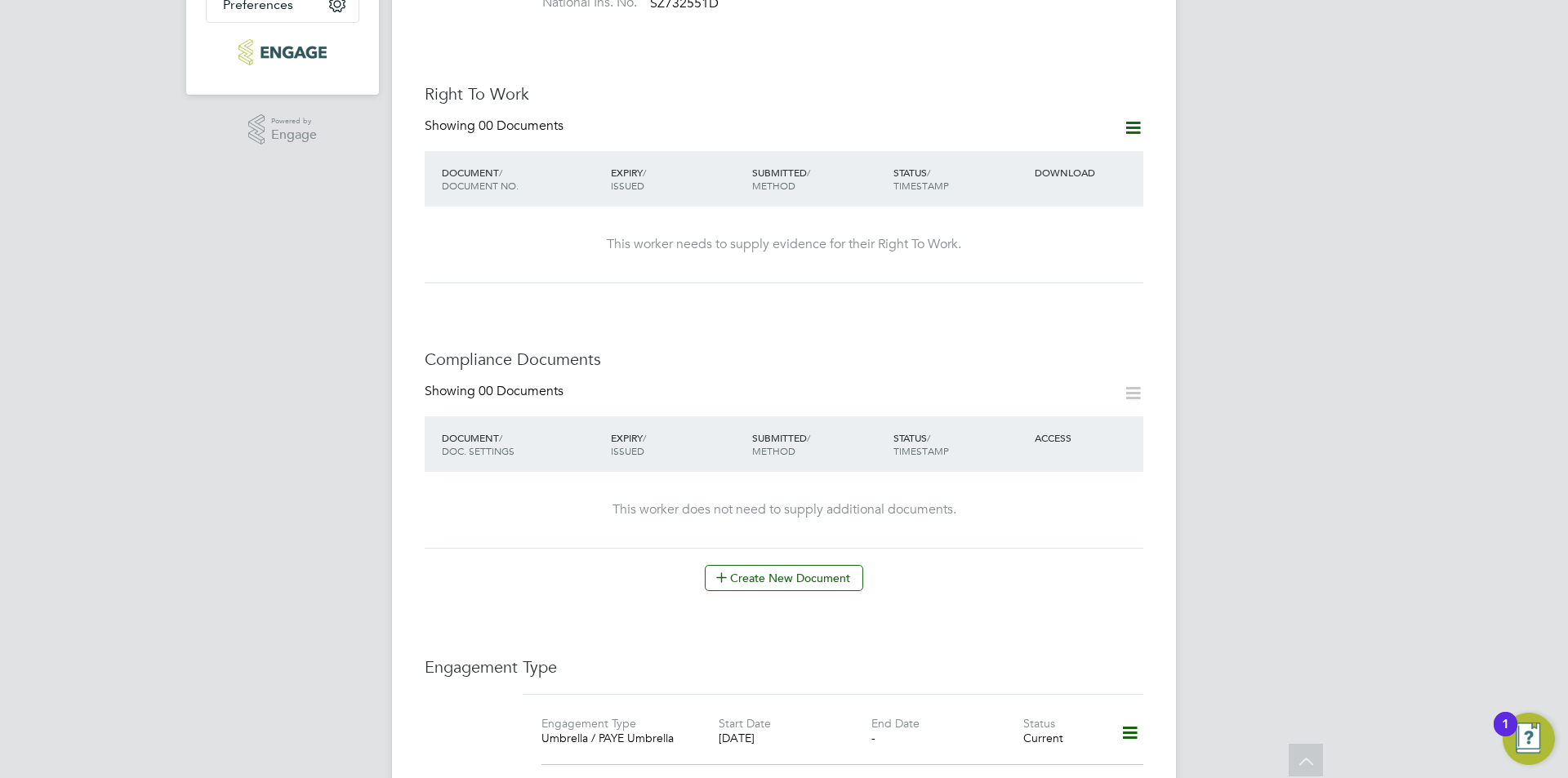
click at [1141, 117] on icon at bounding box center [1132, 127] width 20 height 20
click at [1007, 150] on li "Add Right To Work Document" at bounding box center [1042, 151] width 197 height 23
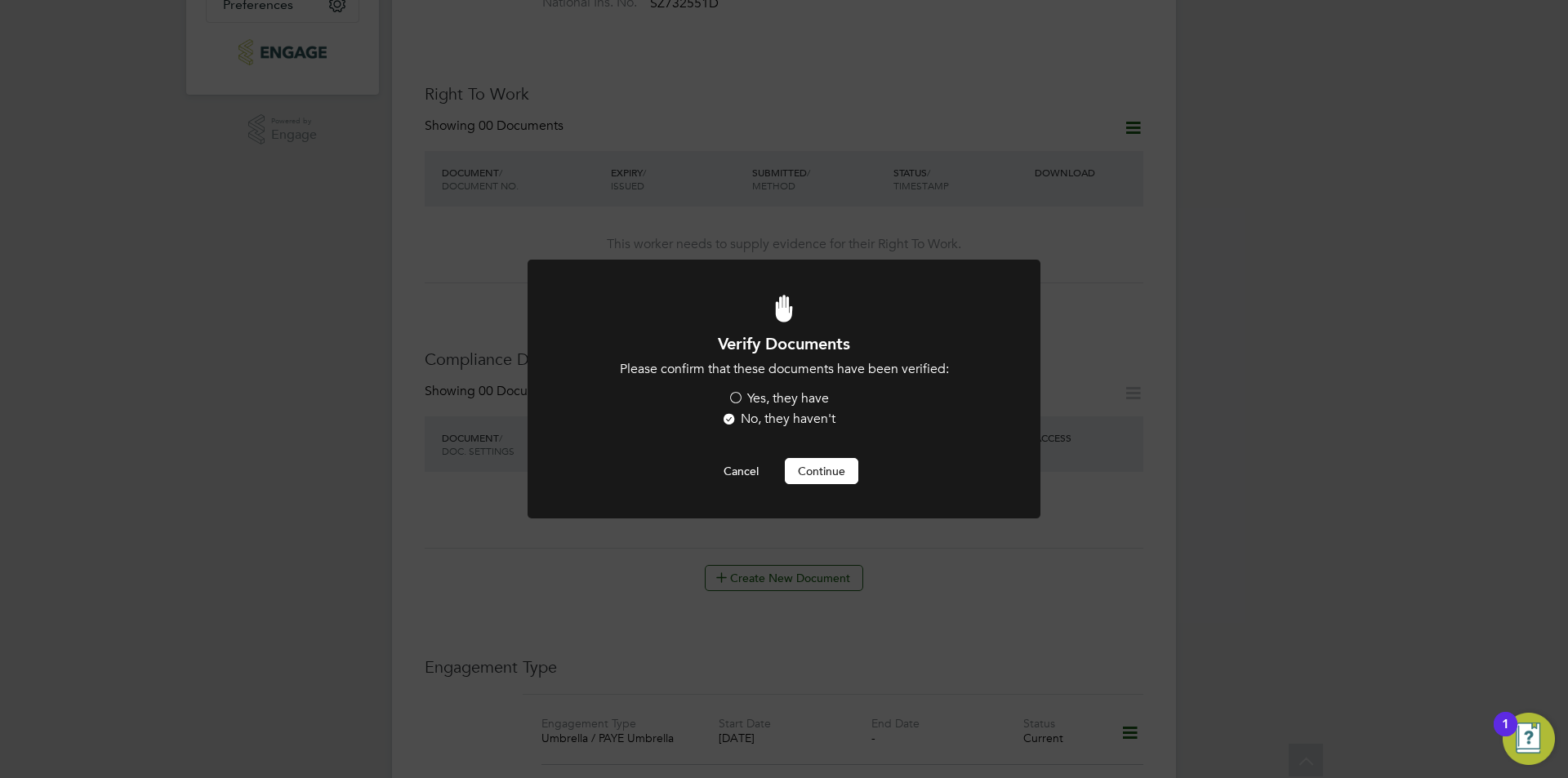
scroll to position [0, 0]
click at [785, 395] on label "Yes, they have" at bounding box center [778, 399] width 101 height 17
click at [0, 0] on input "Yes, they have" at bounding box center [0, 0] width 0 height 0
click at [813, 469] on button "Continue" at bounding box center [821, 471] width 73 height 26
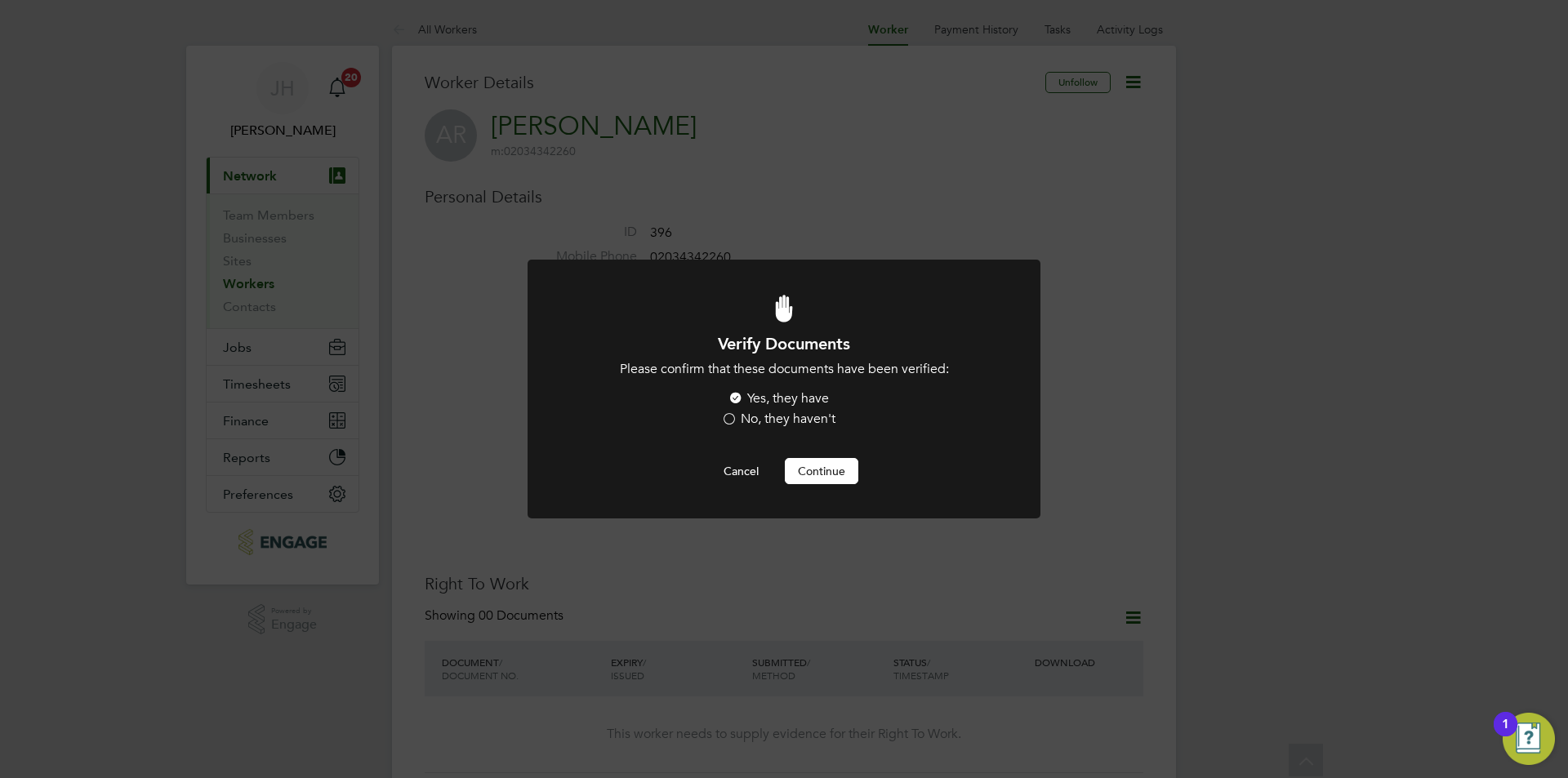
scroll to position [490, 0]
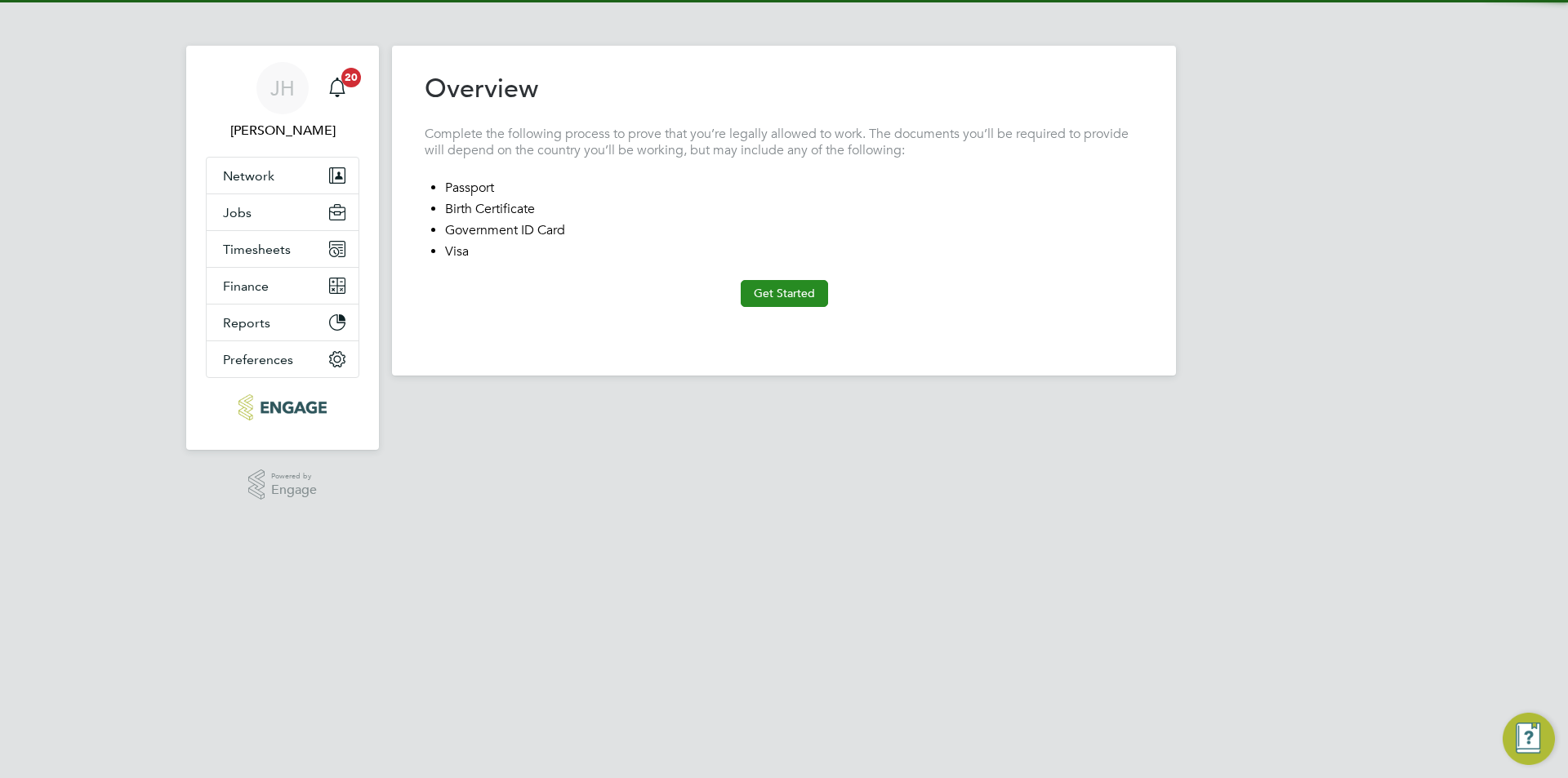
click at [798, 293] on button "Get Started" at bounding box center [784, 293] width 87 height 26
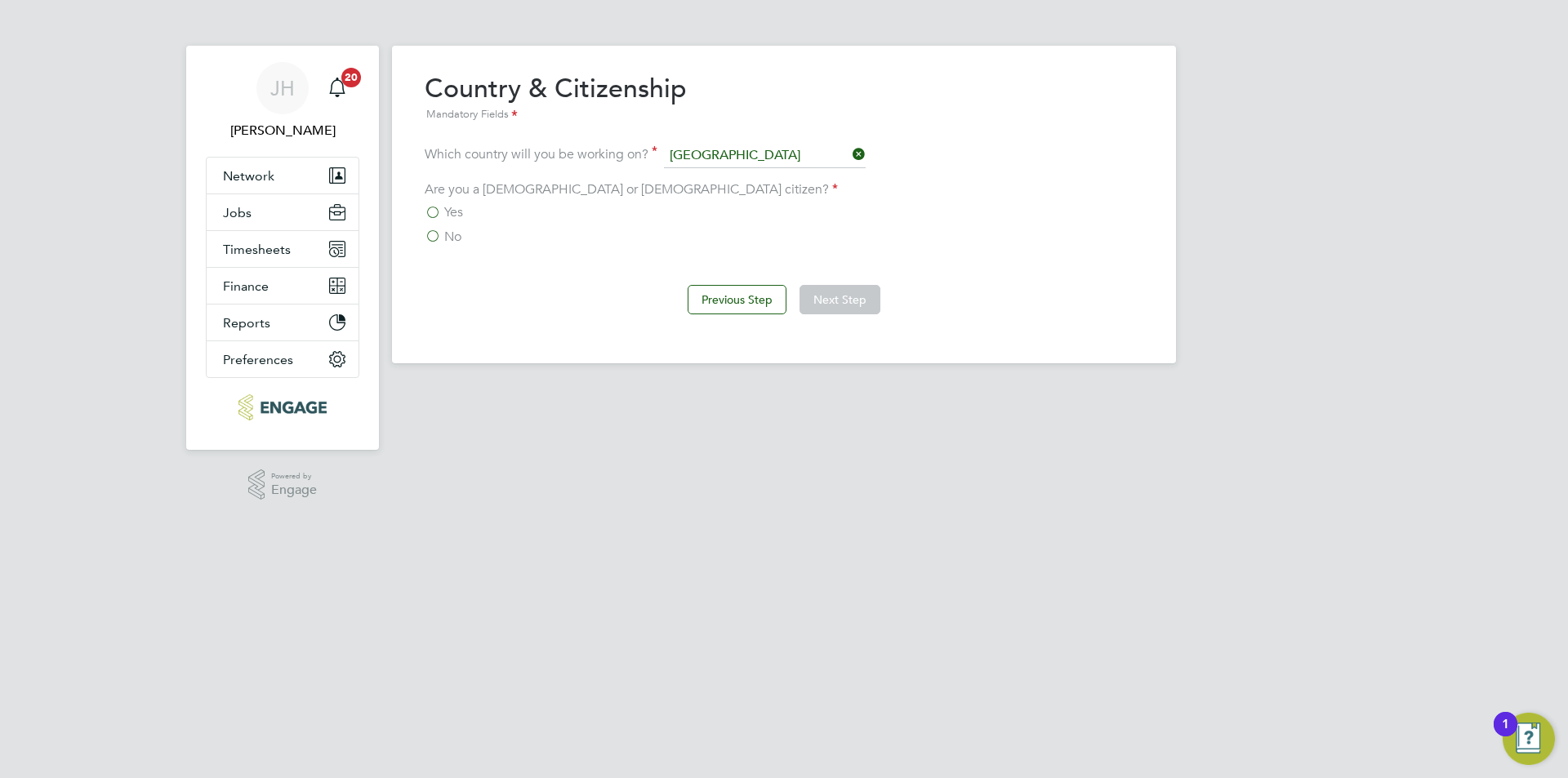
click at [428, 215] on label "Yes" at bounding box center [444, 212] width 38 height 17
click at [0, 0] on input "Yes" at bounding box center [0, 0] width 0 height 0
click at [445, 231] on span "No" at bounding box center [453, 236] width 17 height 17
click at [0, 0] on input "No" at bounding box center [0, 0] width 0 height 0
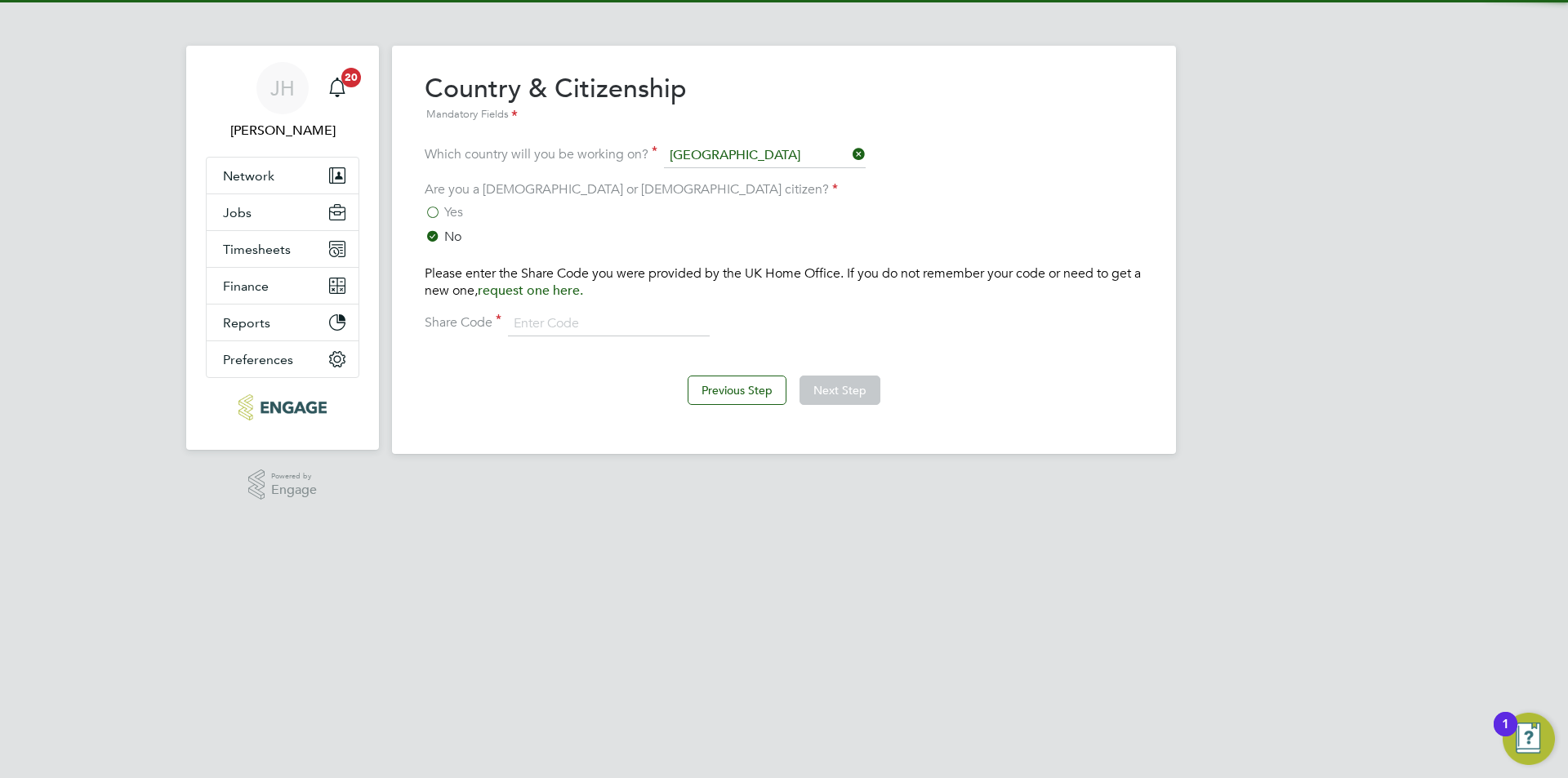
click at [542, 309] on div "Please enter the Share Code you were provided by the UK Home Office. If you do …" at bounding box center [784, 300] width 719 height 71
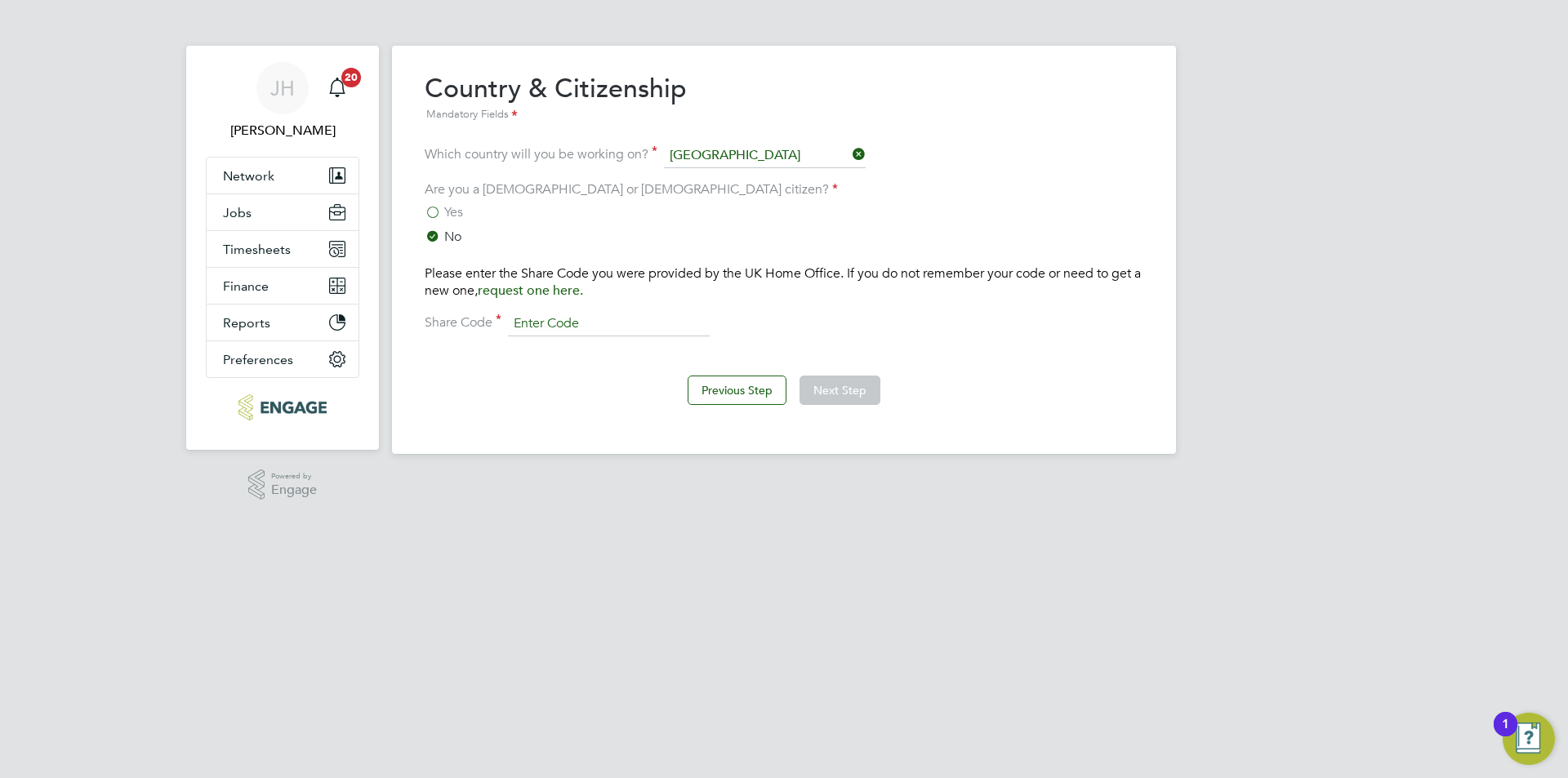
click at [550, 316] on input at bounding box center [609, 324] width 202 height 24
type input "WCM3HNNER"
click at [834, 404] on button "Next Step" at bounding box center [840, 391] width 80 height 30
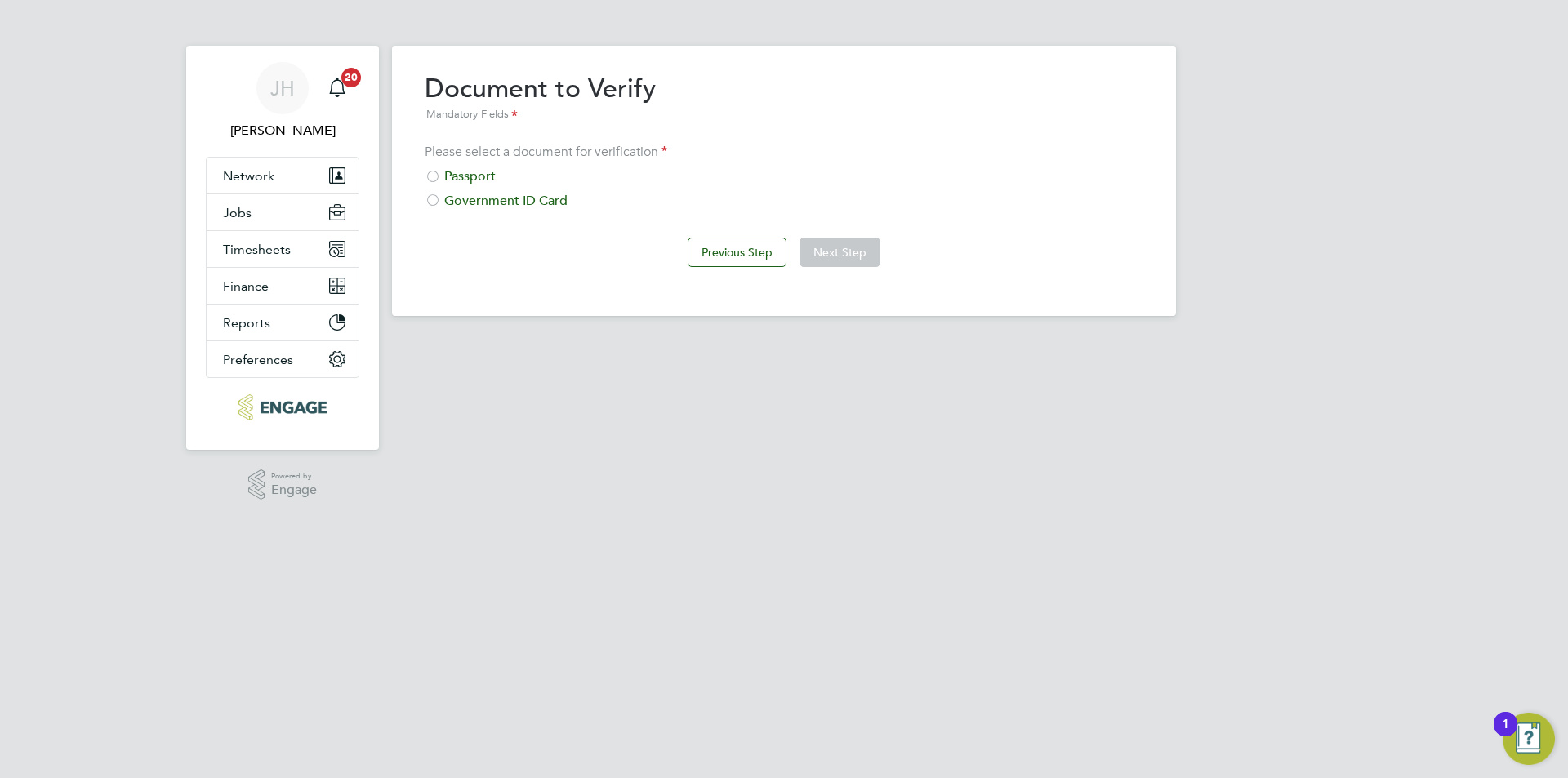
click at [482, 170] on div "Passport" at bounding box center [784, 177] width 719 height 17
click at [862, 262] on button "Next Step" at bounding box center [840, 253] width 80 height 30
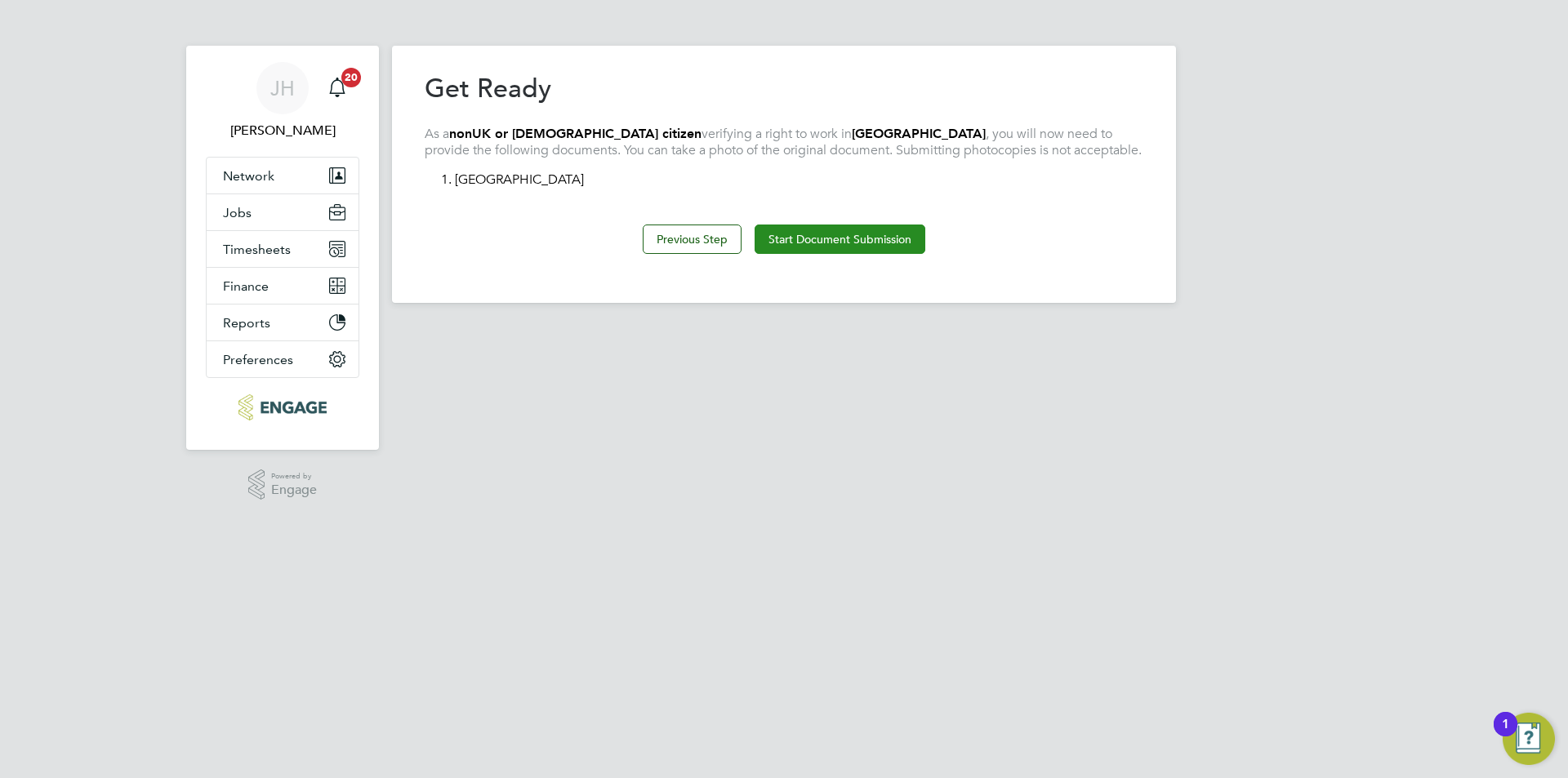
click at [834, 233] on button "Start Document Submission" at bounding box center [840, 240] width 171 height 30
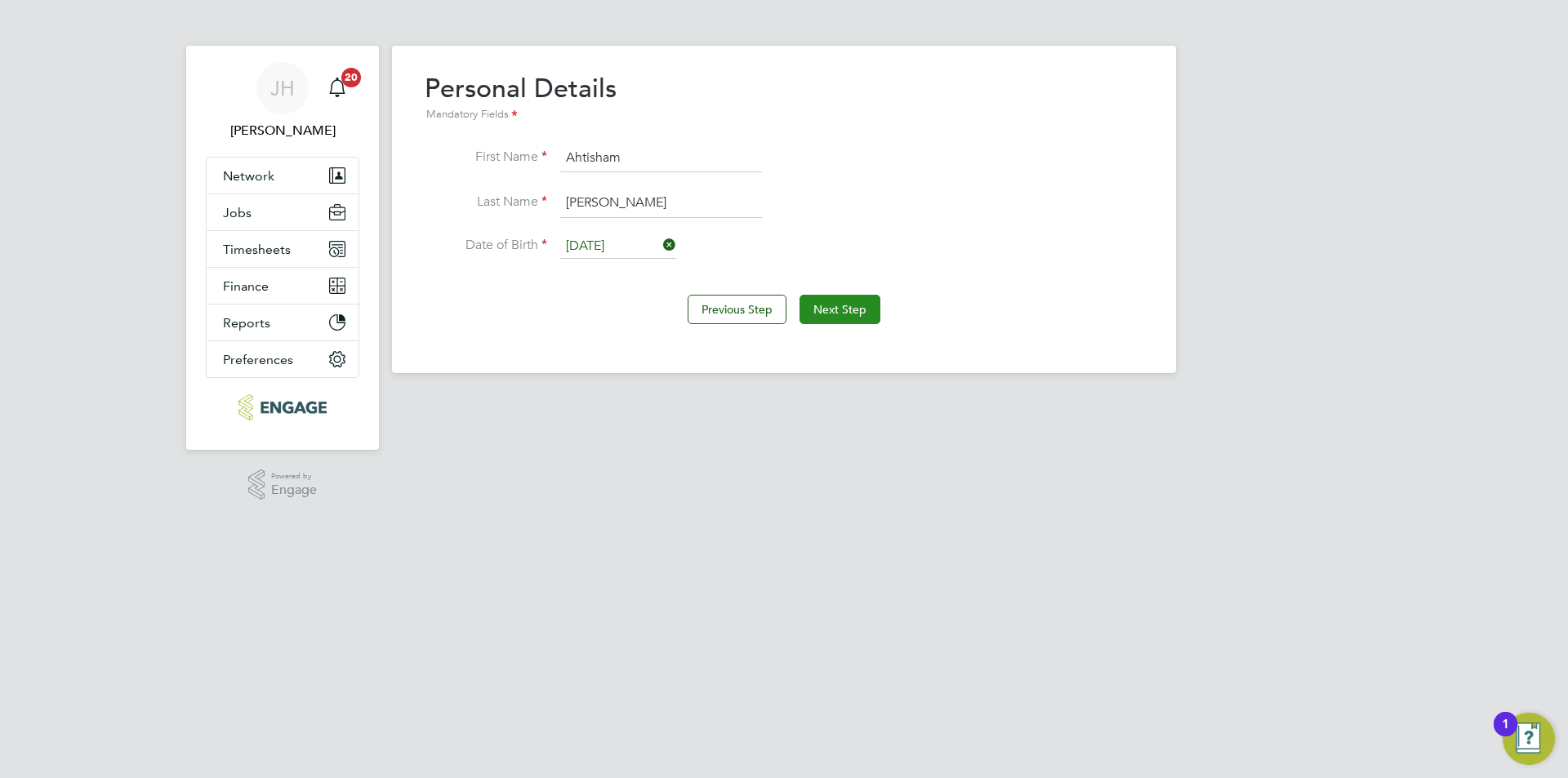
click at [826, 300] on button "Next Step" at bounding box center [840, 309] width 80 height 30
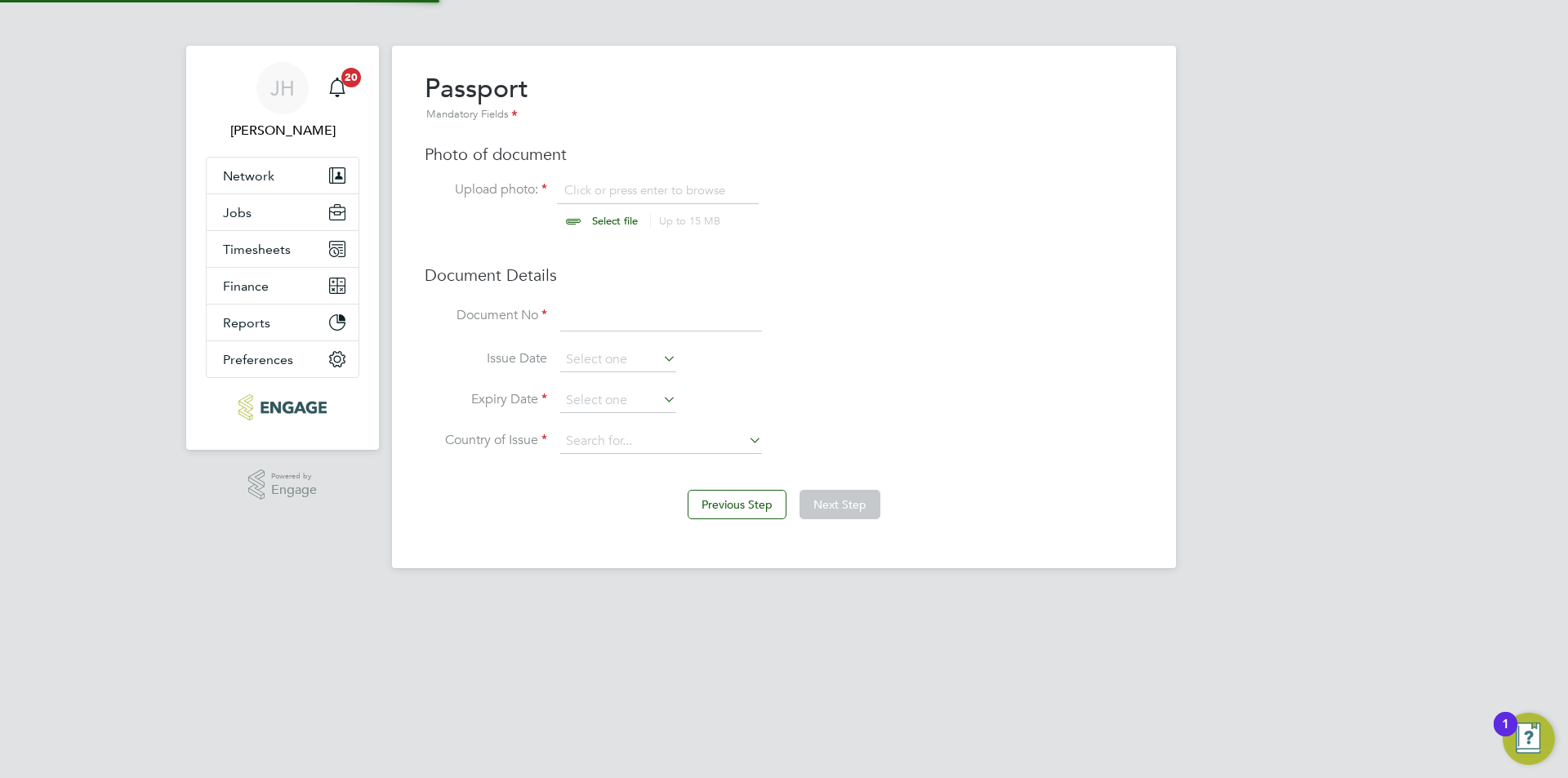
scroll to position [22, 203]
click at [603, 189] on input "file" at bounding box center [630, 206] width 256 height 49
type input "C:\fakepath\IMG_2435-01-02-19-04-52.PNG"
click at [672, 332] on li "Document No" at bounding box center [784, 325] width 719 height 45
click at [685, 316] on input at bounding box center [661, 317] width 202 height 30
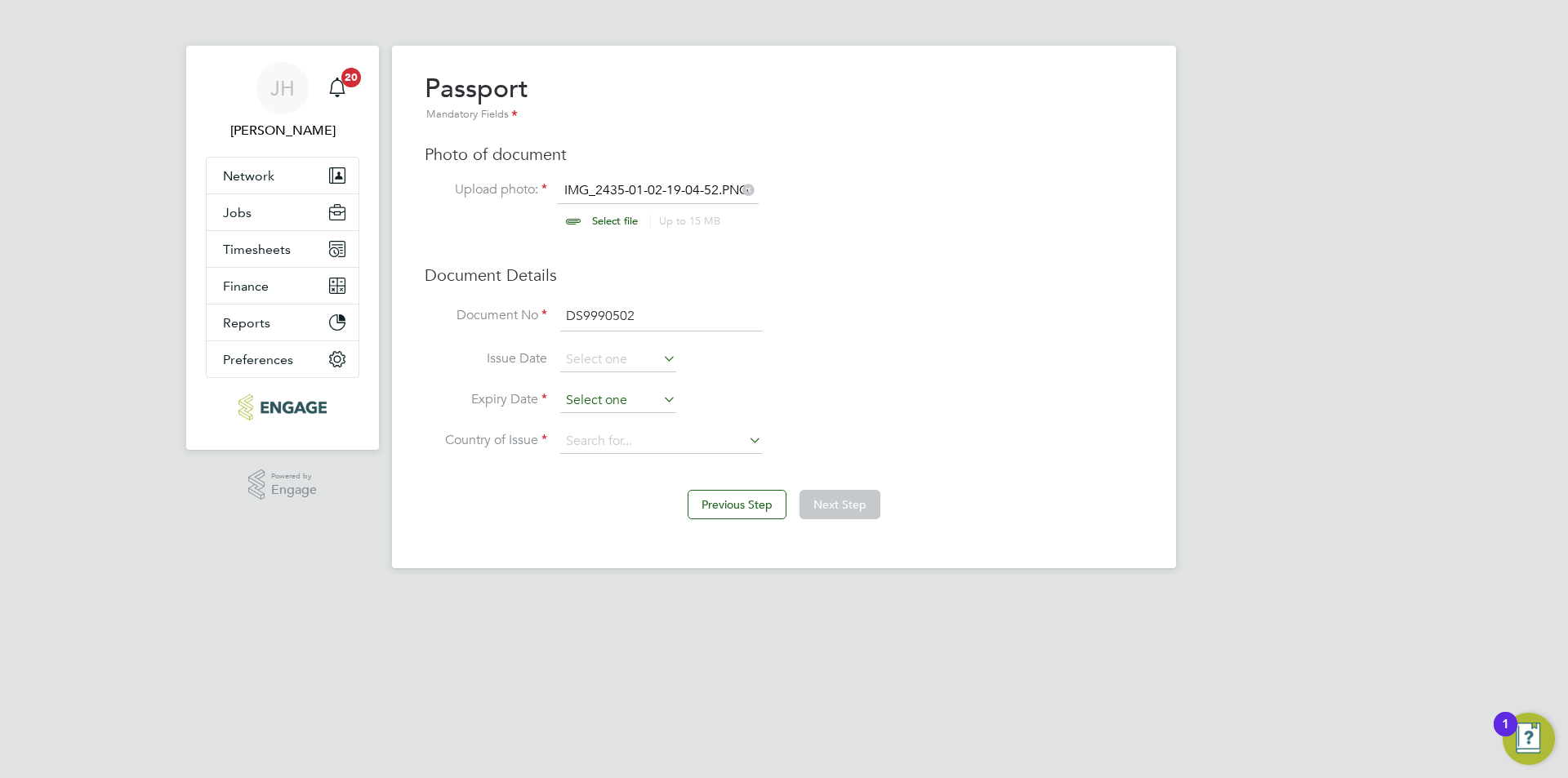
type input "DS9990502"
click at [624, 401] on input at bounding box center [618, 400] width 116 height 24
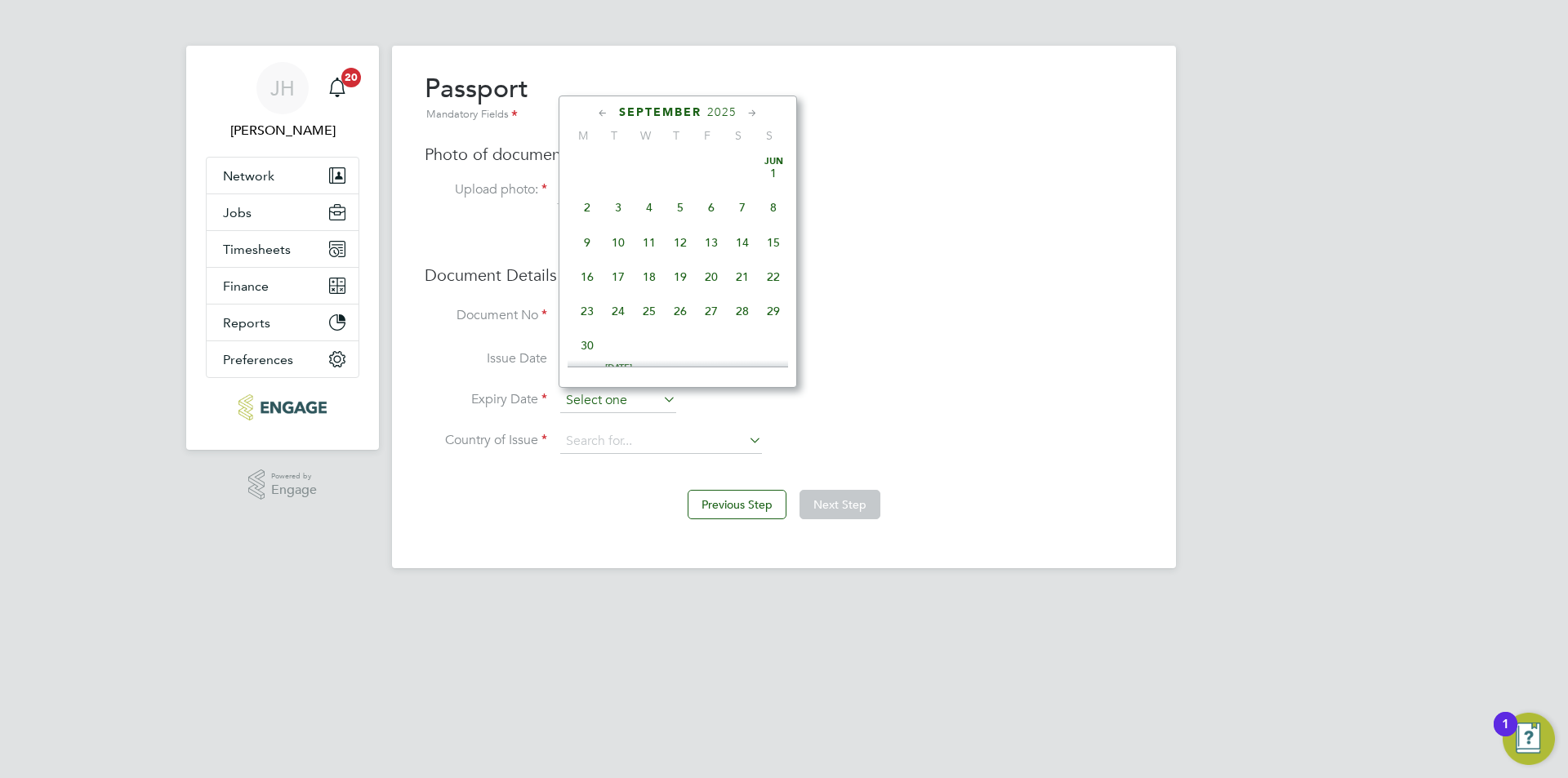
scroll to position [601, 0]
click at [720, 109] on span "2025" at bounding box center [722, 112] width 30 height 14
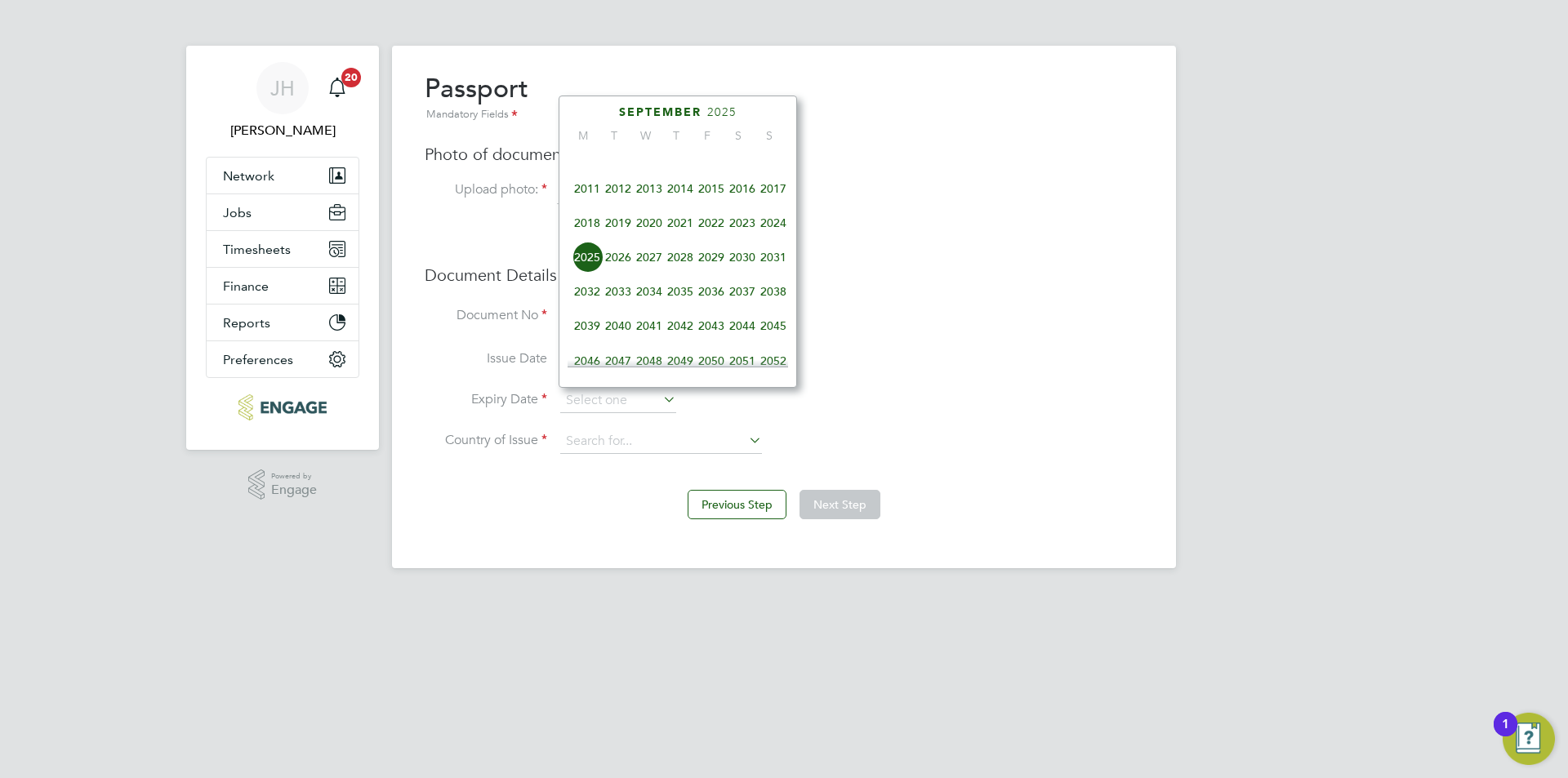
click at [674, 237] on span "2021" at bounding box center [679, 222] width 31 height 31
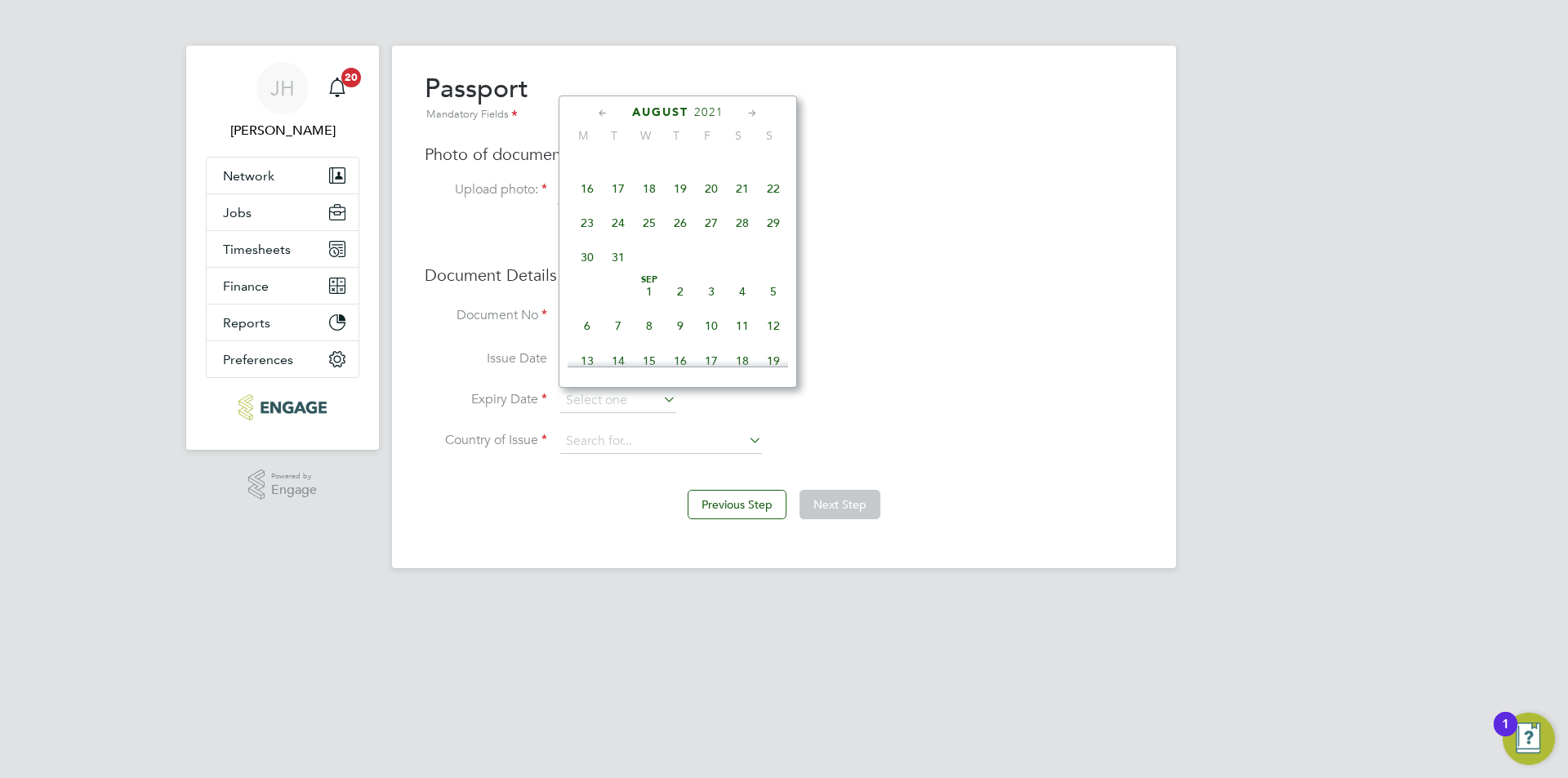
scroll to position [351, 0]
click at [771, 212] on span "8" at bounding box center [773, 200] width 31 height 31
type input "[DATE]"
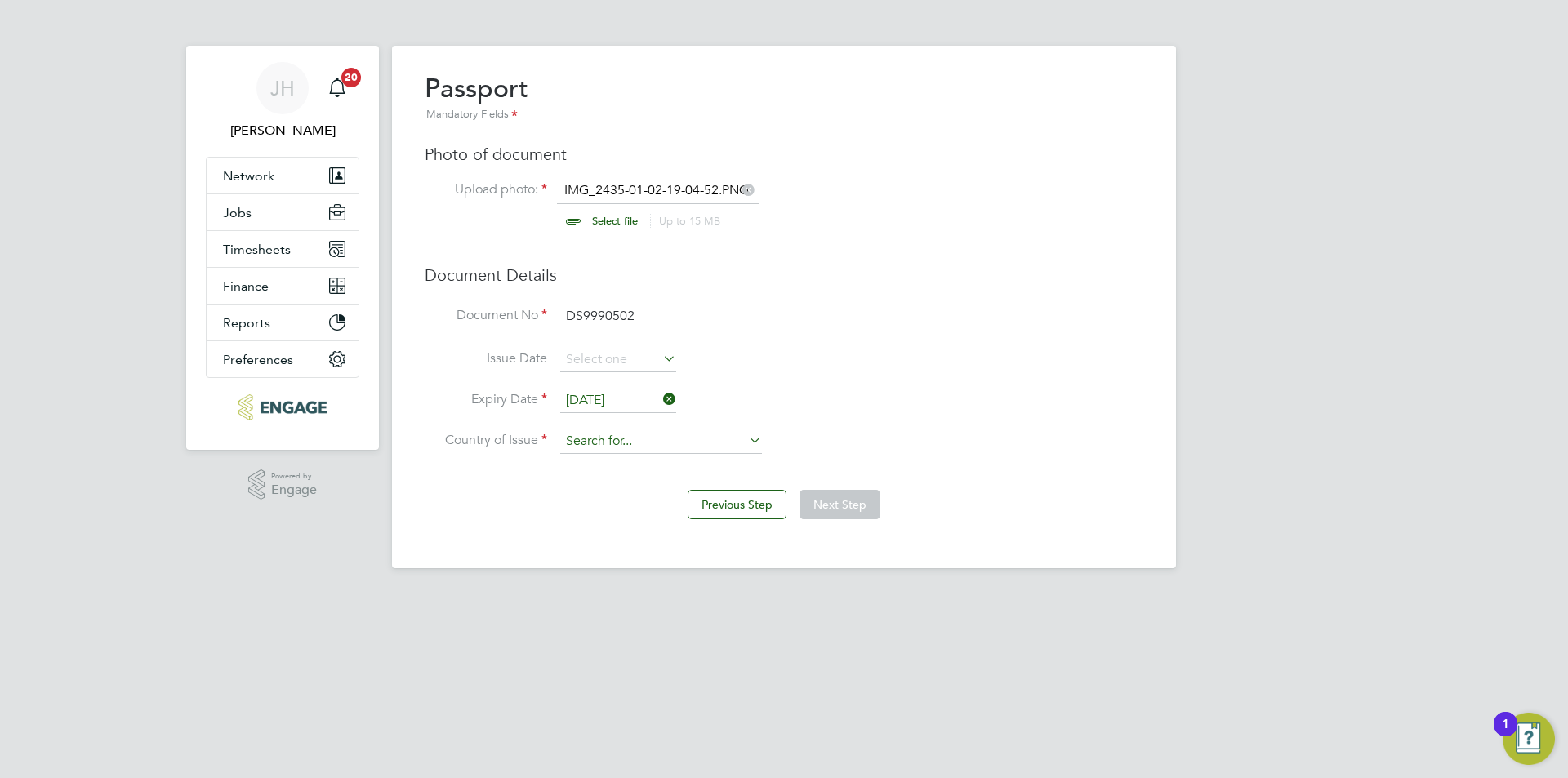
click at [618, 429] on input at bounding box center [661, 441] width 202 height 24
click at [638, 465] on li "Paki [PERSON_NAME]" at bounding box center [661, 464] width 204 height 22
type input "[GEOGRAPHIC_DATA]"
click at [824, 513] on button "Next Step" at bounding box center [840, 504] width 80 height 30
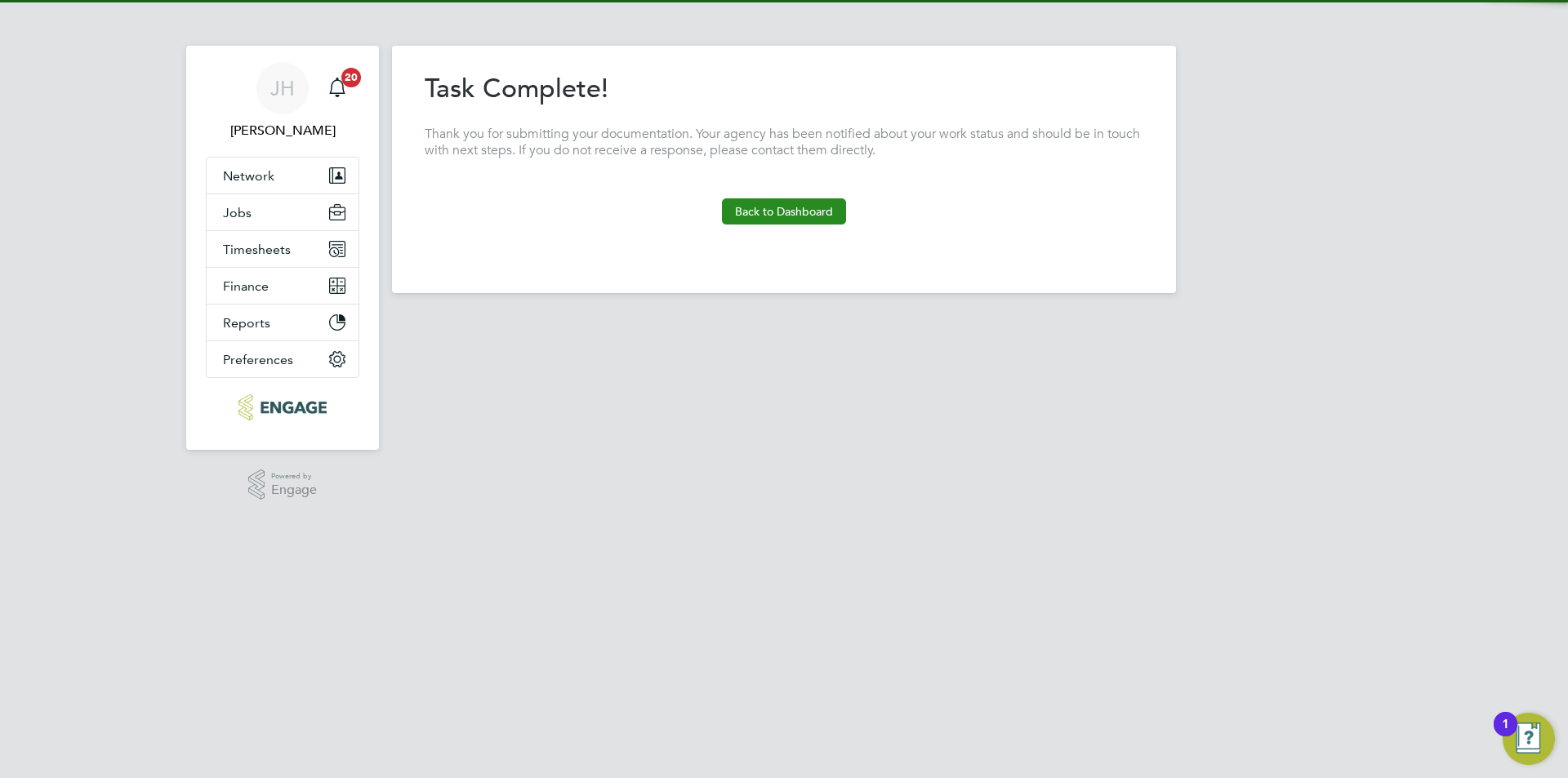
click at [775, 214] on button "Back to Dashboard" at bounding box center [784, 212] width 124 height 26
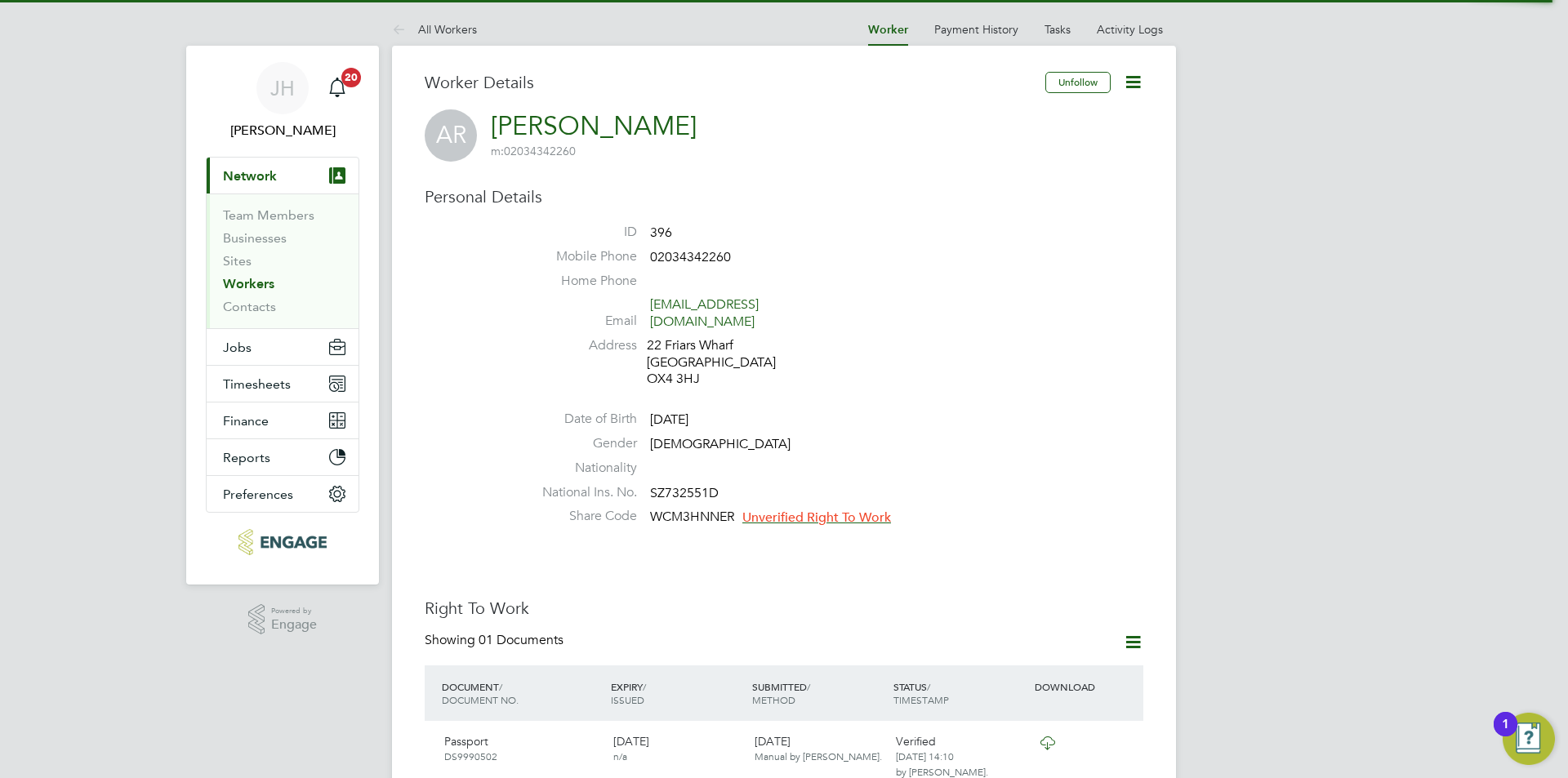
click at [795, 512] on li "Share Code WCM3HNNER Unverified Right To Work" at bounding box center [833, 520] width 621 height 24
click at [803, 510] on span "Unverified Right To Work" at bounding box center [817, 518] width 149 height 17
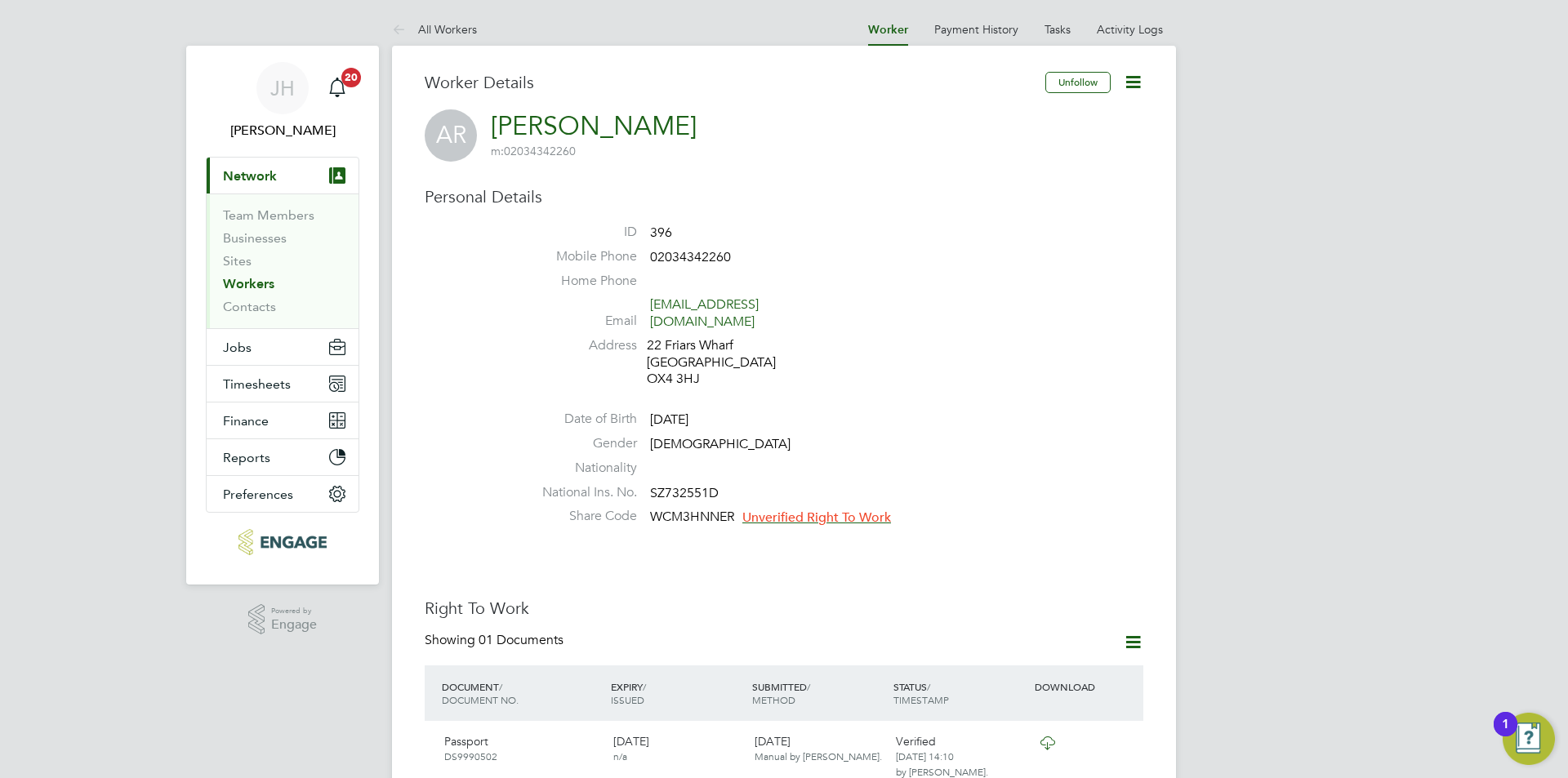
scroll to position [275, 347]
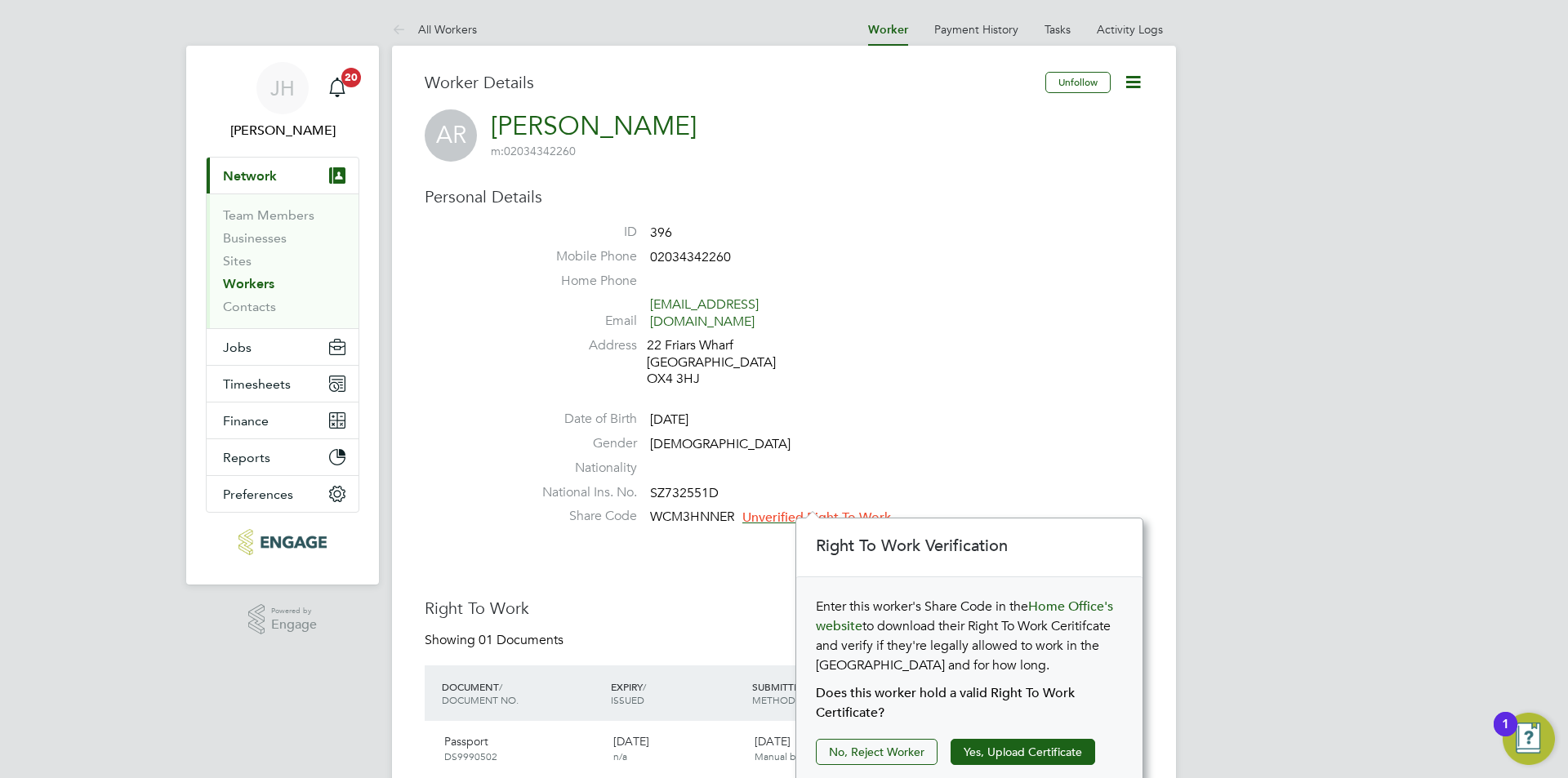
click at [1046, 768] on div "Enter this worker's Share Code in the Home Office's website to download their R…" at bounding box center [969, 684] width 346 height 216
click at [1047, 759] on button "Yes, Upload Certificate" at bounding box center [1022, 752] width 144 height 26
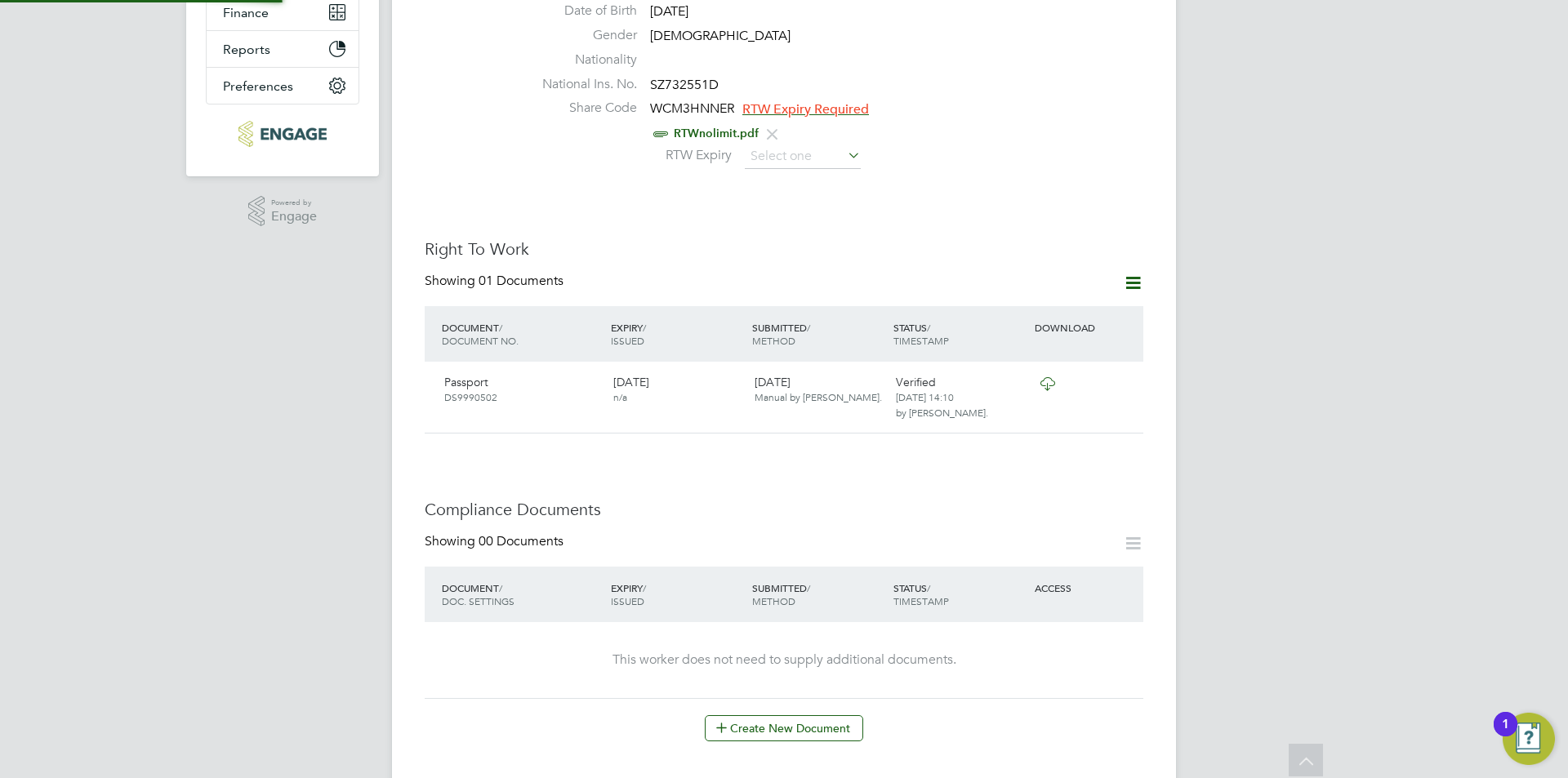
scroll to position [898, 0]
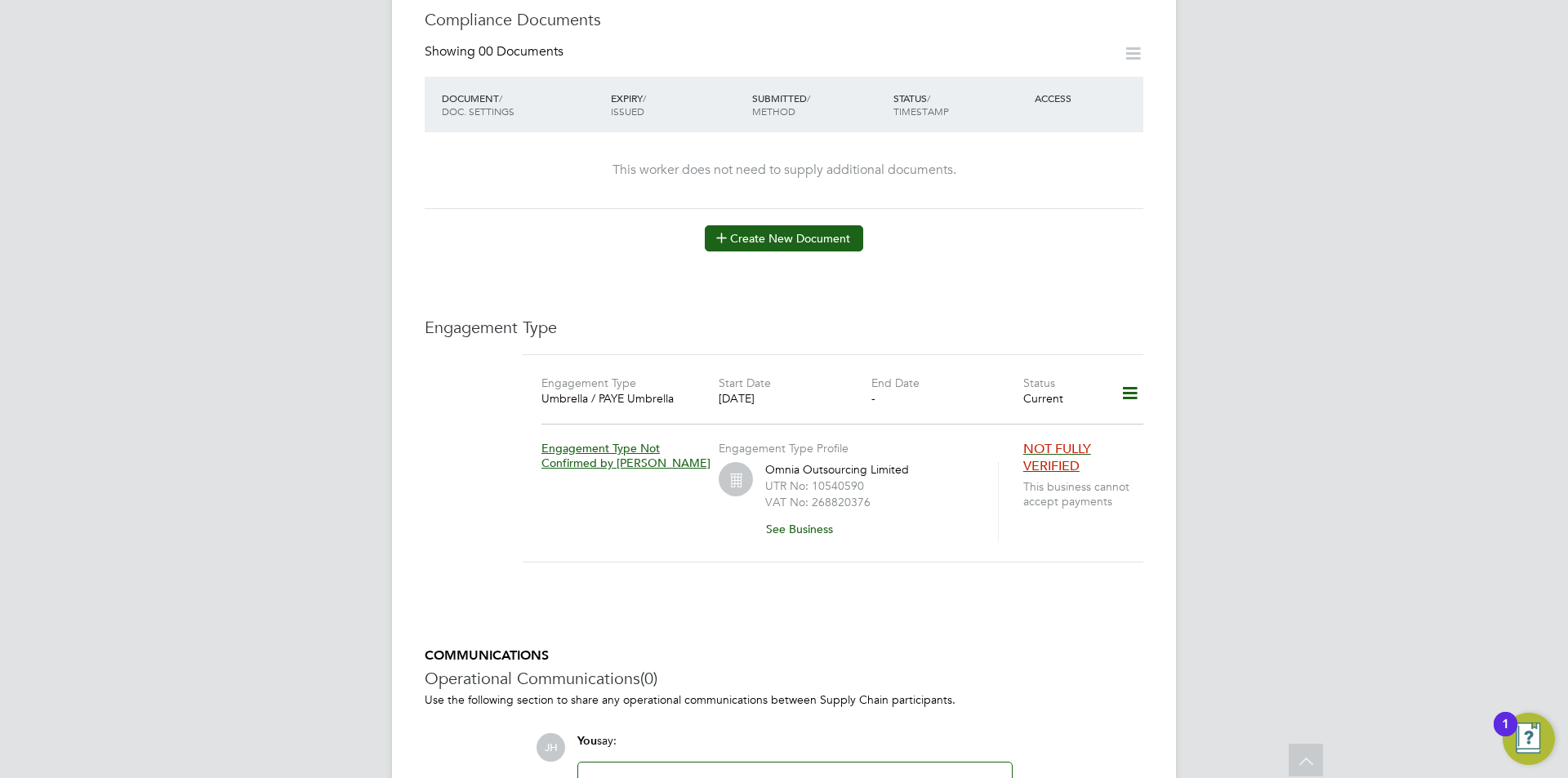
click at [815, 226] on button "Create New Document" at bounding box center [784, 239] width 158 height 26
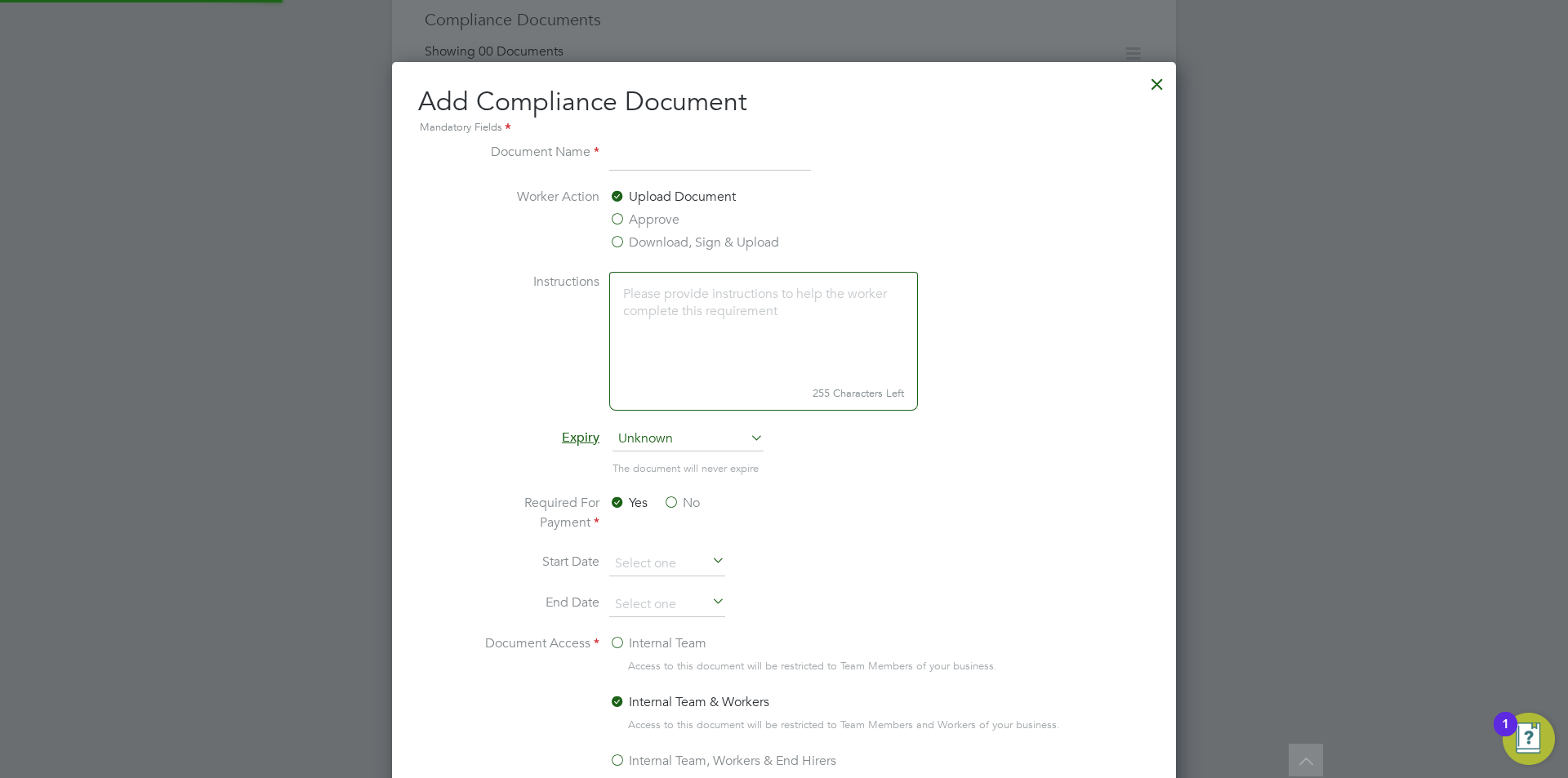
scroll to position [858, 784]
click at [1167, 78] on div at bounding box center [1157, 80] width 30 height 30
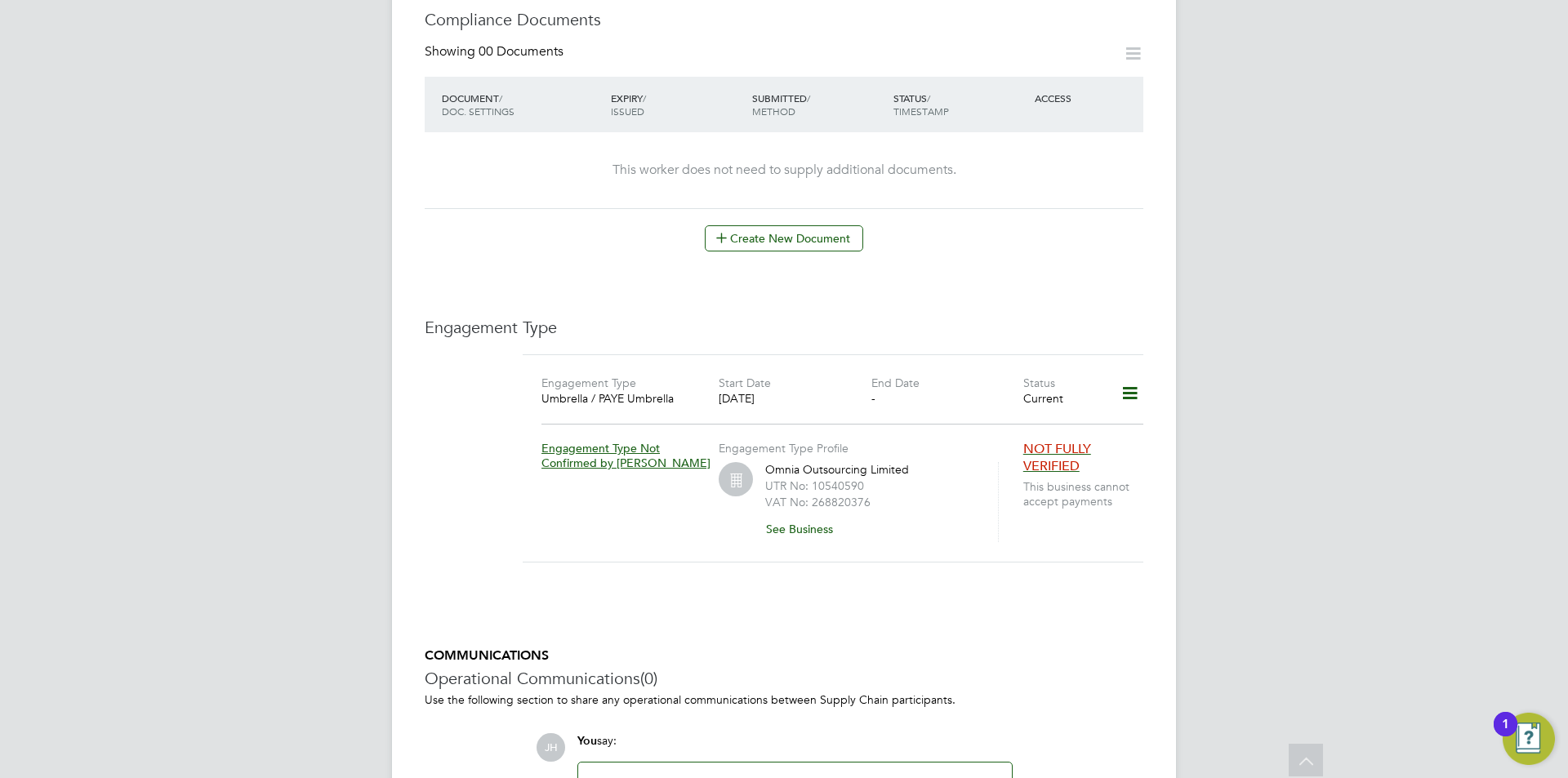
scroll to position [1079, 0]
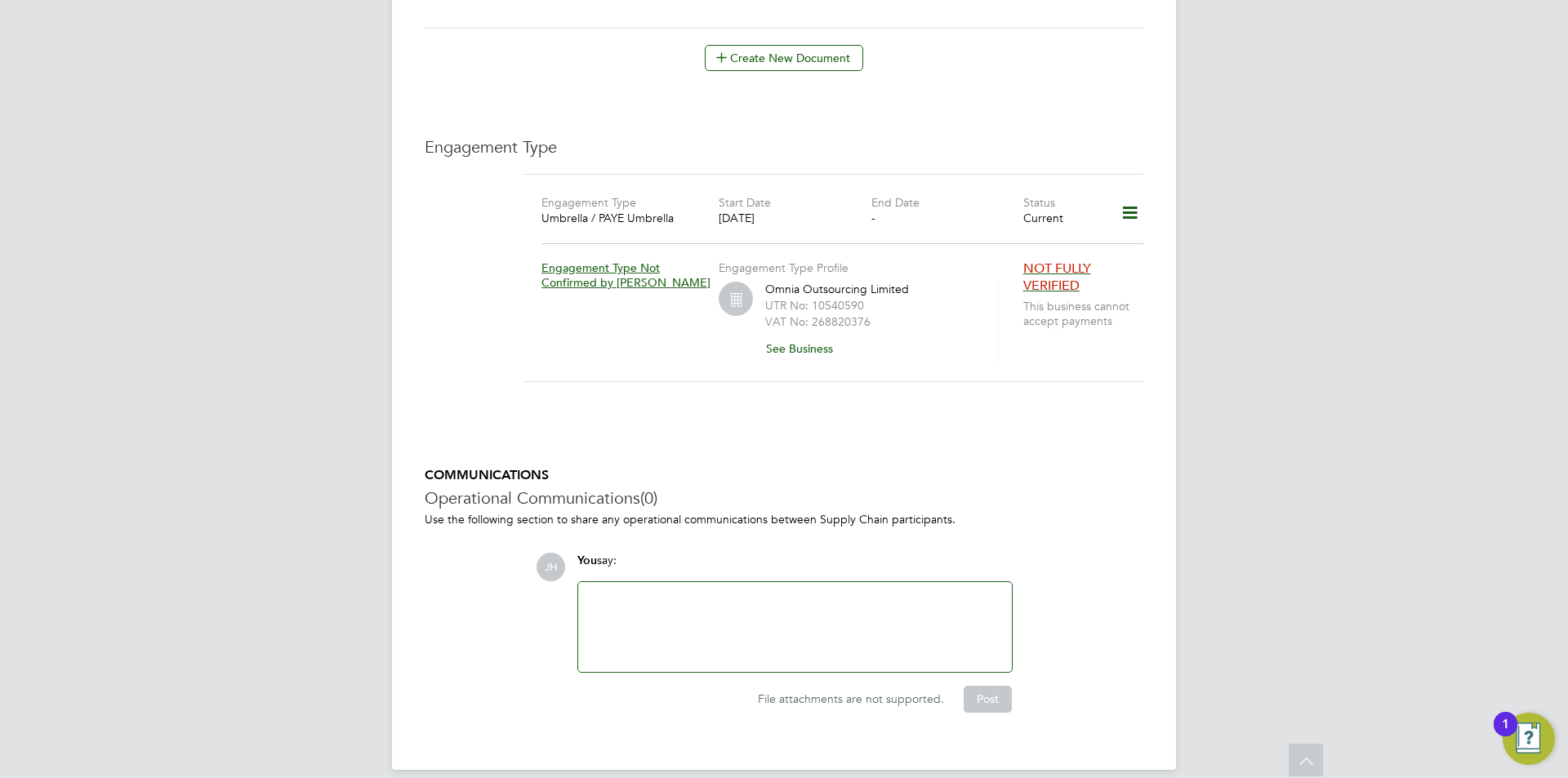
click at [800, 598] on div at bounding box center [794, 627] width 414 height 70
click at [807, 614] on div "Next of Kin:" at bounding box center [794, 627] width 414 height 70
click at [983, 685] on button "Post" at bounding box center [987, 698] width 48 height 26
